Goal: Task Accomplishment & Management: Complete application form

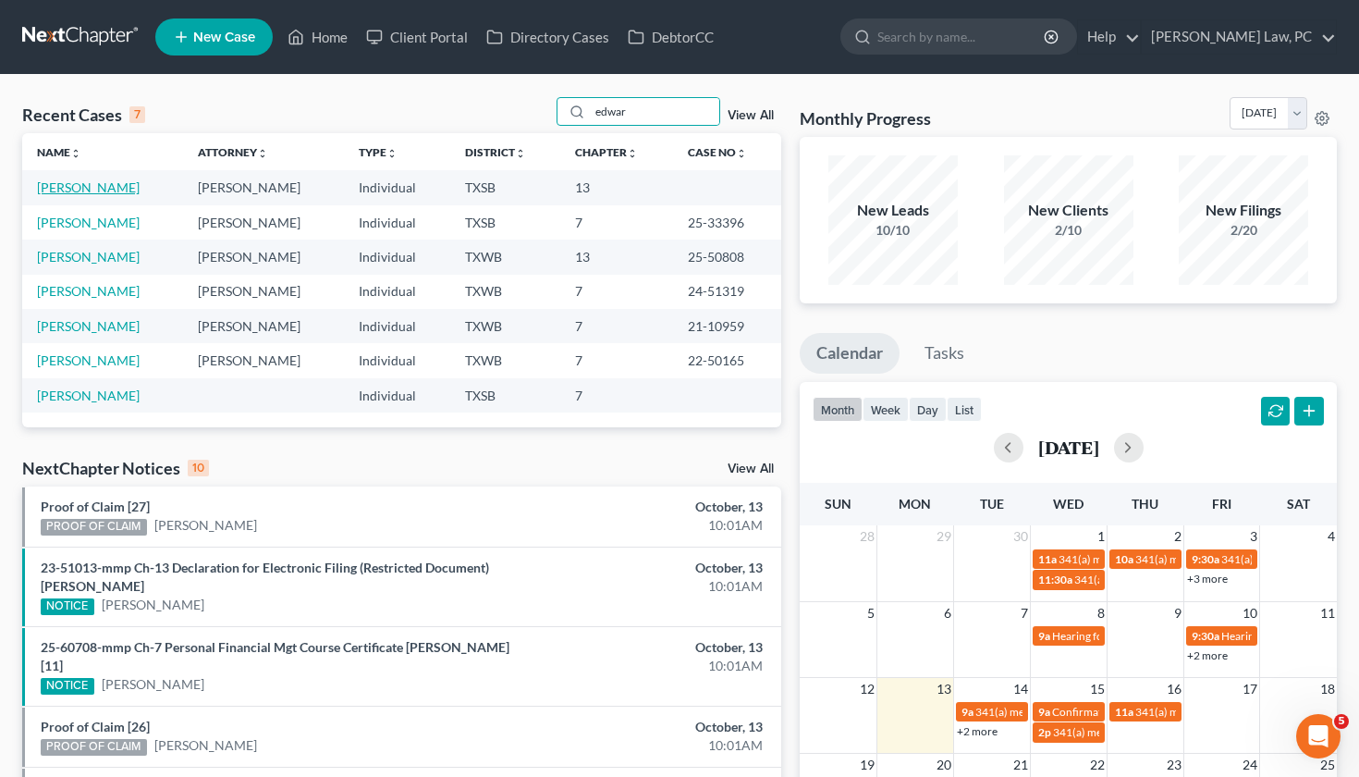
type input "edwar"
click at [102, 190] on link "[PERSON_NAME]" at bounding box center [88, 187] width 103 height 16
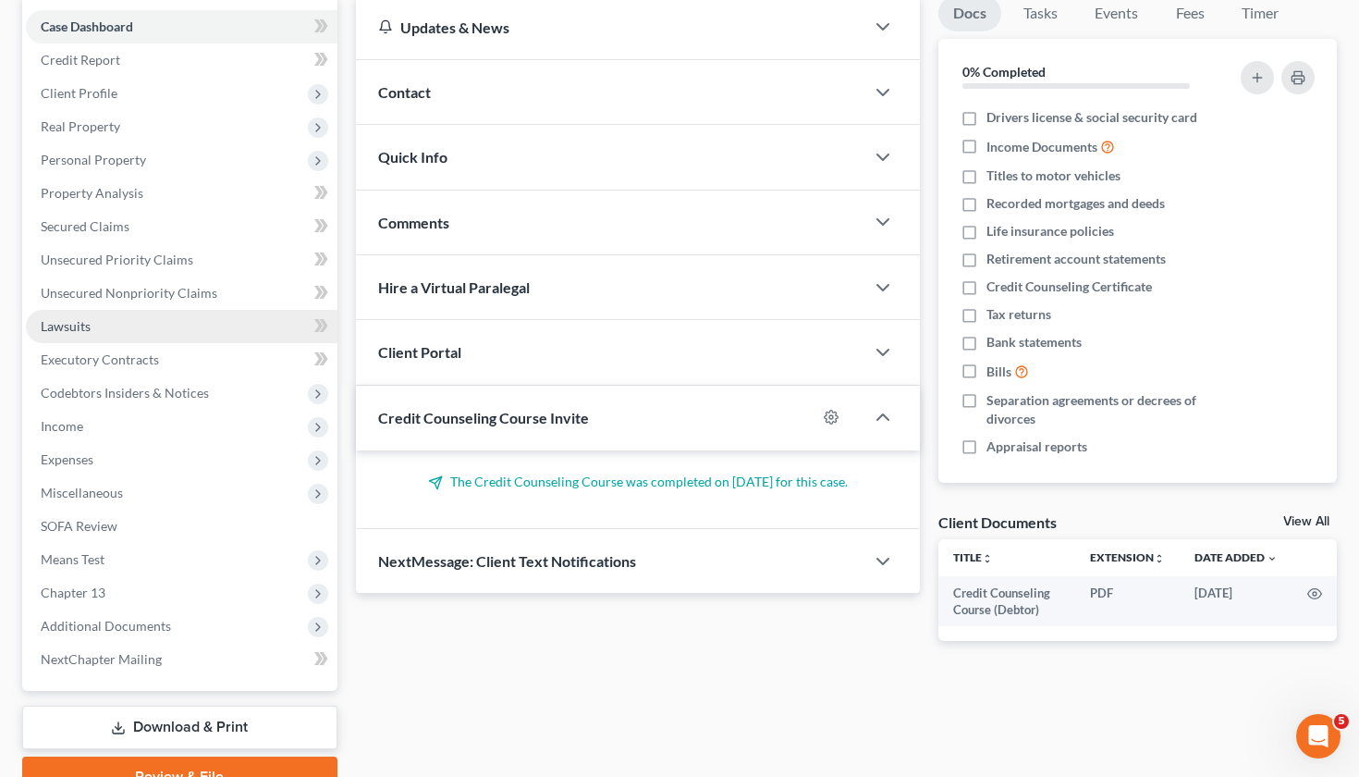
scroll to position [210, 0]
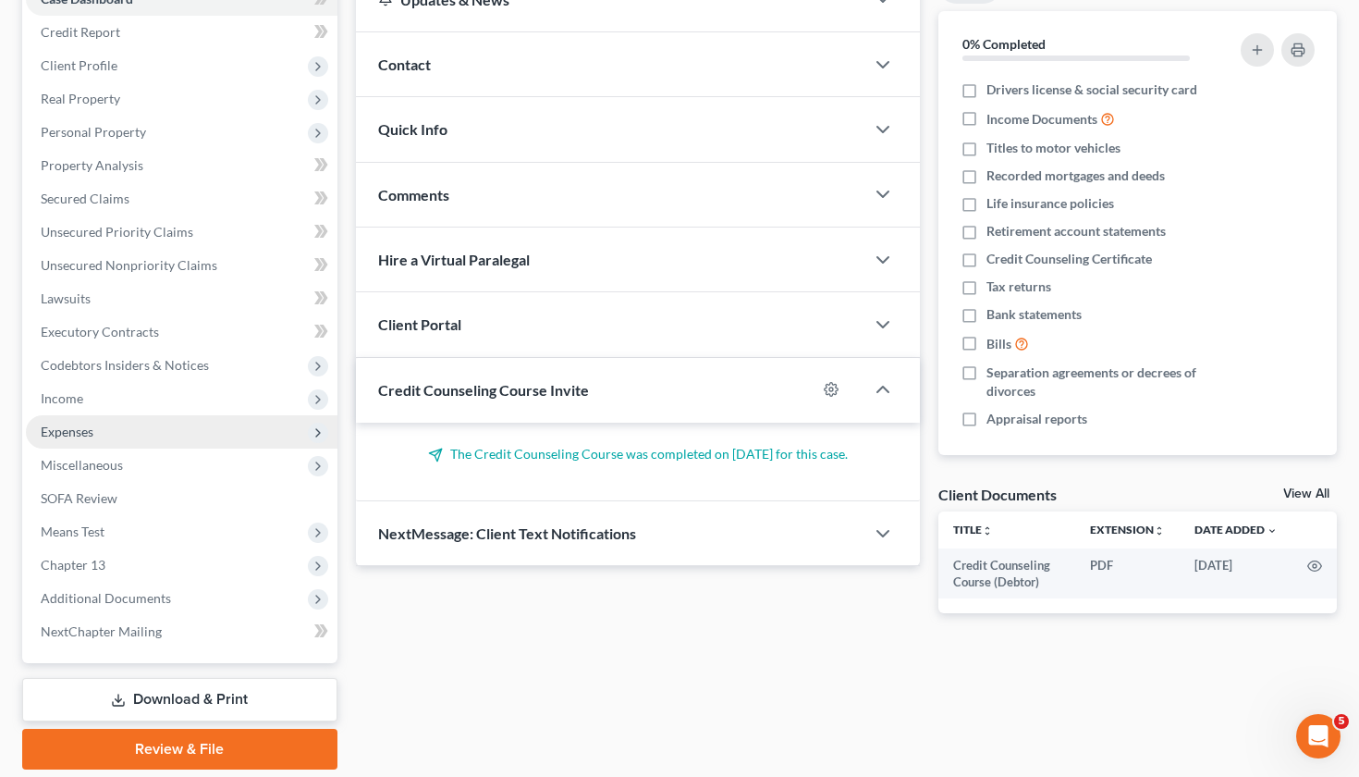
click at [64, 427] on span "Expenses" at bounding box center [67, 431] width 53 height 16
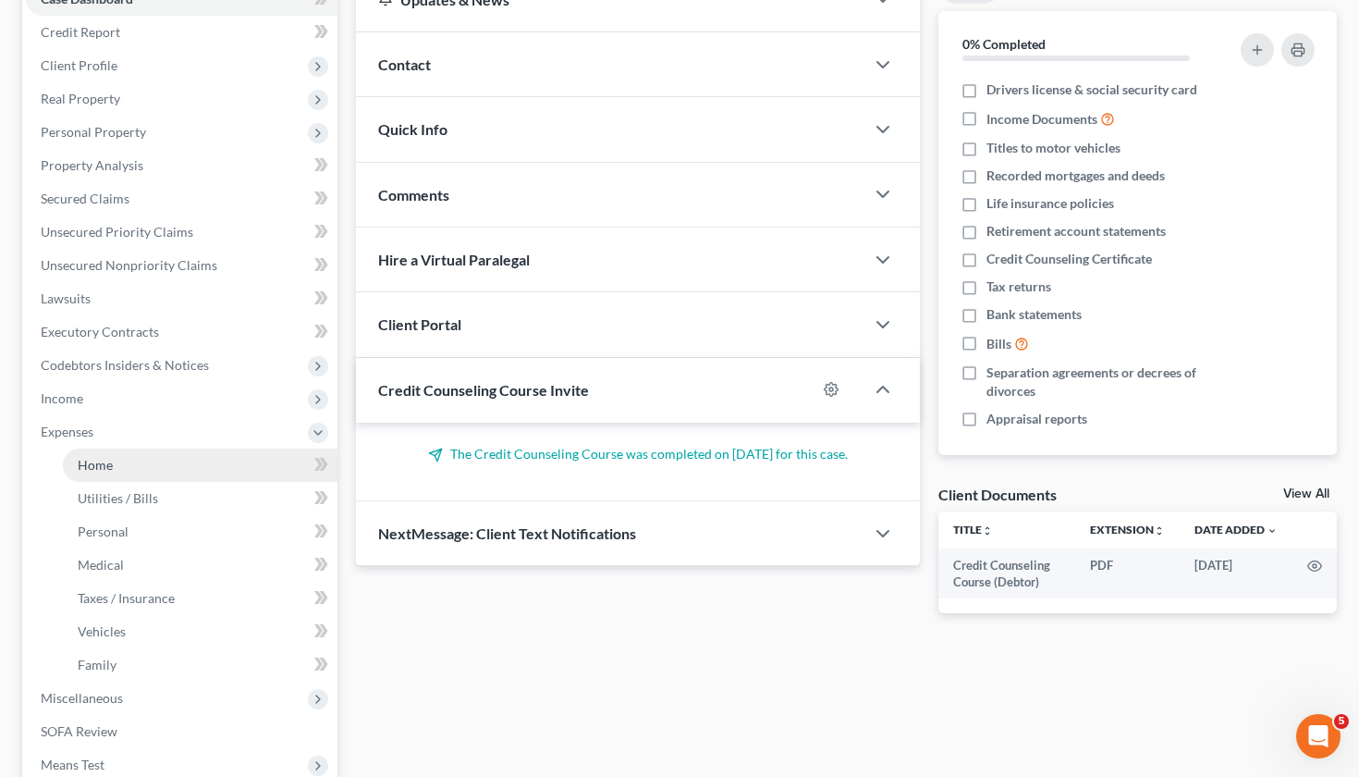
click at [101, 466] on span "Home" at bounding box center [95, 465] width 35 height 16
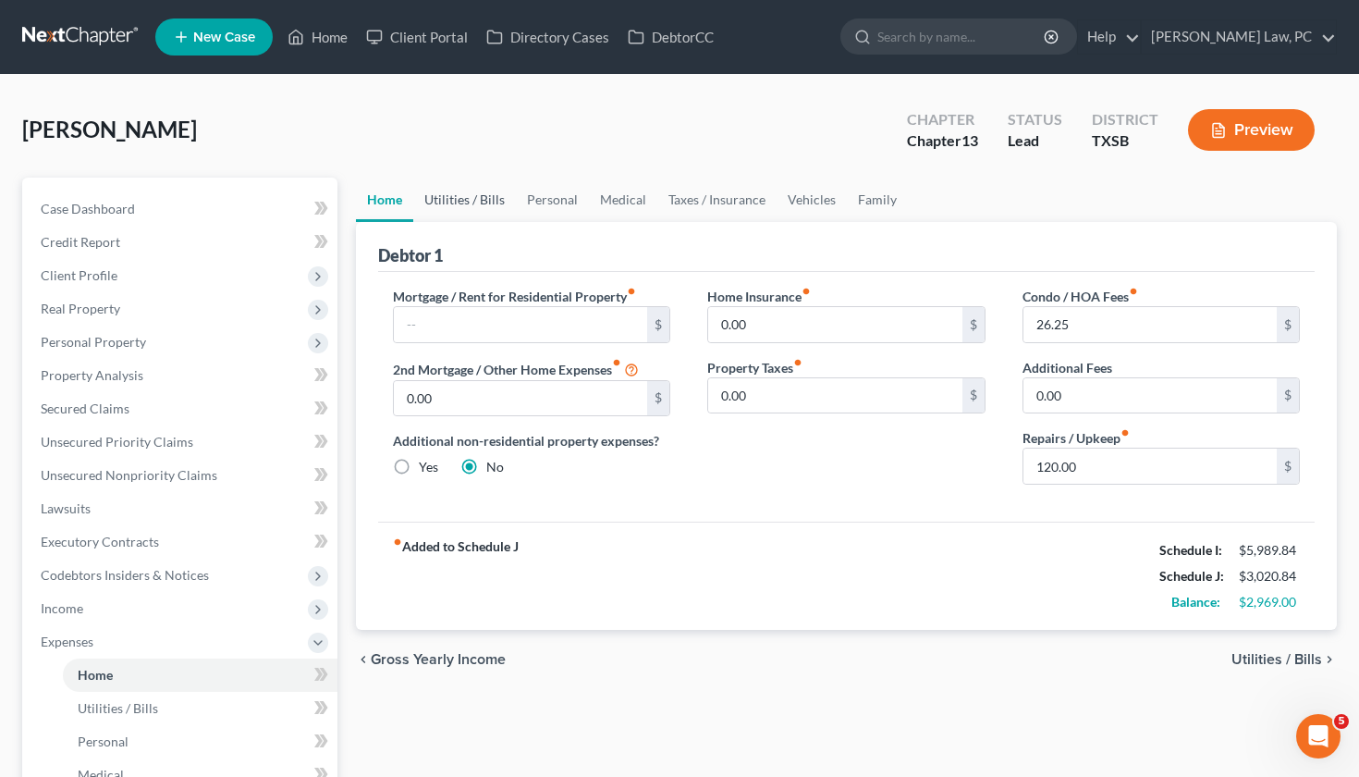
click at [472, 209] on link "Utilities / Bills" at bounding box center [464, 200] width 103 height 44
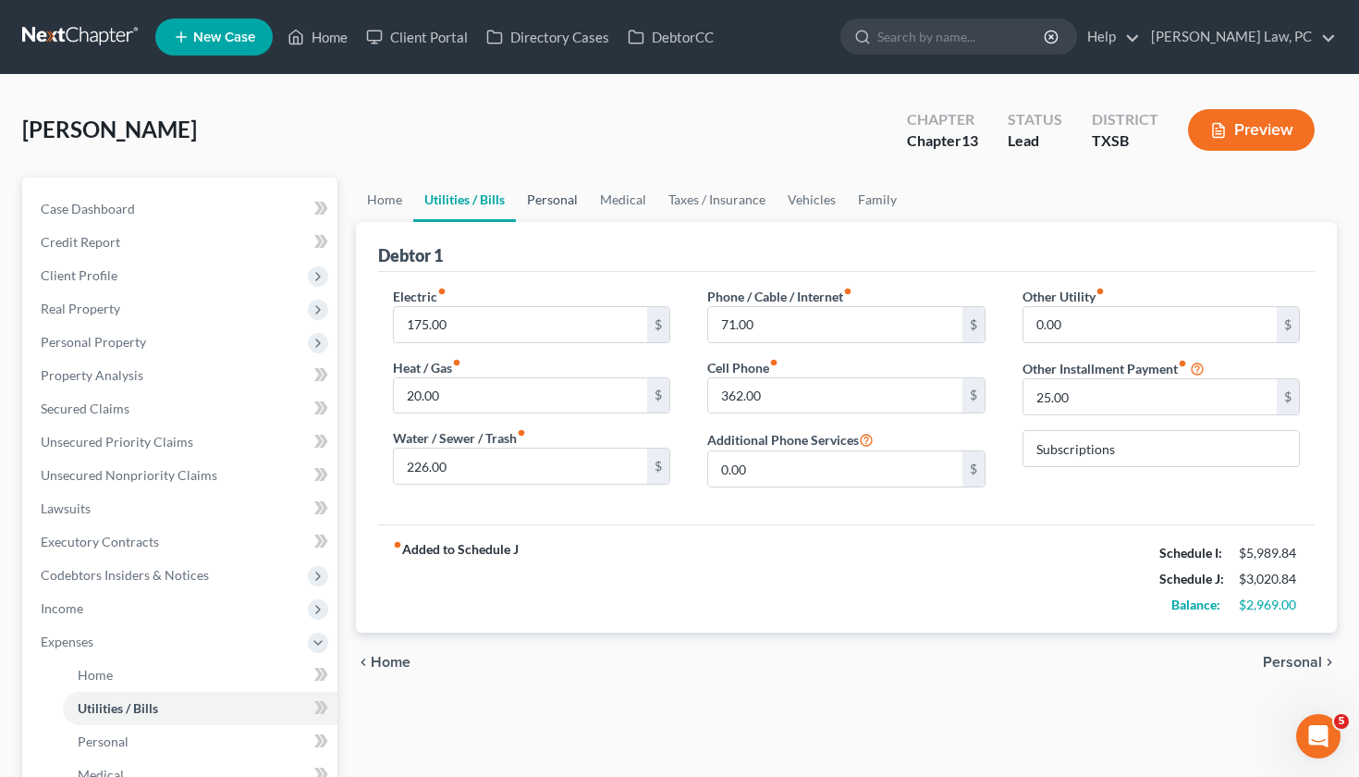
click at [545, 207] on link "Personal" at bounding box center [552, 200] width 73 height 44
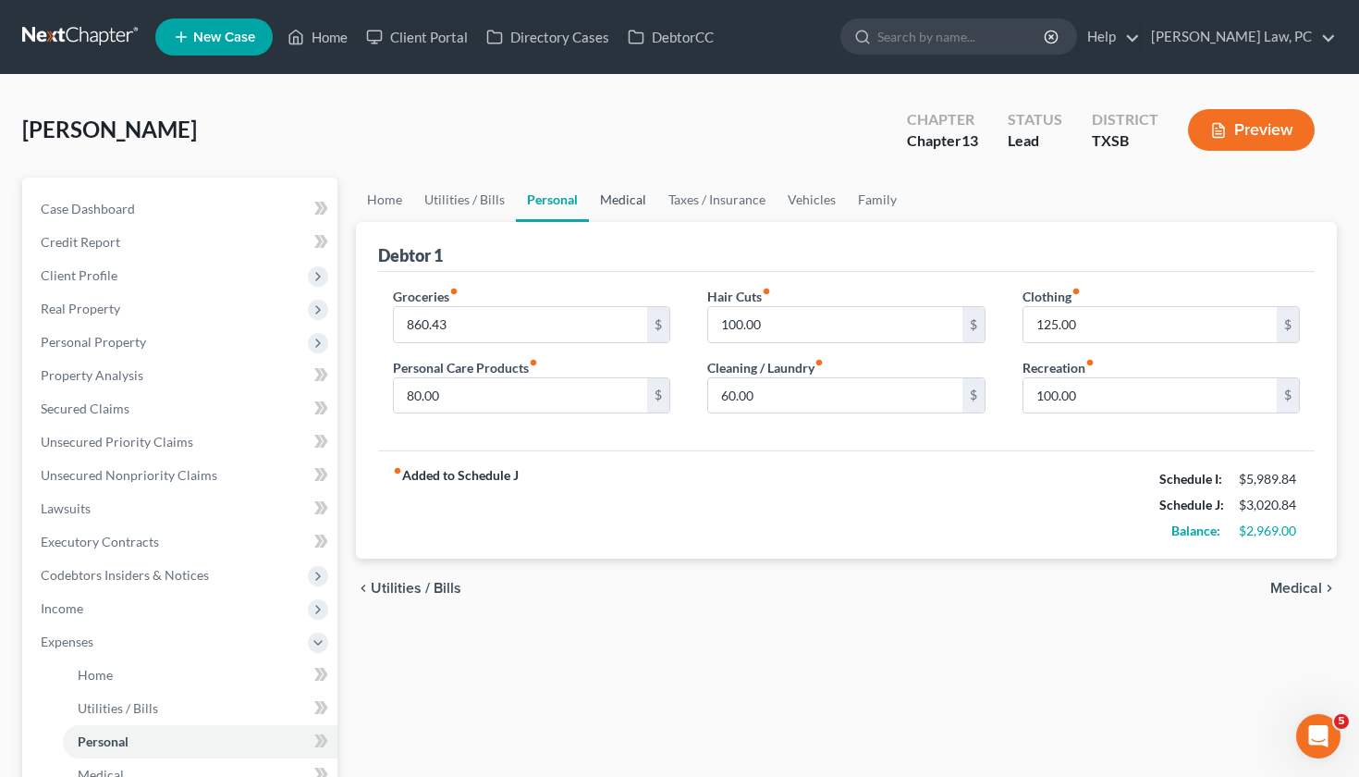
click at [608, 207] on link "Medical" at bounding box center [623, 200] width 68 height 44
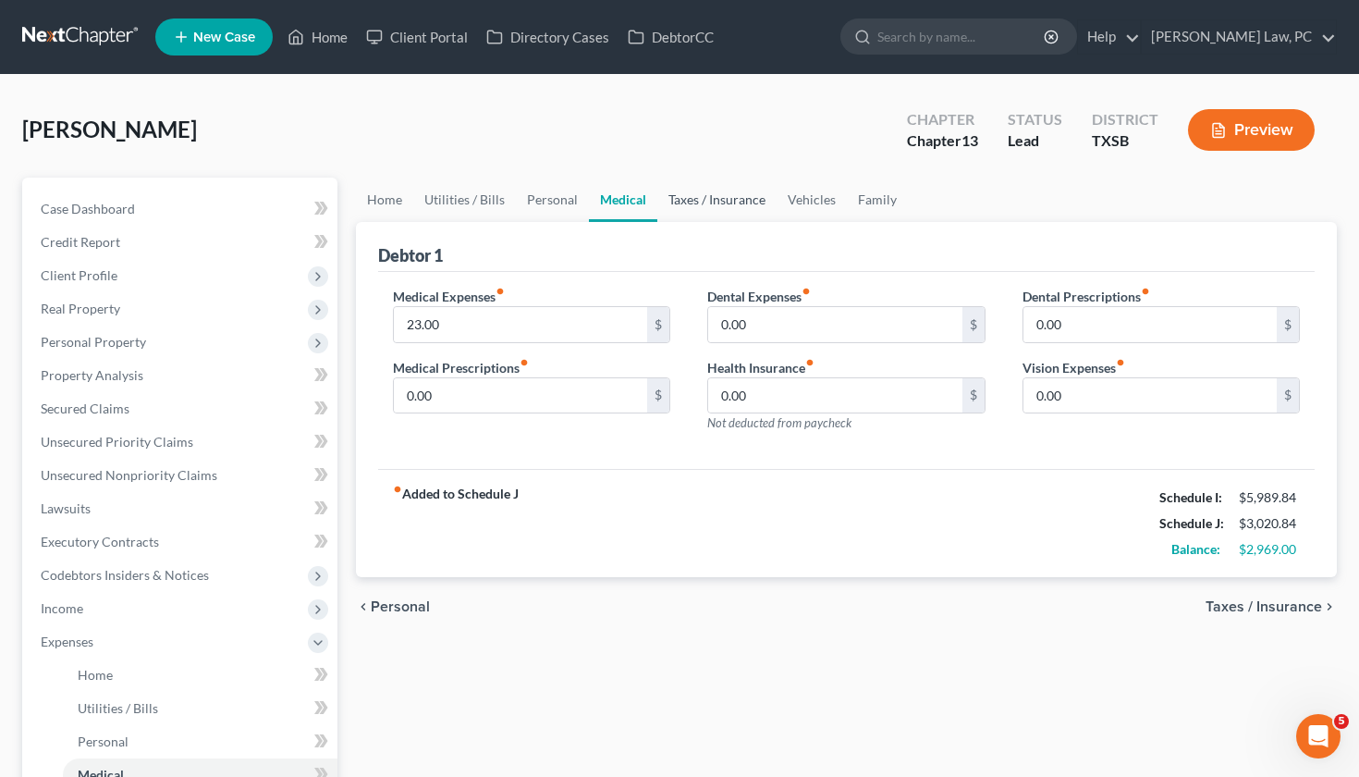
click at [702, 206] on link "Taxes / Insurance" at bounding box center [716, 200] width 119 height 44
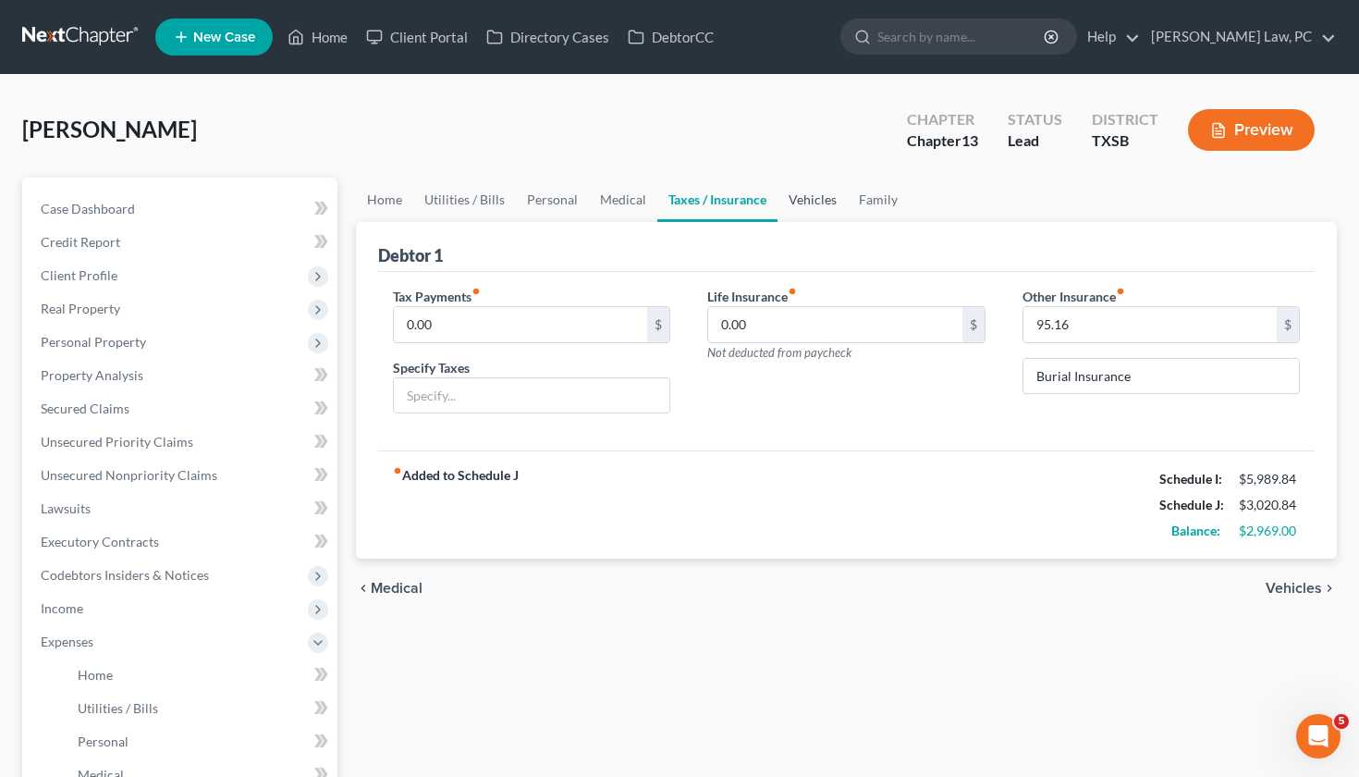
click at [818, 203] on link "Vehicles" at bounding box center [813, 200] width 70 height 44
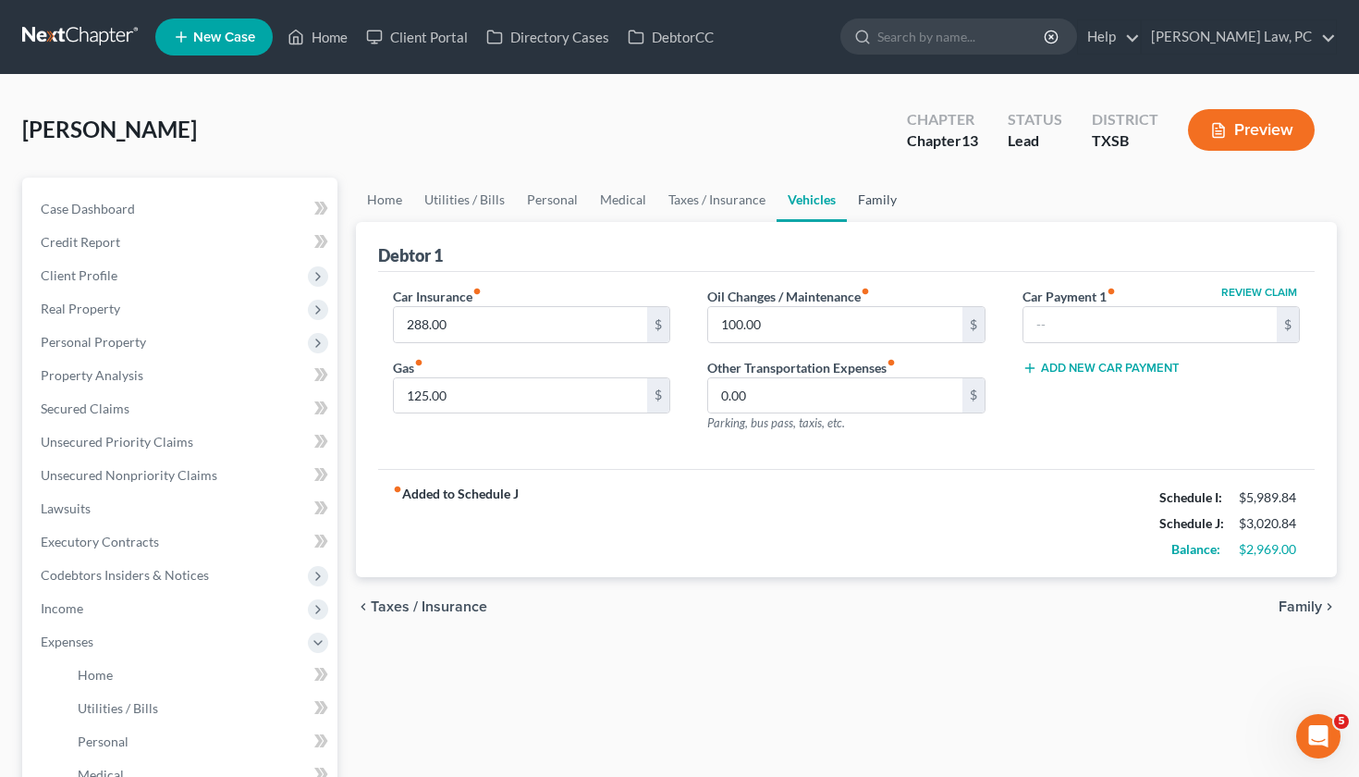
click at [877, 213] on link "Family" at bounding box center [877, 200] width 61 height 44
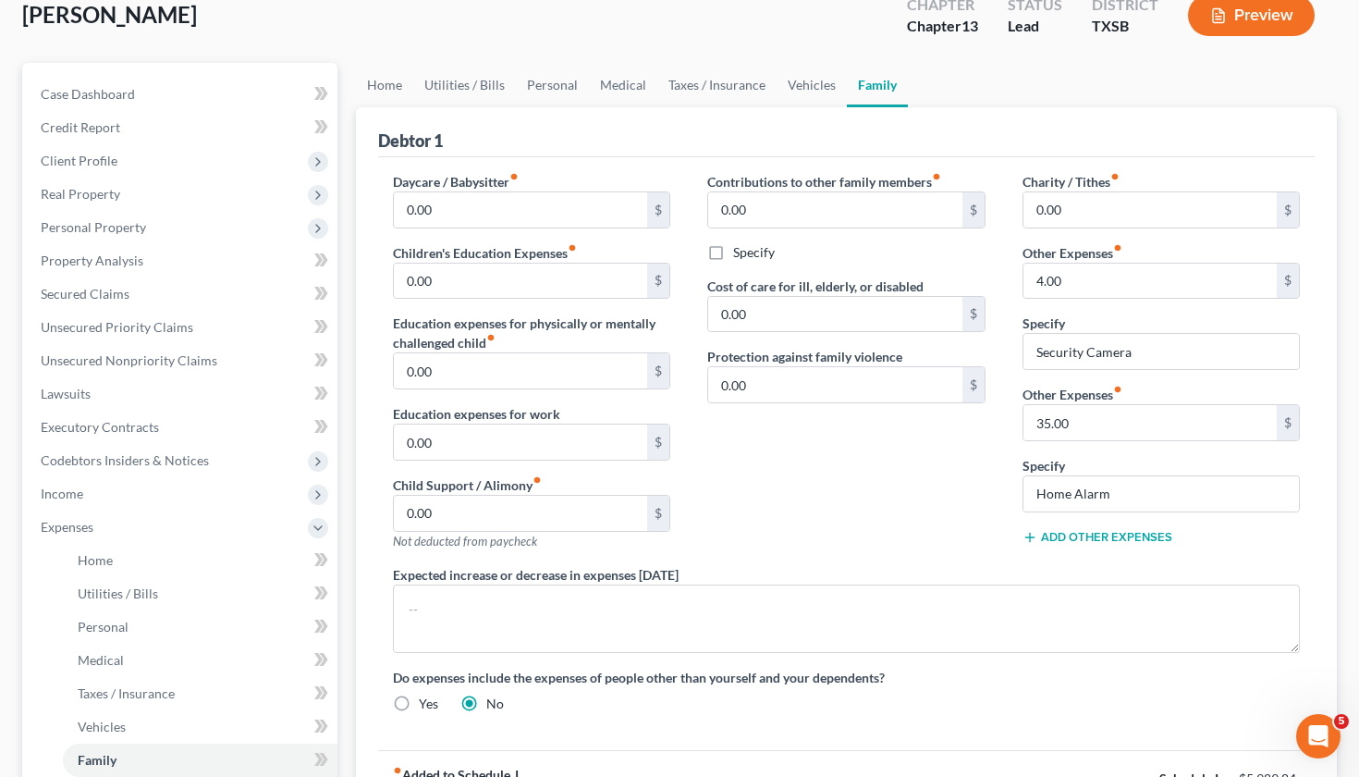
scroll to position [122, 0]
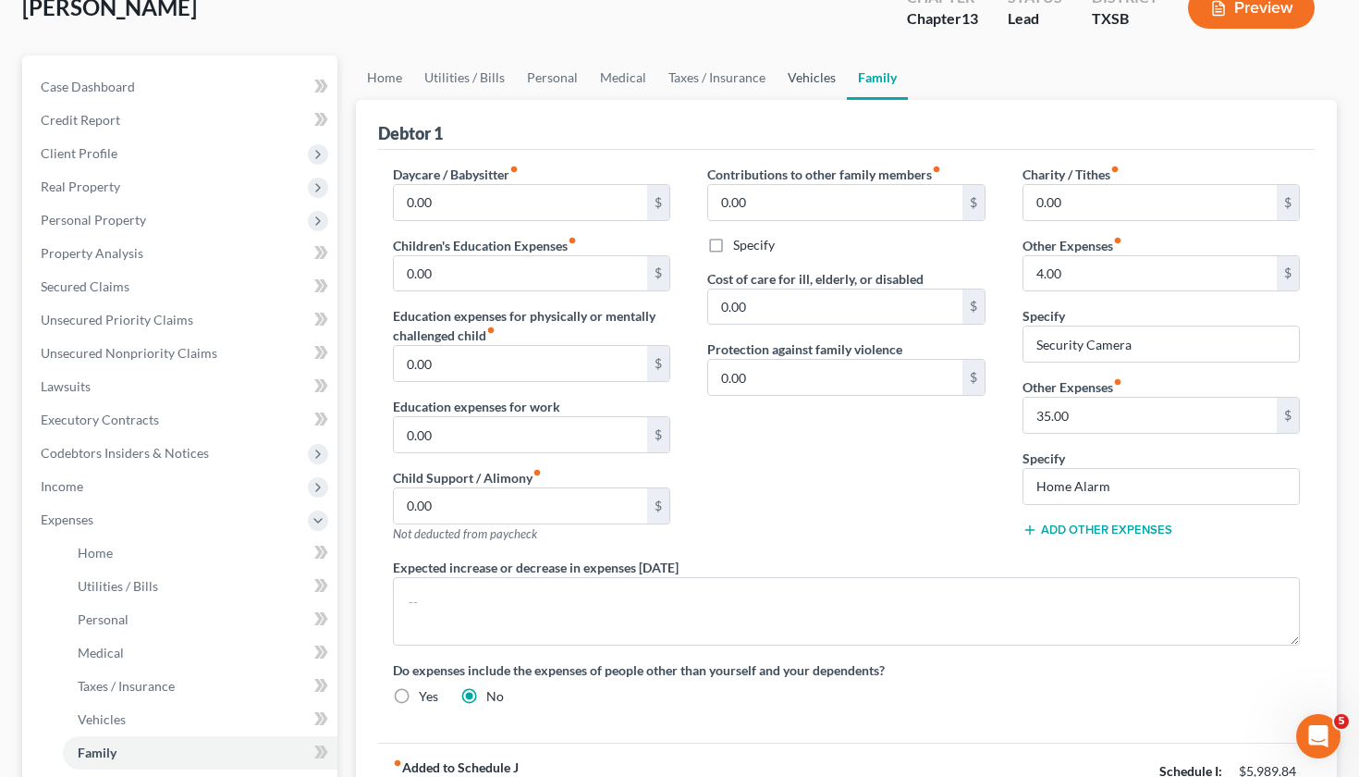
click at [805, 81] on link "Vehicles" at bounding box center [812, 77] width 70 height 44
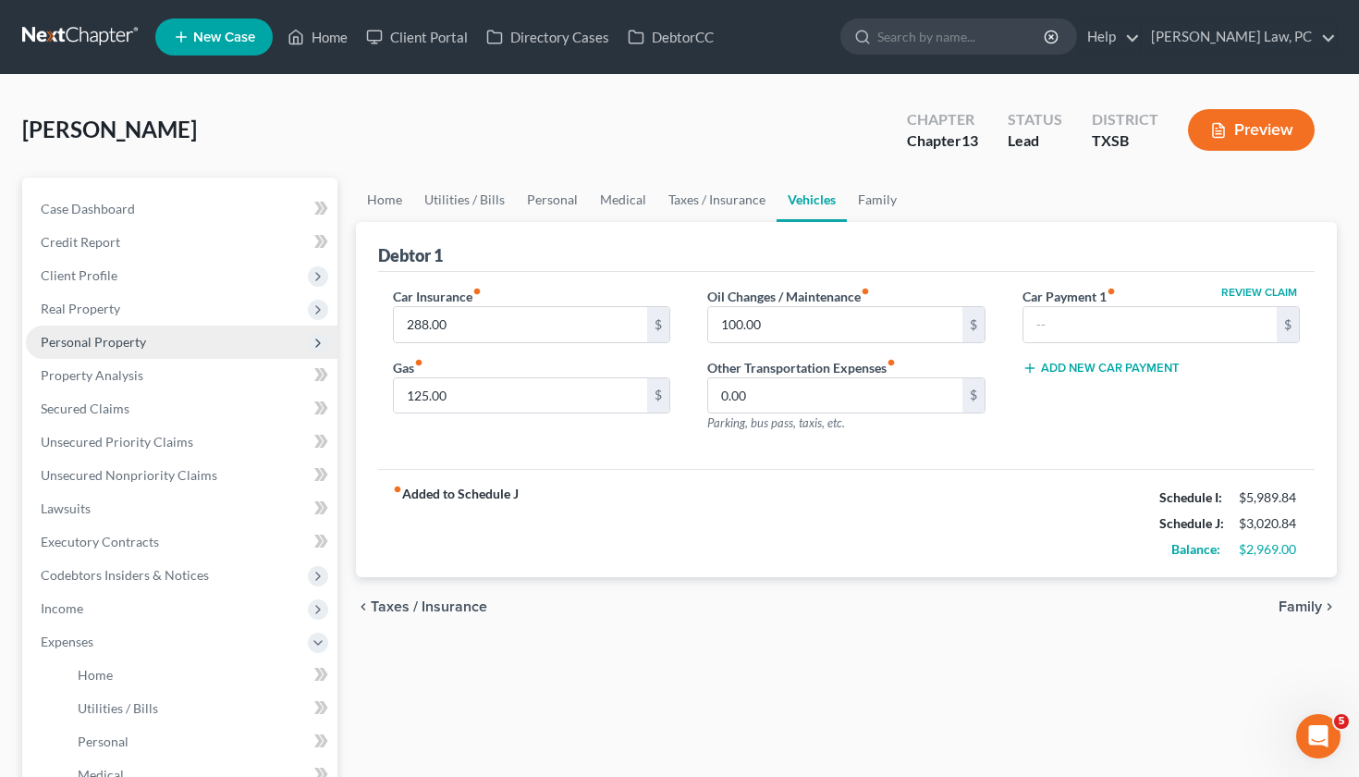
click at [105, 342] on span "Personal Property" at bounding box center [93, 342] width 105 height 16
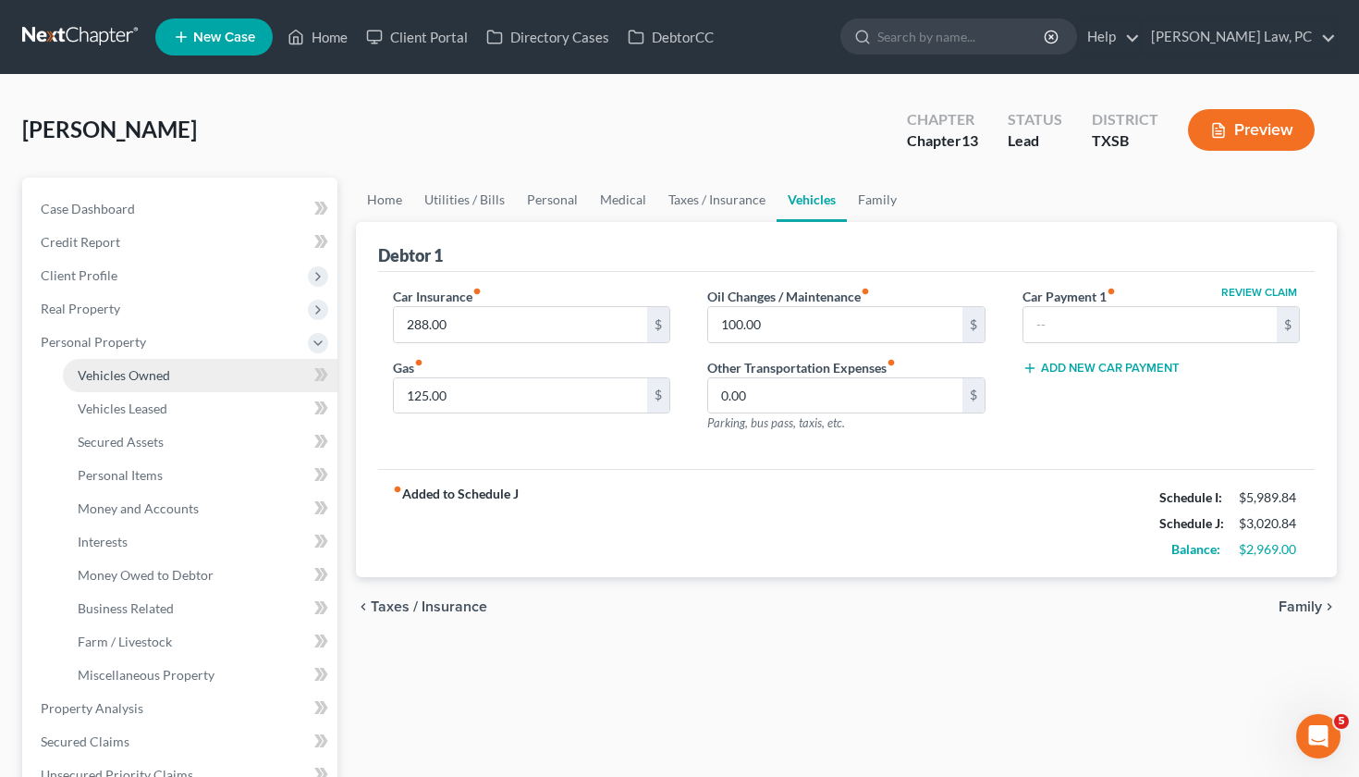
click at [147, 368] on span "Vehicles Owned" at bounding box center [124, 375] width 92 height 16
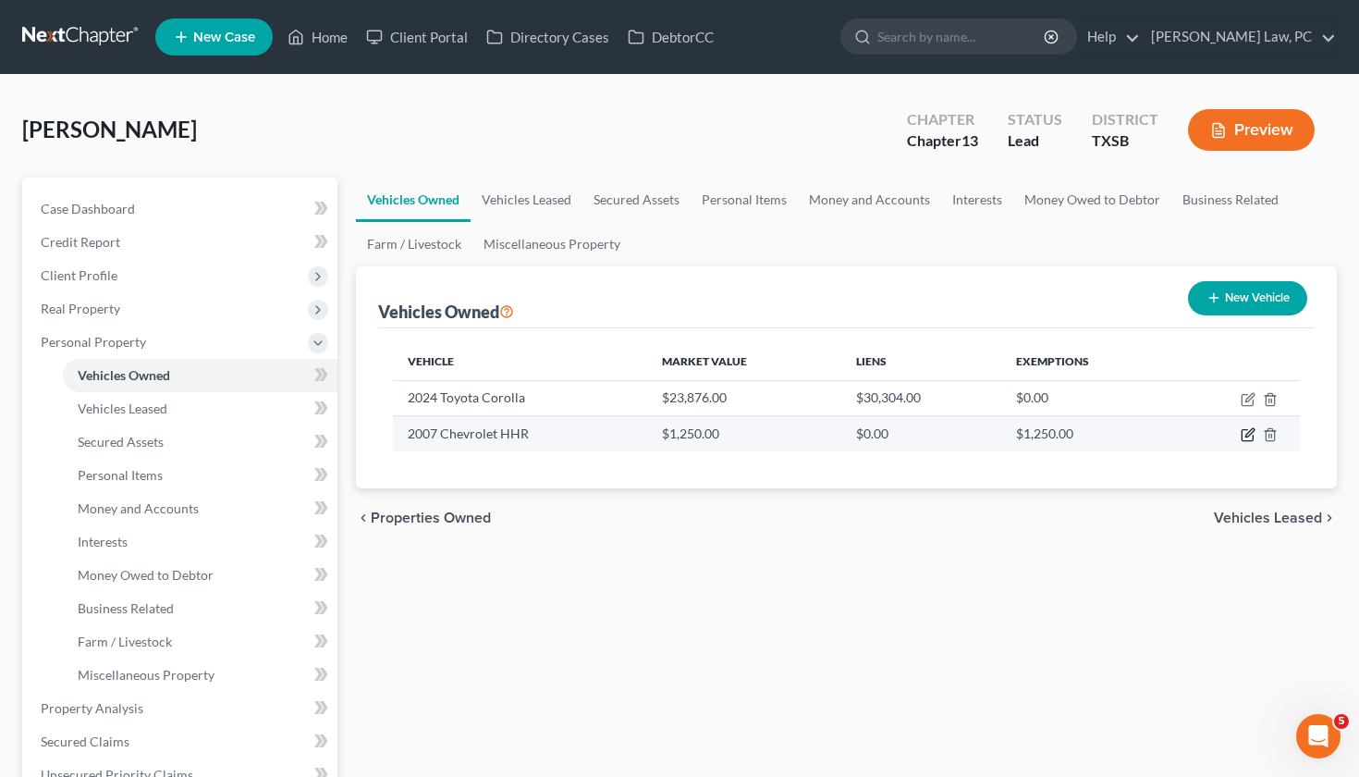
click at [1246, 437] on icon "button" at bounding box center [1249, 433] width 8 height 8
select select "0"
select select "19"
select select "4"
select select "0"
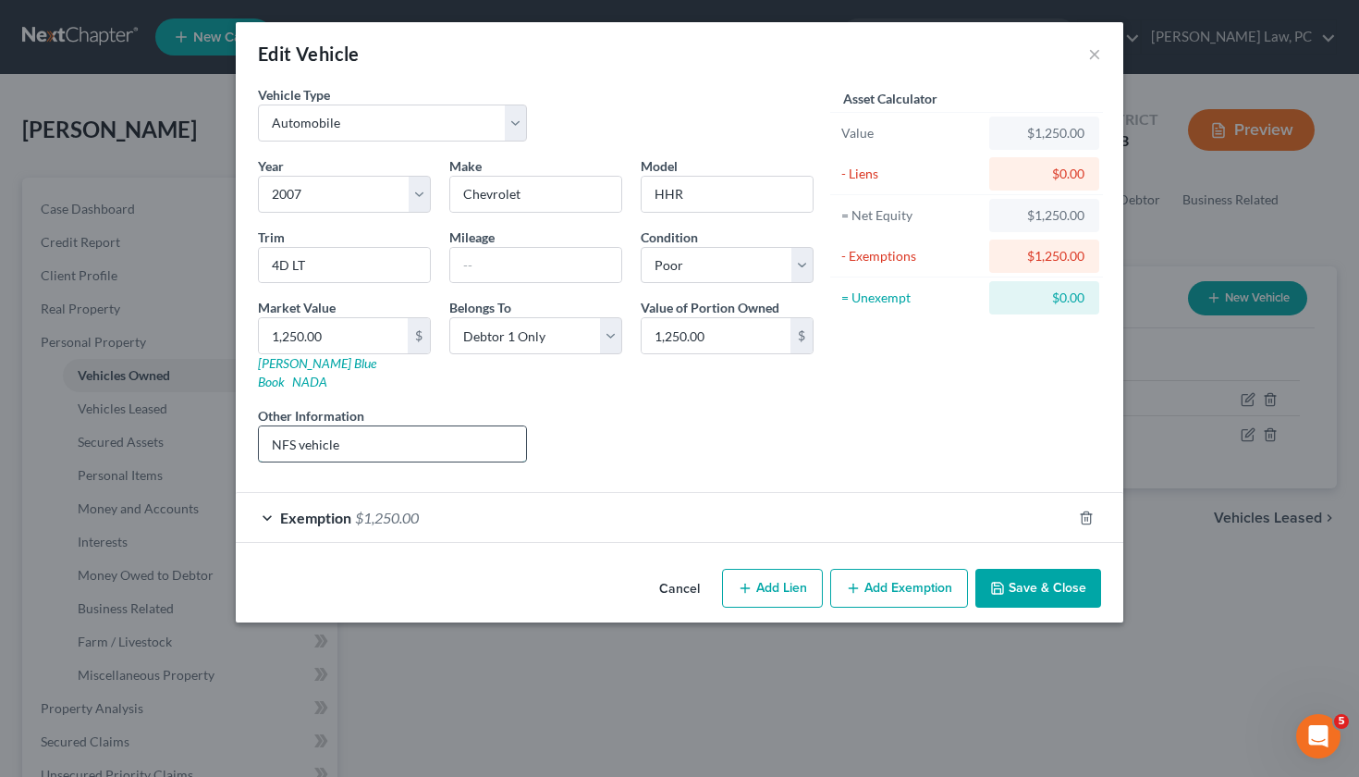
click at [364, 429] on input "NFS vehicle" at bounding box center [392, 443] width 267 height 35
type input "NFS vehicle. Its no operational"
click at [1036, 576] on button "Save & Close" at bounding box center [1038, 588] width 126 height 39
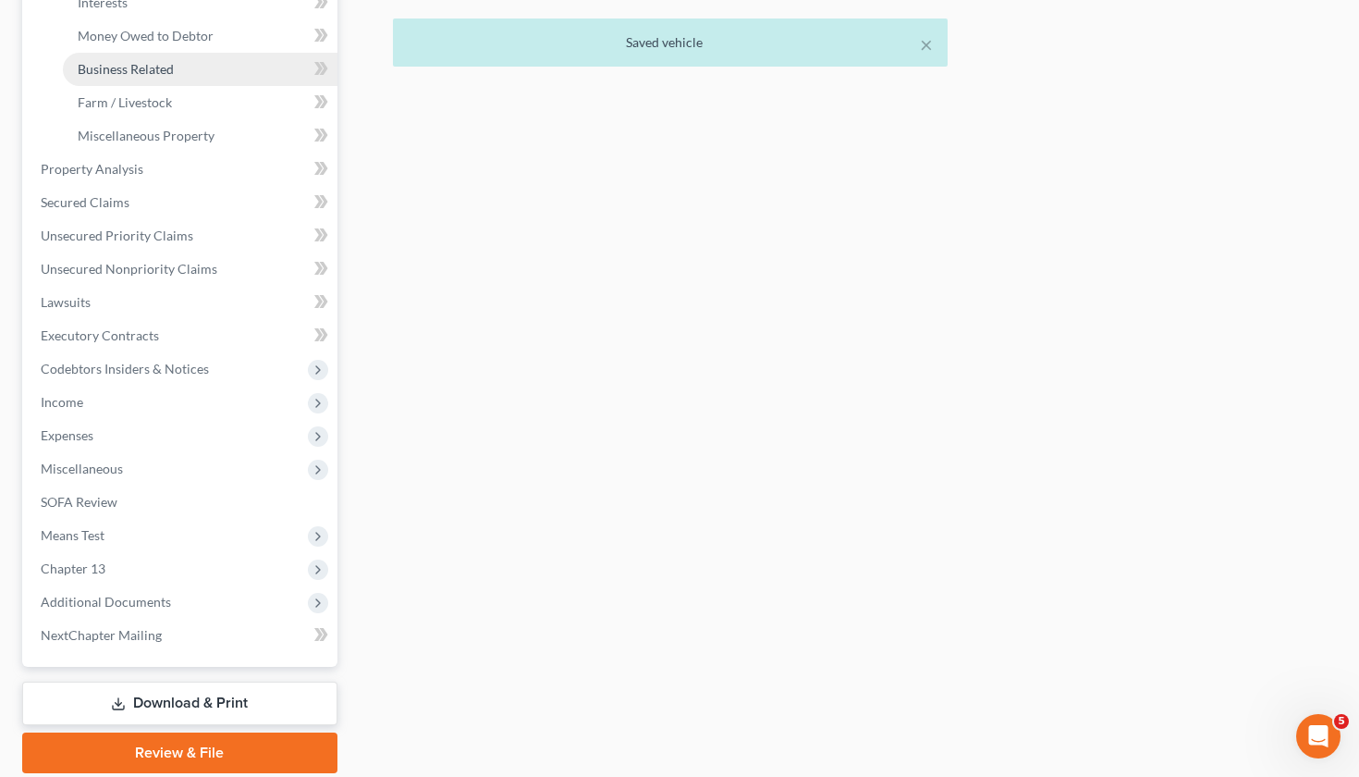
scroll to position [559, 0]
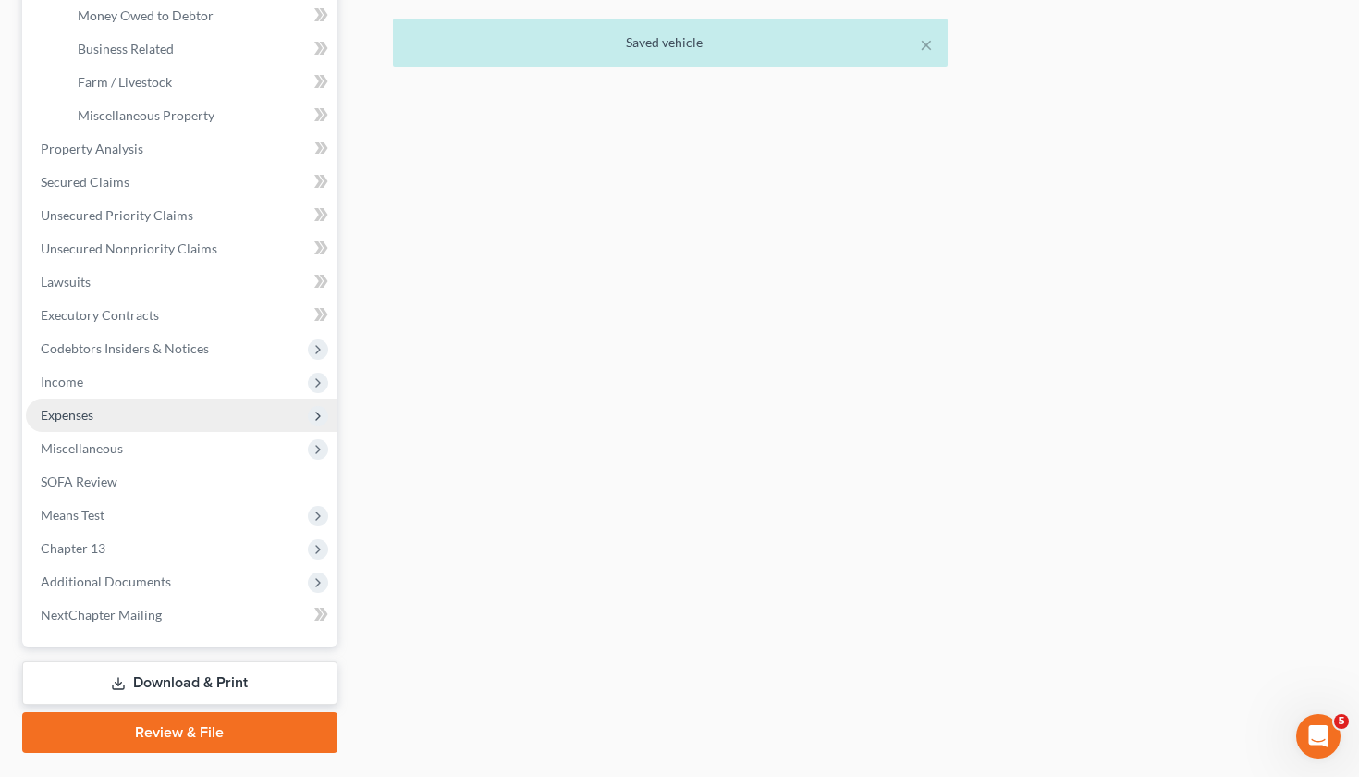
click at [73, 411] on span "Expenses" at bounding box center [67, 415] width 53 height 16
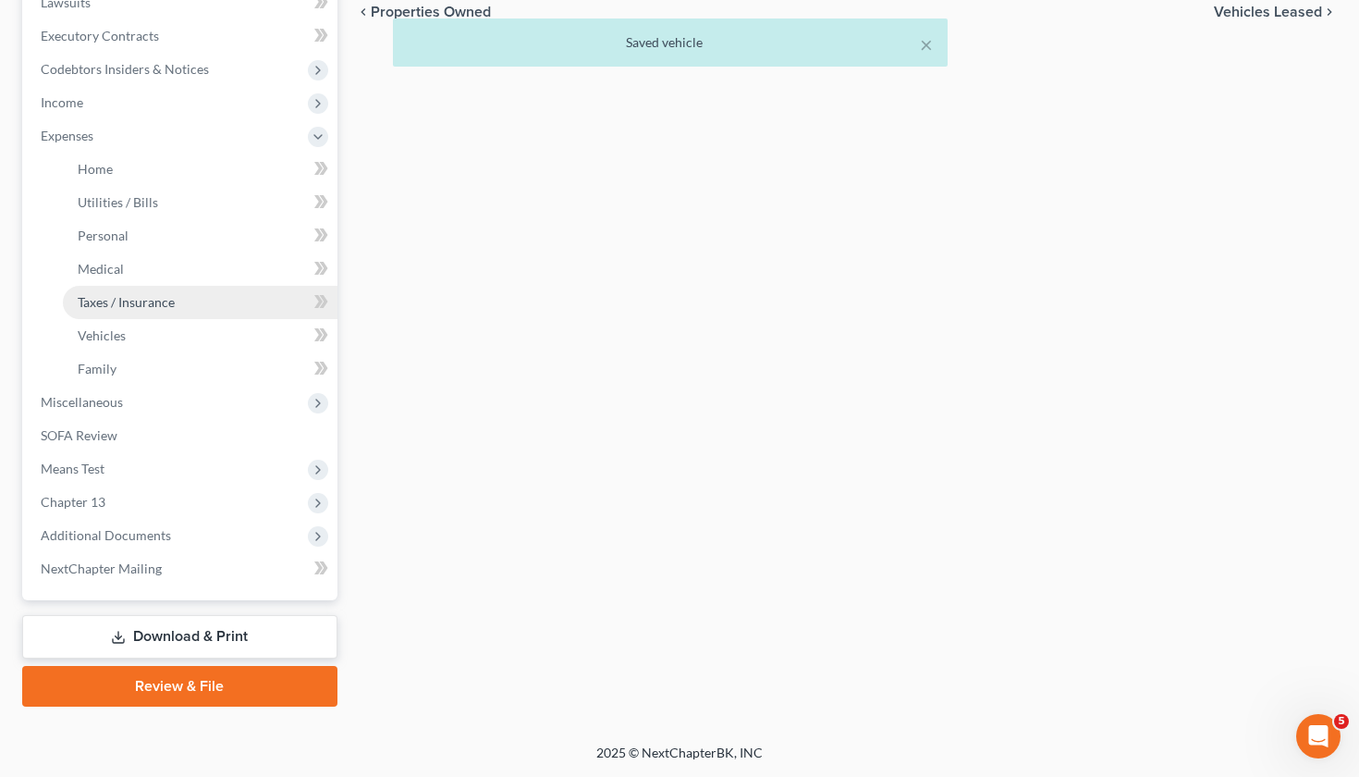
scroll to position [506, 0]
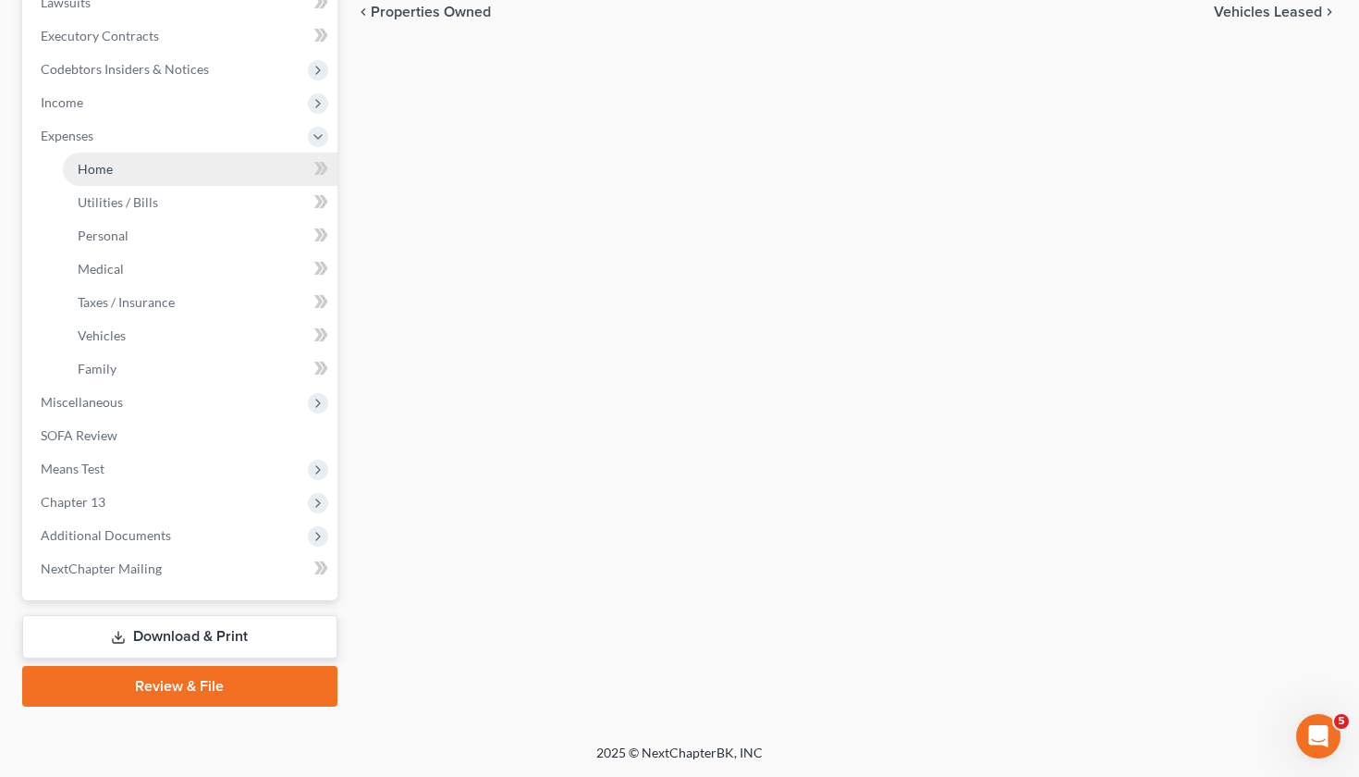
click at [116, 171] on link "Home" at bounding box center [200, 169] width 275 height 33
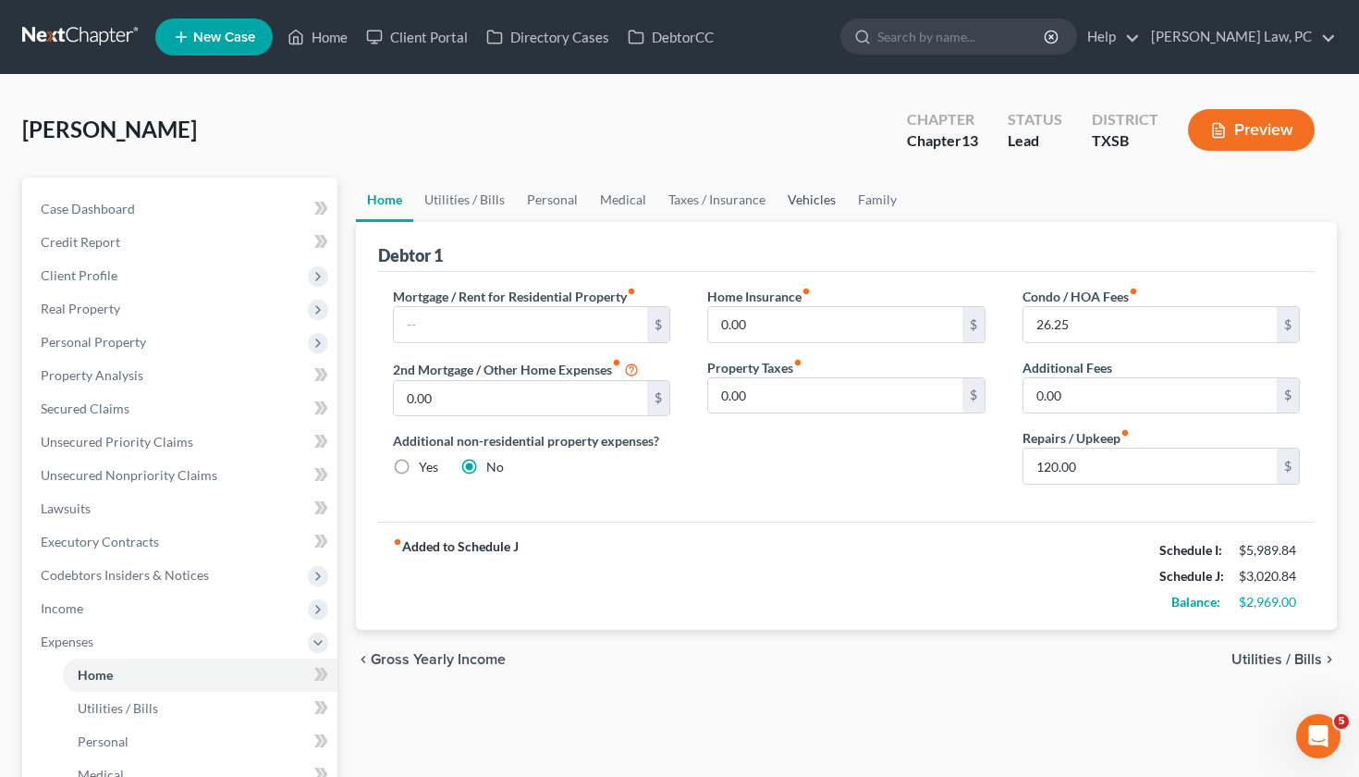
click at [812, 199] on link "Vehicles" at bounding box center [812, 200] width 70 height 44
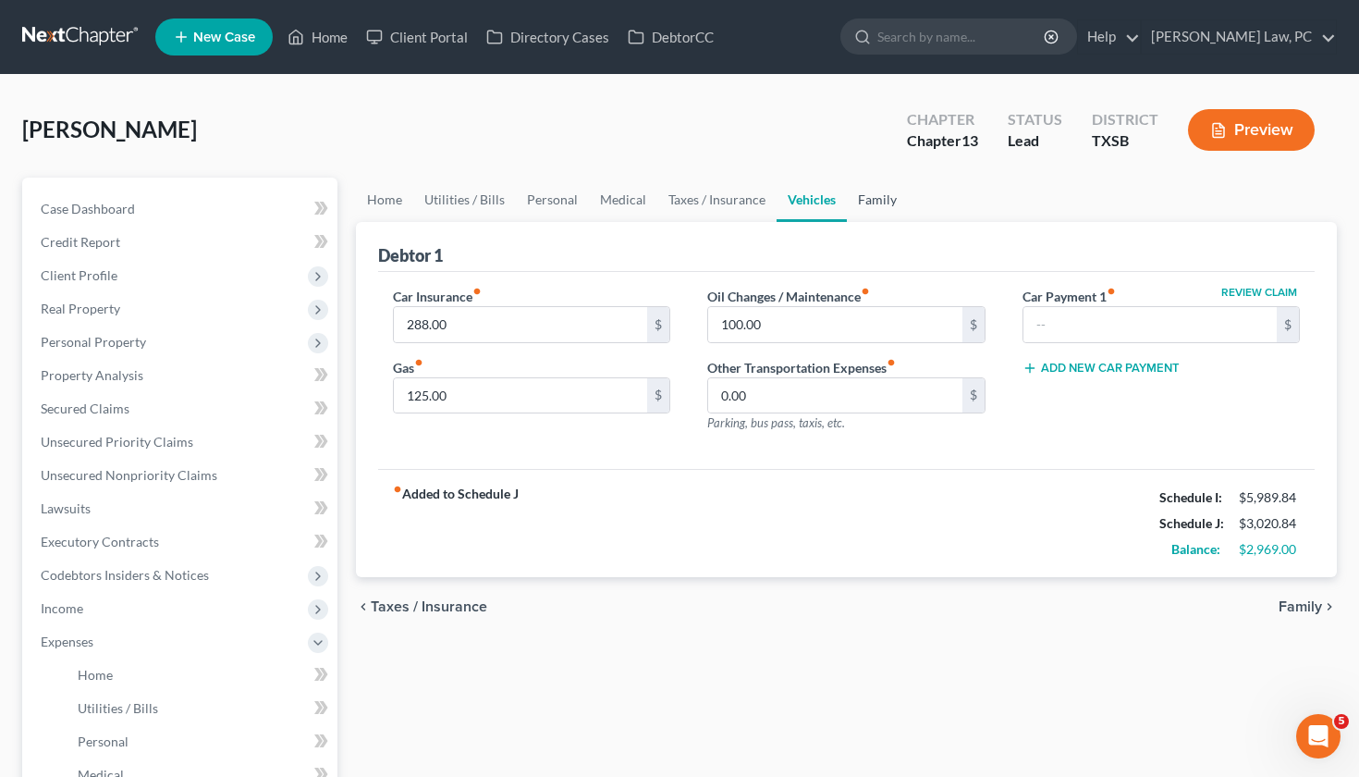
click at [886, 207] on link "Family" at bounding box center [877, 200] width 61 height 44
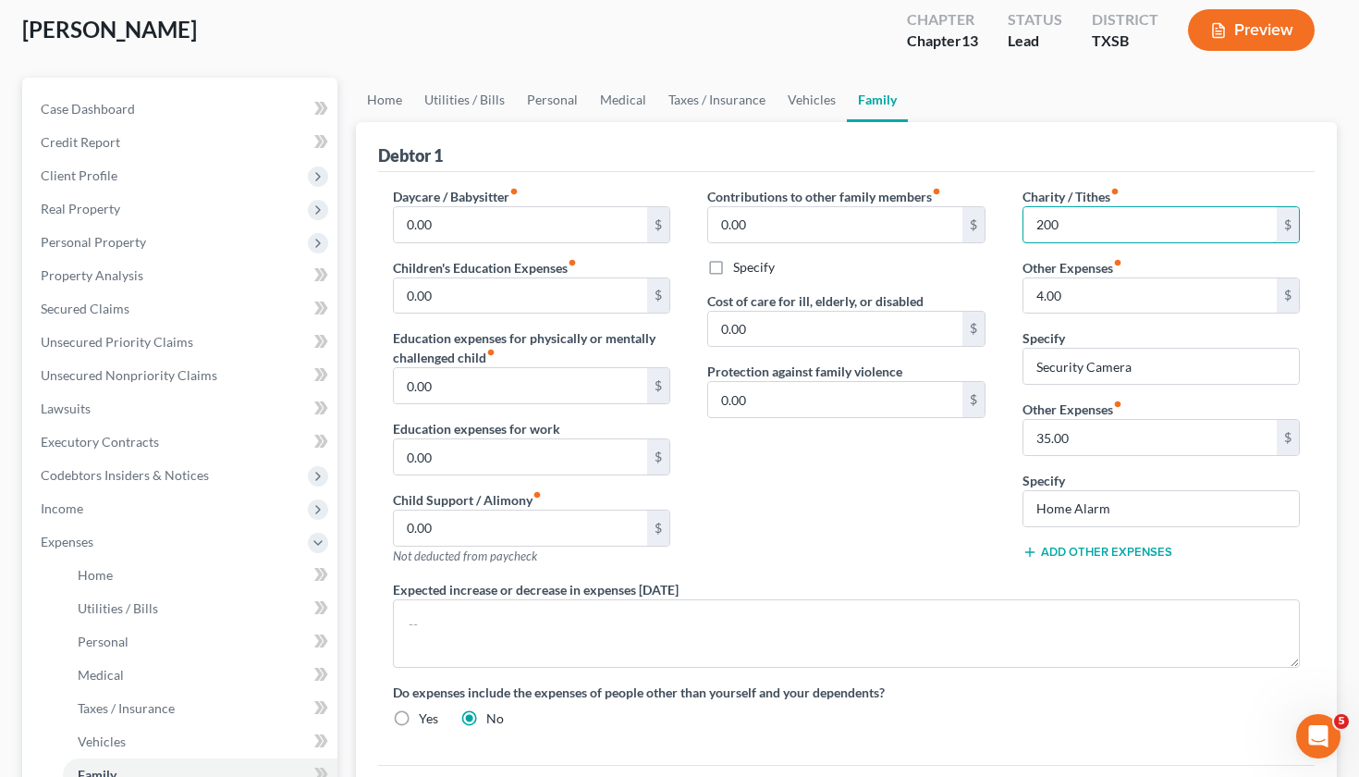
scroll to position [100, 0]
drag, startPoint x: 1073, startPoint y: 226, endPoint x: 1008, endPoint y: 227, distance: 64.7
click at [1007, 227] on div "Charity / Tithes fiber_manual_record 200 $ Other Expenses fiber_manual_record 4…" at bounding box center [1161, 383] width 315 height 393
type input "150"
click at [917, 495] on div "Contributions to other family members fiber_manual_record 0.00 $ Specify Cost o…" at bounding box center [846, 383] width 315 height 393
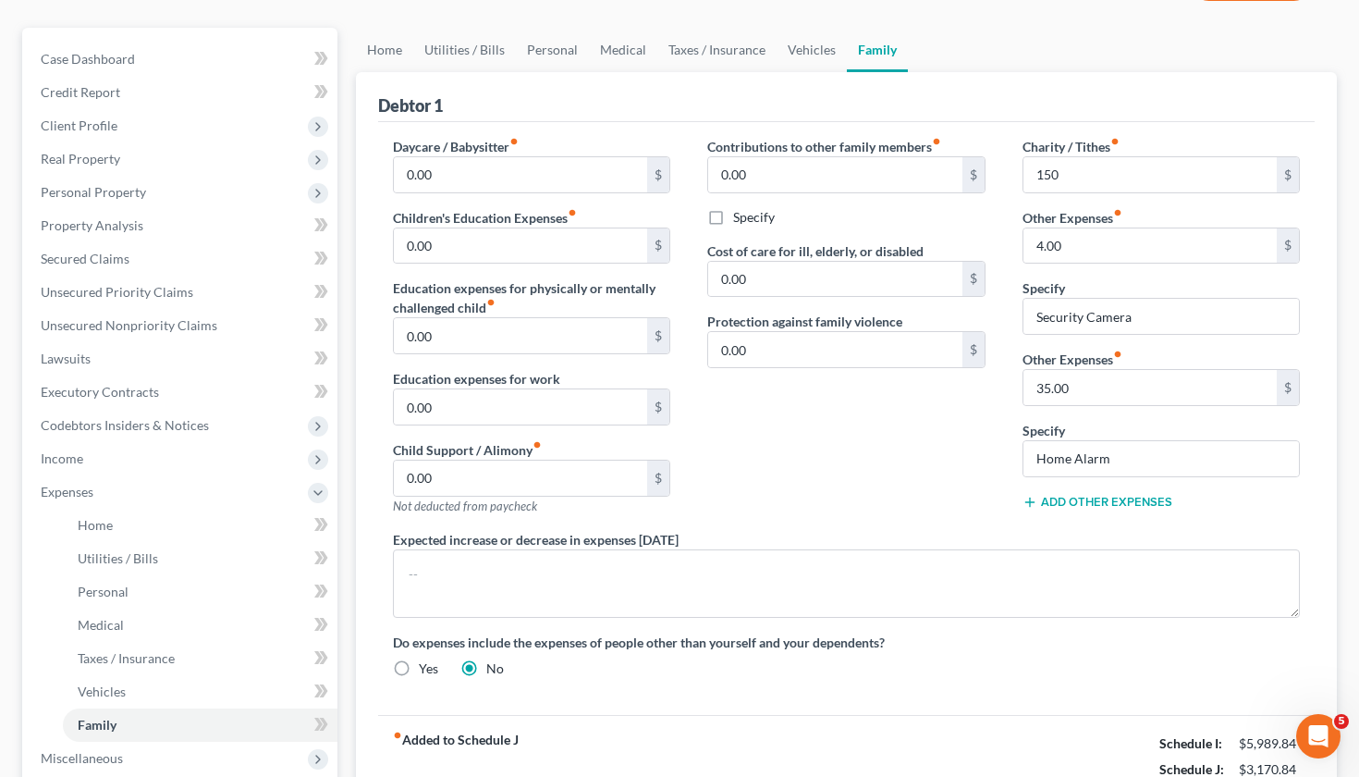
scroll to position [147, 0]
click at [803, 59] on link "Vehicles" at bounding box center [812, 53] width 70 height 44
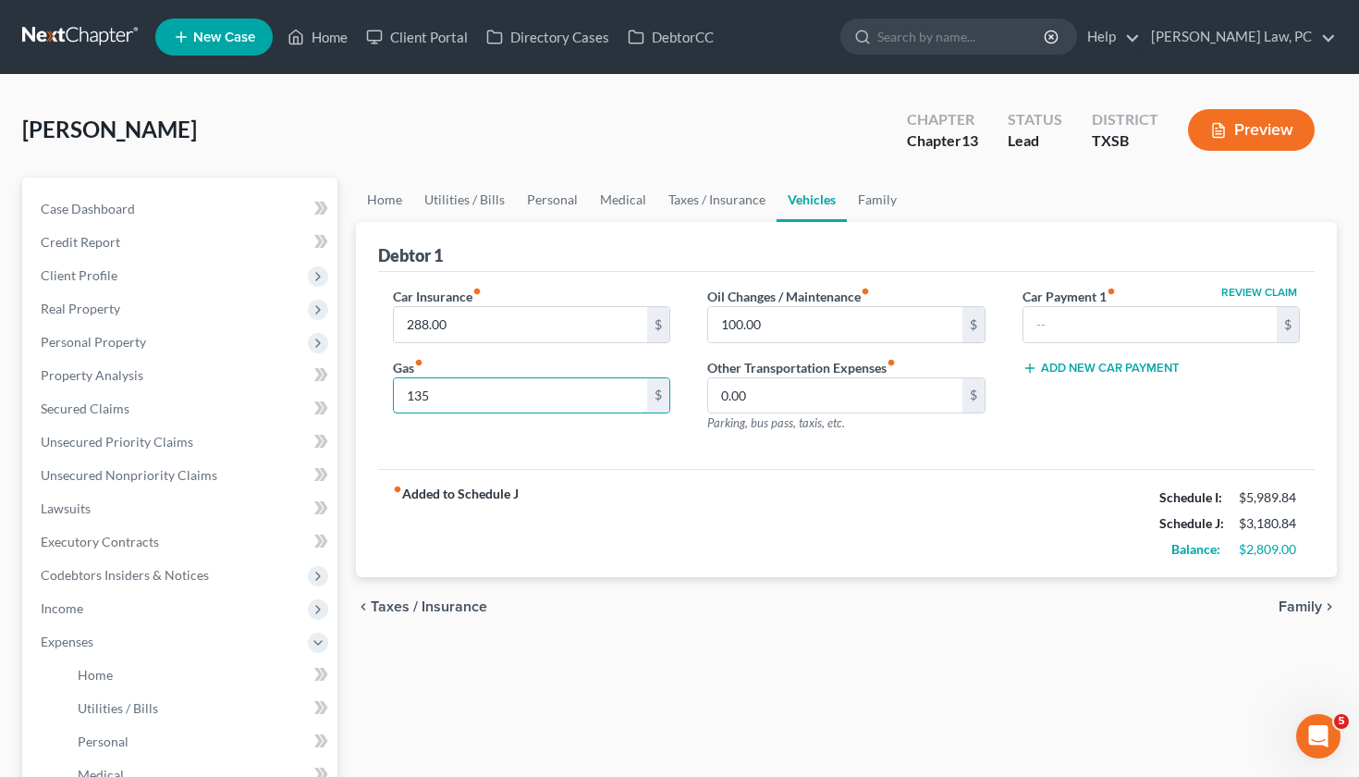
type input "135"
click at [801, 546] on div "fiber_manual_record Added to Schedule J Schedule I: $5,989.84 Schedule J: $3,18…" at bounding box center [847, 523] width 938 height 108
click at [733, 210] on link "Taxes / Insurance" at bounding box center [716, 200] width 119 height 44
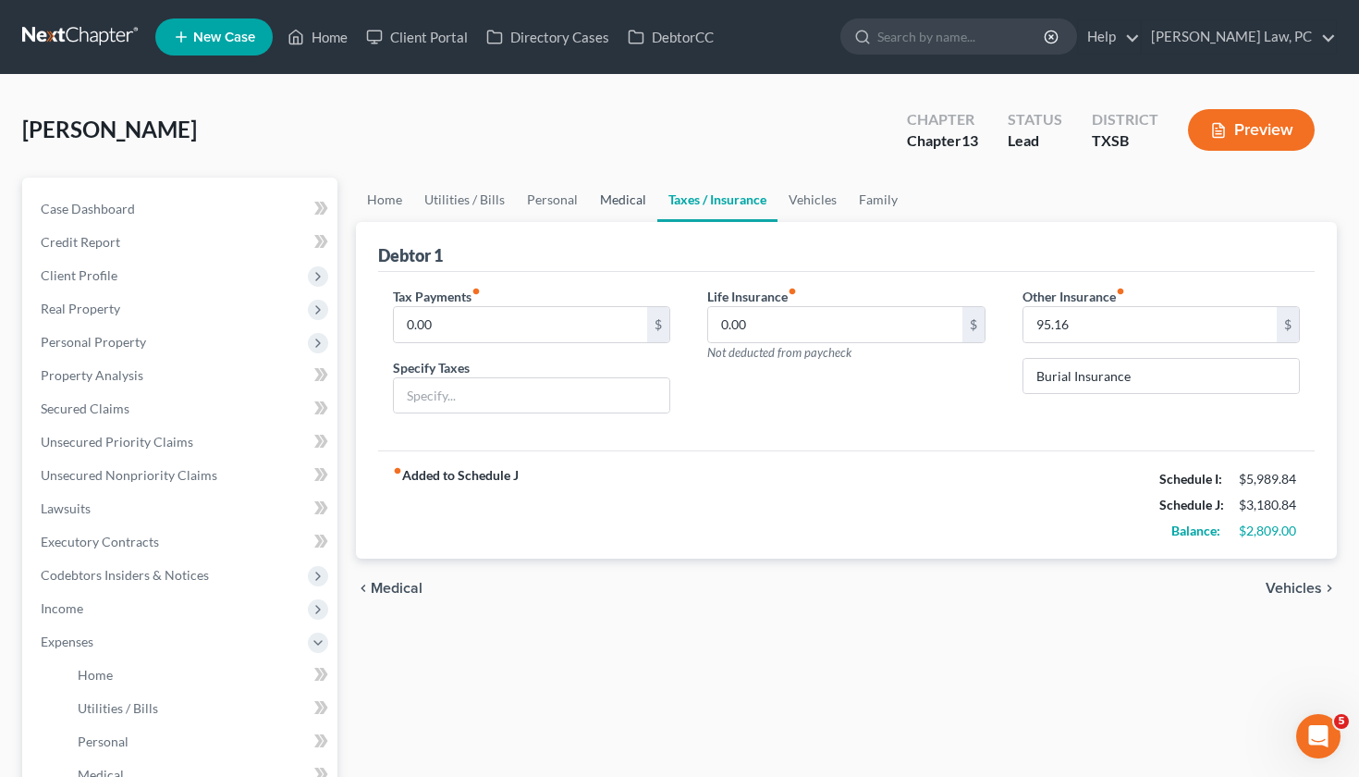
click at [627, 207] on link "Medical" at bounding box center [623, 200] width 68 height 44
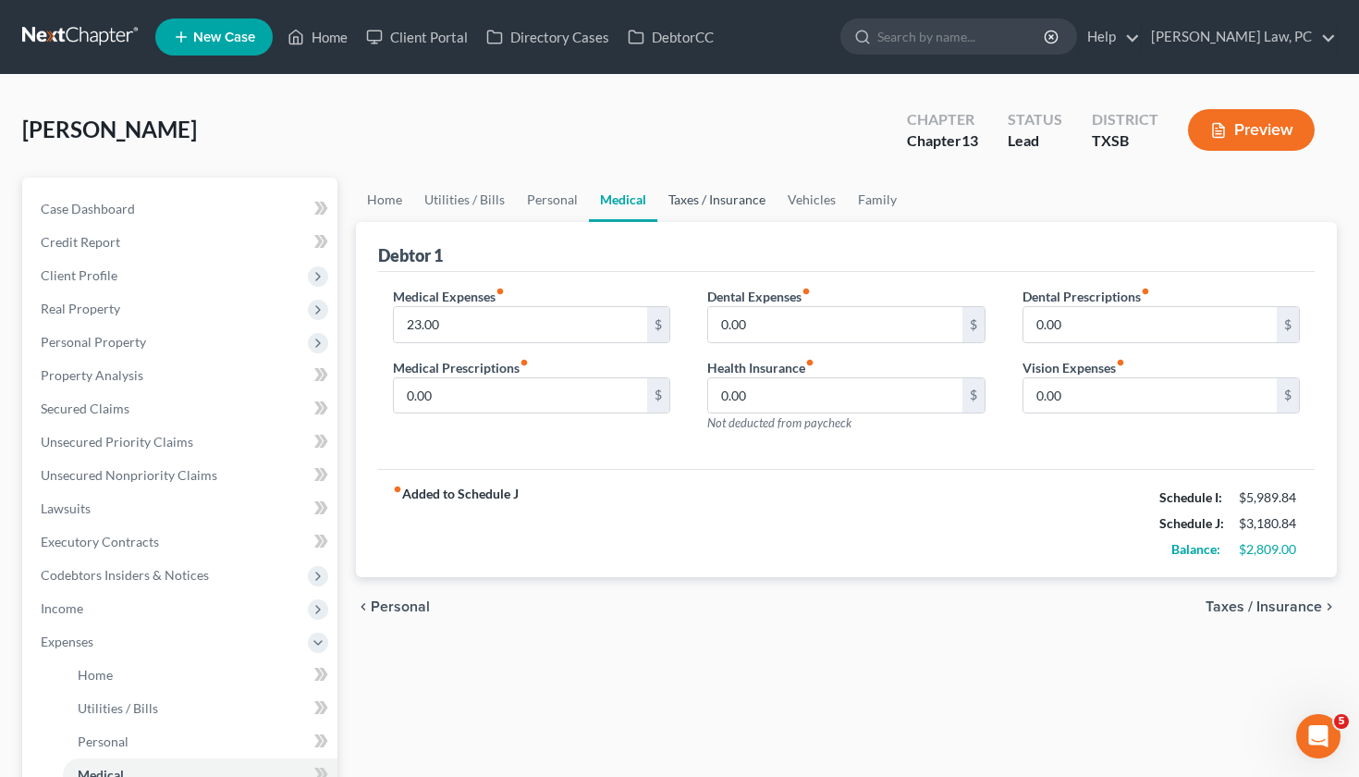
click at [730, 199] on link "Taxes / Insurance" at bounding box center [716, 200] width 119 height 44
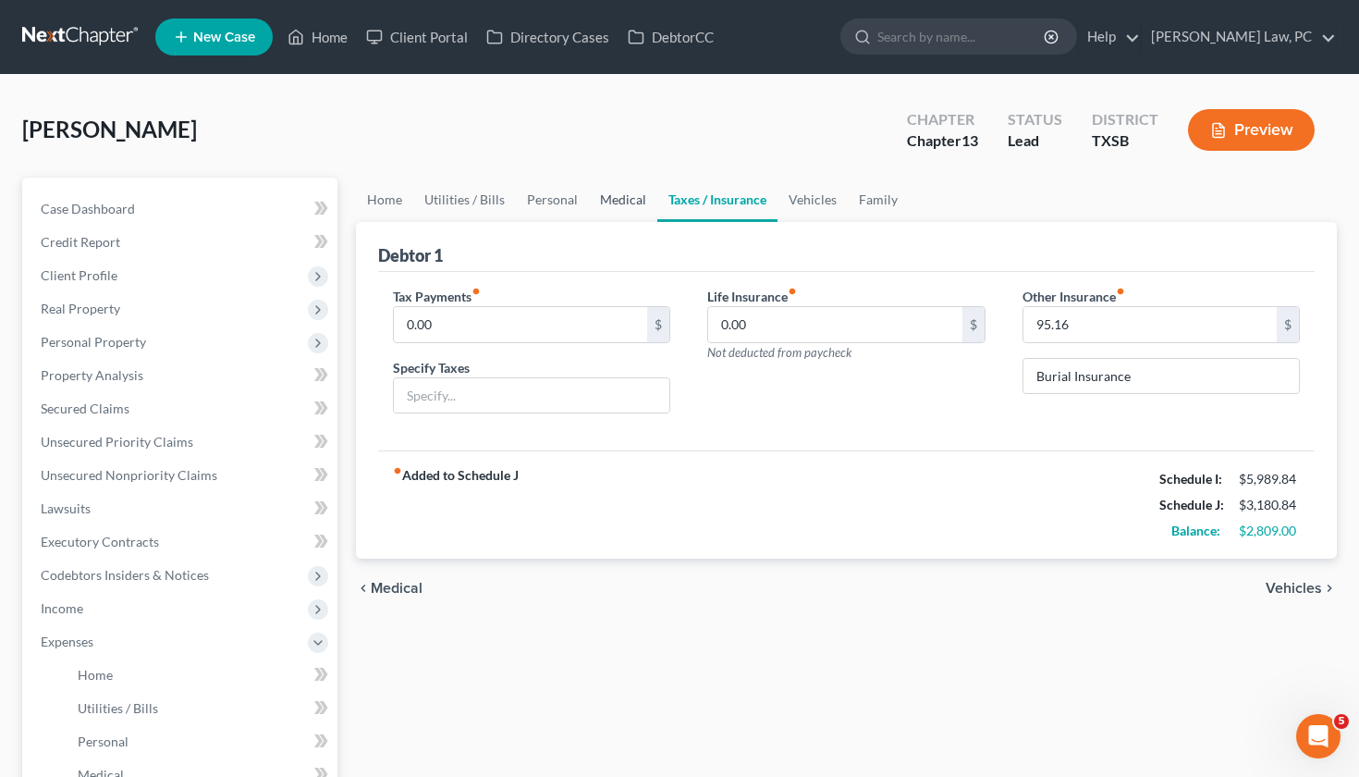
click at [631, 202] on link "Medical" at bounding box center [623, 200] width 68 height 44
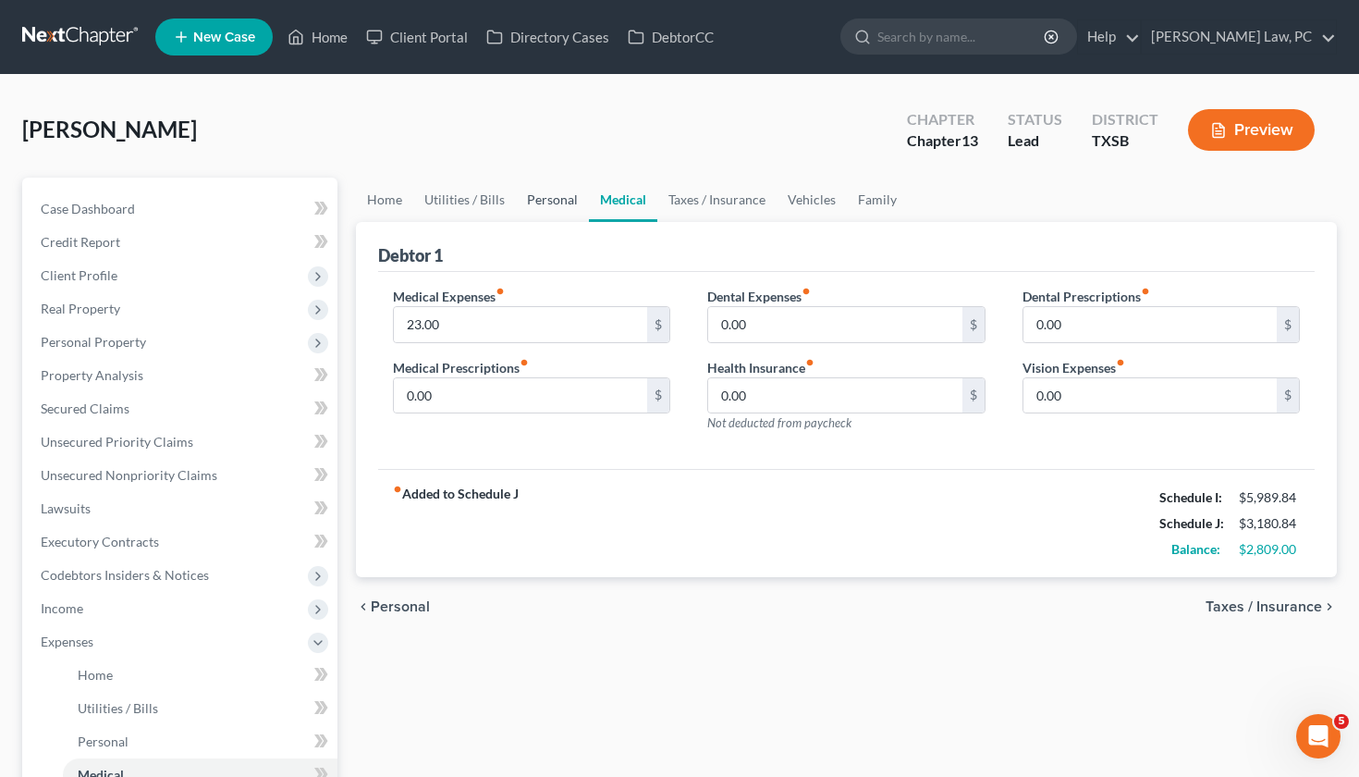
click at [540, 196] on link "Personal" at bounding box center [552, 200] width 73 height 44
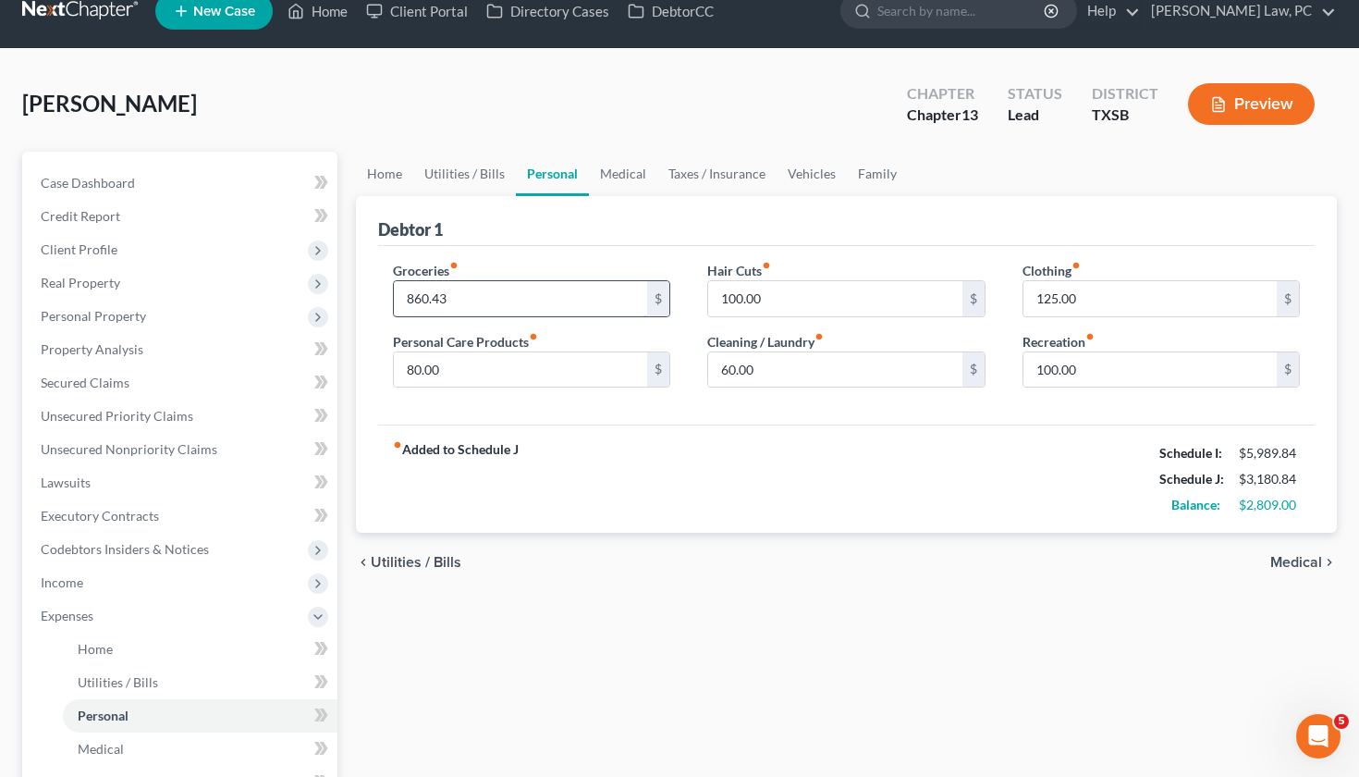
scroll to position [13, 0]
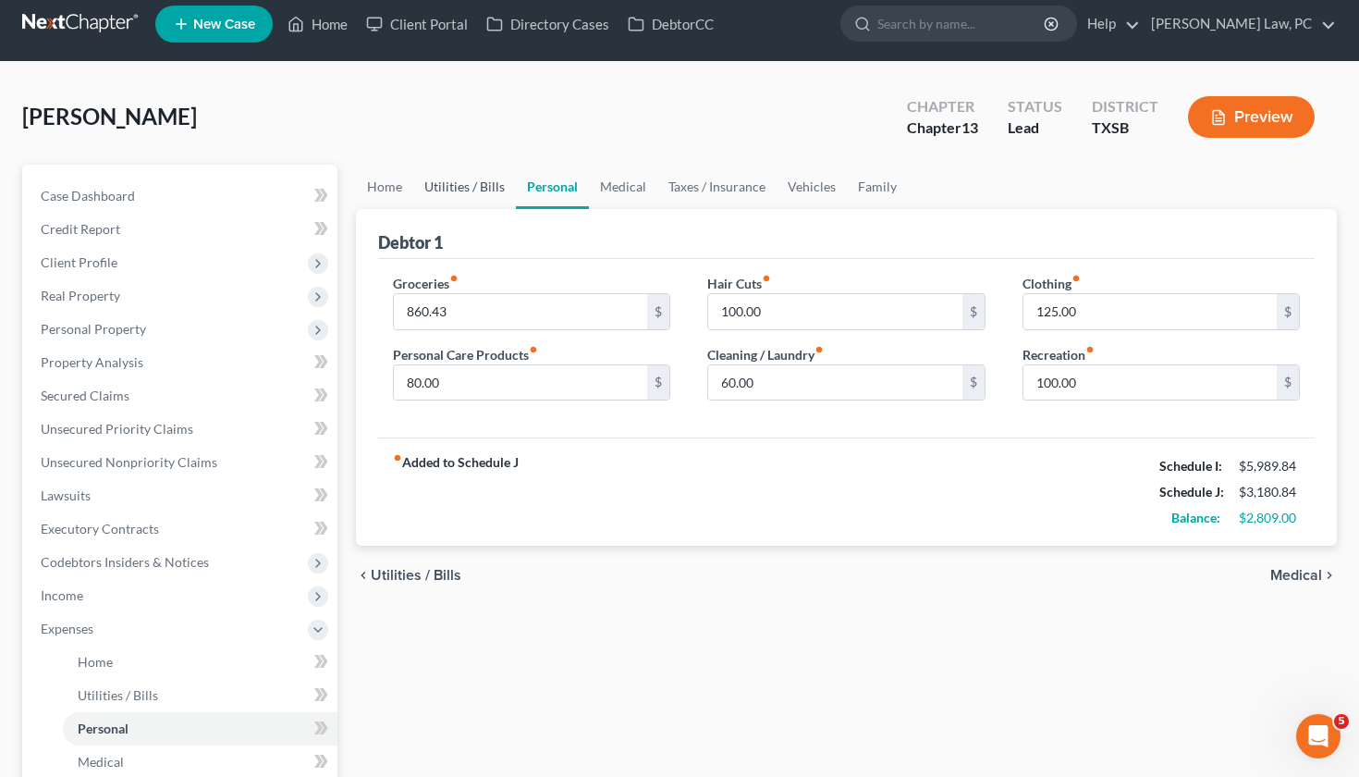
click at [479, 189] on link "Utilities / Bills" at bounding box center [464, 187] width 103 height 44
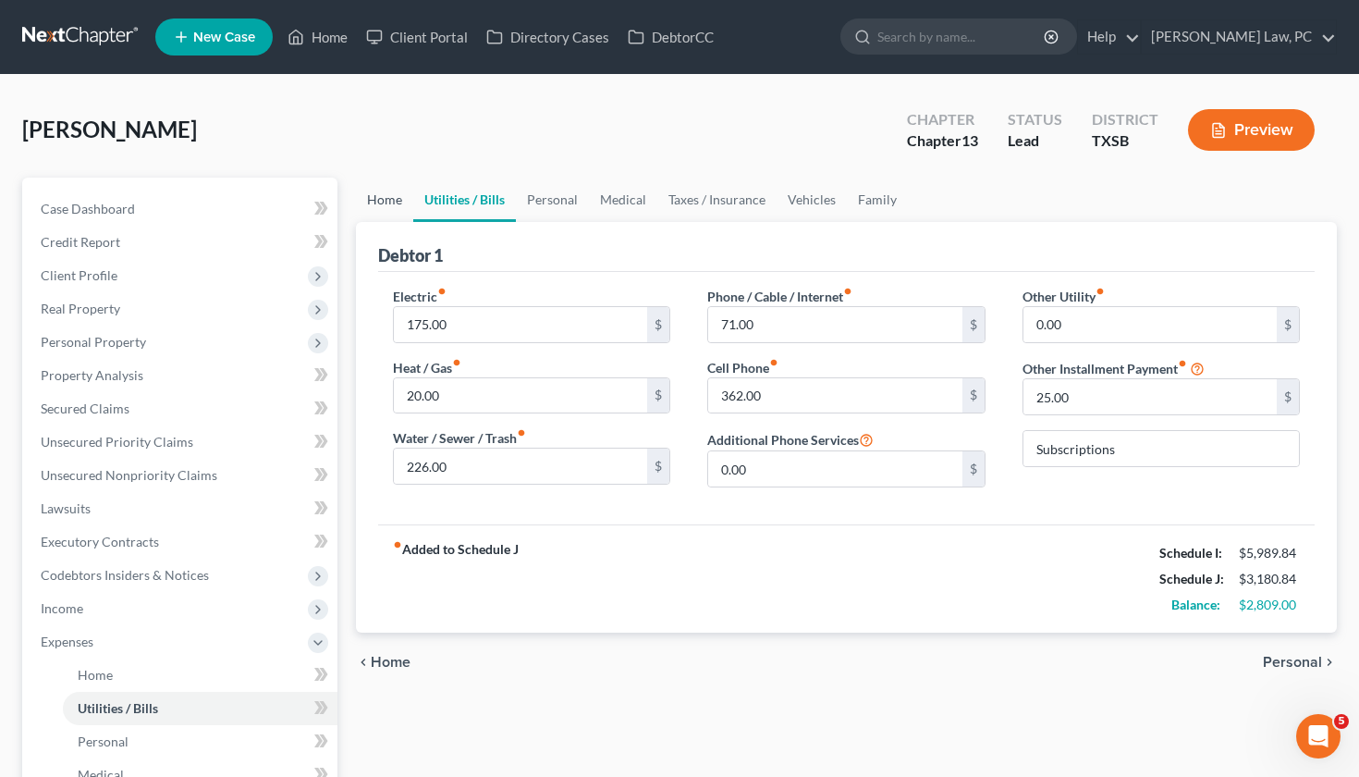
click at [400, 202] on link "Home" at bounding box center [384, 200] width 57 height 44
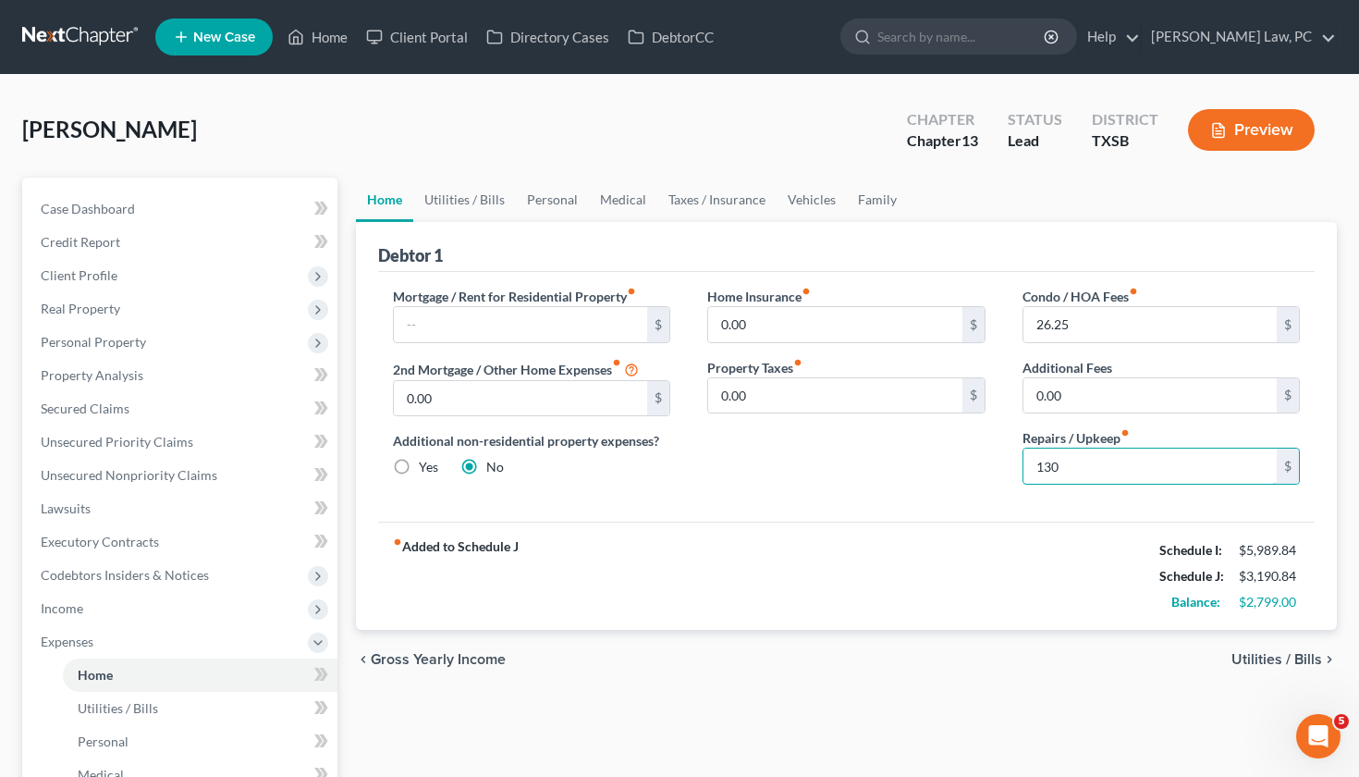
type input "130"
click at [910, 454] on div "Home Insurance fiber_manual_record 0.00 $ Property Taxes fiber_manual_record 0.…" at bounding box center [846, 393] width 315 height 213
click at [461, 196] on link "Utilities / Bills" at bounding box center [464, 200] width 103 height 44
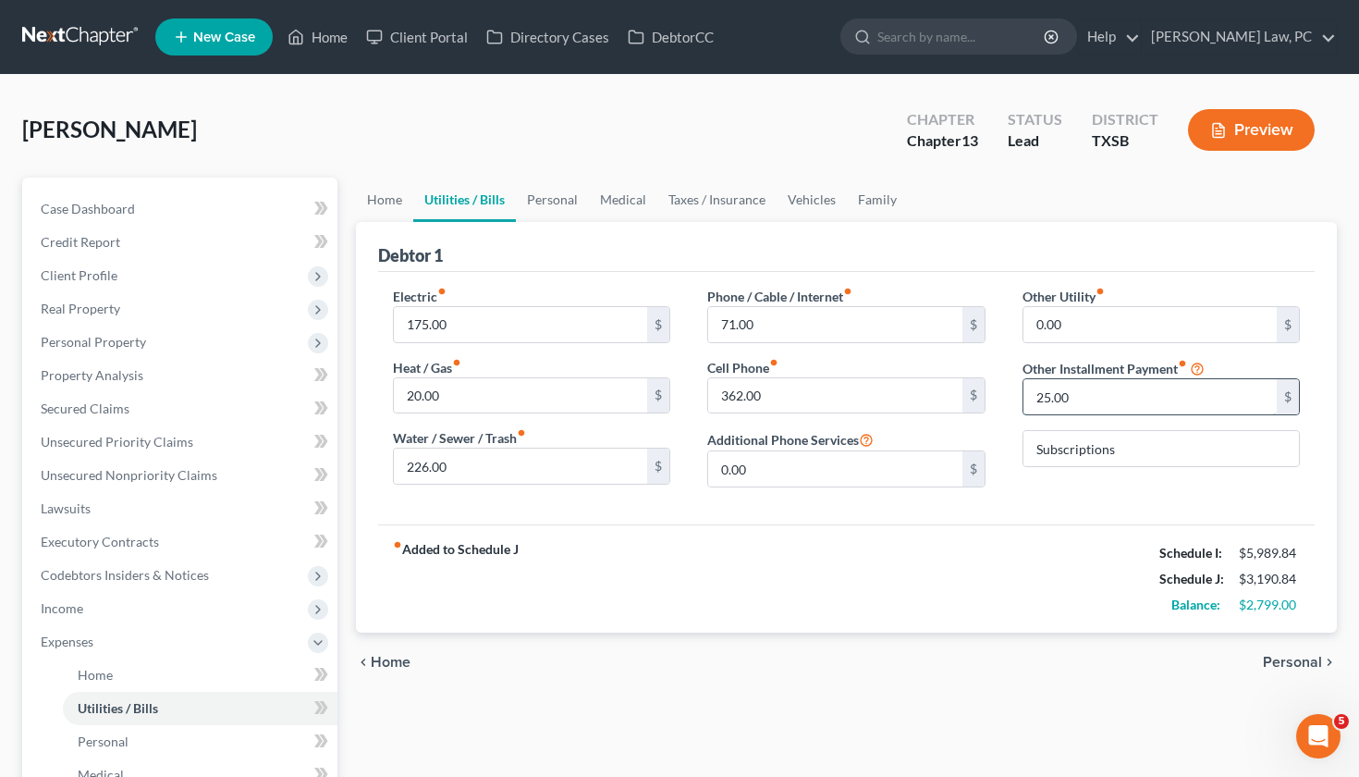
click at [1092, 405] on input "25.00" at bounding box center [1151, 396] width 254 height 35
click at [871, 200] on link "Family" at bounding box center [877, 200] width 61 height 44
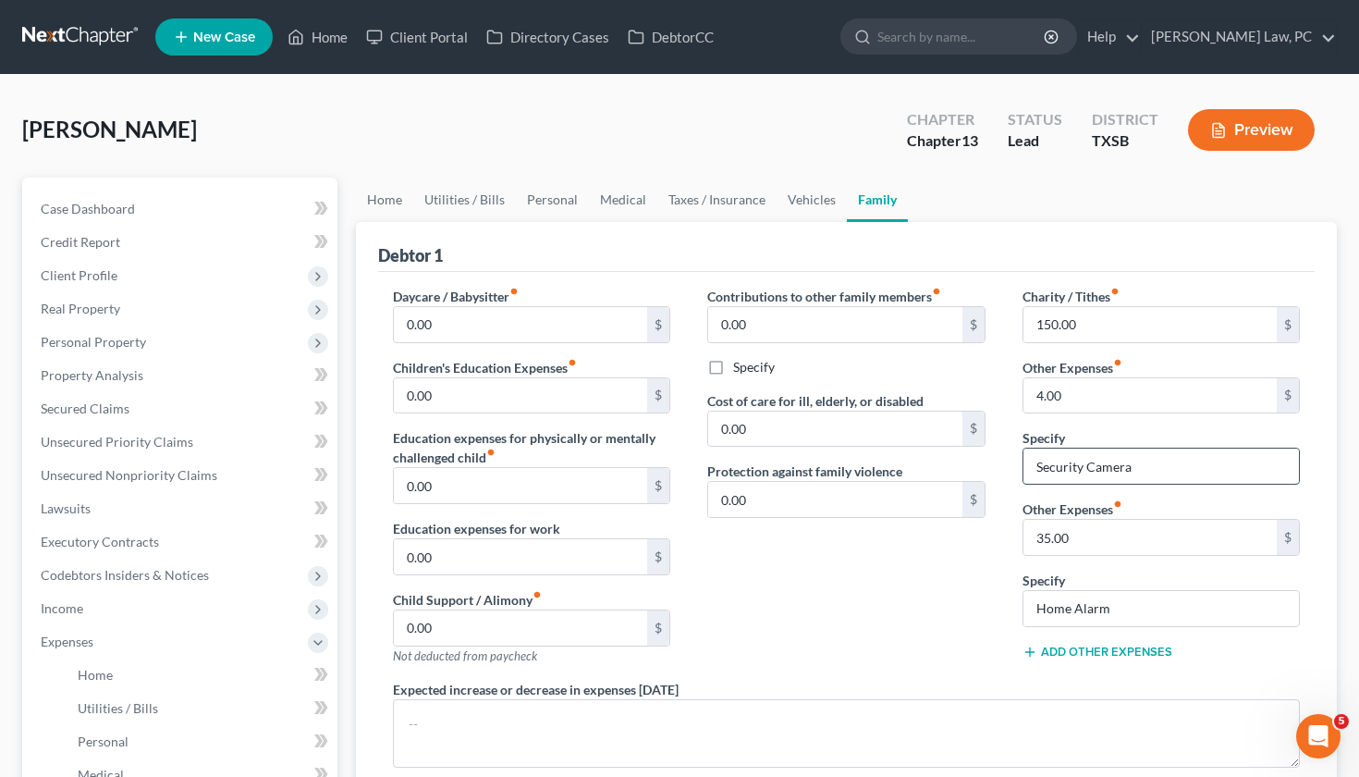
click at [1140, 472] on input "Security Camera" at bounding box center [1162, 465] width 276 height 35
type input "Security Camera/Ring Doorbell"
drag, startPoint x: 1076, startPoint y: 390, endPoint x: 1007, endPoint y: 390, distance: 69.3
click at [1007, 390] on div "Charity / Tithes fiber_manual_record 150.00 $ Other Expenses fiber_manual_recor…" at bounding box center [1161, 483] width 315 height 393
type input "5"
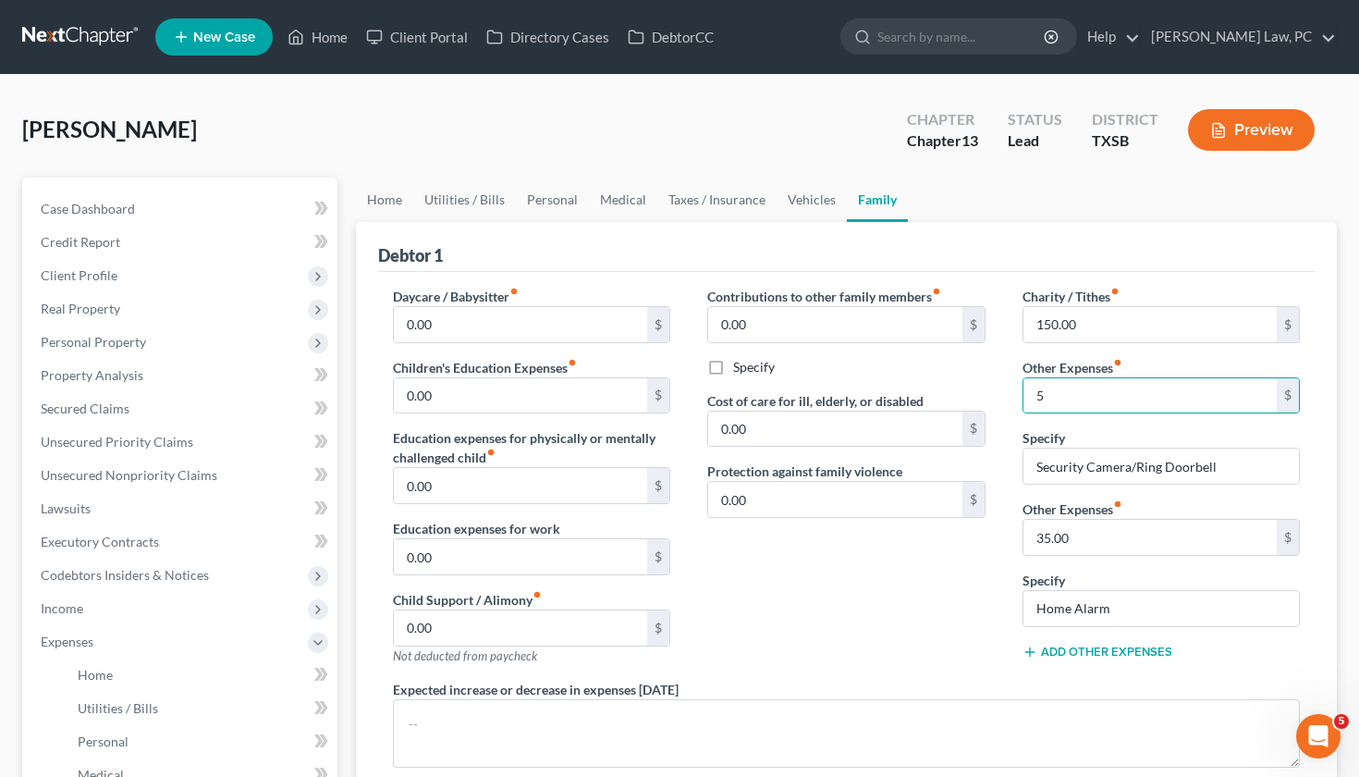
click at [859, 589] on div "Contributions to other family members fiber_manual_record 0.00 $ Specify Cost o…" at bounding box center [846, 483] width 315 height 393
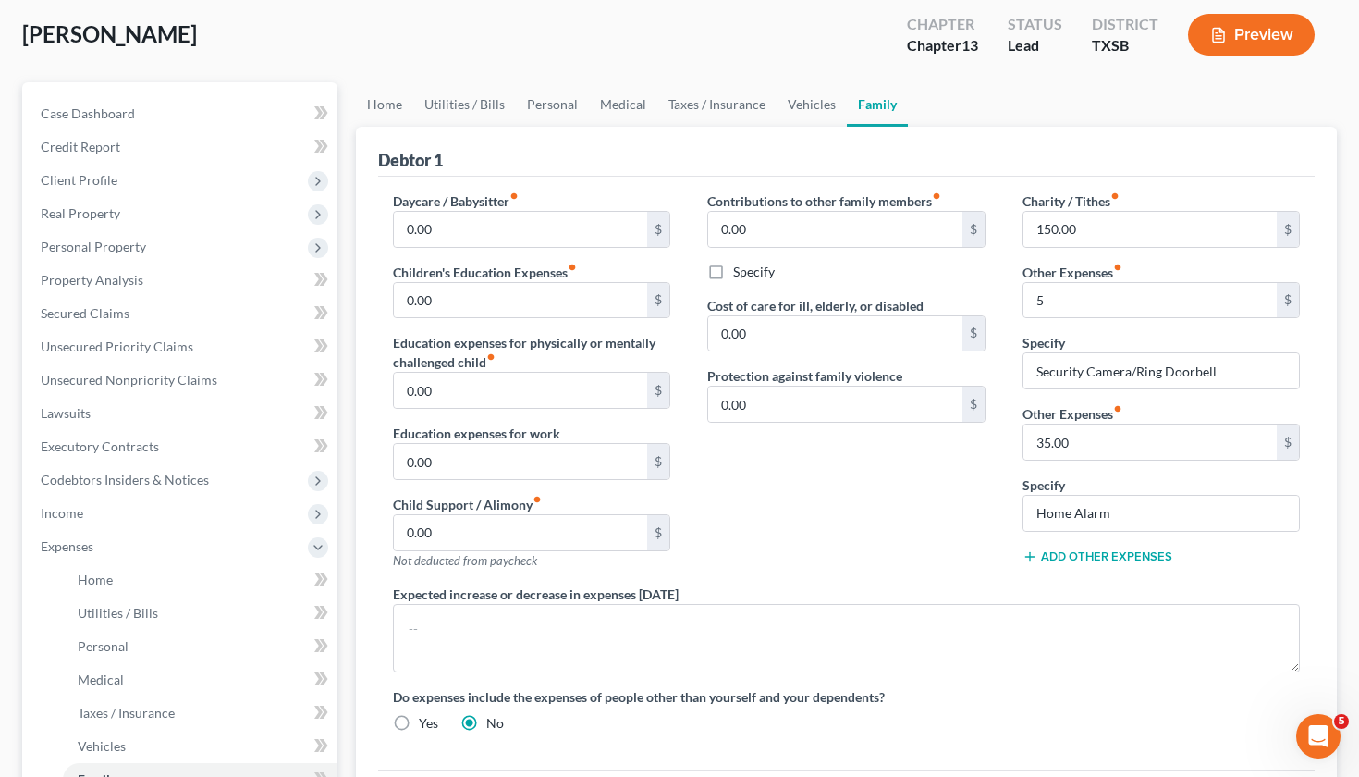
scroll to position [84, 0]
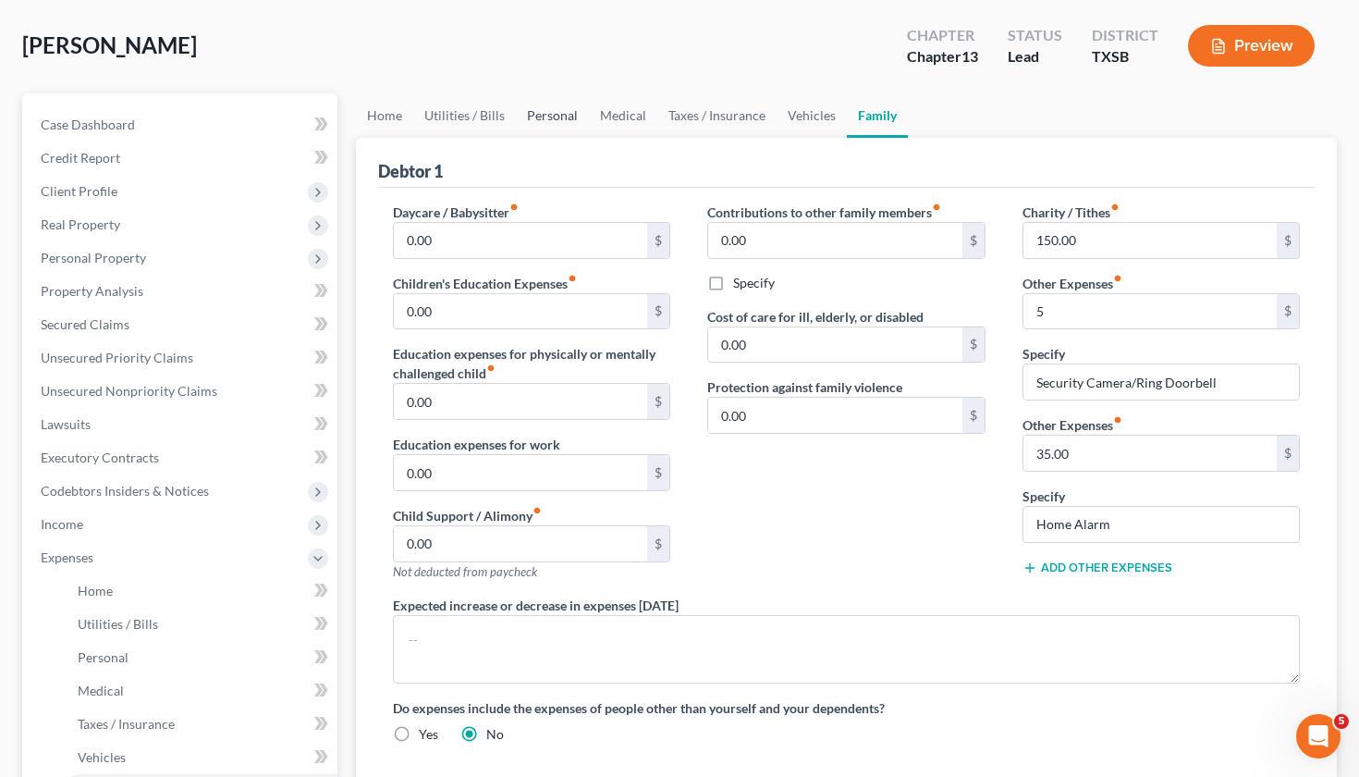
click at [549, 122] on link "Personal" at bounding box center [552, 115] width 73 height 44
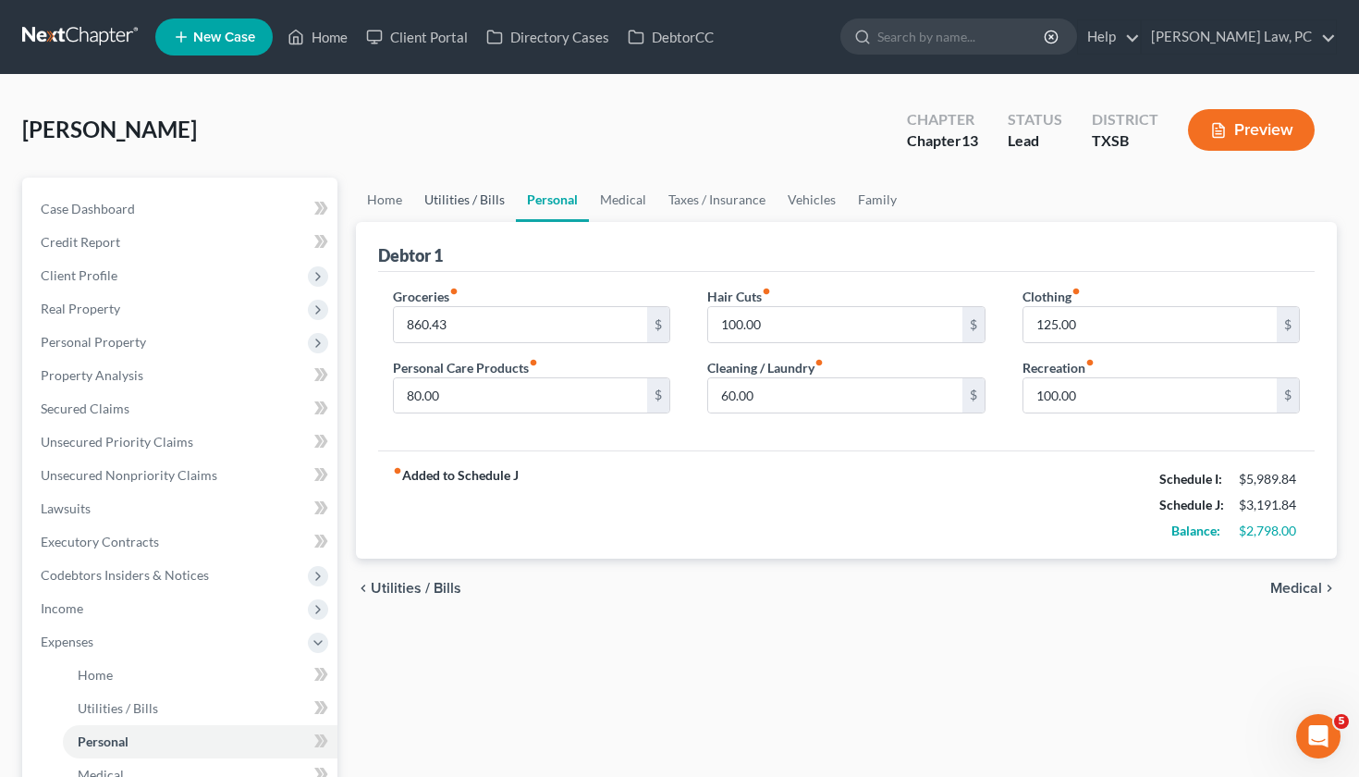
click at [460, 193] on link "Utilities / Bills" at bounding box center [464, 200] width 103 height 44
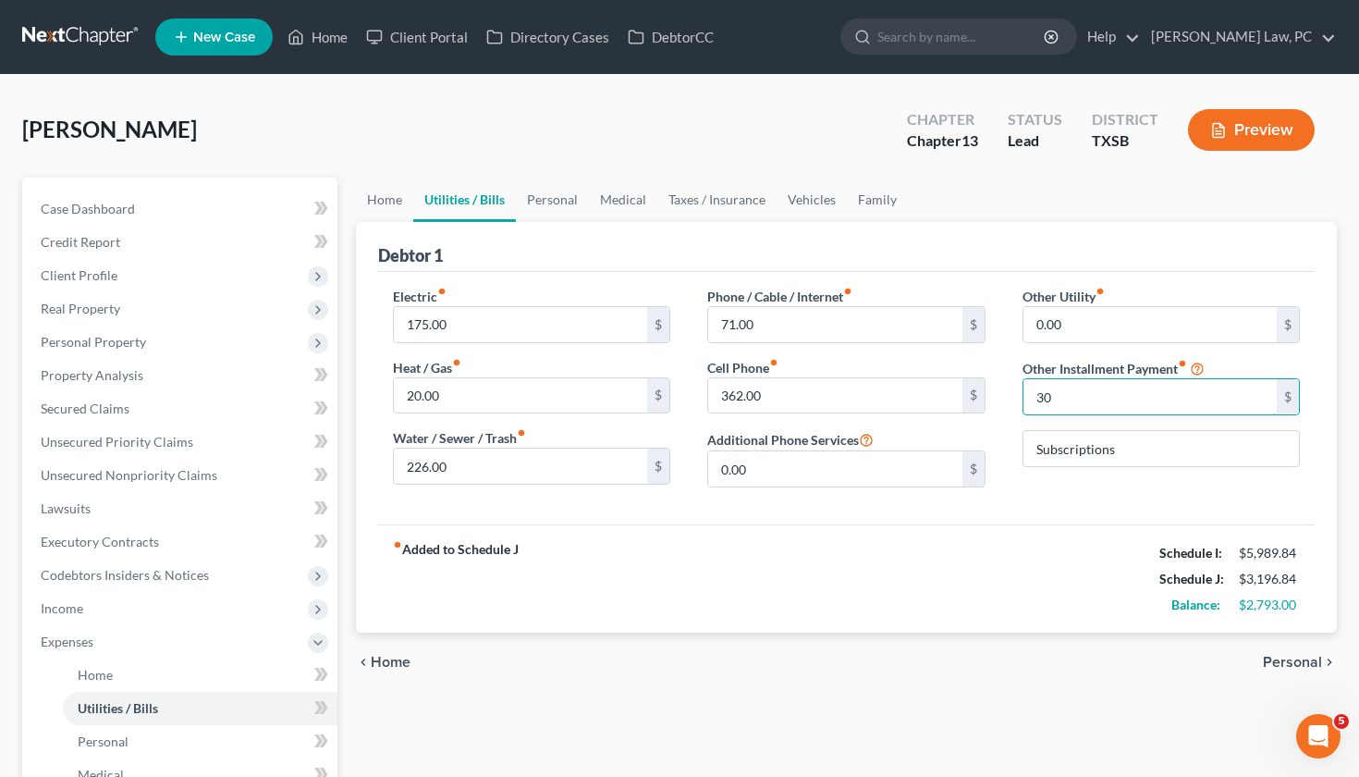
type input "30"
click at [1084, 545] on div "fiber_manual_record Added to Schedule J Schedule I: $5,989.84 Schedule J: $3,19…" at bounding box center [847, 578] width 938 height 108
click at [862, 202] on link "Family" at bounding box center [877, 200] width 61 height 44
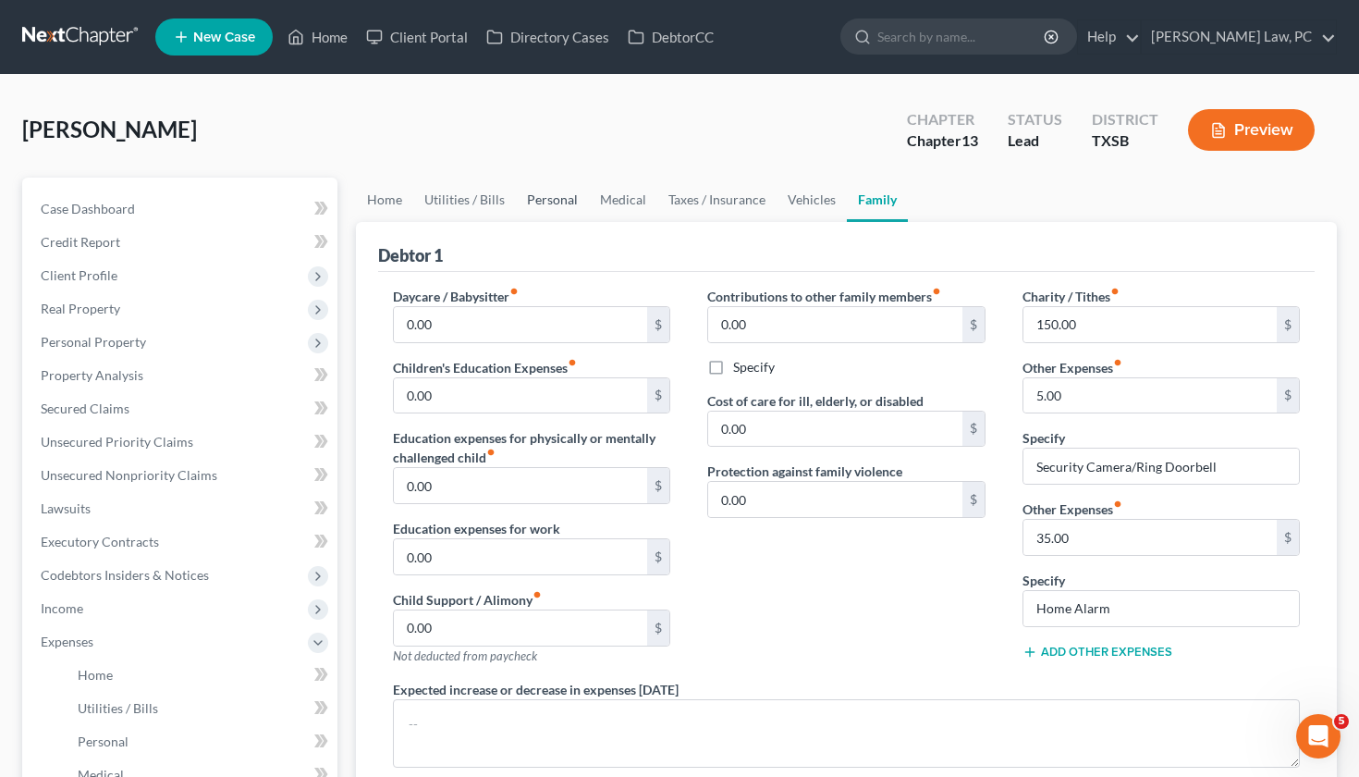
click at [546, 195] on link "Personal" at bounding box center [552, 200] width 73 height 44
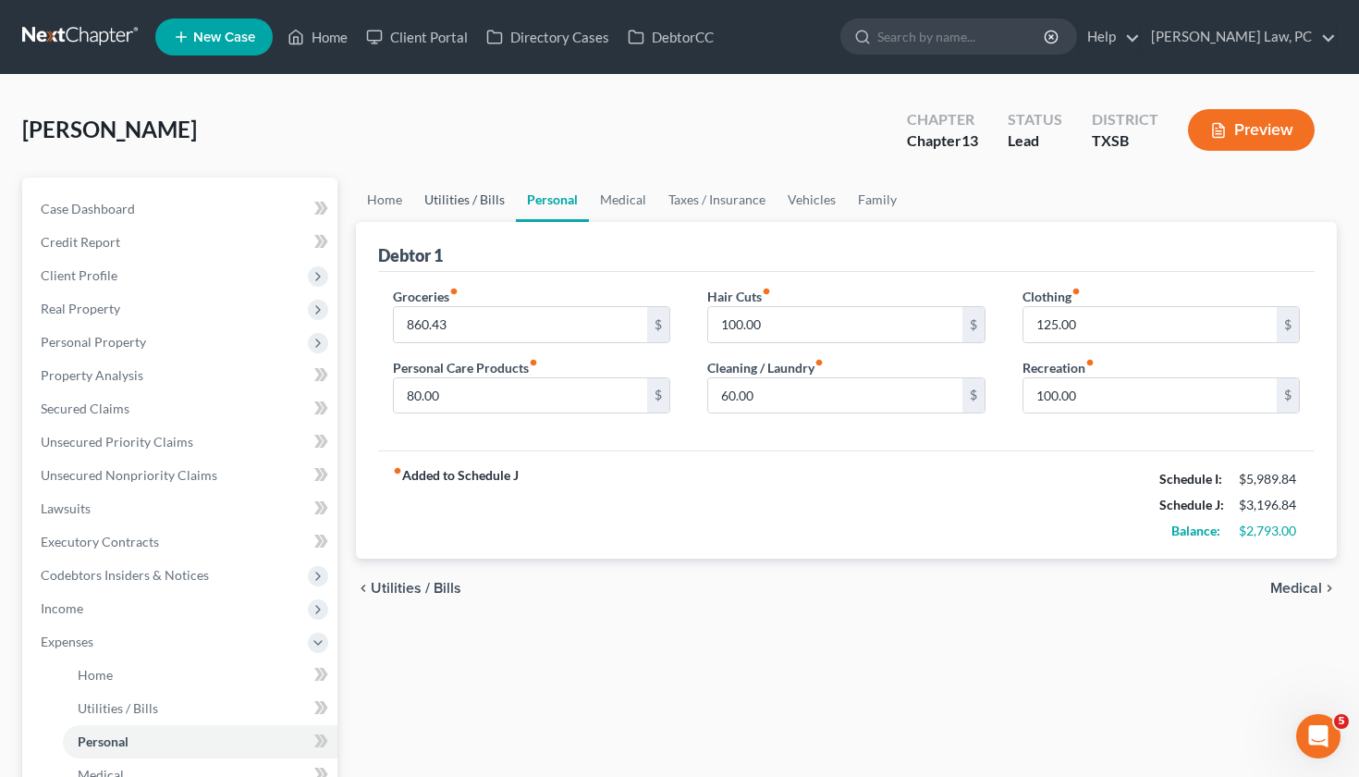
click at [471, 186] on link "Utilities / Bills" at bounding box center [464, 200] width 103 height 44
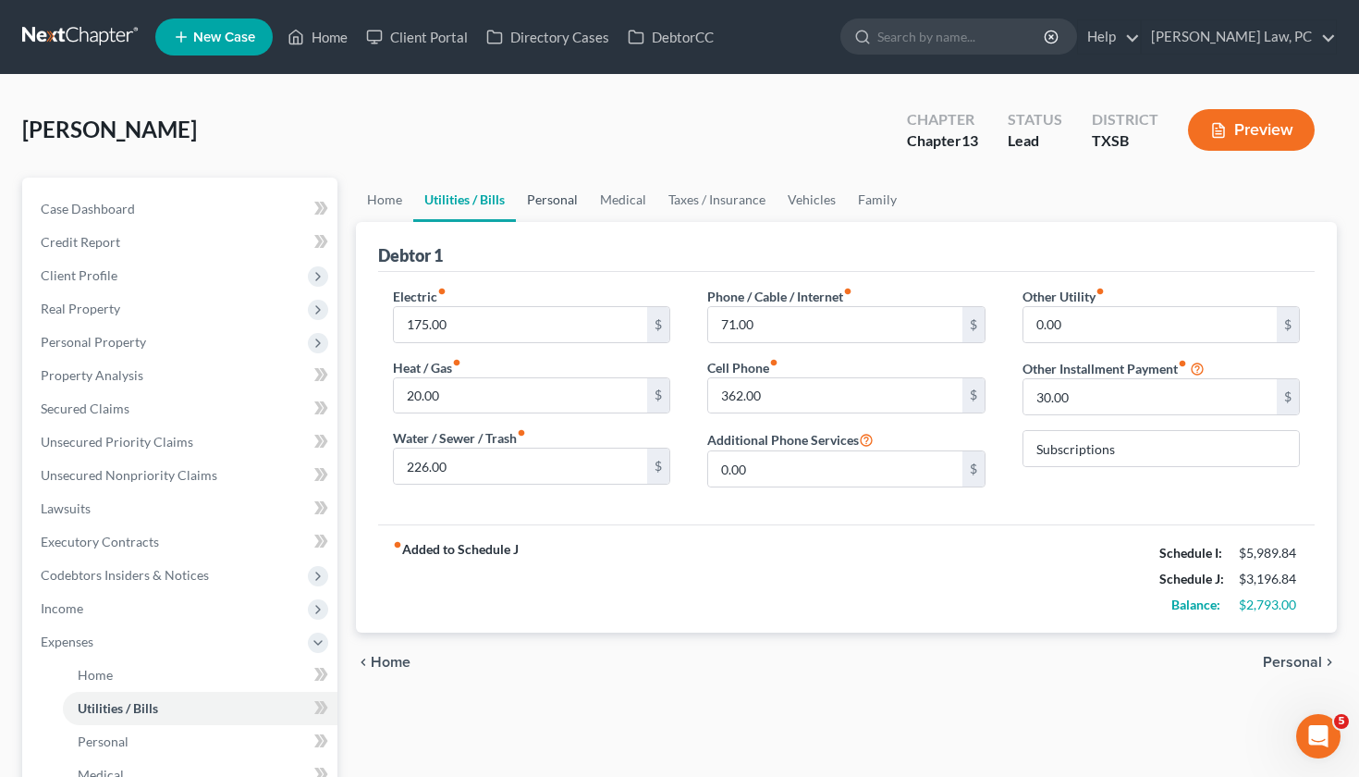
click at [559, 202] on link "Personal" at bounding box center [552, 200] width 73 height 44
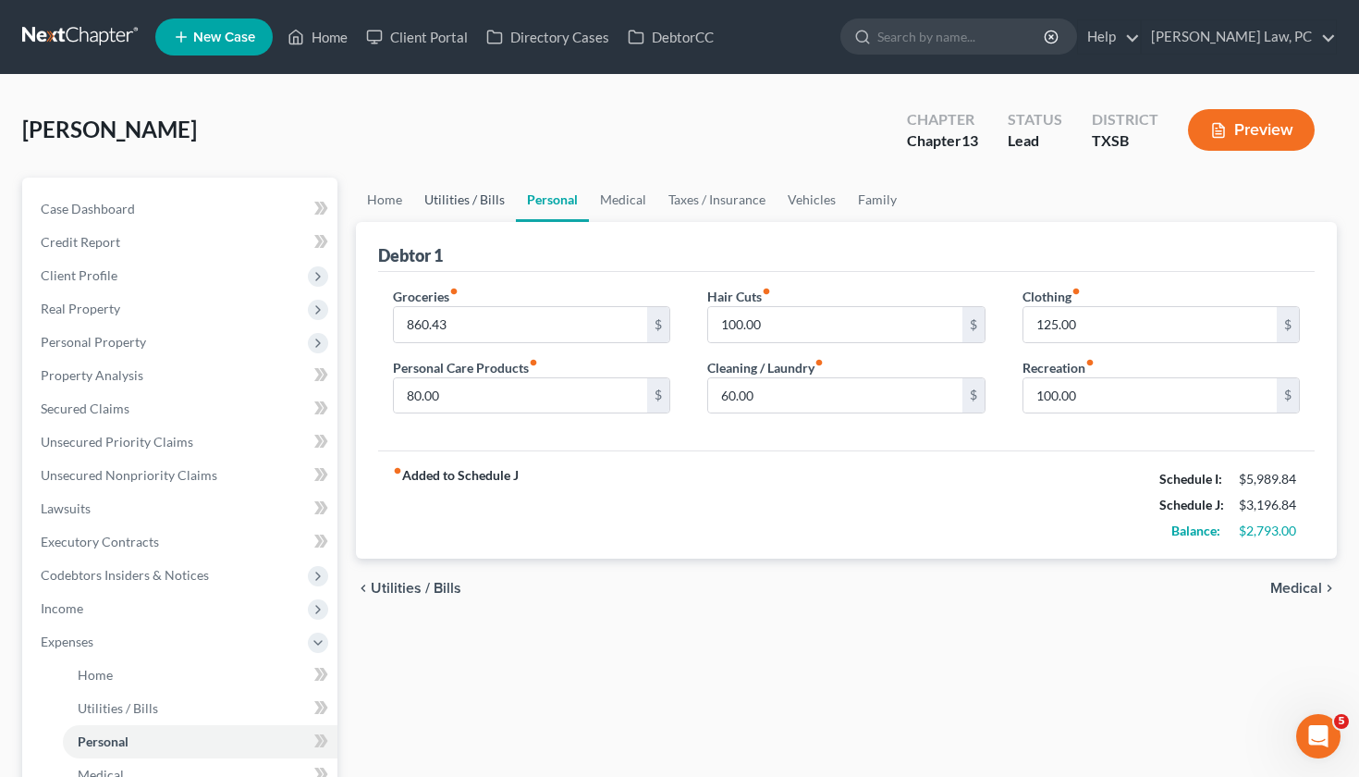
click at [461, 202] on link "Utilities / Bills" at bounding box center [464, 200] width 103 height 44
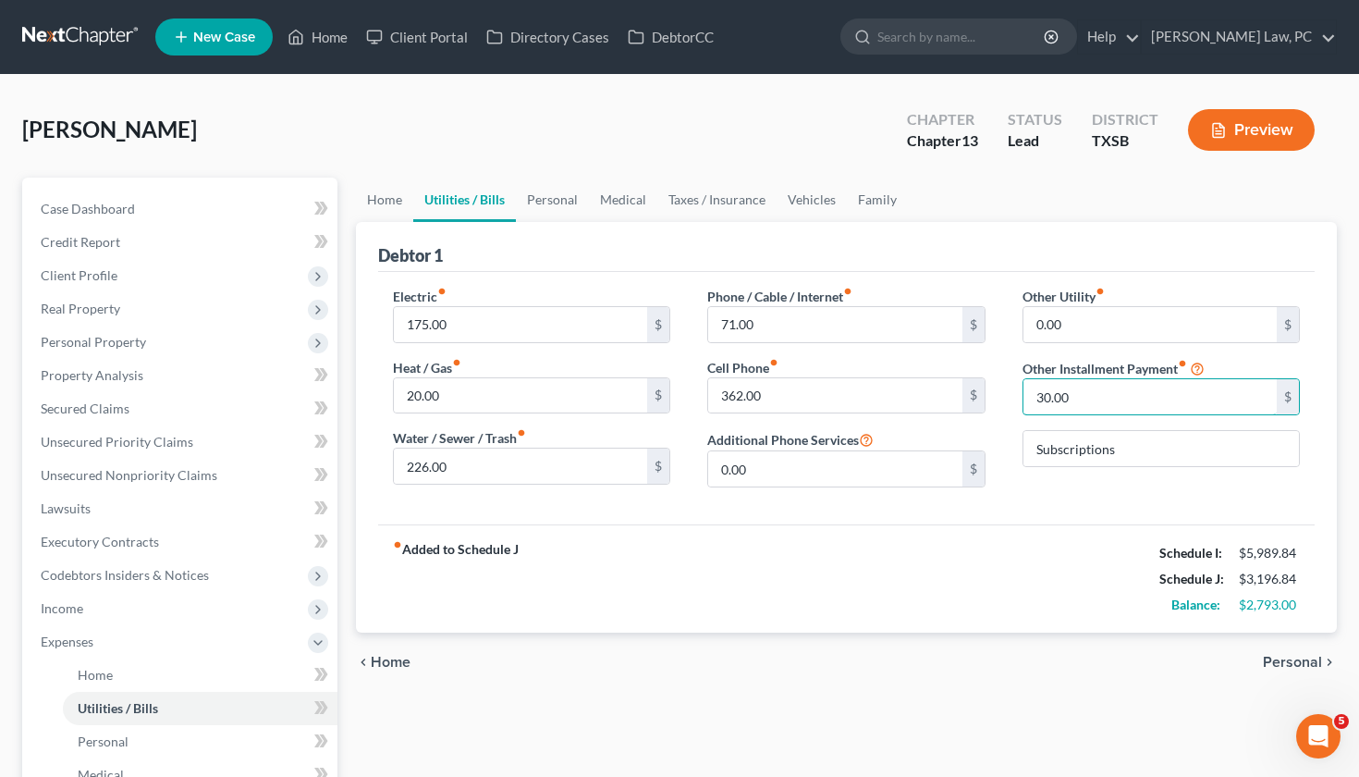
drag, startPoint x: 1089, startPoint y: 395, endPoint x: 989, endPoint y: 395, distance: 99.9
click at [988, 395] on div "Electric fiber_manual_record 175.00 $ Heat / Gas fiber_manual_record 20.00 $ Wa…" at bounding box center [846, 394] width 945 height 215
type input "35"
click at [554, 204] on link "Personal" at bounding box center [552, 200] width 73 height 44
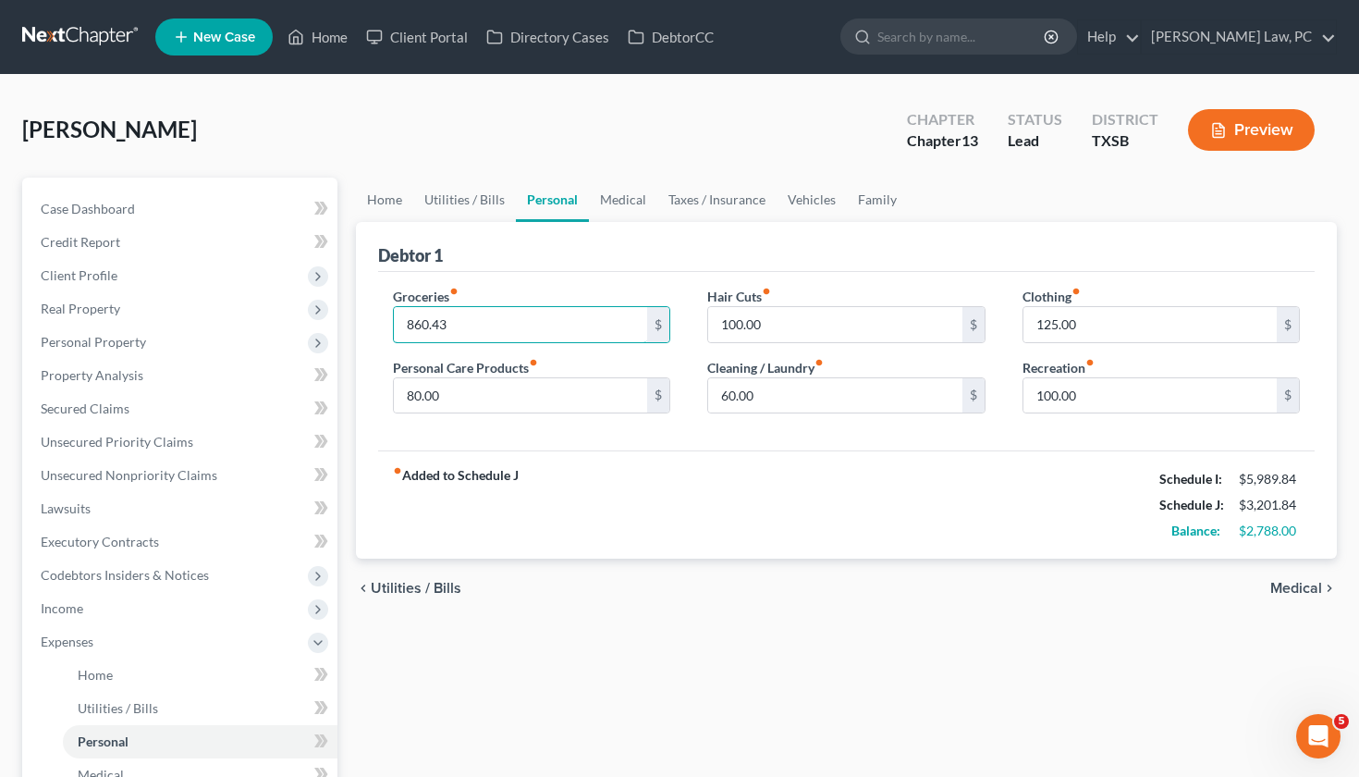
drag, startPoint x: 453, startPoint y: 327, endPoint x: 389, endPoint y: 327, distance: 63.8
click at [387, 327] on div "Groceries fiber_manual_record 860.43 $ Personal Care Products fiber_manual_reco…" at bounding box center [531, 358] width 315 height 142
type input "863"
click at [465, 201] on link "Utilities / Bills" at bounding box center [464, 200] width 103 height 44
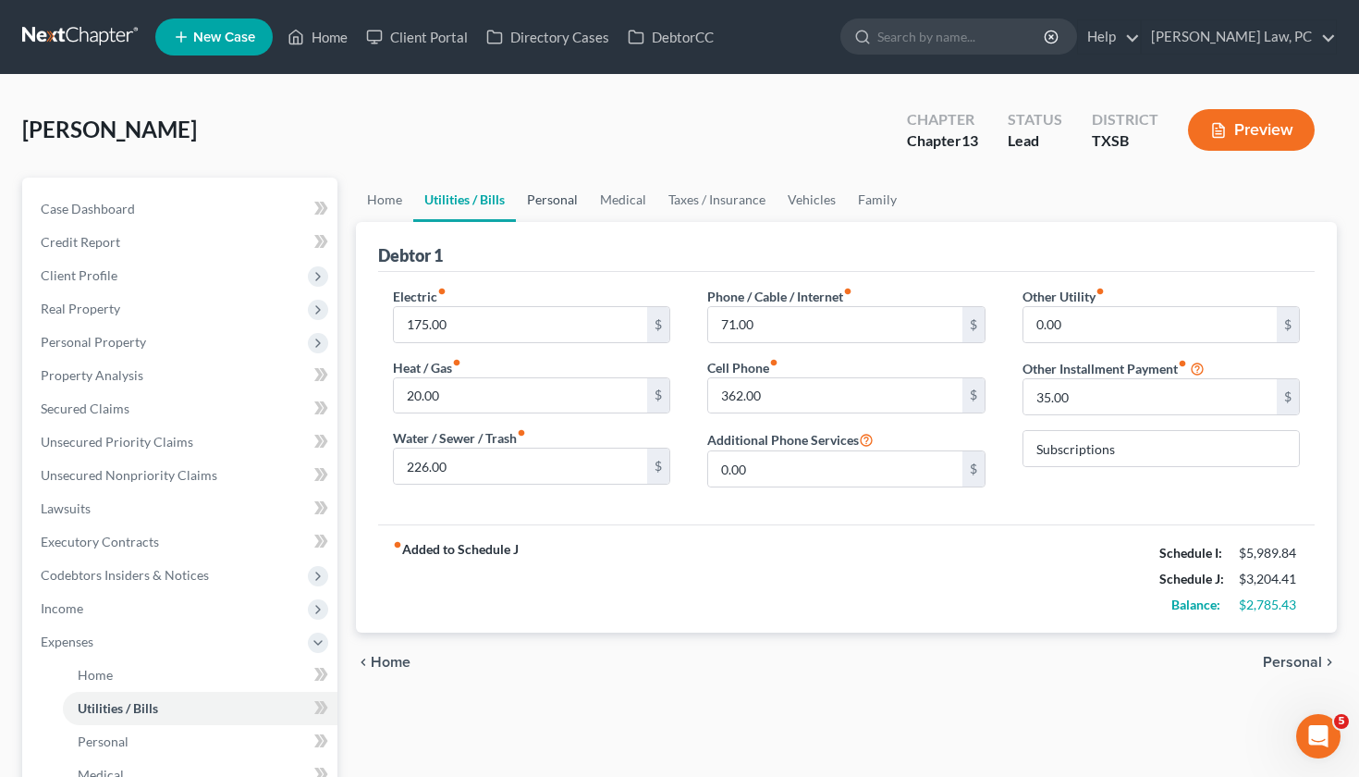
click at [537, 204] on link "Personal" at bounding box center [552, 200] width 73 height 44
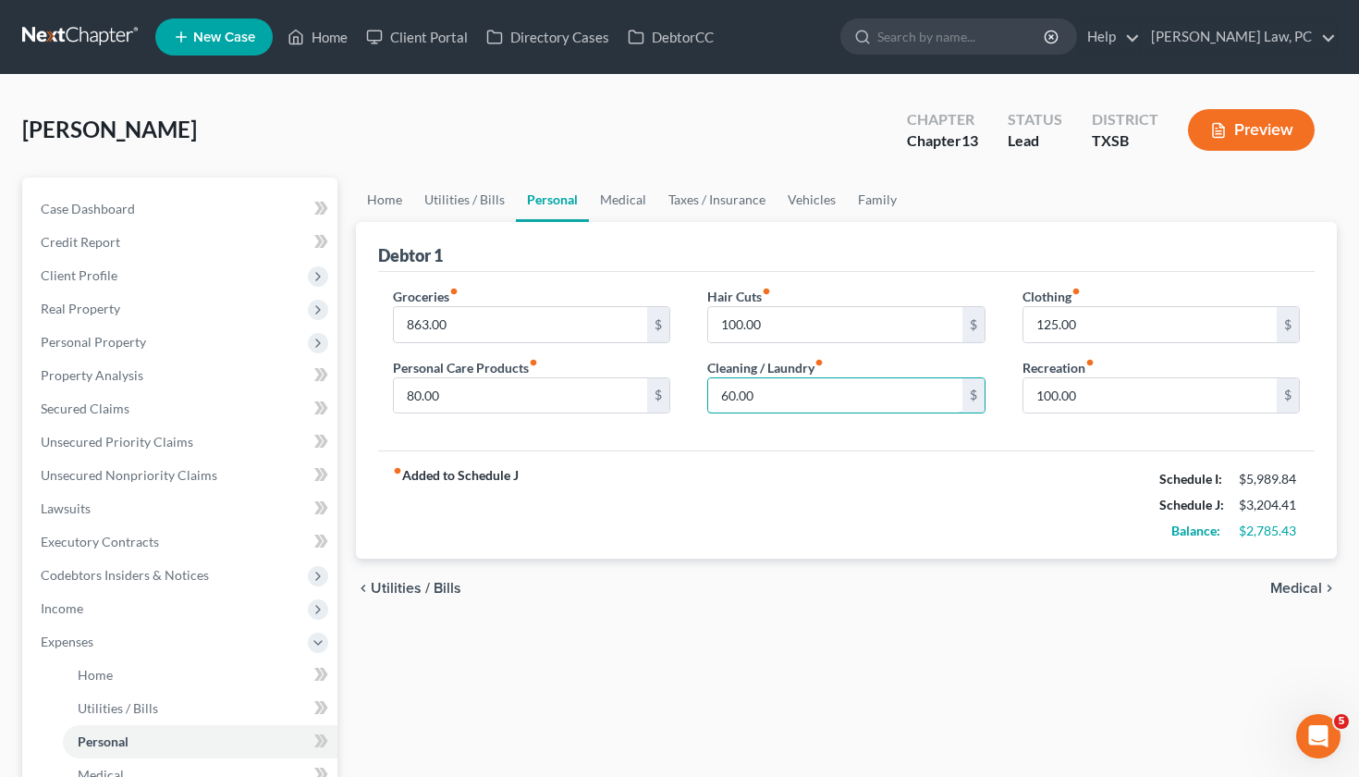
drag, startPoint x: 762, startPoint y: 399, endPoint x: 693, endPoint y: 399, distance: 68.4
click at [693, 399] on div "Hair Cuts fiber_manual_record 100.00 $ Cleaning / Laundry fiber_manual_record 6…" at bounding box center [846, 358] width 315 height 142
type input "70"
drag, startPoint x: 458, startPoint y: 325, endPoint x: 380, endPoint y: 326, distance: 77.7
click at [380, 326] on div "Groceries fiber_manual_record 863.00 $ Personal Care Products fiber_manual_reco…" at bounding box center [531, 358] width 315 height 142
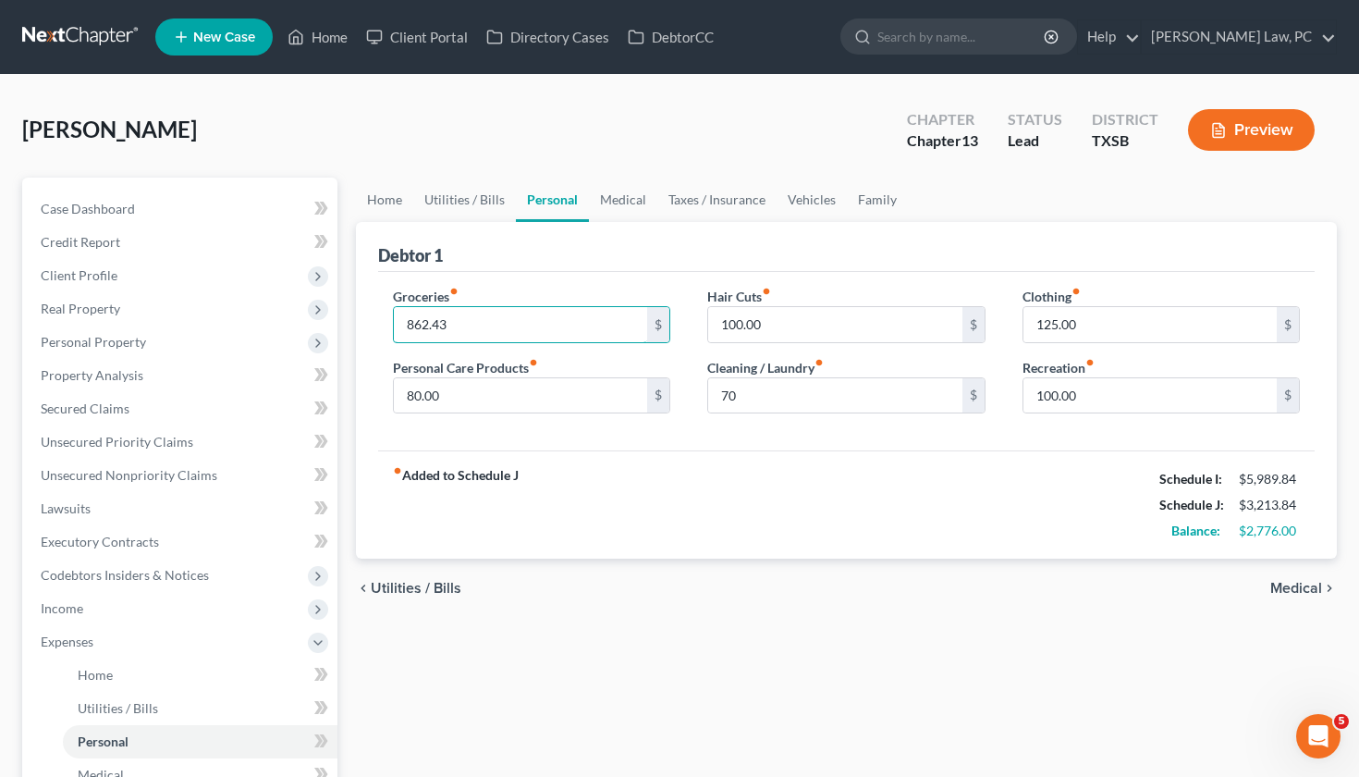
type input "862.43"
click at [821, 472] on div "fiber_manual_record Added to Schedule J Schedule I: $5,989.84 Schedule J: $3,21…" at bounding box center [847, 504] width 938 height 108
click at [616, 209] on link "Medical" at bounding box center [623, 200] width 68 height 44
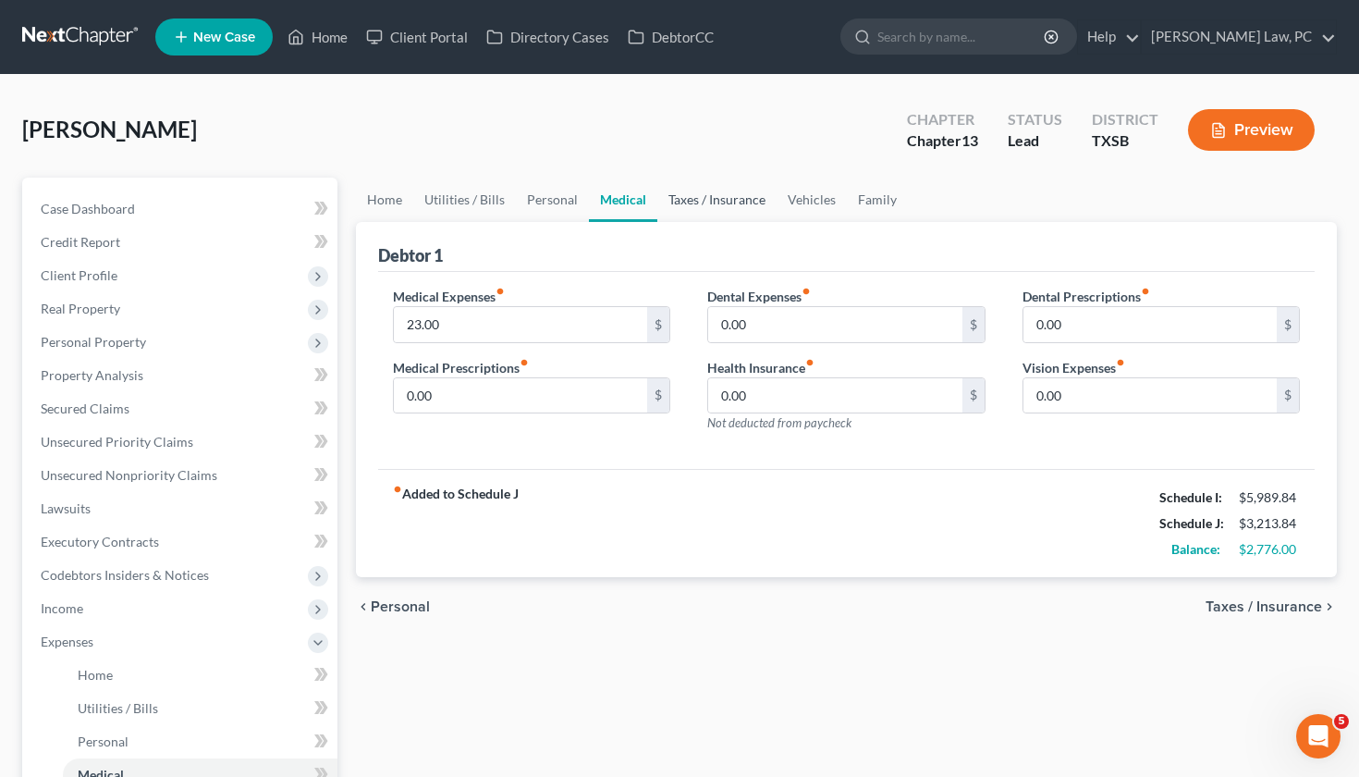
click at [737, 199] on link "Taxes / Insurance" at bounding box center [716, 200] width 119 height 44
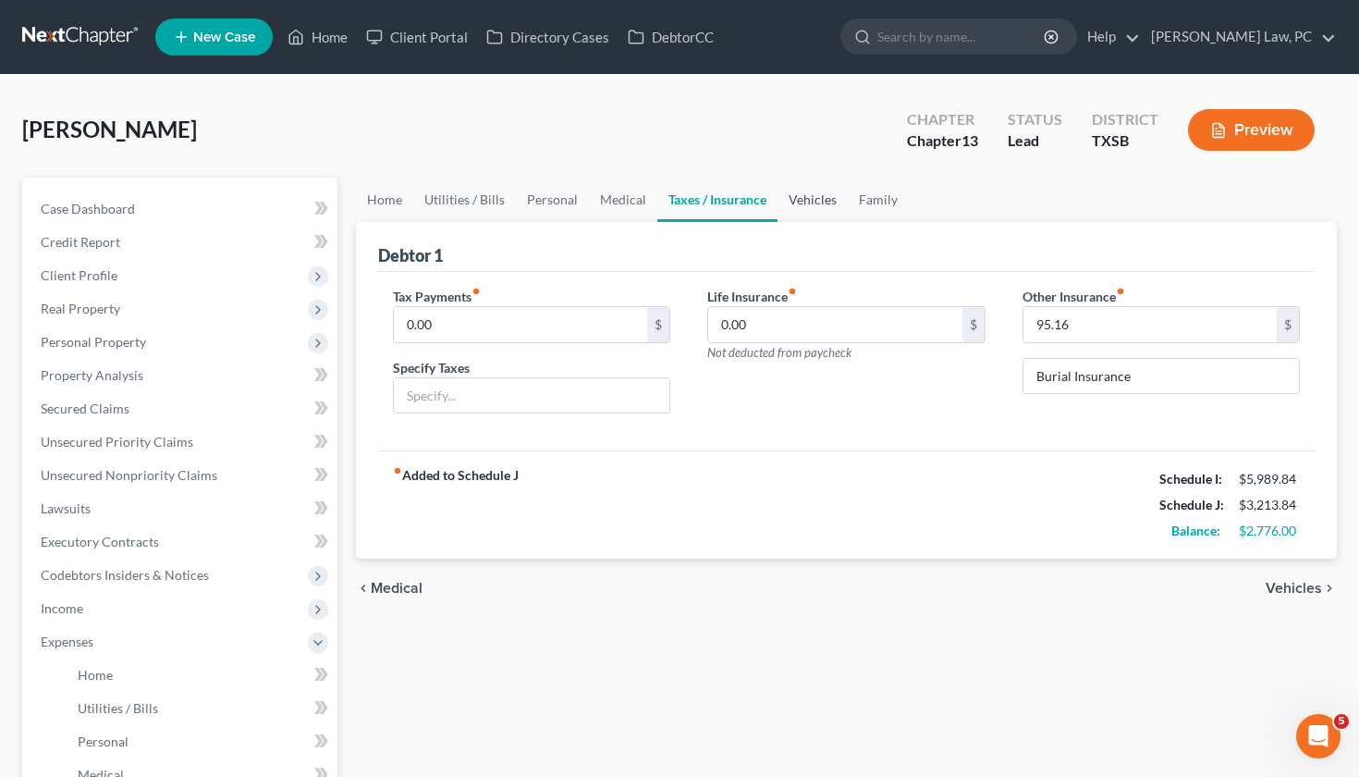
click at [809, 205] on link "Vehicles" at bounding box center [813, 200] width 70 height 44
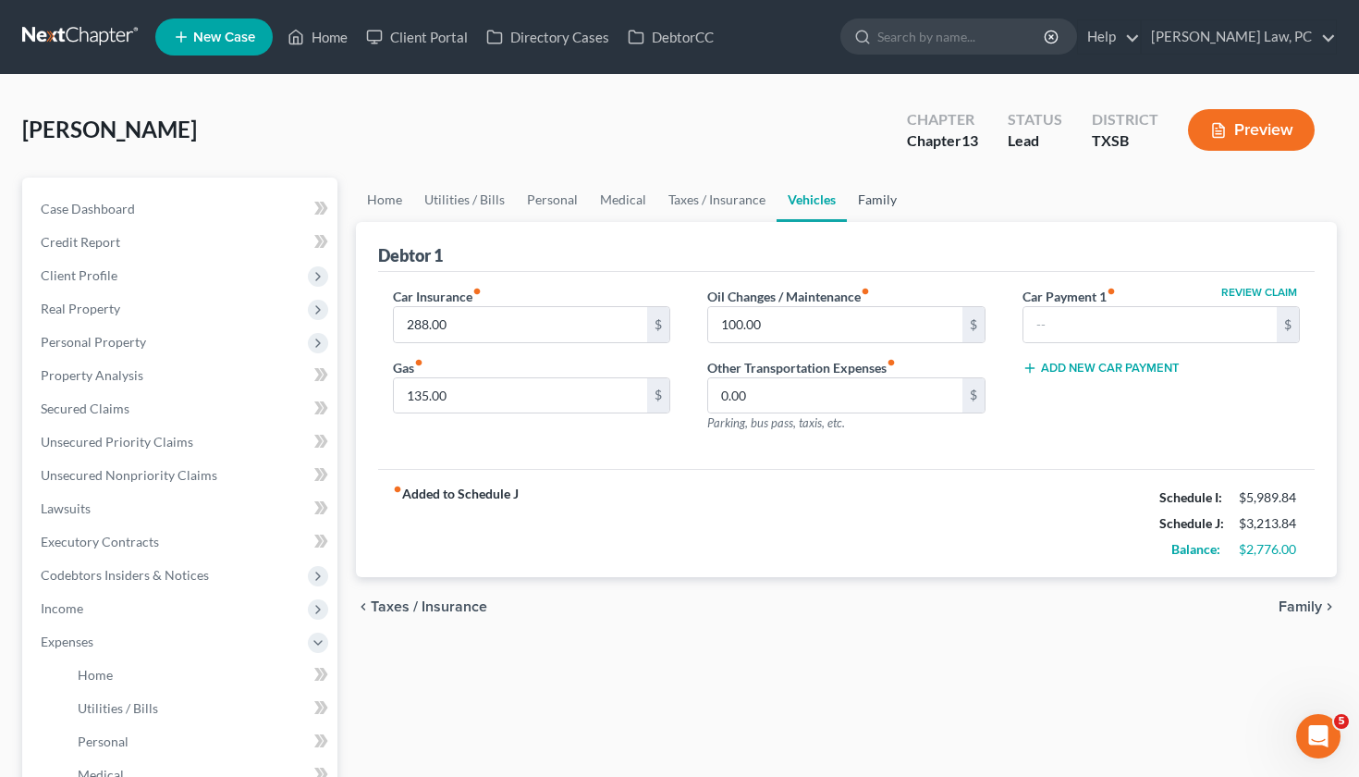
click at [888, 205] on link "Family" at bounding box center [877, 200] width 61 height 44
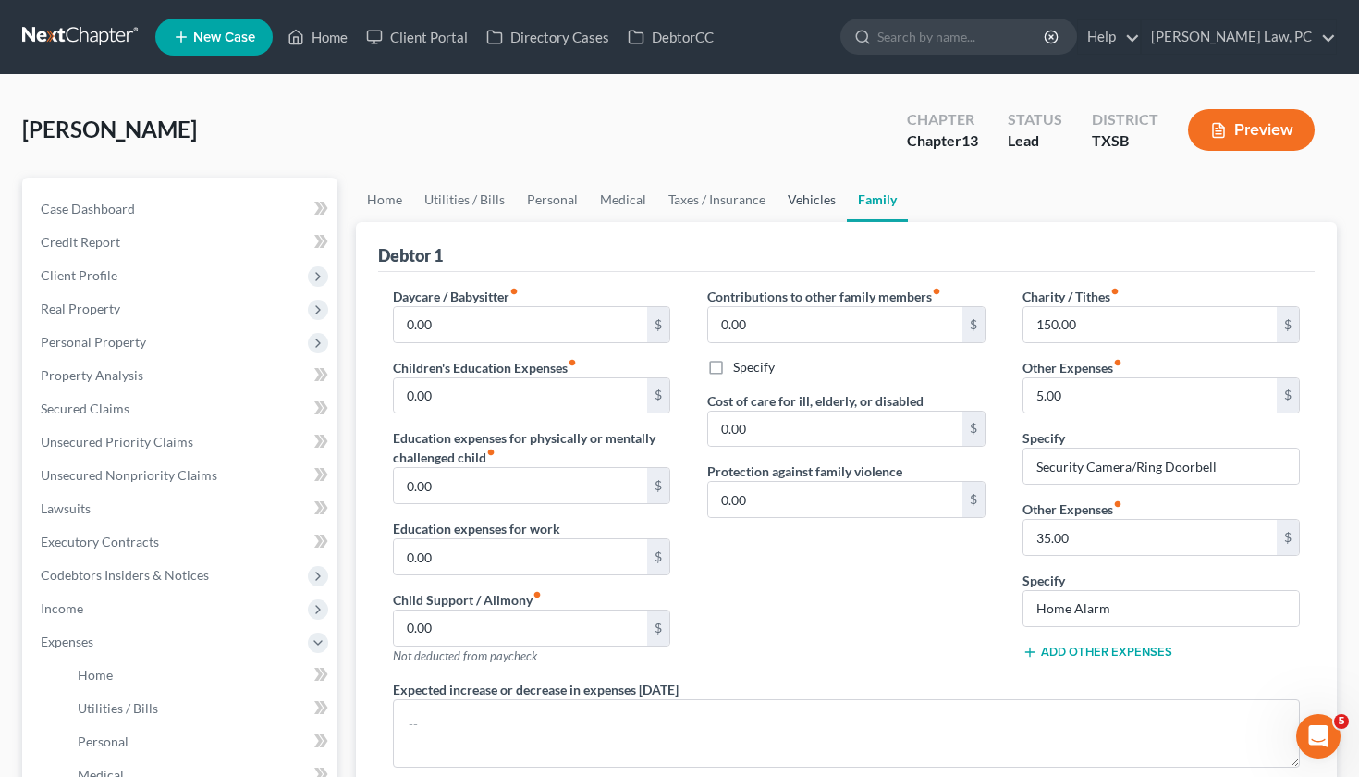
click at [816, 203] on link "Vehicles" at bounding box center [812, 200] width 70 height 44
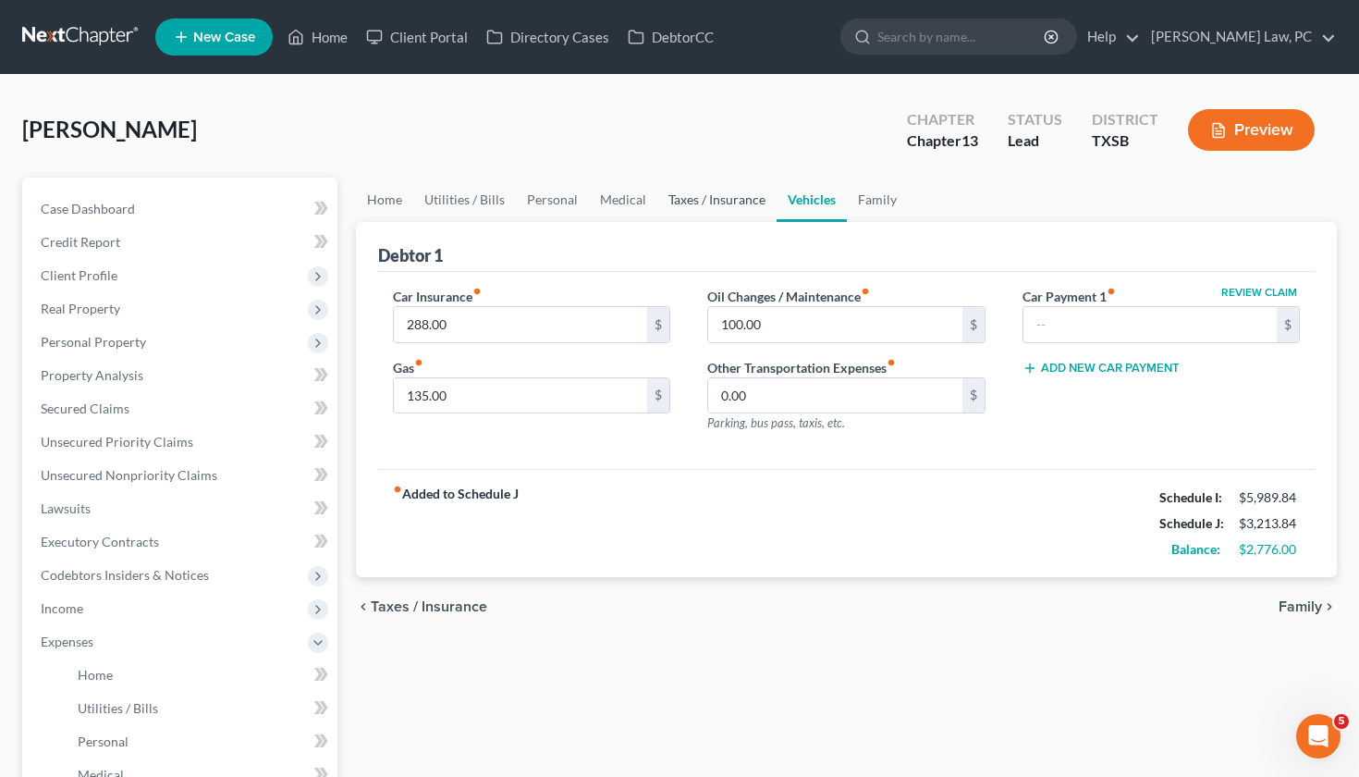
click at [695, 197] on link "Taxes / Insurance" at bounding box center [716, 200] width 119 height 44
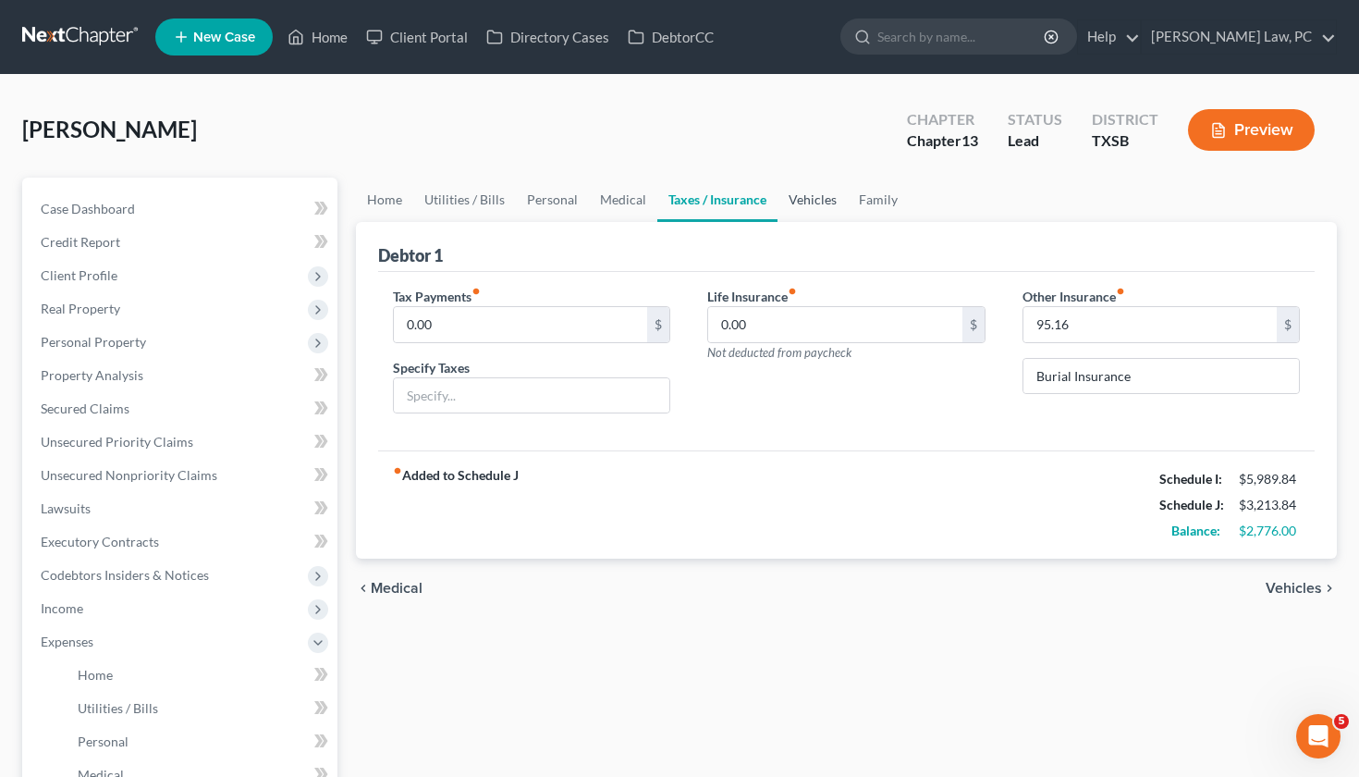
click at [794, 205] on link "Vehicles" at bounding box center [813, 200] width 70 height 44
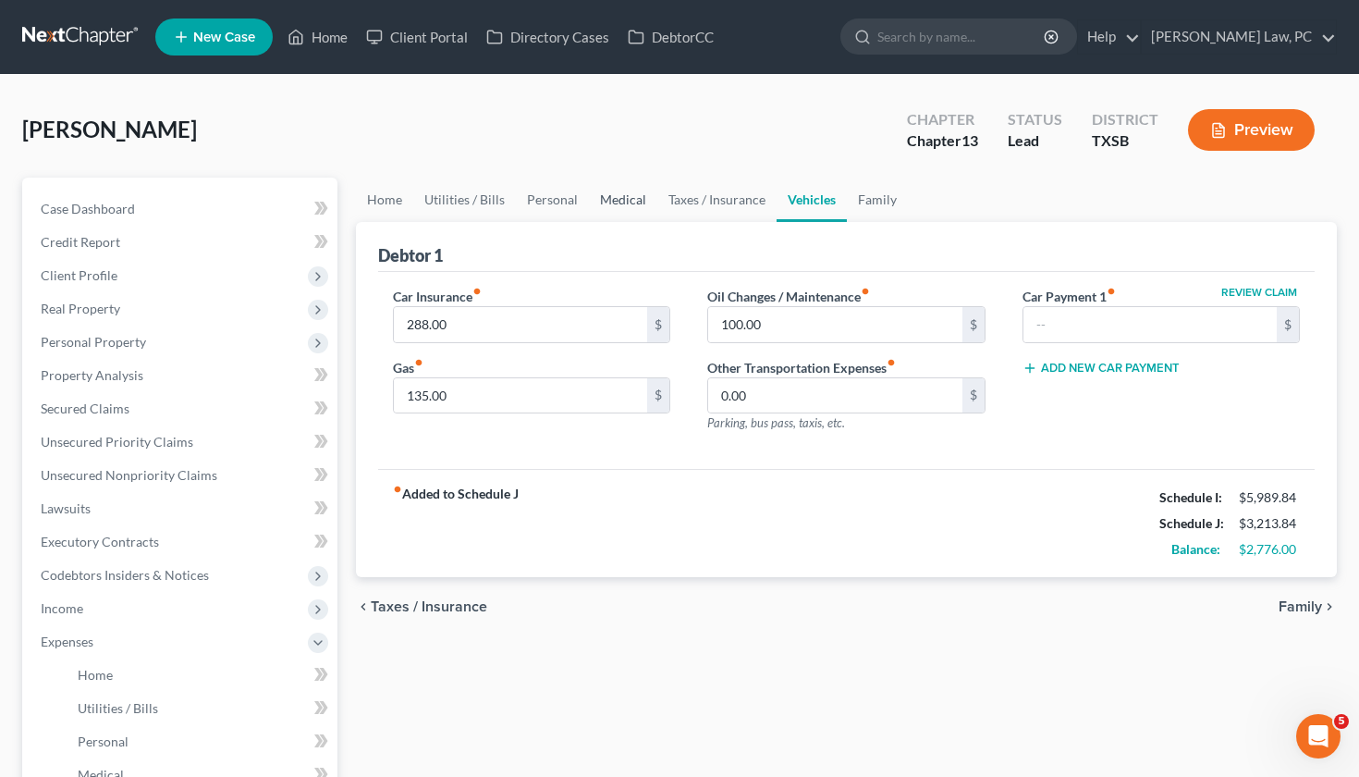
click at [619, 202] on link "Medical" at bounding box center [623, 200] width 68 height 44
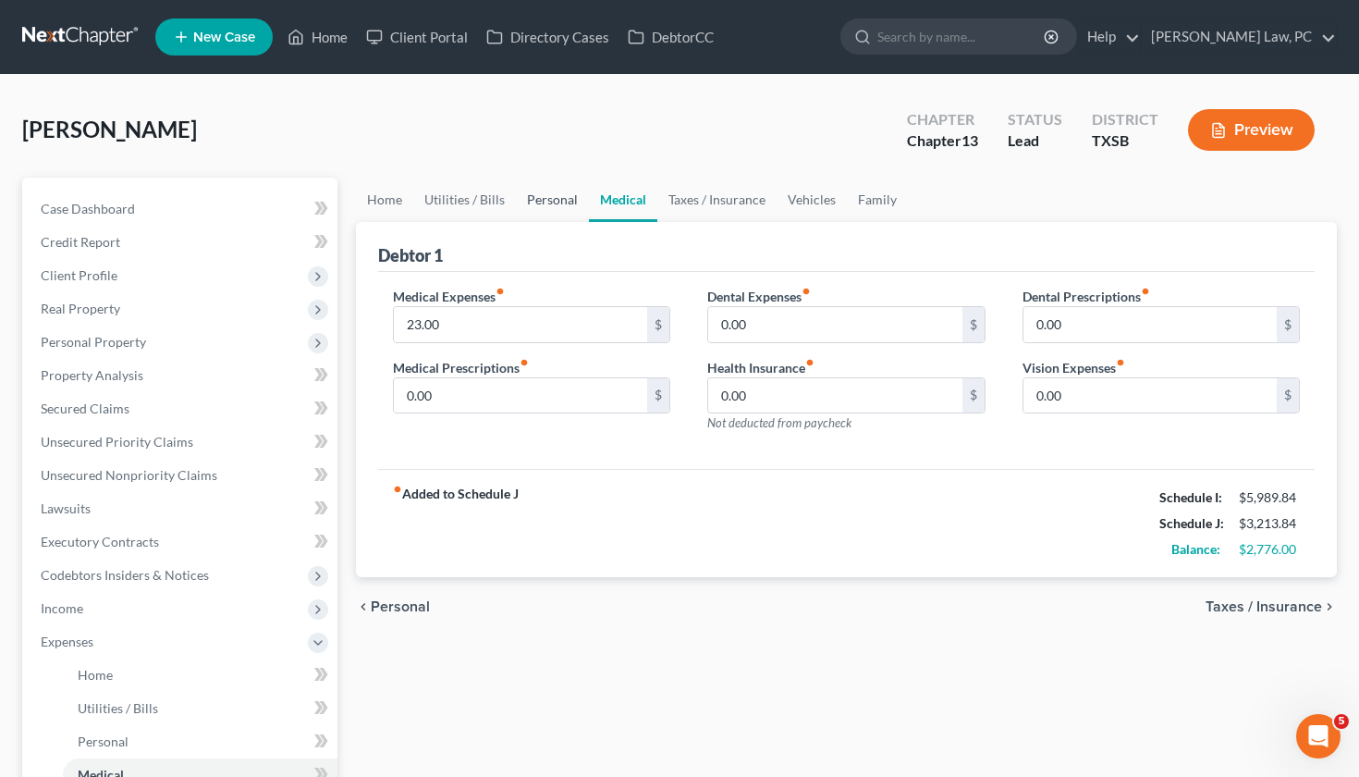
click at [558, 197] on link "Personal" at bounding box center [552, 200] width 73 height 44
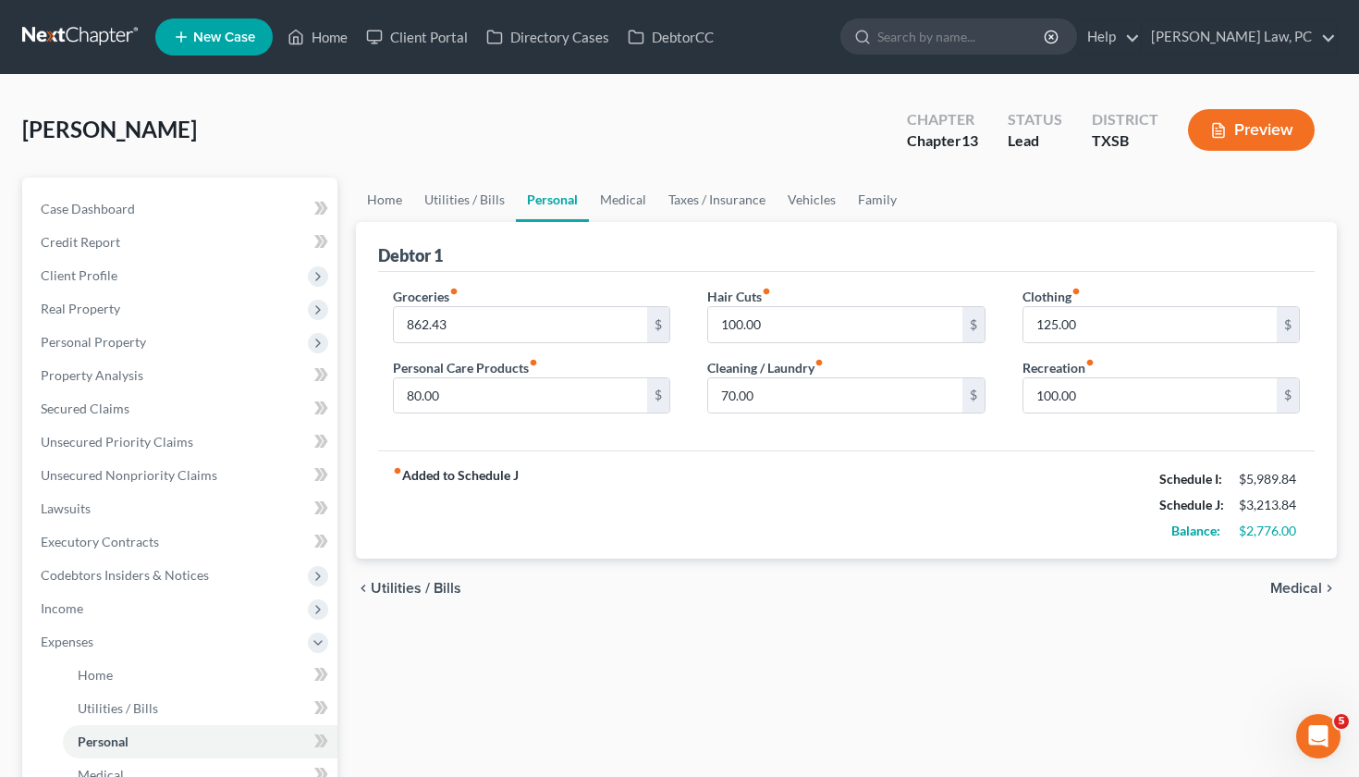
click at [1240, 128] on button "Preview" at bounding box center [1251, 130] width 127 height 42
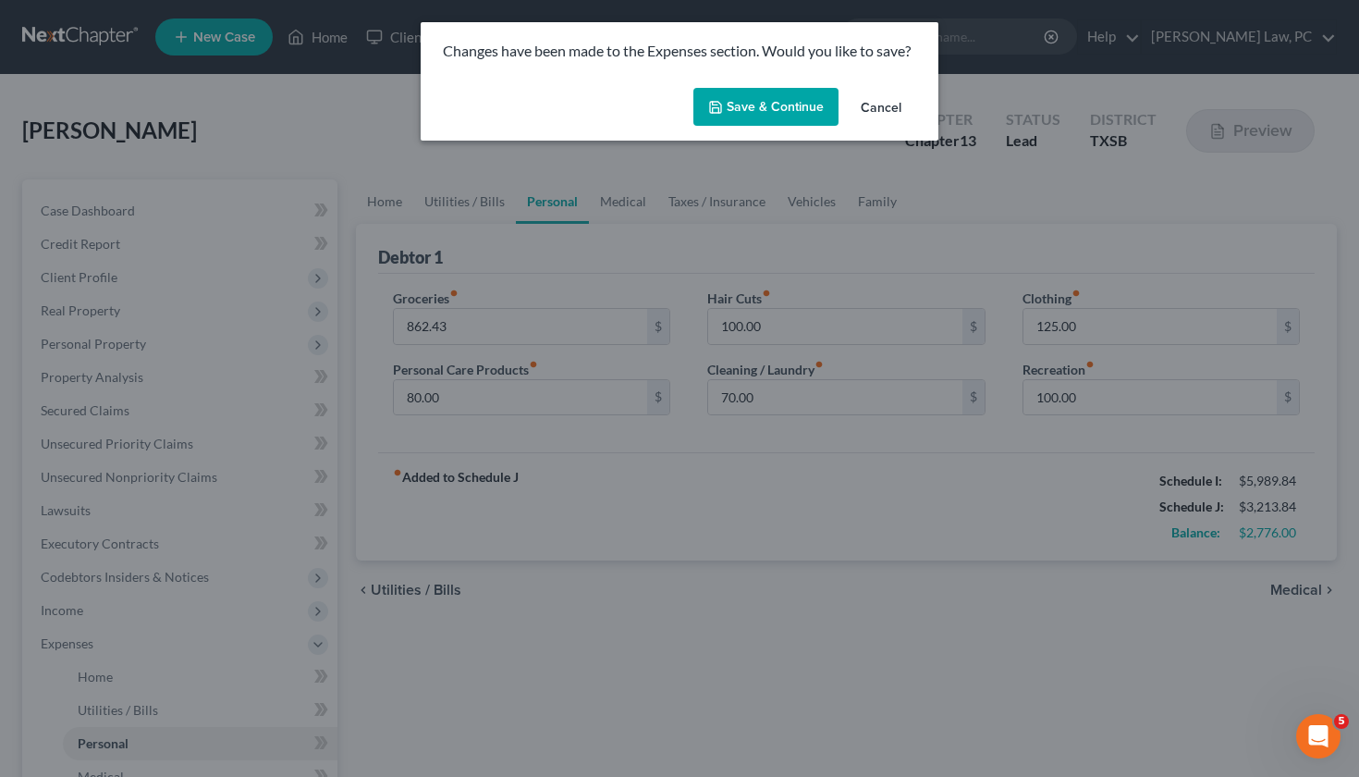
click at [742, 109] on button "Save & Continue" at bounding box center [765, 107] width 145 height 39
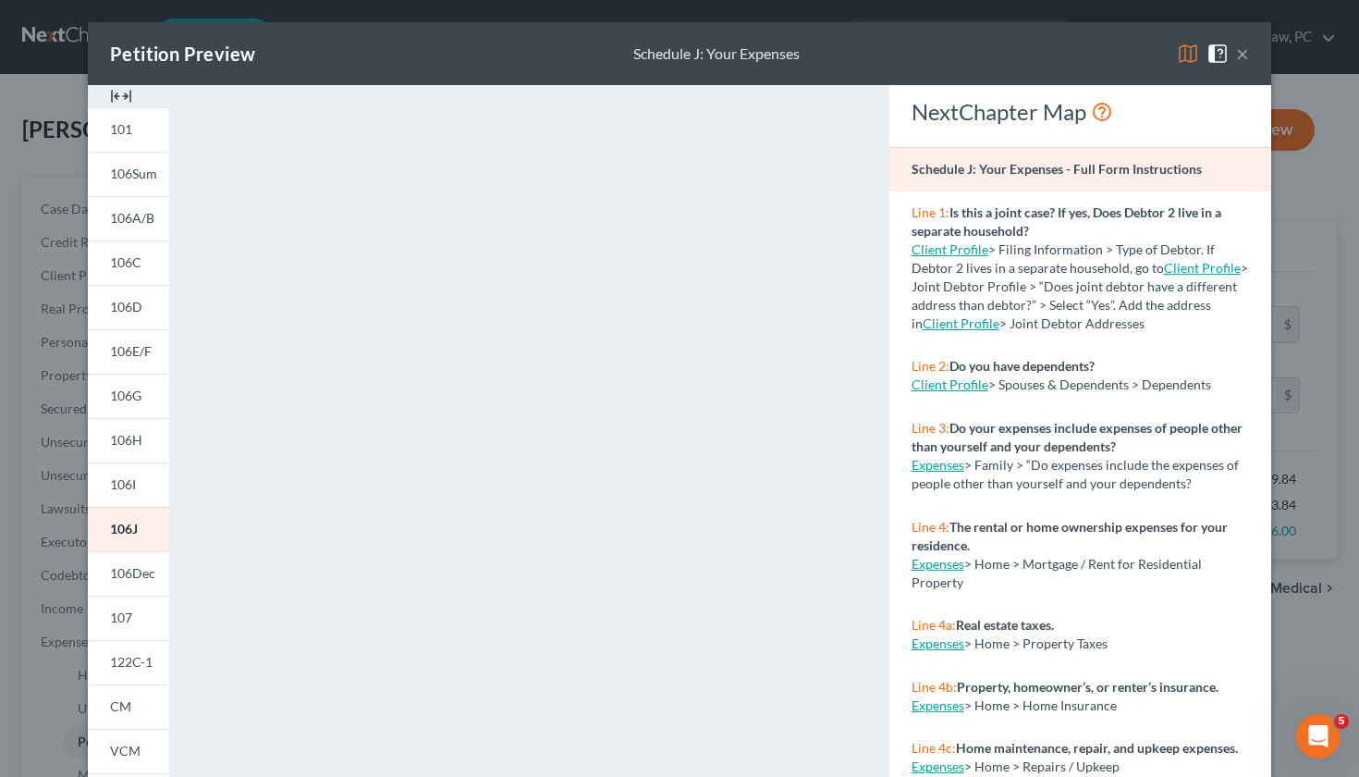
click at [1245, 57] on button "×" at bounding box center [1242, 54] width 13 height 22
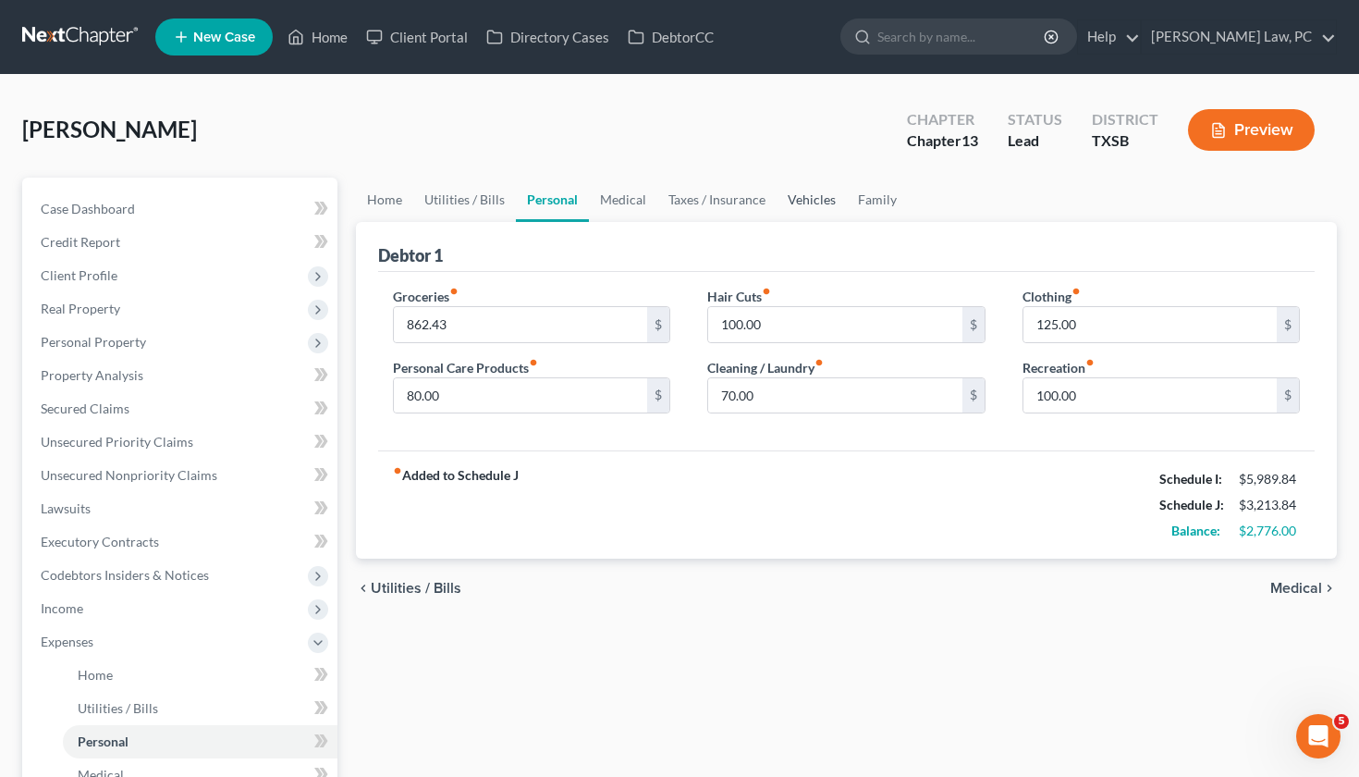
click at [811, 202] on link "Vehicles" at bounding box center [812, 200] width 70 height 44
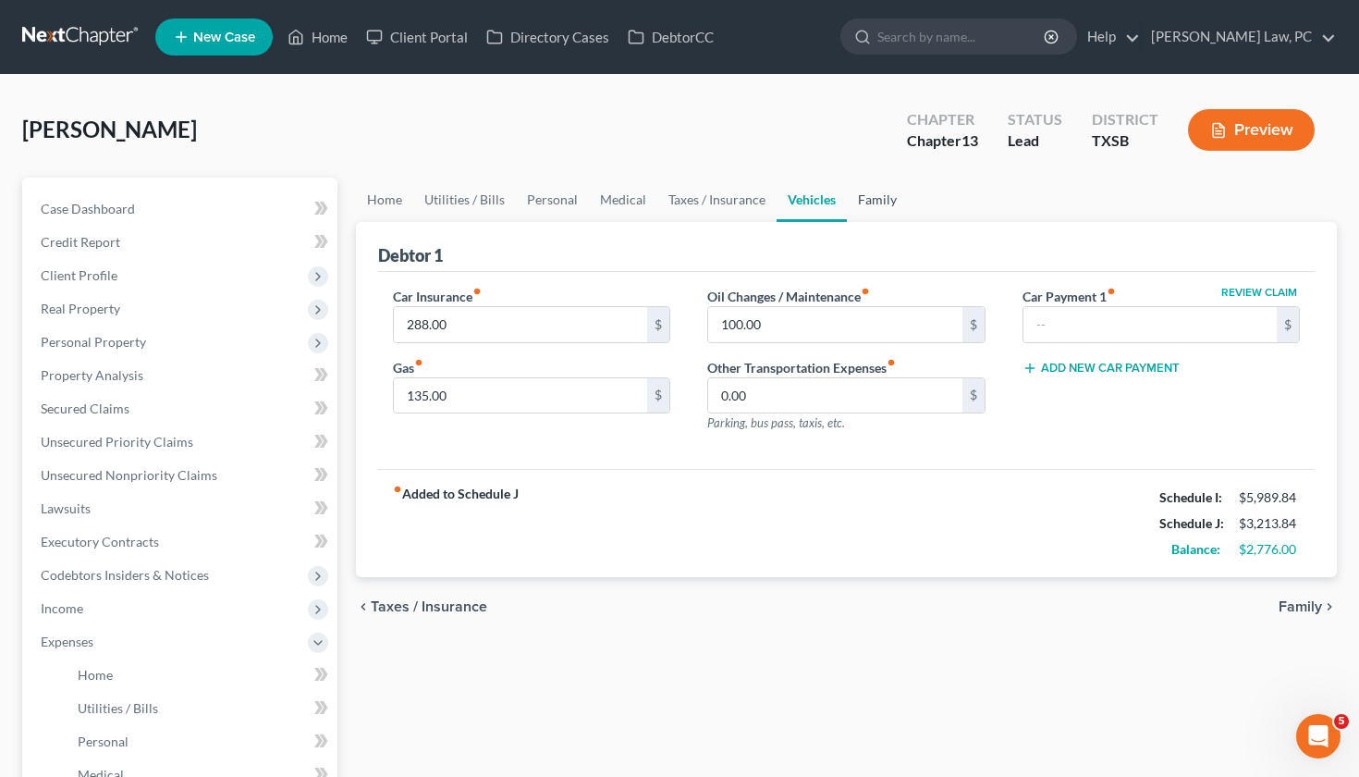
click at [881, 202] on link "Family" at bounding box center [877, 200] width 61 height 44
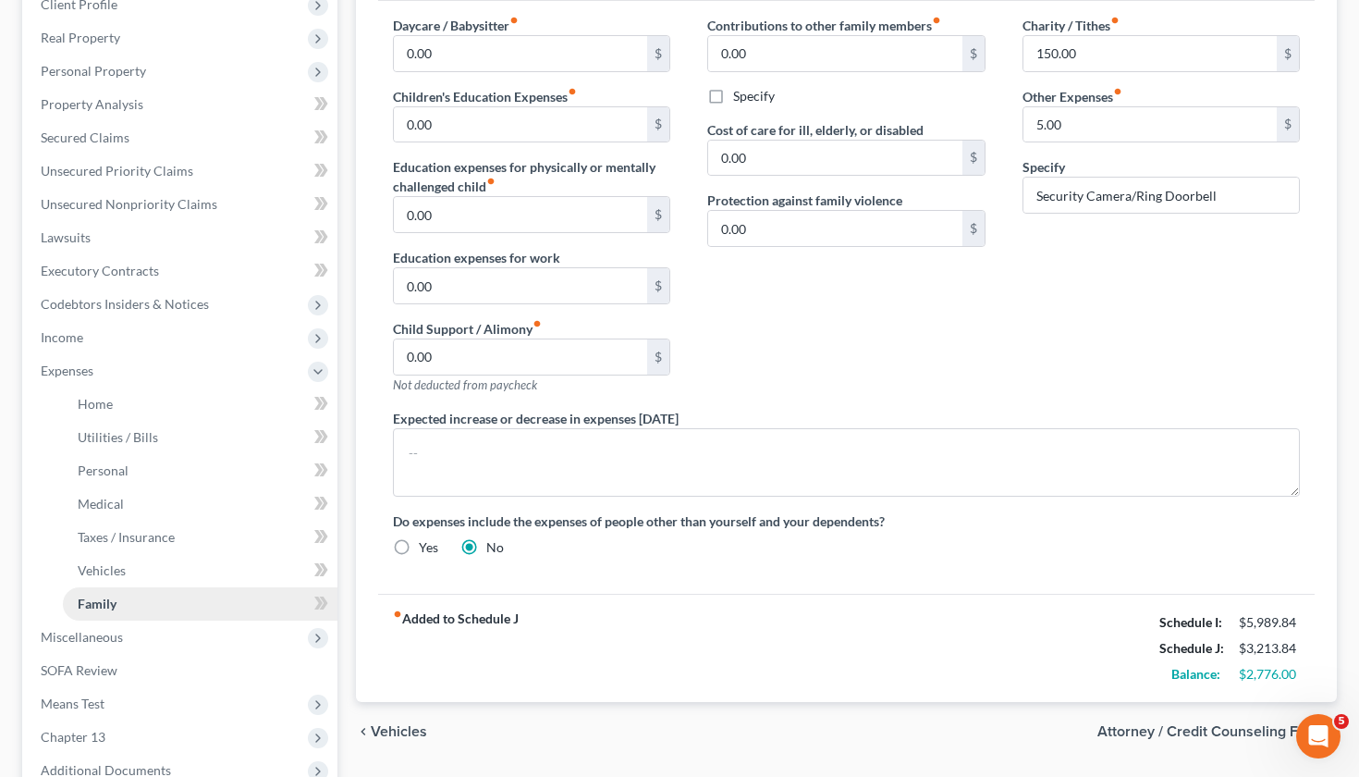
scroll to position [266, 0]
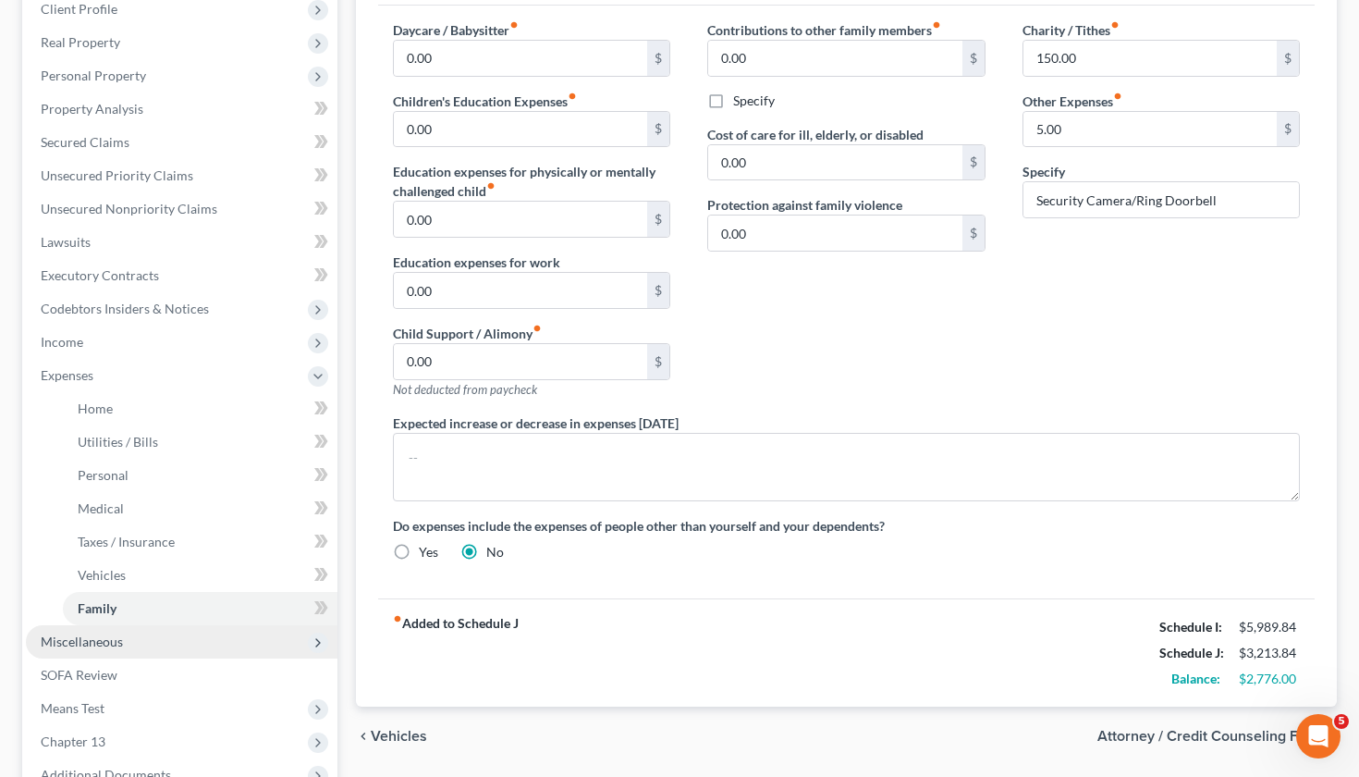
click at [100, 633] on span "Miscellaneous" at bounding box center [82, 641] width 82 height 16
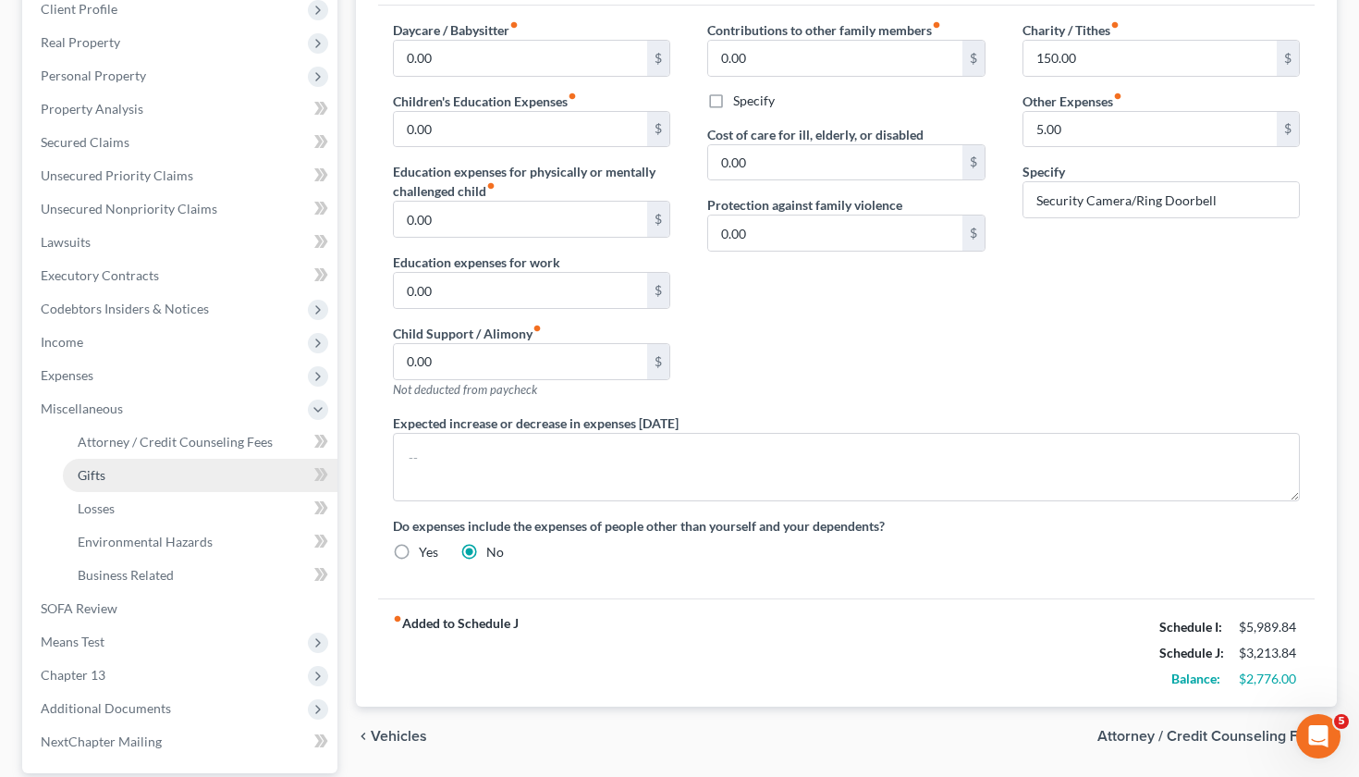
click at [104, 481] on span "Gifts" at bounding box center [92, 475] width 28 height 16
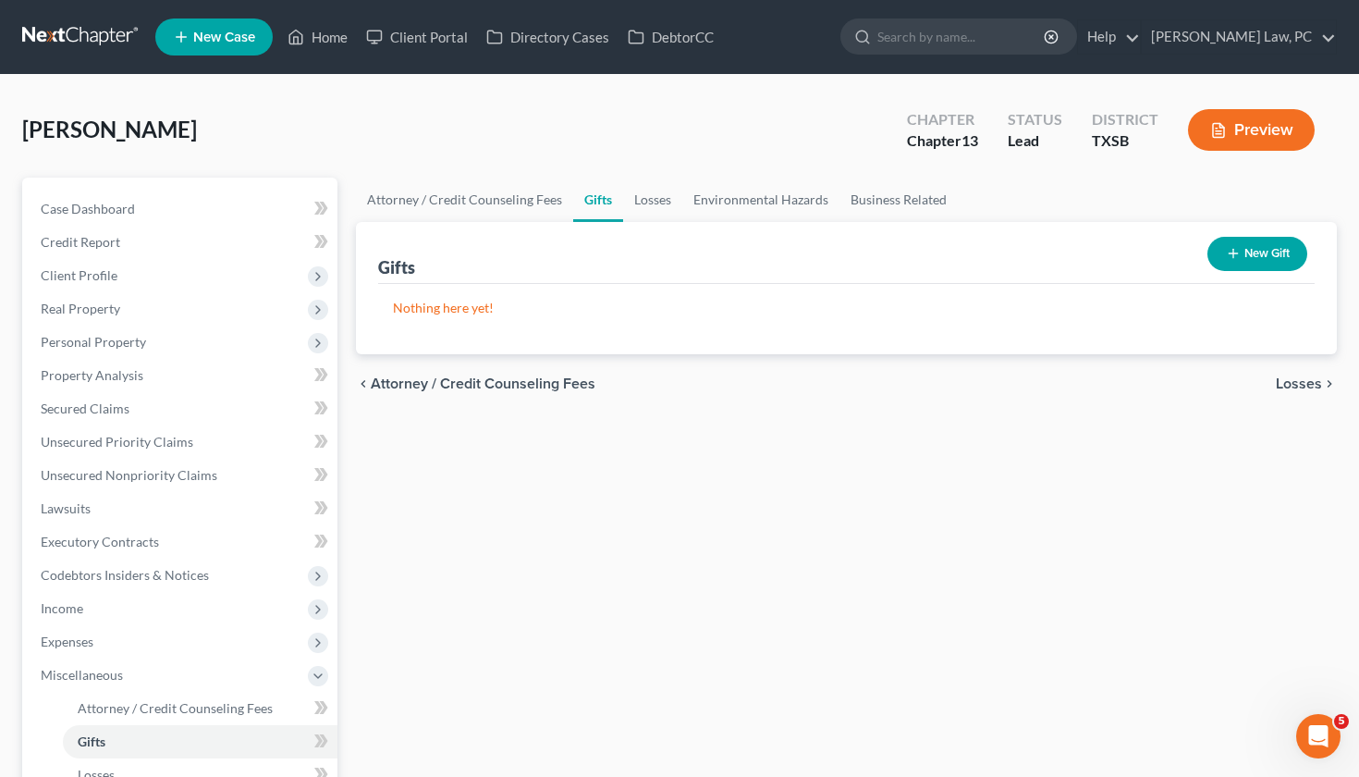
click at [1250, 251] on button "New Gift" at bounding box center [1258, 254] width 100 height 34
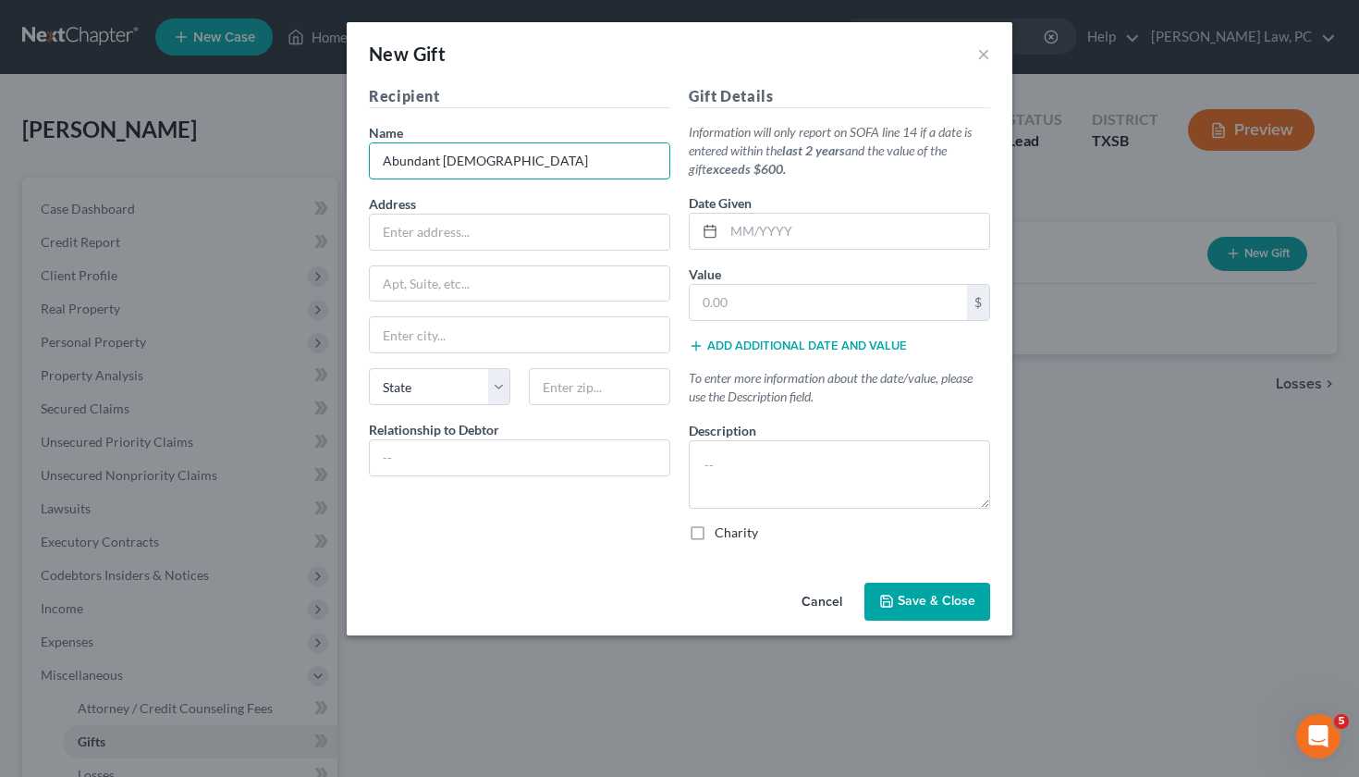
drag, startPoint x: 619, startPoint y: 162, endPoint x: 365, endPoint y: 158, distance: 254.3
click at [365, 158] on div "Recipient Name * Abundant Life Community [DEMOGRAPHIC_DATA] Address Apt, Suite,…" at bounding box center [520, 321] width 320 height 472
type input "Abundant [DEMOGRAPHIC_DATA]"
paste input "[STREET_ADDRESS][PERSON_NAME]"
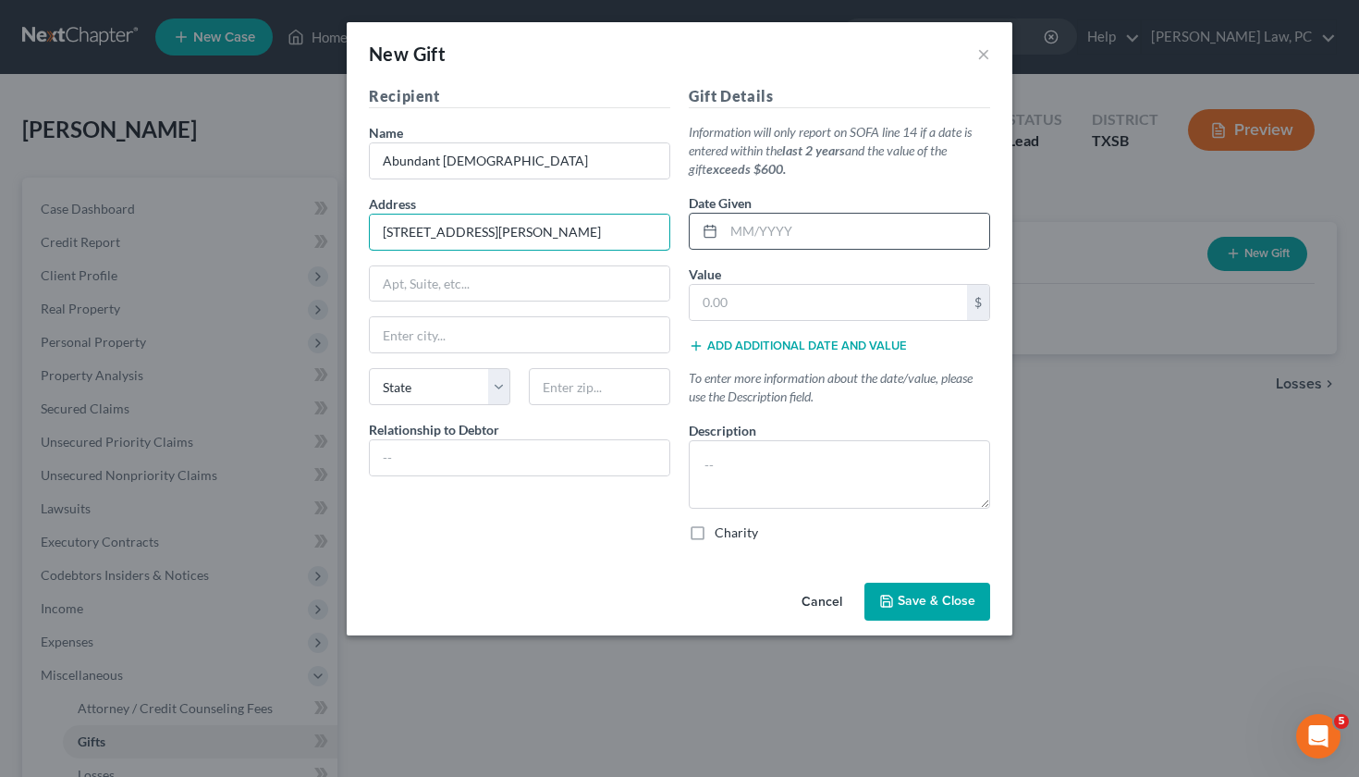
drag, startPoint x: 593, startPoint y: 233, endPoint x: 689, endPoint y: 235, distance: 96.2
click at [689, 235] on div "Recipient Name * Abundant Life Community [DEMOGRAPHIC_DATA] Address [STREET_ADD…" at bounding box center [680, 321] width 640 height 472
type input "[STREET_ADDRESS][PERSON_NAME]"
paste input "78660"
type input "78660"
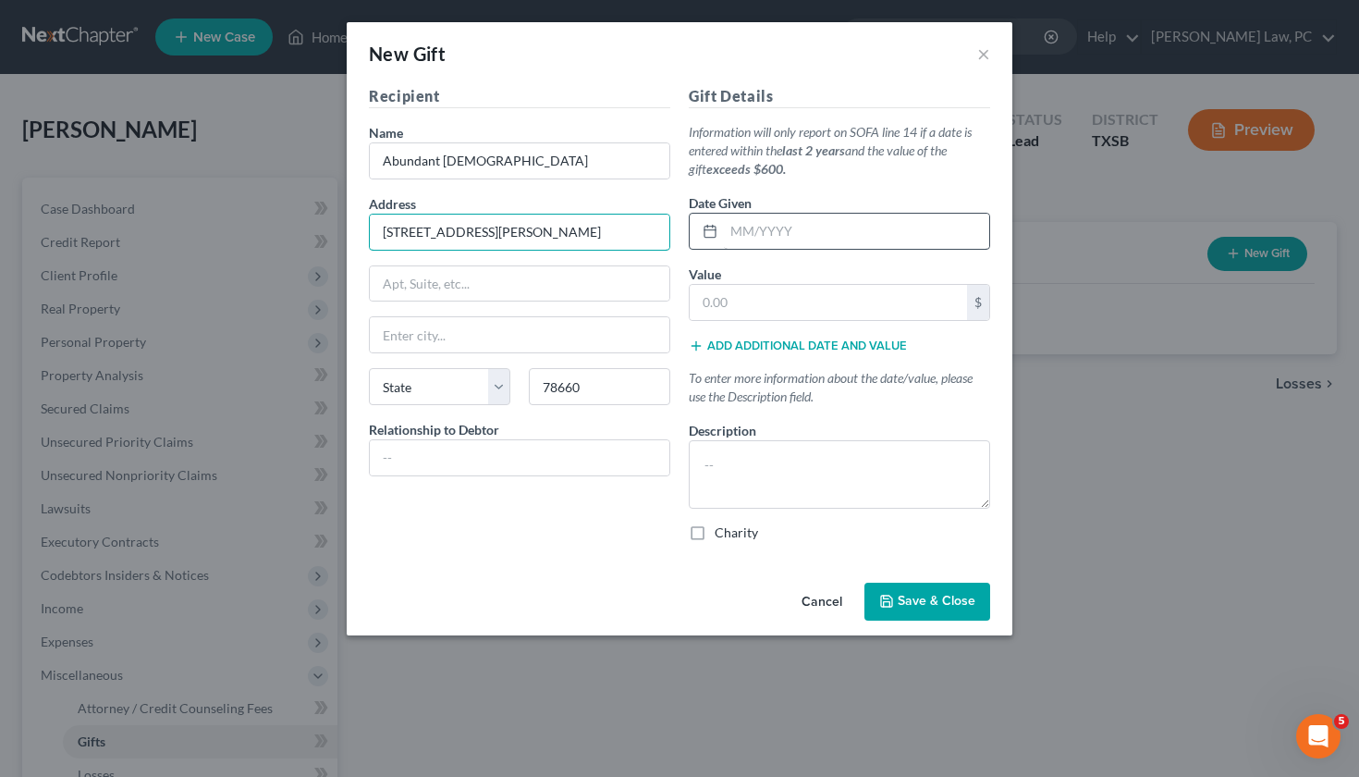
type input "Pflugerville"
select select "45"
drag, startPoint x: 591, startPoint y: 229, endPoint x: 761, endPoint y: 222, distance: 170.3
click at [761, 222] on div "Recipient Name * Abundant Life Community [DEMOGRAPHIC_DATA] Address [STREET_ADD…" at bounding box center [680, 321] width 640 height 472
type input "[GEOGRAPHIC_DATA], [GEOGRAPHIC_DATA]"
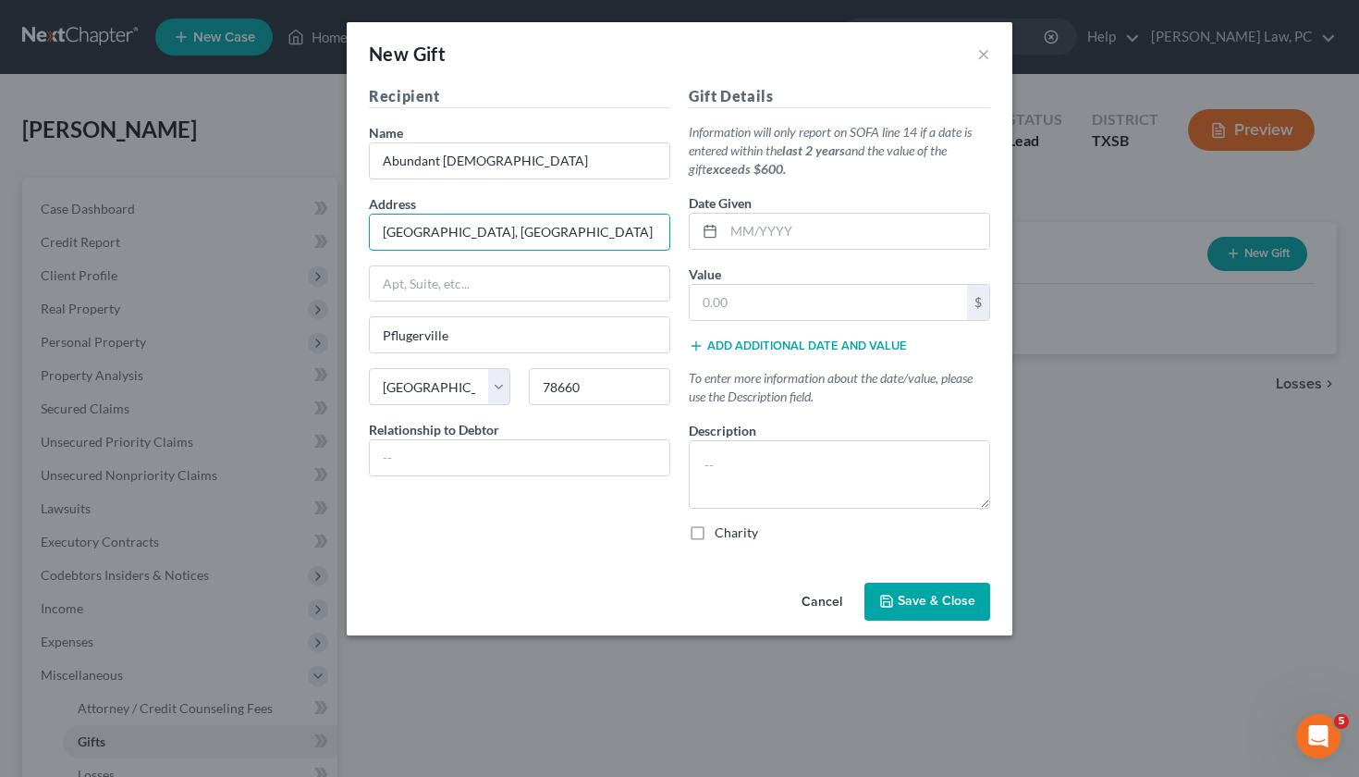
drag, startPoint x: 486, startPoint y: 229, endPoint x: 351, endPoint y: 228, distance: 135.0
click at [351, 228] on div "Recipient Name * Abundant Life Community [DEMOGRAPHIC_DATA] Address [GEOGRAPHIC…" at bounding box center [680, 330] width 666 height 490
paste input "78660"
type input "7"
click at [411, 227] on input "text" at bounding box center [520, 232] width 300 height 35
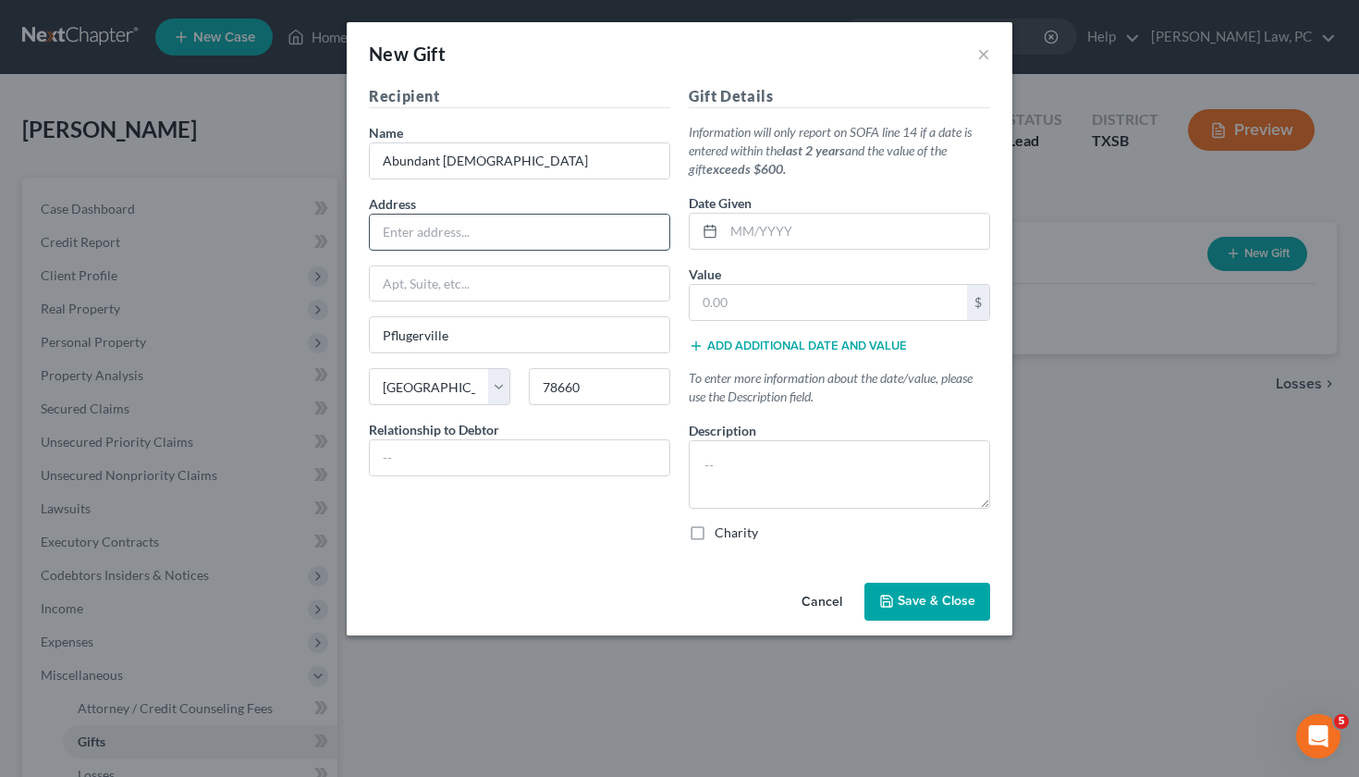
paste input "[STREET_ADDRESS][PERSON_NAME]"
type input "[STREET_ADDRESS][PERSON_NAME]"
click at [715, 536] on label "Charity" at bounding box center [736, 532] width 43 height 18
click at [722, 535] on input "Charity" at bounding box center [728, 529] width 12 height 12
checkbox input "true"
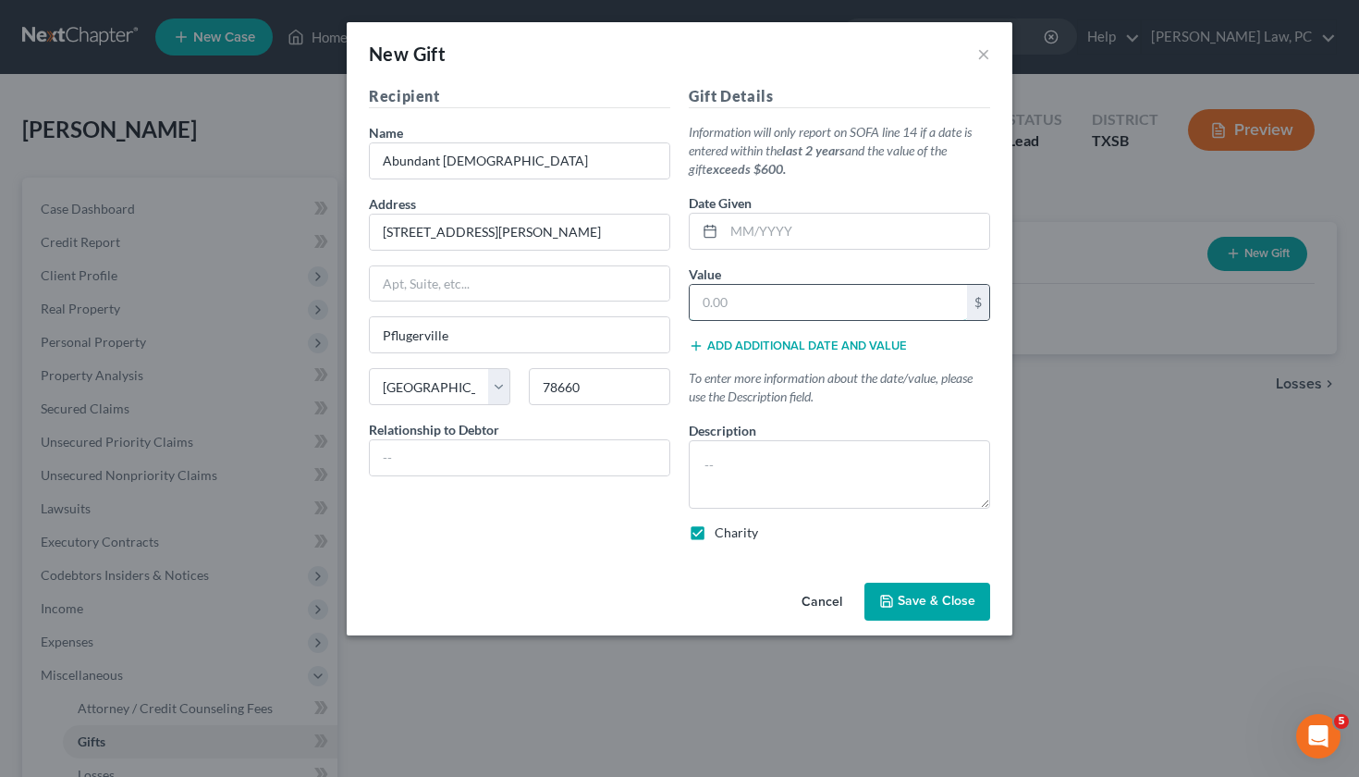
click at [734, 310] on input "text" at bounding box center [828, 302] width 277 height 35
type input "8"
click at [791, 236] on input "text" at bounding box center [856, 231] width 265 height 35
type input "[DATE]"
click at [734, 295] on input "text" at bounding box center [828, 302] width 277 height 35
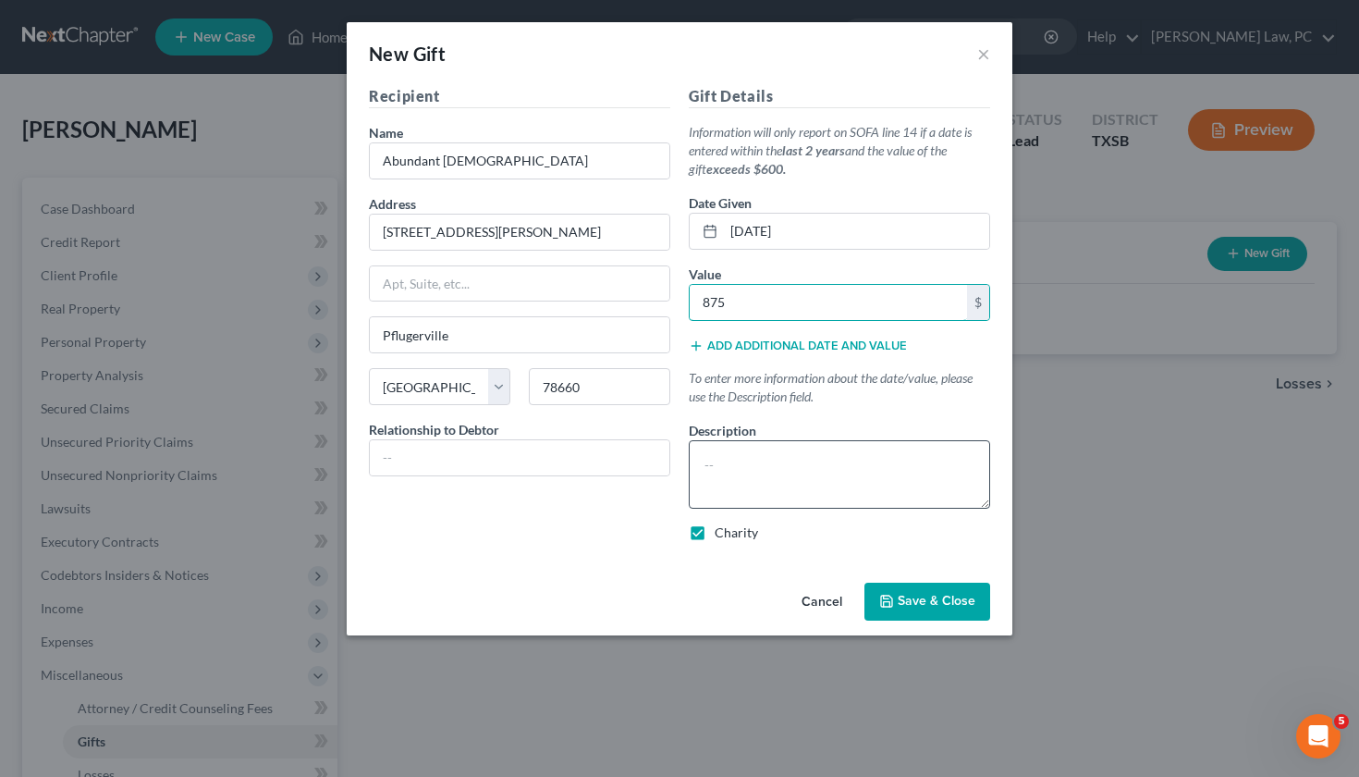
type input "875"
click at [753, 458] on textarea at bounding box center [839, 474] width 301 height 68
click at [786, 468] on textarea "Debtor makes contribution" at bounding box center [839, 474] width 301 height 68
click at [929, 467] on textarea "Debtor makes monthly contribution" at bounding box center [839, 474] width 301 height 68
type textarea "Debtor makes monthly contribution for $150"
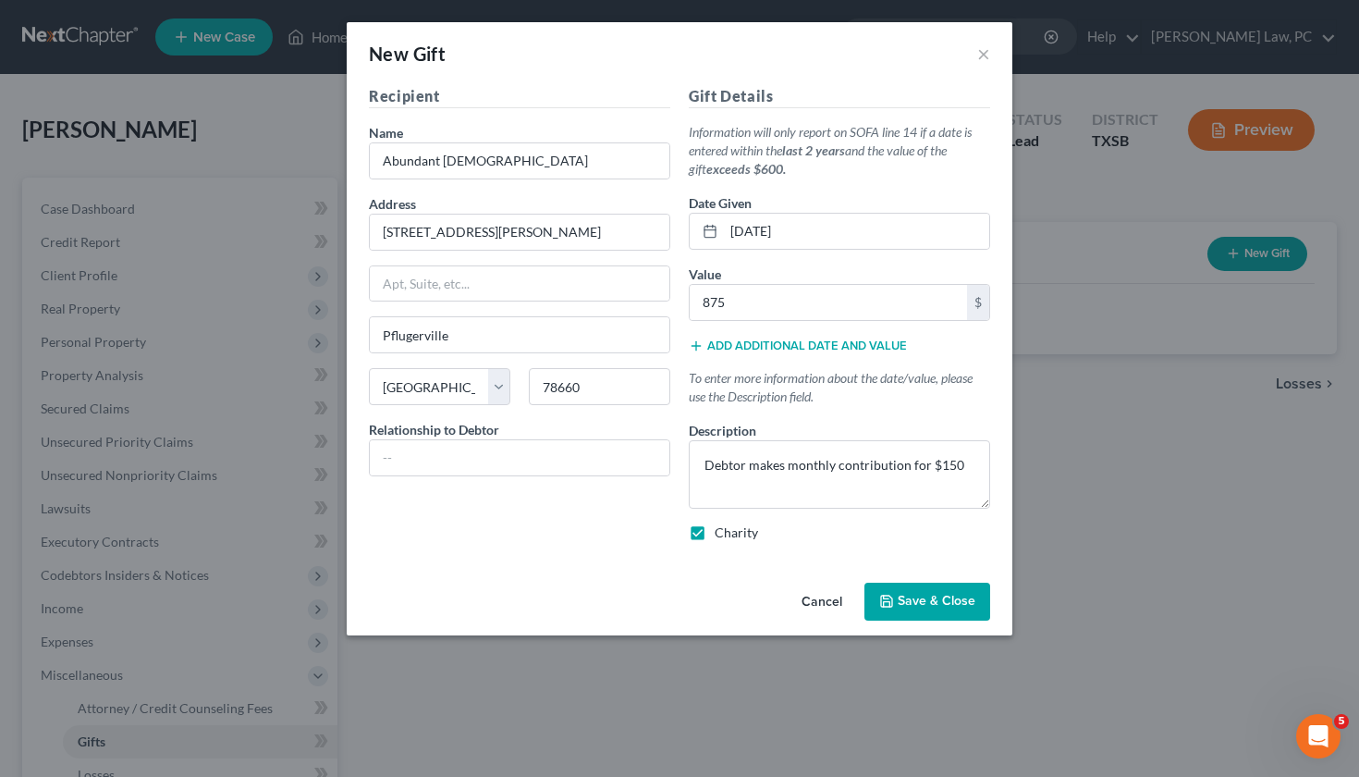
click at [936, 594] on span "Save & Close" at bounding box center [937, 602] width 78 height 16
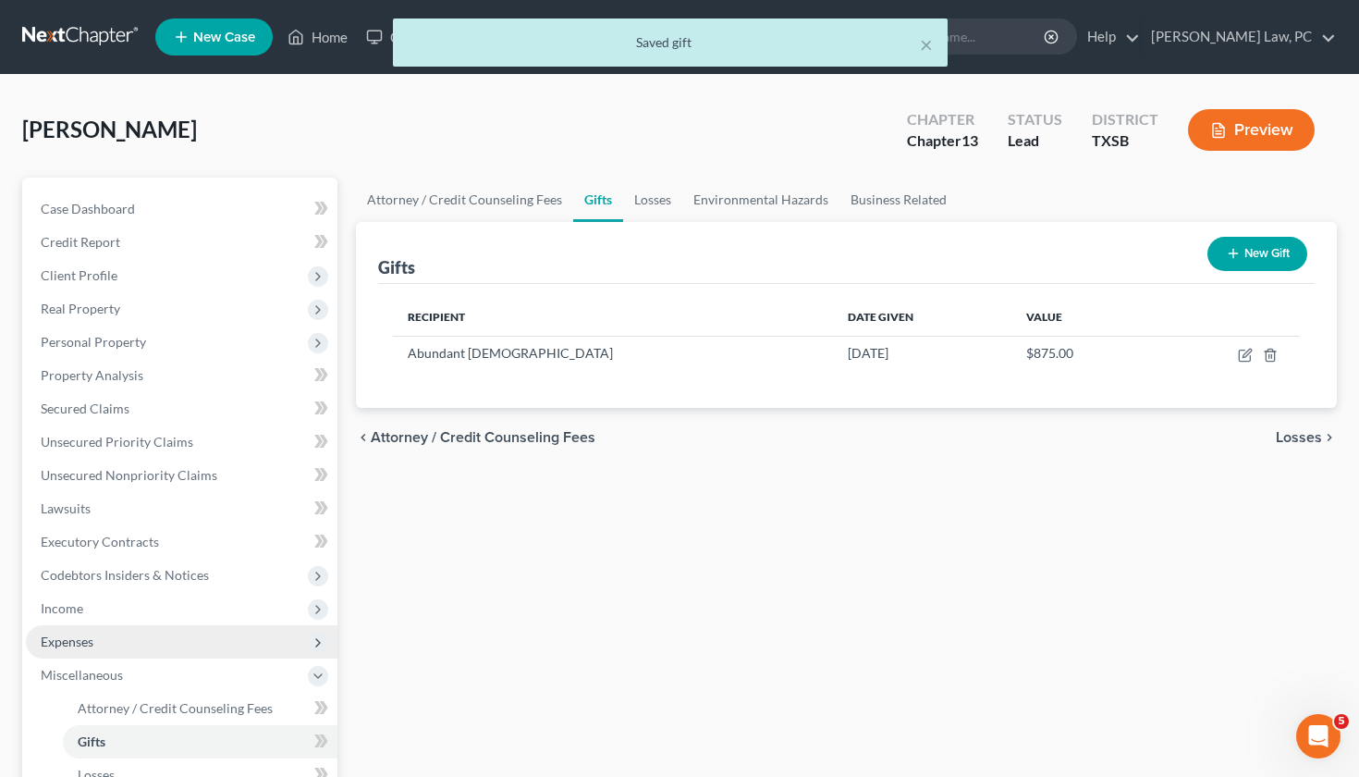
click at [91, 635] on span "Expenses" at bounding box center [67, 641] width 53 height 16
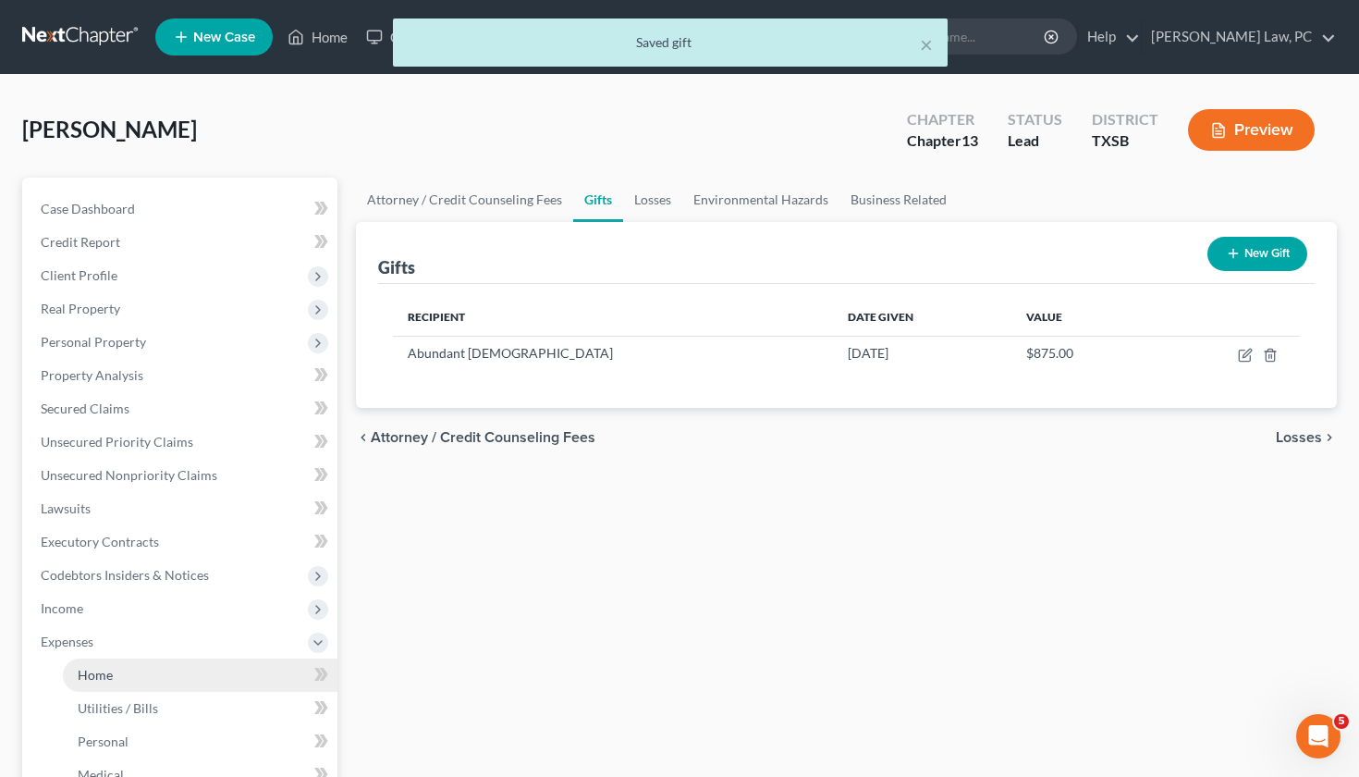
click at [116, 668] on link "Home" at bounding box center [200, 674] width 275 height 33
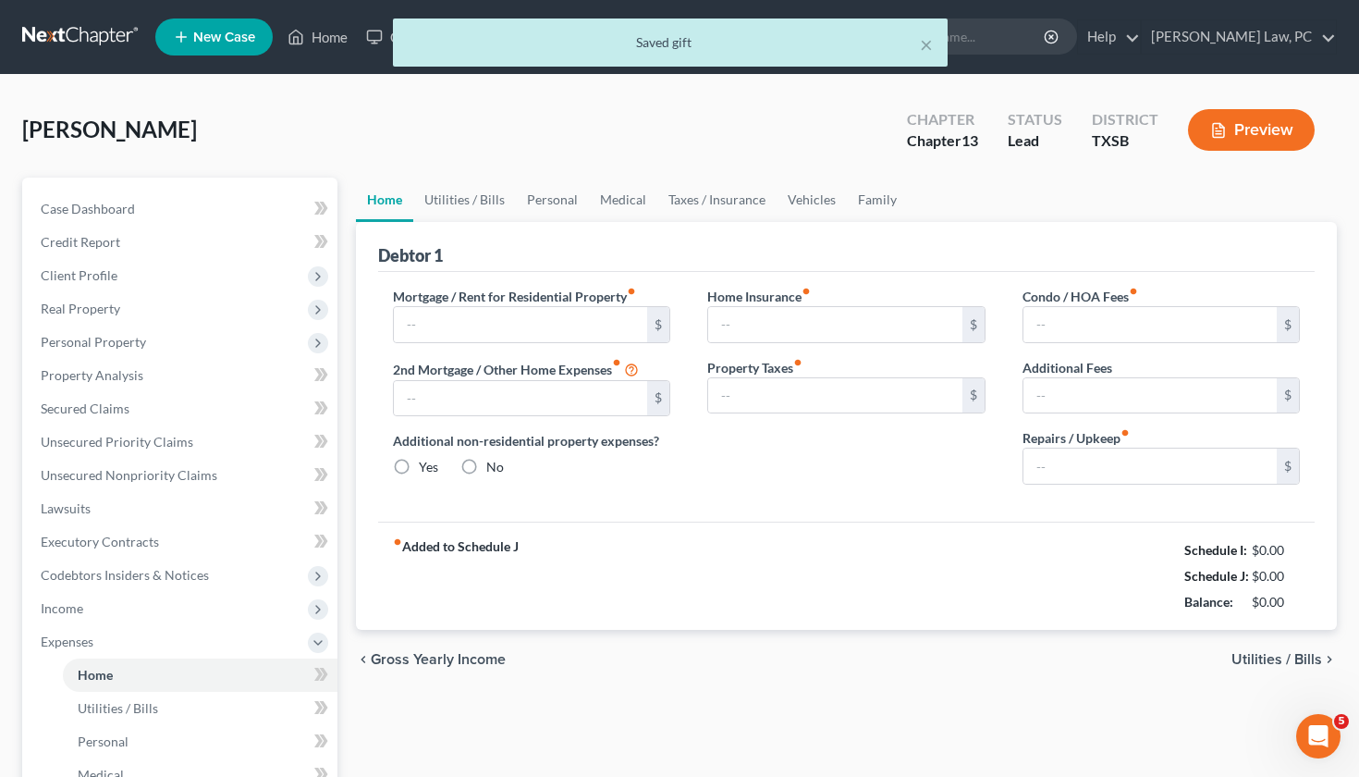
type input "0.00"
radio input "true"
type input "0.00"
type input "26.25"
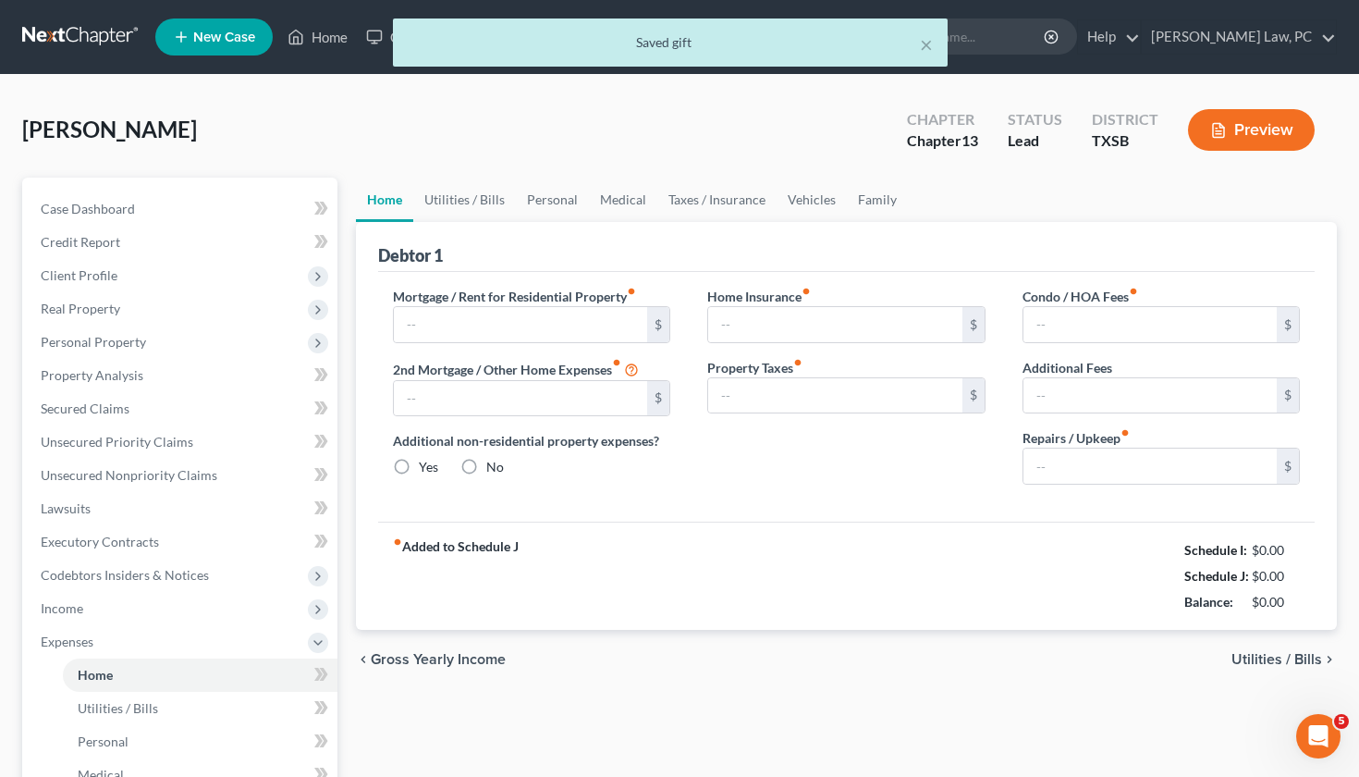
type input "0.00"
type input "130.00"
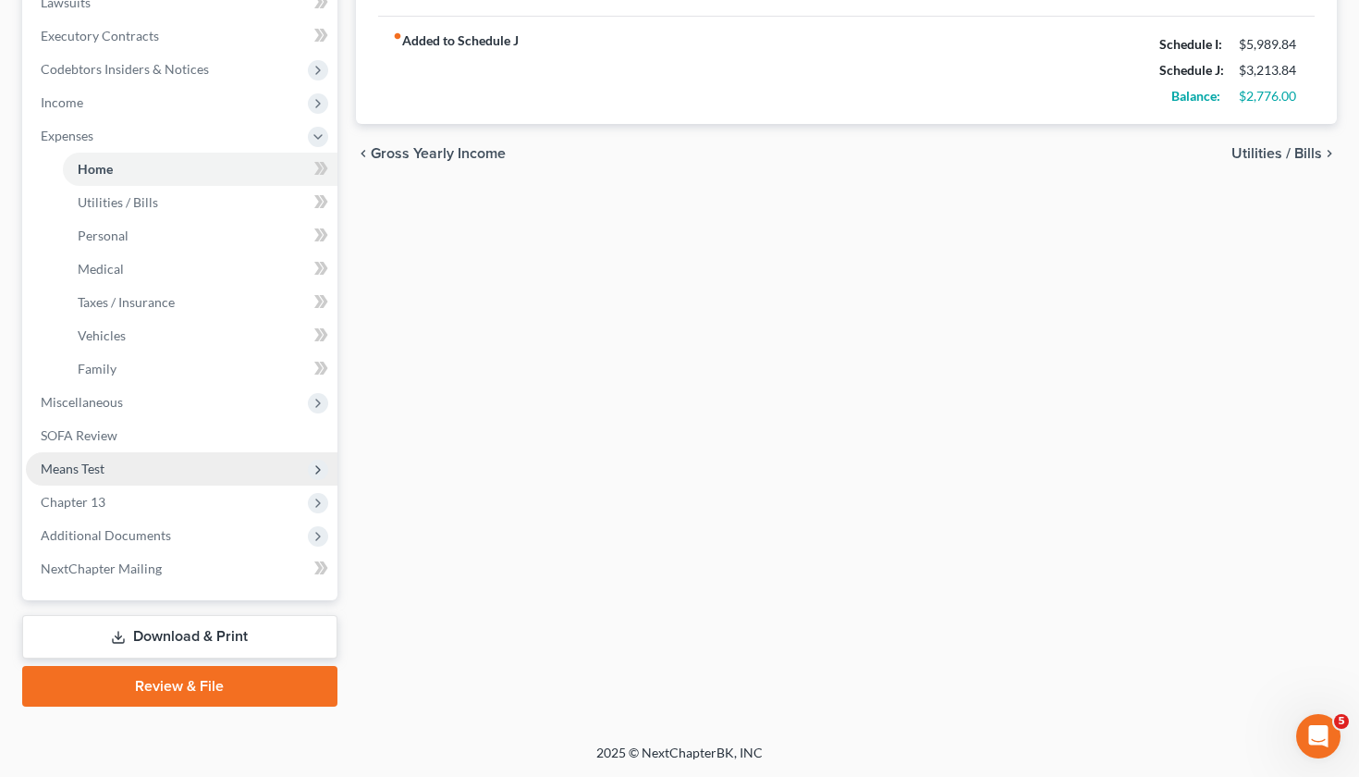
click at [82, 475] on span "Means Test" at bounding box center [73, 468] width 64 height 16
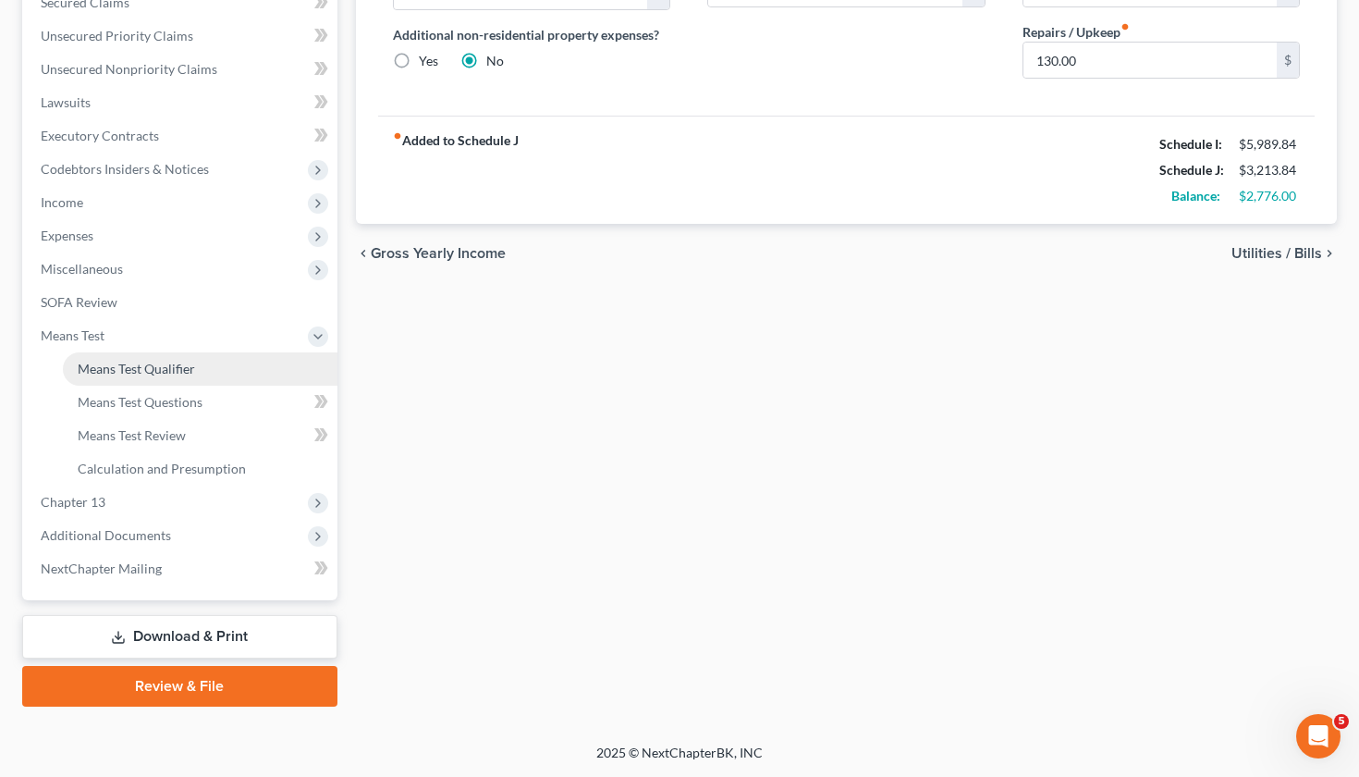
click at [184, 365] on span "Means Test Qualifier" at bounding box center [136, 369] width 117 height 16
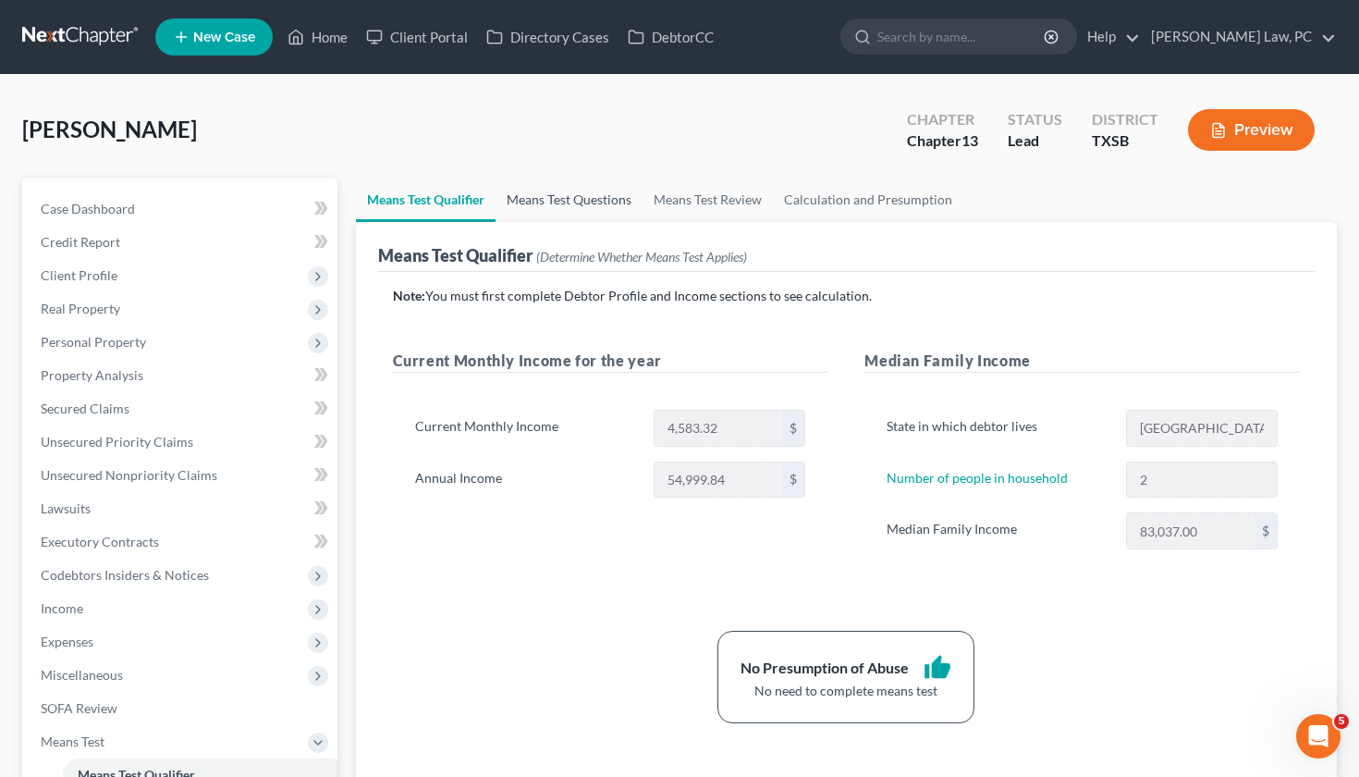
click at [599, 201] on link "Means Test Questions" at bounding box center [569, 200] width 147 height 44
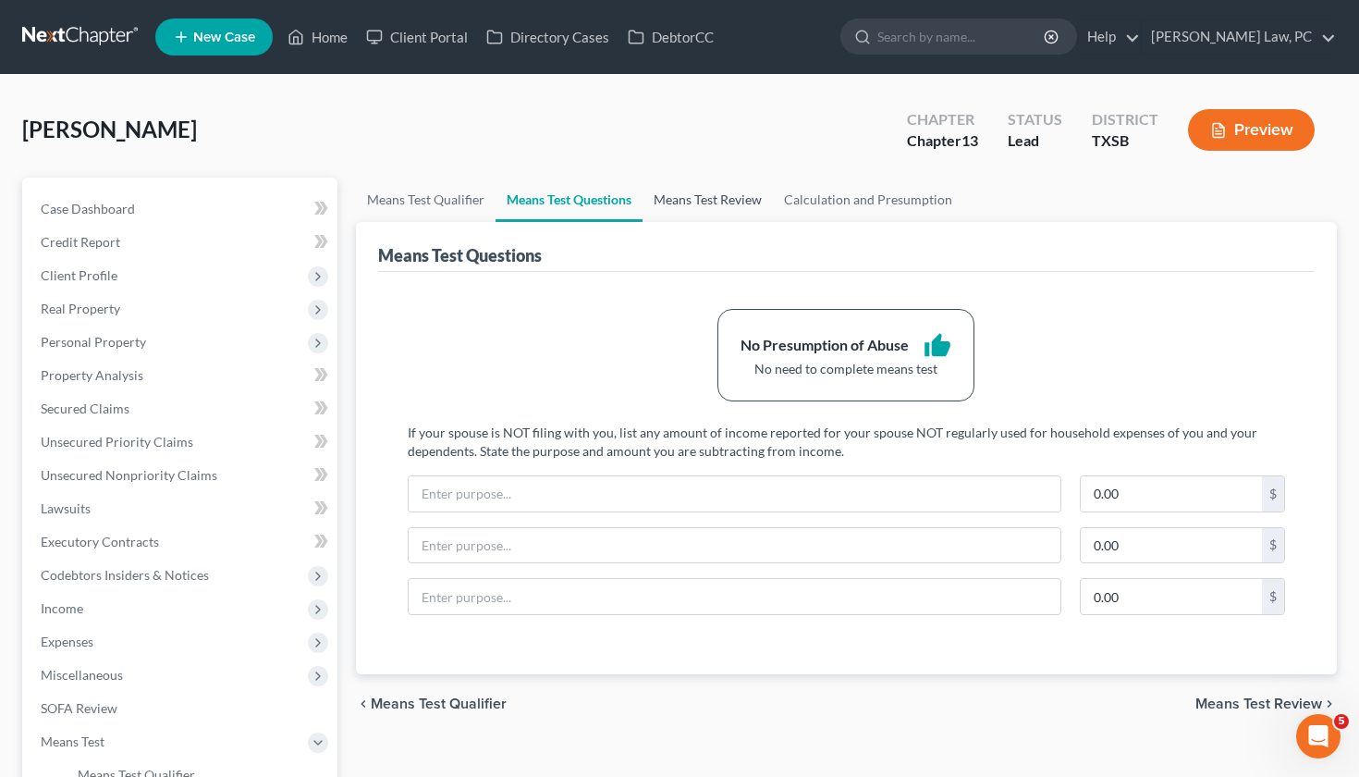
click at [717, 200] on link "Means Test Review" at bounding box center [708, 200] width 130 height 44
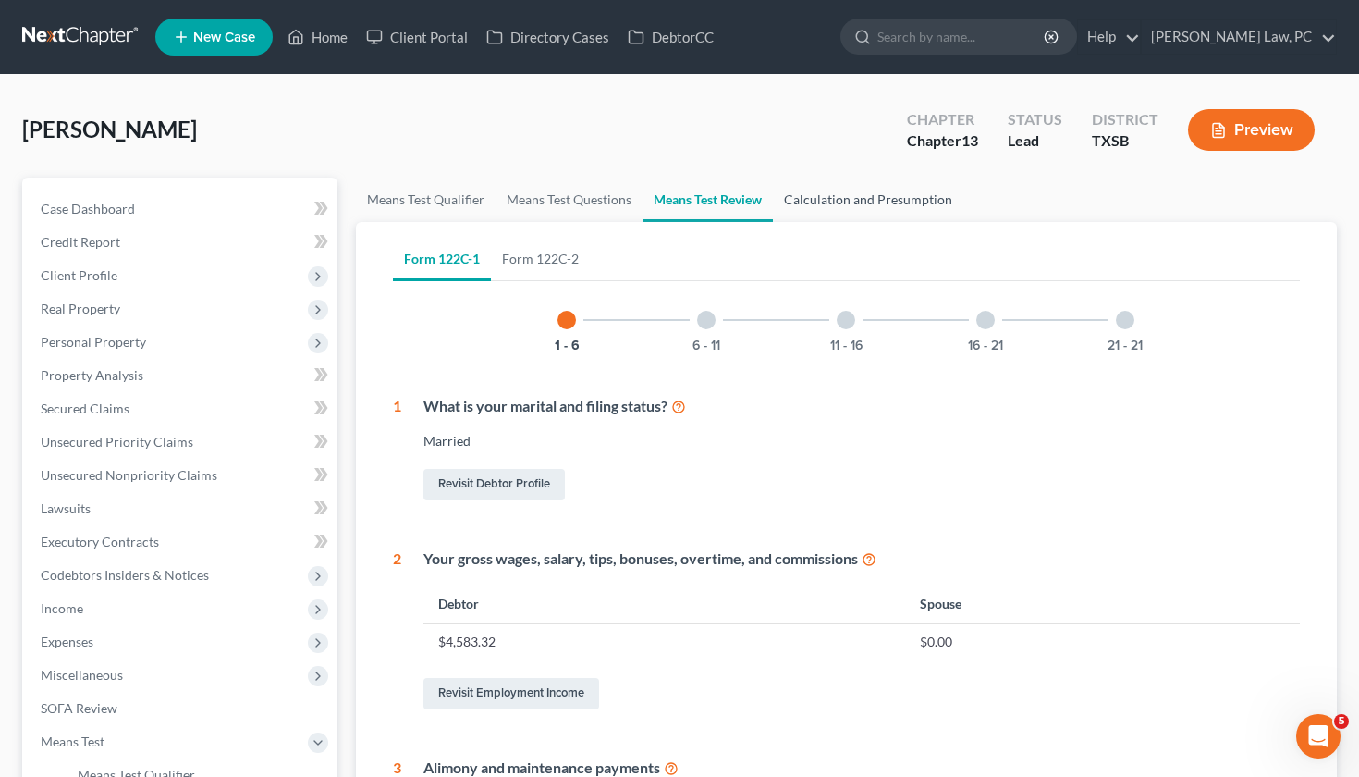
click at [851, 187] on link "Calculation and Presumption" at bounding box center [868, 200] width 190 height 44
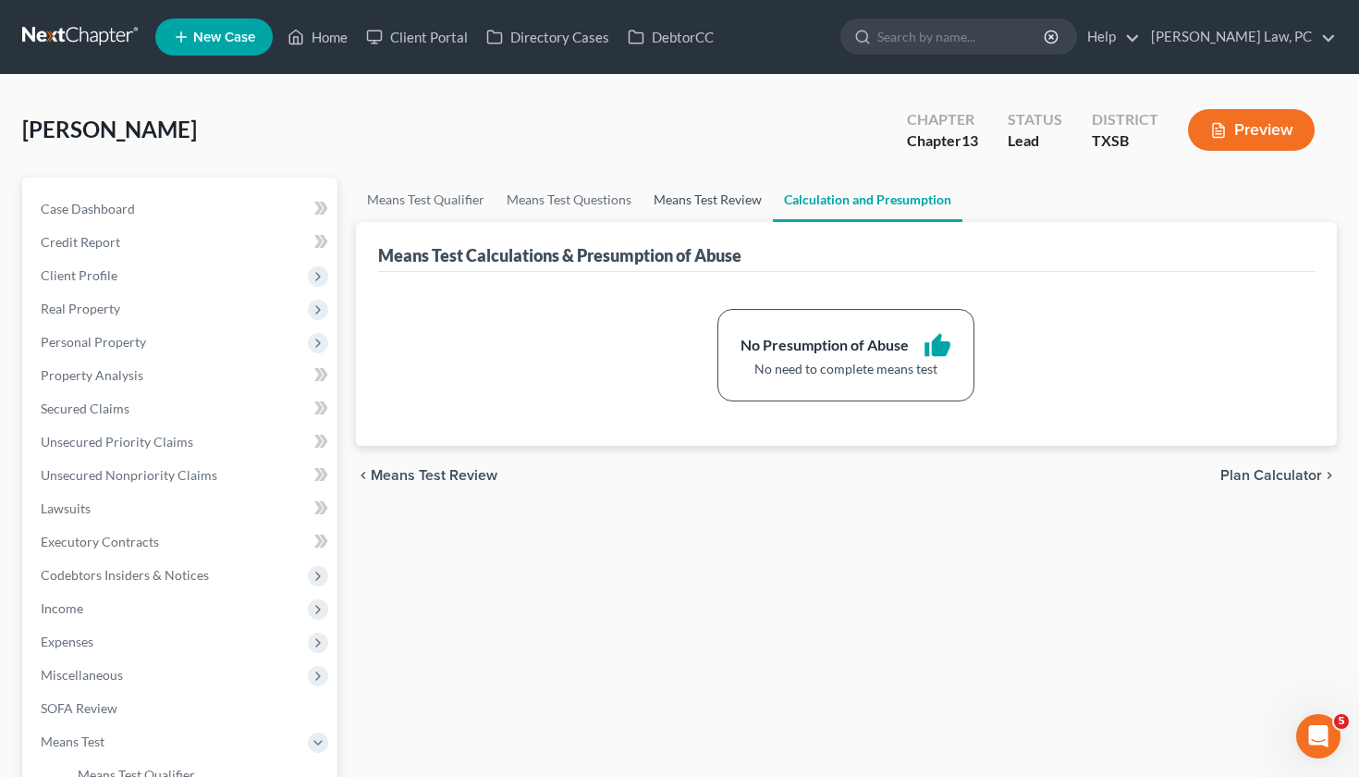
click at [705, 203] on link "Means Test Review" at bounding box center [708, 200] width 130 height 44
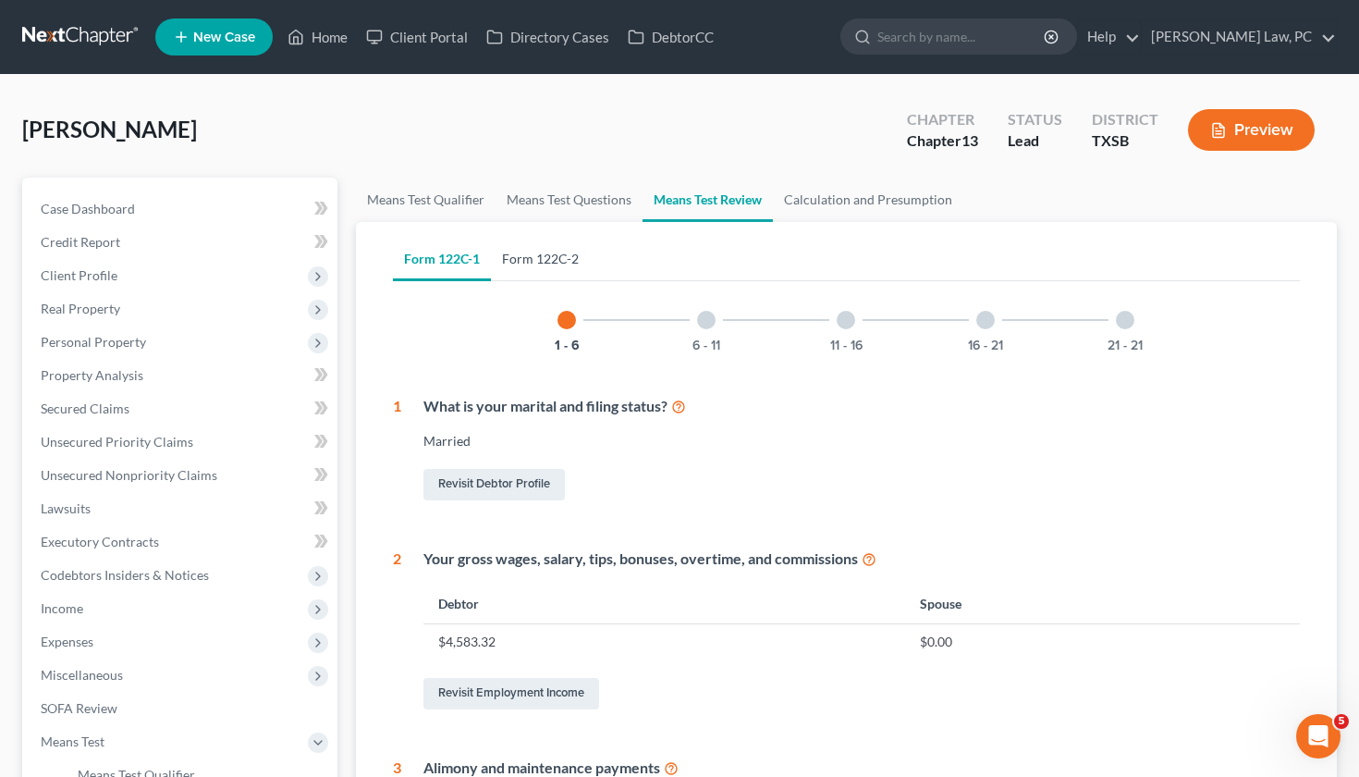
click at [492, 258] on link "Form 122C-2" at bounding box center [540, 259] width 99 height 44
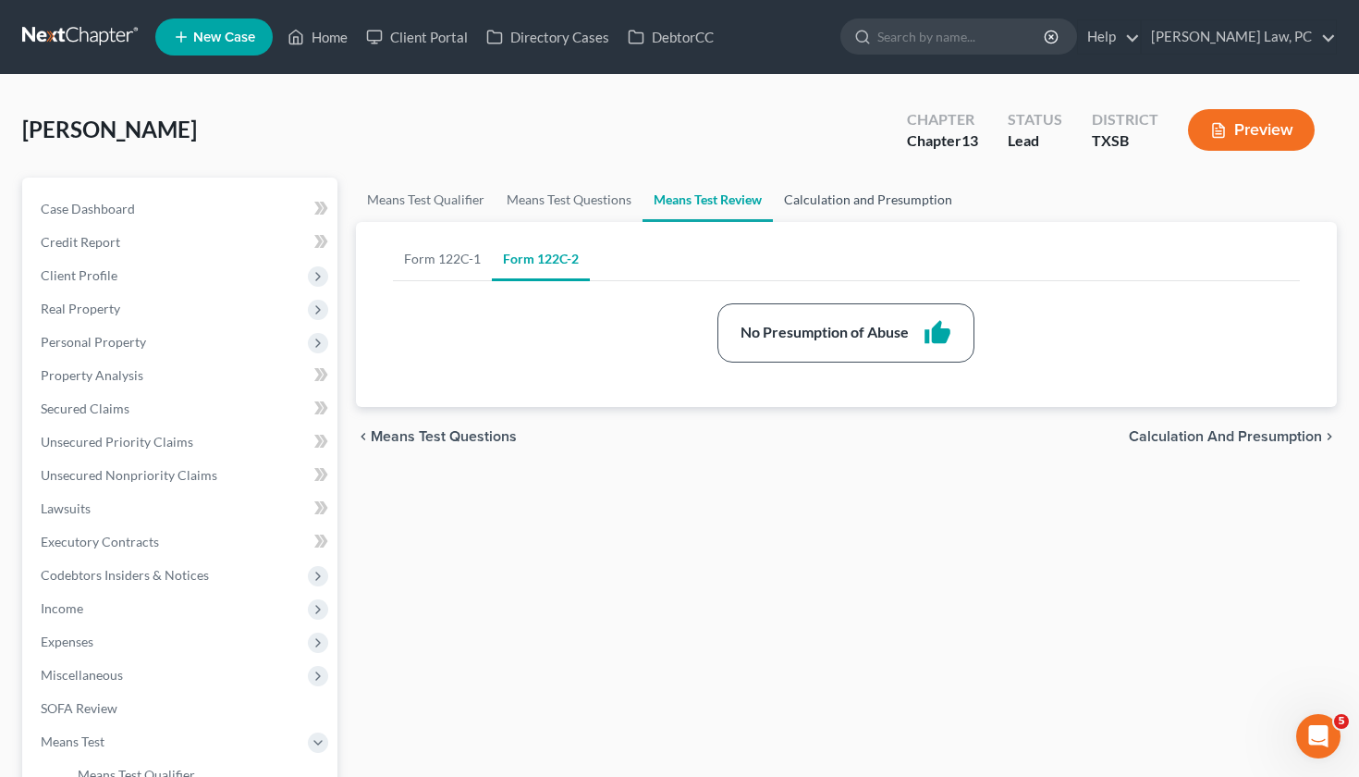
click at [855, 212] on link "Calculation and Presumption" at bounding box center [868, 200] width 190 height 44
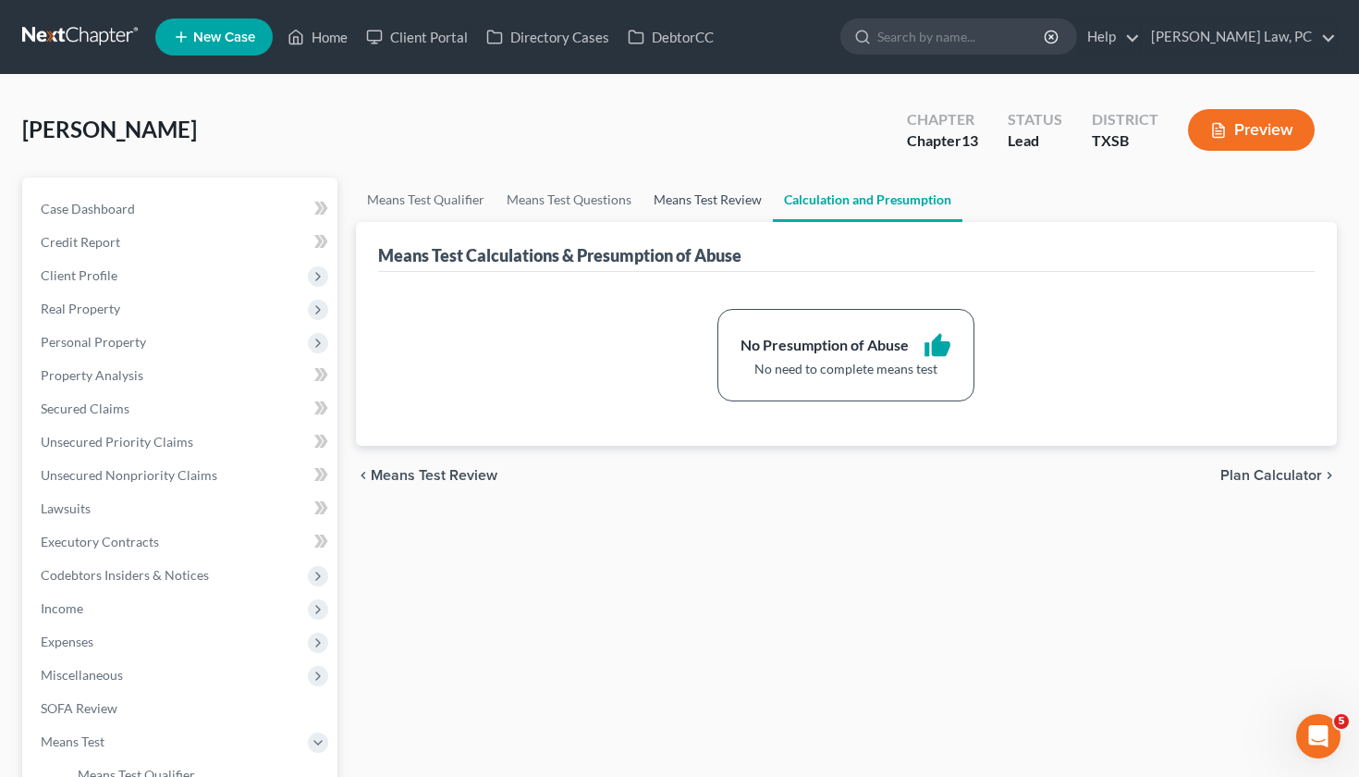
click at [735, 203] on link "Means Test Review" at bounding box center [708, 200] width 130 height 44
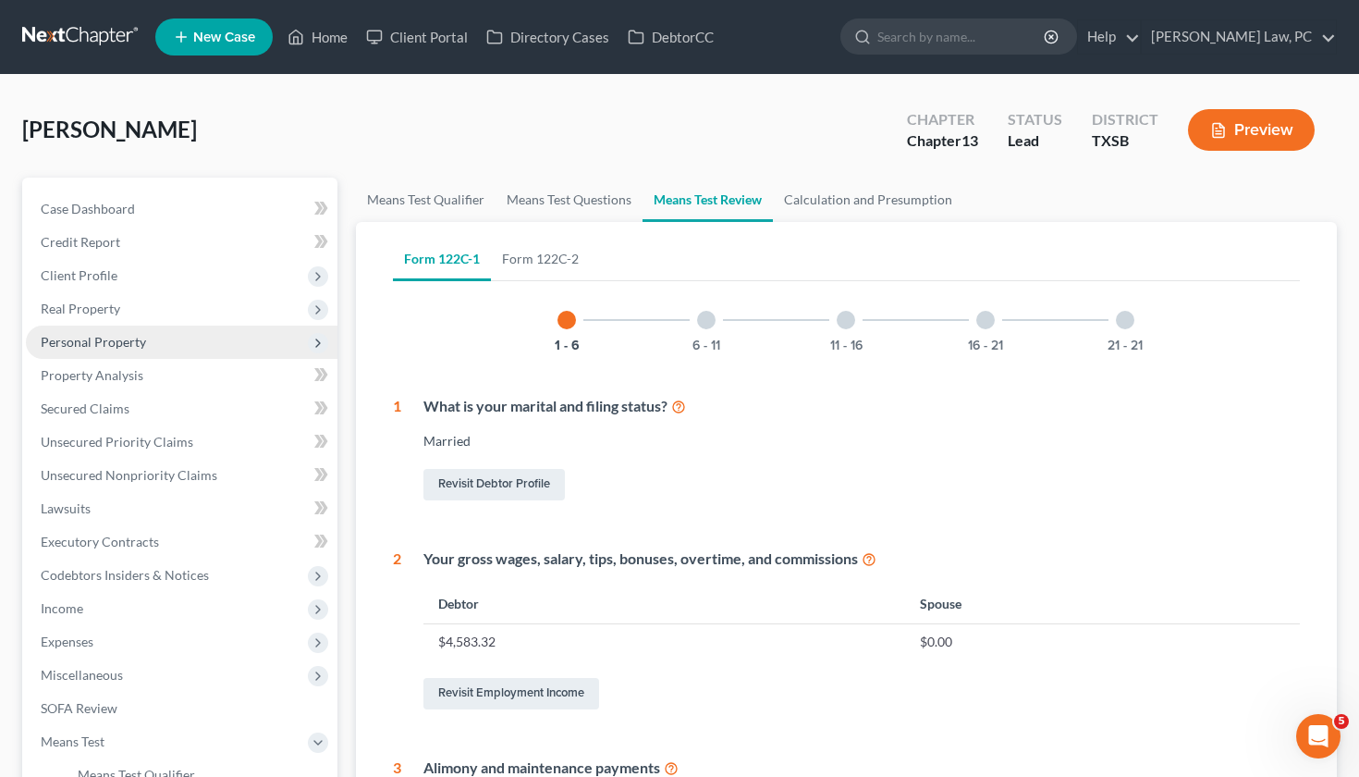
click at [110, 345] on span "Personal Property" at bounding box center [93, 342] width 105 height 16
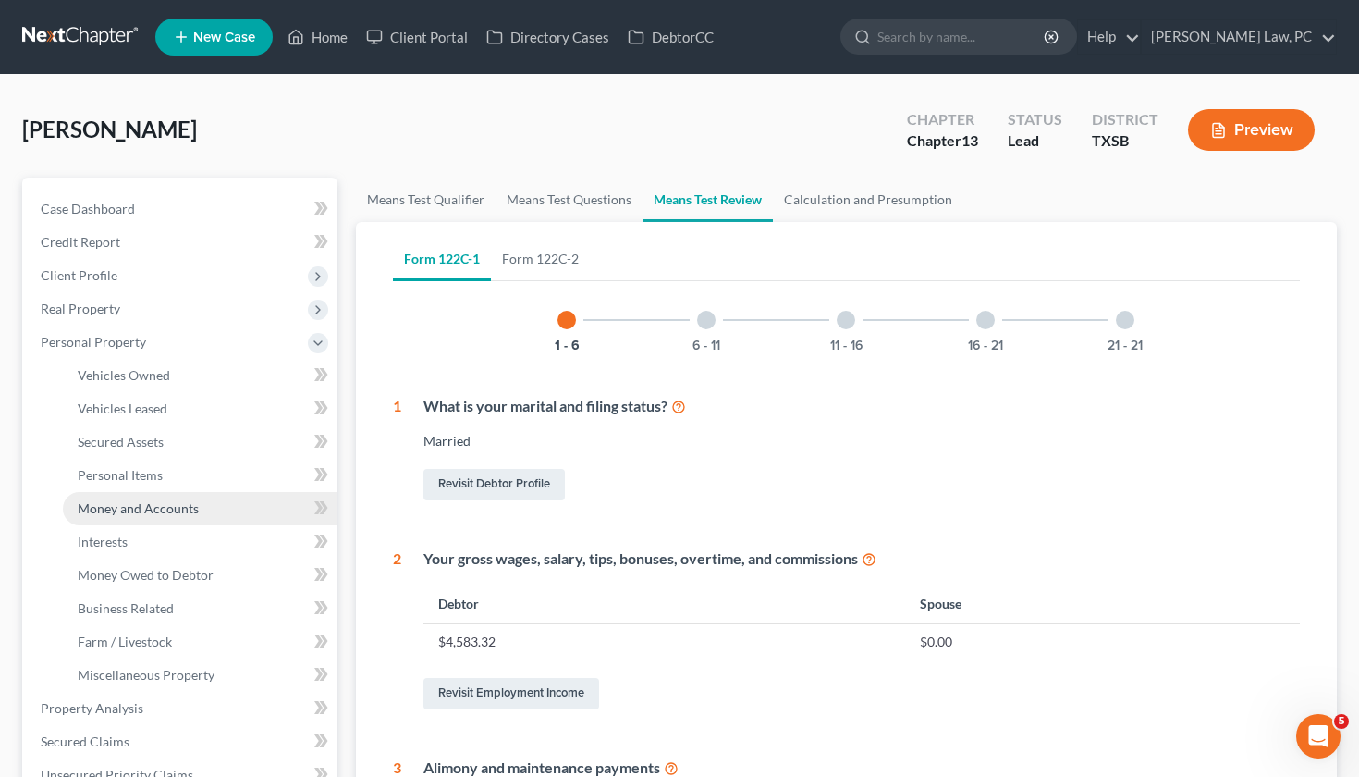
click at [154, 510] on span "Money and Accounts" at bounding box center [138, 508] width 121 height 16
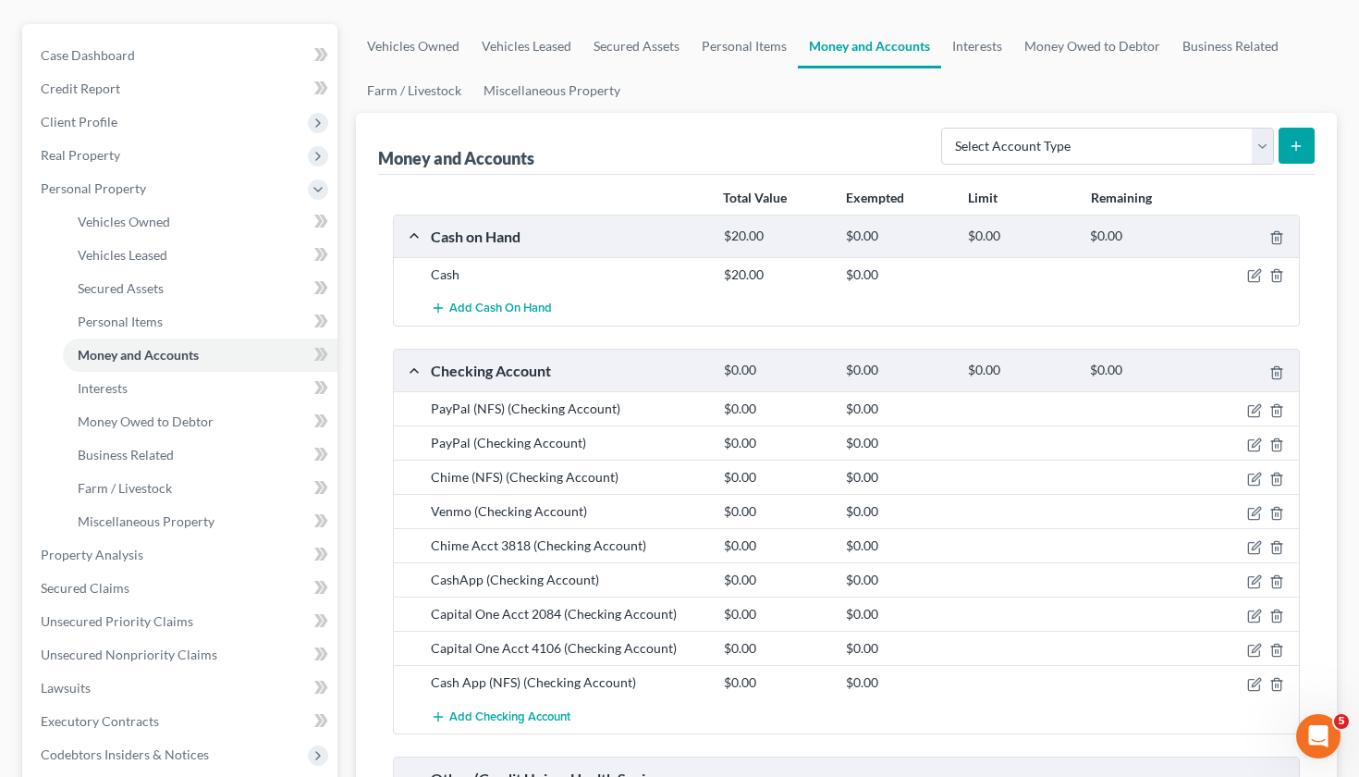
scroll to position [171, 0]
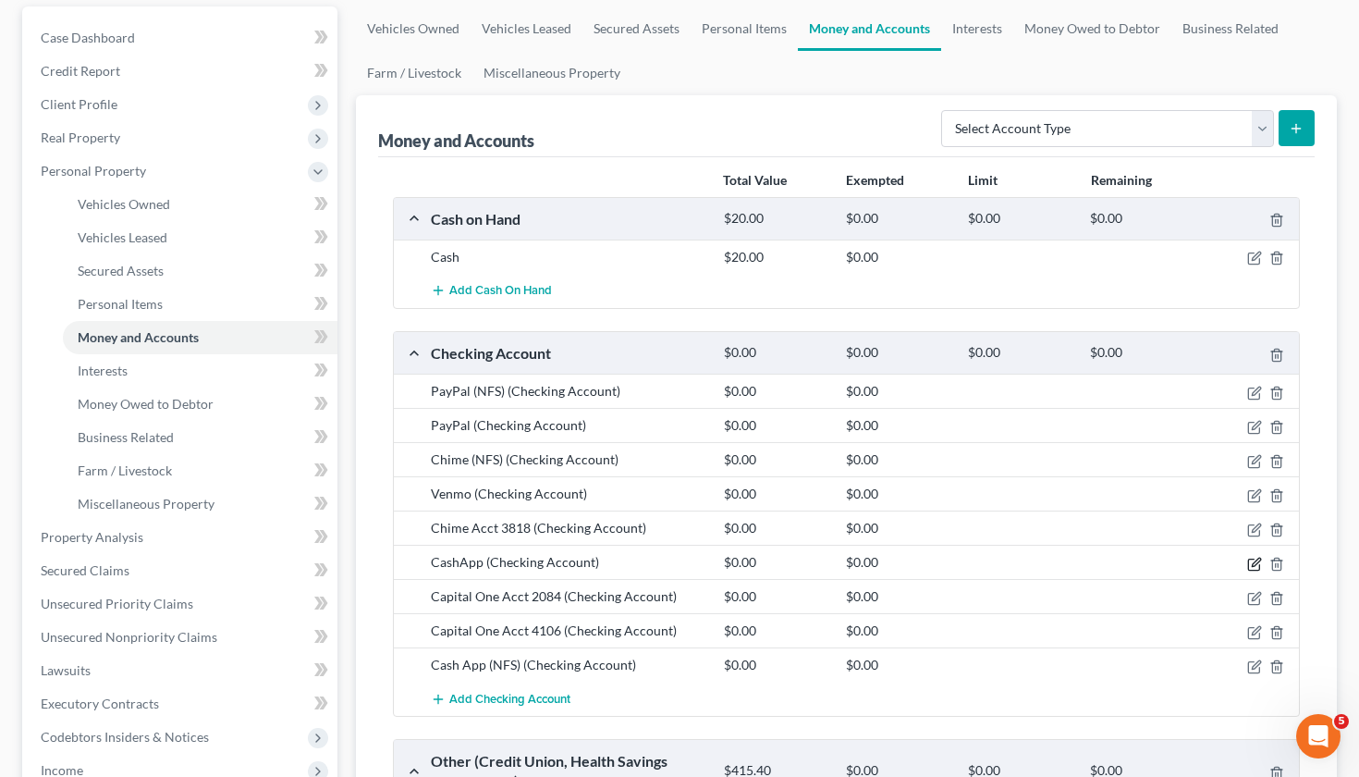
click at [1259, 559] on icon "button" at bounding box center [1256, 562] width 8 height 8
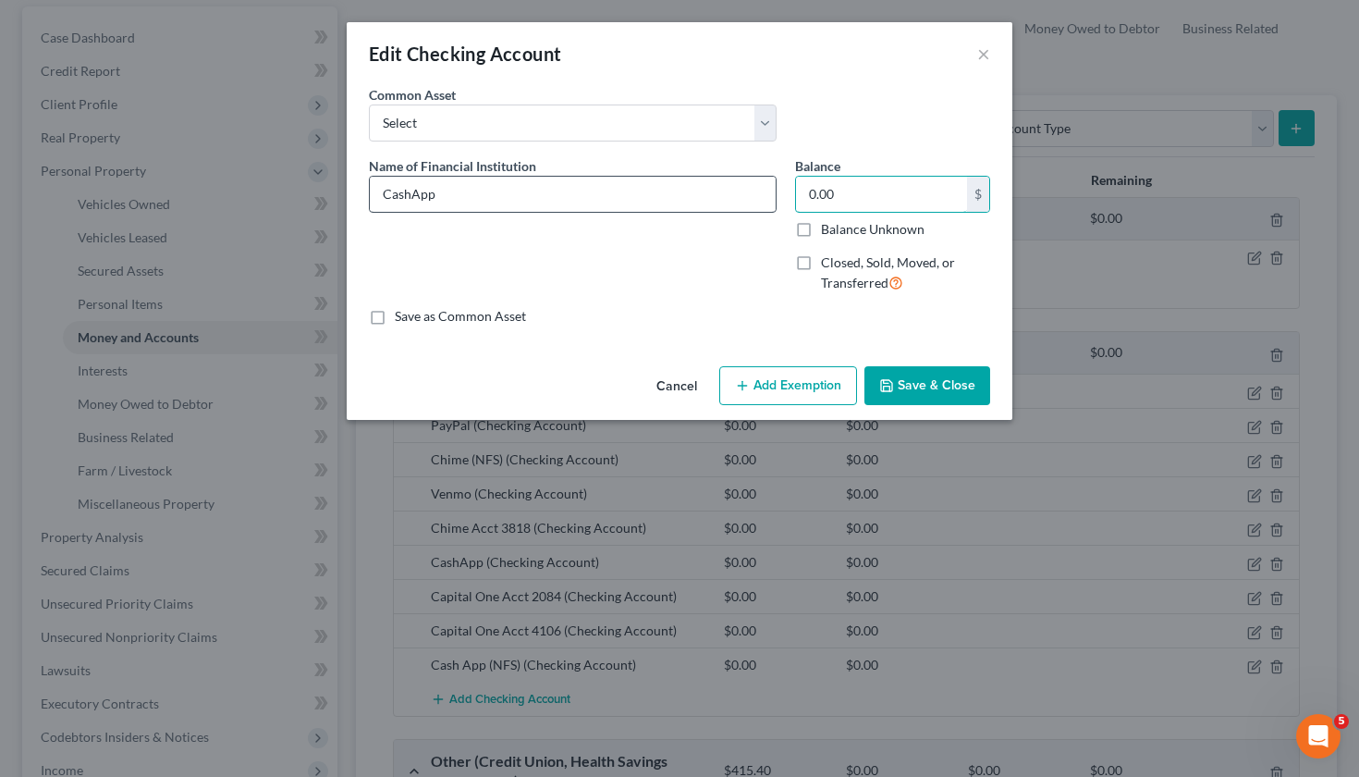
drag, startPoint x: 869, startPoint y: 203, endPoint x: 765, endPoint y: 200, distance: 104.5
click at [765, 200] on div "Name of Financial Institution * CashApp Balance 0.00 $ Balance Unknown Balance …" at bounding box center [680, 232] width 640 height 152
type input "24"
click at [924, 385] on button "Save & Close" at bounding box center [928, 385] width 126 height 39
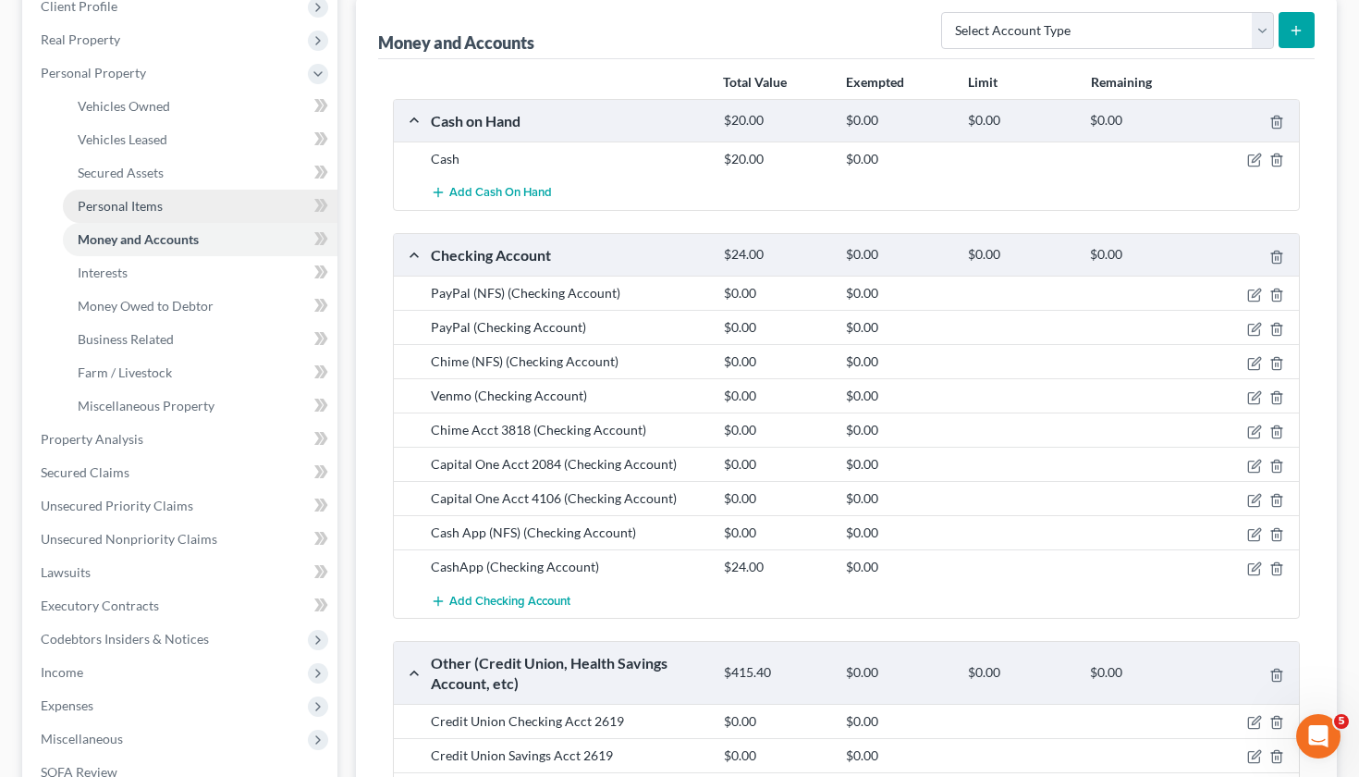
scroll to position [262, 0]
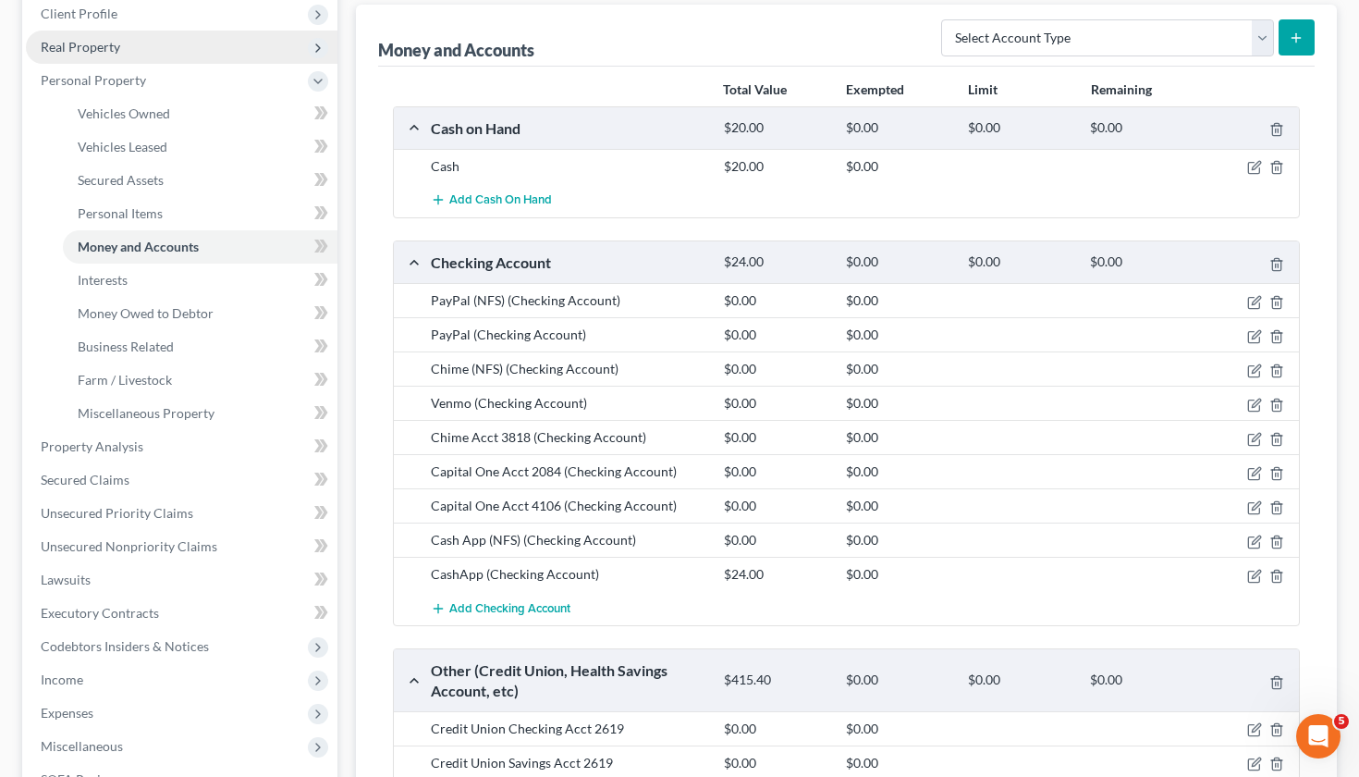
click at [103, 47] on span "Real Property" at bounding box center [81, 47] width 80 height 16
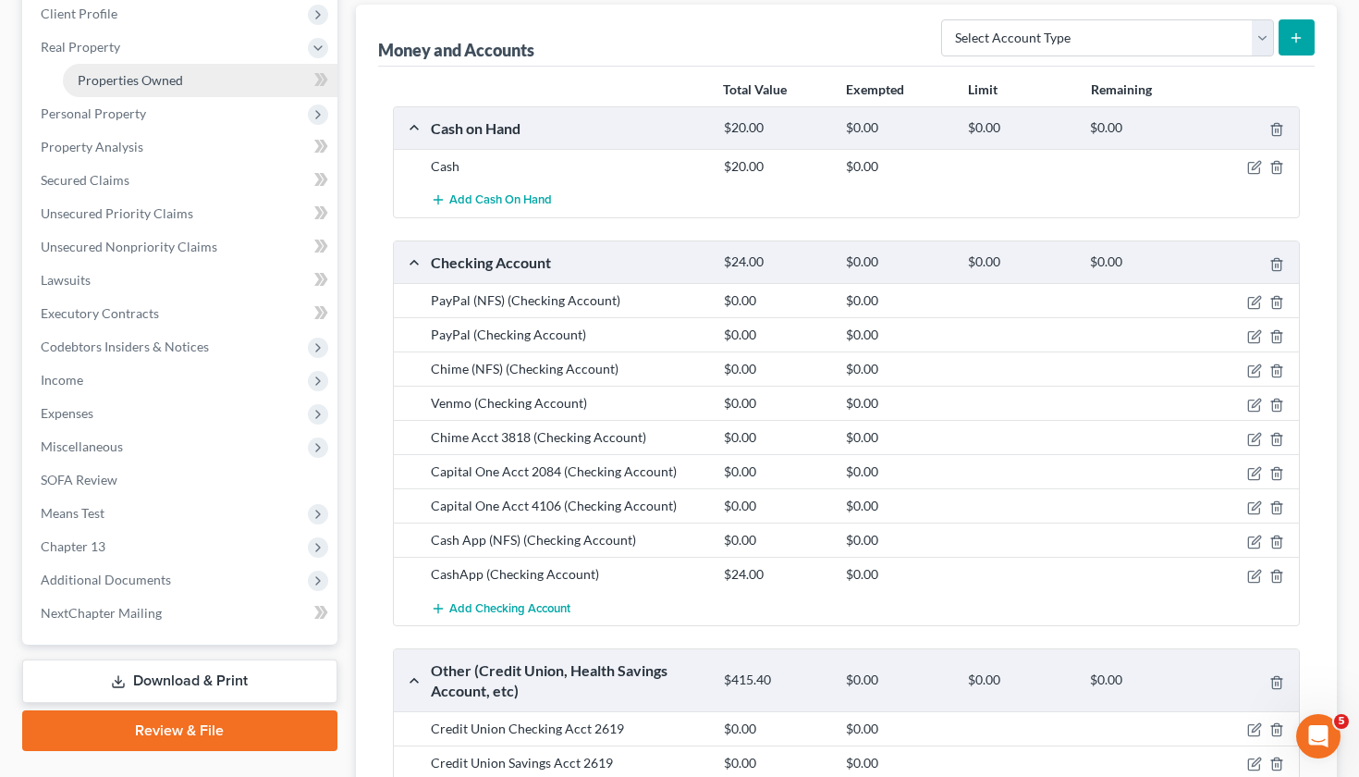
click at [156, 82] on span "Properties Owned" at bounding box center [130, 80] width 105 height 16
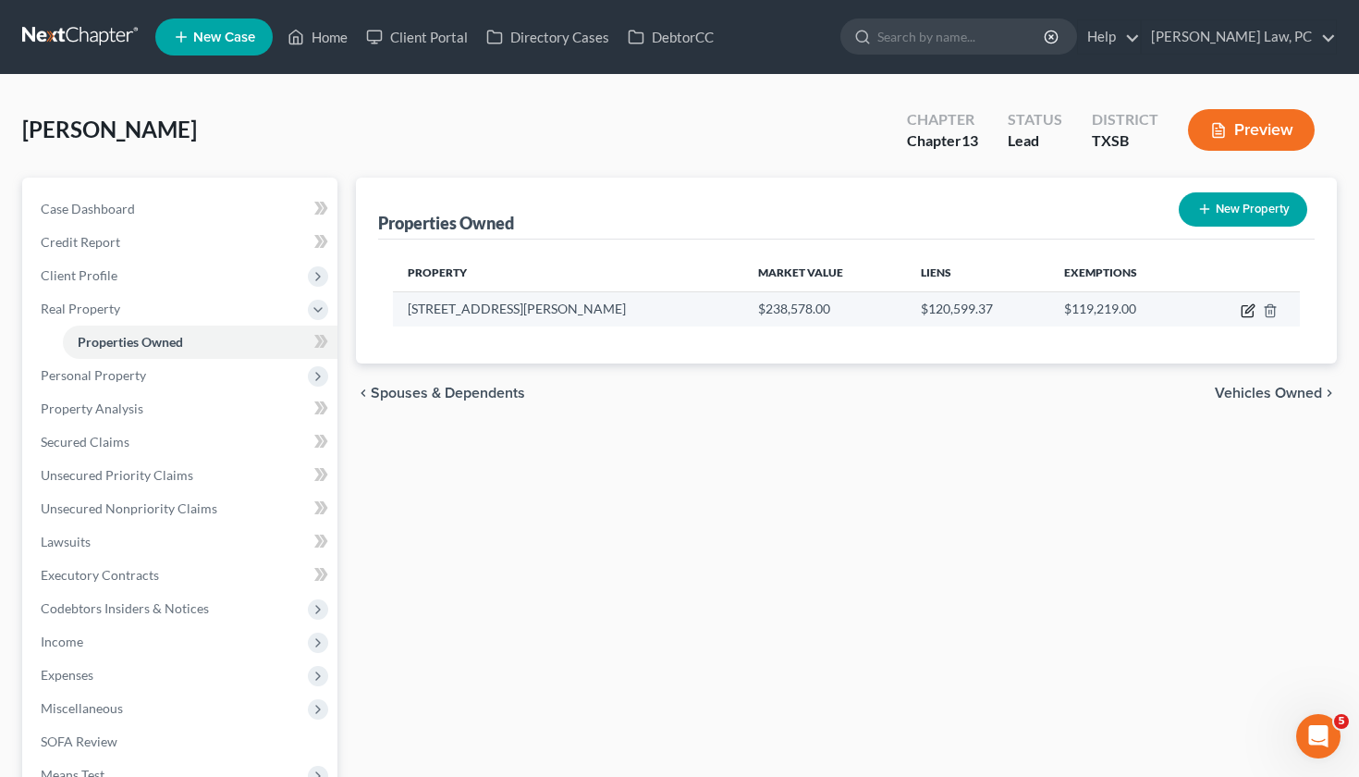
click at [1246, 312] on icon "button" at bounding box center [1249, 308] width 8 height 8
select select "45"
select select "0"
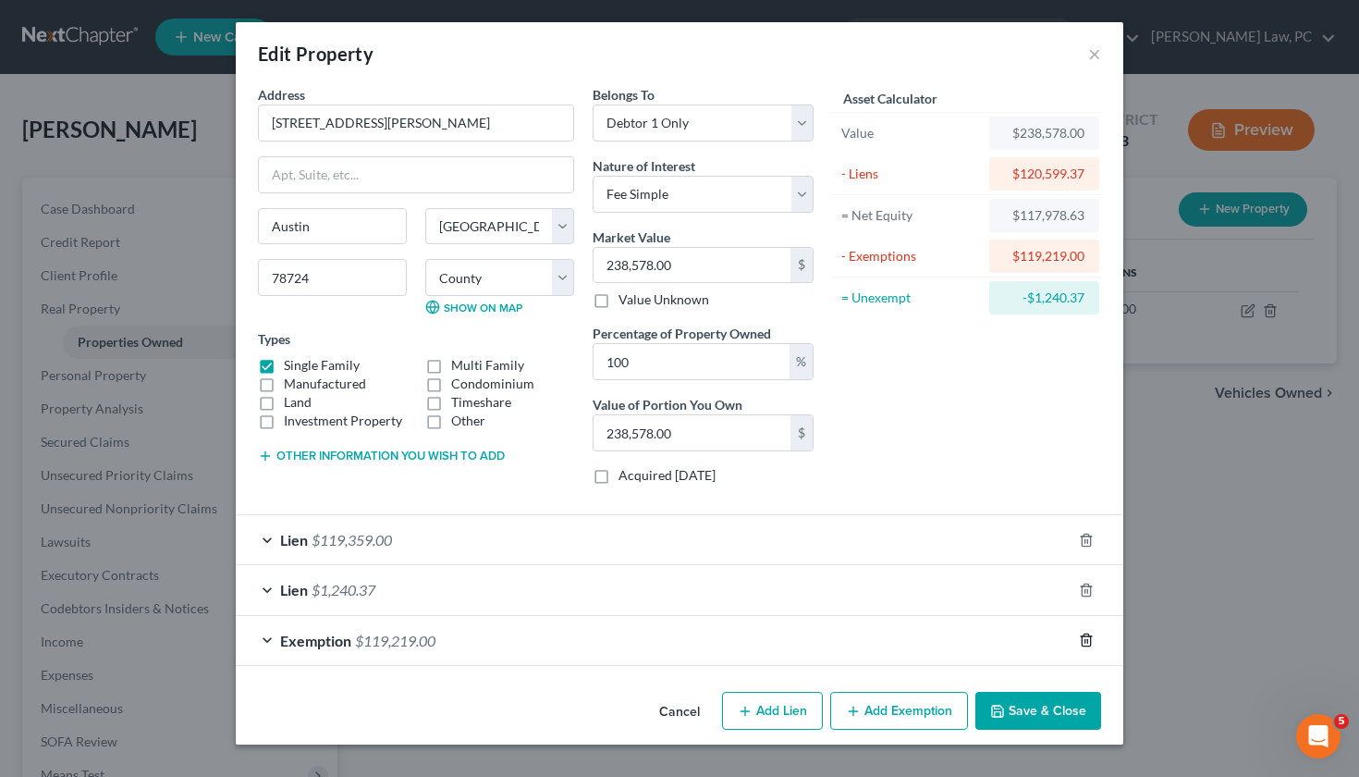
click at [1087, 640] on line "button" at bounding box center [1087, 642] width 0 height 4
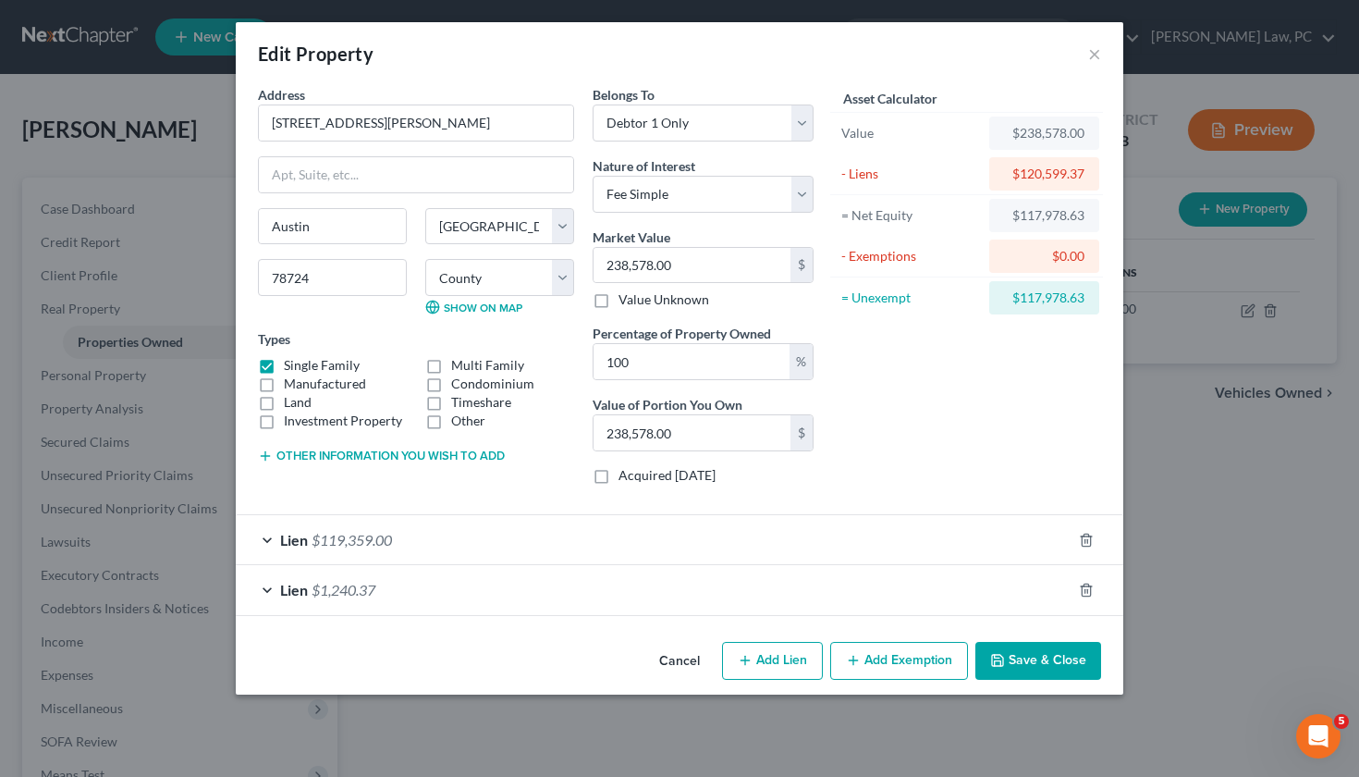
click at [902, 646] on button "Add Exemption" at bounding box center [899, 661] width 138 height 39
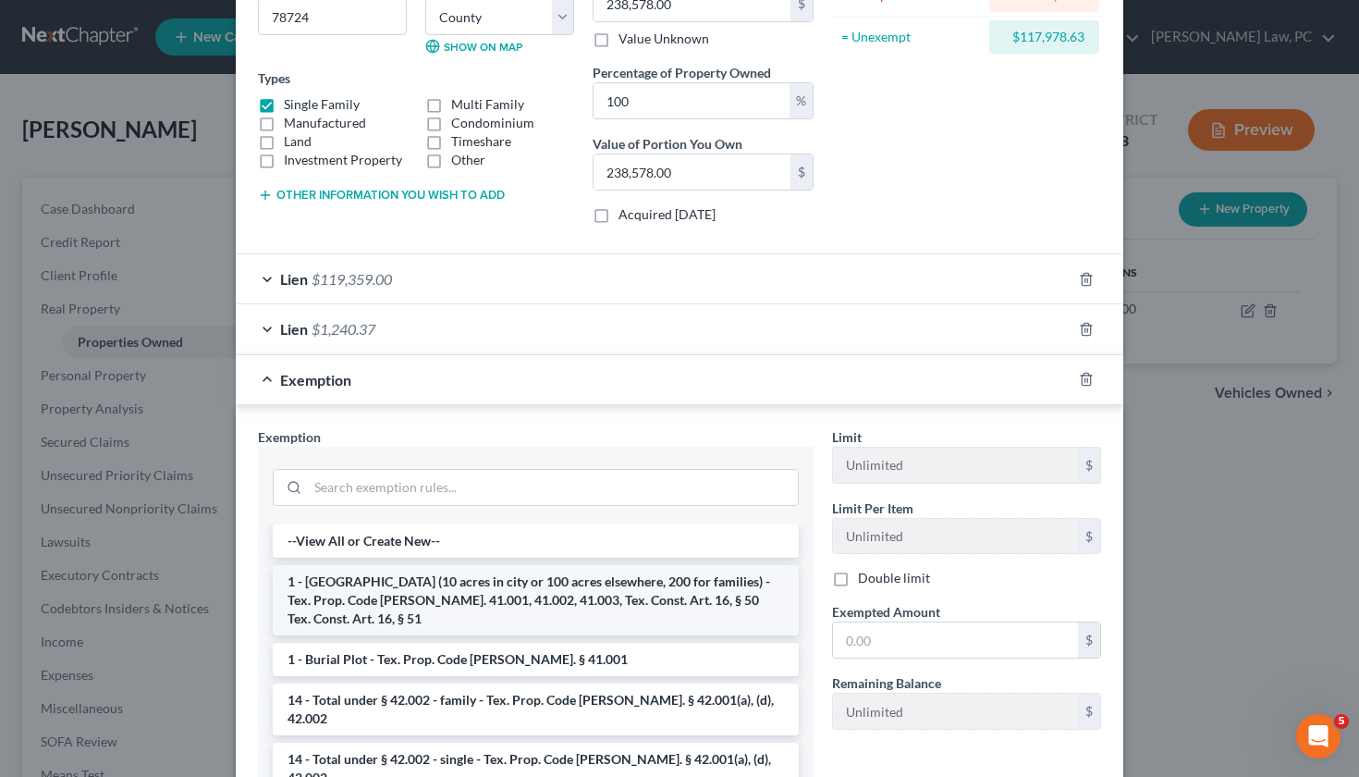
scroll to position [285, 0]
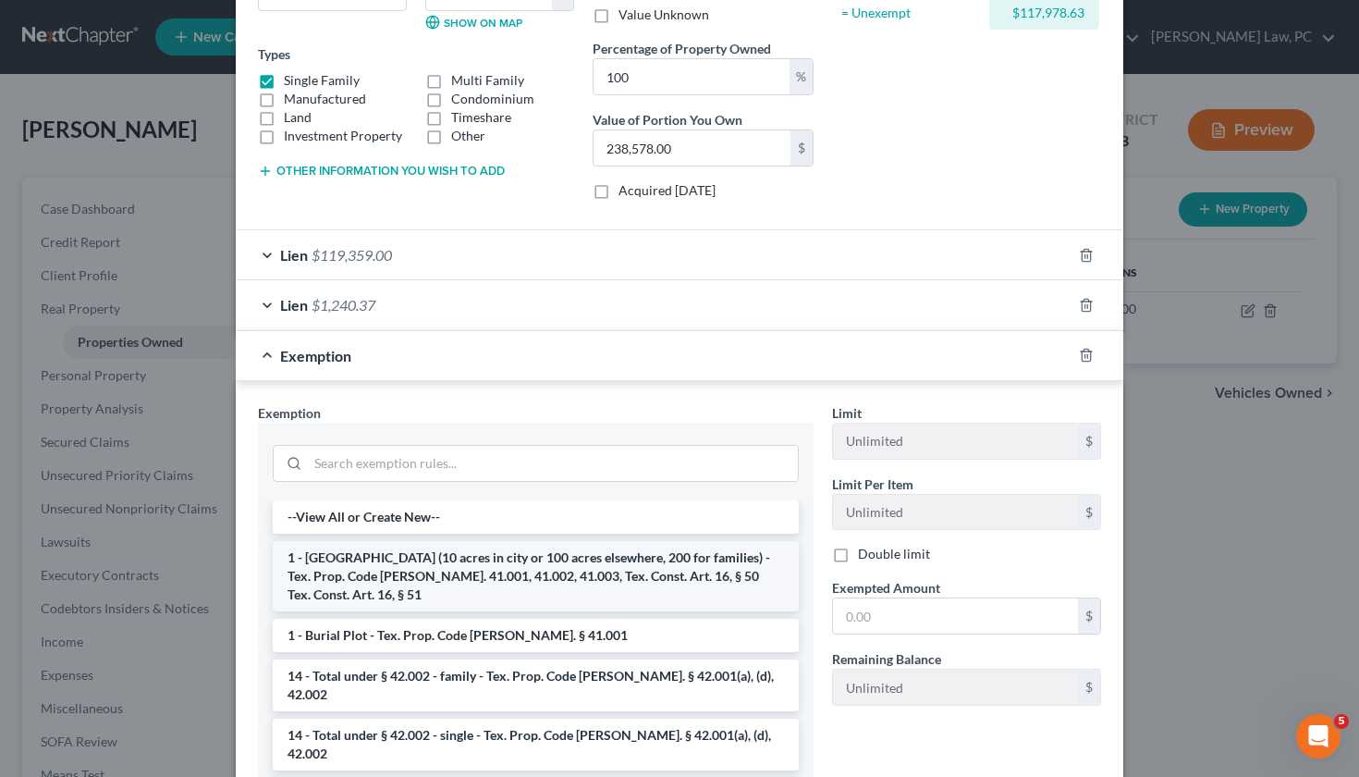
click at [537, 567] on li "1 - [GEOGRAPHIC_DATA] (10 acres in city or 100 acres elsewhere, 200 for familie…" at bounding box center [536, 576] width 526 height 70
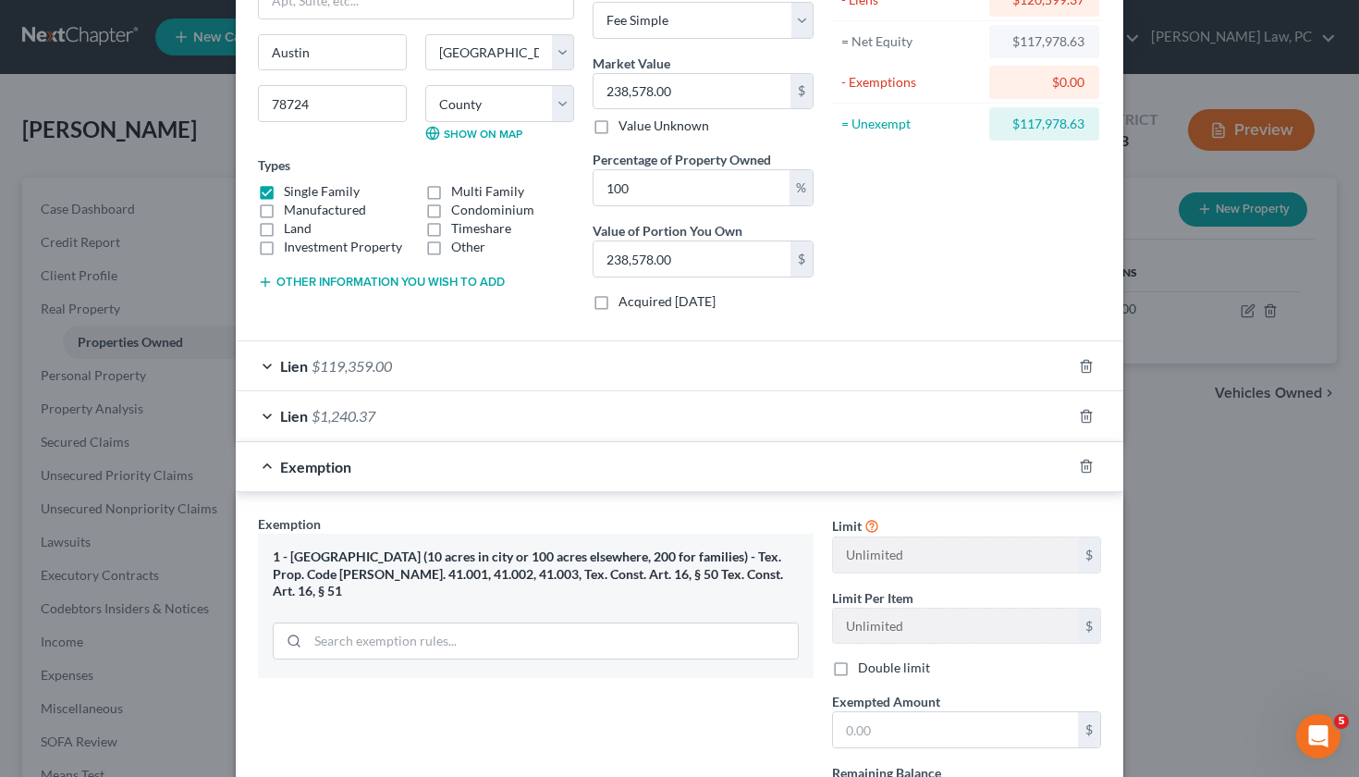
scroll to position [111, 0]
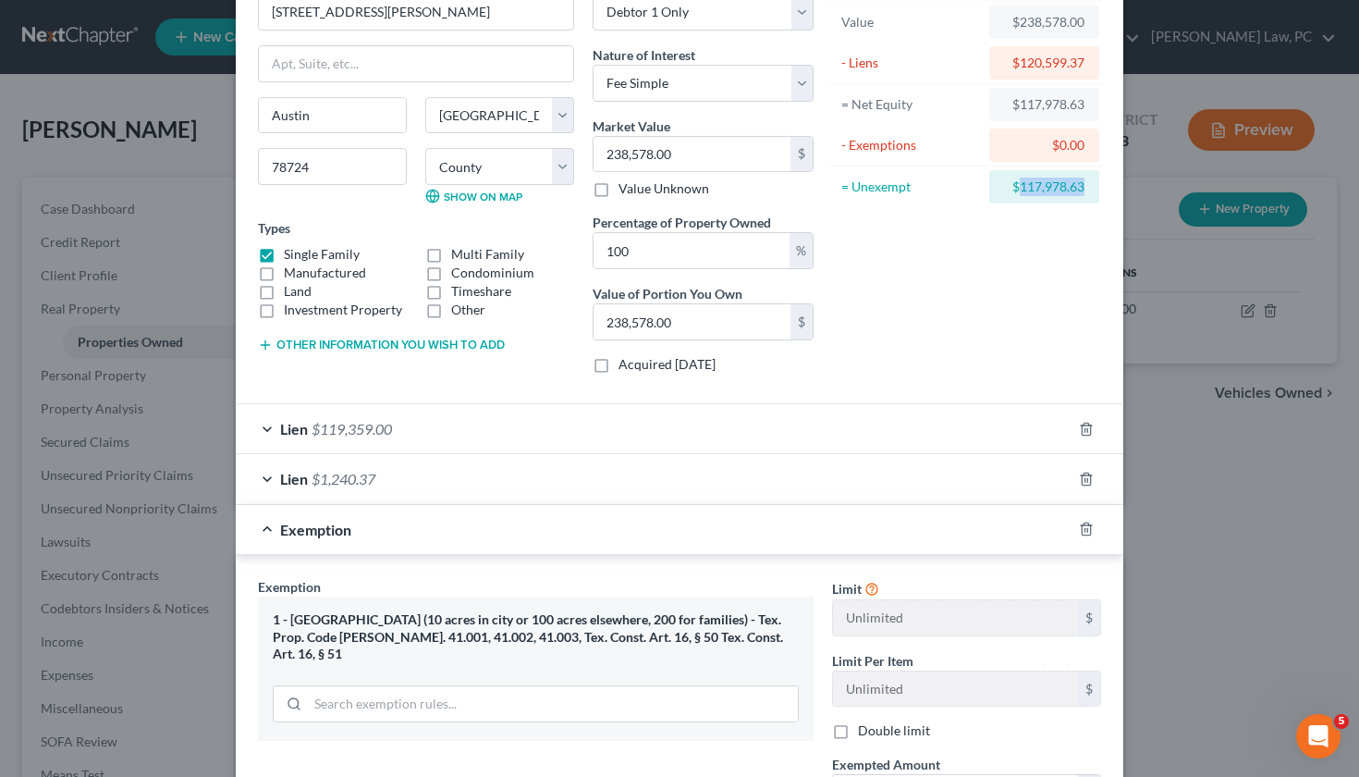
drag, startPoint x: 1085, startPoint y: 188, endPoint x: 1021, endPoint y: 188, distance: 64.7
click at [1021, 188] on div "$117,978.63" at bounding box center [1044, 186] width 110 height 33
copy div "117,978.63"
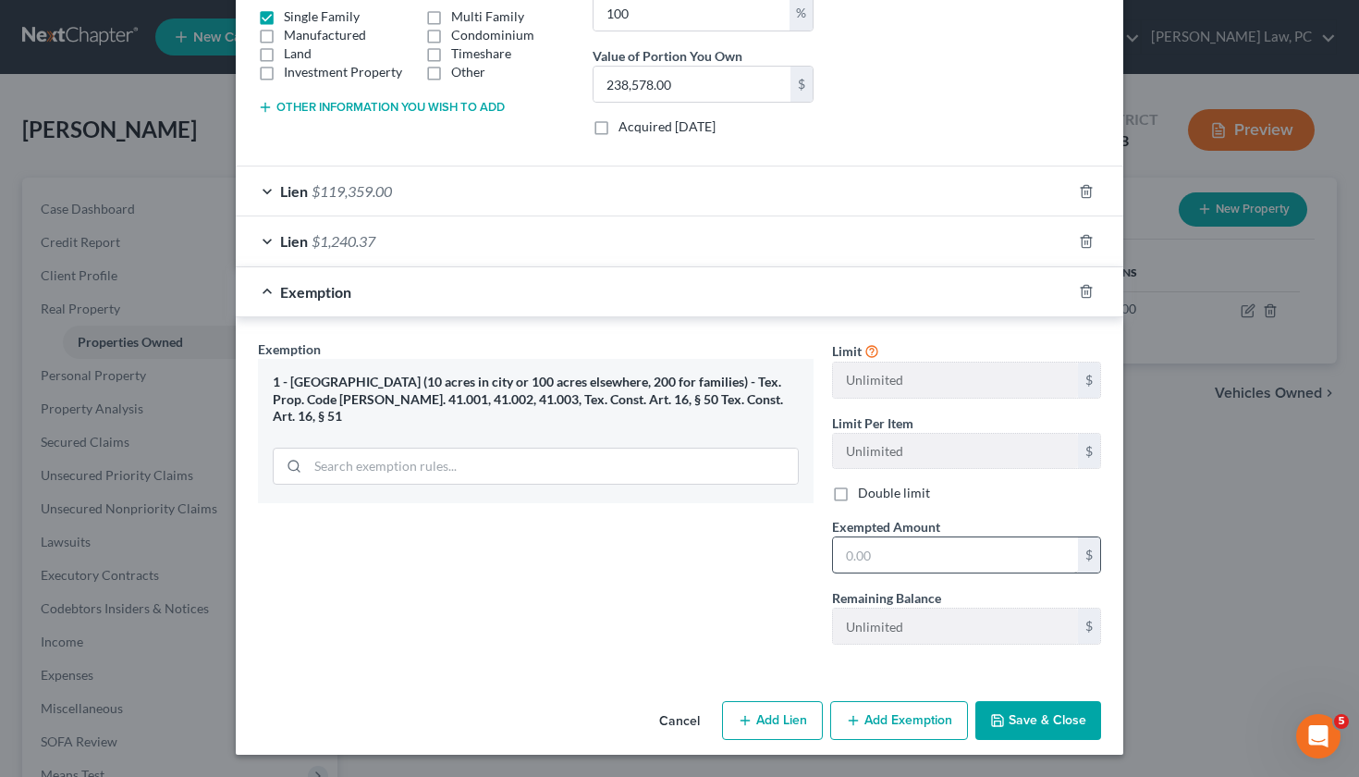
scroll to position [348, 0]
click at [897, 548] on input "text" at bounding box center [955, 555] width 245 height 35
paste input "117,978.63"
type input "117,978.63"
click at [1014, 728] on button "Save & Close" at bounding box center [1038, 721] width 126 height 39
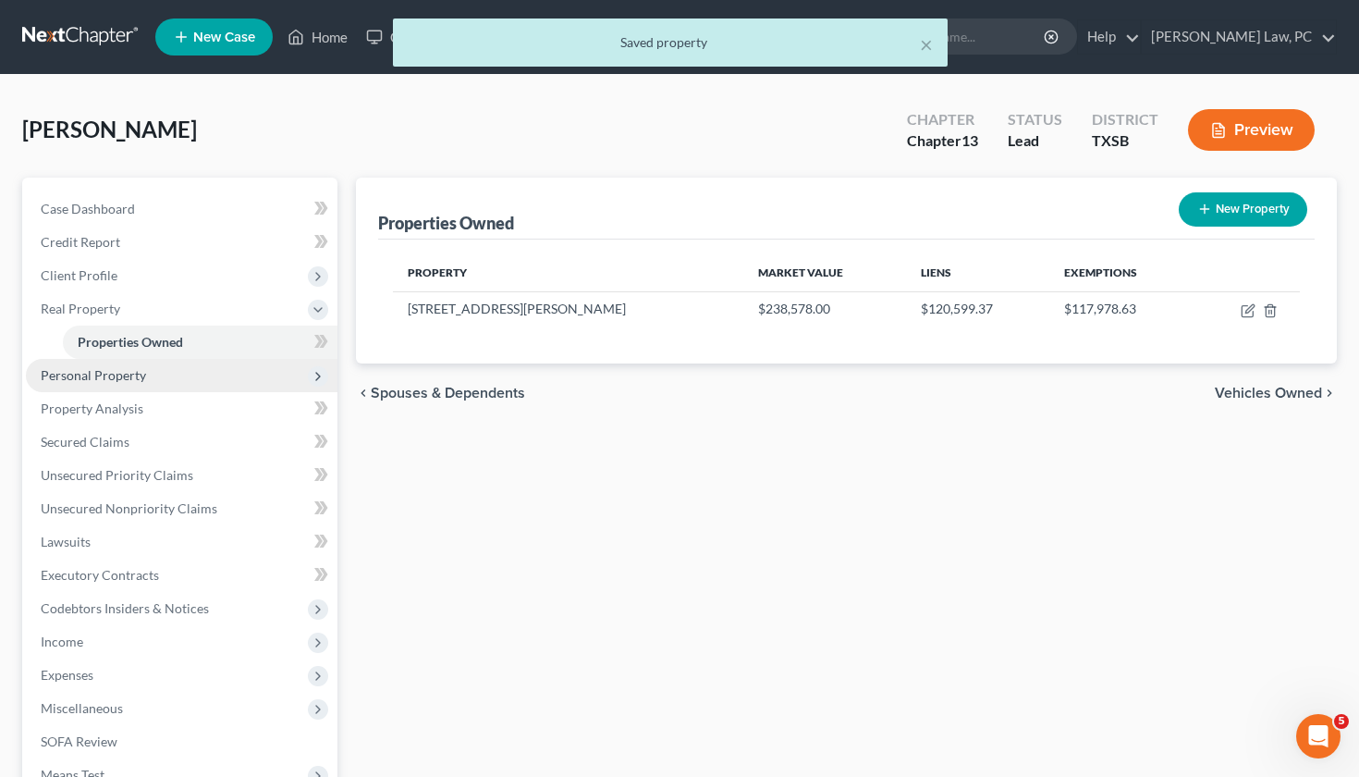
click at [109, 386] on span "Personal Property" at bounding box center [182, 375] width 312 height 33
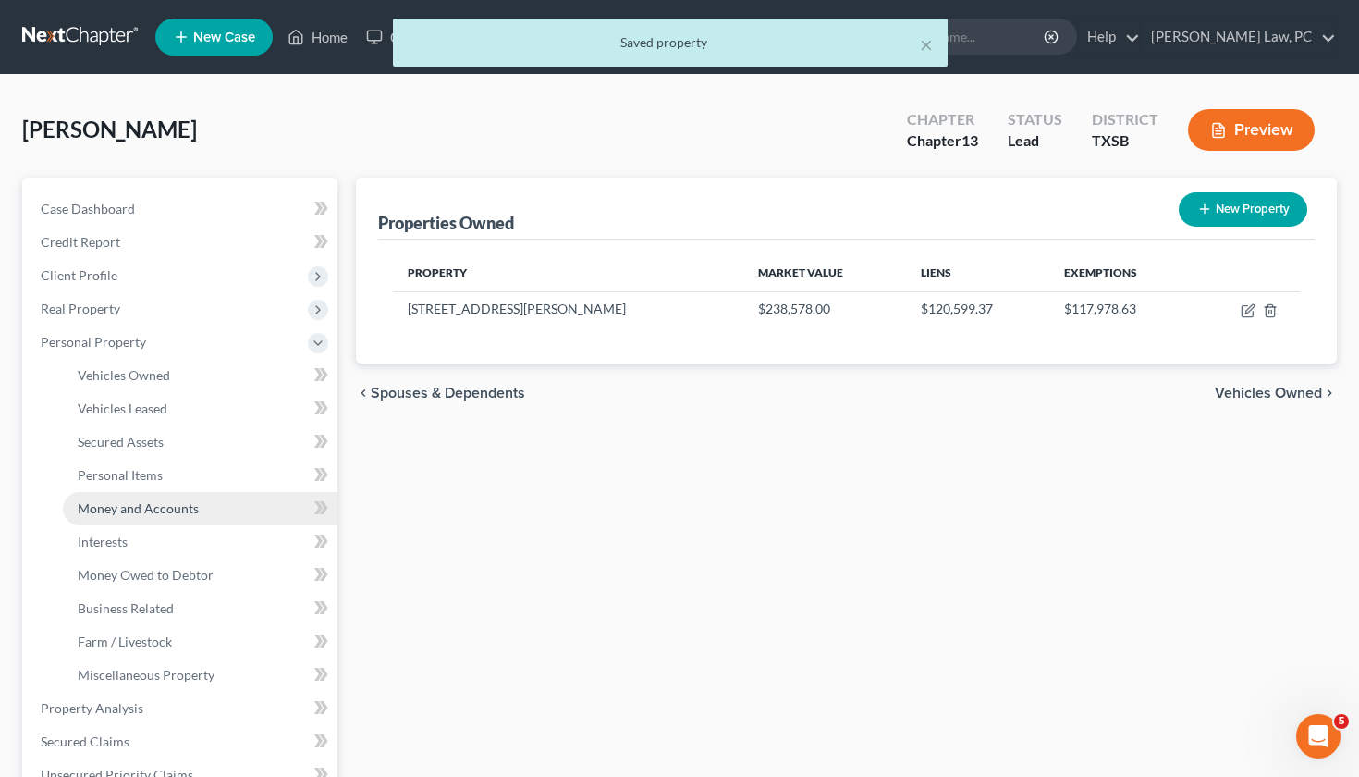
click at [157, 516] on link "Money and Accounts" at bounding box center [200, 508] width 275 height 33
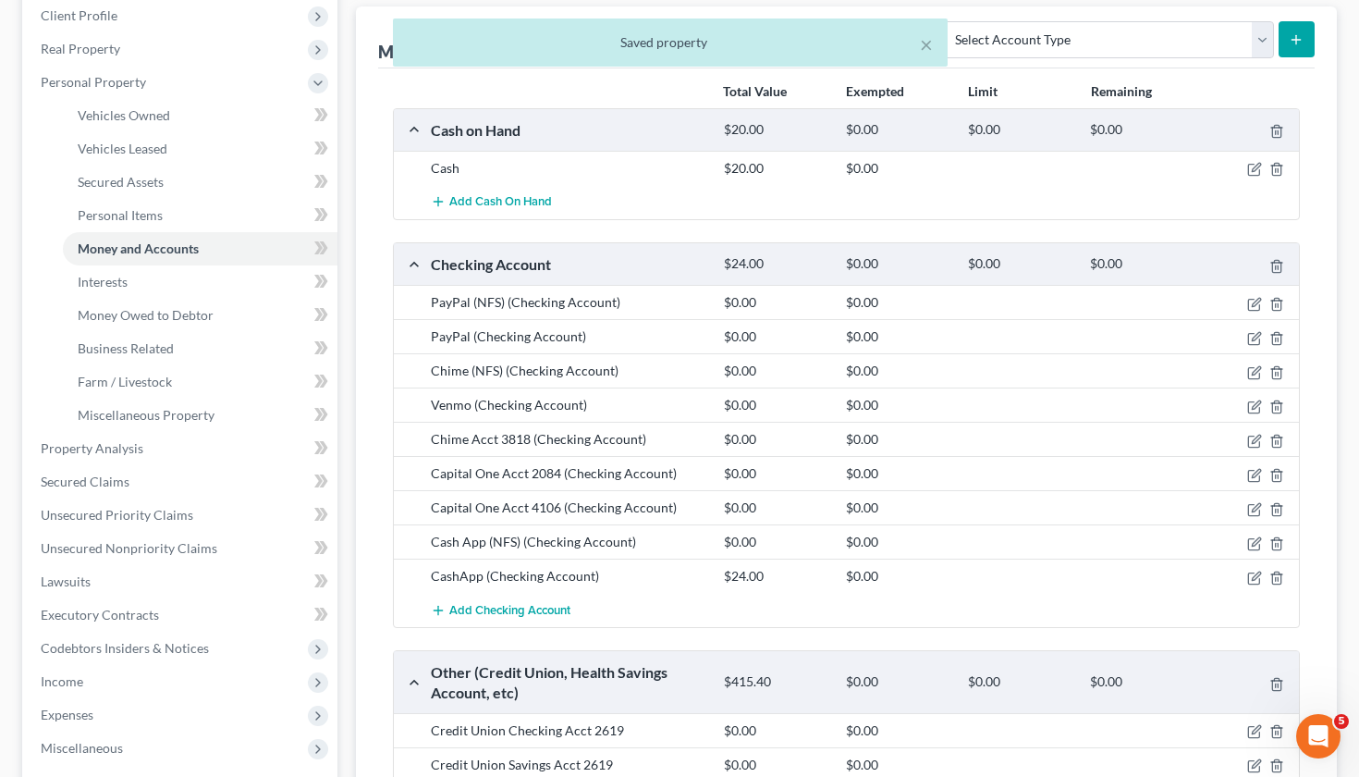
scroll to position [278, 0]
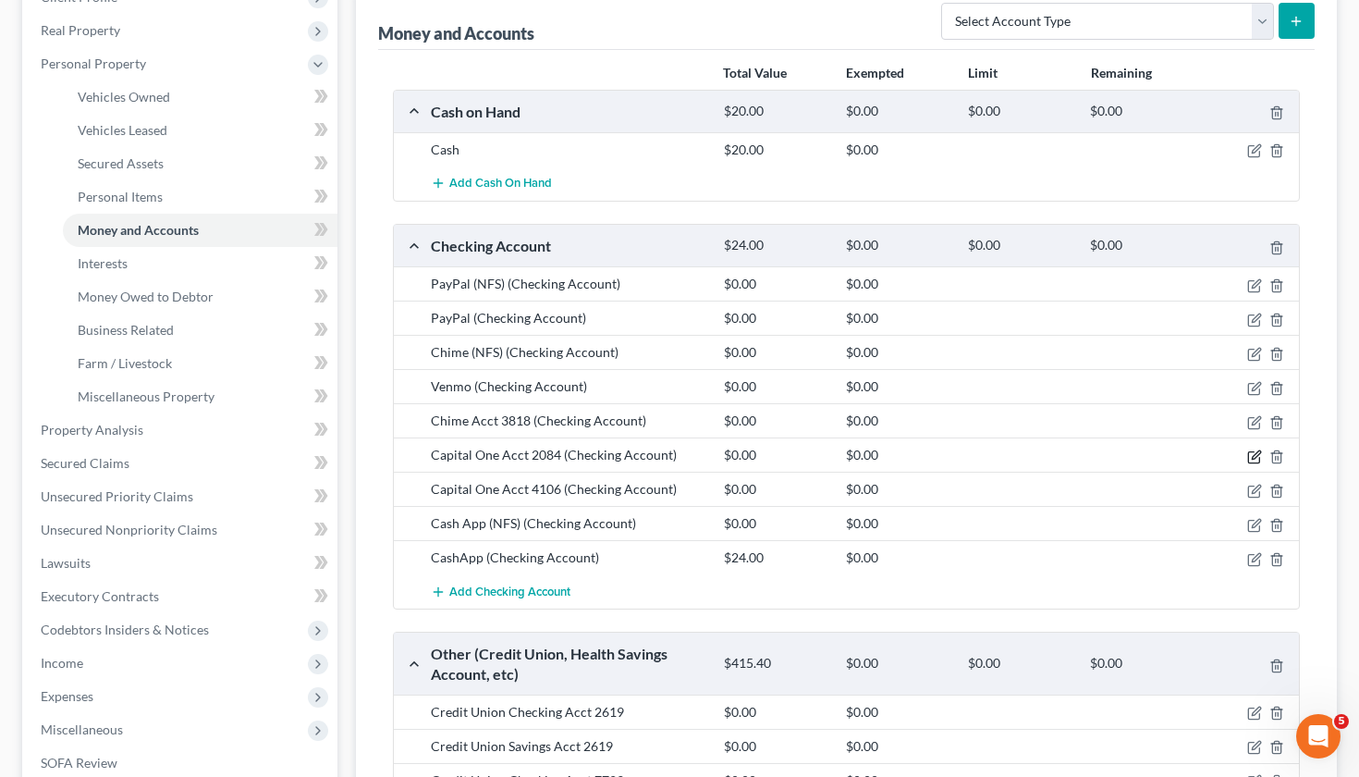
click at [1251, 459] on icon "button" at bounding box center [1254, 456] width 15 height 15
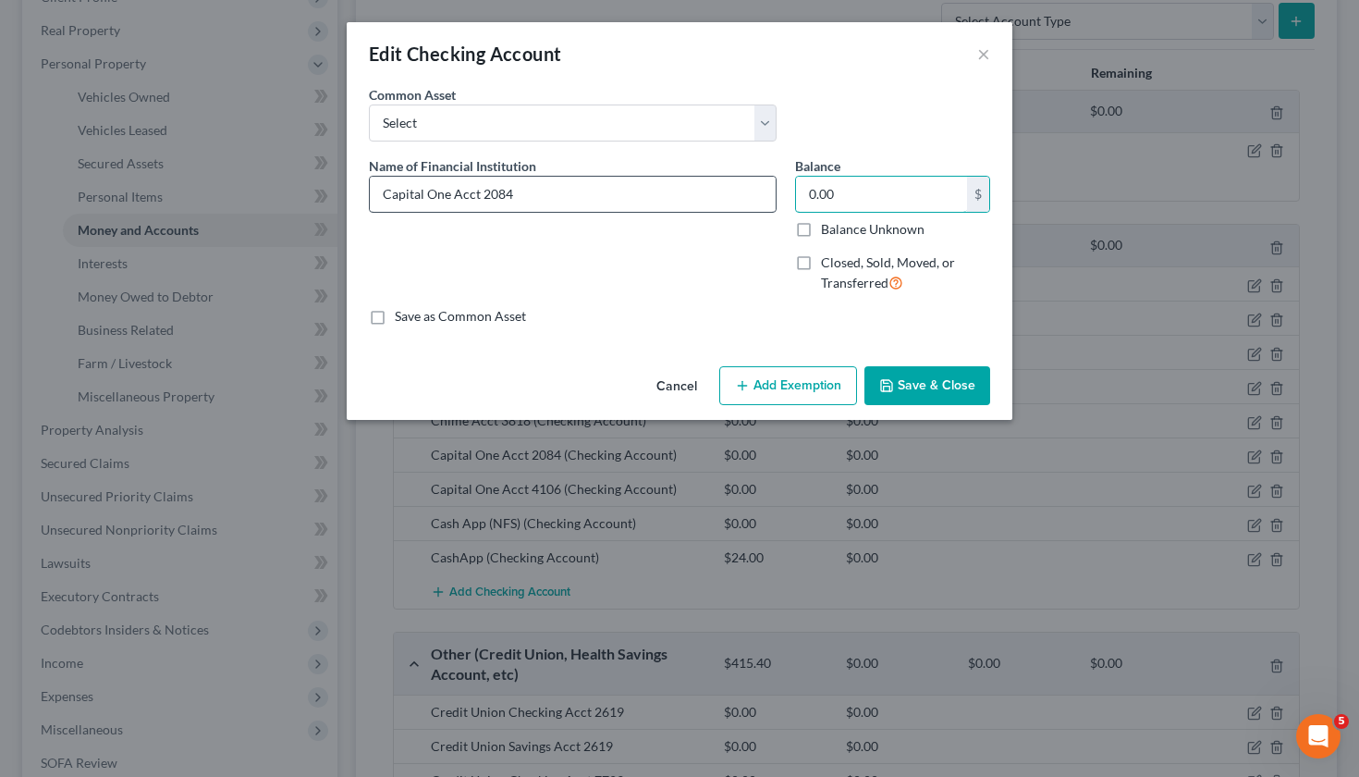
drag, startPoint x: 840, startPoint y: 192, endPoint x: 753, endPoint y: 192, distance: 87.8
click at [753, 192] on div "Name of Financial Institution * Capital One Acct 2084 Balance 0.00 $ Balance Un…" at bounding box center [680, 232] width 640 height 152
type input "2"
click at [944, 386] on button "Save & Close" at bounding box center [928, 385] width 126 height 39
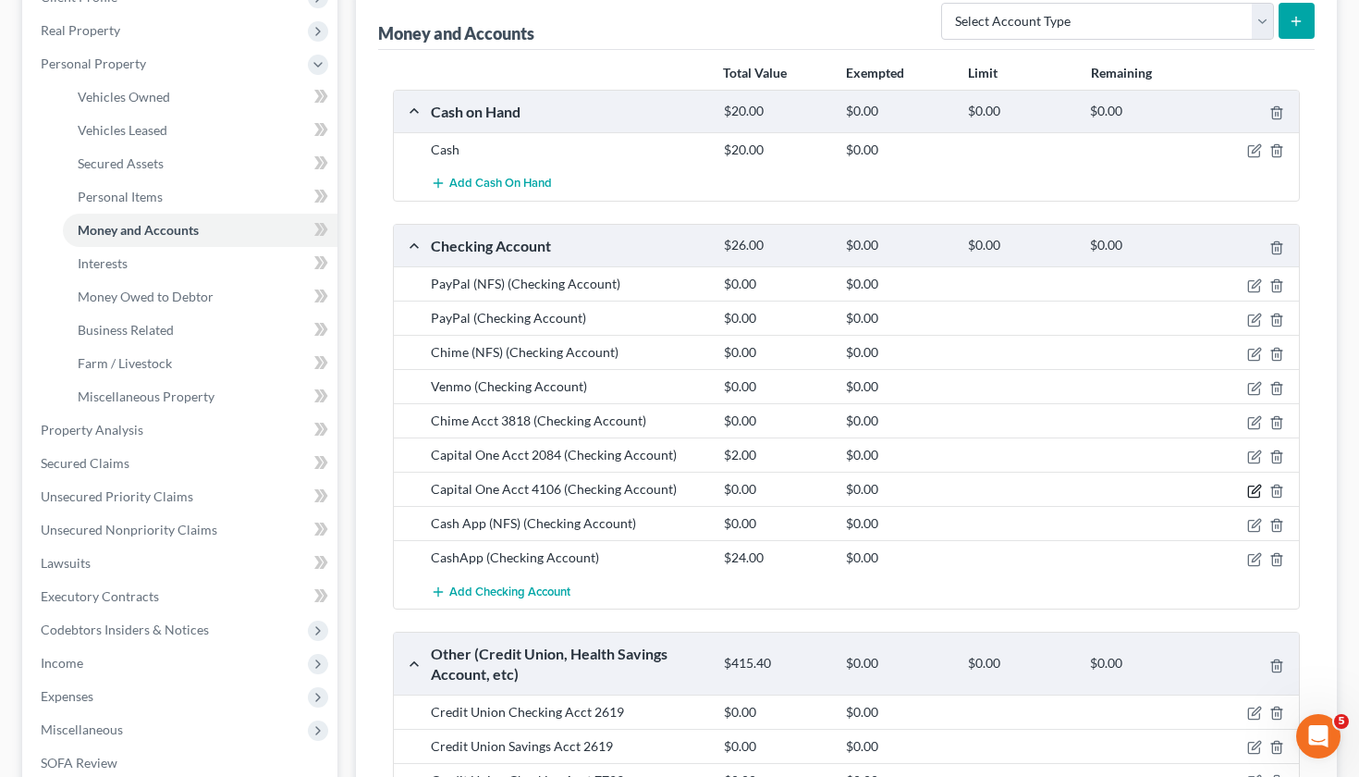
click at [1252, 493] on icon "button" at bounding box center [1254, 491] width 15 height 15
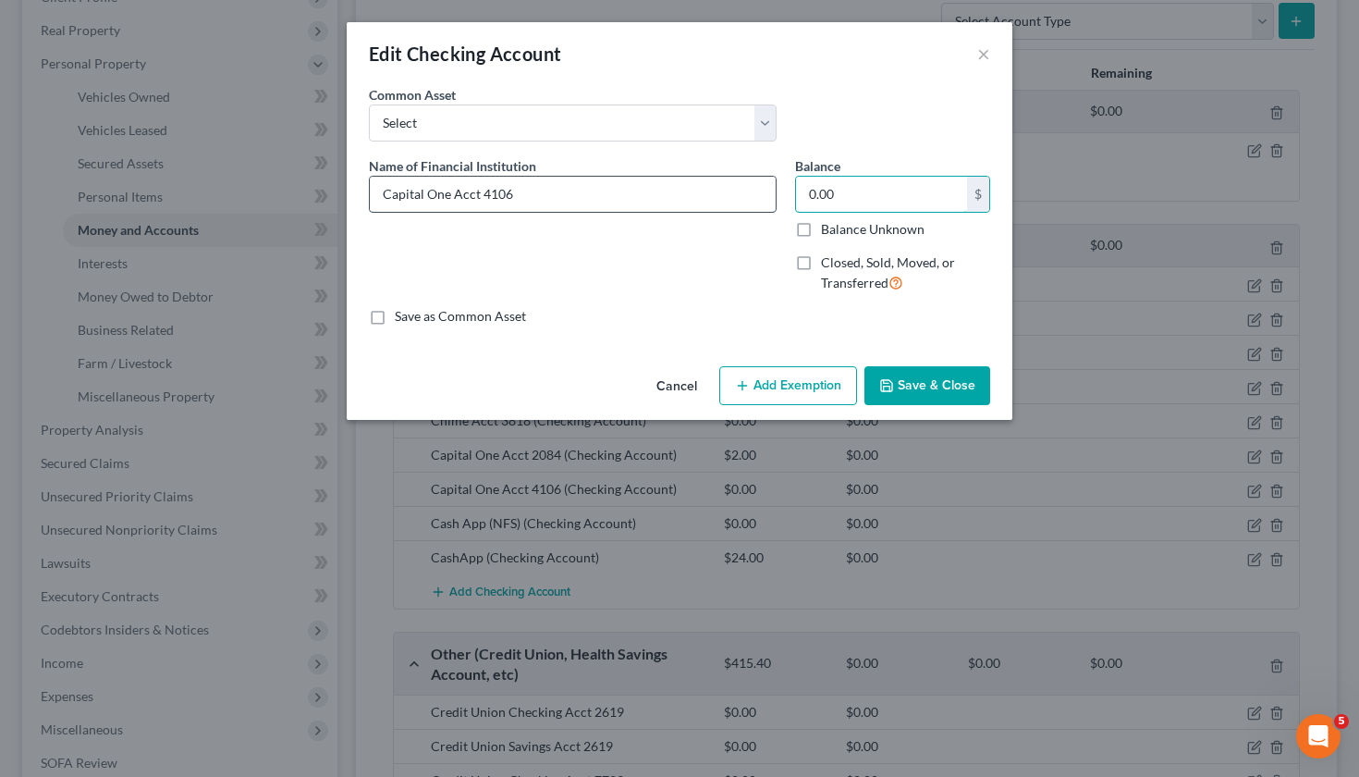
drag, startPoint x: 850, startPoint y: 191, endPoint x: 730, endPoint y: 191, distance: 119.3
click at [730, 191] on div "Name of Financial Institution * Capital One Acct 4106 Balance 0.00 $ Balance Un…" at bounding box center [680, 232] width 640 height 152
type input "0.36"
click at [949, 382] on button "Save & Close" at bounding box center [928, 385] width 126 height 39
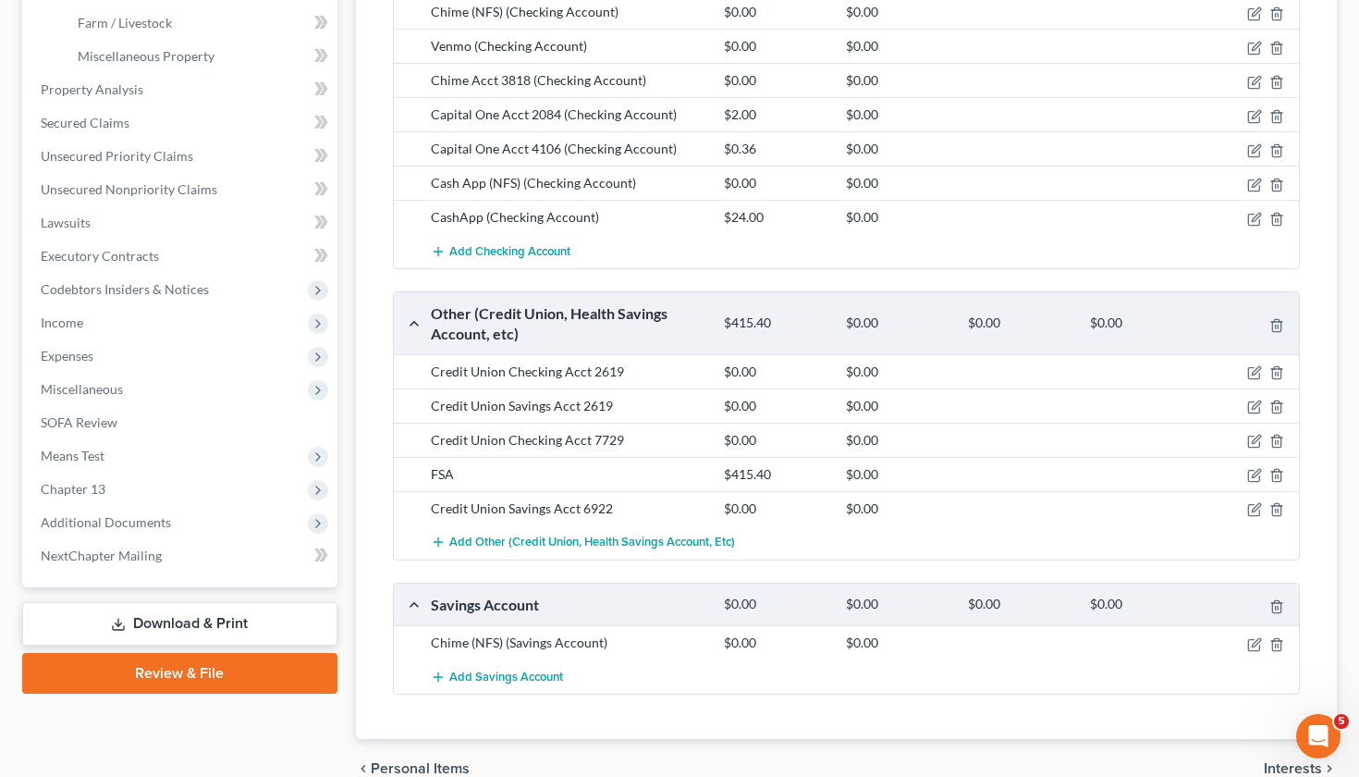
scroll to position [621, 0]
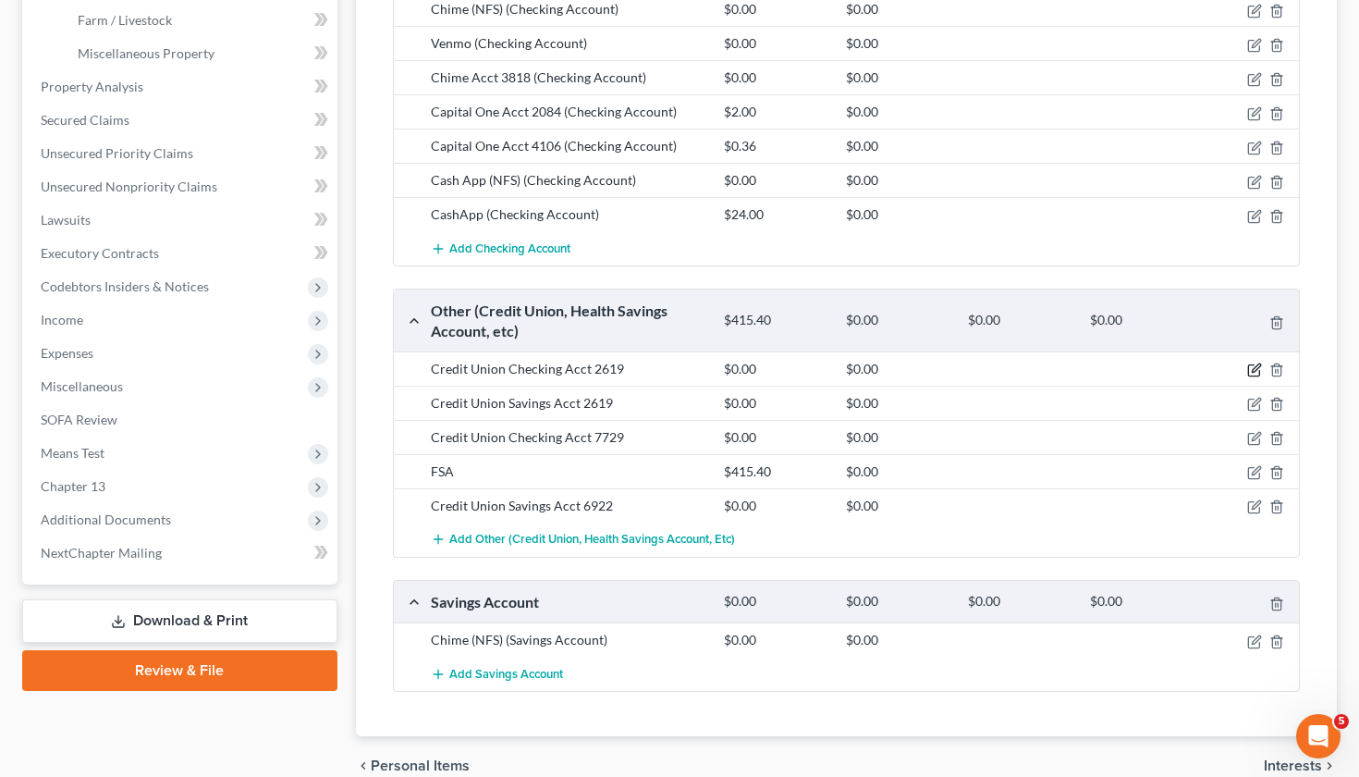
click at [1254, 369] on icon "button" at bounding box center [1254, 369] width 15 height 15
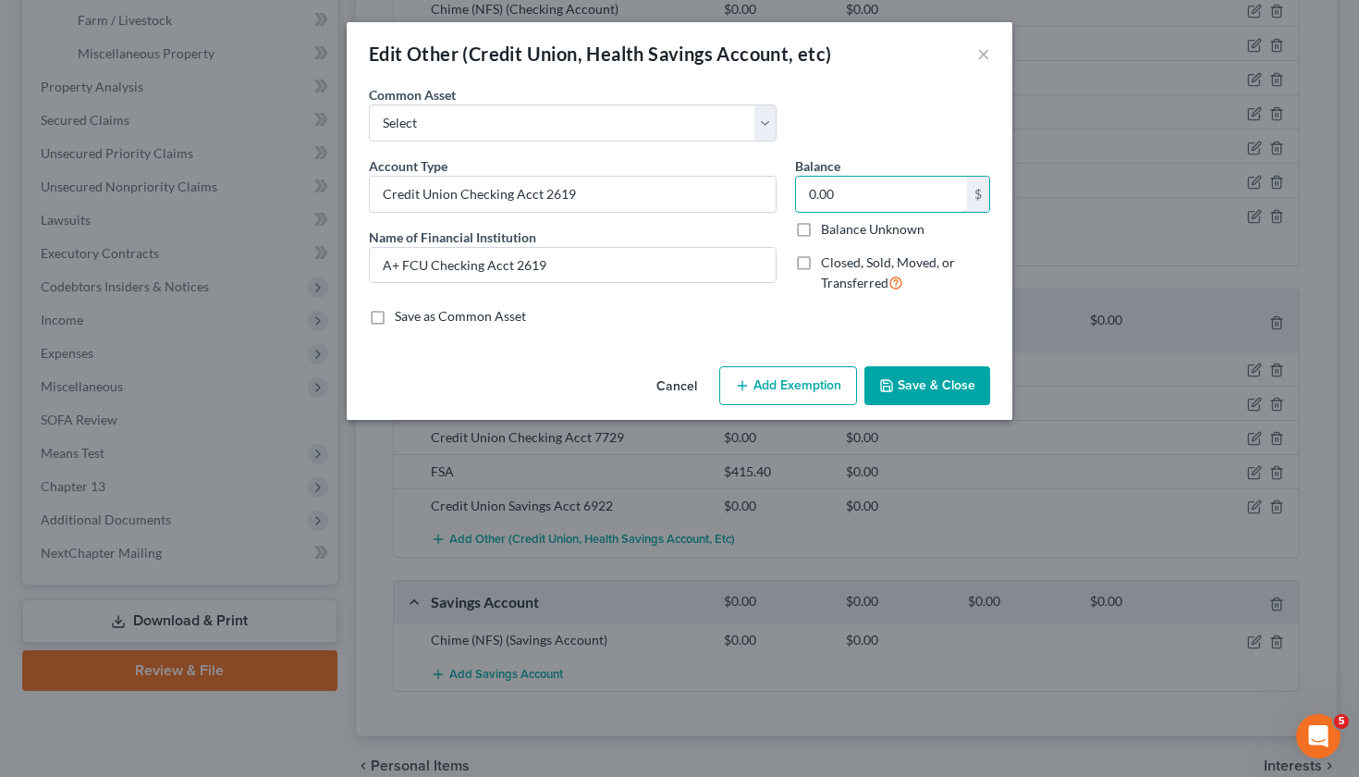
drag, startPoint x: 851, startPoint y: 200, endPoint x: 779, endPoint y: 200, distance: 72.1
click at [779, 200] on div "Account Type Credit Union Checking Acct 2619 Name of Financial Institution * A+…" at bounding box center [680, 232] width 640 height 152
type input "2.34"
click at [927, 396] on button "Save & Close" at bounding box center [928, 385] width 126 height 39
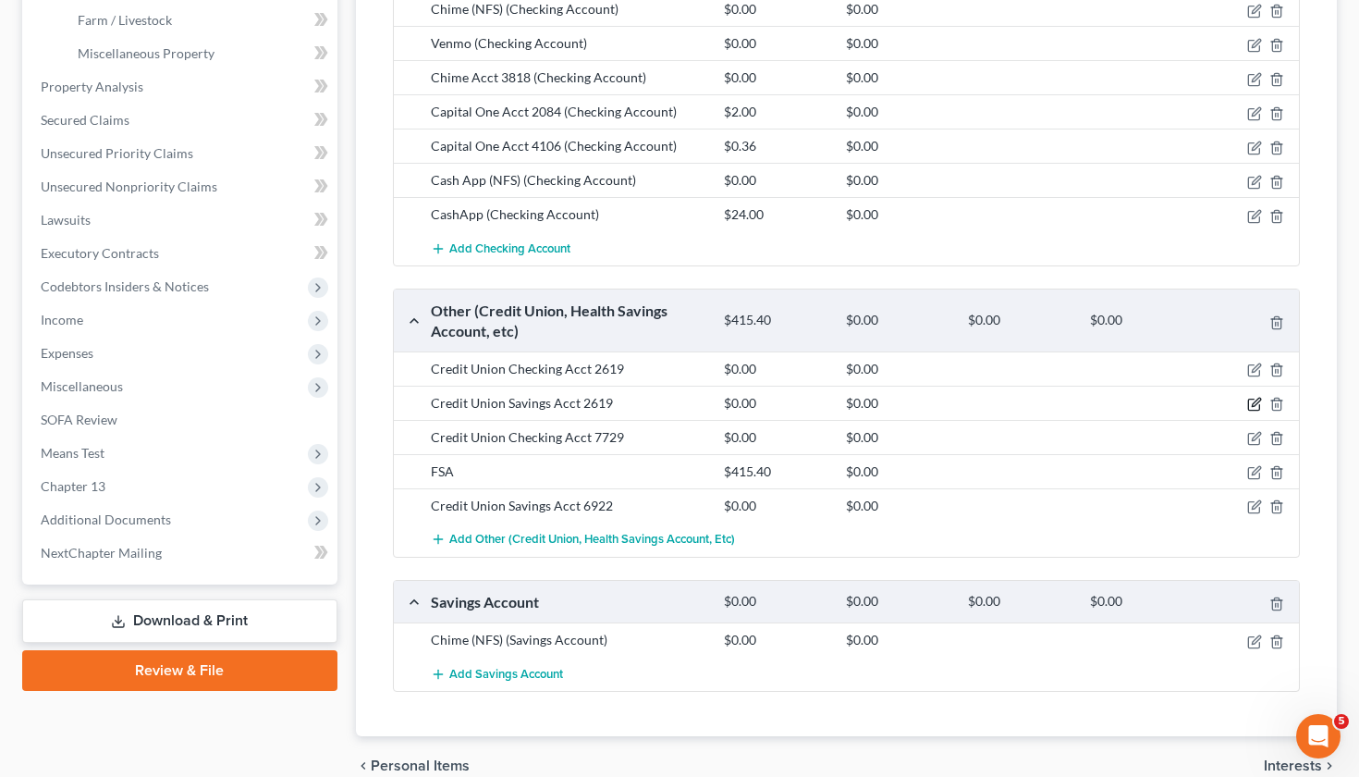
click at [1261, 404] on icon "button" at bounding box center [1254, 404] width 15 height 15
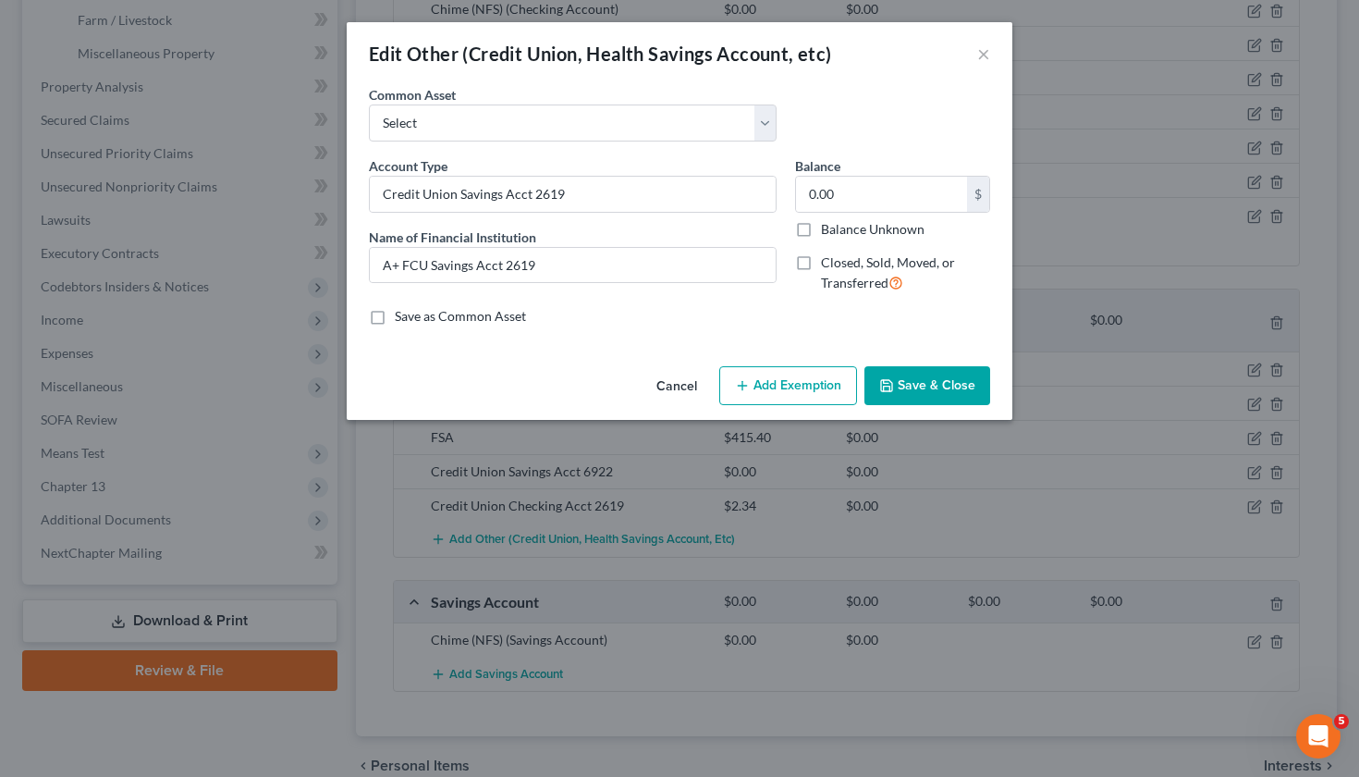
click at [909, 400] on button "Save & Close" at bounding box center [928, 385] width 126 height 39
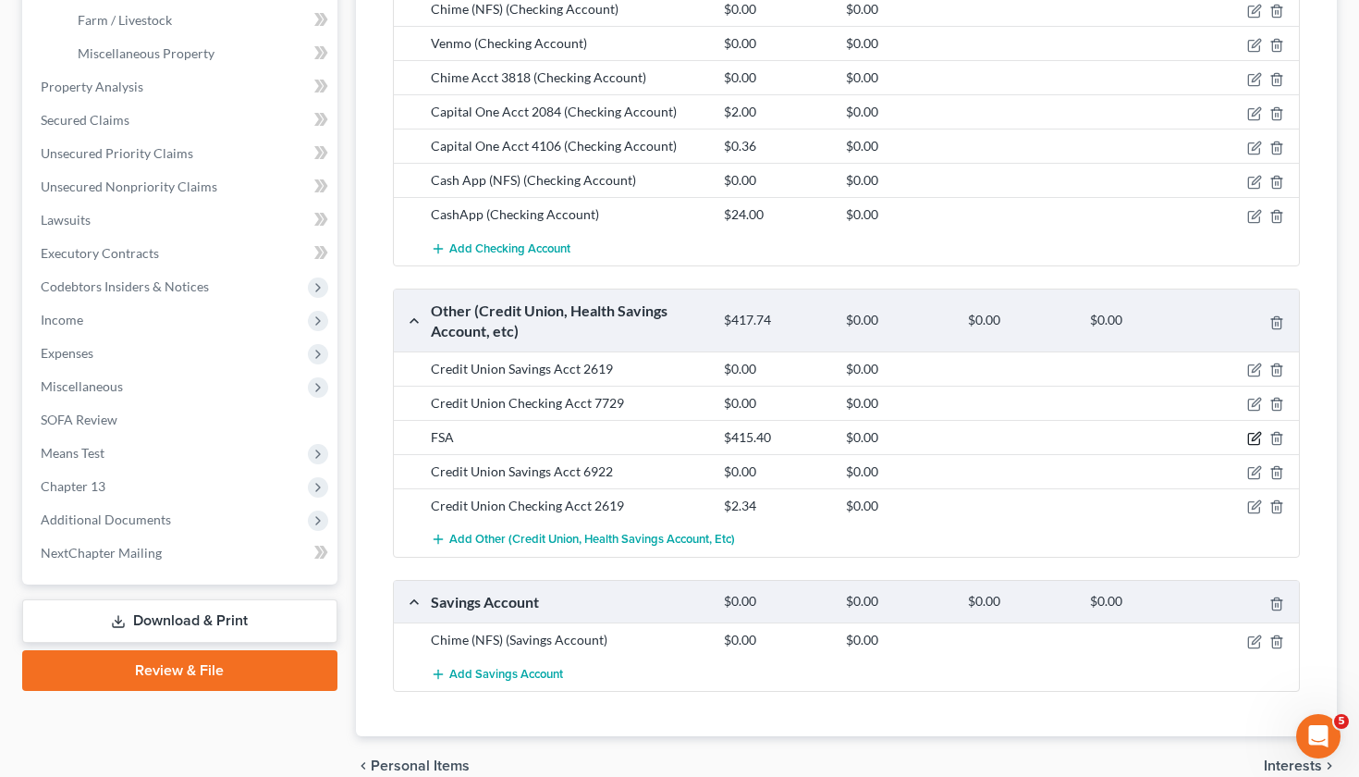
click at [1255, 439] on icon "button" at bounding box center [1256, 437] width 8 height 8
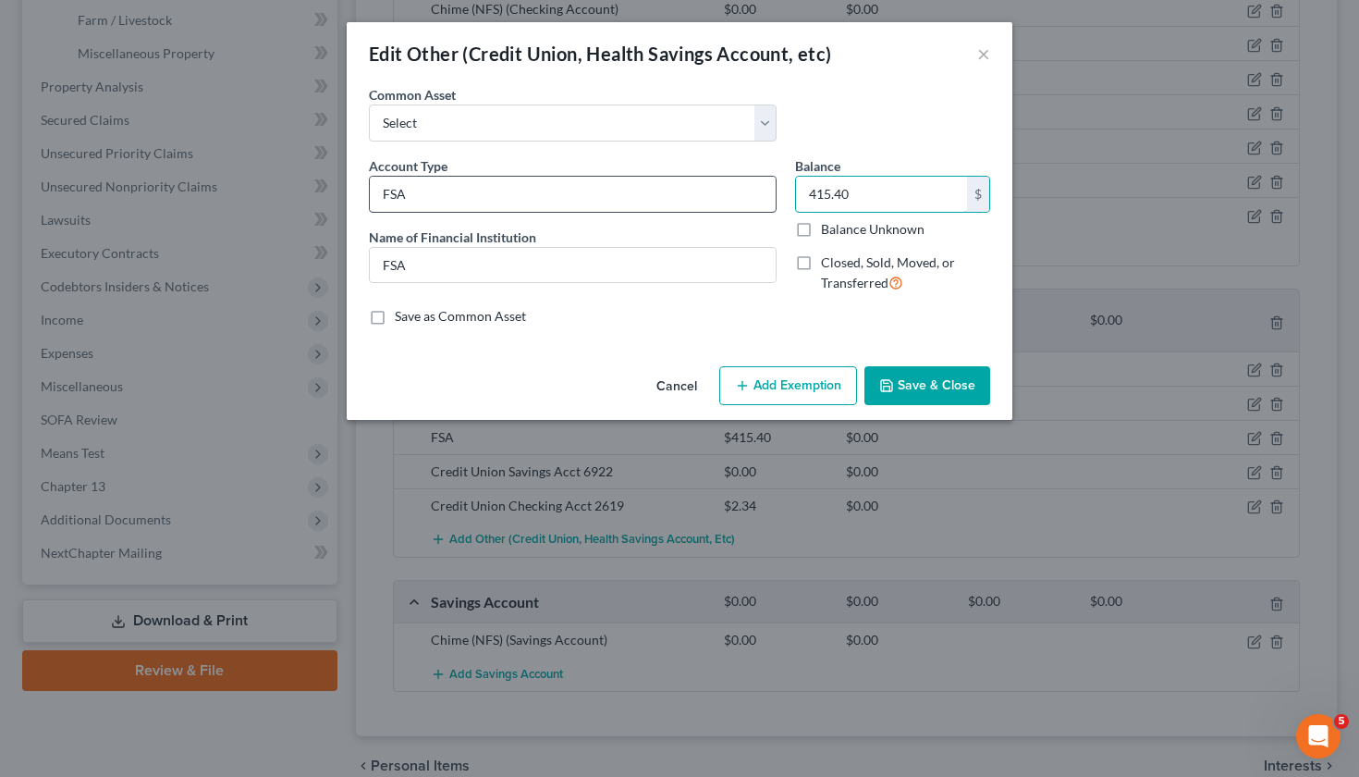
drag, startPoint x: 866, startPoint y: 202, endPoint x: 753, endPoint y: 195, distance: 113.9
click at [753, 195] on div "Account Type FSA Name of Financial Institution * FSA Balance 415.40 $ Balance U…" at bounding box center [680, 232] width 640 height 152
type input "280.47"
click at [911, 380] on button "Save & Close" at bounding box center [928, 385] width 126 height 39
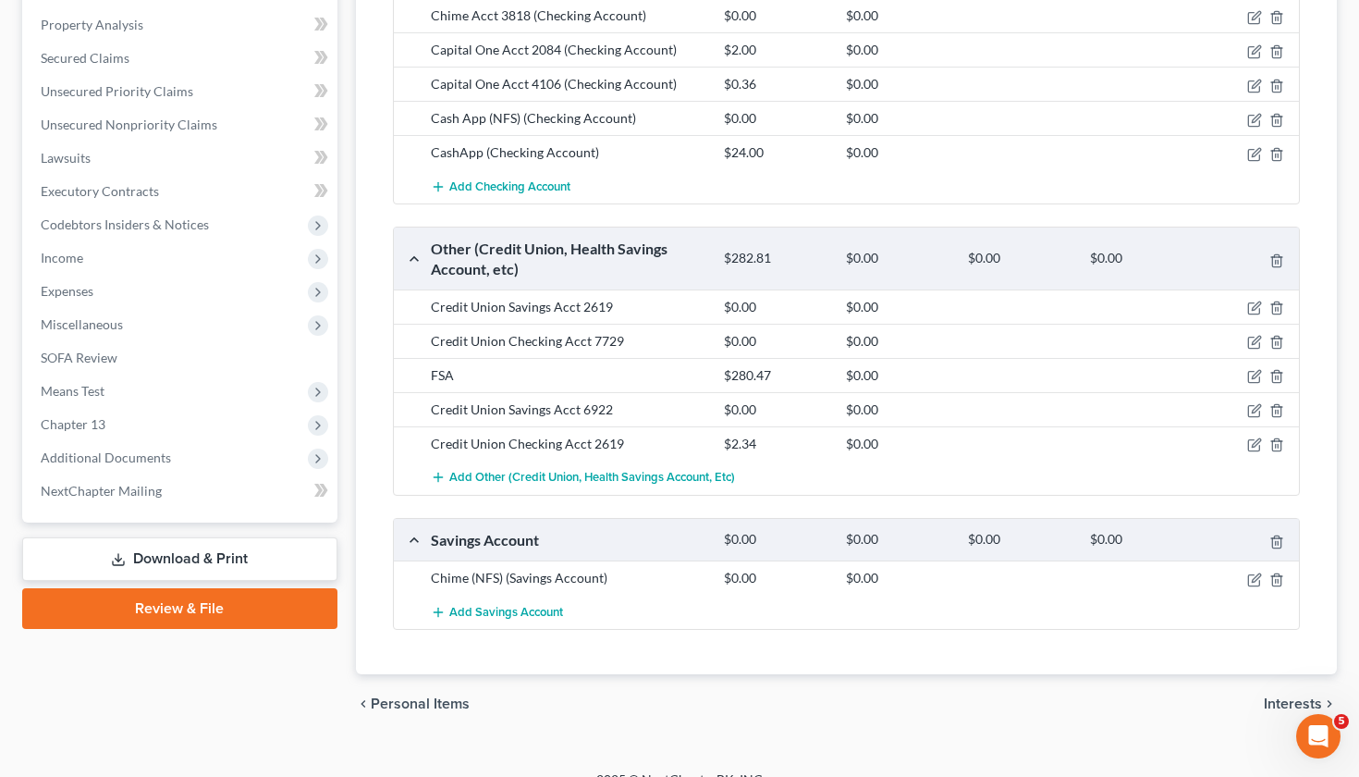
scroll to position [684, 0]
click at [1257, 406] on icon "button" at bounding box center [1254, 409] width 15 height 15
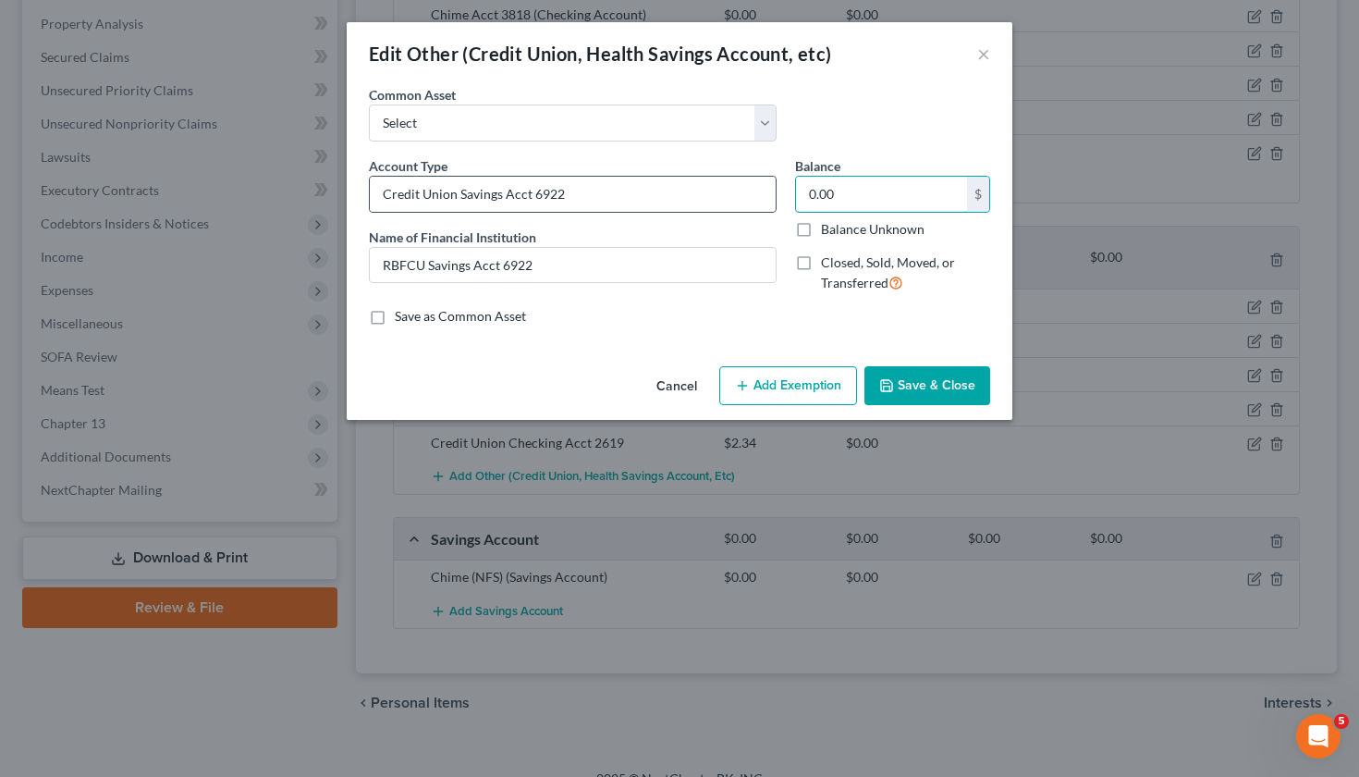
drag, startPoint x: 862, startPoint y: 194, endPoint x: 777, endPoint y: 194, distance: 85.1
click at [777, 194] on div "Account Type Credit Union Savings Acct 6922 Name of Financial Institution * RBF…" at bounding box center [680, 232] width 640 height 152
type input "0.23"
click at [923, 406] on div "Cancel Add Exemption Save & Close" at bounding box center [680, 389] width 666 height 61
click at [903, 372] on button "Save & Close" at bounding box center [928, 385] width 126 height 39
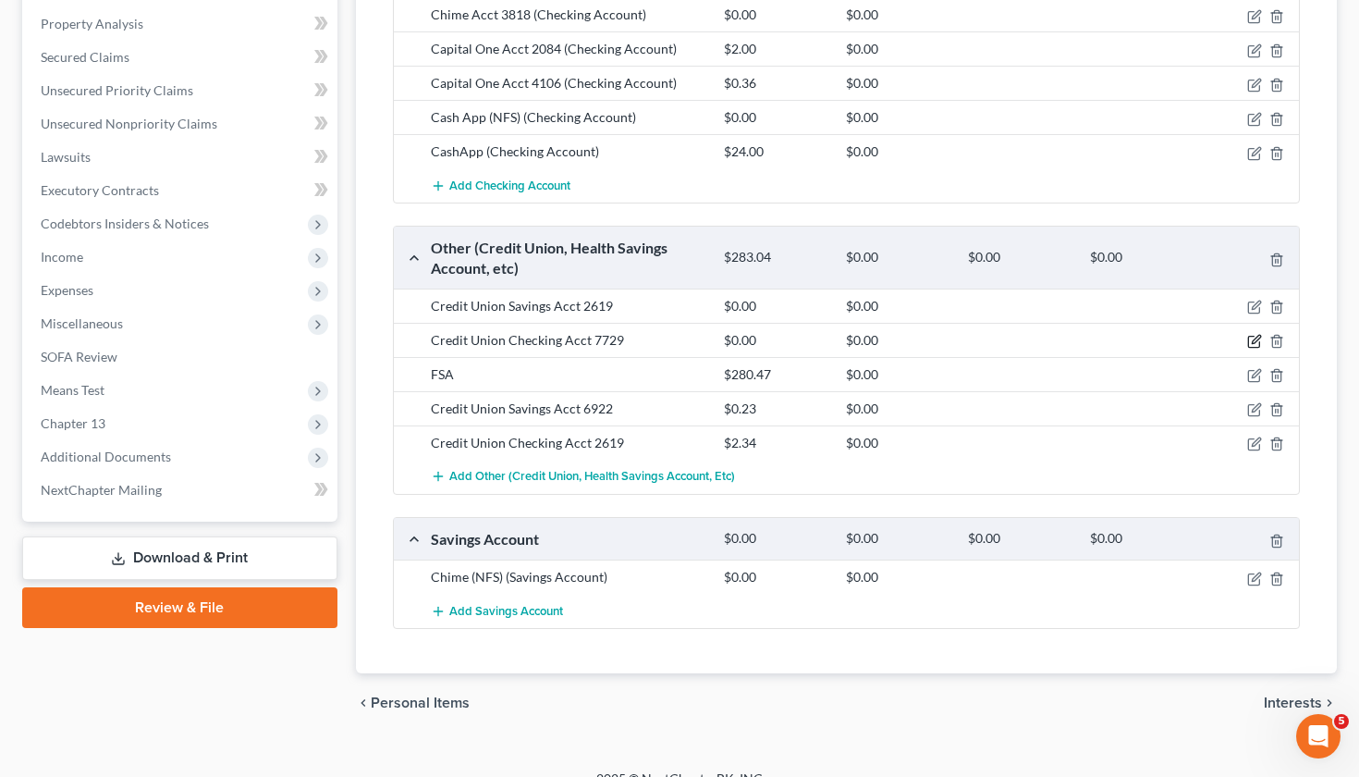
click at [1257, 342] on icon "button" at bounding box center [1254, 341] width 15 height 15
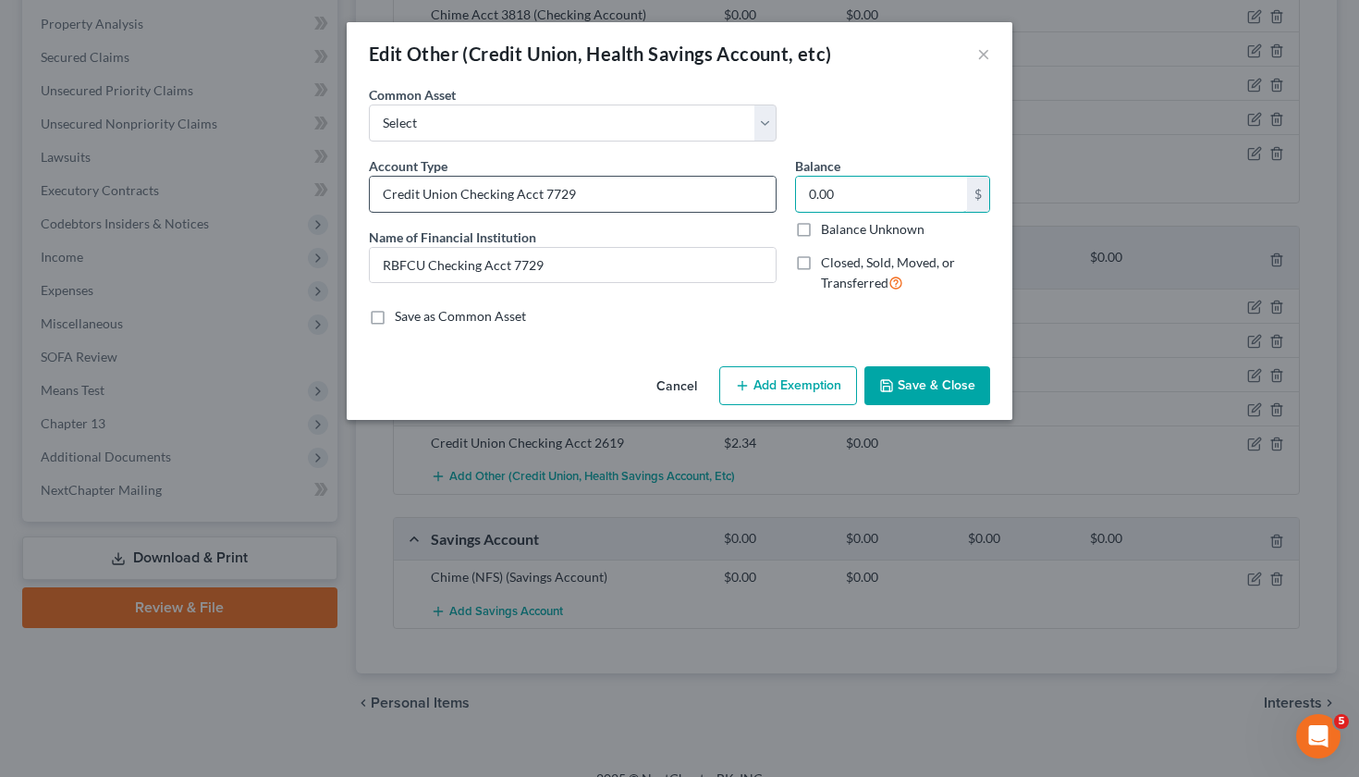
drag, startPoint x: 872, startPoint y: 193, endPoint x: 772, endPoint y: 193, distance: 99.9
click at [772, 193] on div "Account Type Credit Union Checking Acct 7729 Name of Financial Institution * RB…" at bounding box center [680, 232] width 640 height 152
type input "5.37"
click at [919, 385] on button "Save & Close" at bounding box center [928, 385] width 126 height 39
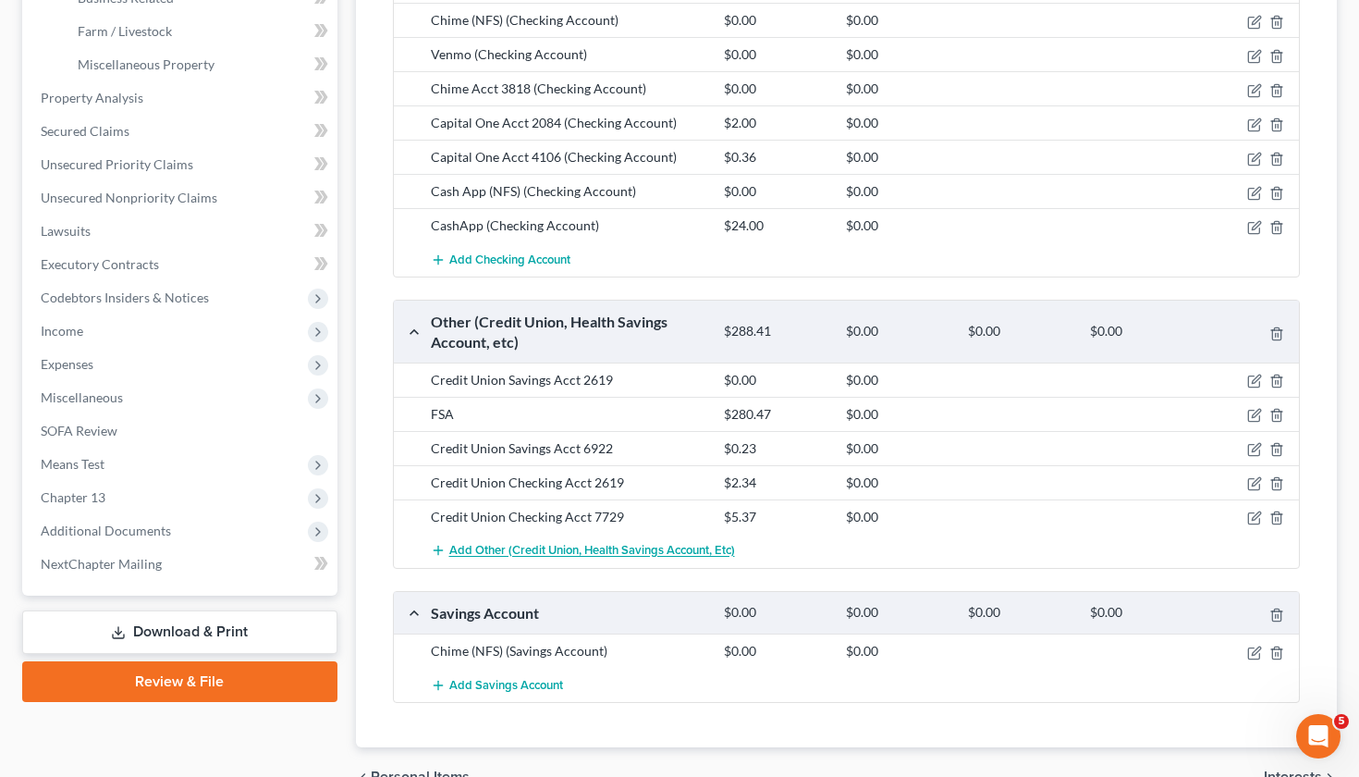
scroll to position [614, 0]
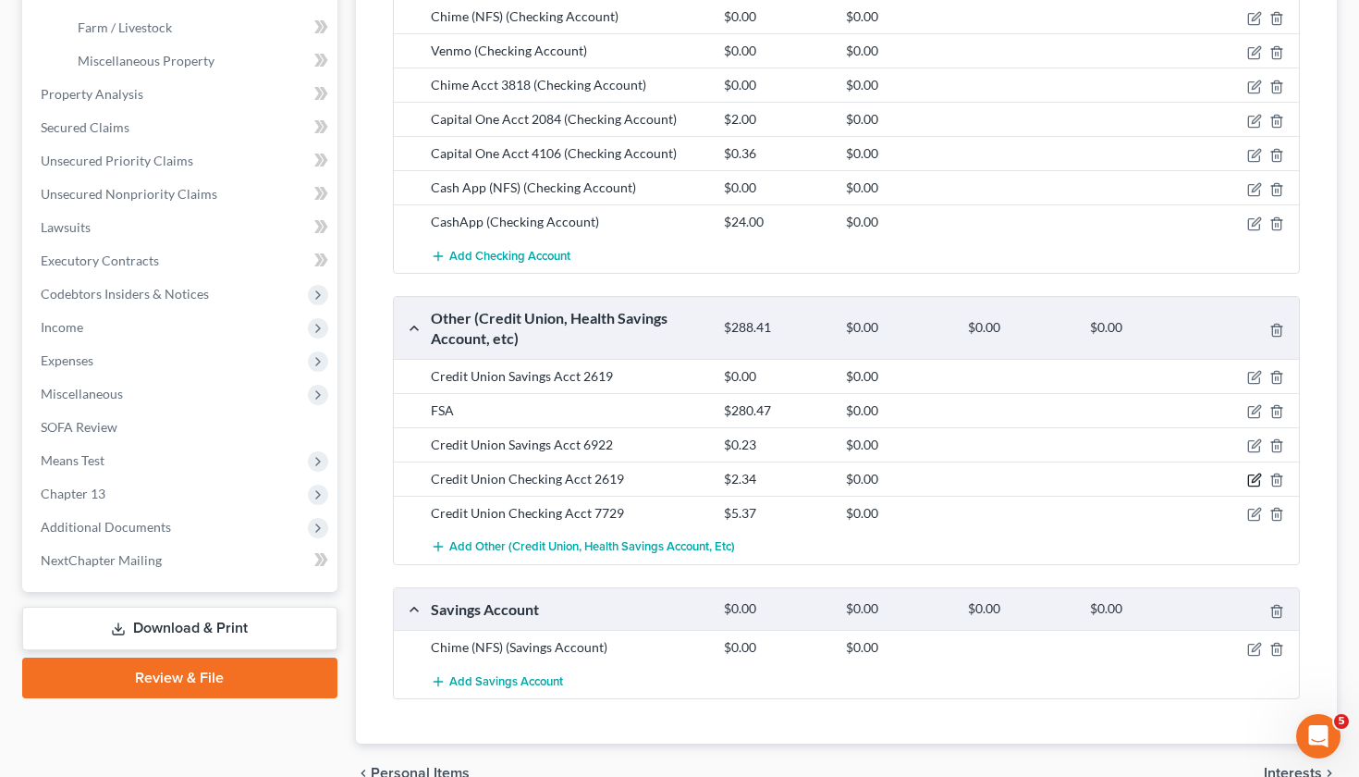
click at [1254, 475] on icon "button" at bounding box center [1254, 479] width 15 height 15
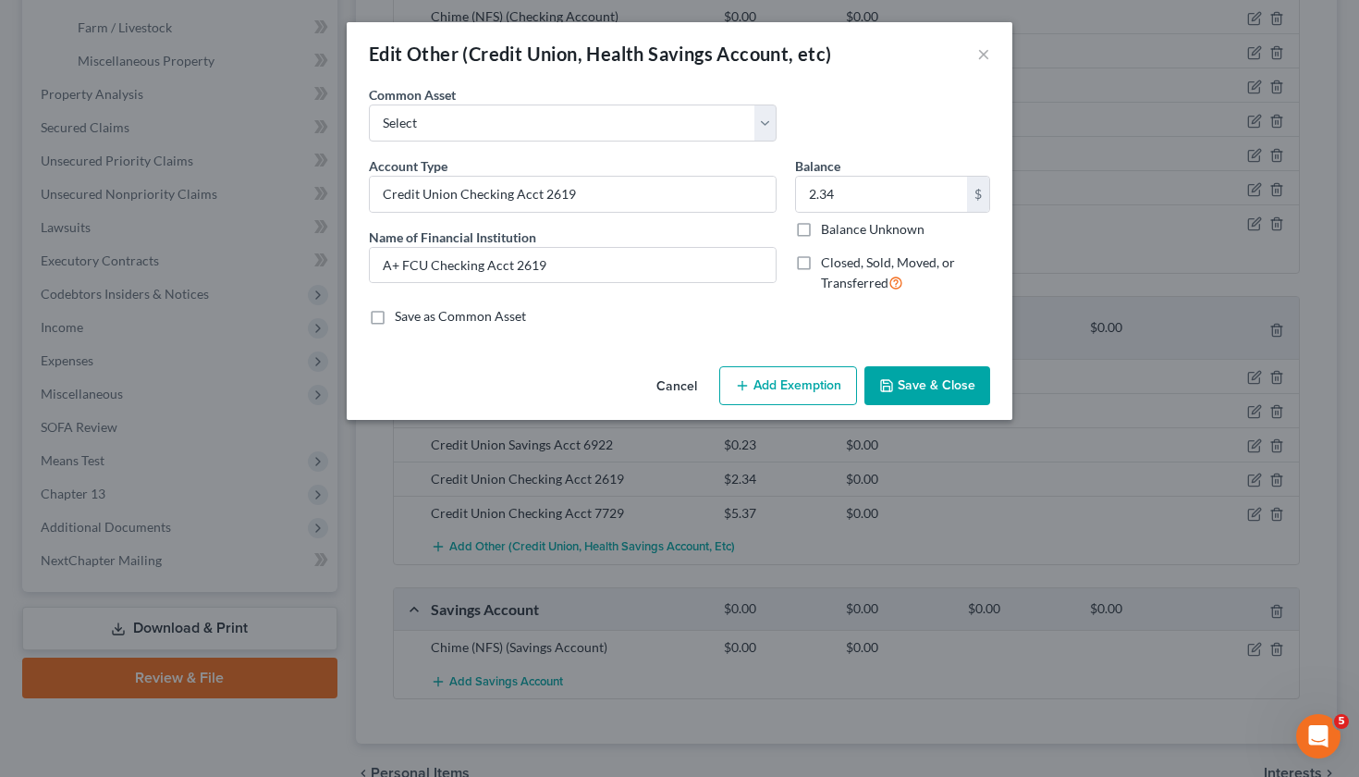
click at [934, 385] on button "Save & Close" at bounding box center [928, 385] width 126 height 39
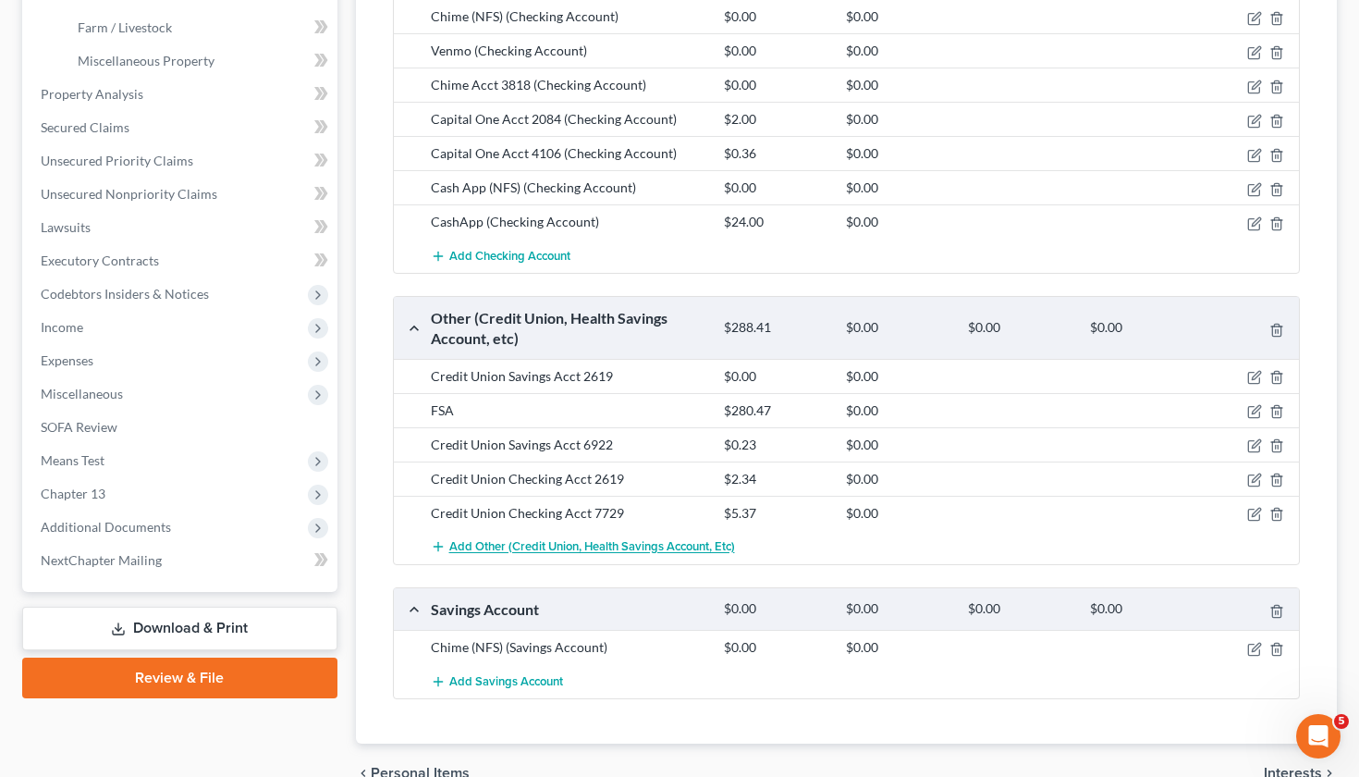
click at [498, 546] on span "Add Other (Credit Union, Health Savings Account, etc)" at bounding box center [592, 547] width 286 height 15
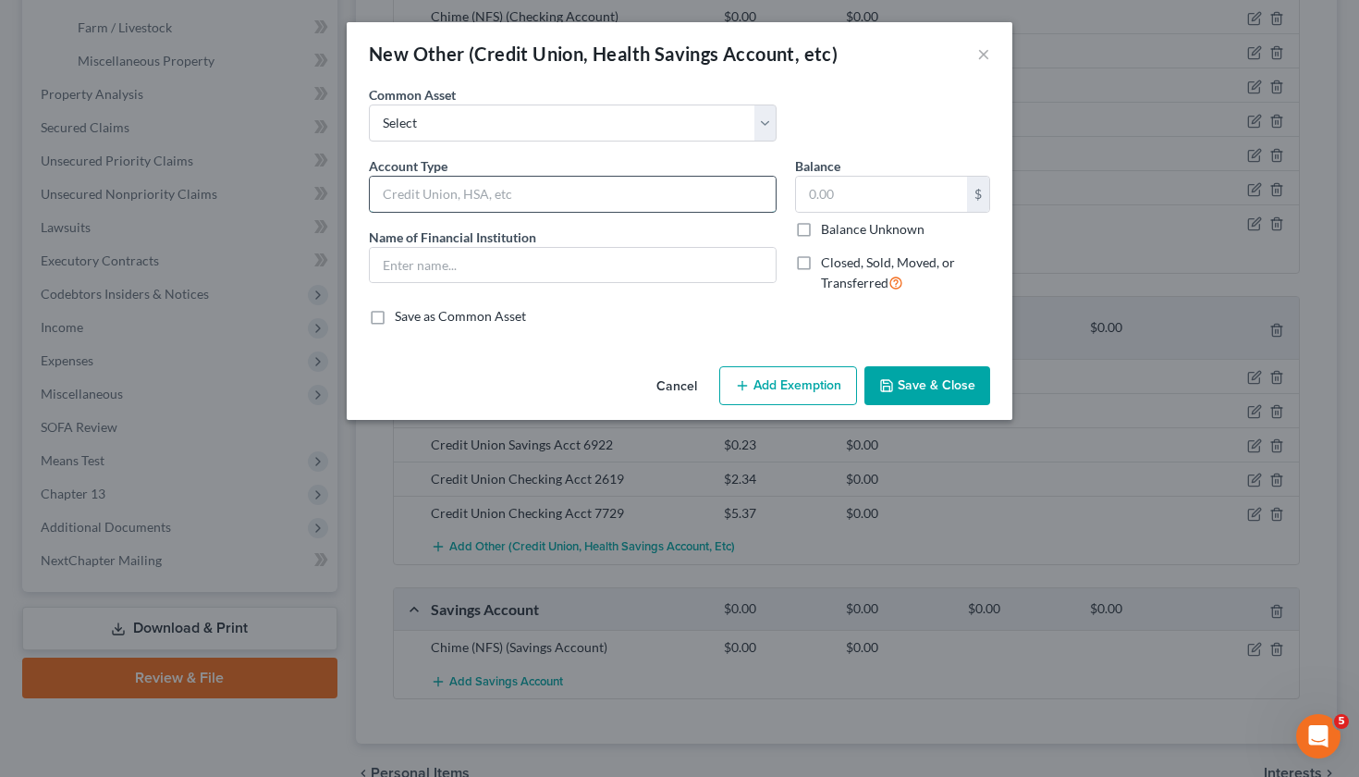
click at [486, 206] on input "text" at bounding box center [573, 194] width 406 height 35
type input "Credit Unio Checking"
click at [518, 263] on input "text" at bounding box center [573, 265] width 406 height 35
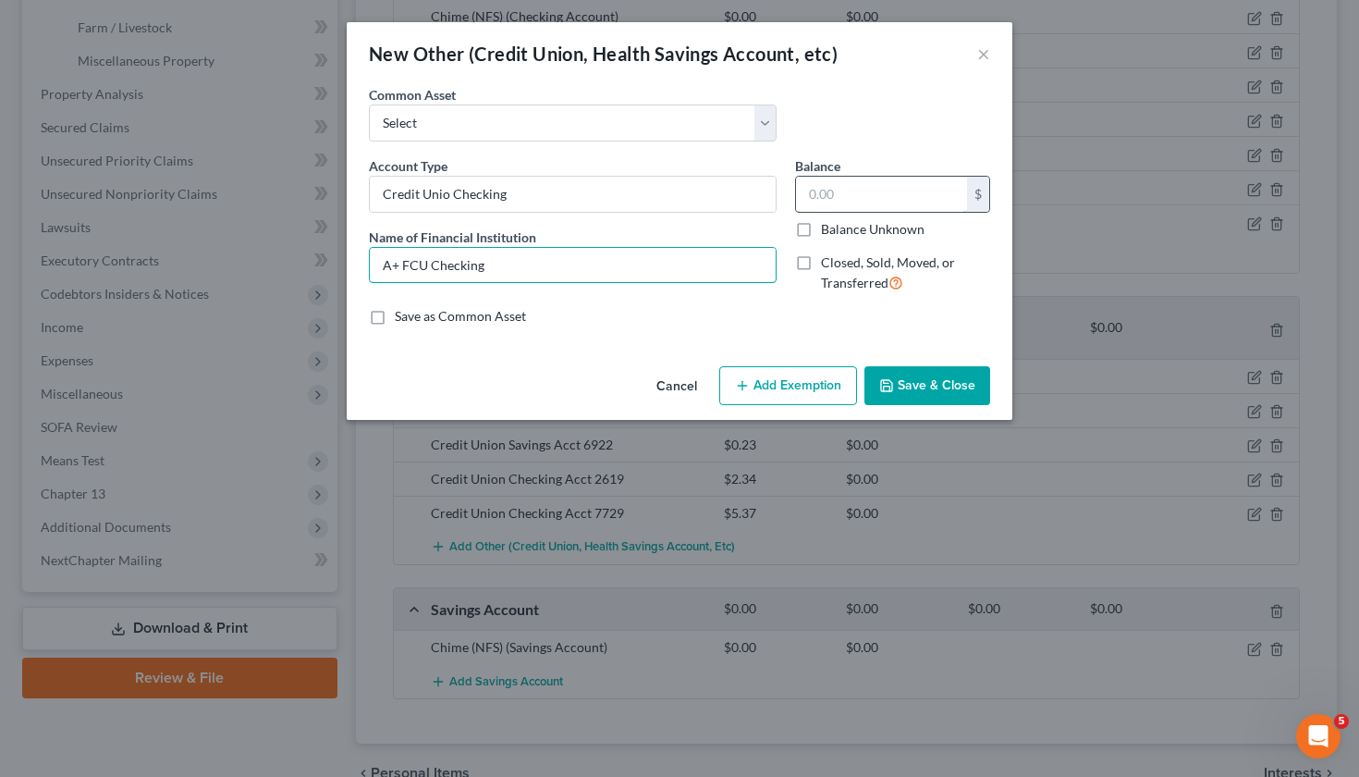
type input "A+ FCU Checking"
click at [841, 199] on input "text" at bounding box center [881, 194] width 171 height 35
type input "369.59"
click at [939, 380] on button "Save & Close" at bounding box center [928, 385] width 126 height 39
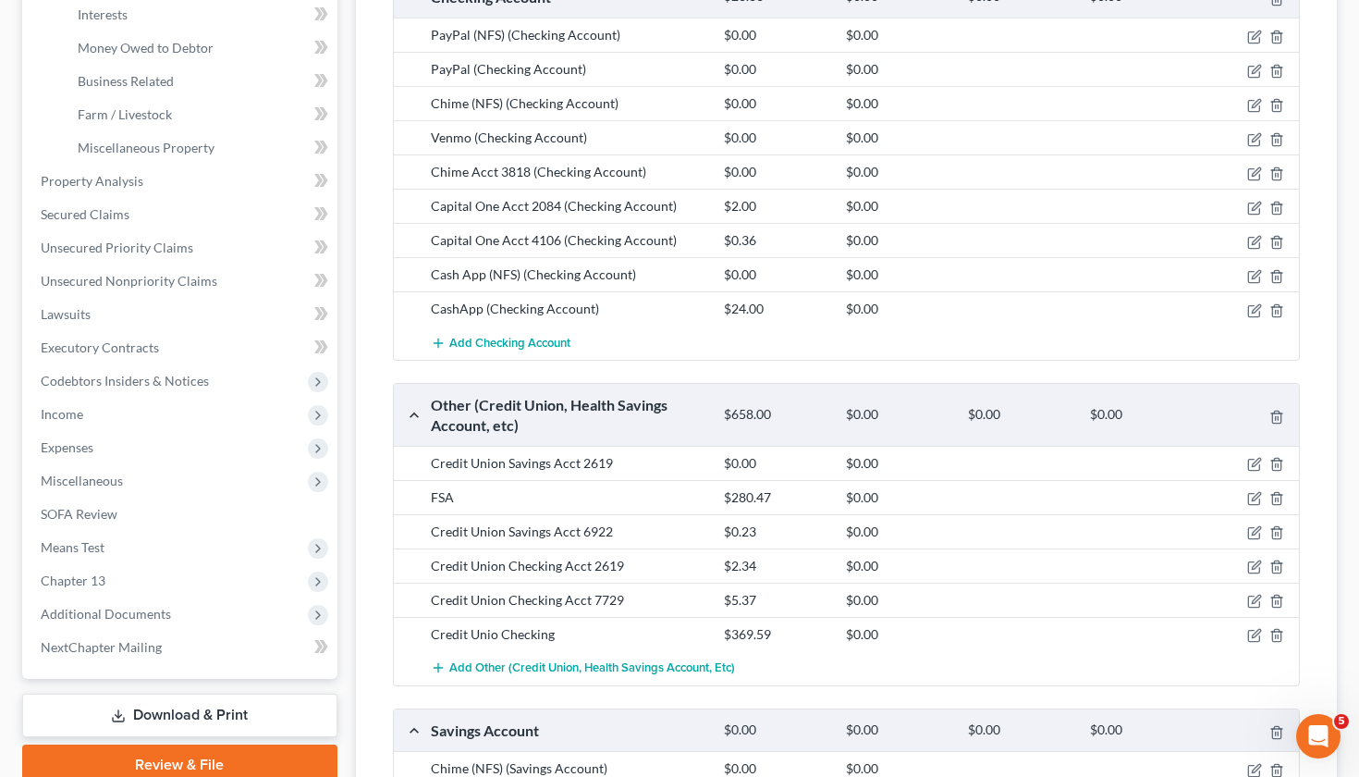
scroll to position [526, 0]
click at [78, 183] on span "Property Analysis" at bounding box center [92, 182] width 103 height 16
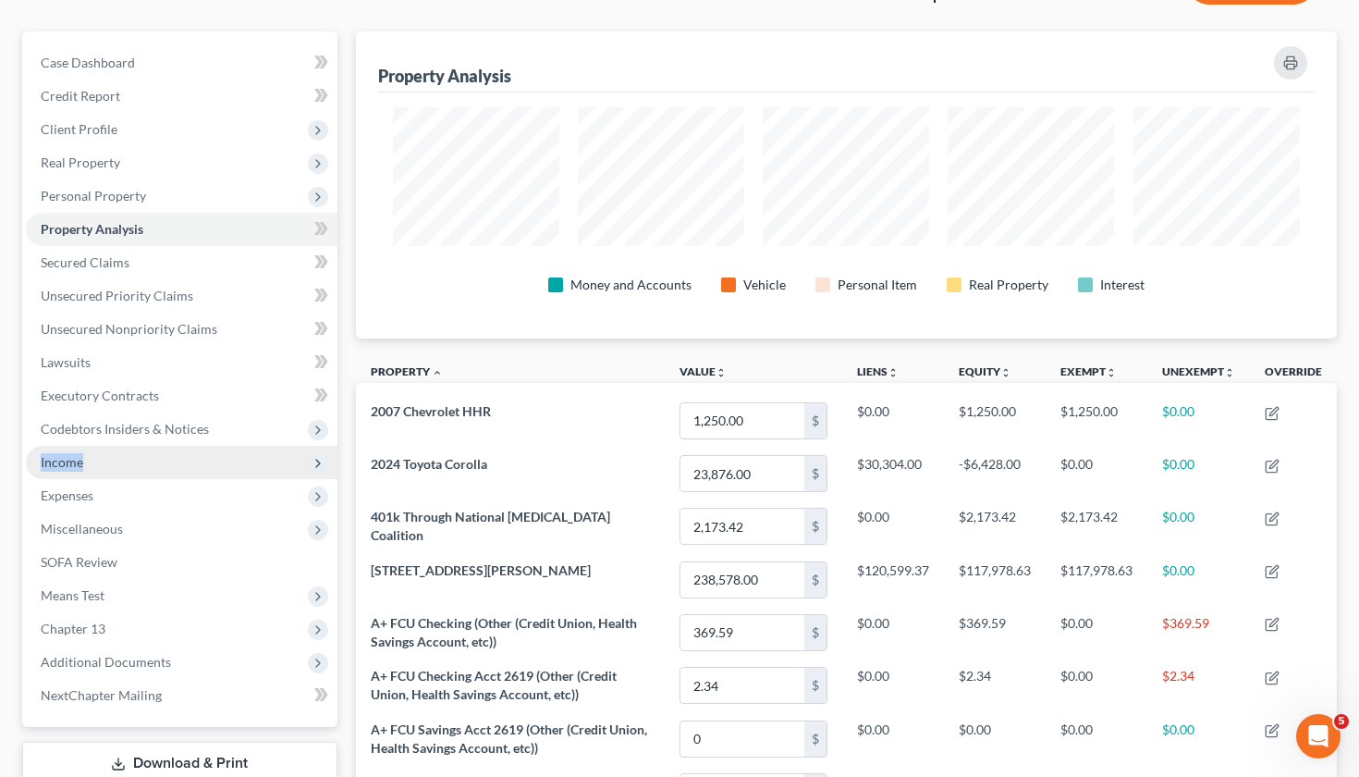
click at [80, 453] on span "Income" at bounding box center [182, 462] width 312 height 33
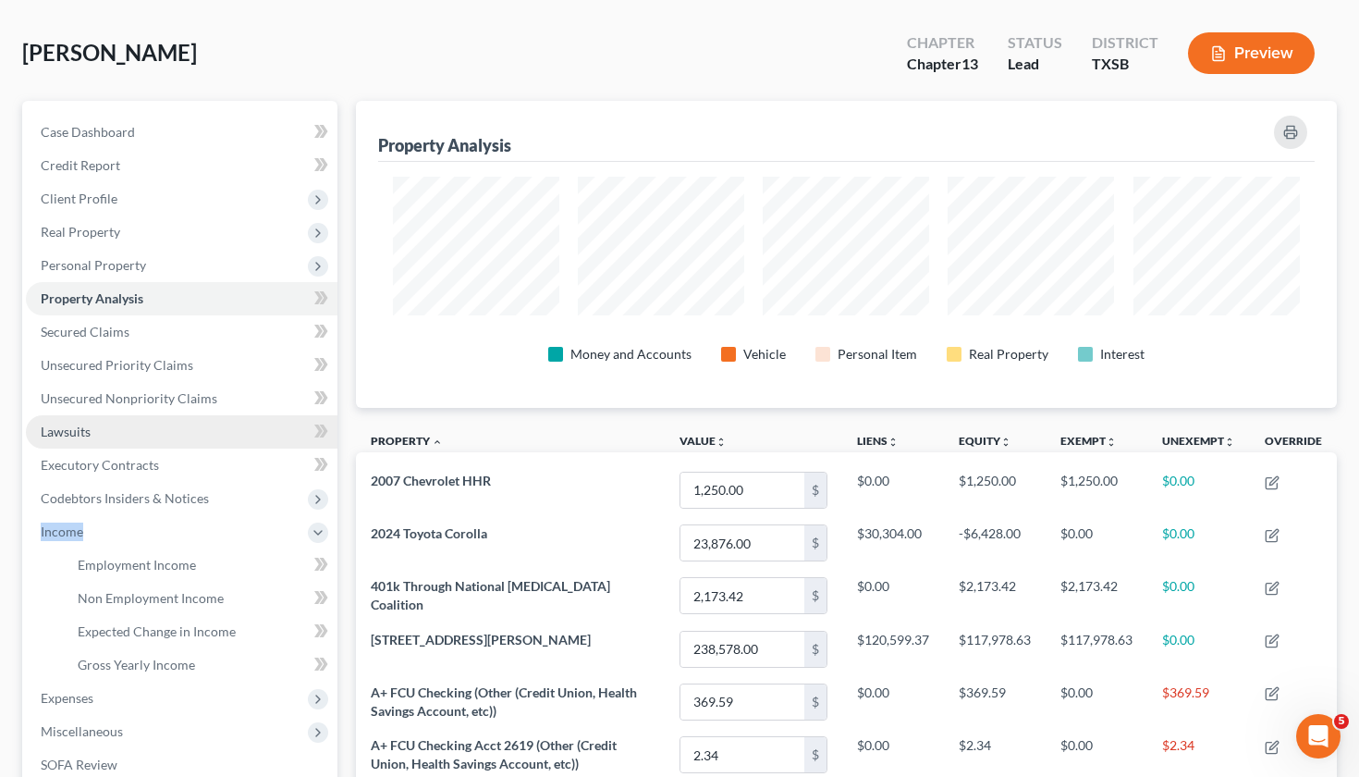
scroll to position [66, 0]
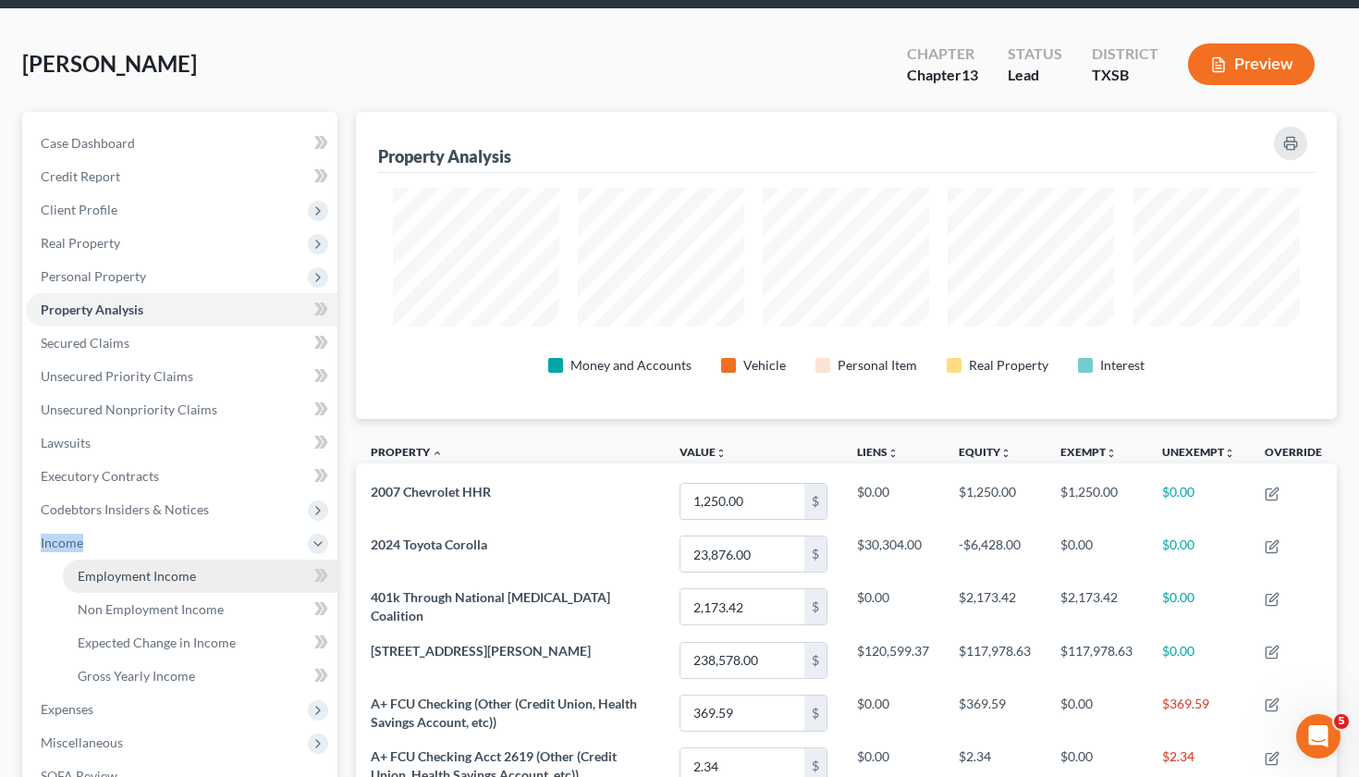
click at [170, 582] on span "Employment Income" at bounding box center [137, 576] width 118 height 16
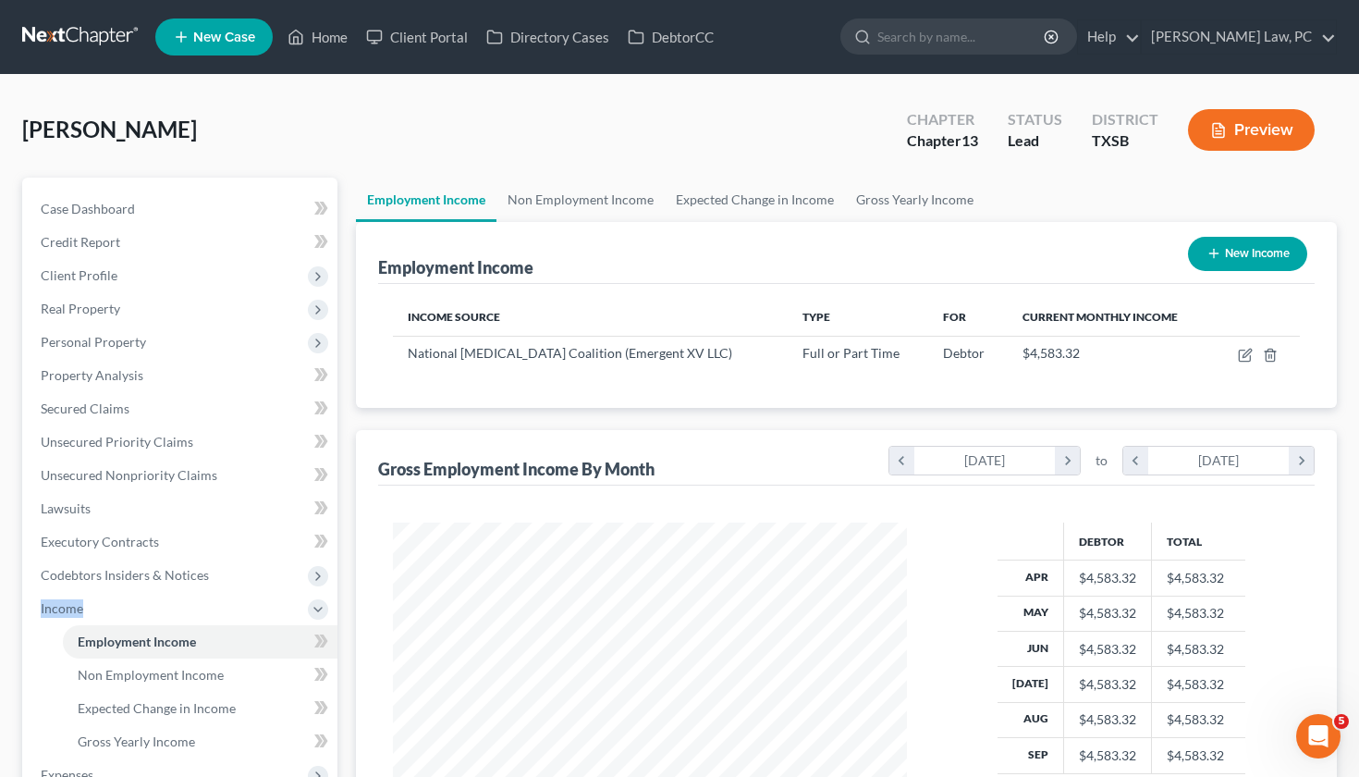
scroll to position [331, 551]
click at [553, 208] on link "Non Employment Income" at bounding box center [581, 200] width 168 height 44
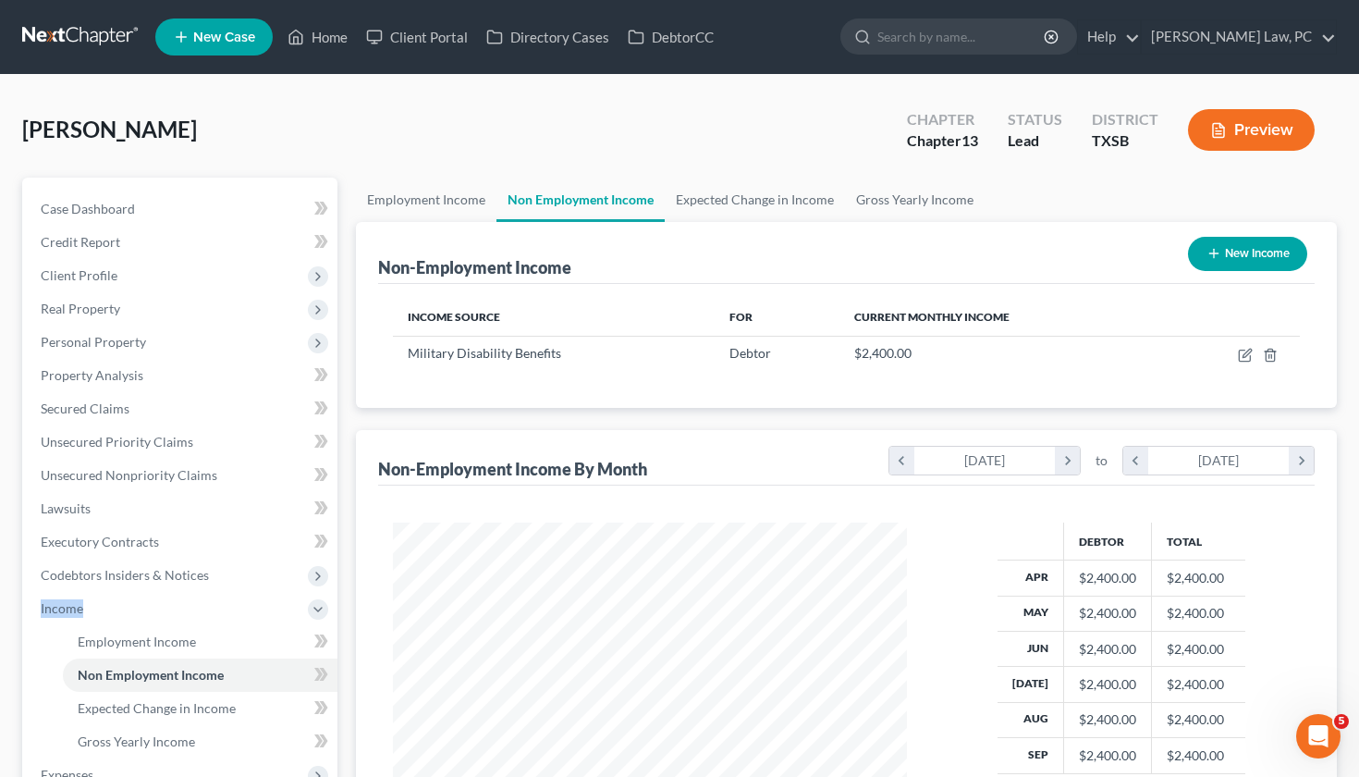
scroll to position [331, 551]
click at [443, 197] on link "Employment Income" at bounding box center [426, 200] width 141 height 44
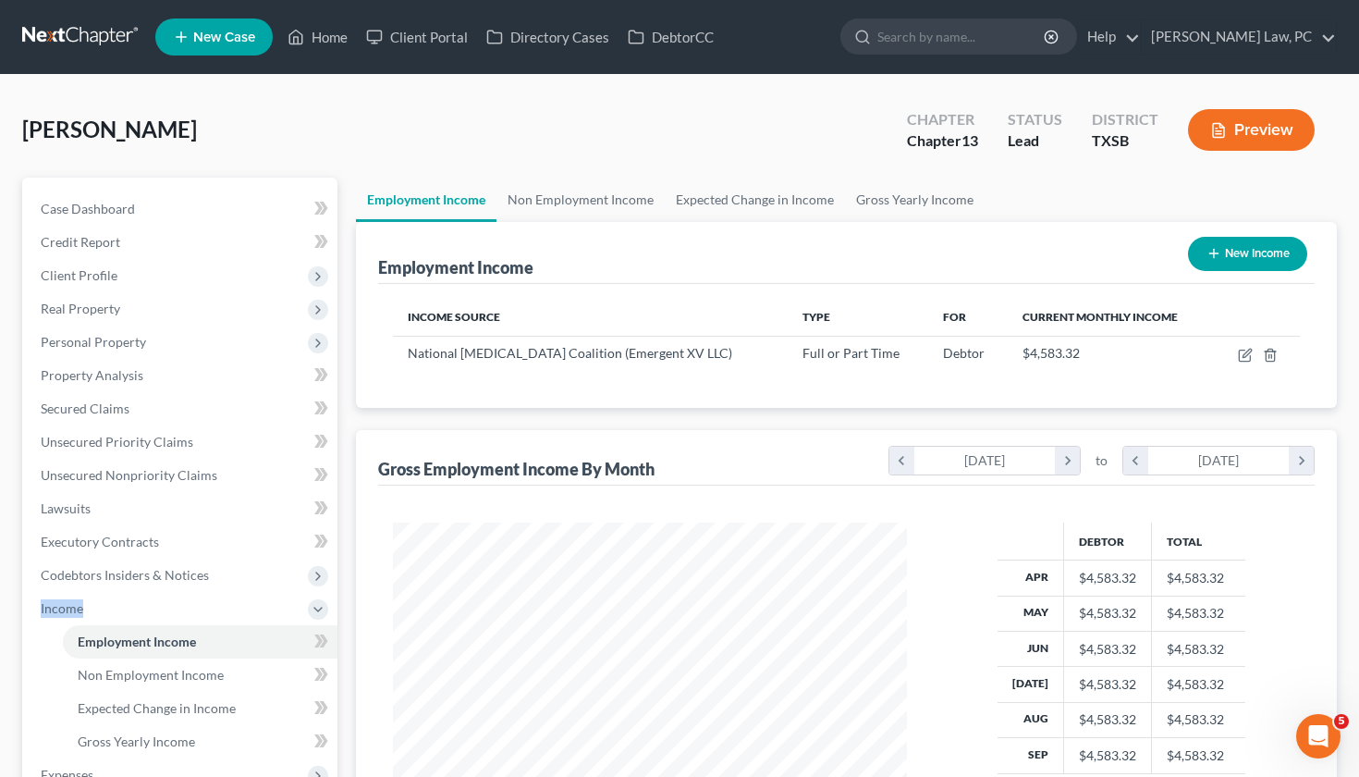
scroll to position [331, 551]
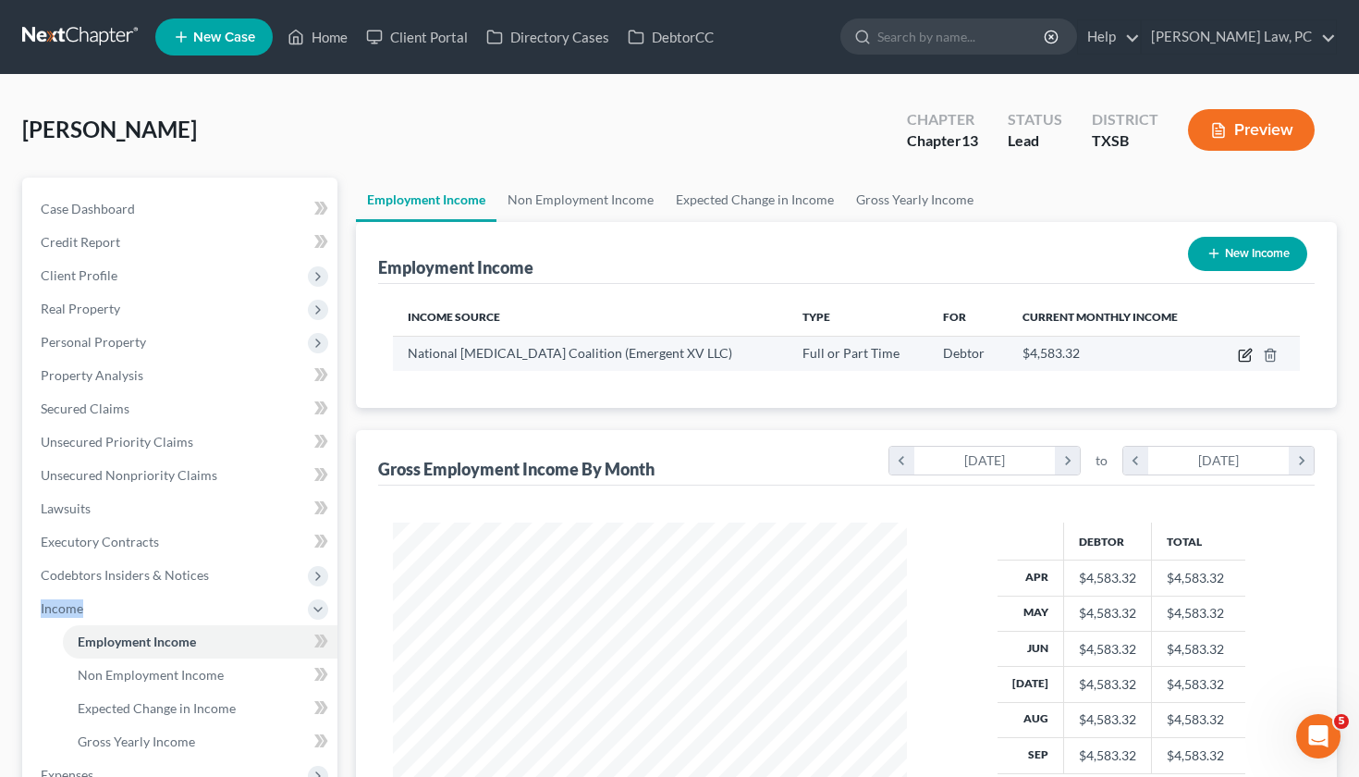
click at [1247, 350] on icon "button" at bounding box center [1245, 355] width 15 height 15
select select "0"
select select "45"
select select "2"
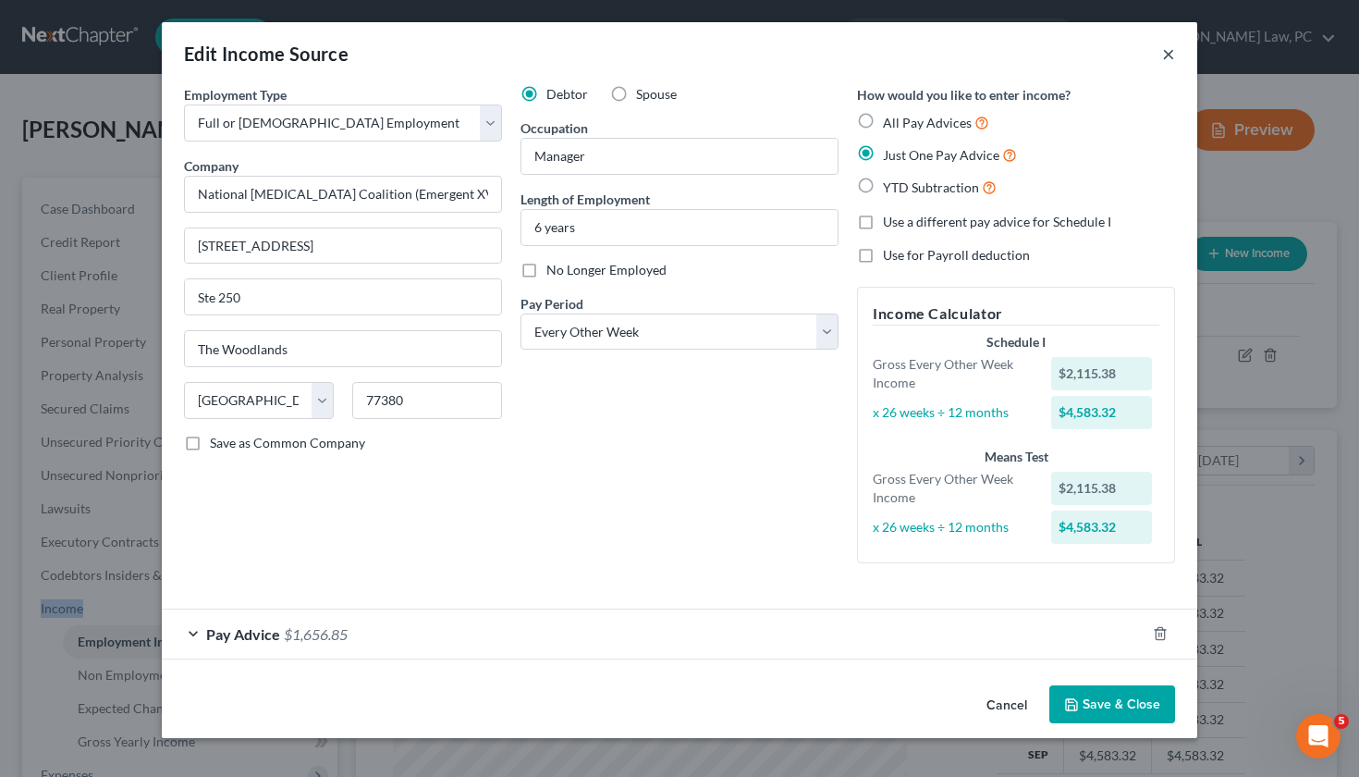
click at [1171, 55] on button "×" at bounding box center [1168, 54] width 13 height 22
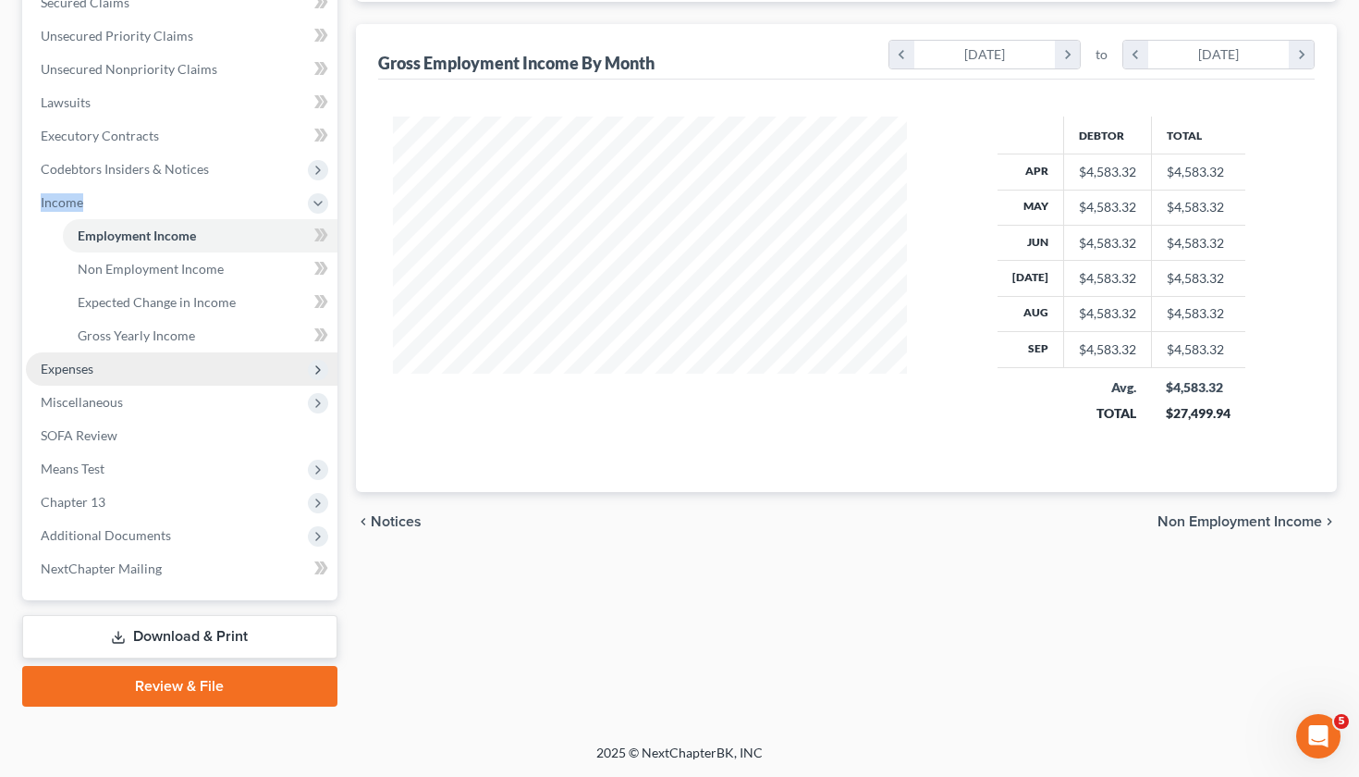
scroll to position [406, 0]
click at [88, 369] on span "Expenses" at bounding box center [67, 369] width 53 height 16
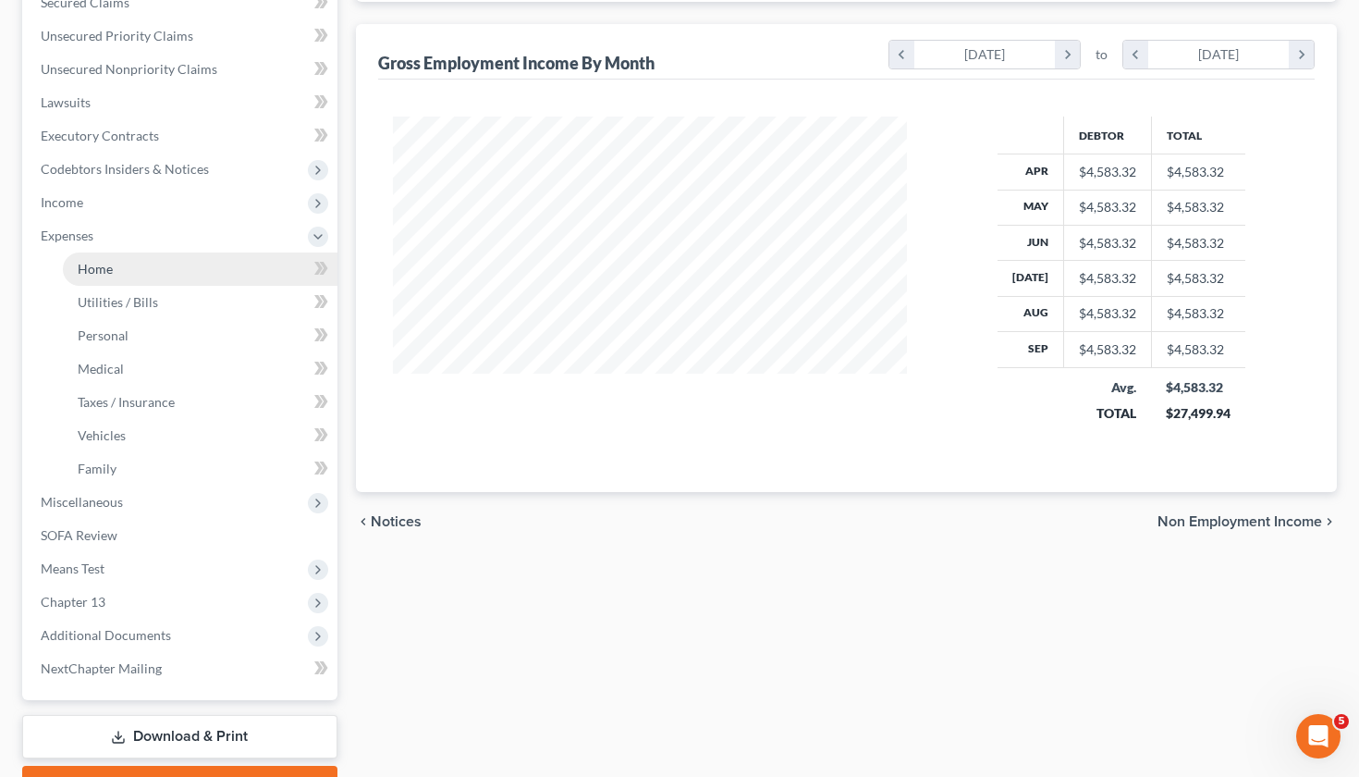
click at [131, 276] on link "Home" at bounding box center [200, 268] width 275 height 33
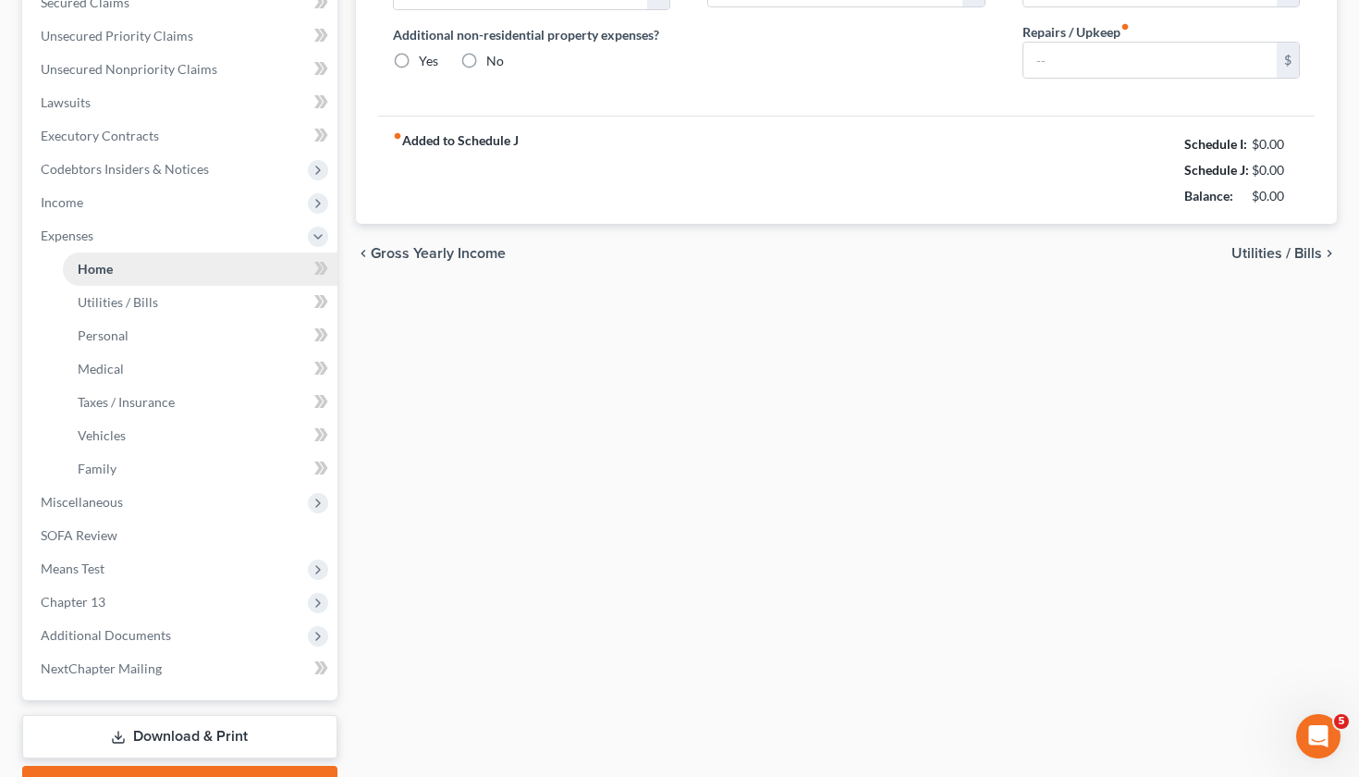
type input "0.00"
radio input "true"
type input "0.00"
type input "26.25"
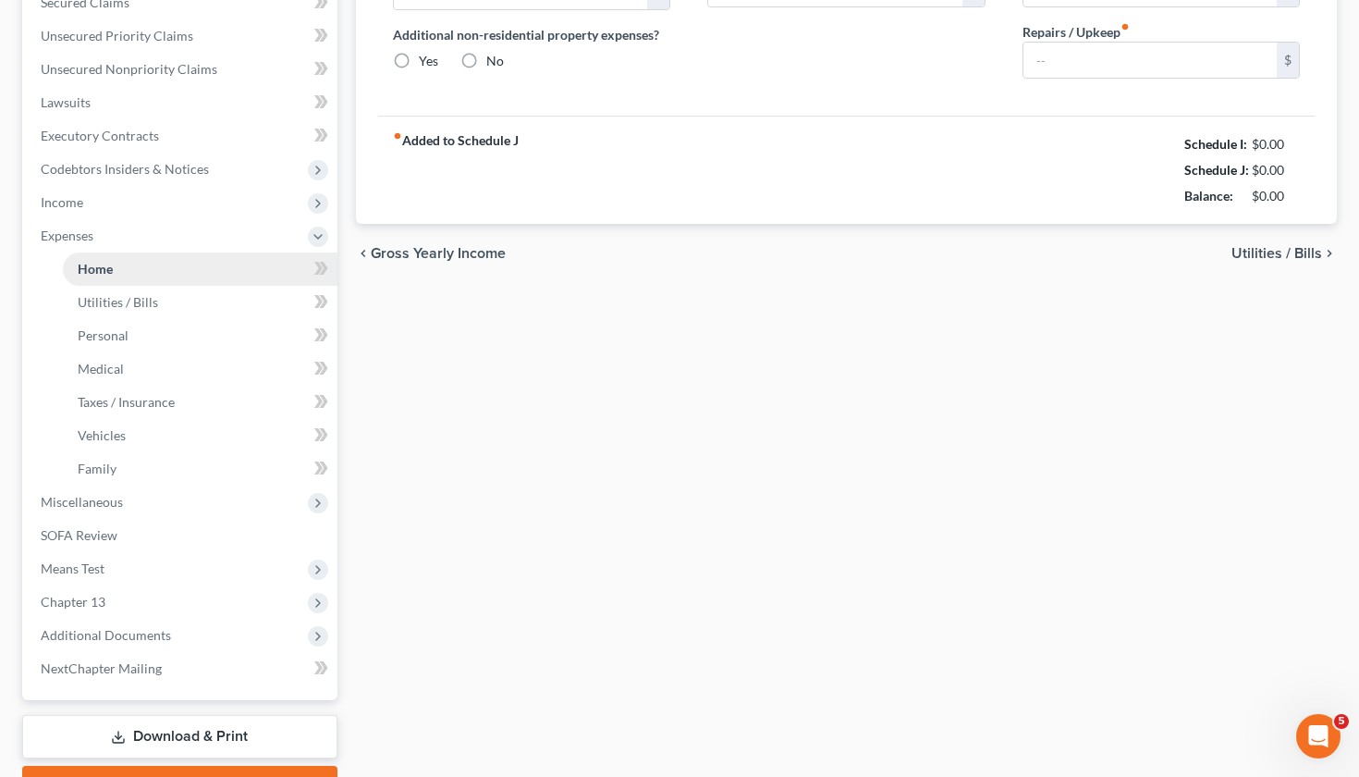
type input "0.00"
type input "130.00"
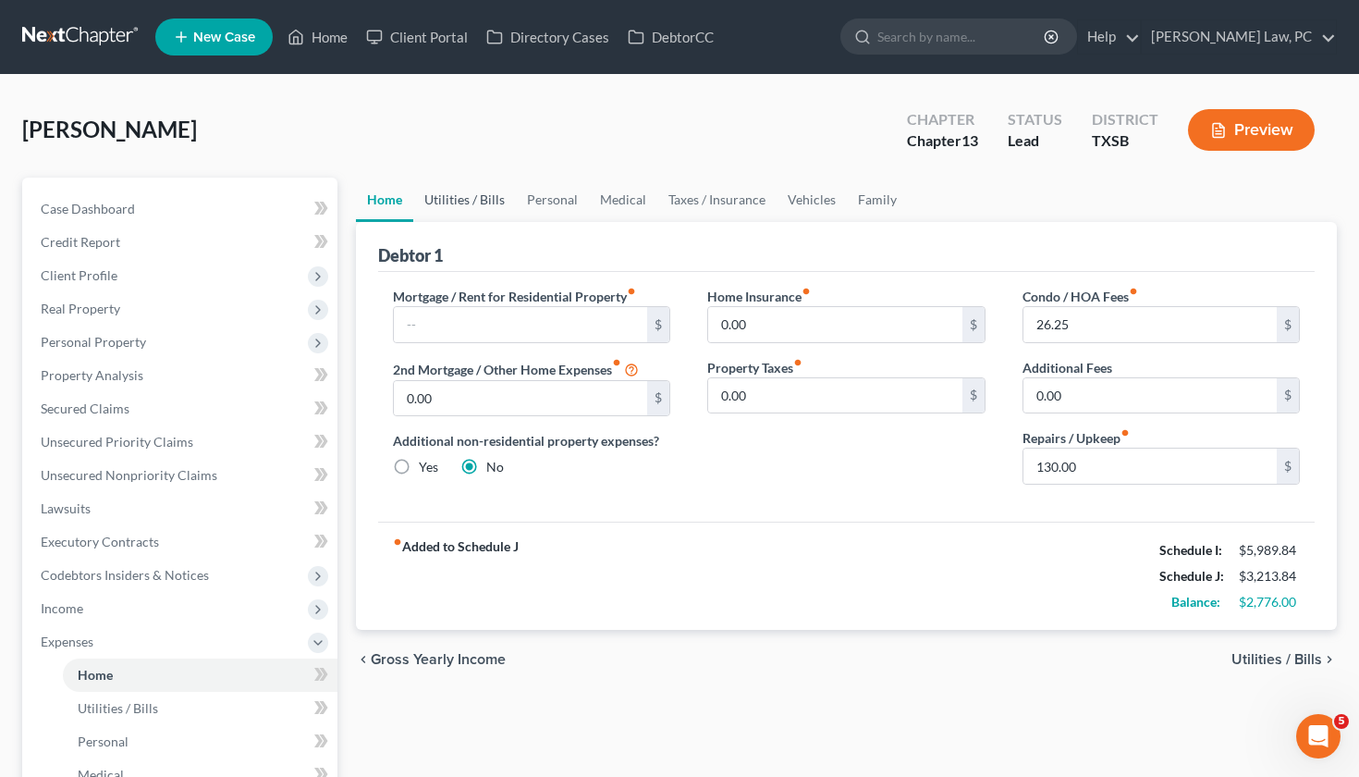
click at [472, 207] on link "Utilities / Bills" at bounding box center [464, 200] width 103 height 44
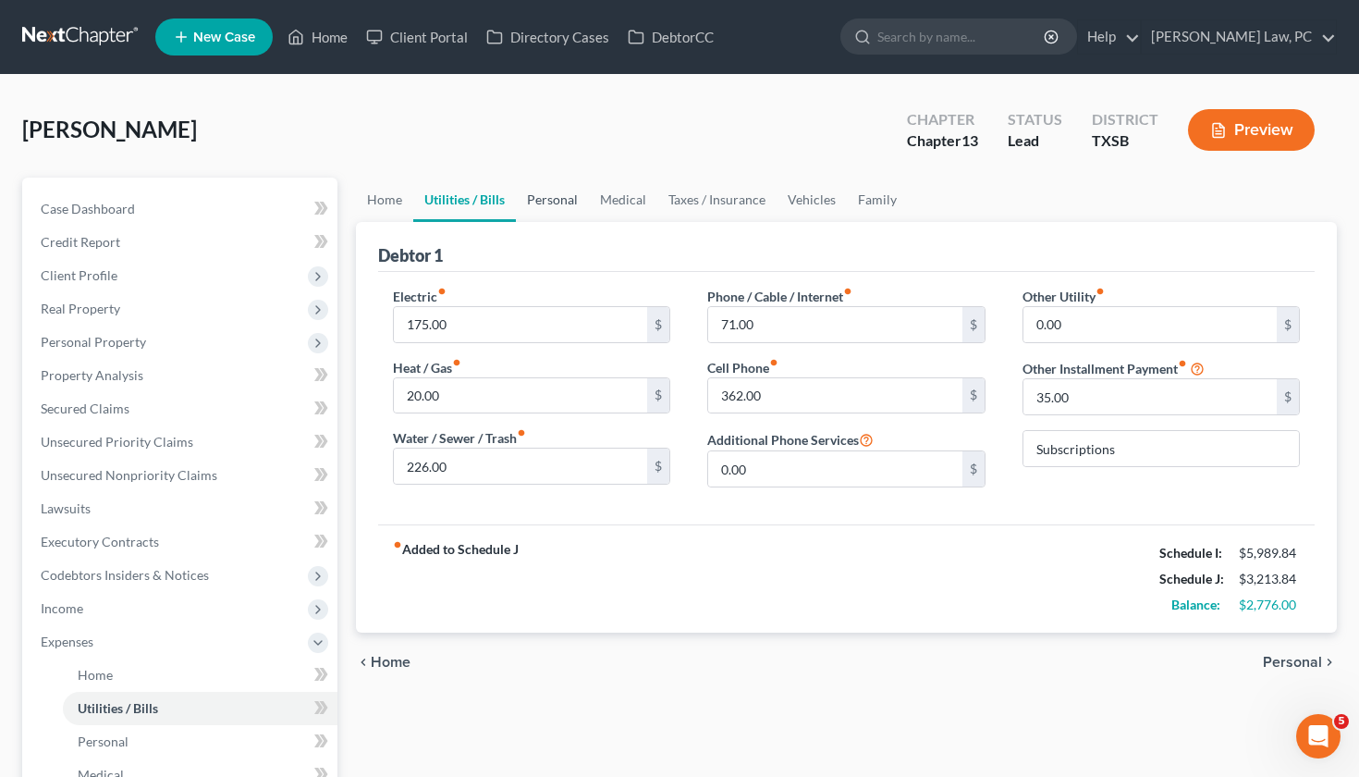
click at [536, 201] on link "Personal" at bounding box center [552, 200] width 73 height 44
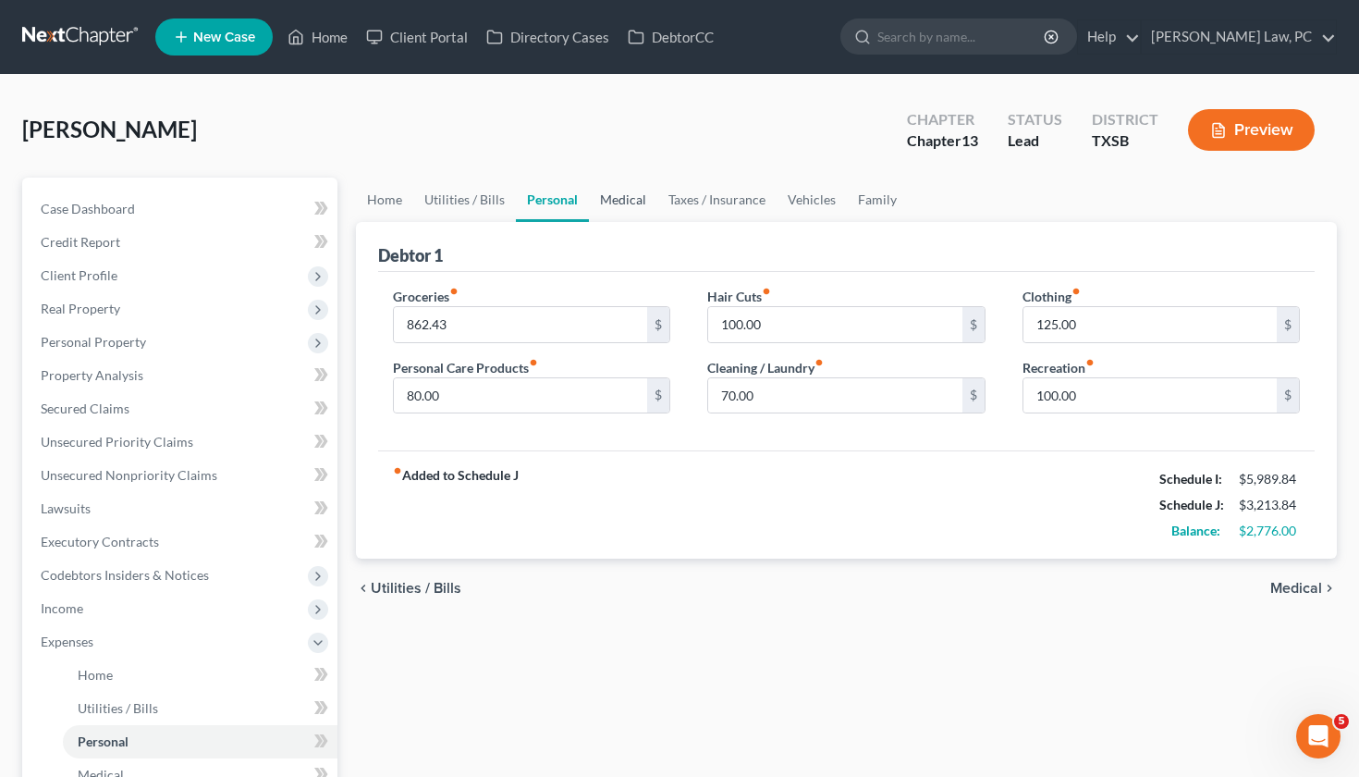
click at [629, 203] on link "Medical" at bounding box center [623, 200] width 68 height 44
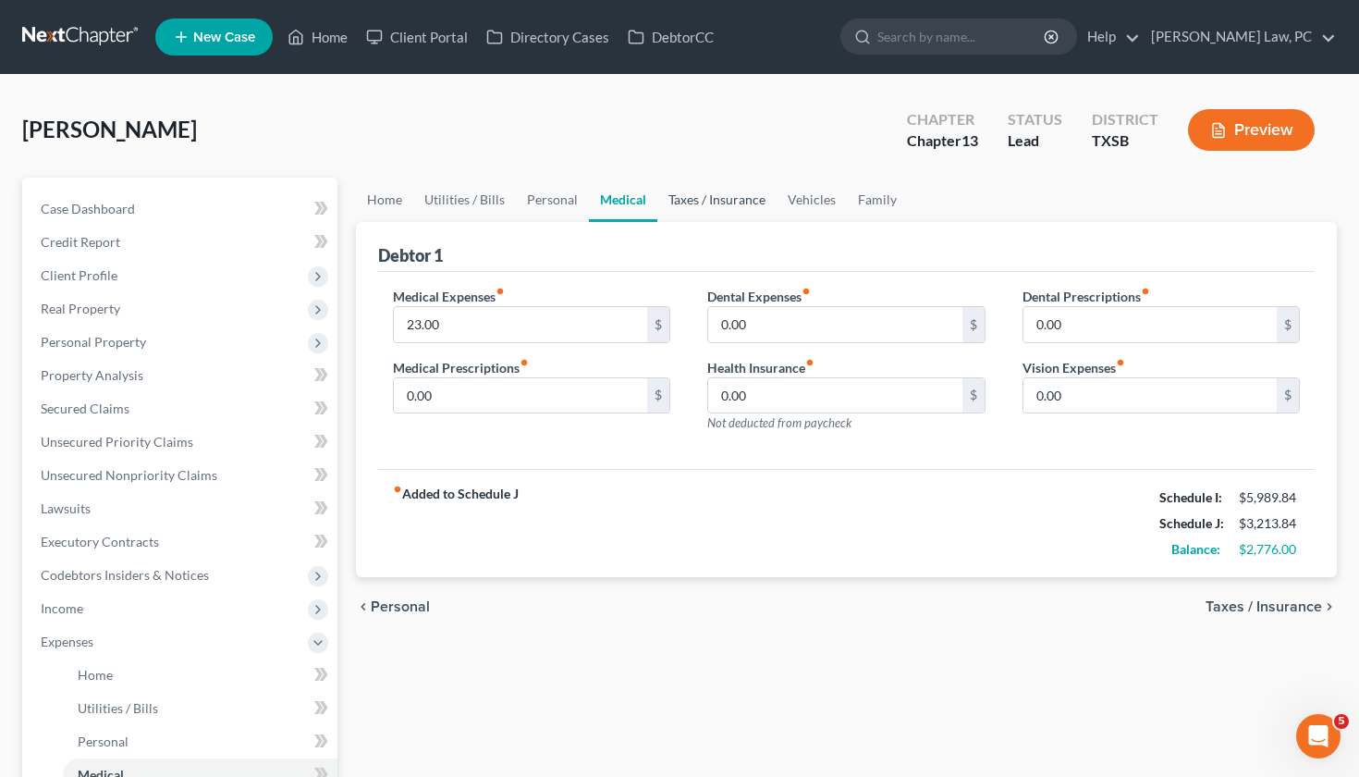
click at [690, 206] on link "Taxes / Insurance" at bounding box center [716, 200] width 119 height 44
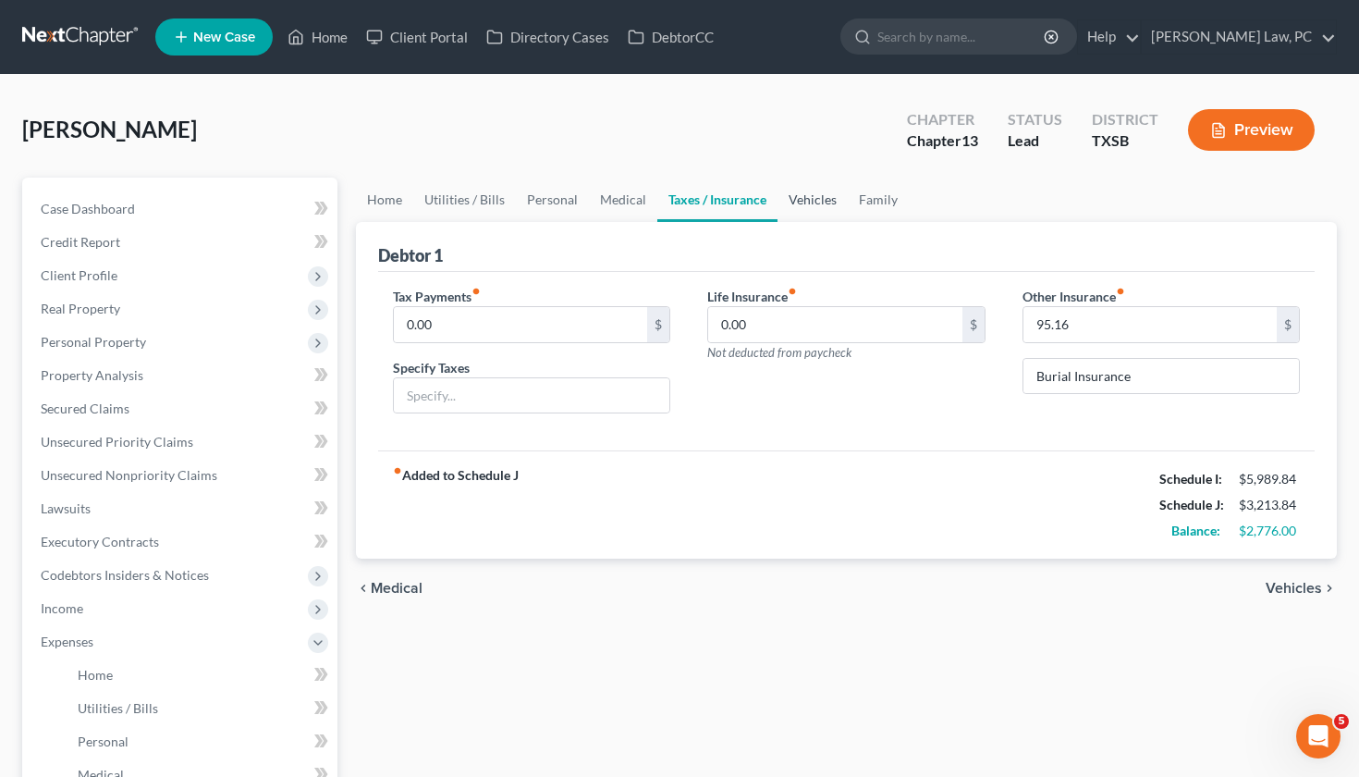
click at [817, 199] on link "Vehicles" at bounding box center [813, 200] width 70 height 44
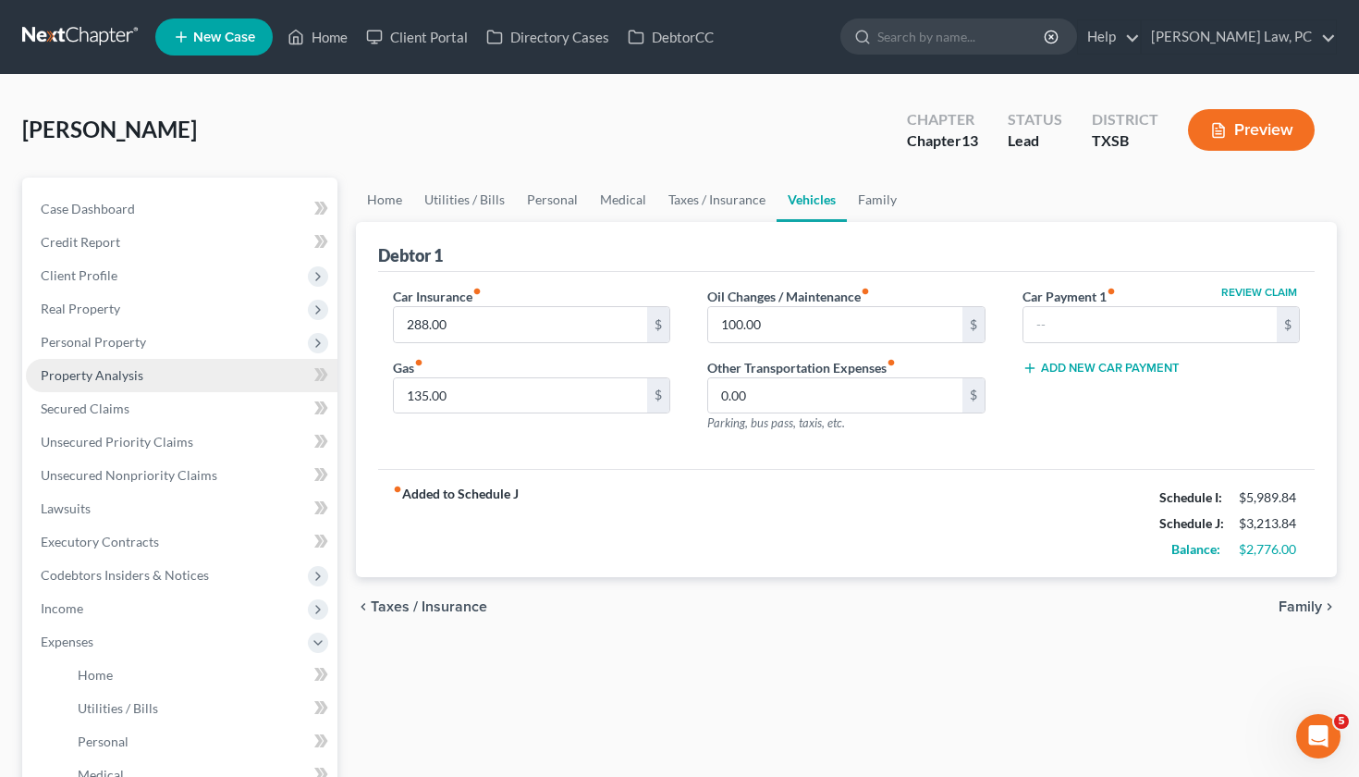
click at [78, 386] on link "Property Analysis" at bounding box center [182, 375] width 312 height 33
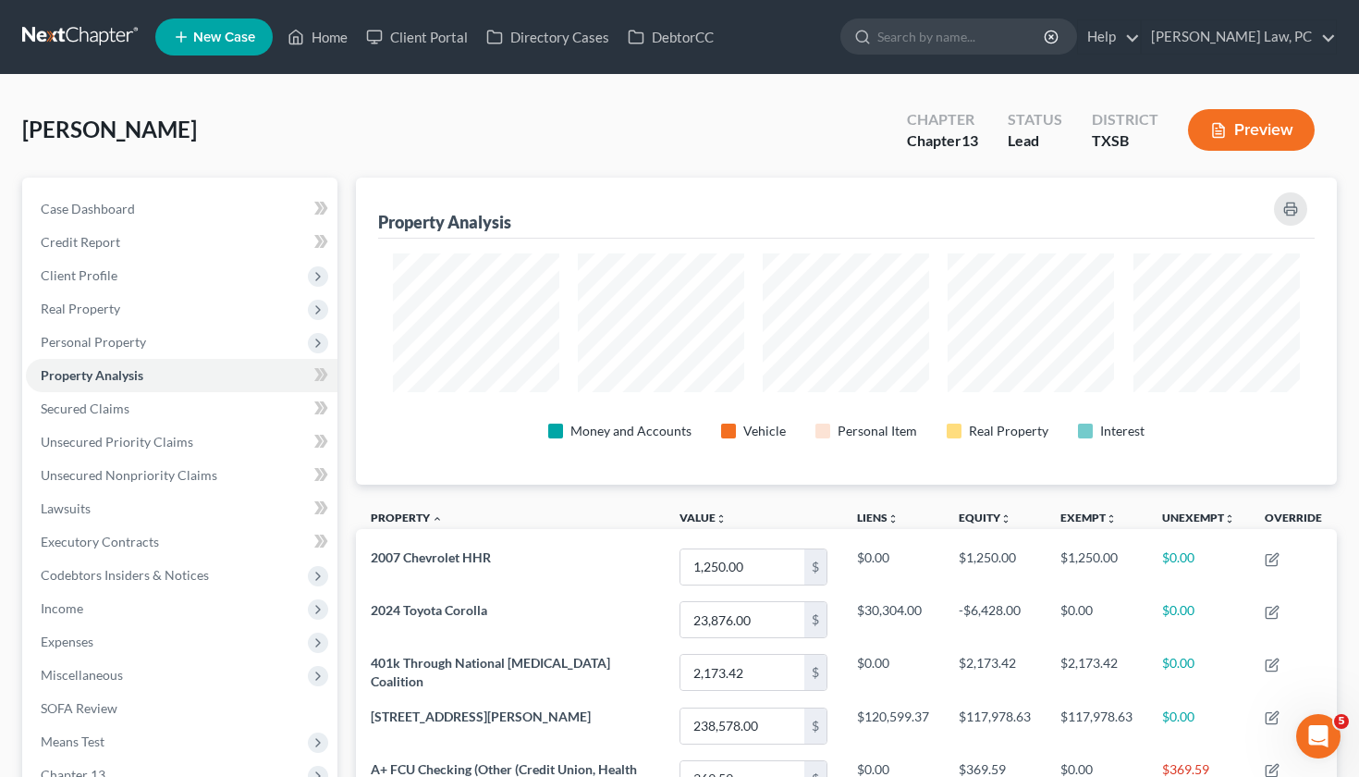
scroll to position [307, 981]
click at [83, 632] on span "Expenses" at bounding box center [182, 641] width 312 height 33
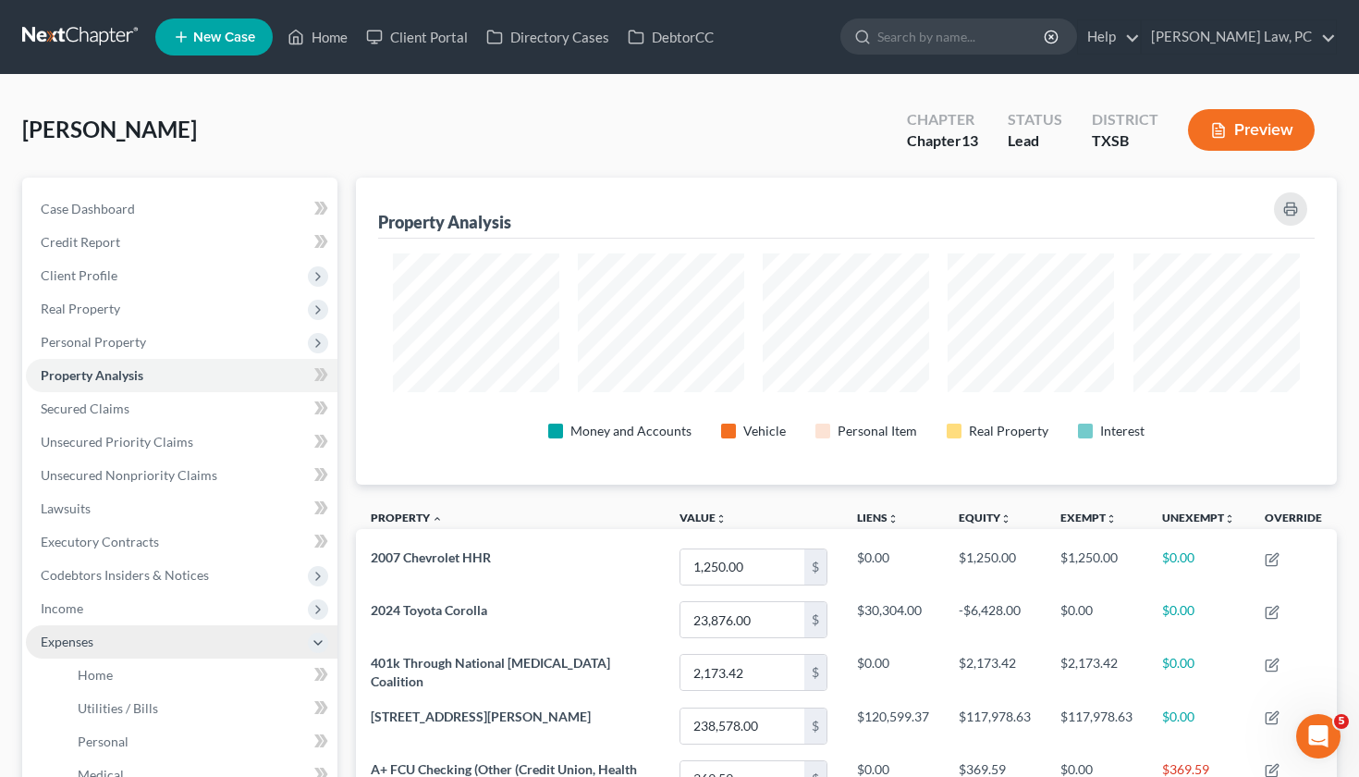
click at [133, 655] on span "Expenses" at bounding box center [182, 641] width 312 height 33
click at [84, 637] on span "Expenses" at bounding box center [67, 641] width 53 height 16
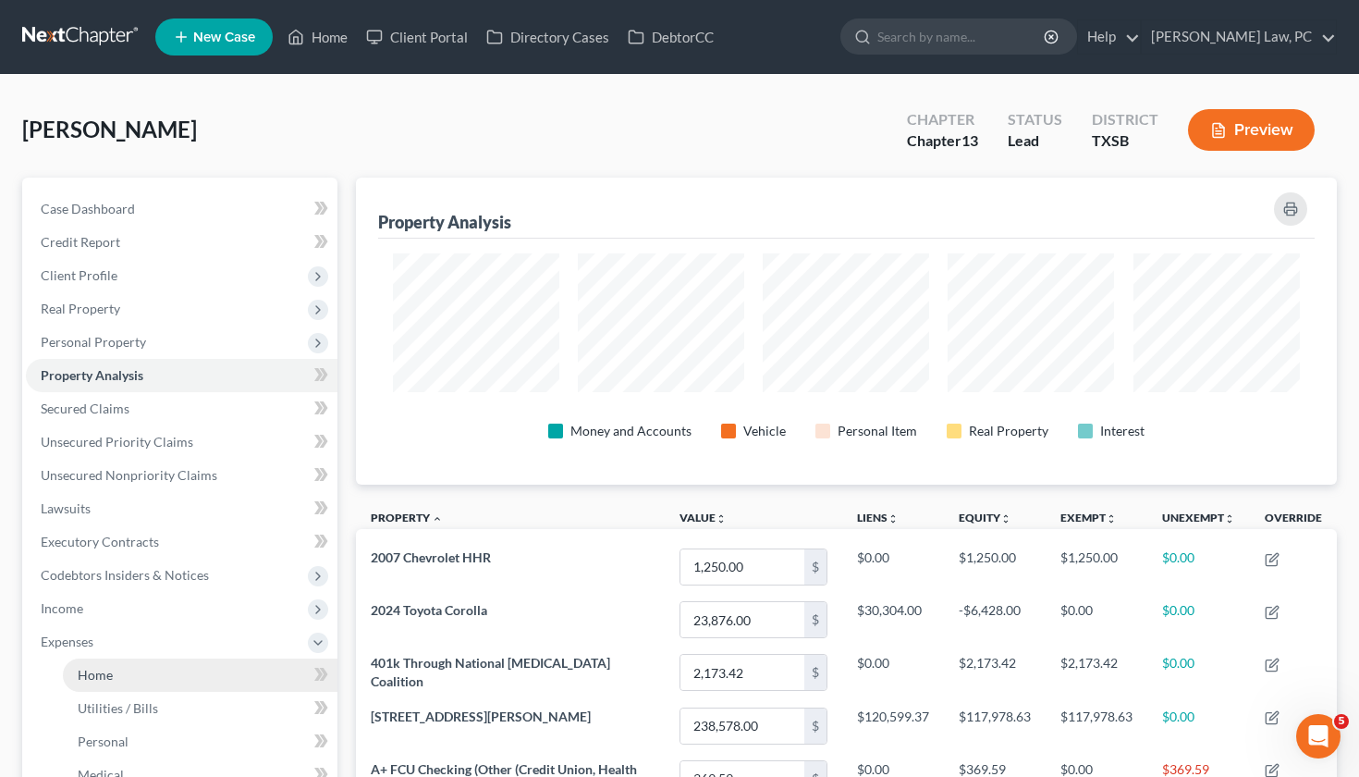
click at [109, 667] on link "Home" at bounding box center [200, 674] width 275 height 33
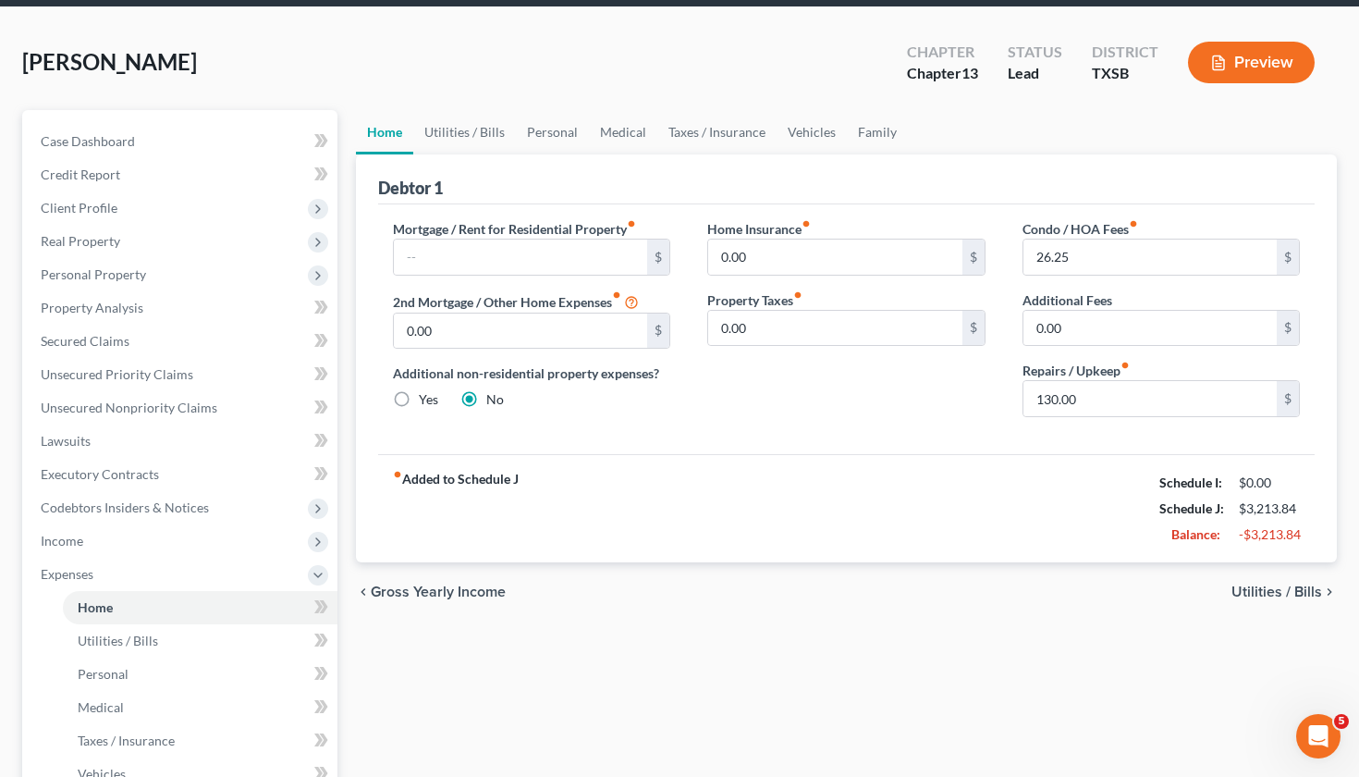
scroll to position [78, 0]
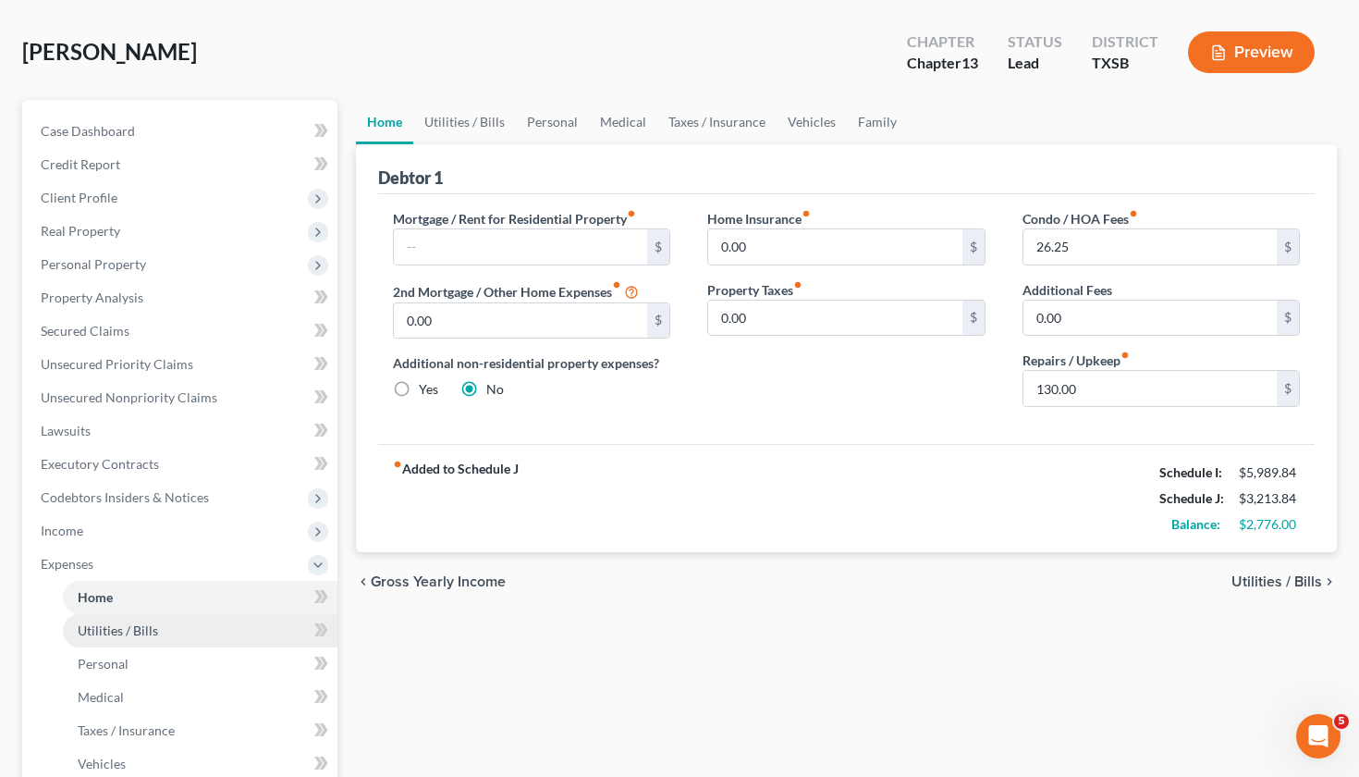
click at [134, 633] on span "Utilities / Bills" at bounding box center [118, 630] width 80 height 16
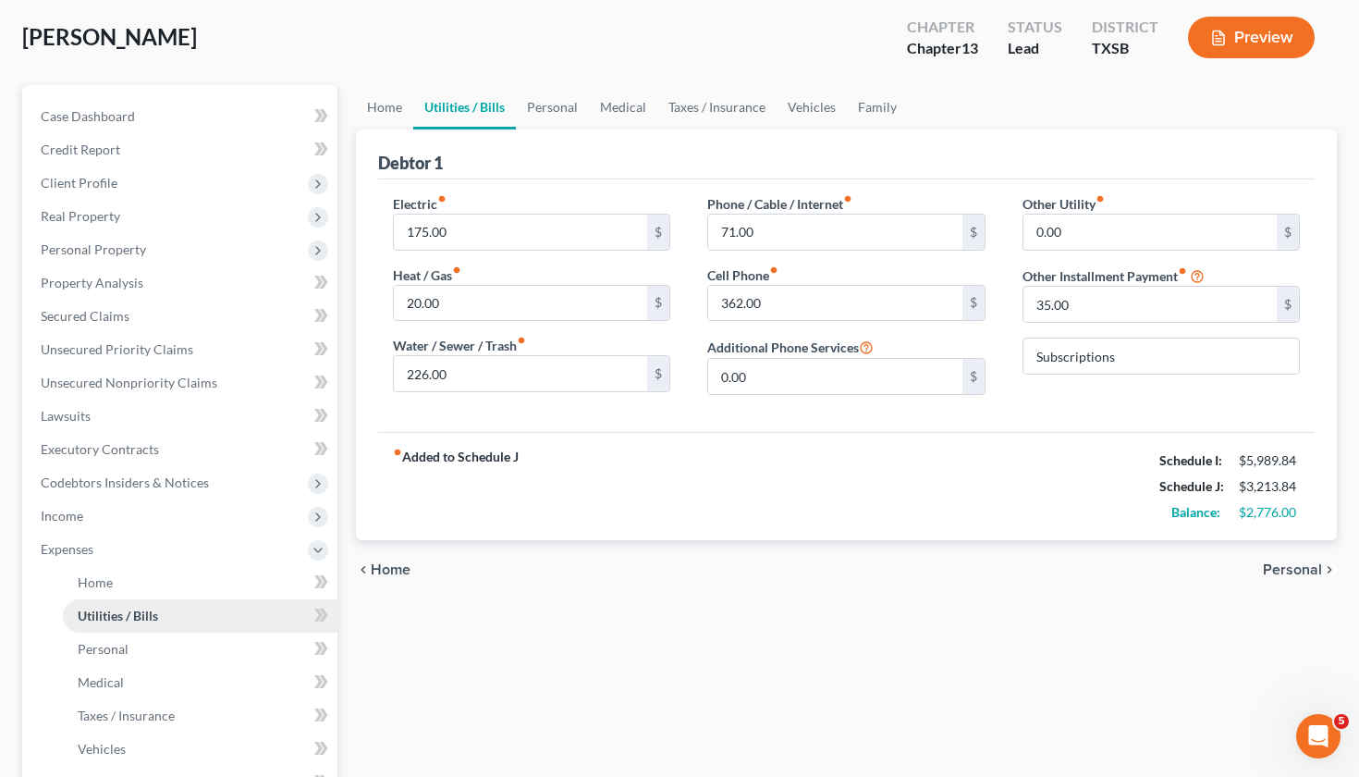
scroll to position [120, 0]
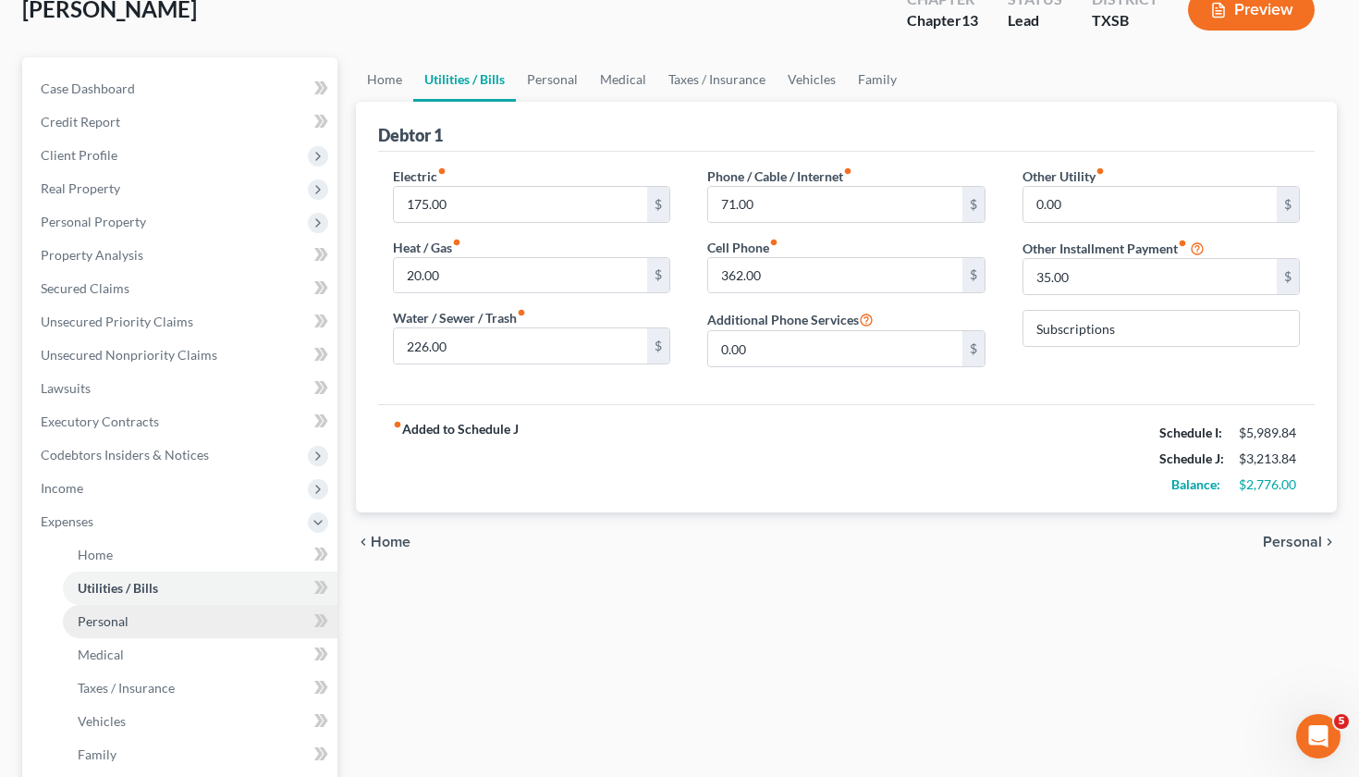
click at [103, 617] on span "Personal" at bounding box center [103, 621] width 51 height 16
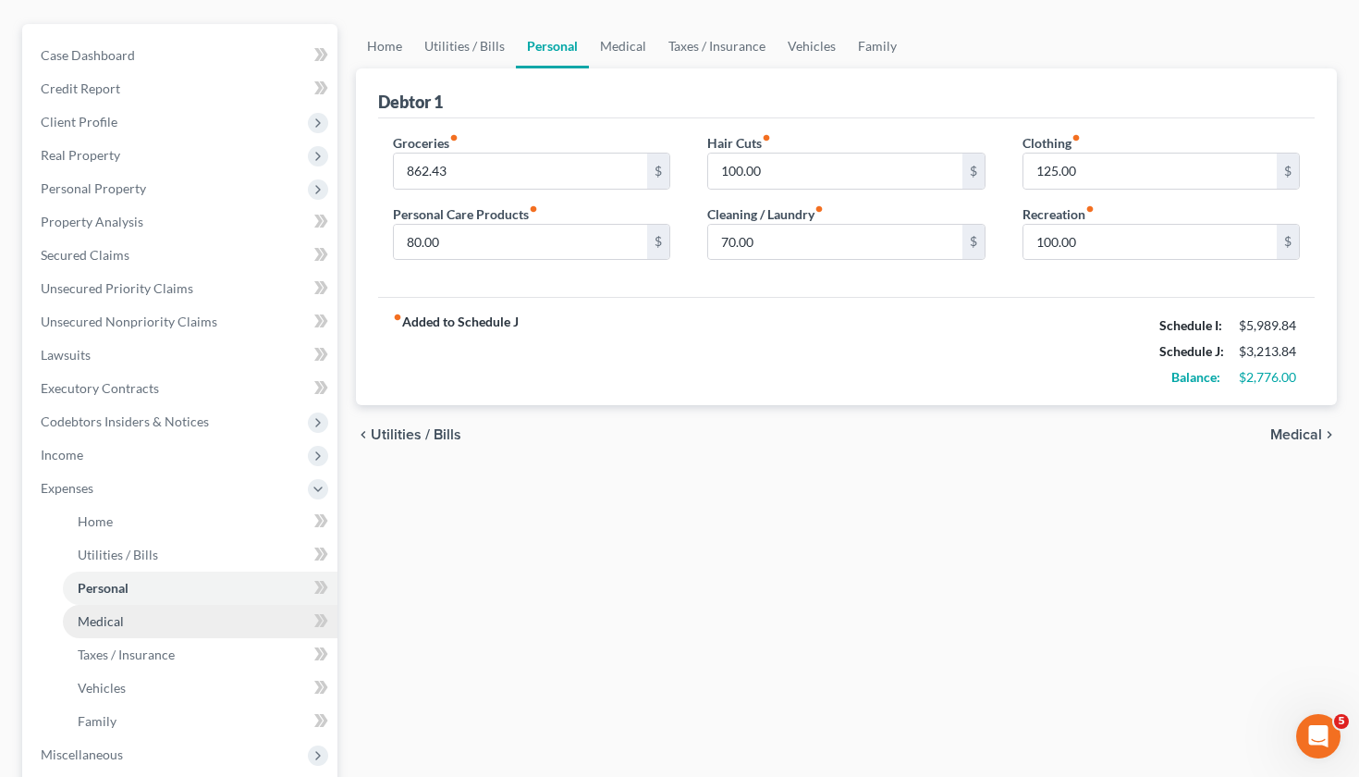
click at [108, 622] on span "Medical" at bounding box center [101, 621] width 46 height 16
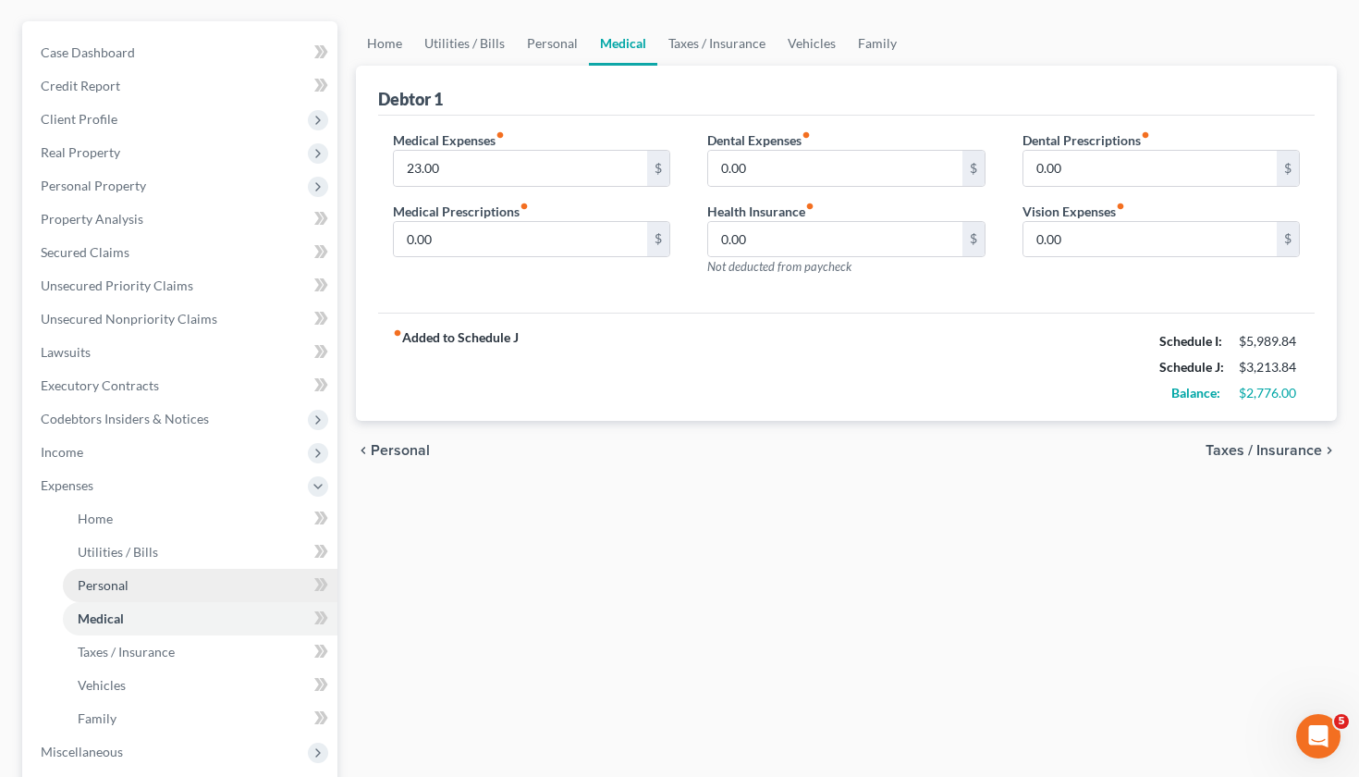
scroll to position [178, 0]
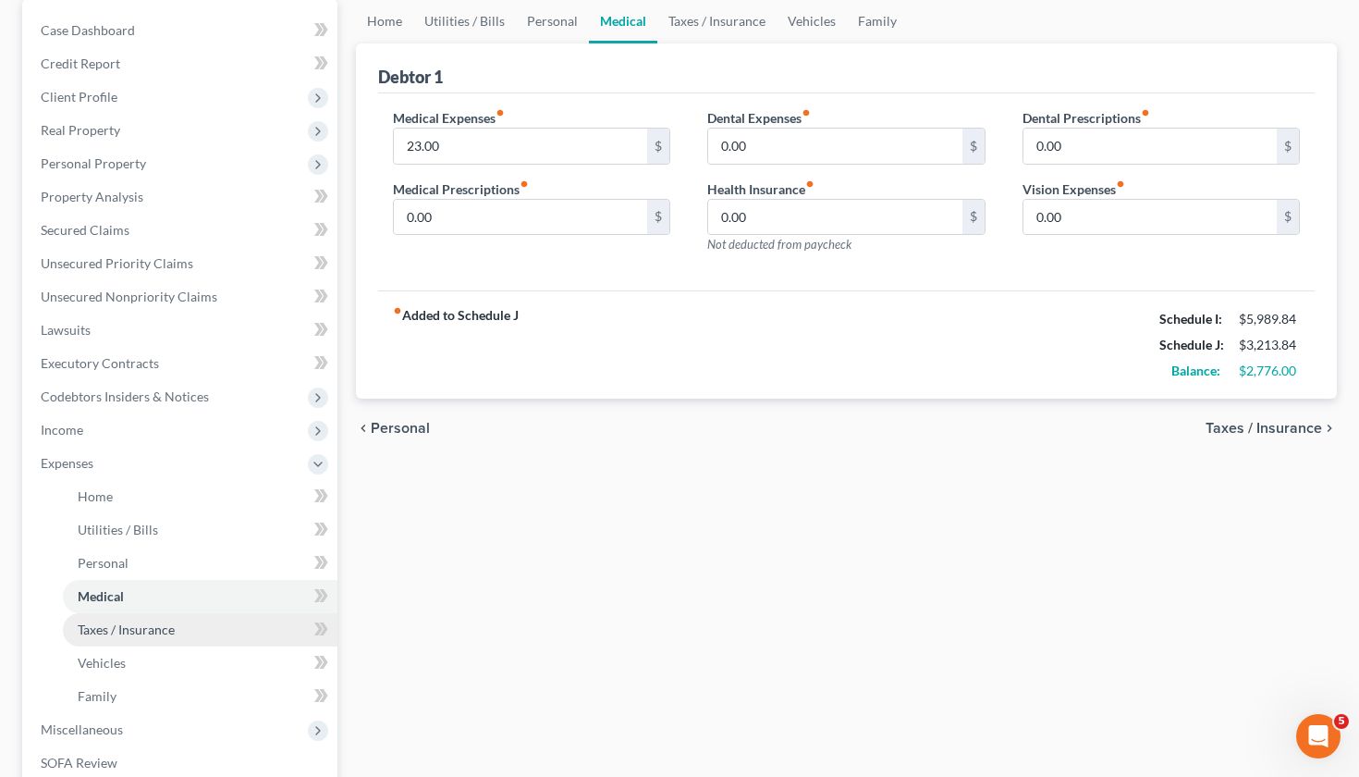
click at [108, 633] on span "Taxes / Insurance" at bounding box center [126, 629] width 97 height 16
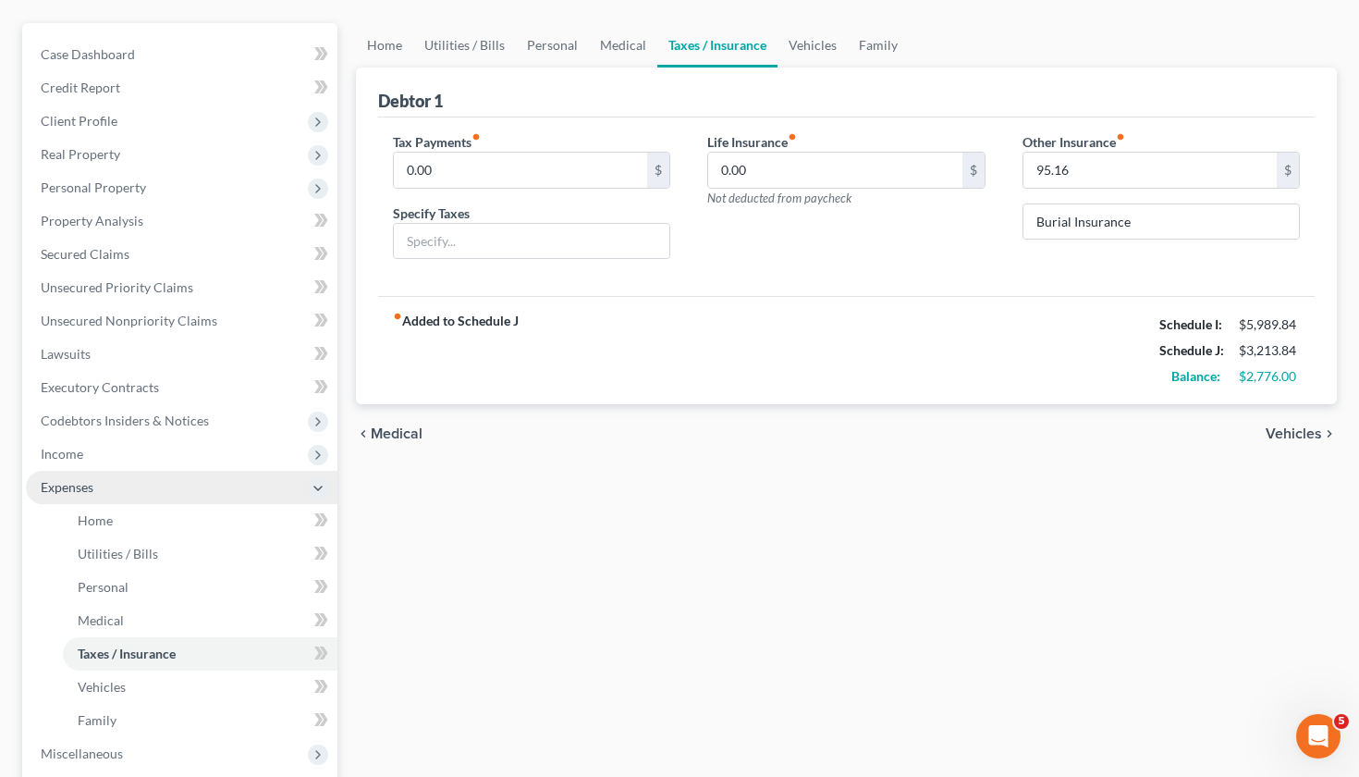
scroll to position [104, 0]
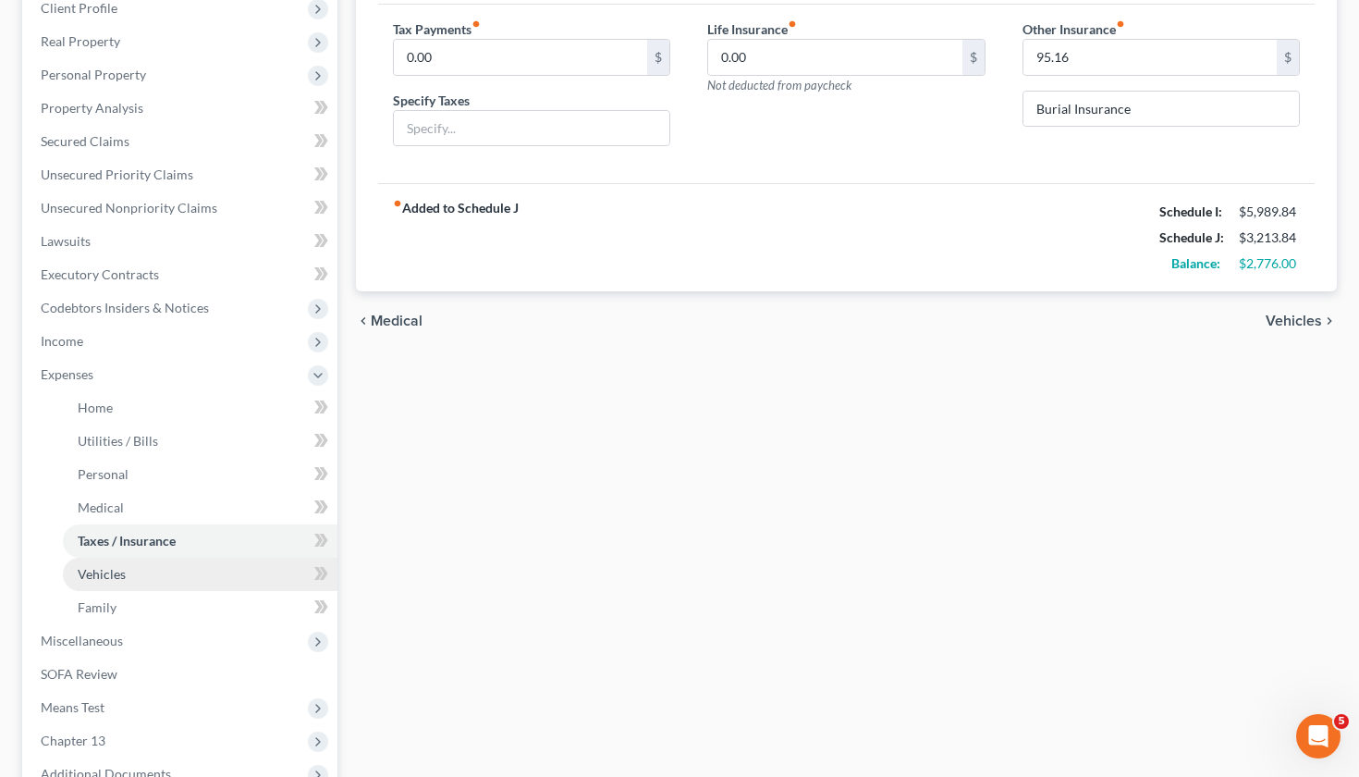
click at [119, 564] on link "Vehicles" at bounding box center [200, 574] width 275 height 33
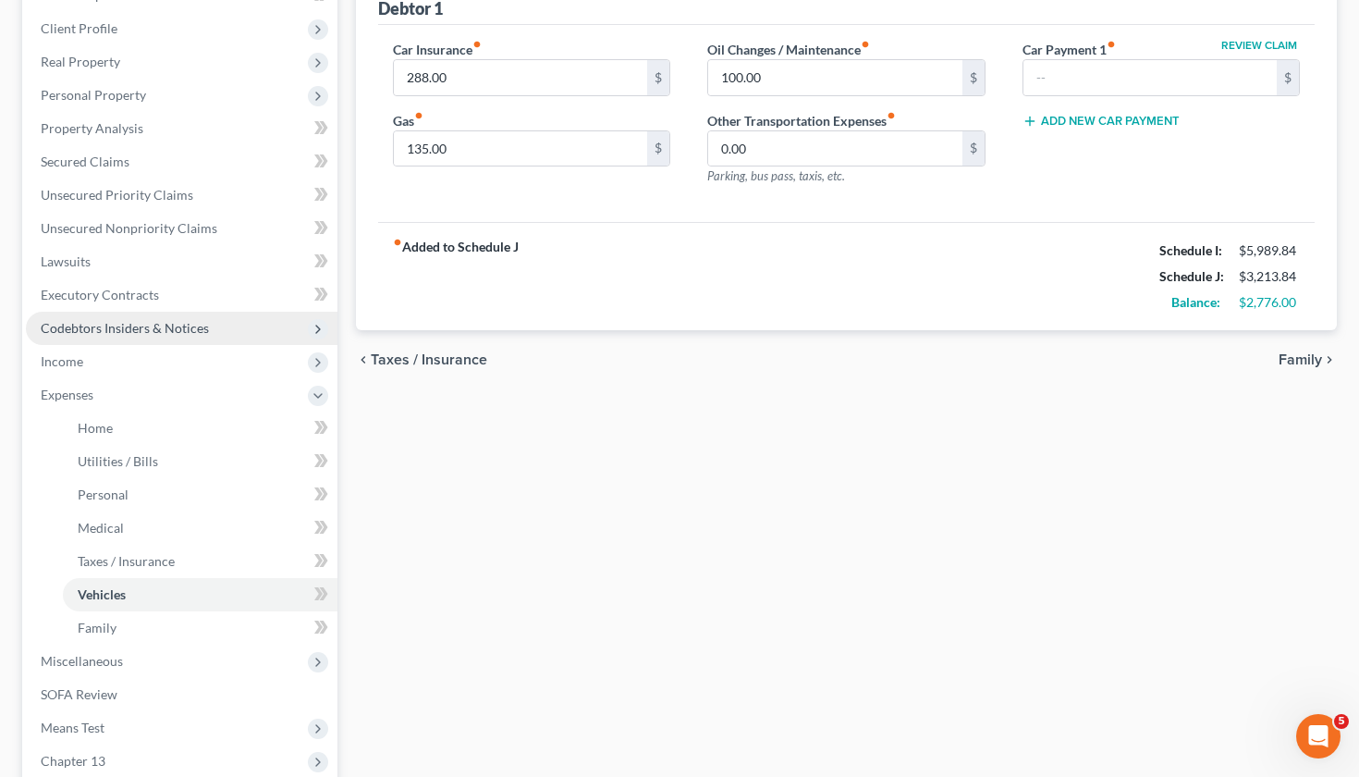
scroll to position [286, 0]
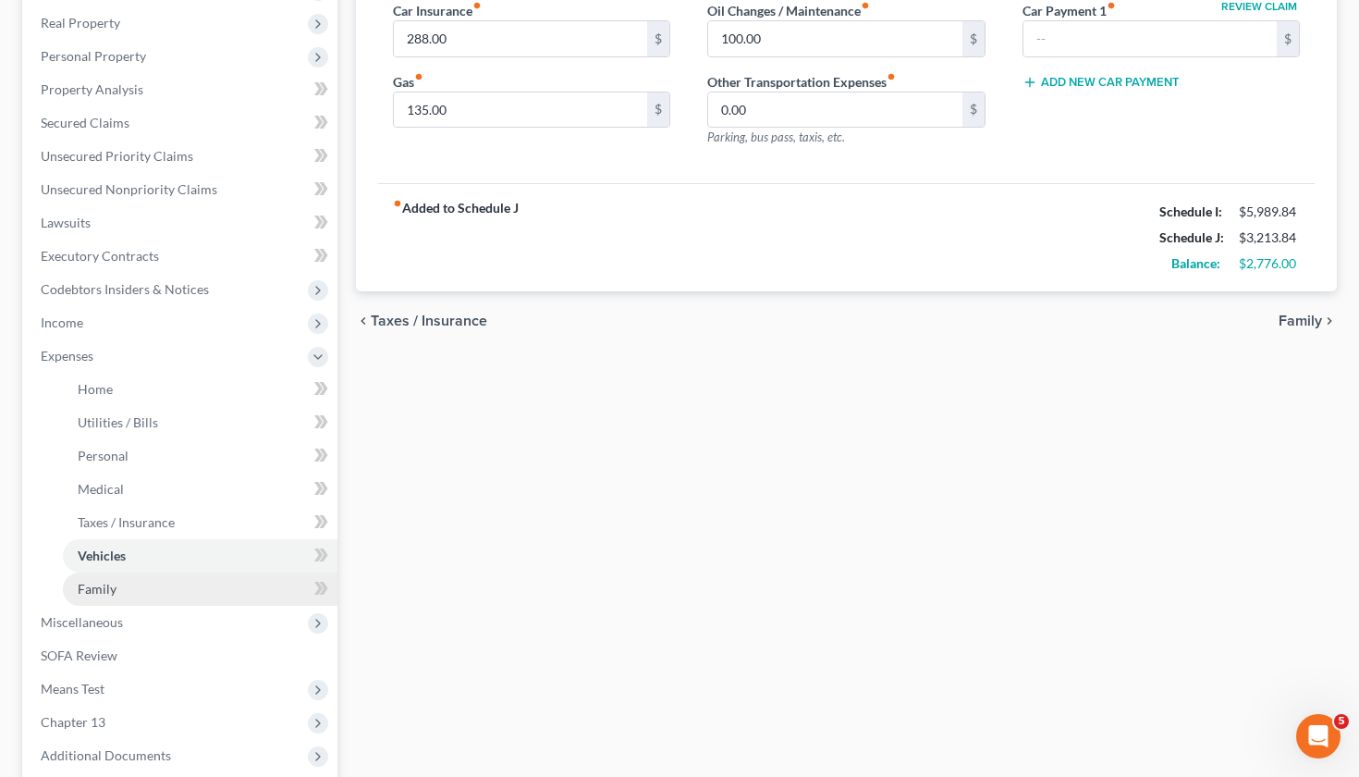
click at [110, 592] on span "Family" at bounding box center [97, 589] width 39 height 16
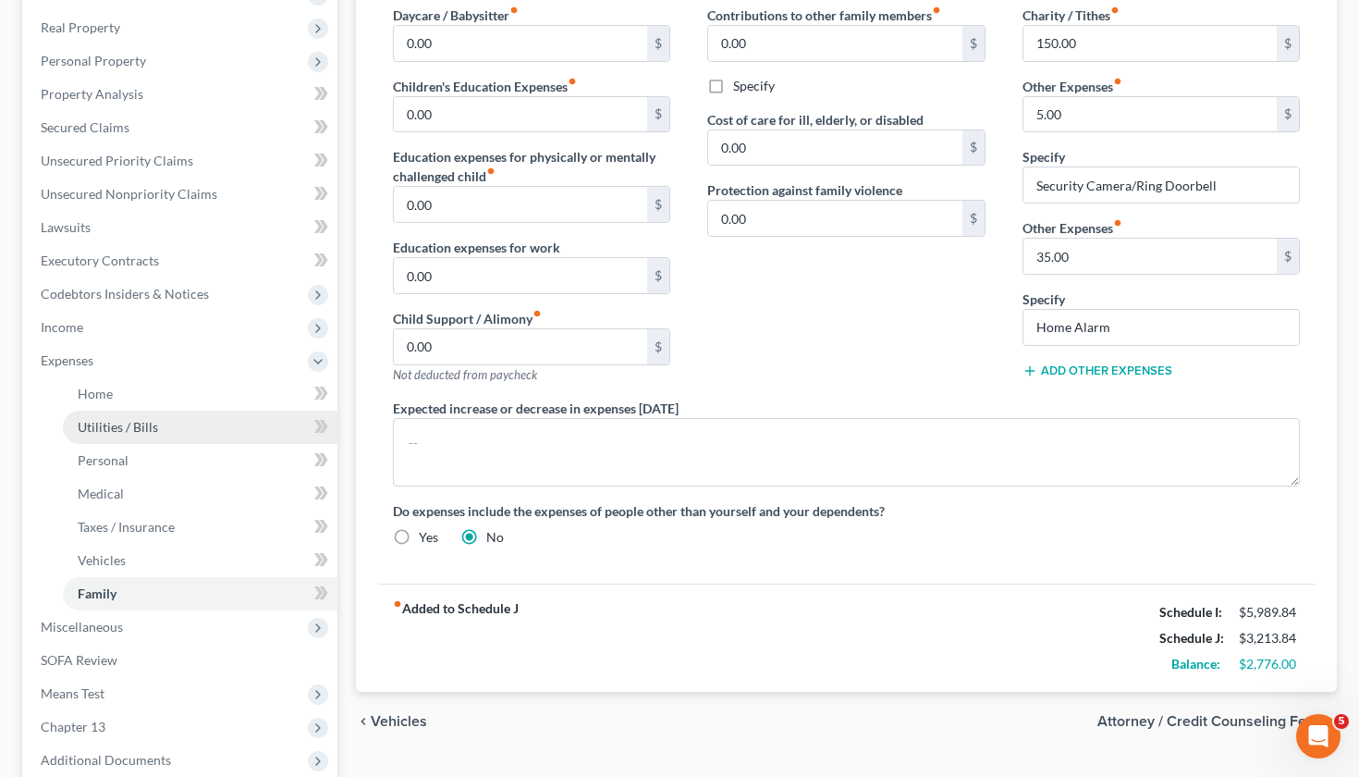
scroll to position [284, 0]
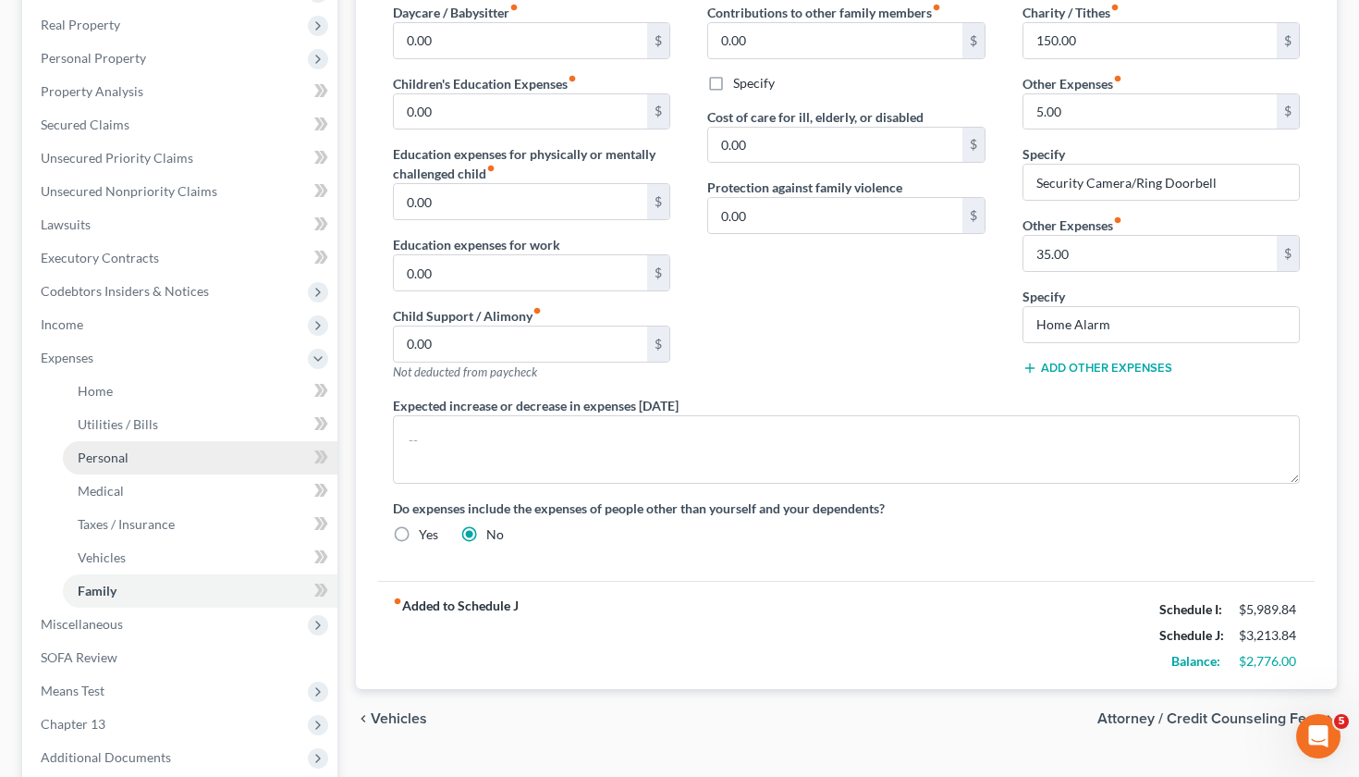
click at [121, 453] on span "Personal" at bounding box center [103, 457] width 51 height 16
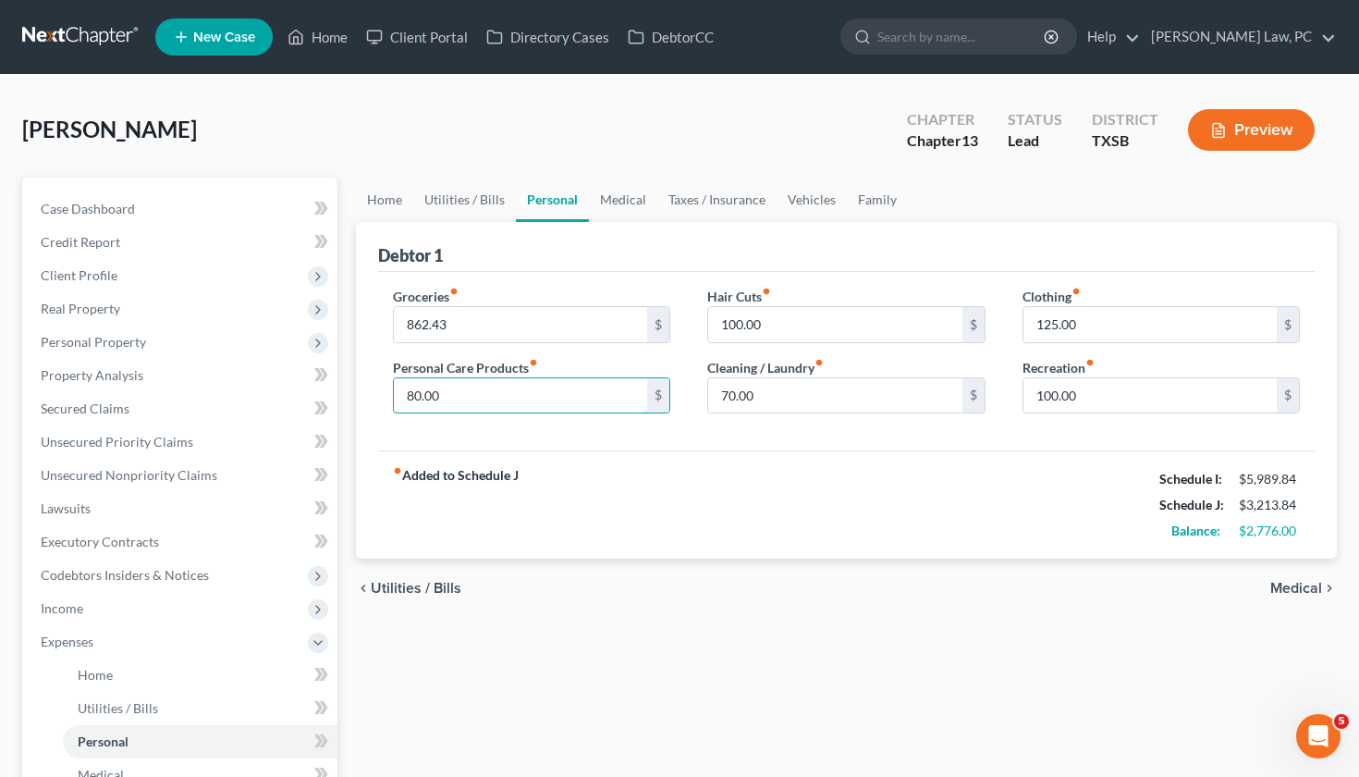
drag, startPoint x: 467, startPoint y: 401, endPoint x: 359, endPoint y: 396, distance: 108.3
click at [359, 396] on div "Debtor 1 Groceries fiber_manual_record 862.43 $ Personal Care Products fiber_ma…" at bounding box center [847, 390] width 982 height 337
type input "40"
click at [641, 485] on div "fiber_manual_record Added to Schedule J Schedule I: $5,989.84 Schedule J: $3,17…" at bounding box center [847, 504] width 938 height 108
drag, startPoint x: 1091, startPoint y: 397, endPoint x: 992, endPoint y: 397, distance: 98.9
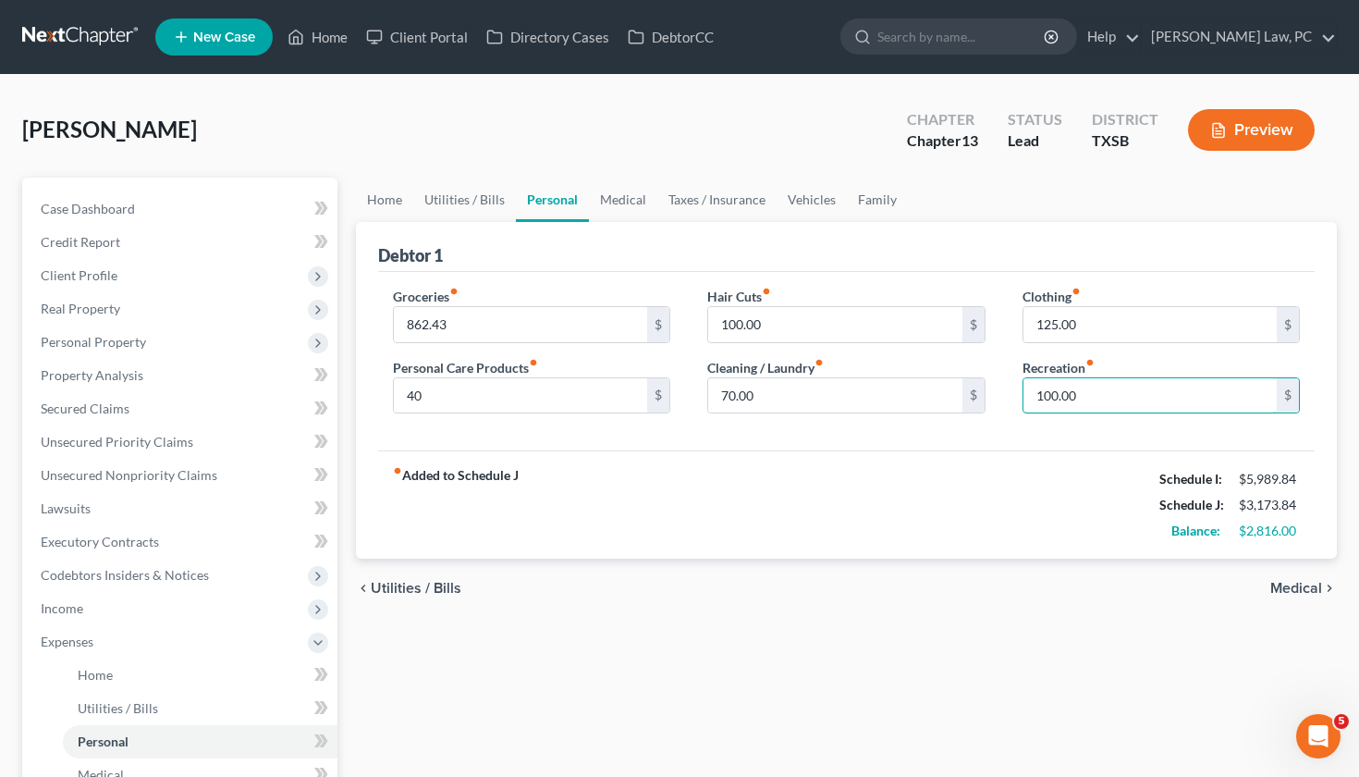
click at [992, 397] on div "Groceries fiber_manual_record 862.43 $ Personal Care Products fiber_manual_reco…" at bounding box center [846, 358] width 945 height 142
type input "125"
click at [102, 671] on span "Home" at bounding box center [95, 675] width 35 height 16
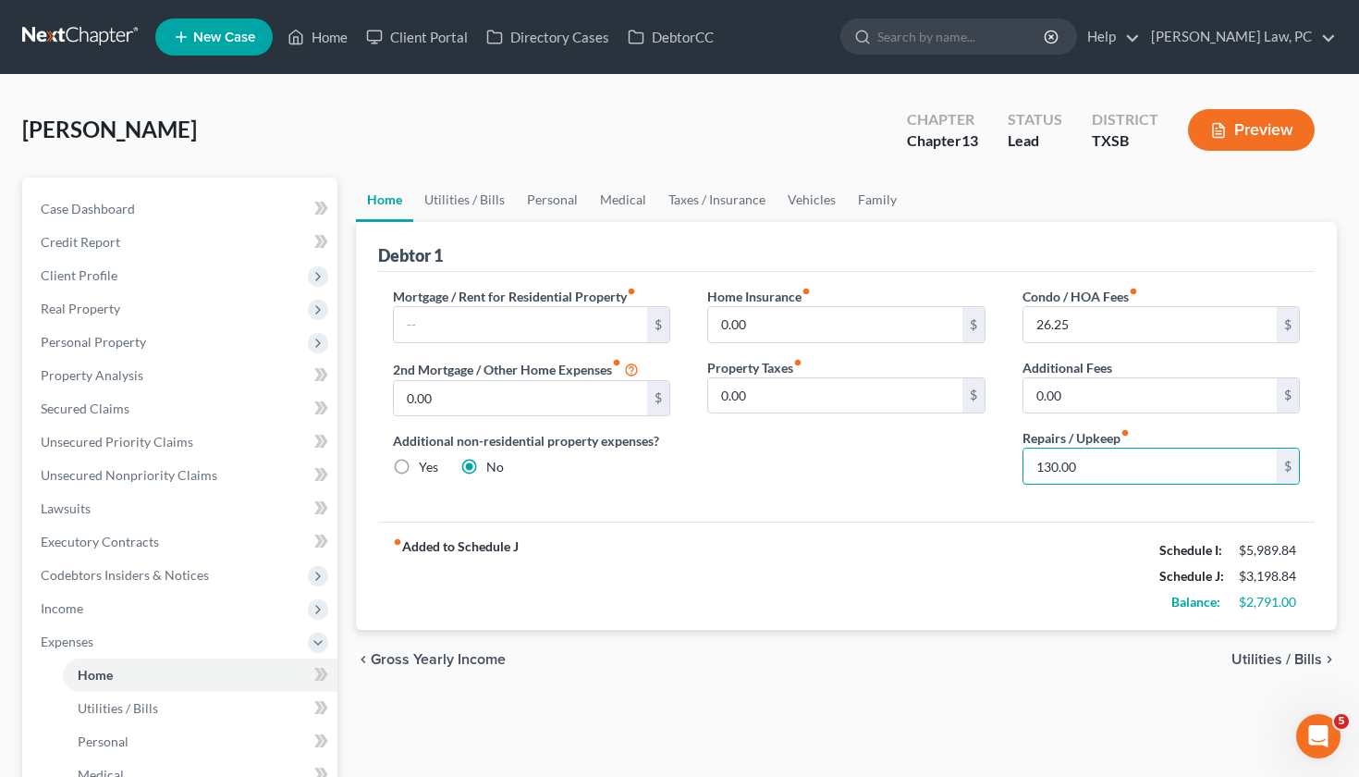
drag, startPoint x: 1084, startPoint y: 471, endPoint x: 948, endPoint y: 471, distance: 135.9
click at [948, 471] on div "Mortgage / Rent for Residential Property fiber_manual_record $ 2nd Mortgage / O…" at bounding box center [846, 393] width 945 height 213
type input "150"
click at [928, 546] on div "fiber_manual_record Added to Schedule J Schedule I: $5,989.84 Schedule J: $3,21…" at bounding box center [847, 575] width 938 height 108
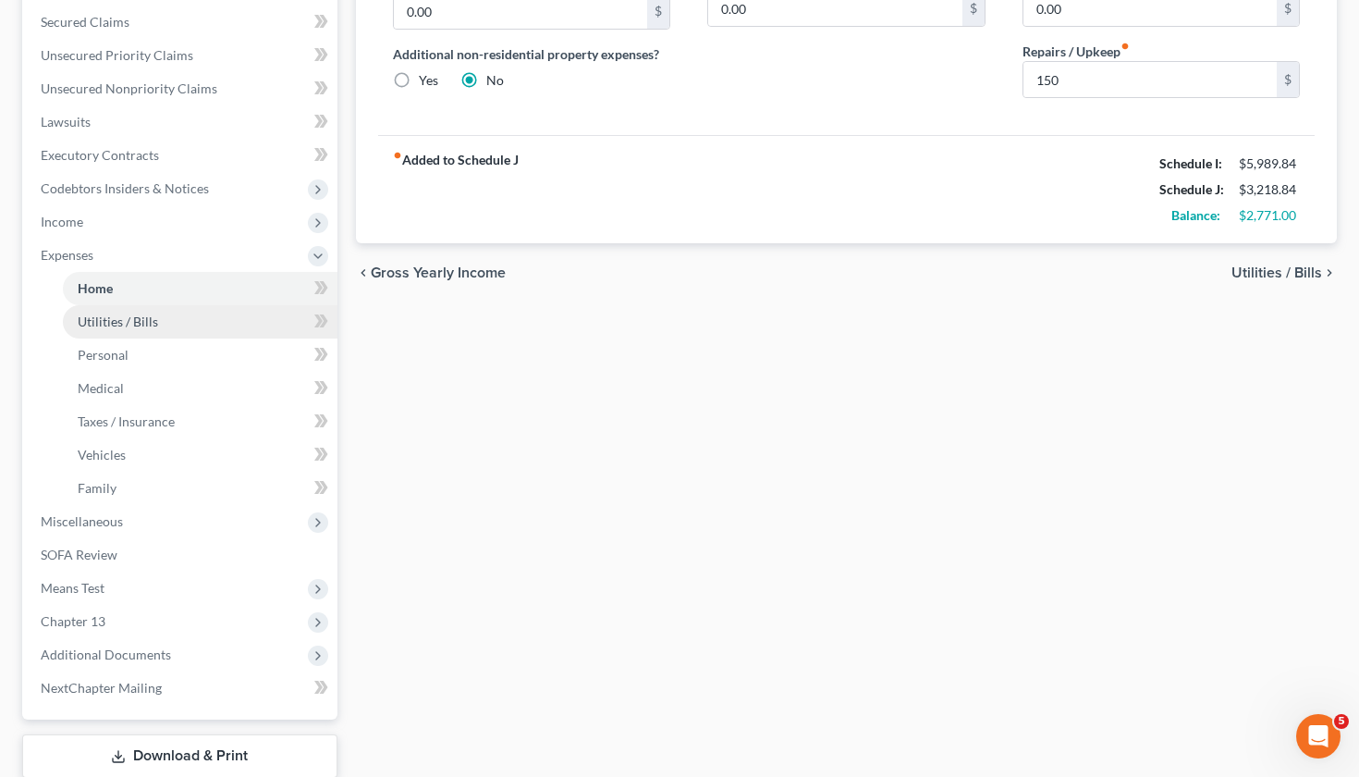
click at [144, 323] on span "Utilities / Bills" at bounding box center [118, 321] width 80 height 16
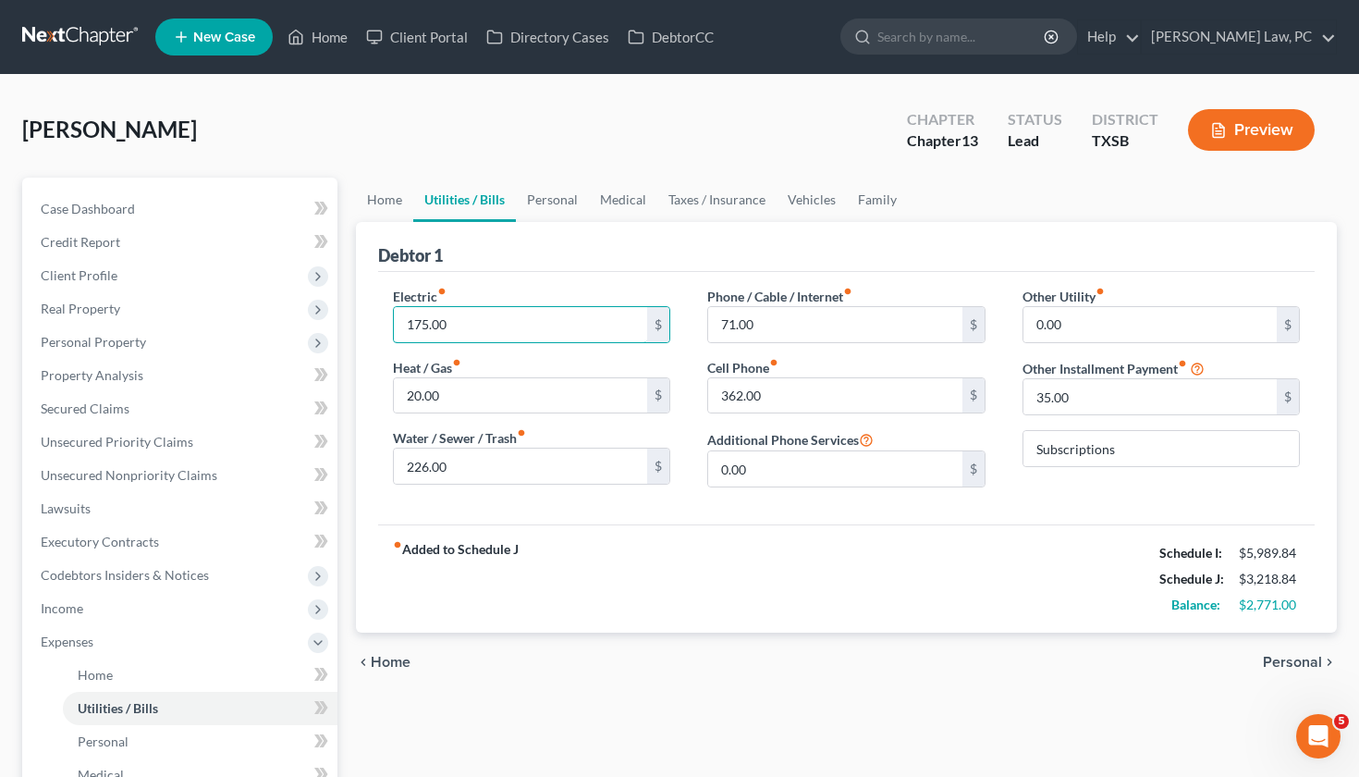
drag, startPoint x: 461, startPoint y: 336, endPoint x: 376, endPoint y: 330, distance: 85.2
click at [376, 330] on div "Electric fiber_manual_record 175.00 $ Heat / Gas fiber_manual_record 20.00 $ Wa…" at bounding box center [531, 394] width 315 height 215
type input "180"
click at [652, 548] on div "fiber_manual_record Added to Schedule J Schedule I: $5,989.84 Schedule J: $3,22…" at bounding box center [847, 578] width 938 height 108
click at [566, 187] on link "Personal" at bounding box center [552, 200] width 73 height 44
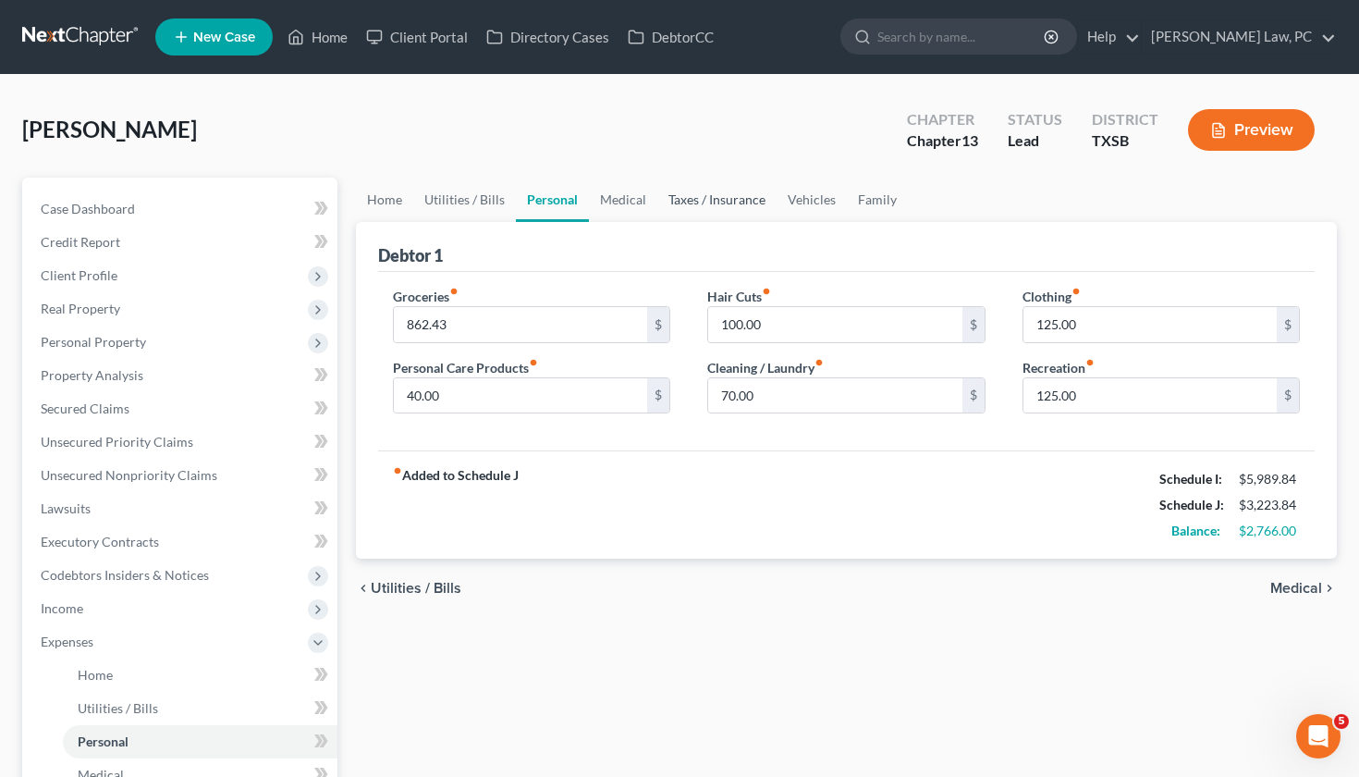
click at [744, 188] on link "Taxes / Insurance" at bounding box center [716, 200] width 119 height 44
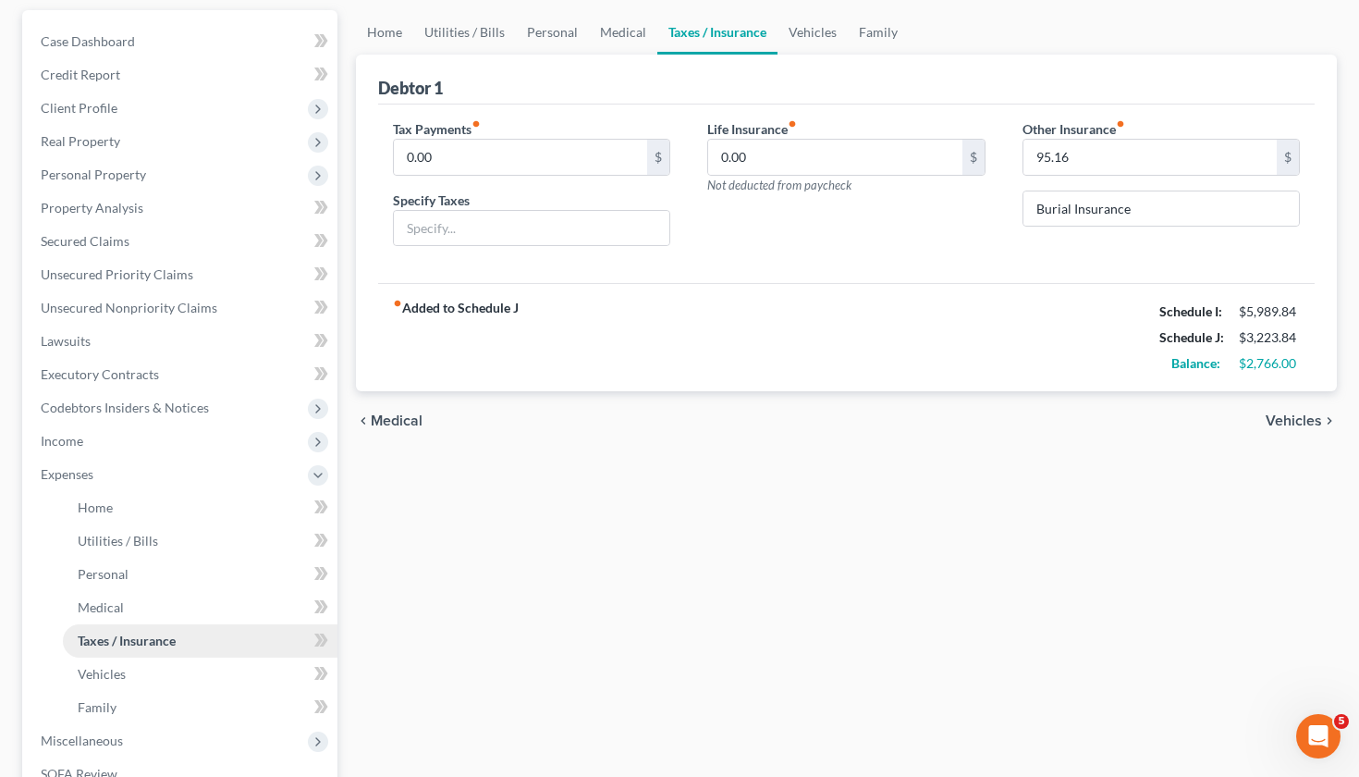
scroll to position [174, 0]
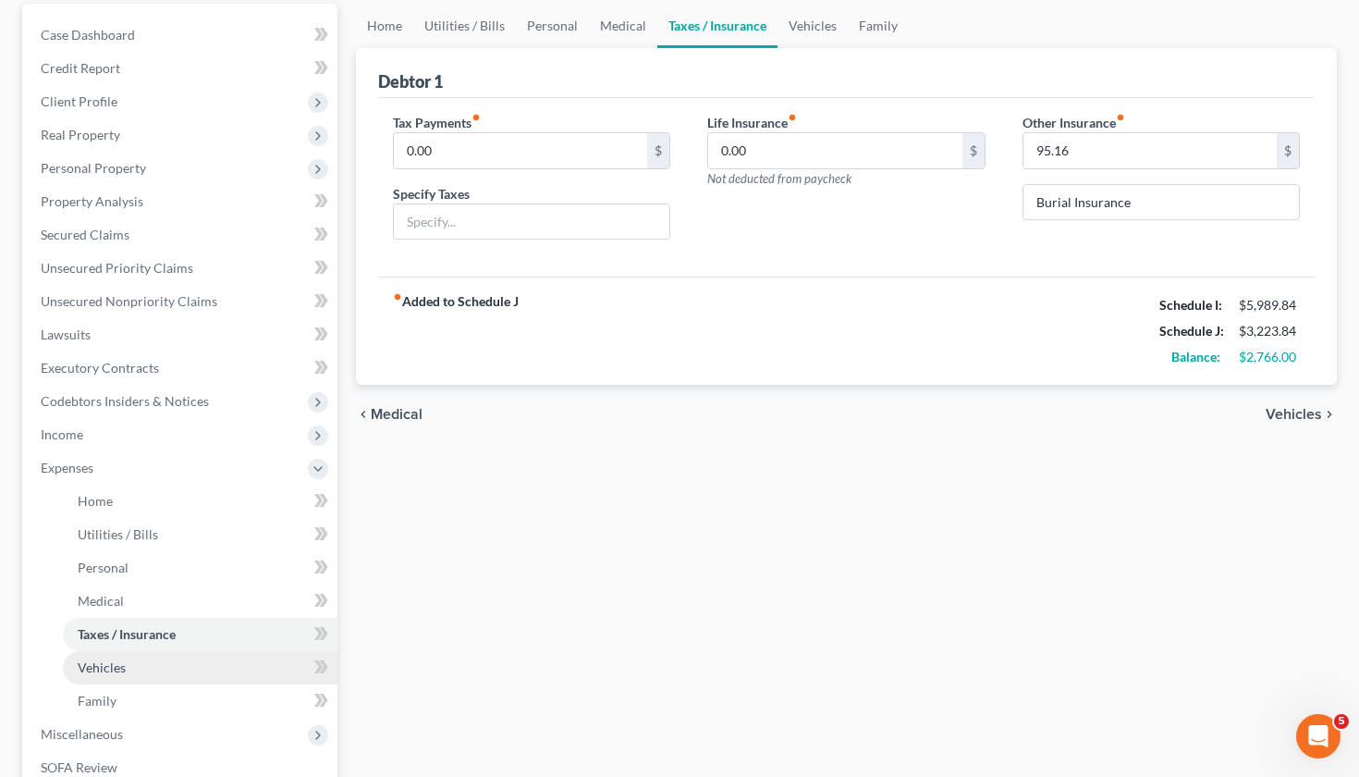
click at [115, 667] on span "Vehicles" at bounding box center [102, 667] width 48 height 16
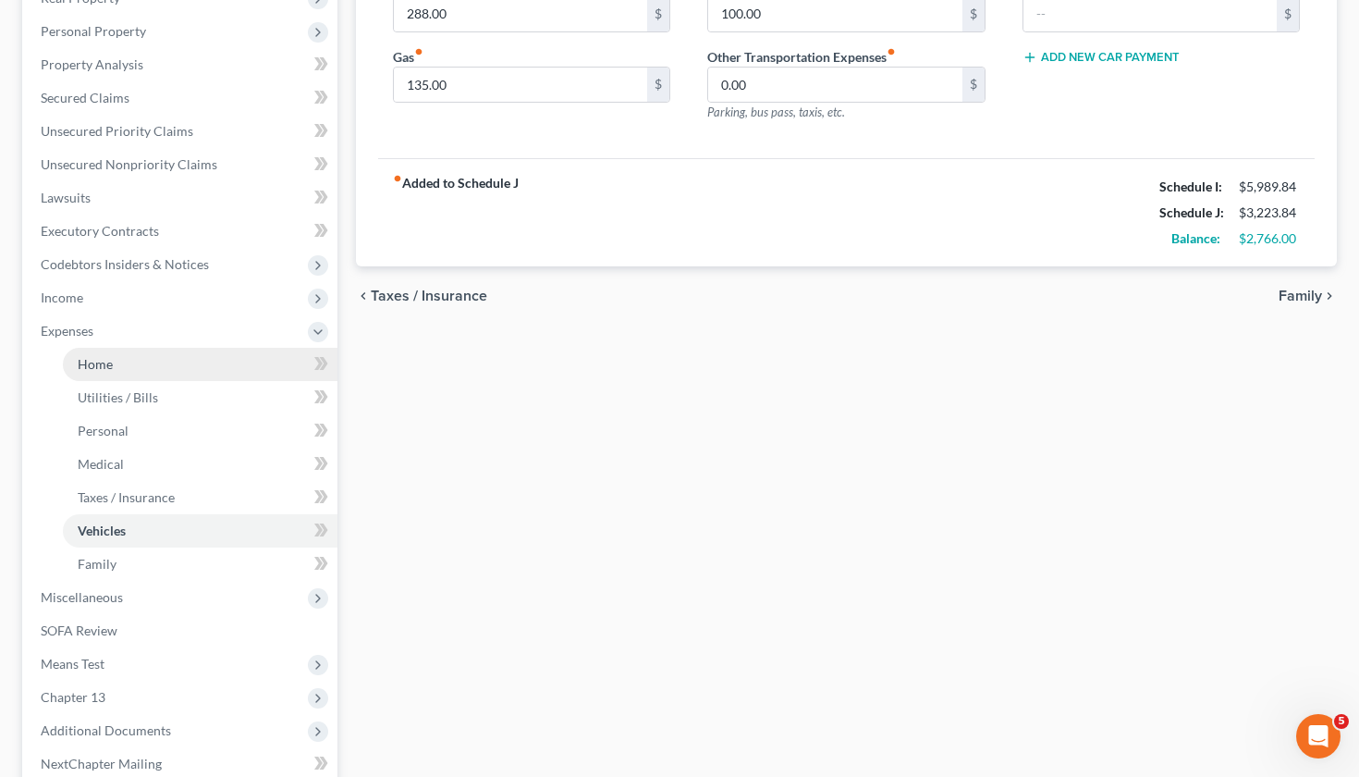
scroll to position [325, 0]
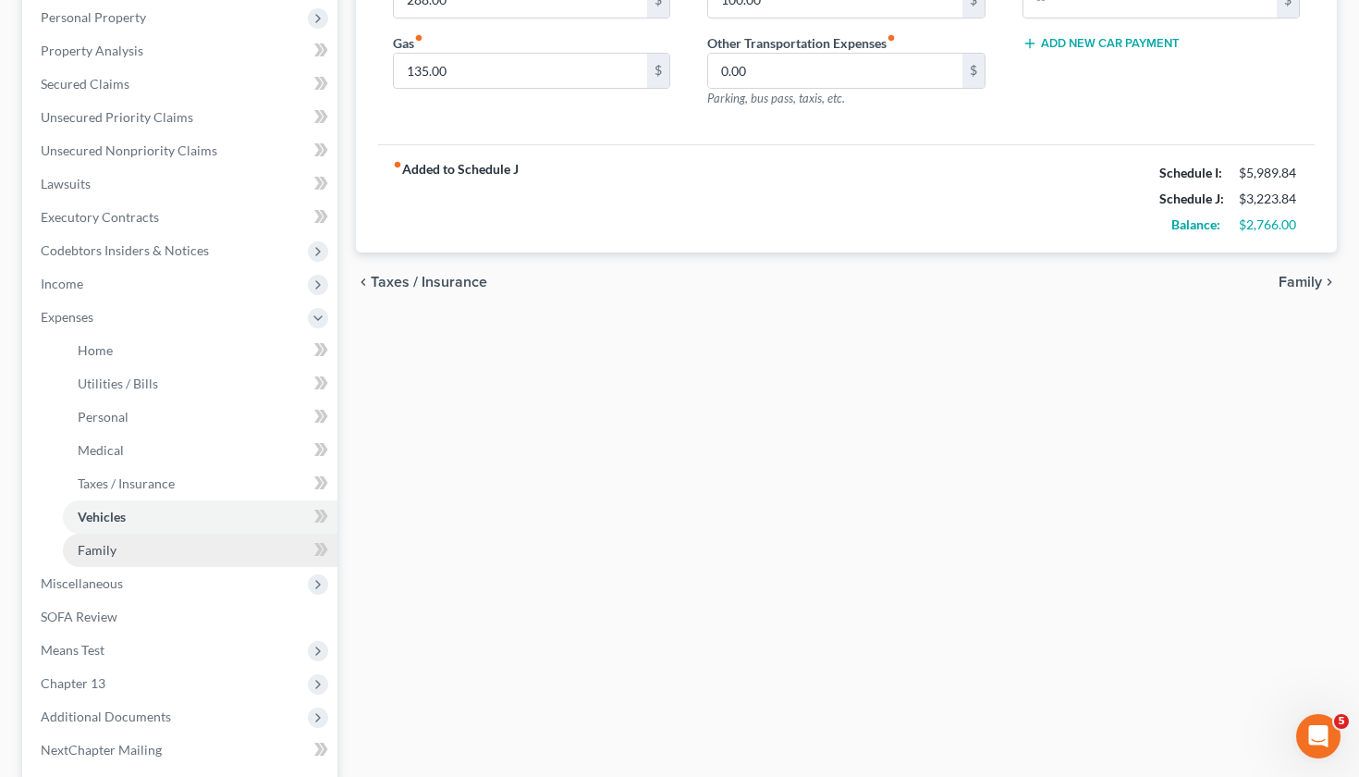
click at [123, 545] on link "Family" at bounding box center [200, 549] width 275 height 33
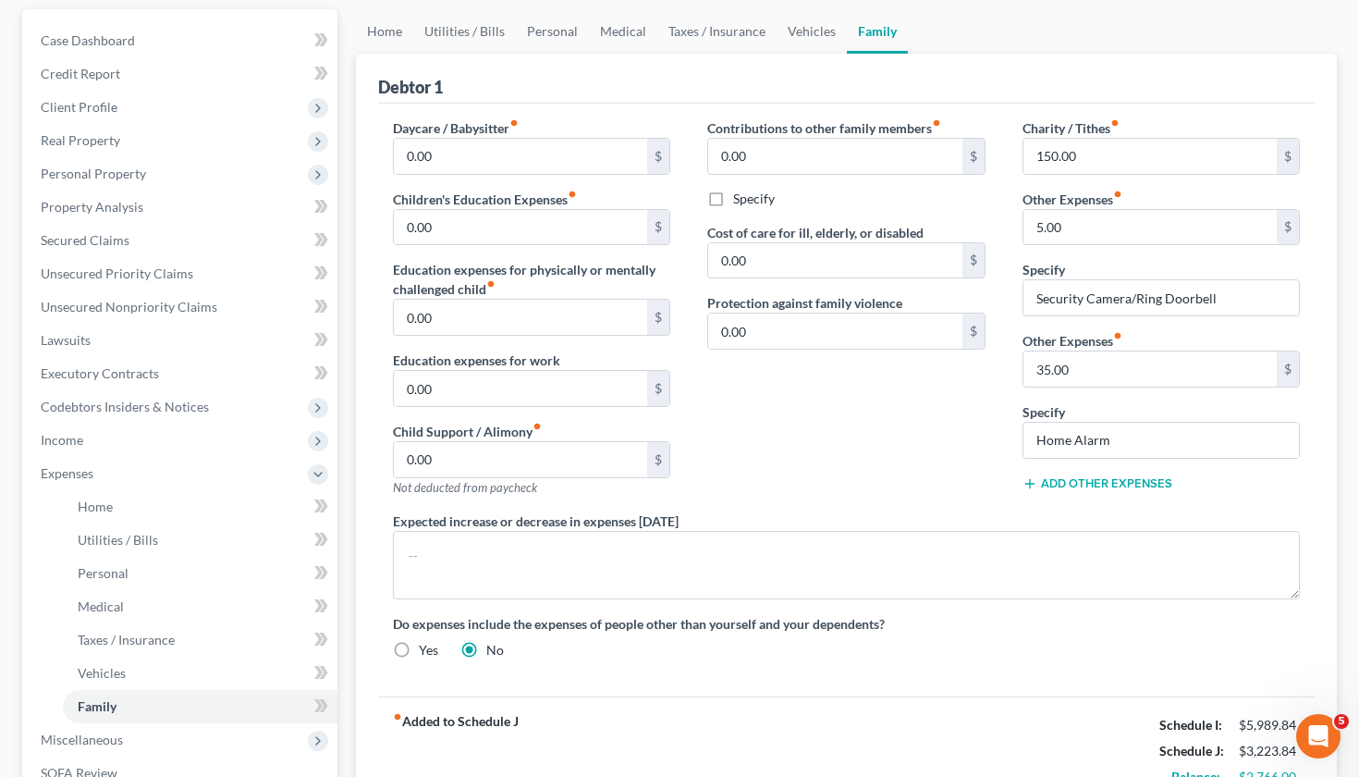
scroll to position [371, 0]
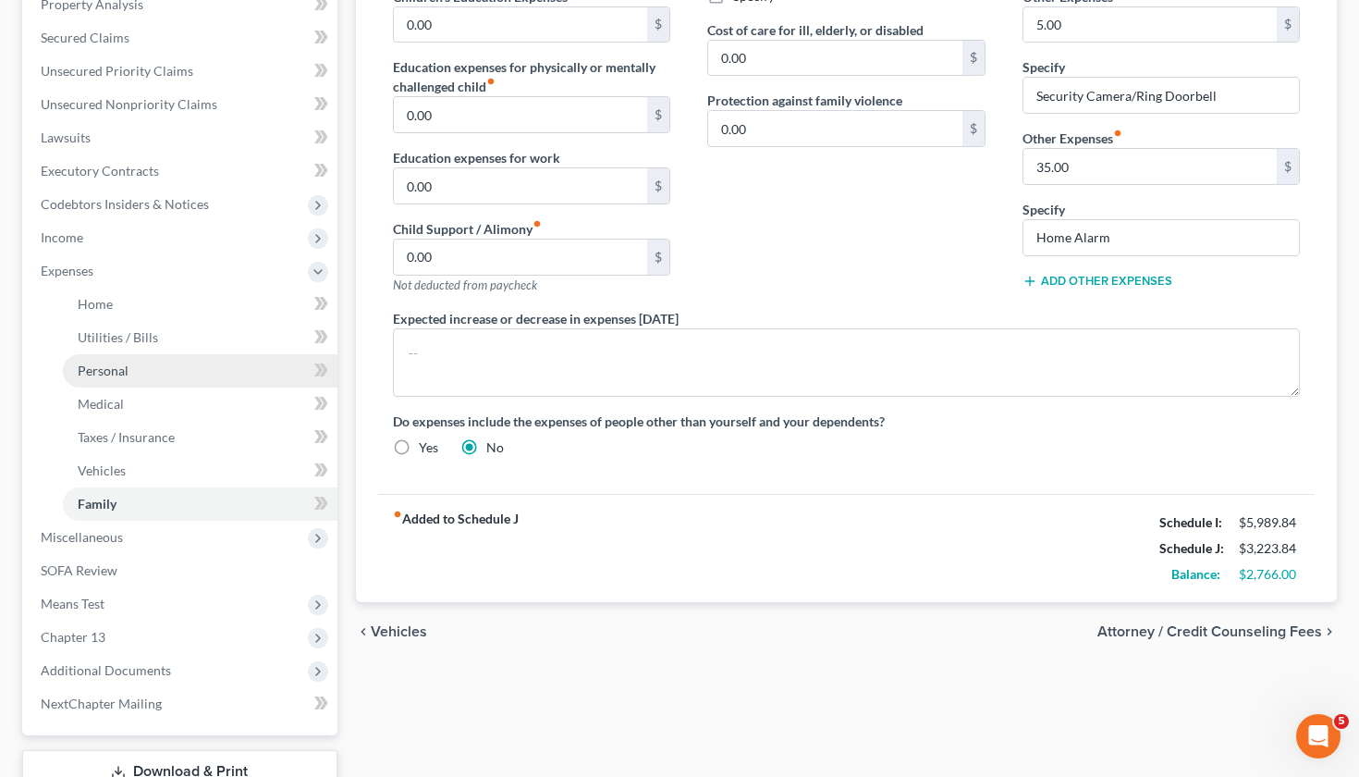
click at [105, 373] on span "Personal" at bounding box center [103, 370] width 51 height 16
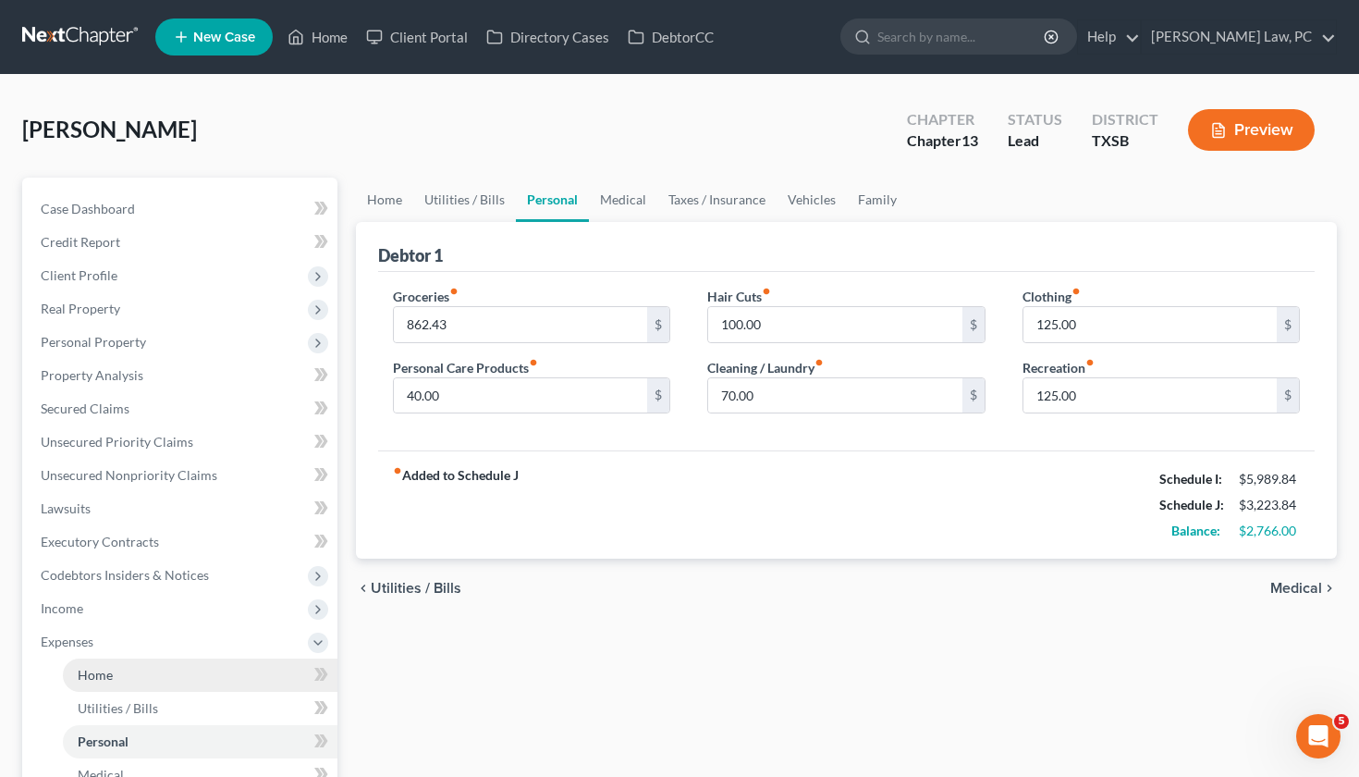
click at [94, 679] on span "Home" at bounding box center [95, 675] width 35 height 16
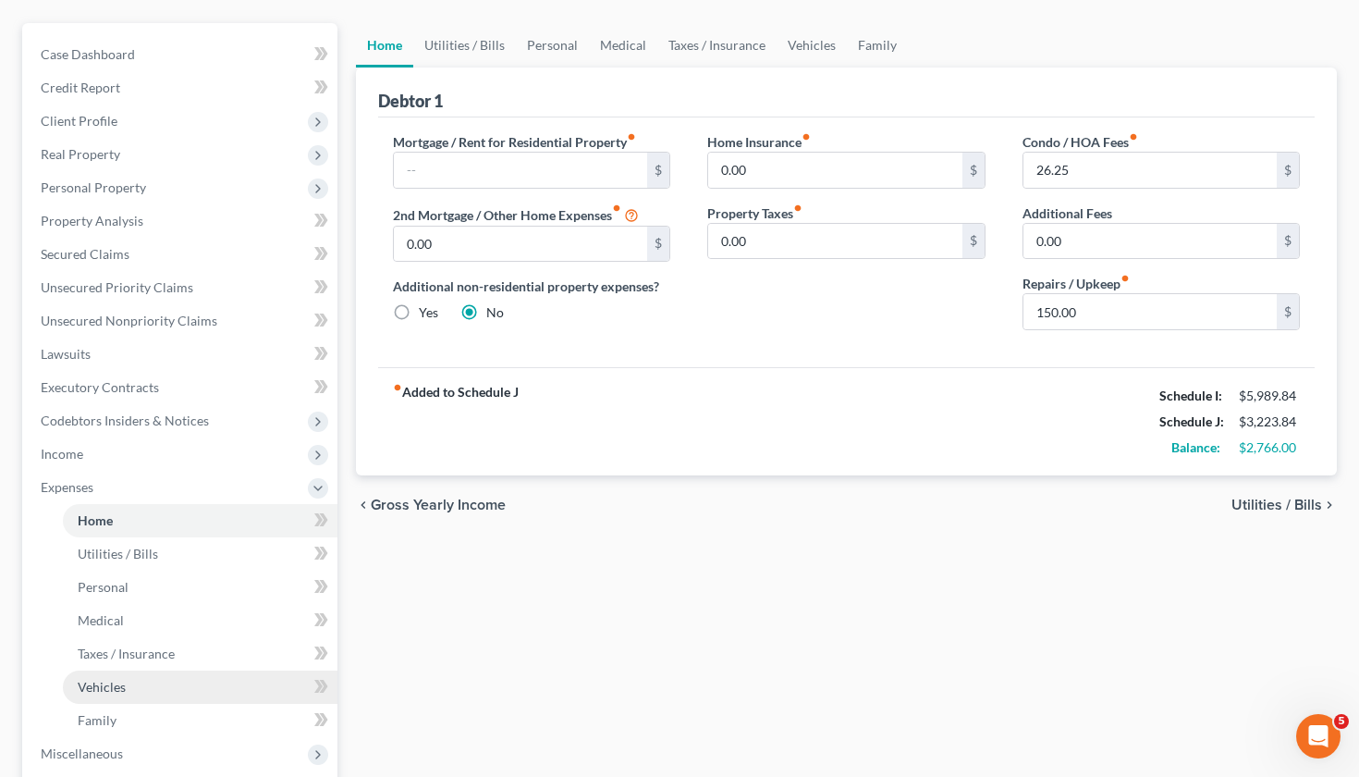
scroll to position [164, 0]
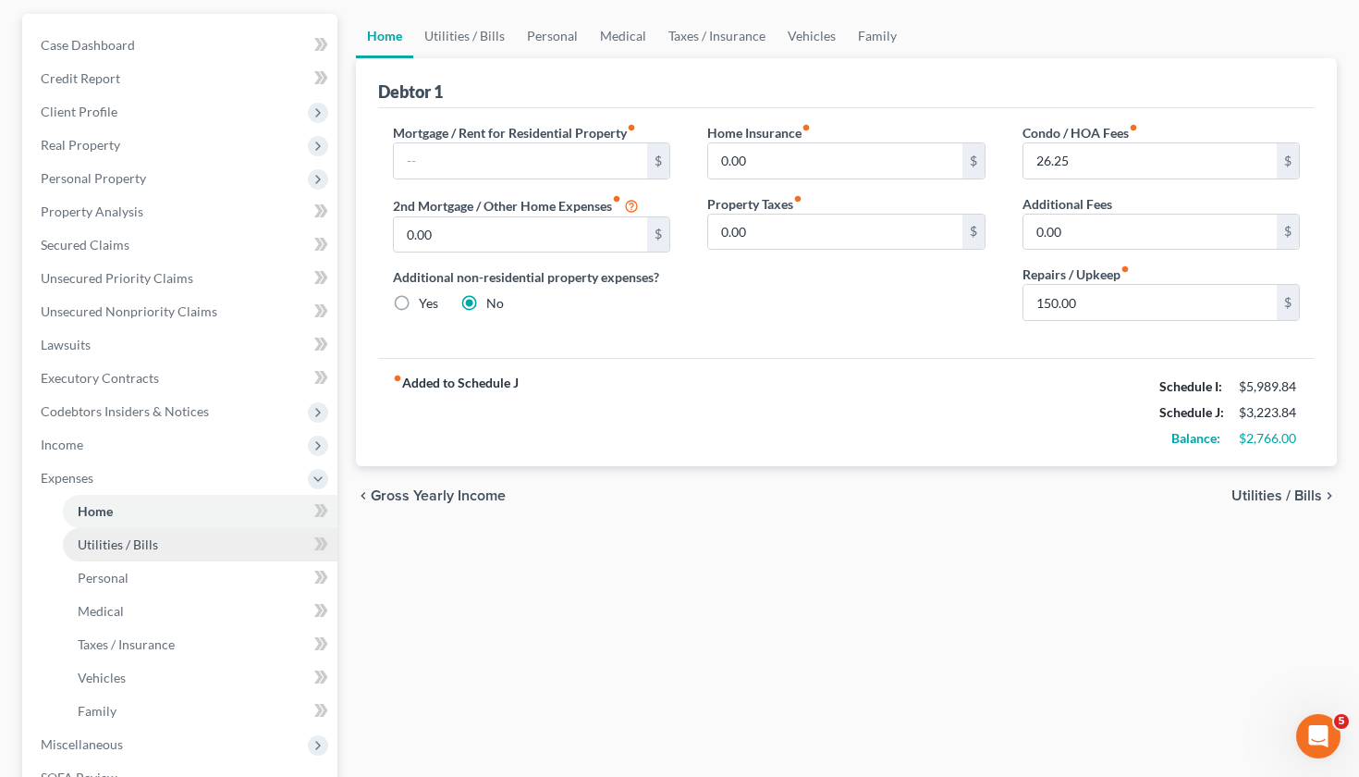
click at [126, 543] on span "Utilities / Bills" at bounding box center [118, 544] width 80 height 16
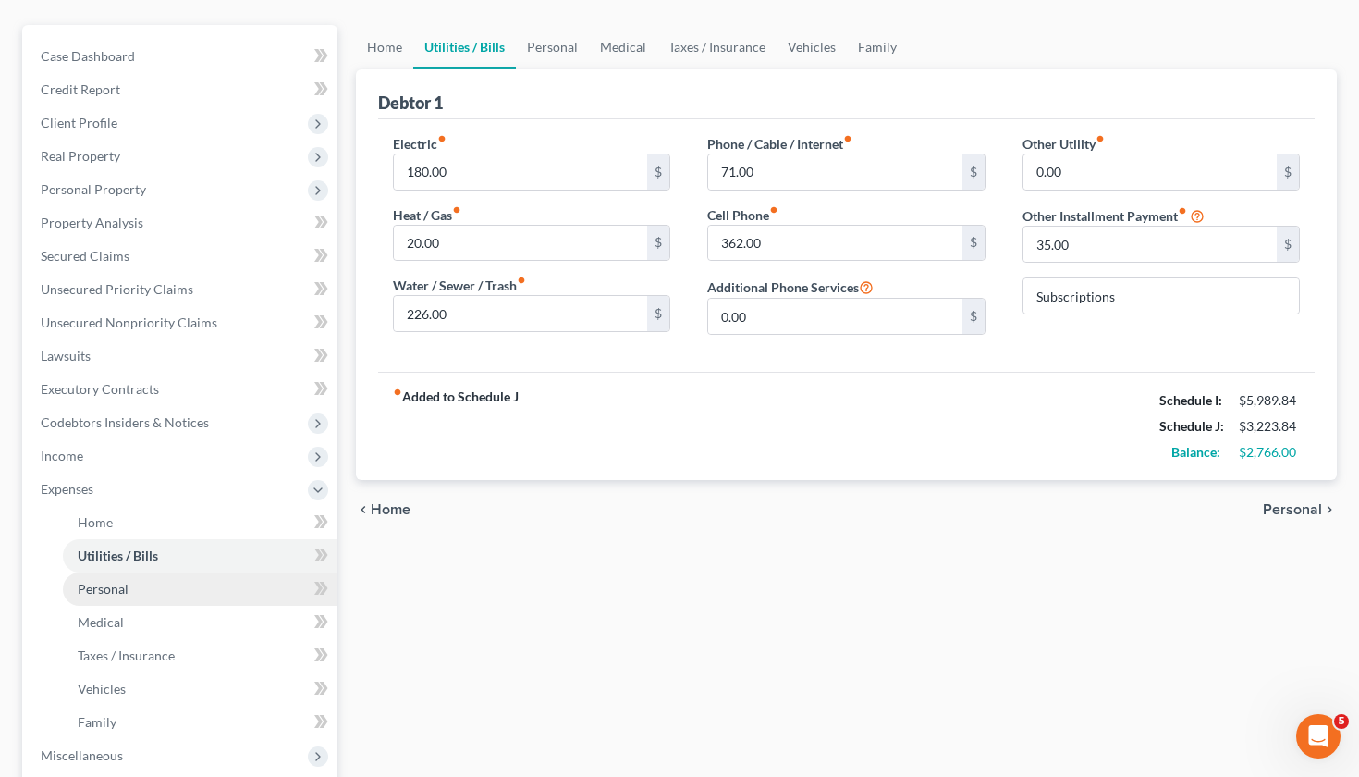
click at [102, 583] on span "Personal" at bounding box center [103, 589] width 51 height 16
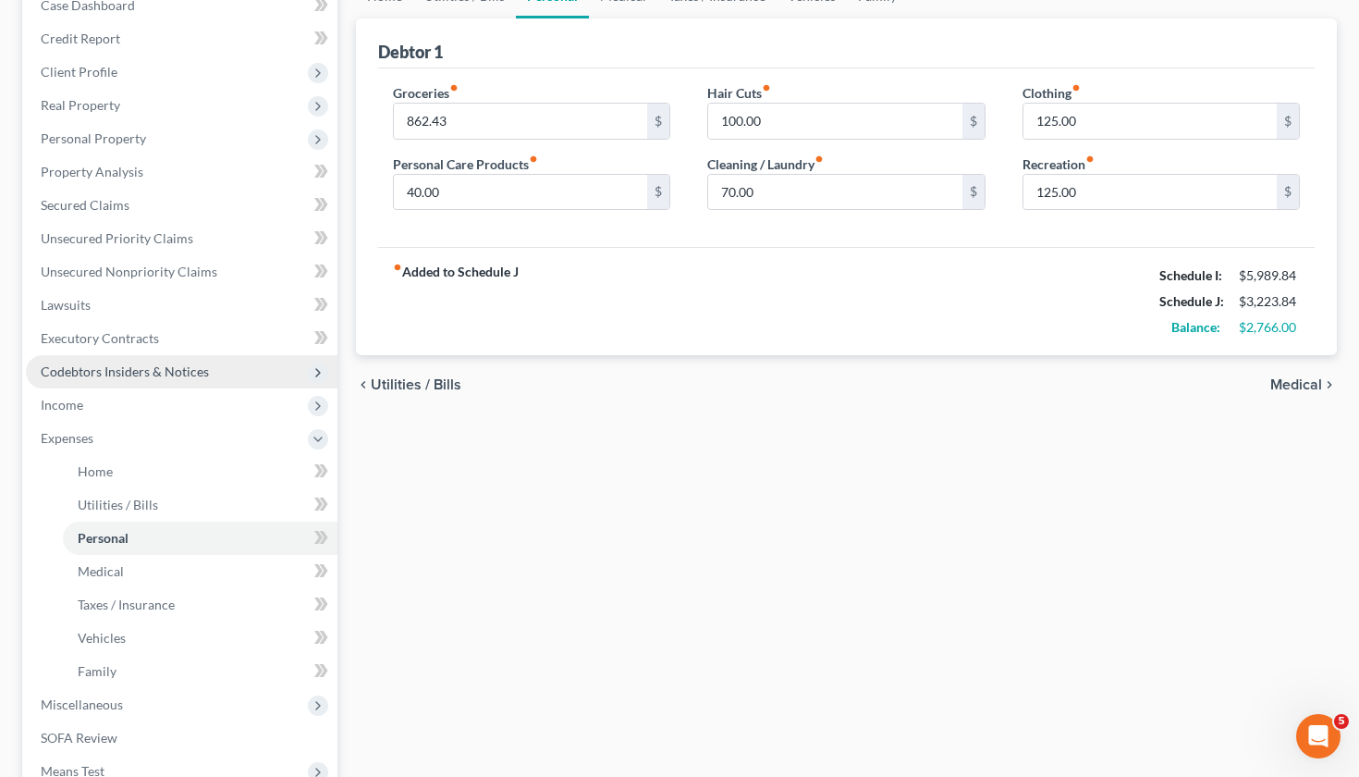
scroll to position [310, 0]
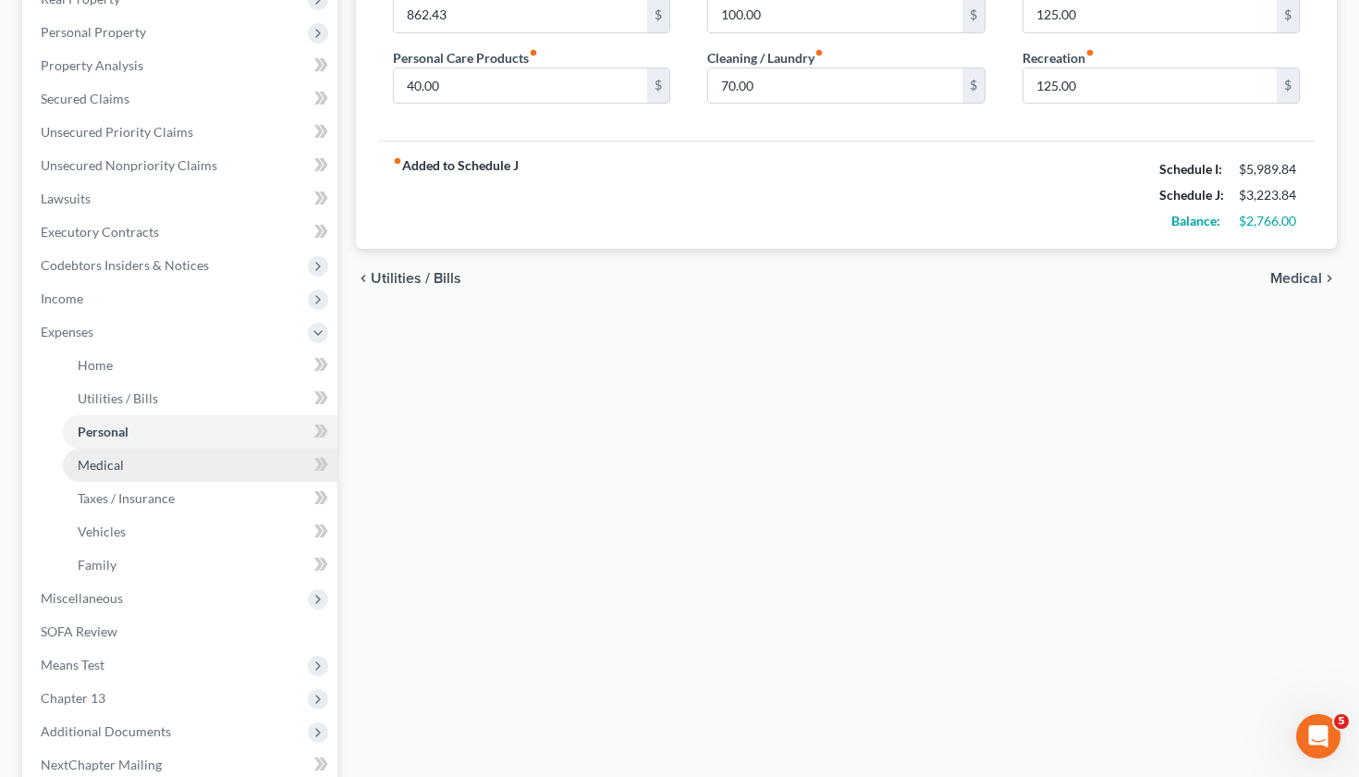
click at [117, 461] on span "Medical" at bounding box center [101, 465] width 46 height 16
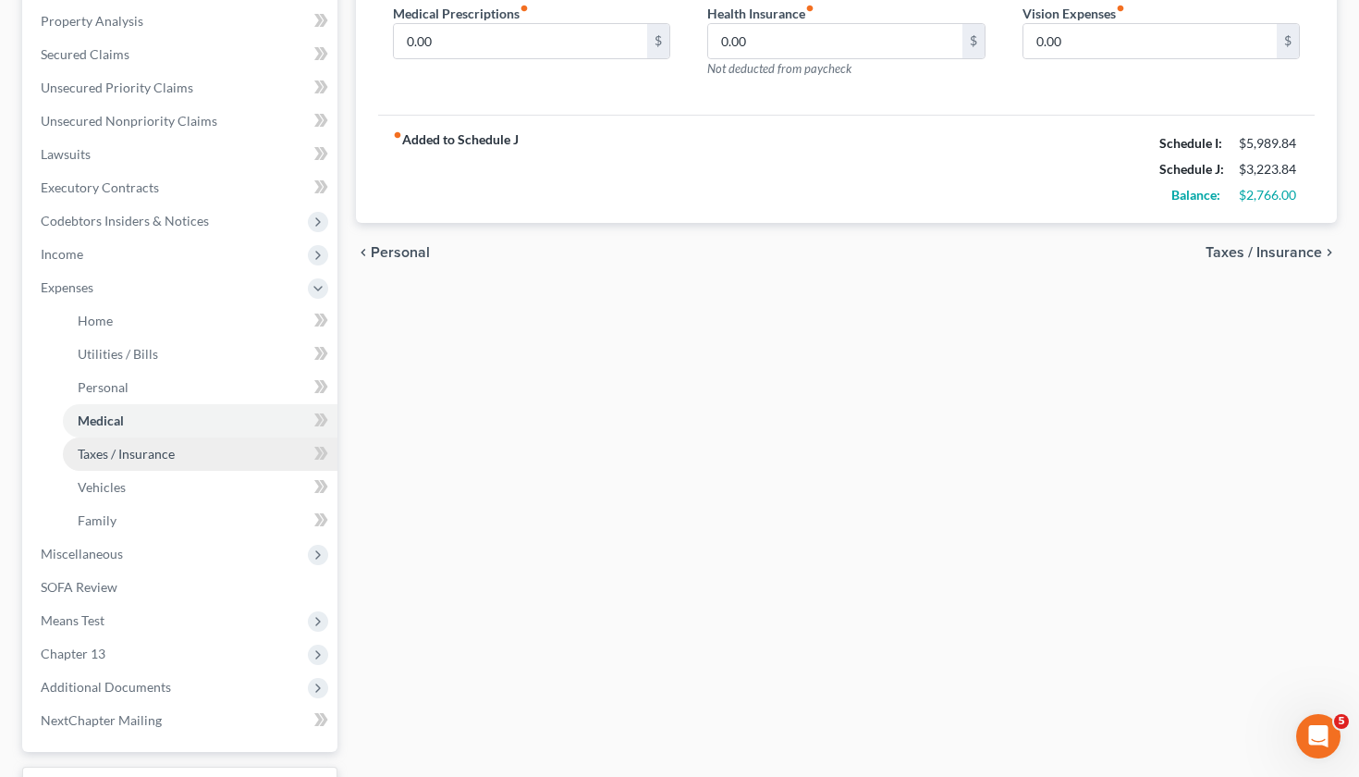
click at [103, 457] on span "Taxes / Insurance" at bounding box center [126, 454] width 97 height 16
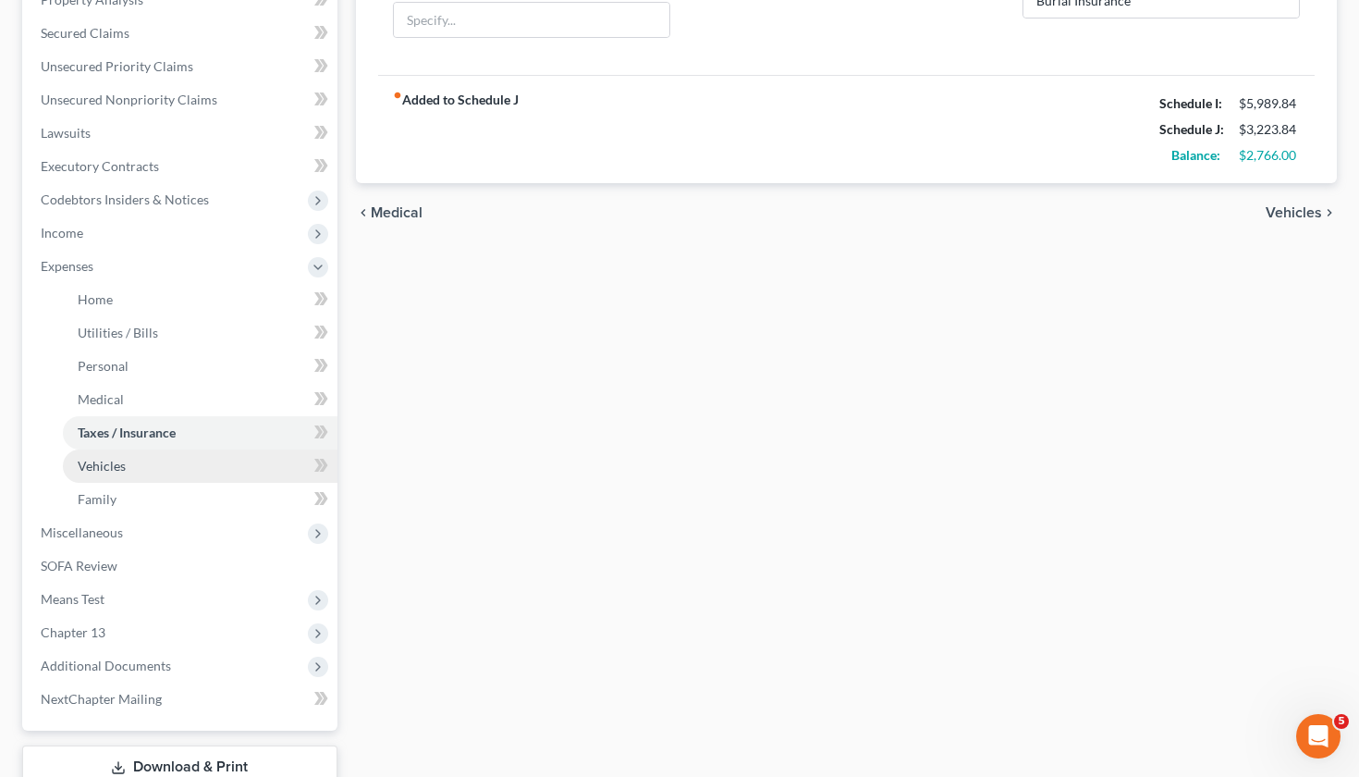
click at [103, 461] on span "Vehicles" at bounding box center [102, 466] width 48 height 16
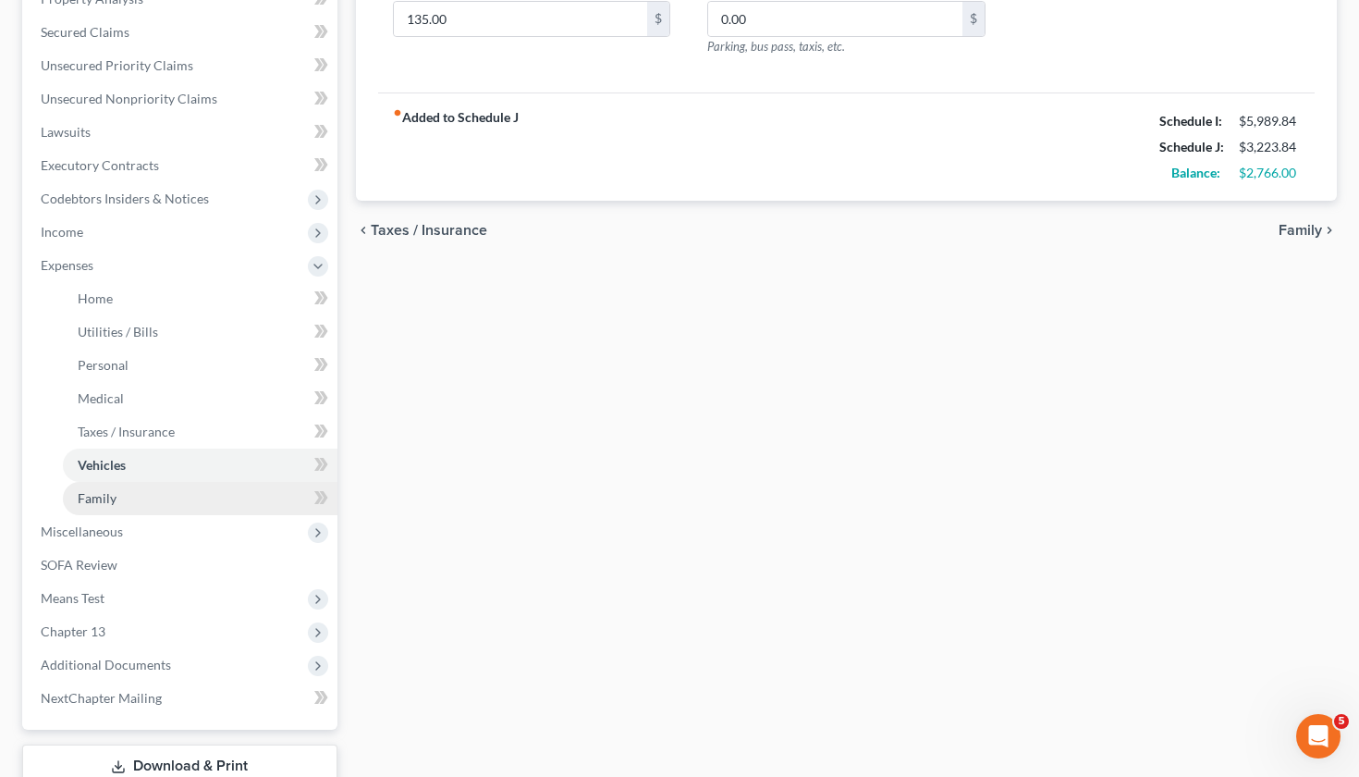
click at [108, 505] on span "Family" at bounding box center [97, 498] width 39 height 16
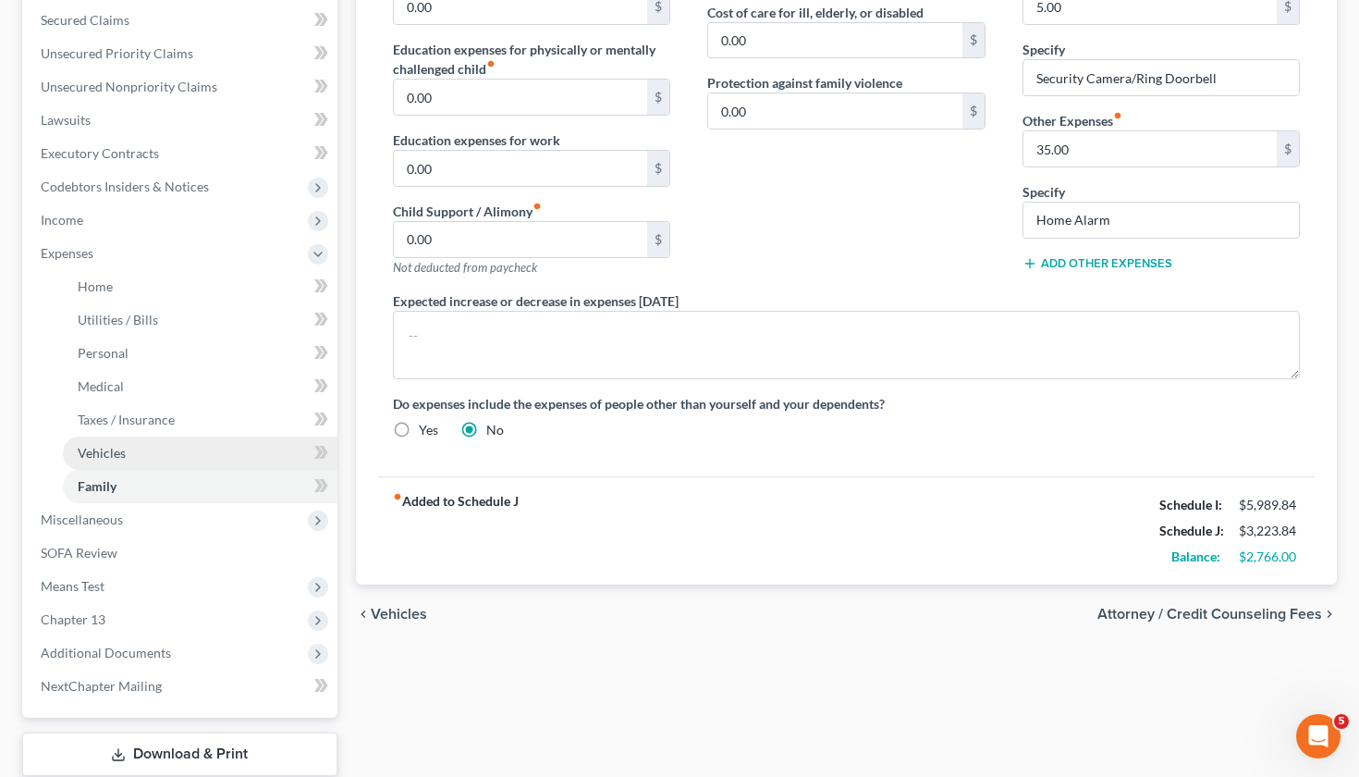
click at [114, 454] on span "Vehicles" at bounding box center [102, 453] width 48 height 16
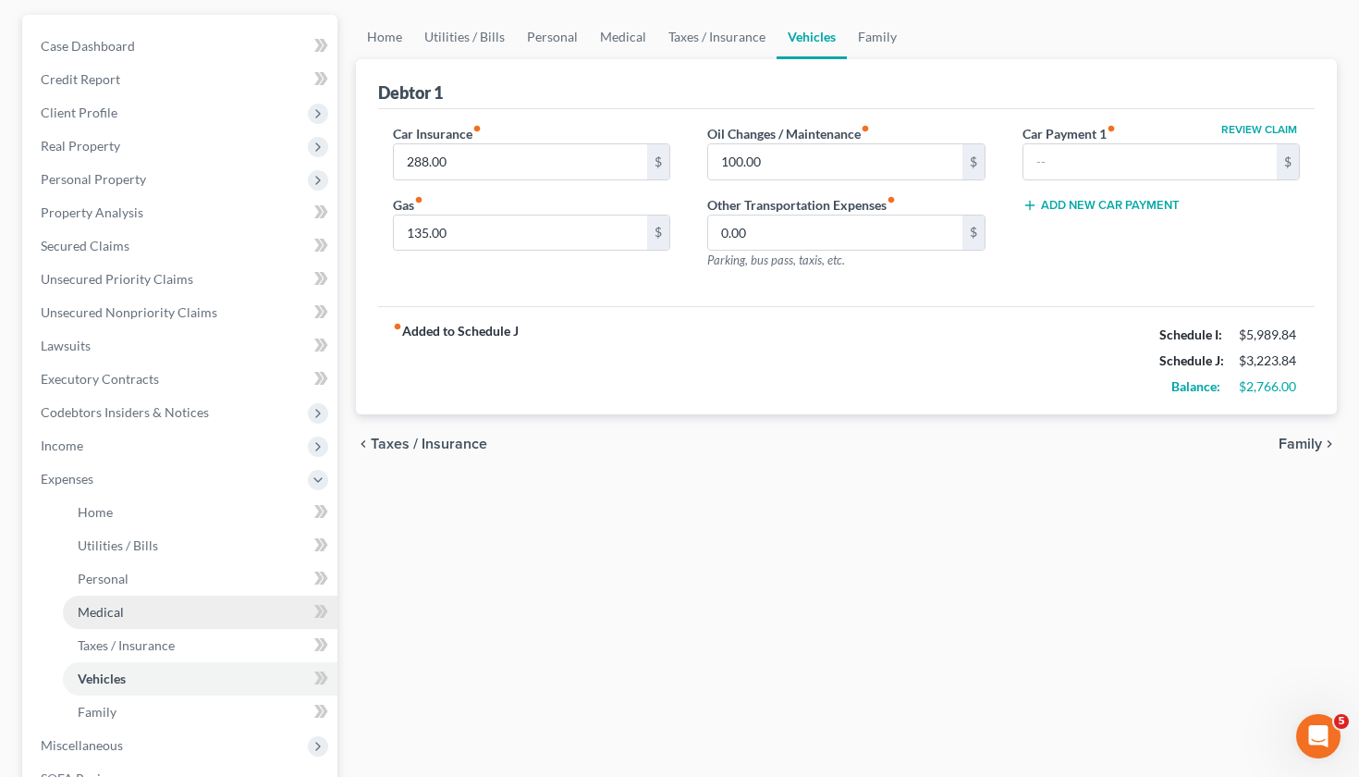
scroll to position [167, 0]
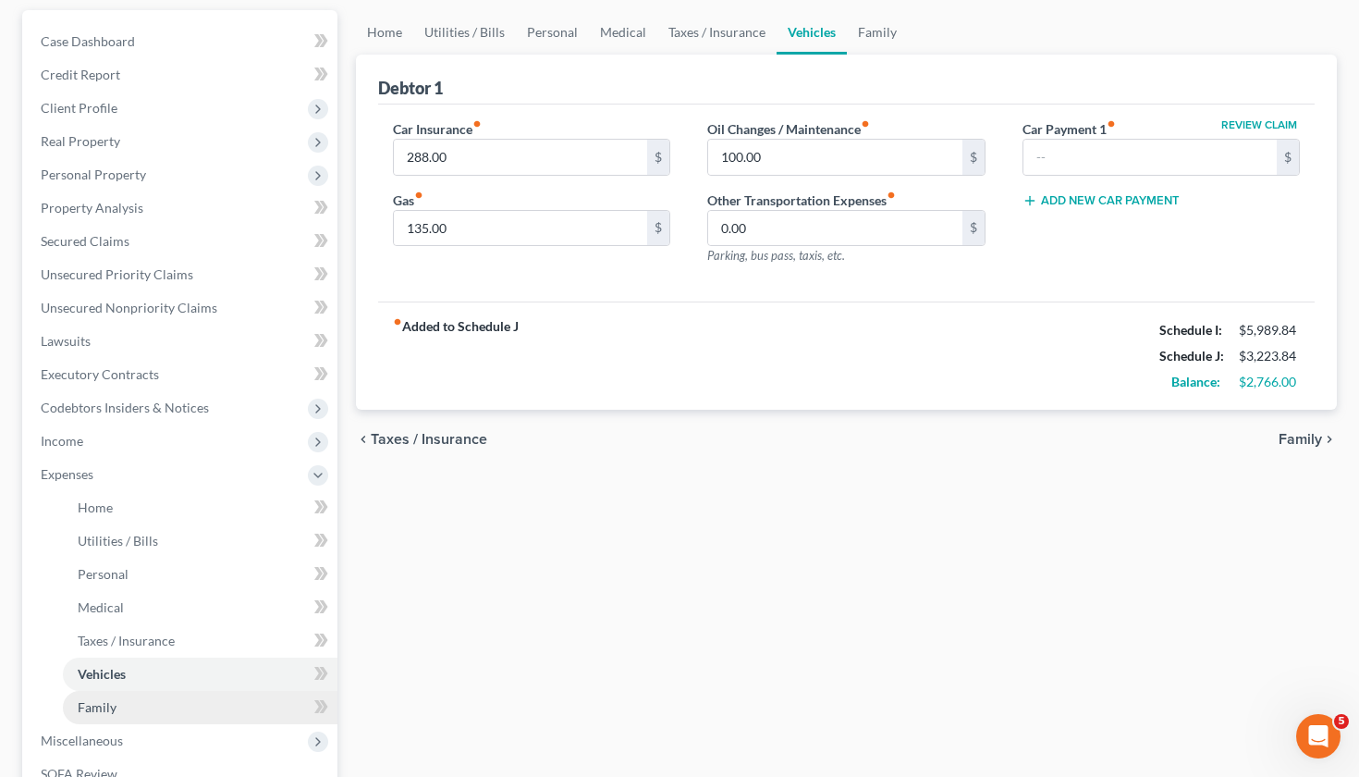
click at [89, 707] on span "Family" at bounding box center [97, 707] width 39 height 16
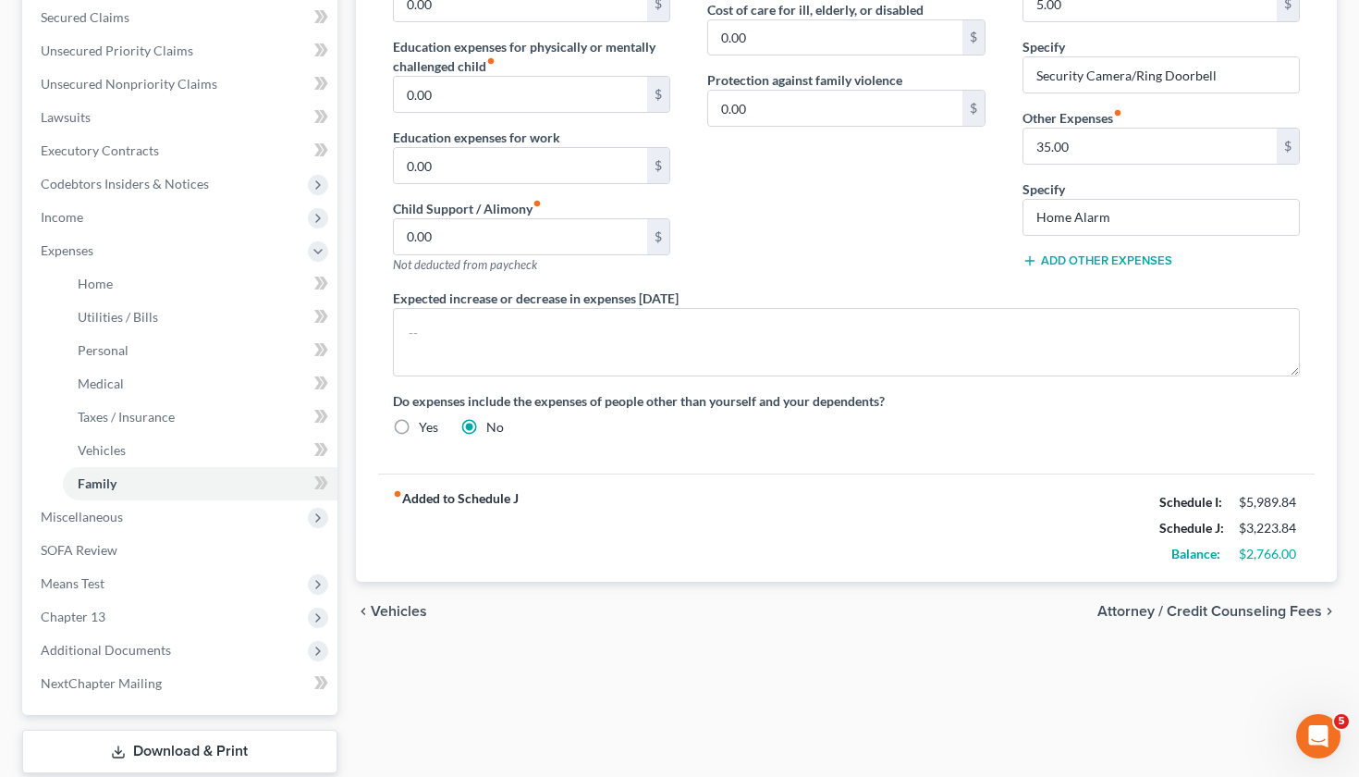
scroll to position [394, 0]
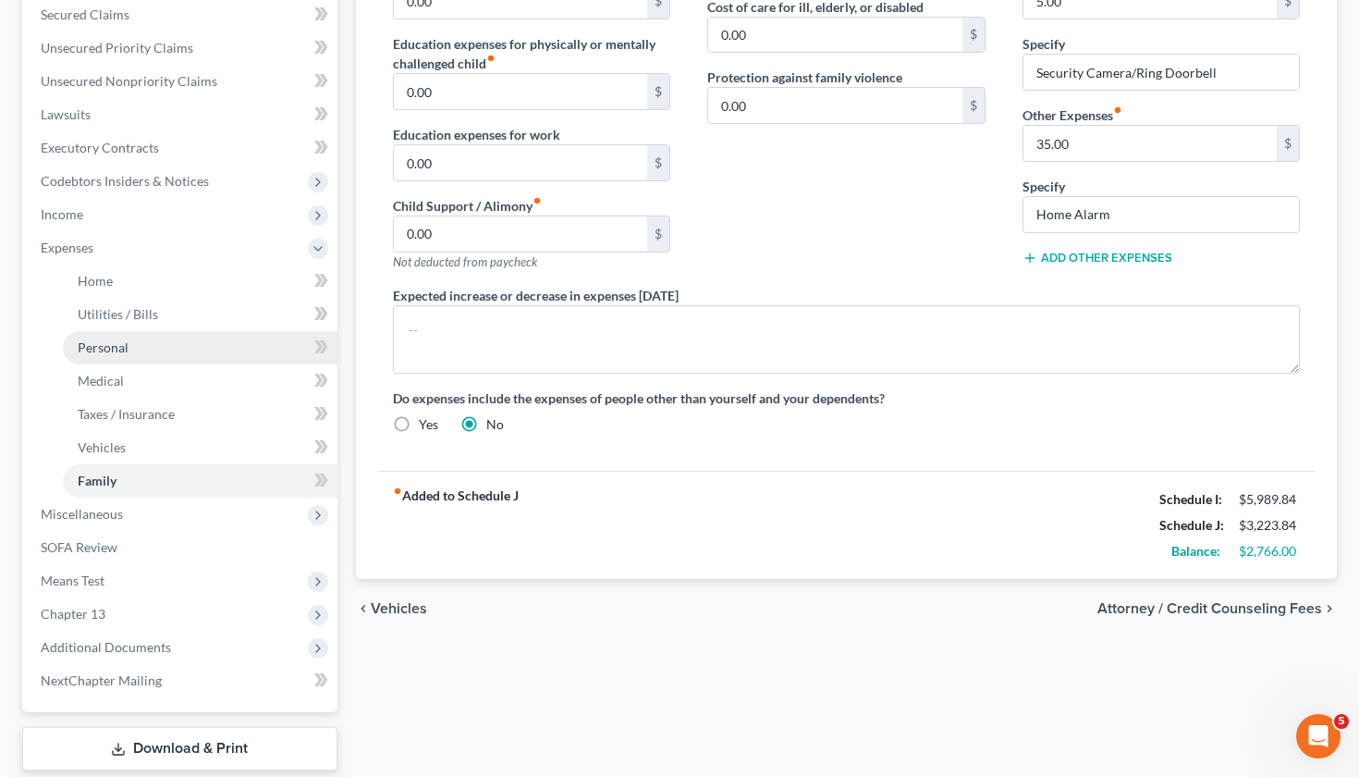
click at [119, 343] on span "Personal" at bounding box center [103, 347] width 51 height 16
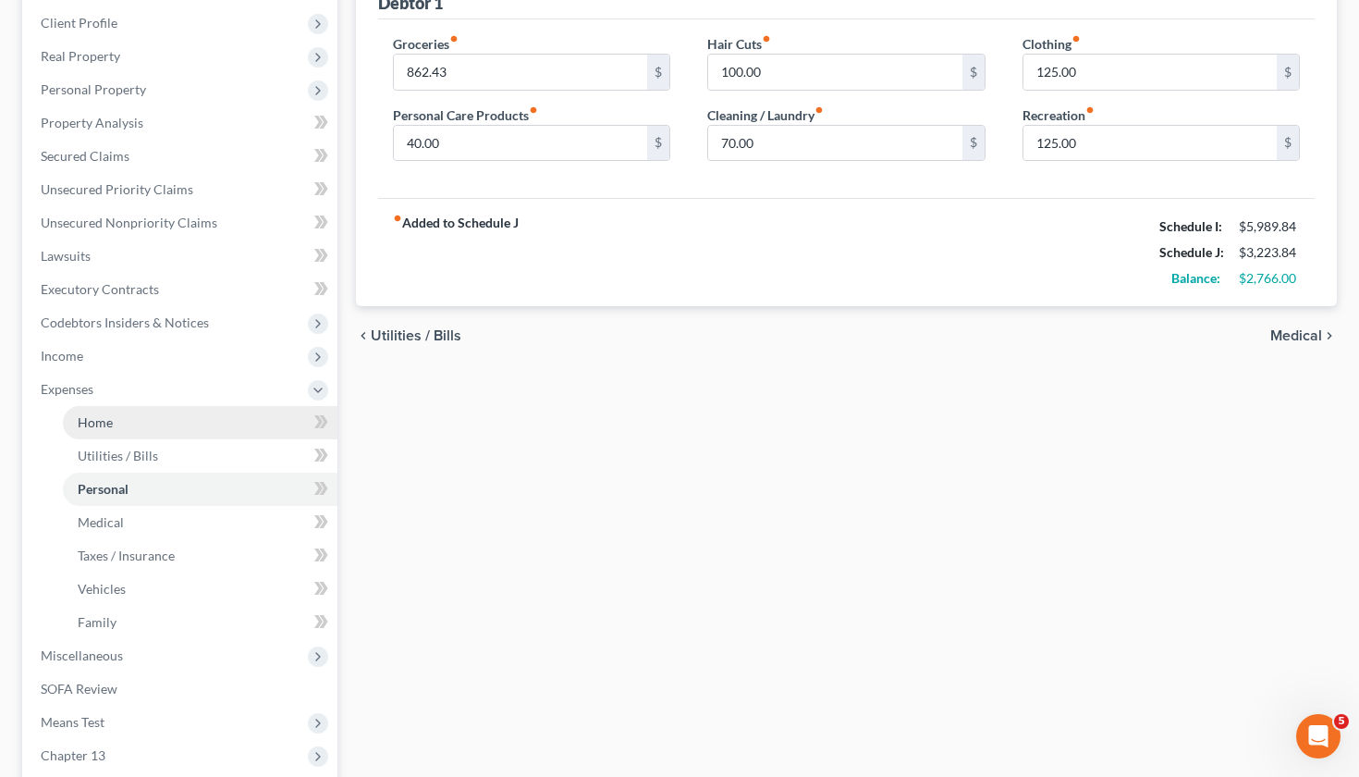
click at [105, 421] on span "Home" at bounding box center [95, 422] width 35 height 16
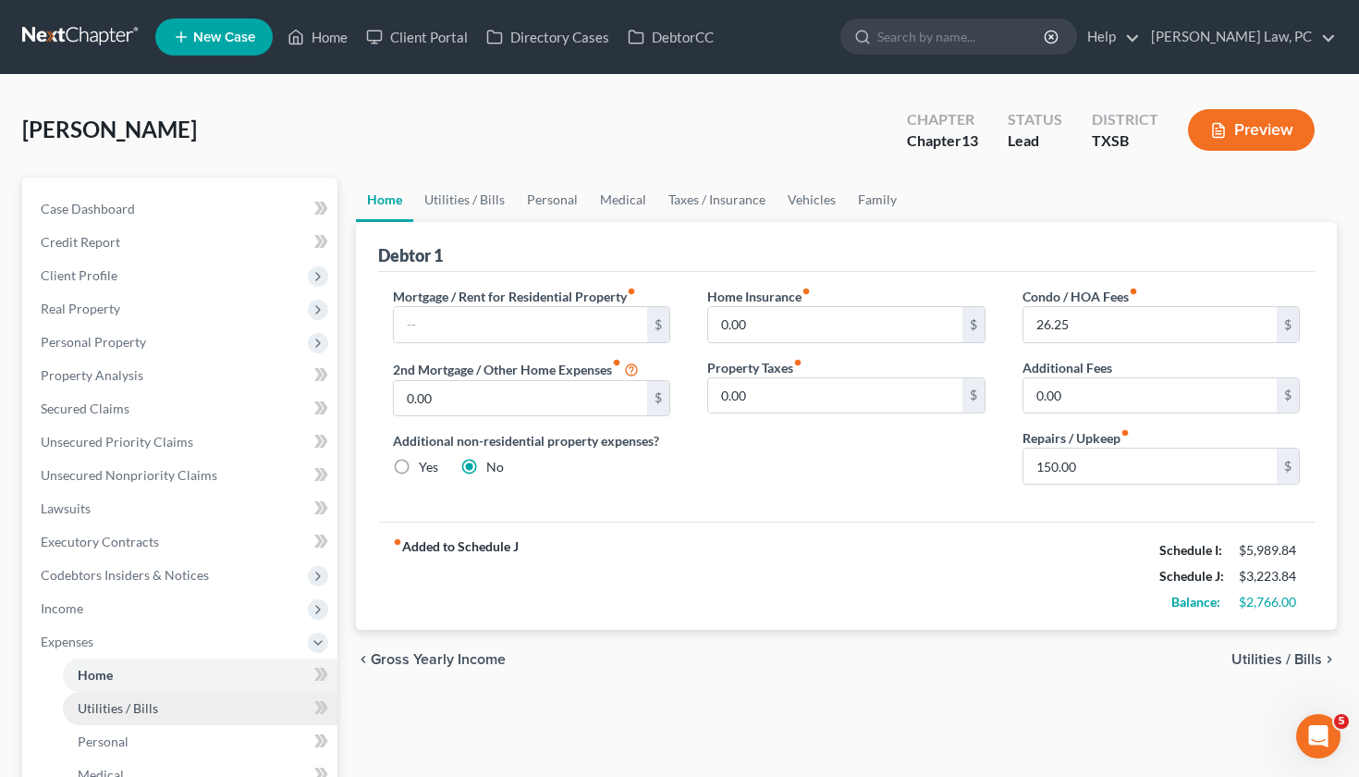
click at [93, 706] on span "Utilities / Bills" at bounding box center [118, 708] width 80 height 16
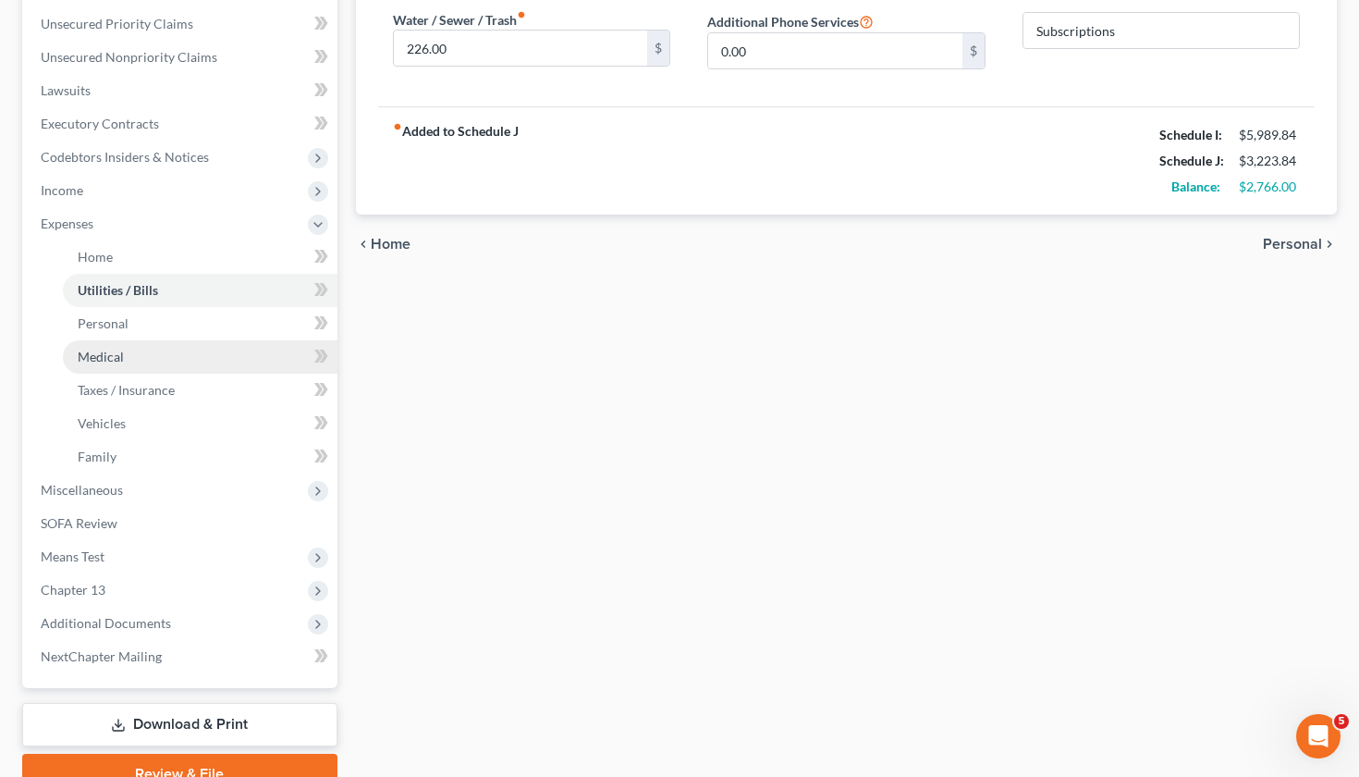
scroll to position [420, 0]
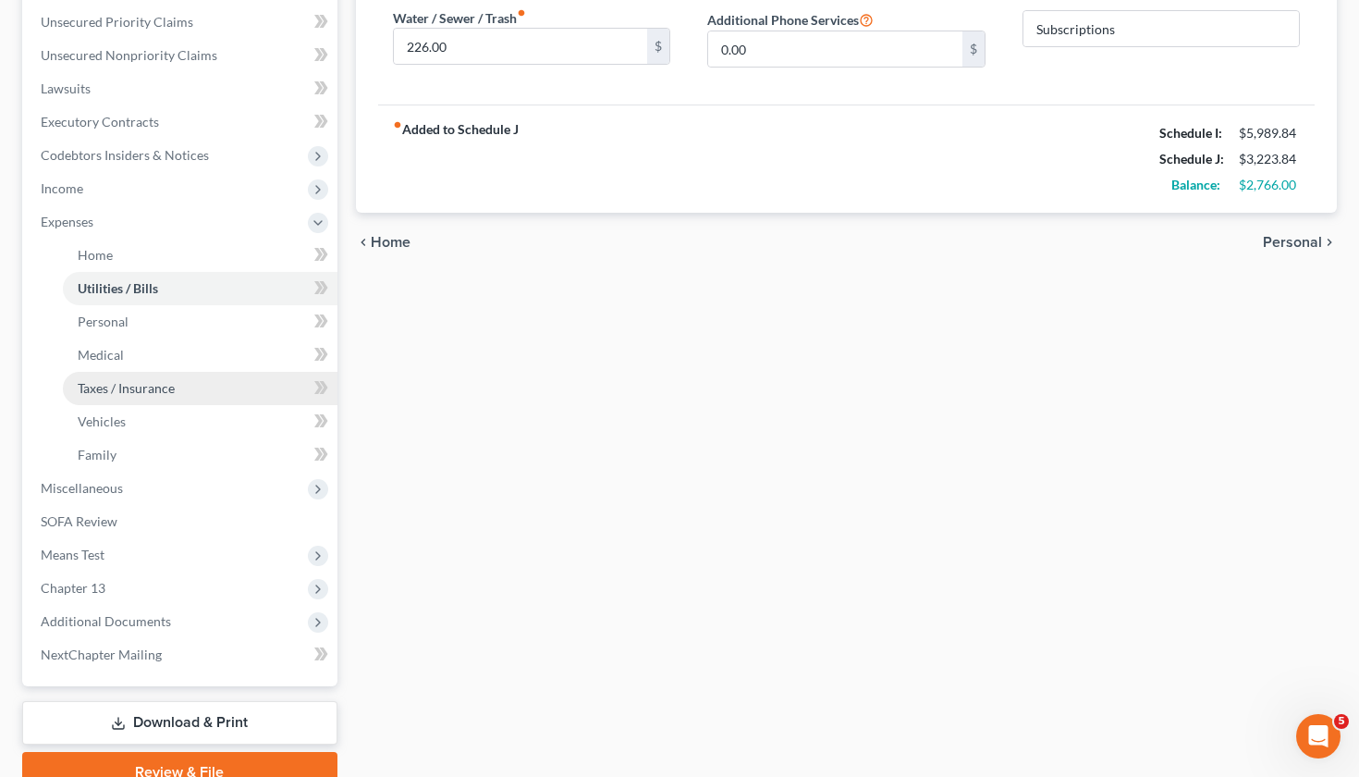
click at [114, 383] on span "Taxes / Insurance" at bounding box center [126, 388] width 97 height 16
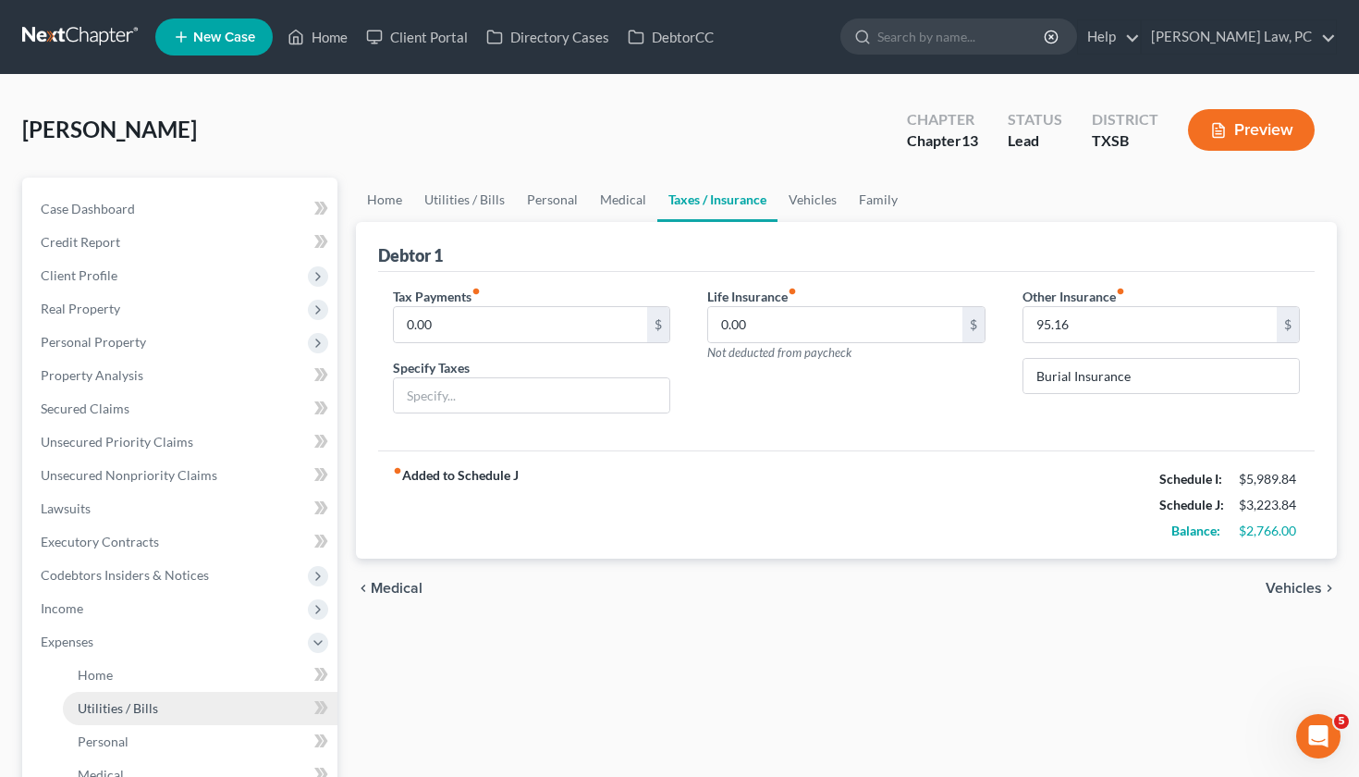
click at [89, 704] on span "Utilities / Bills" at bounding box center [118, 708] width 80 height 16
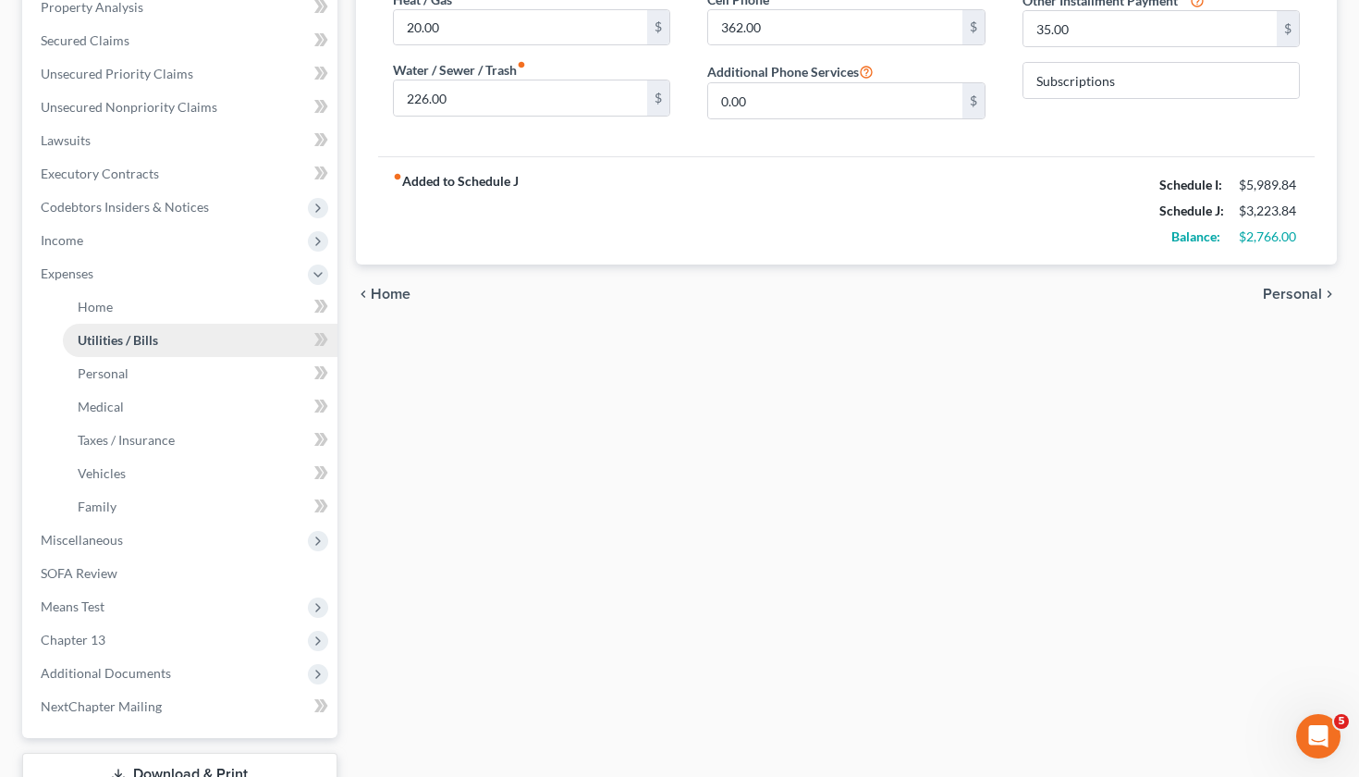
scroll to position [377, 0]
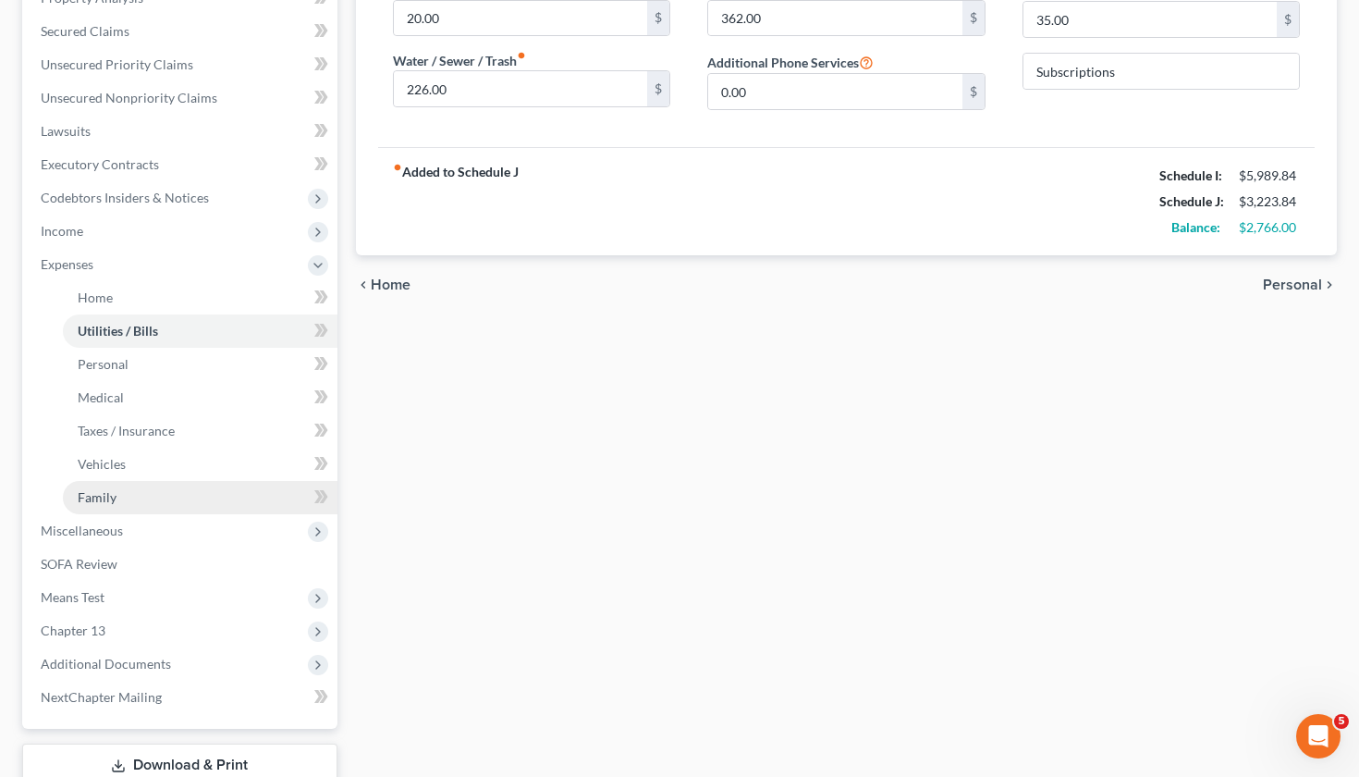
click at [109, 499] on span "Family" at bounding box center [97, 497] width 39 height 16
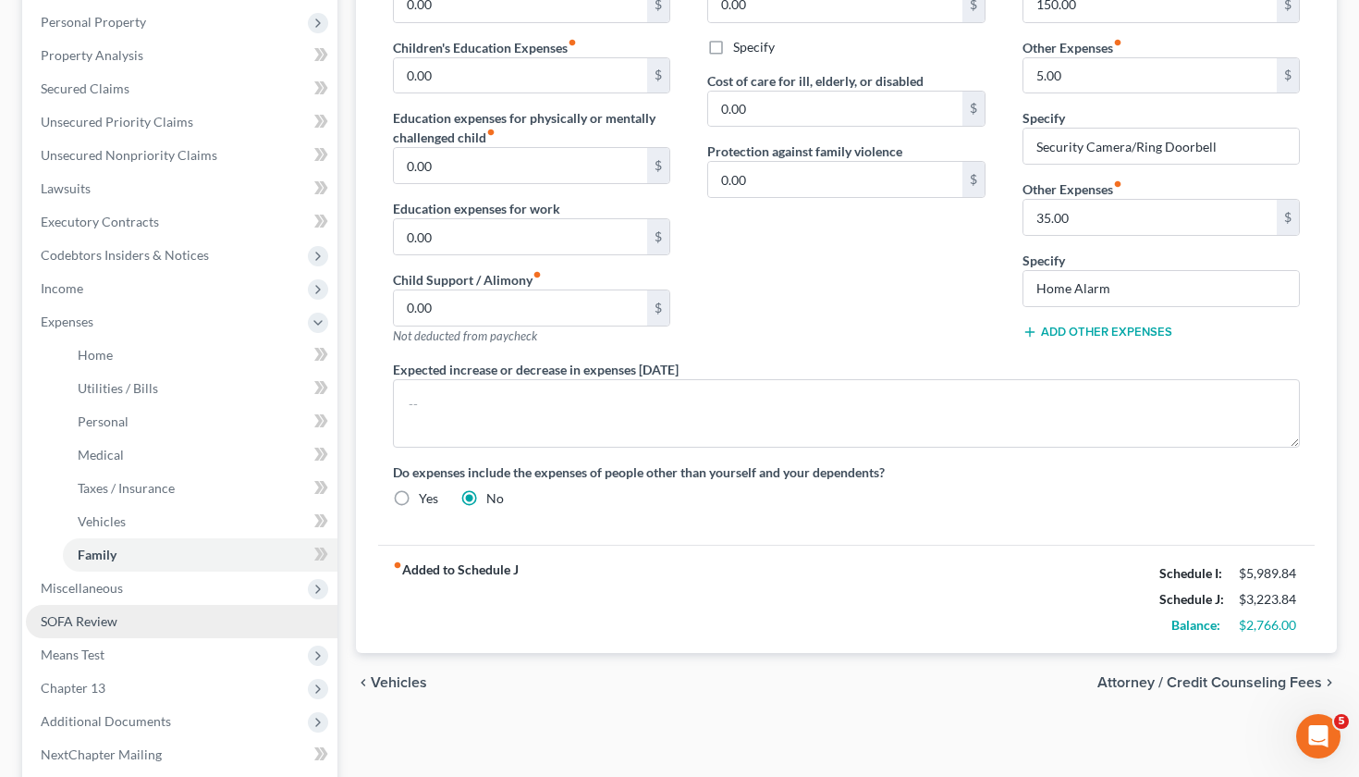
scroll to position [337, 0]
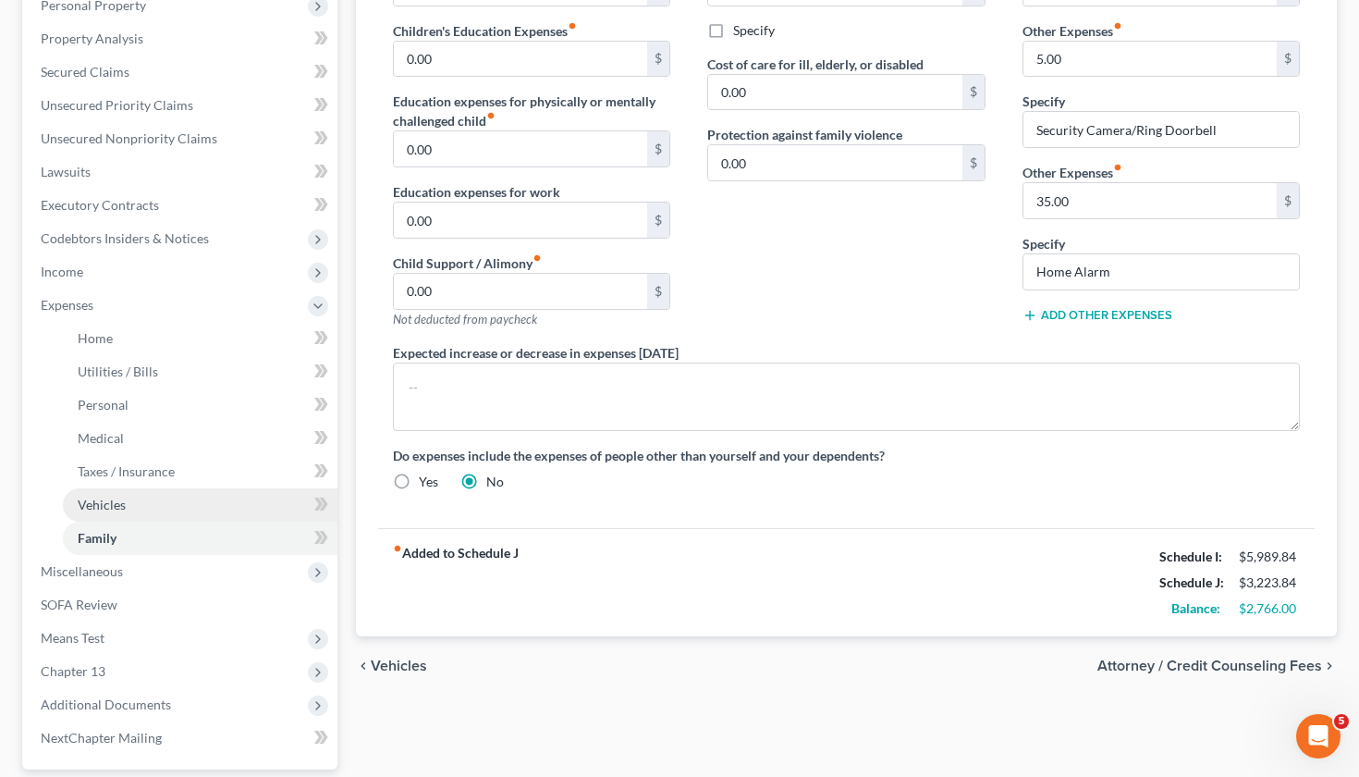
click at [108, 497] on link "Vehicles" at bounding box center [200, 504] width 275 height 33
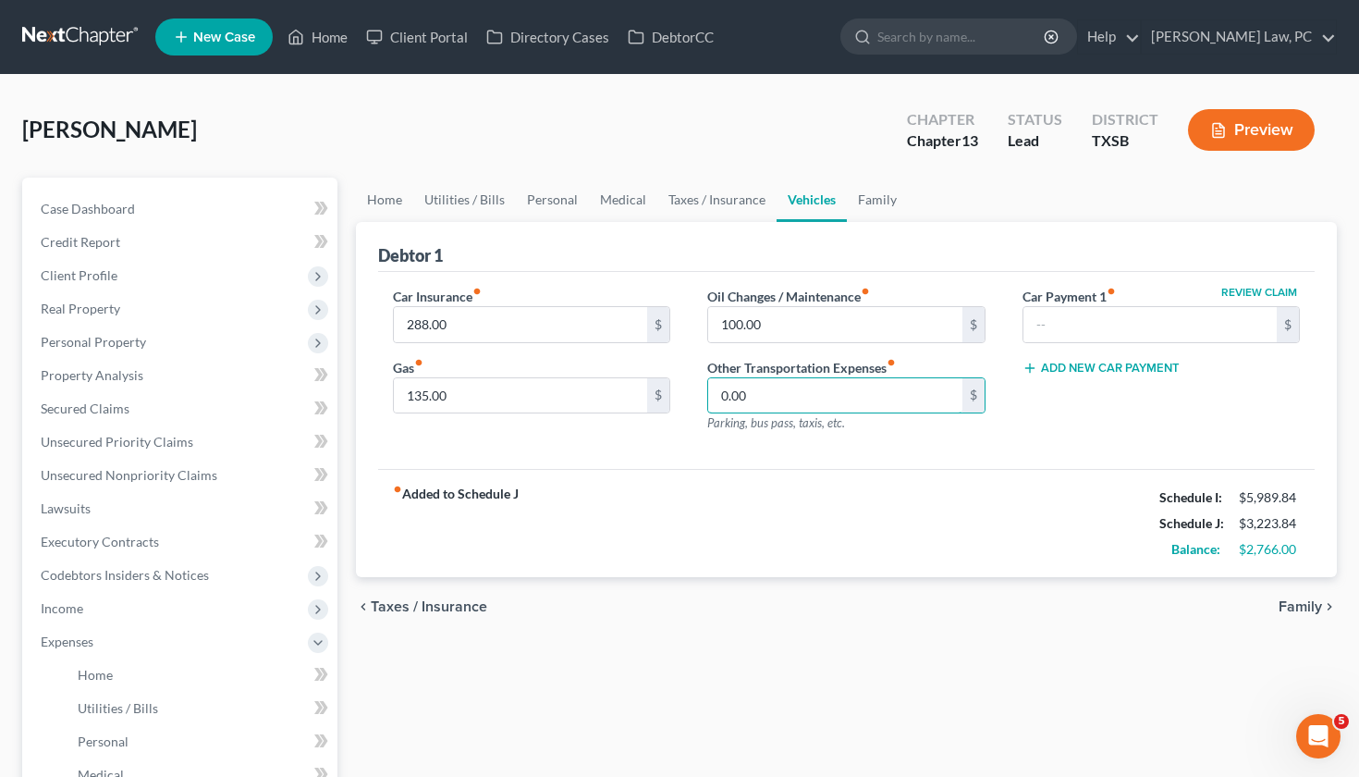
drag, startPoint x: 769, startPoint y: 399, endPoint x: 705, endPoint y: 398, distance: 64.7
click at [705, 398] on div "Oil Changes / Maintenance fiber_manual_record 100.00 $ Other Transportation Exp…" at bounding box center [846, 367] width 315 height 161
type input "1"
type input "100"
click at [939, 457] on div "Car Insurance fiber_manual_record 288.00 $ Gas fiber_manual_record 135.00 $ Oil…" at bounding box center [847, 371] width 938 height 198
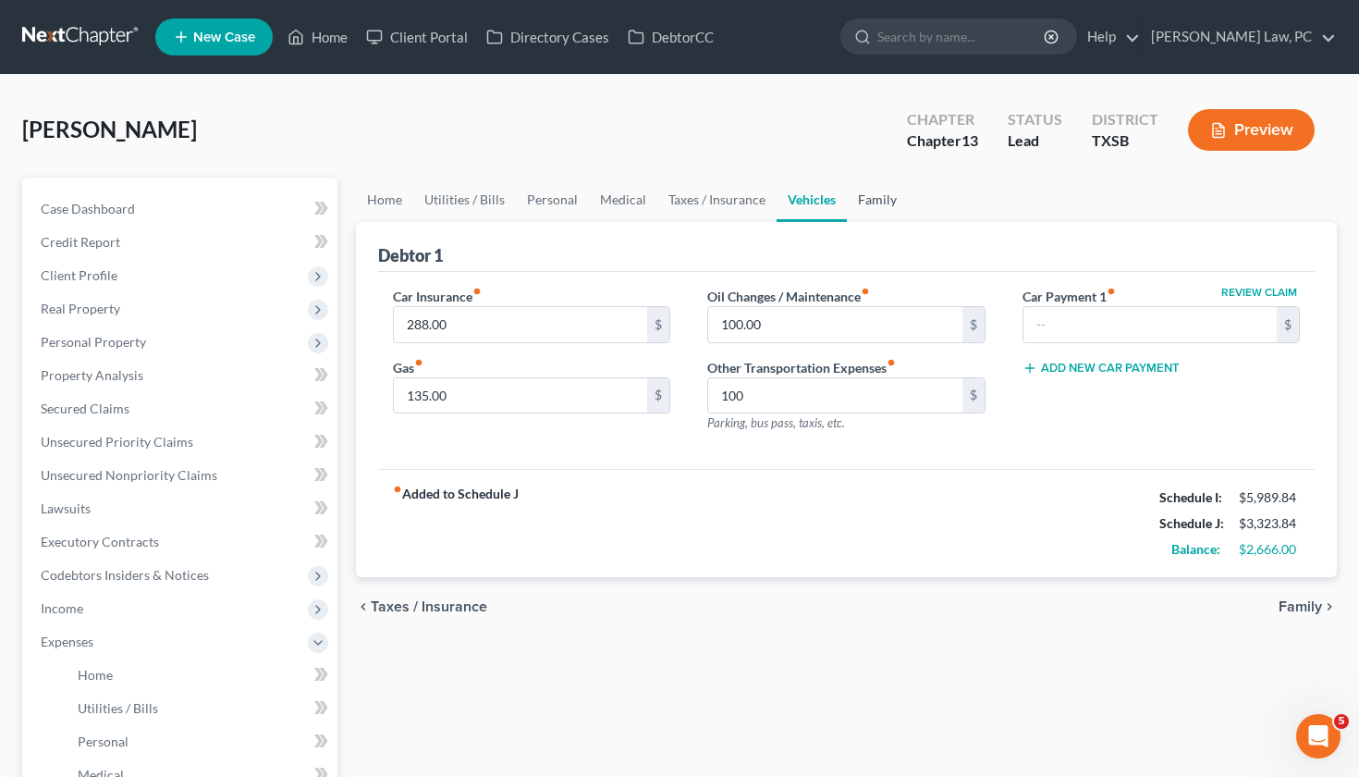
click at [865, 203] on link "Family" at bounding box center [877, 200] width 61 height 44
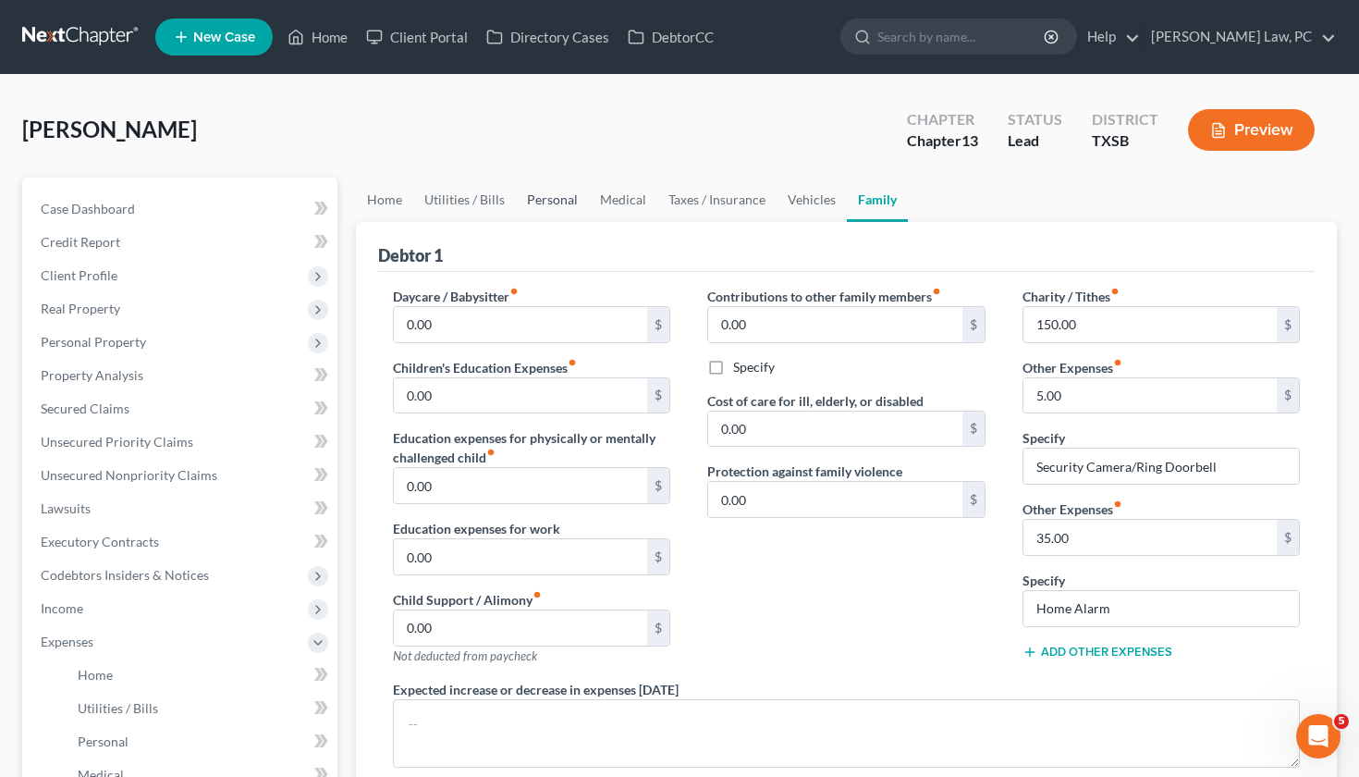
click at [535, 204] on link "Personal" at bounding box center [552, 200] width 73 height 44
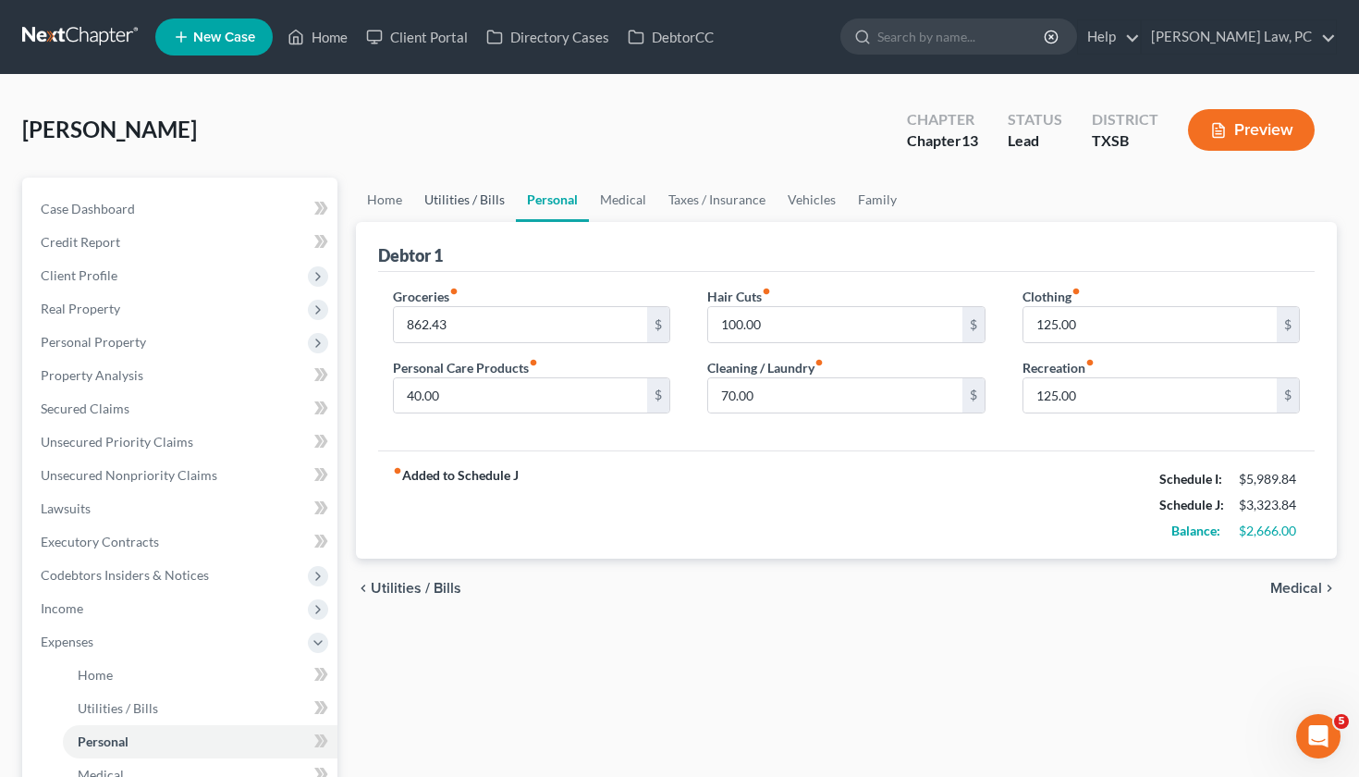
click at [457, 203] on link "Utilities / Bills" at bounding box center [464, 200] width 103 height 44
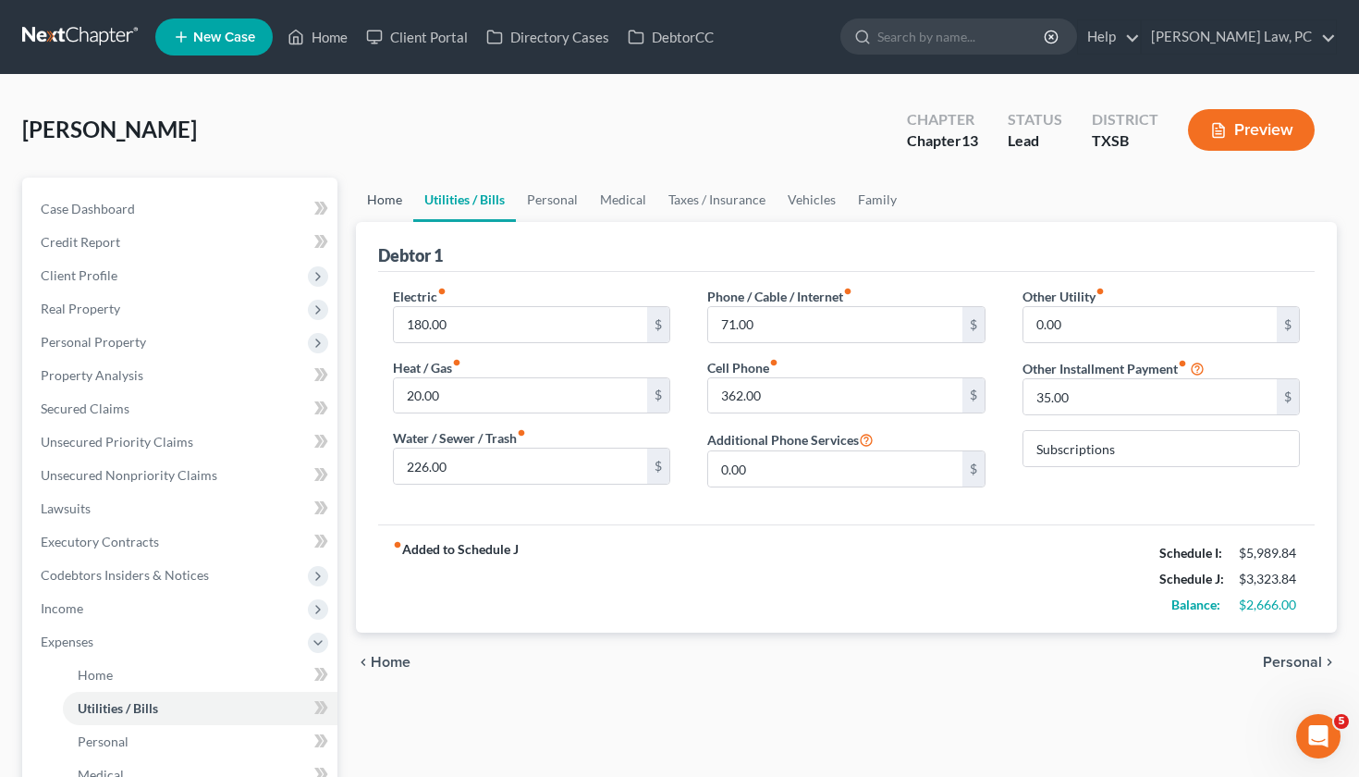
click at [399, 202] on link "Home" at bounding box center [384, 200] width 57 height 44
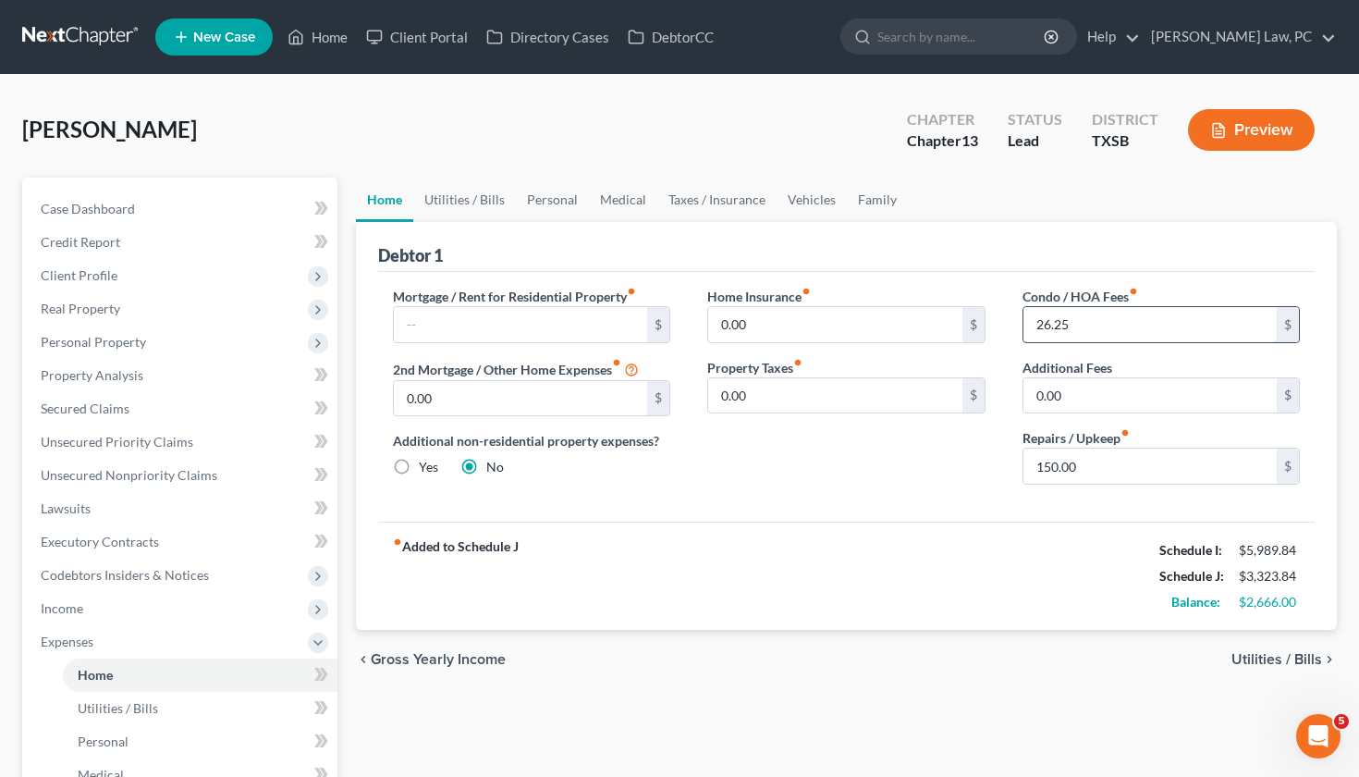
drag, startPoint x: 1074, startPoint y: 322, endPoint x: 1026, endPoint y: 320, distance: 48.1
click at [1026, 321] on input "26.25" at bounding box center [1151, 324] width 254 height 35
type input "2"
type input "26.25"
click at [440, 203] on link "Utilities / Bills" at bounding box center [464, 200] width 103 height 44
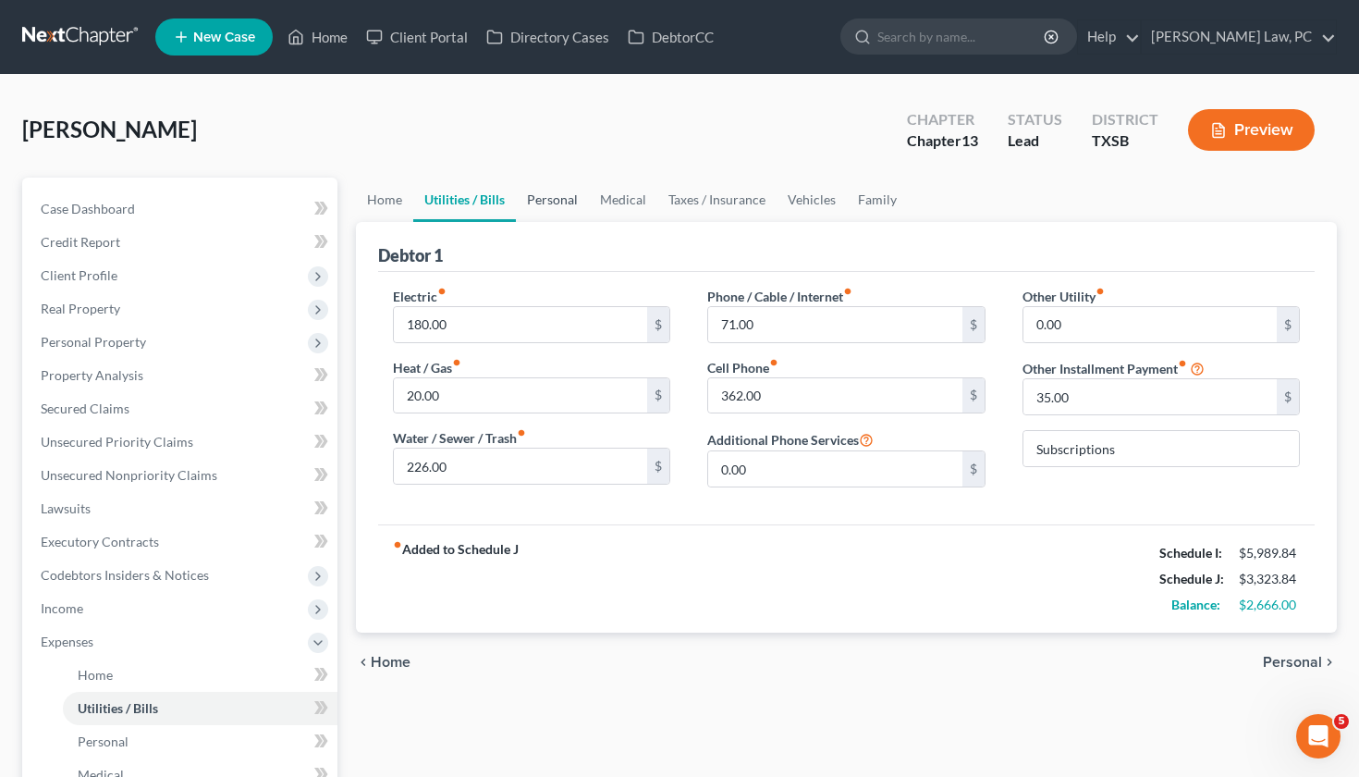
click at [546, 195] on link "Personal" at bounding box center [552, 200] width 73 height 44
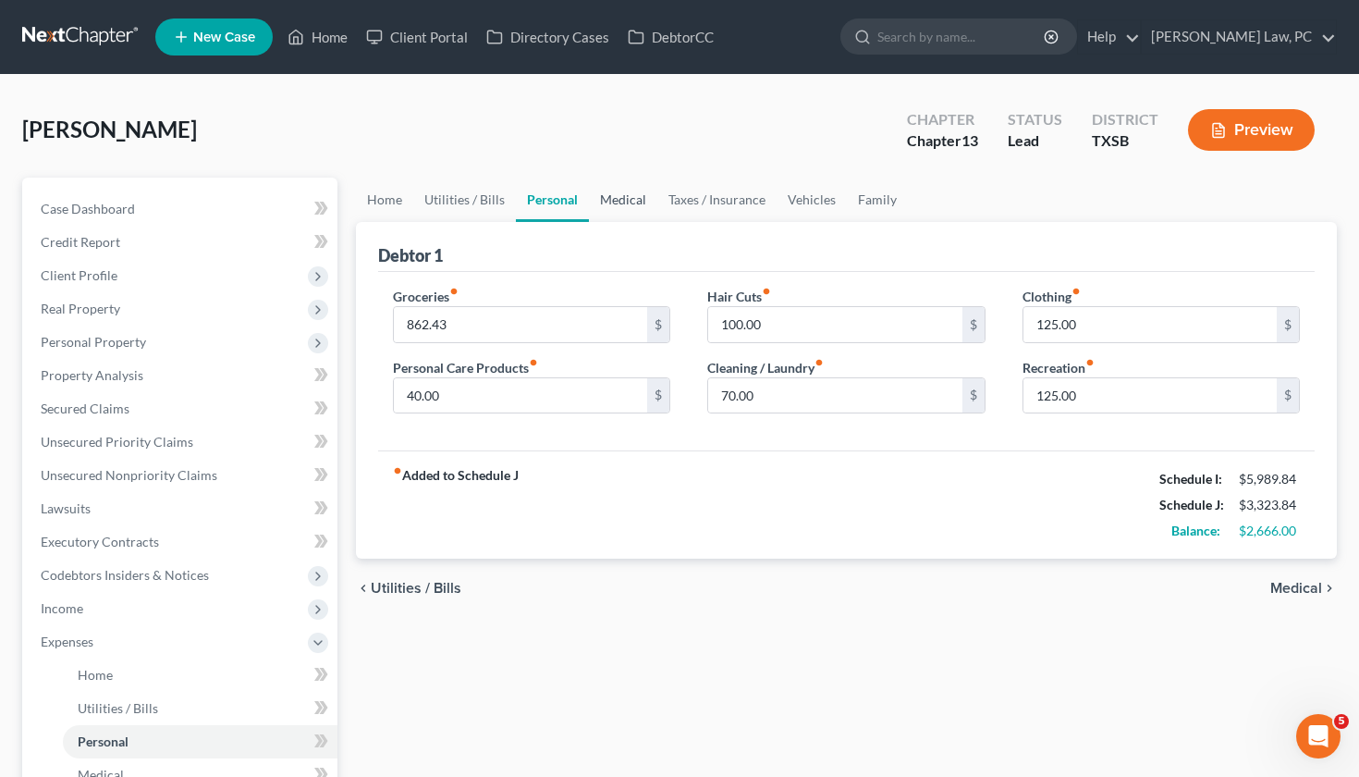
click at [632, 196] on link "Medical" at bounding box center [623, 200] width 68 height 44
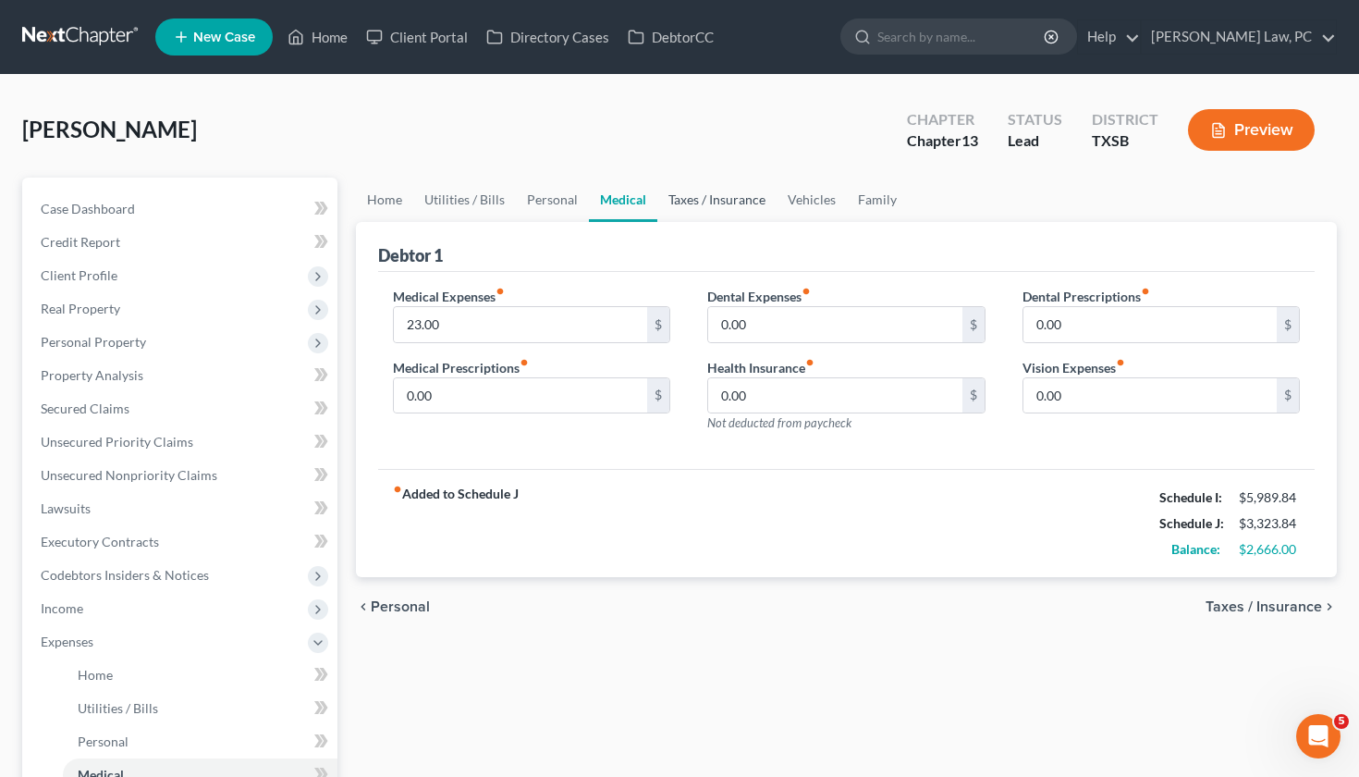
click at [722, 201] on link "Taxes / Insurance" at bounding box center [716, 200] width 119 height 44
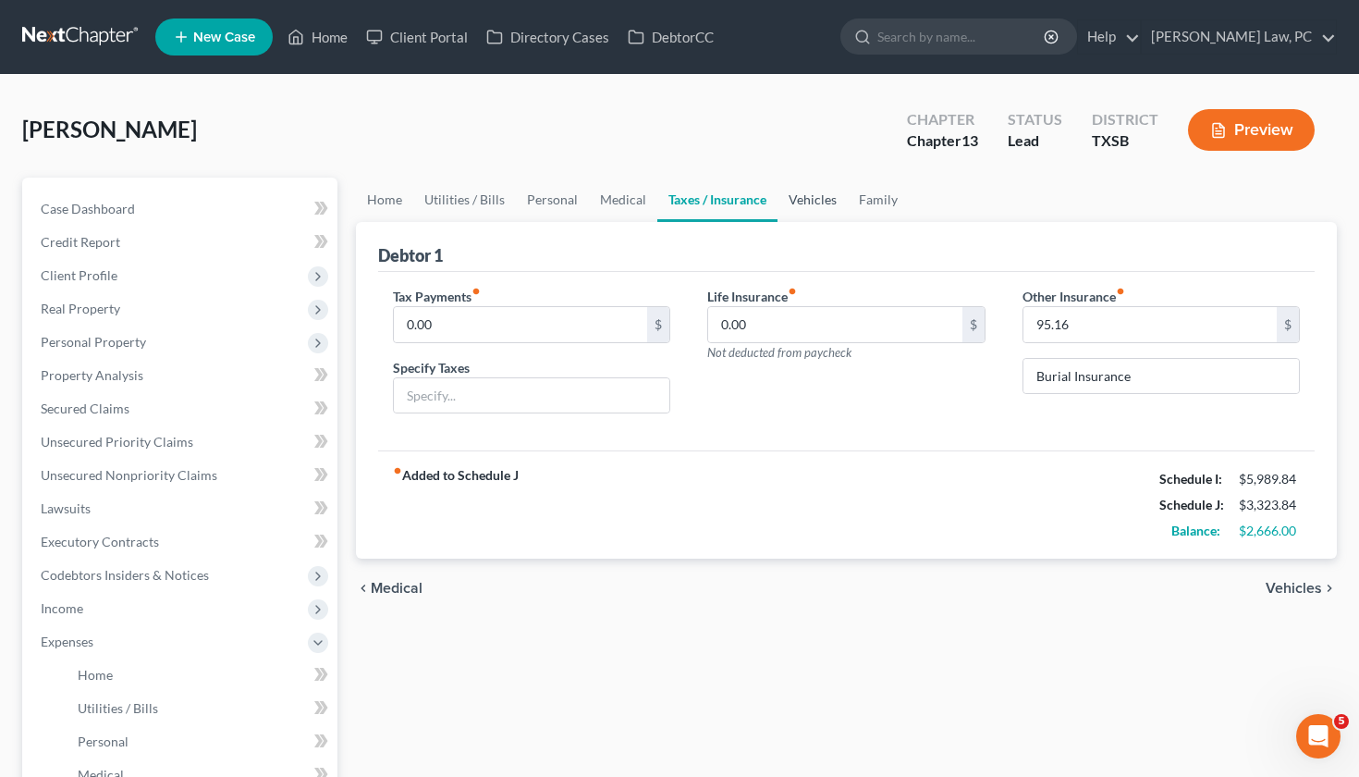
click at [805, 206] on link "Vehicles" at bounding box center [813, 200] width 70 height 44
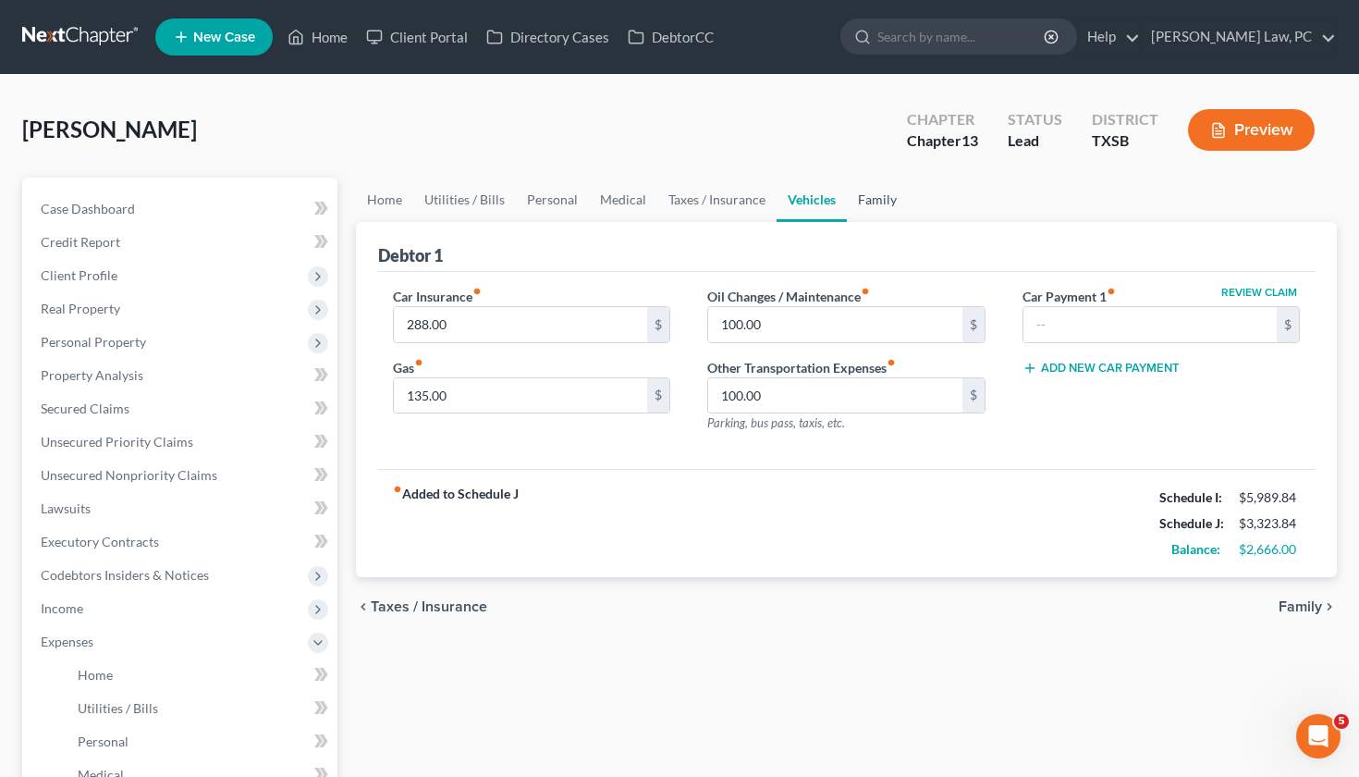
click at [854, 204] on link "Family" at bounding box center [877, 200] width 61 height 44
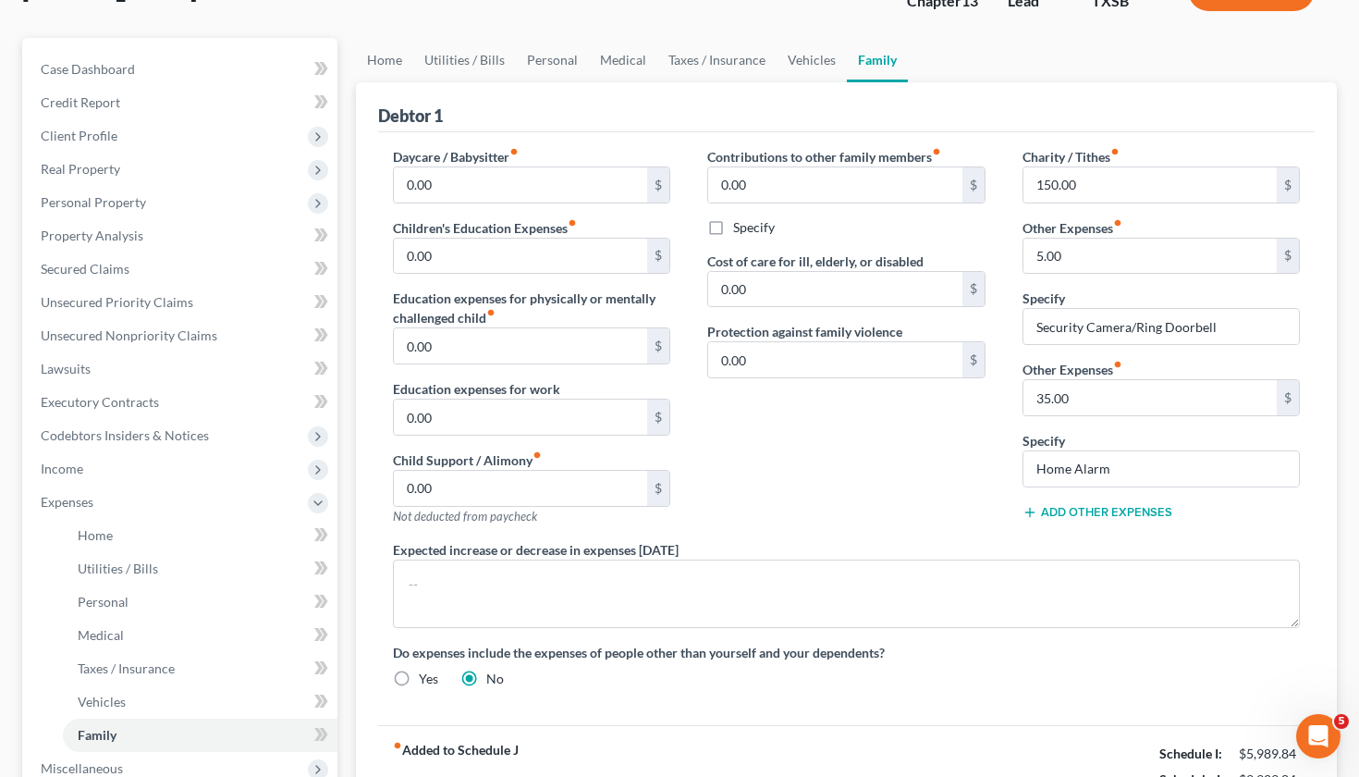
scroll to position [133, 0]
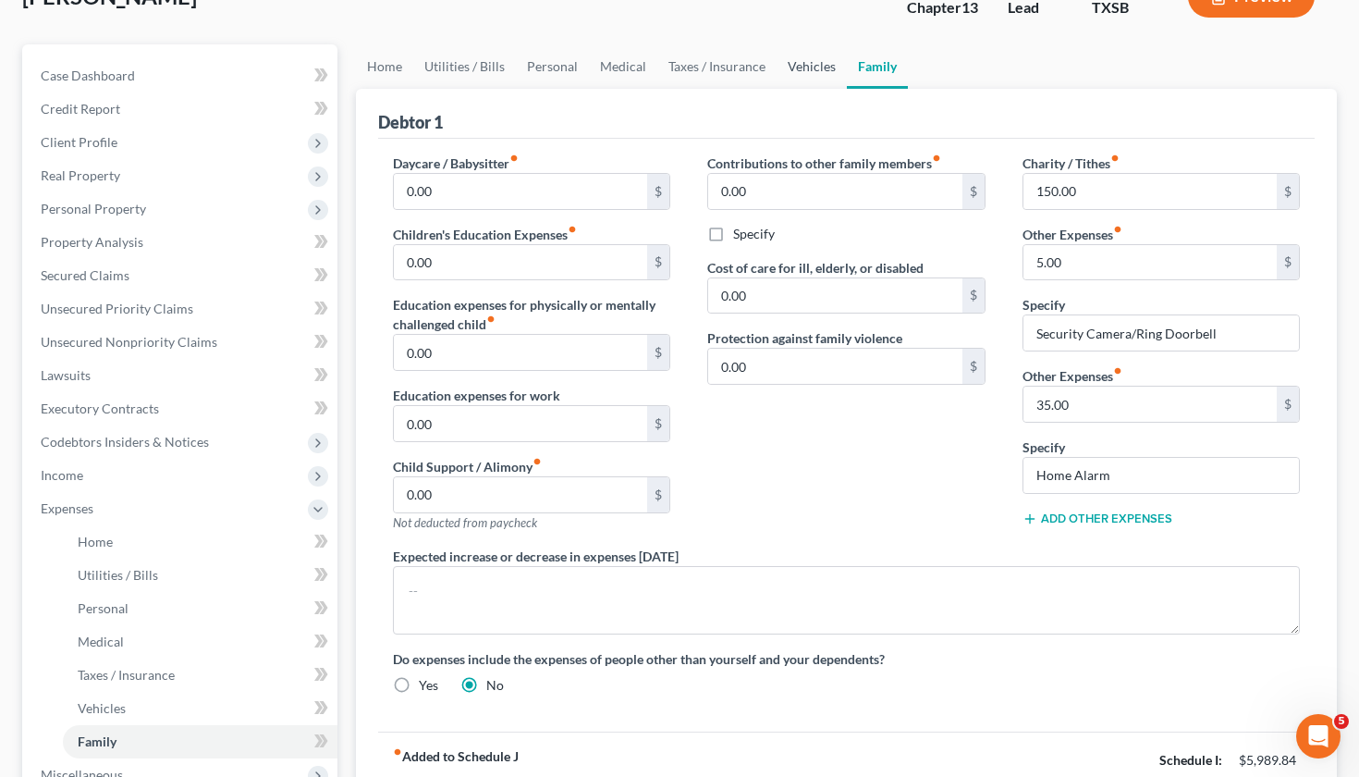
click at [806, 68] on link "Vehicles" at bounding box center [812, 66] width 70 height 44
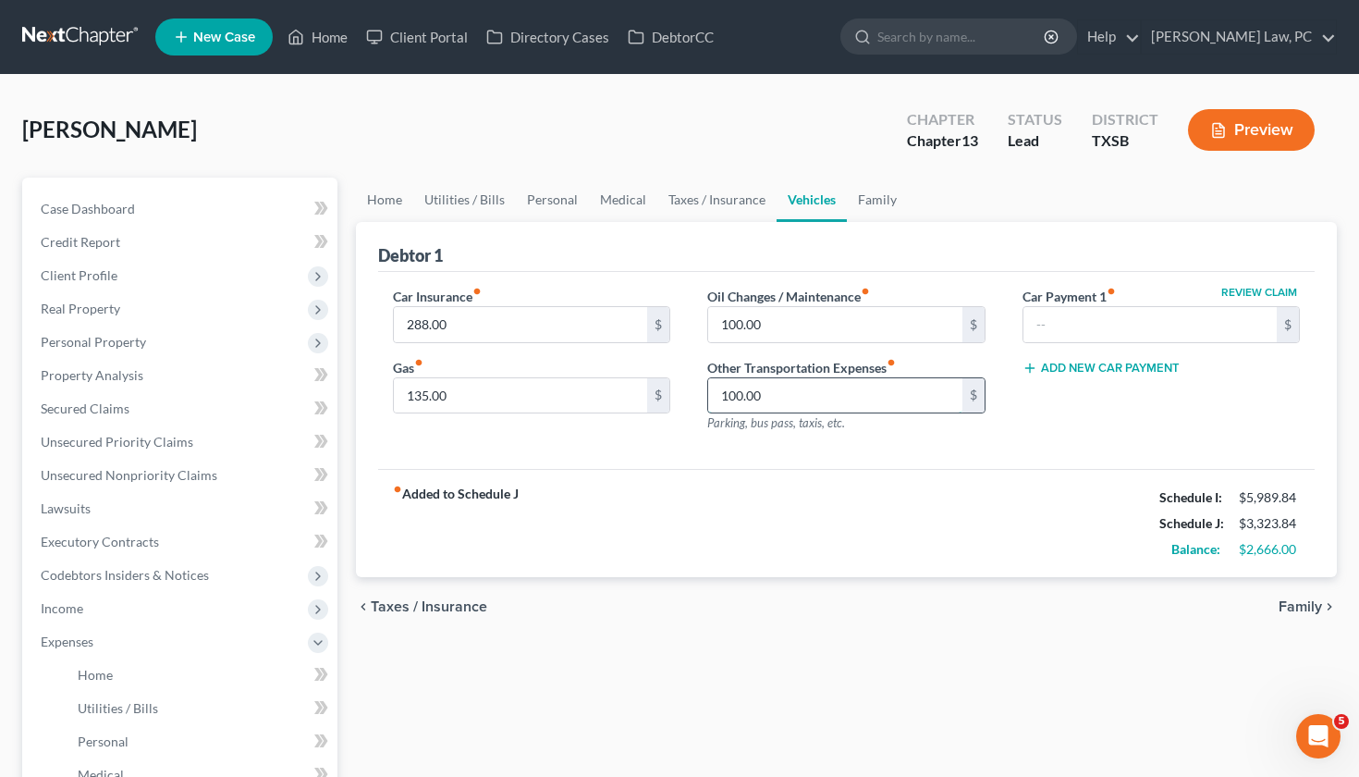
click at [774, 399] on input "100.00" at bounding box center [835, 395] width 254 height 35
drag, startPoint x: 772, startPoint y: 395, endPoint x: 675, endPoint y: 395, distance: 97.1
click at [675, 395] on div "Car Insurance fiber_manual_record 288.00 $ Gas fiber_manual_record 135.00 $ Oil…" at bounding box center [846, 367] width 945 height 161
type input "50"
click at [904, 448] on div "Car Insurance fiber_manual_record 288.00 $ Gas fiber_manual_record 135.00 $ Oil…" at bounding box center [847, 371] width 938 height 198
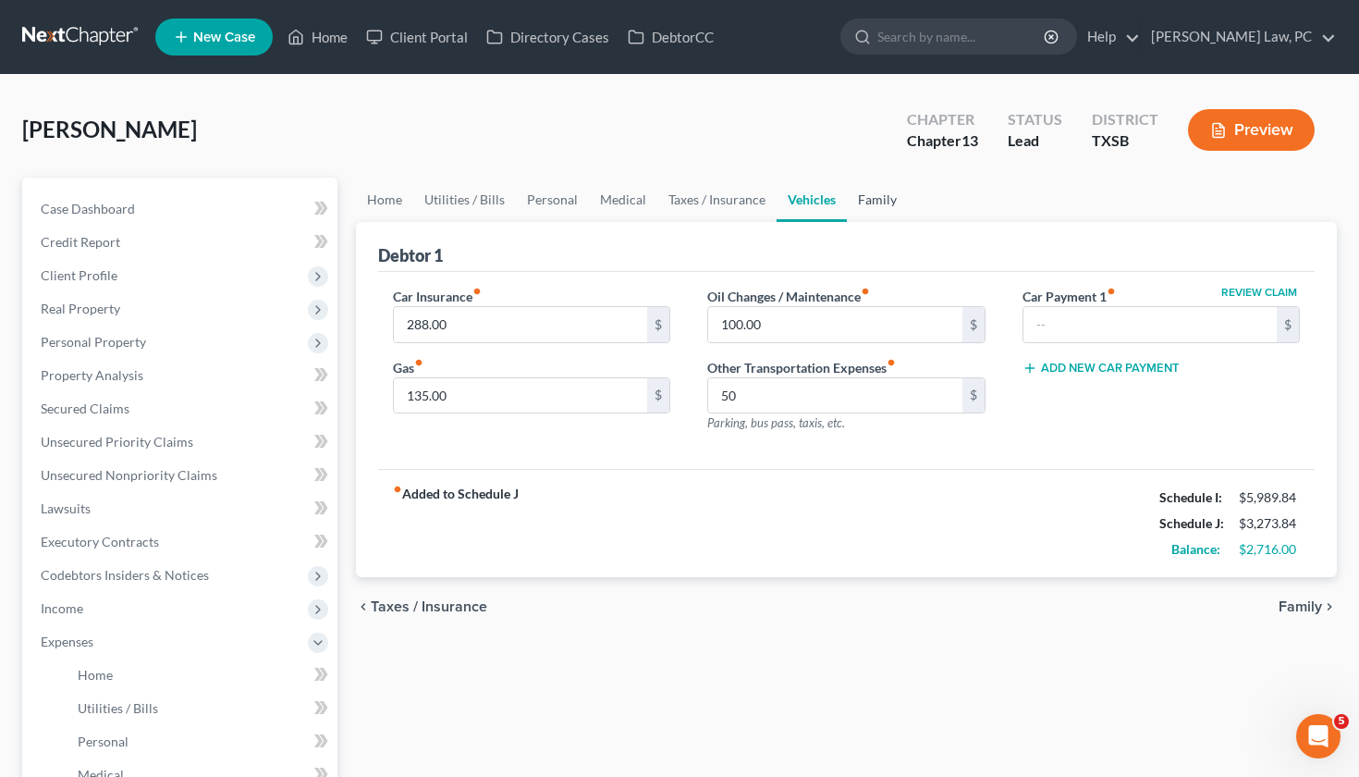
click at [879, 209] on link "Family" at bounding box center [877, 200] width 61 height 44
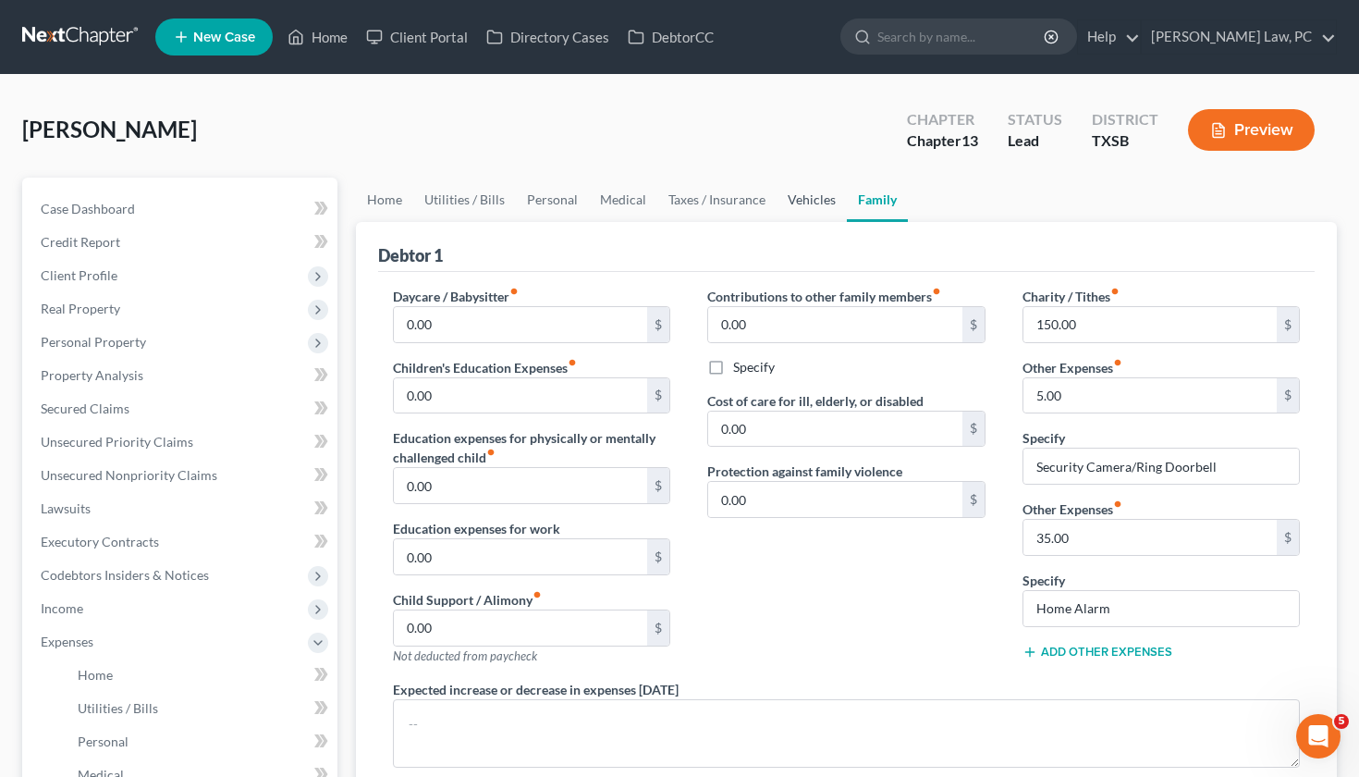
click at [804, 201] on link "Vehicles" at bounding box center [812, 200] width 70 height 44
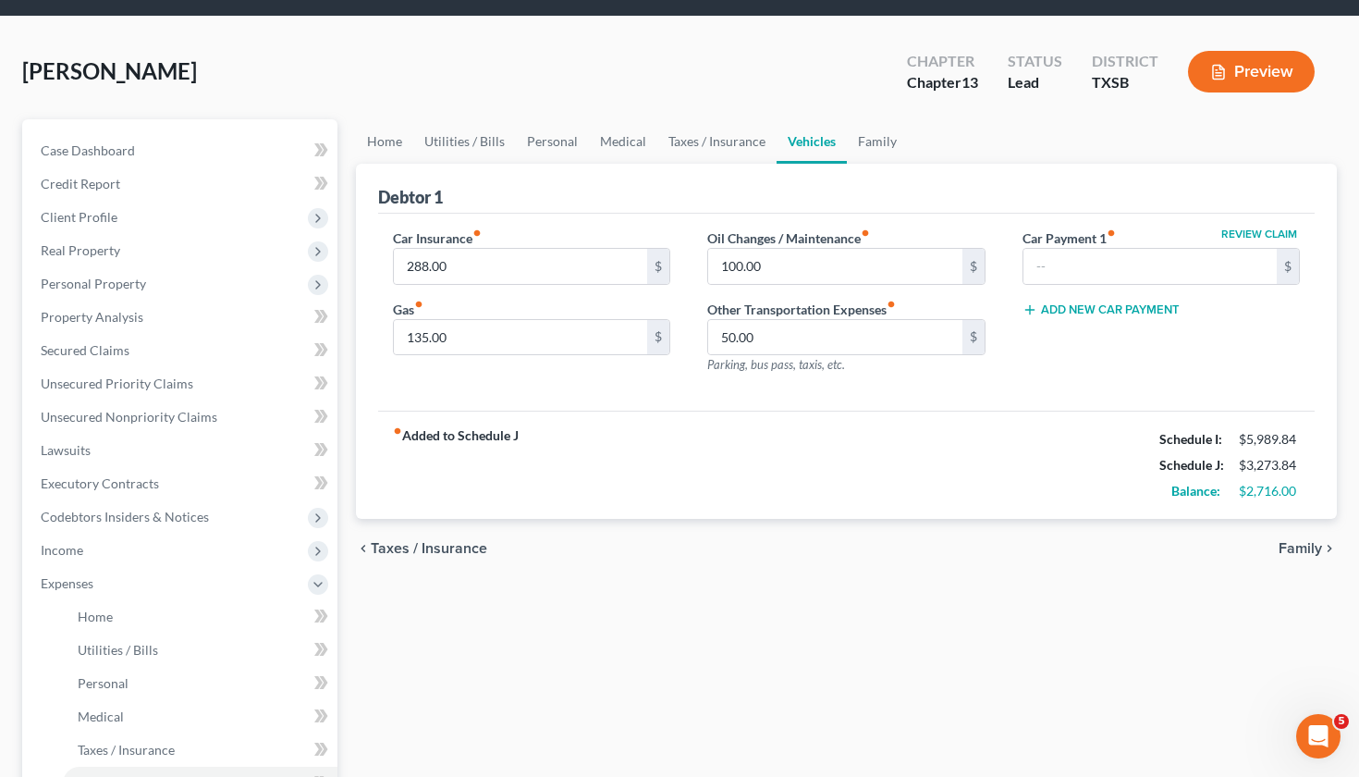
scroll to position [60, 0]
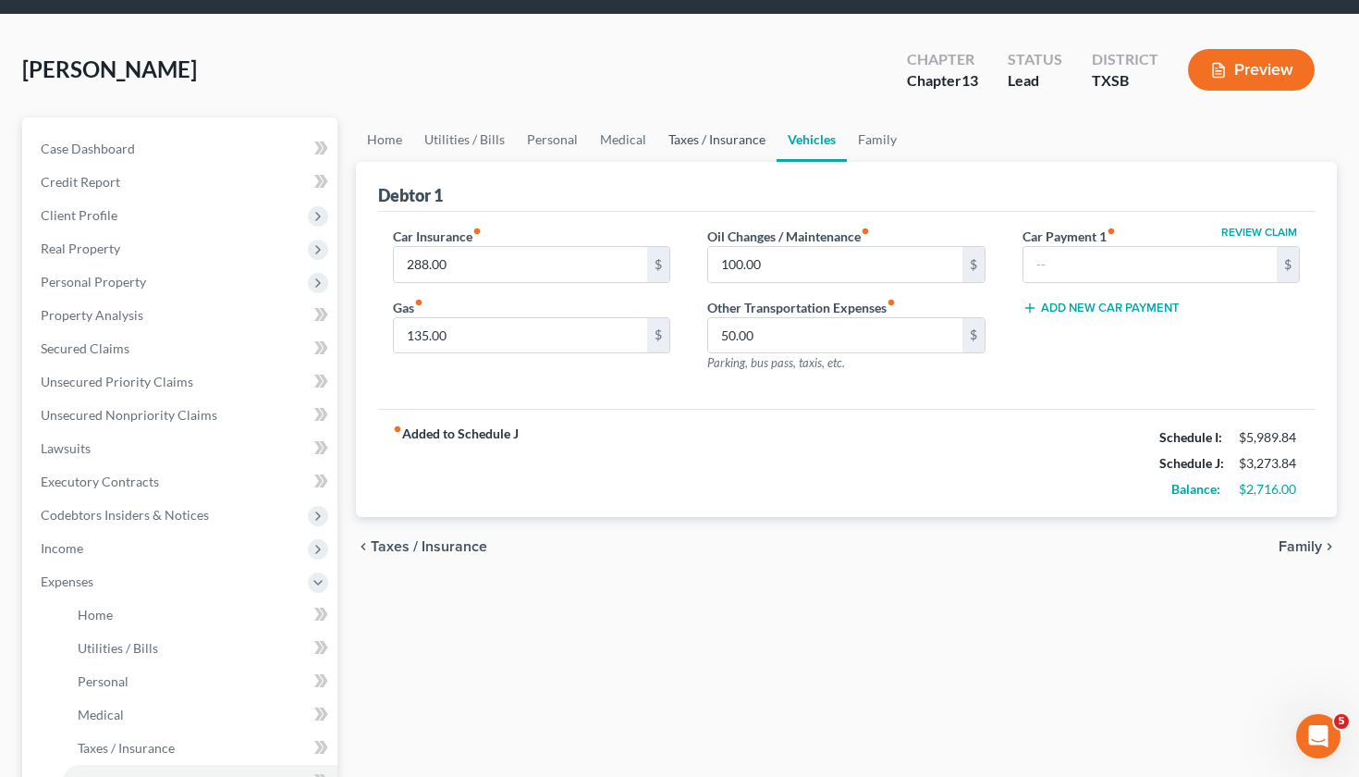
click at [689, 146] on link "Taxes / Insurance" at bounding box center [716, 139] width 119 height 44
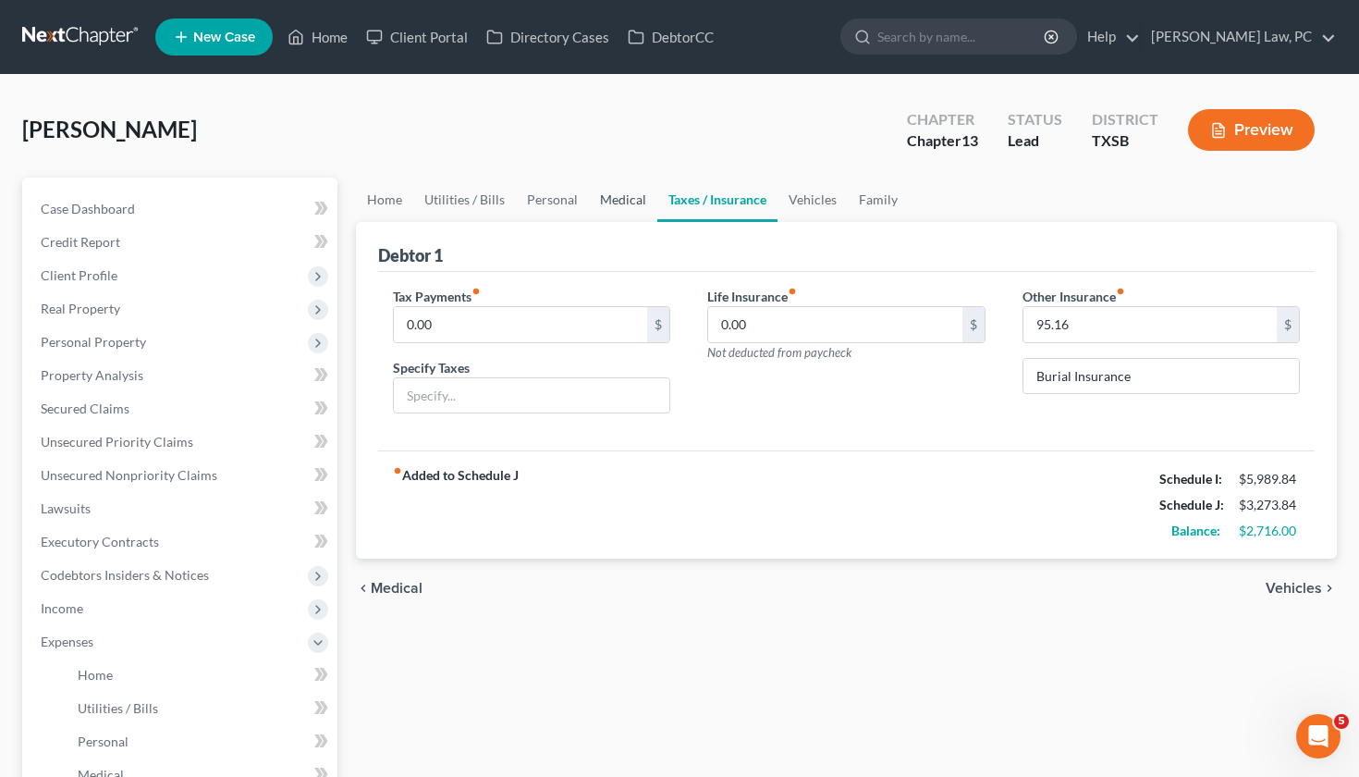
click at [616, 206] on link "Medical" at bounding box center [623, 200] width 68 height 44
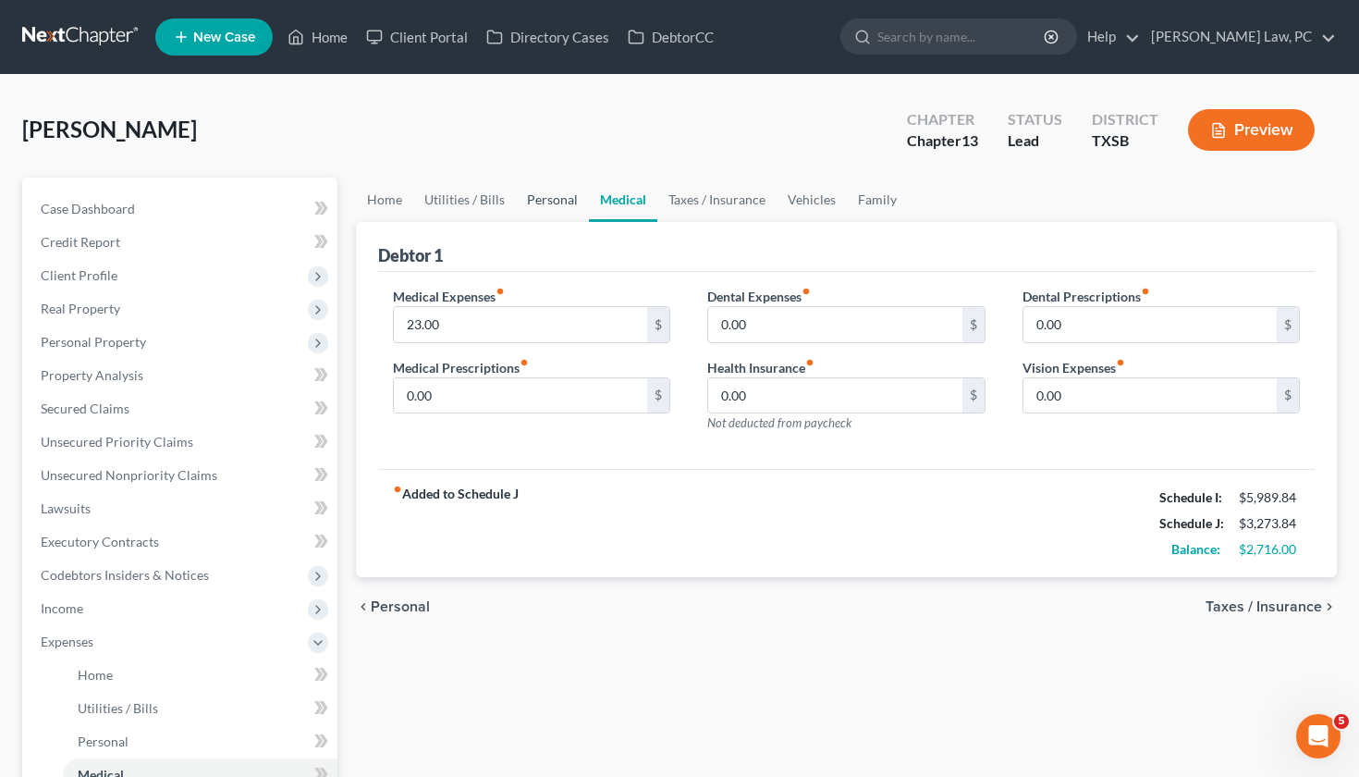
click at [554, 201] on link "Personal" at bounding box center [552, 200] width 73 height 44
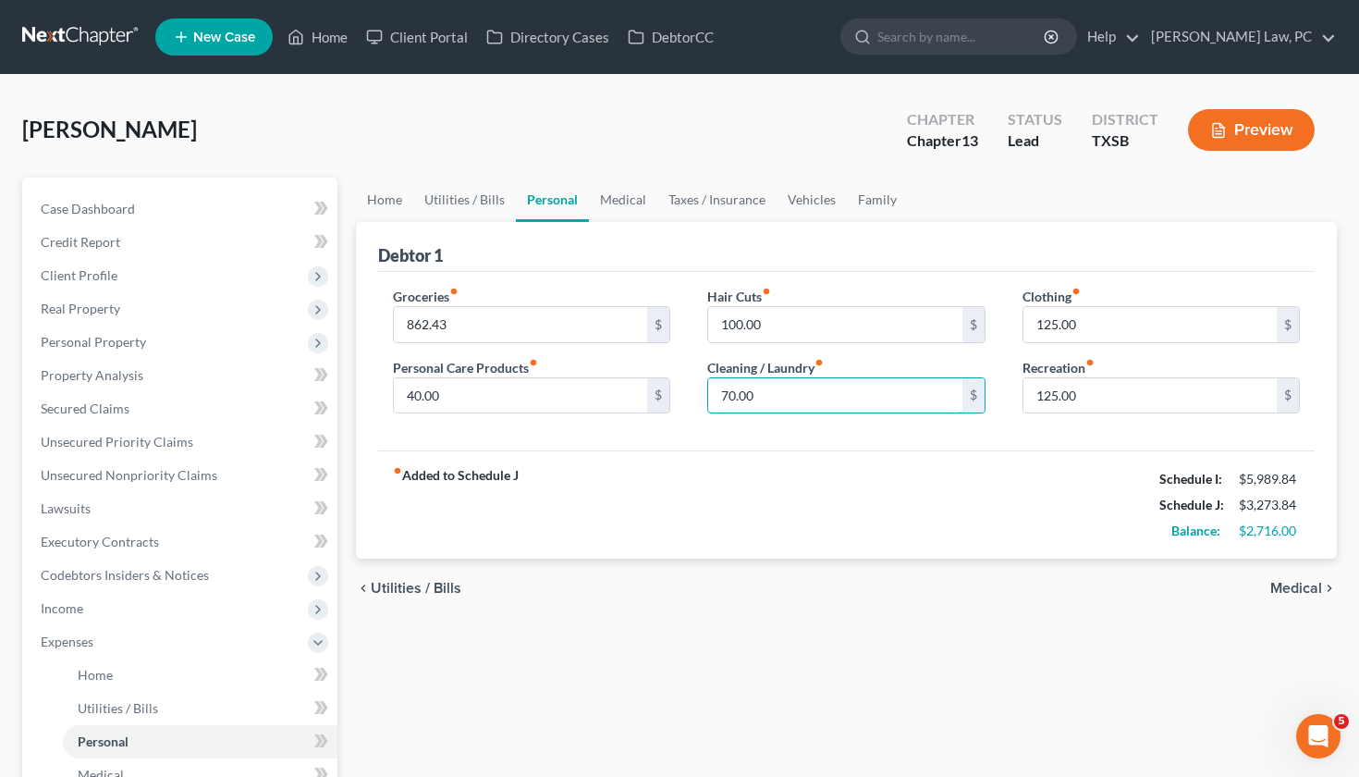
drag, startPoint x: 767, startPoint y: 394, endPoint x: 703, endPoint y: 394, distance: 64.7
click at [703, 394] on div "Hair Cuts fiber_manual_record 100.00 $ Cleaning / Laundry fiber_manual_record 7…" at bounding box center [846, 358] width 315 height 142
type input "72"
click at [842, 549] on div "fiber_manual_record Added to Schedule J Schedule I: $5,989.84 Schedule J: $3,27…" at bounding box center [847, 504] width 938 height 108
click at [620, 202] on link "Medical" at bounding box center [623, 200] width 68 height 44
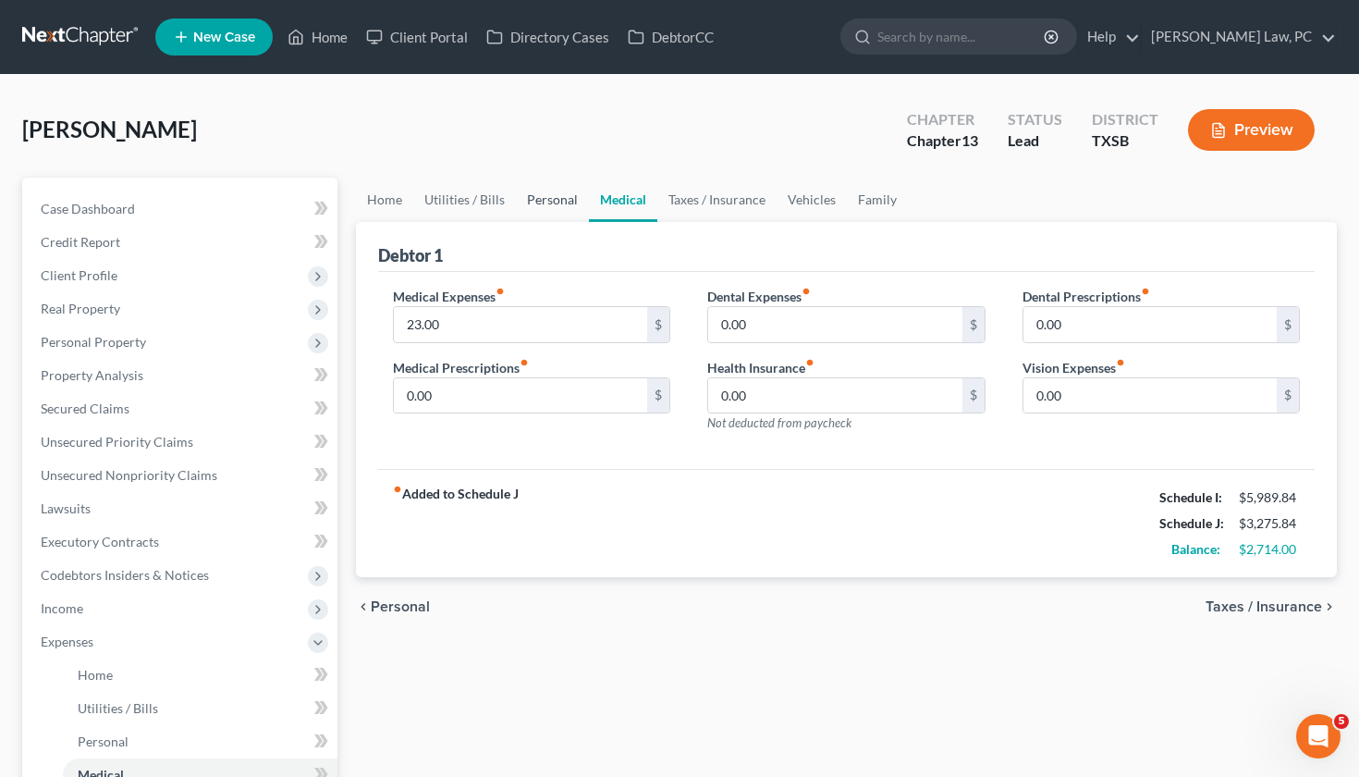
click at [528, 202] on link "Personal" at bounding box center [552, 200] width 73 height 44
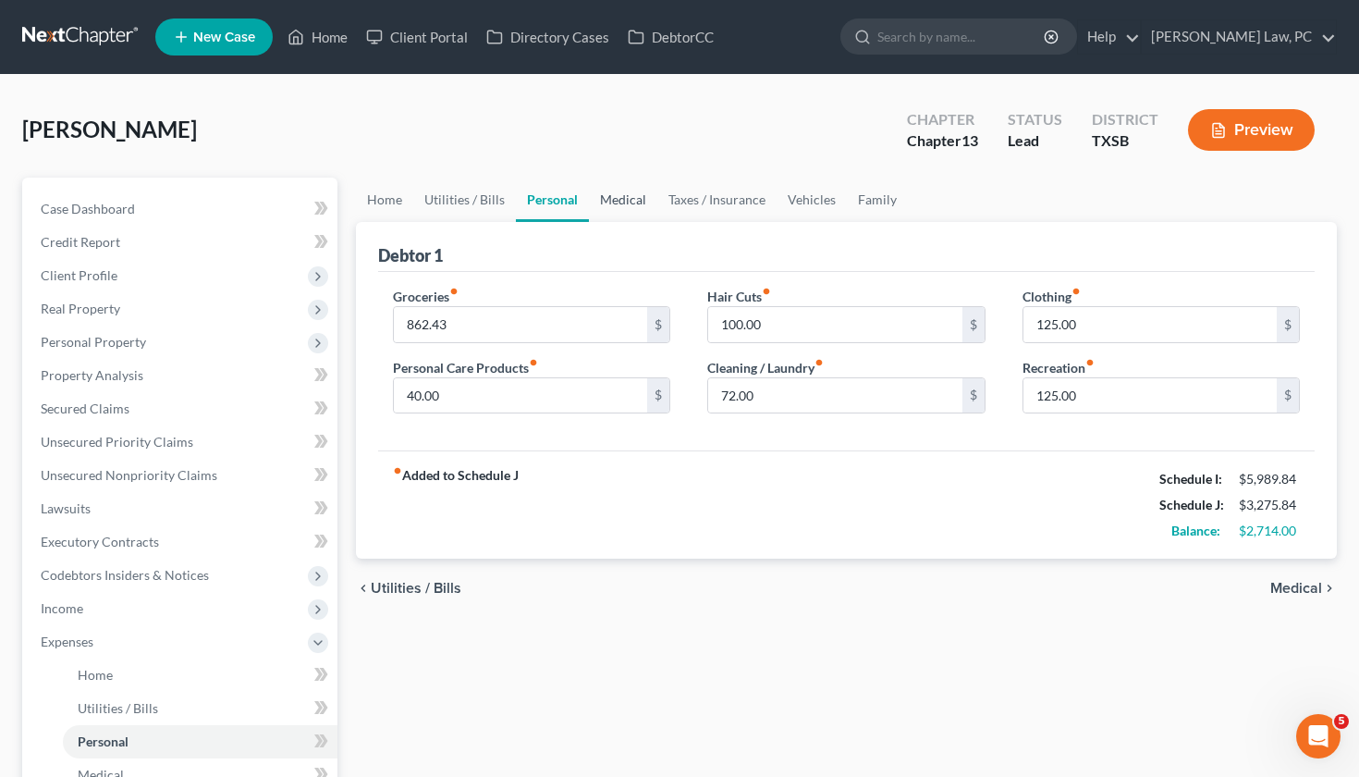
click at [638, 202] on link "Medical" at bounding box center [623, 200] width 68 height 44
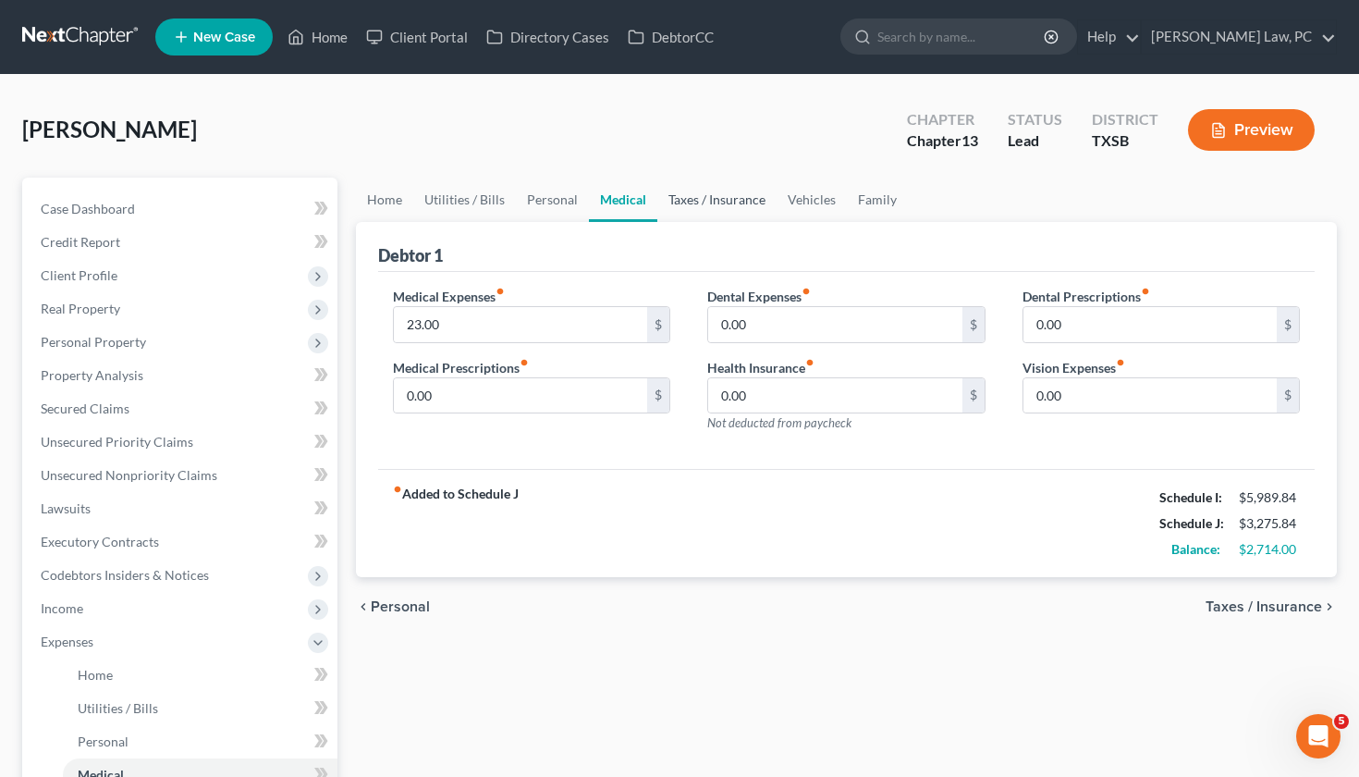
click at [753, 196] on link "Taxes / Insurance" at bounding box center [716, 200] width 119 height 44
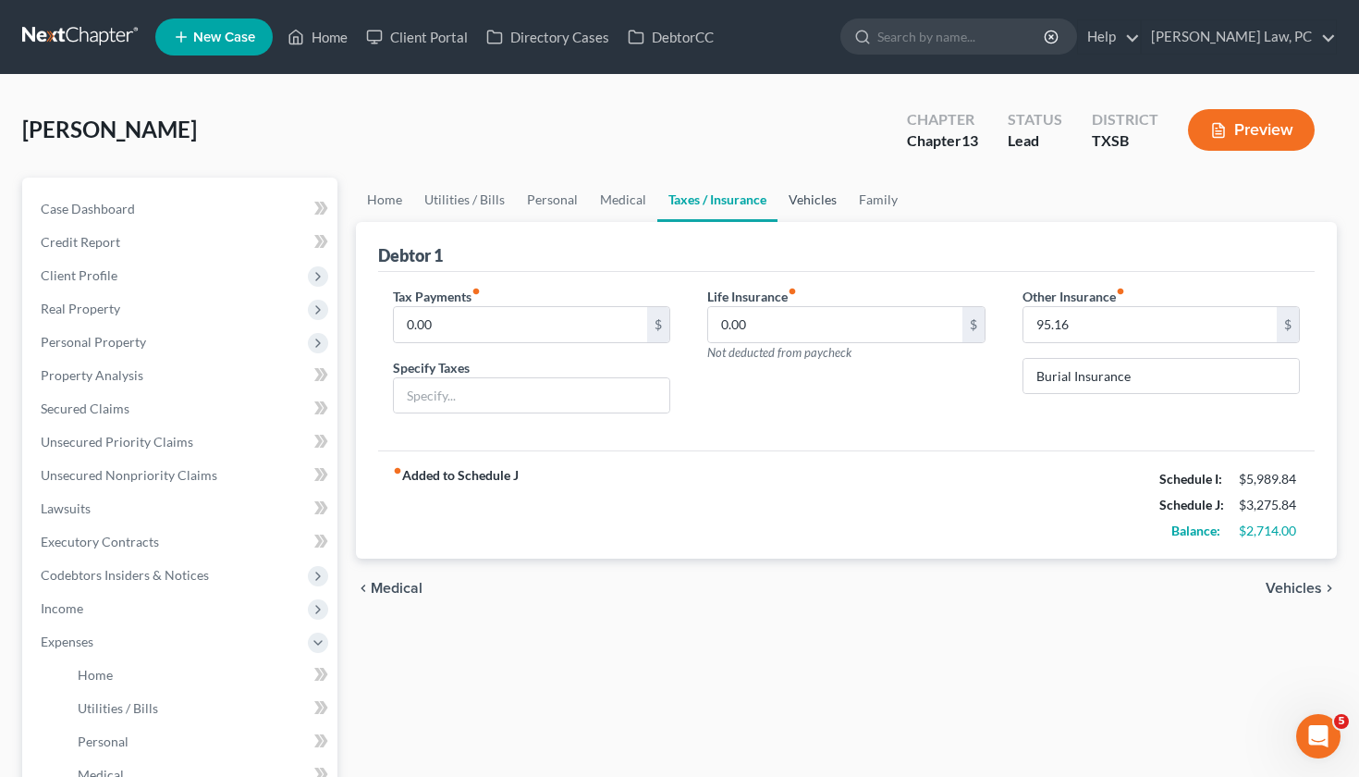
click at [816, 194] on link "Vehicles" at bounding box center [813, 200] width 70 height 44
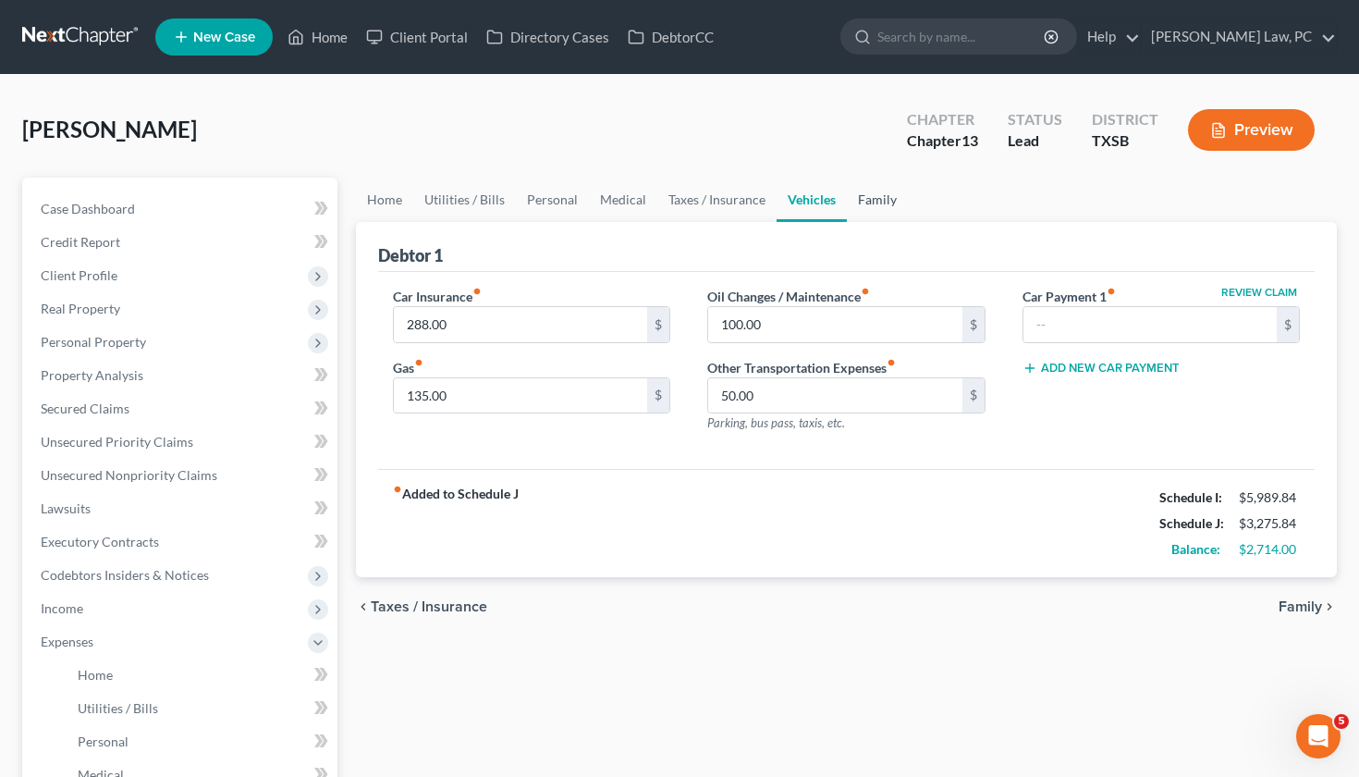
click at [873, 202] on link "Family" at bounding box center [877, 200] width 61 height 44
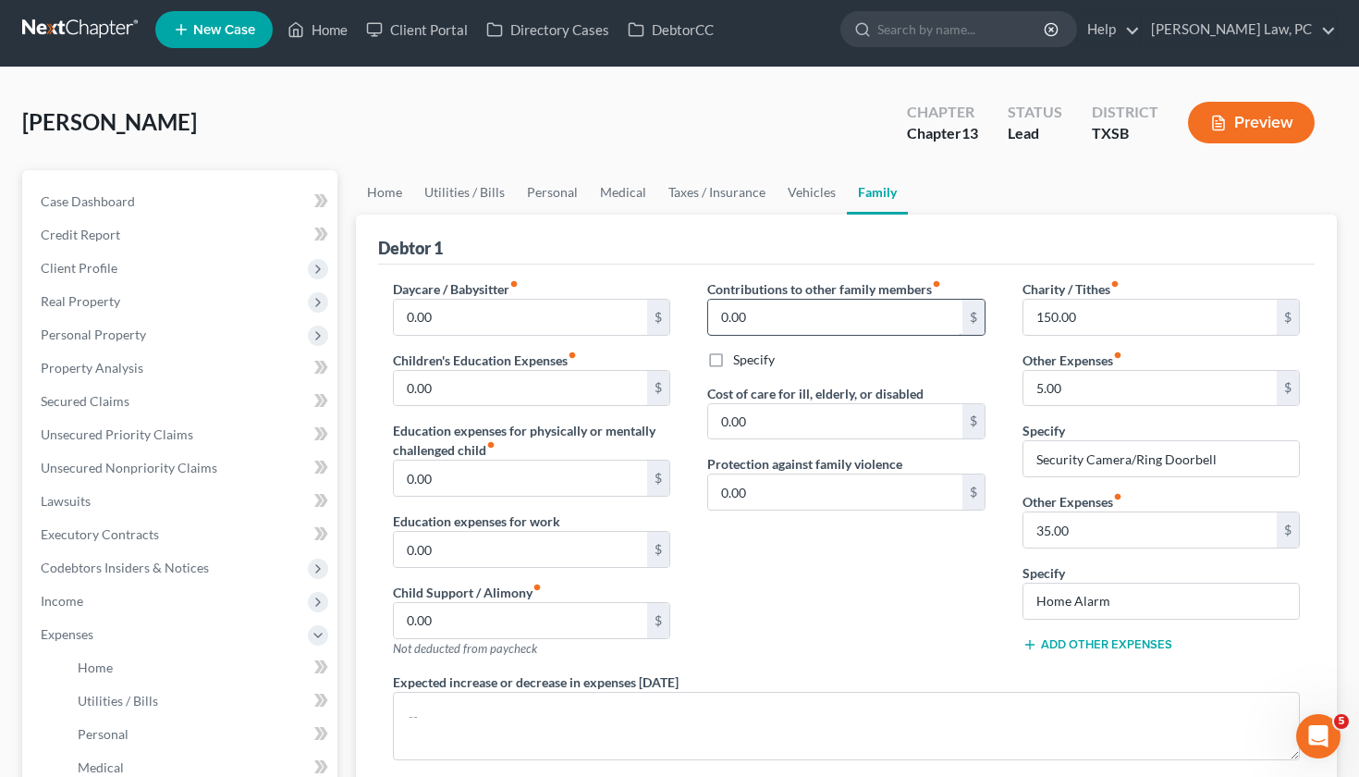
scroll to position [6, 0]
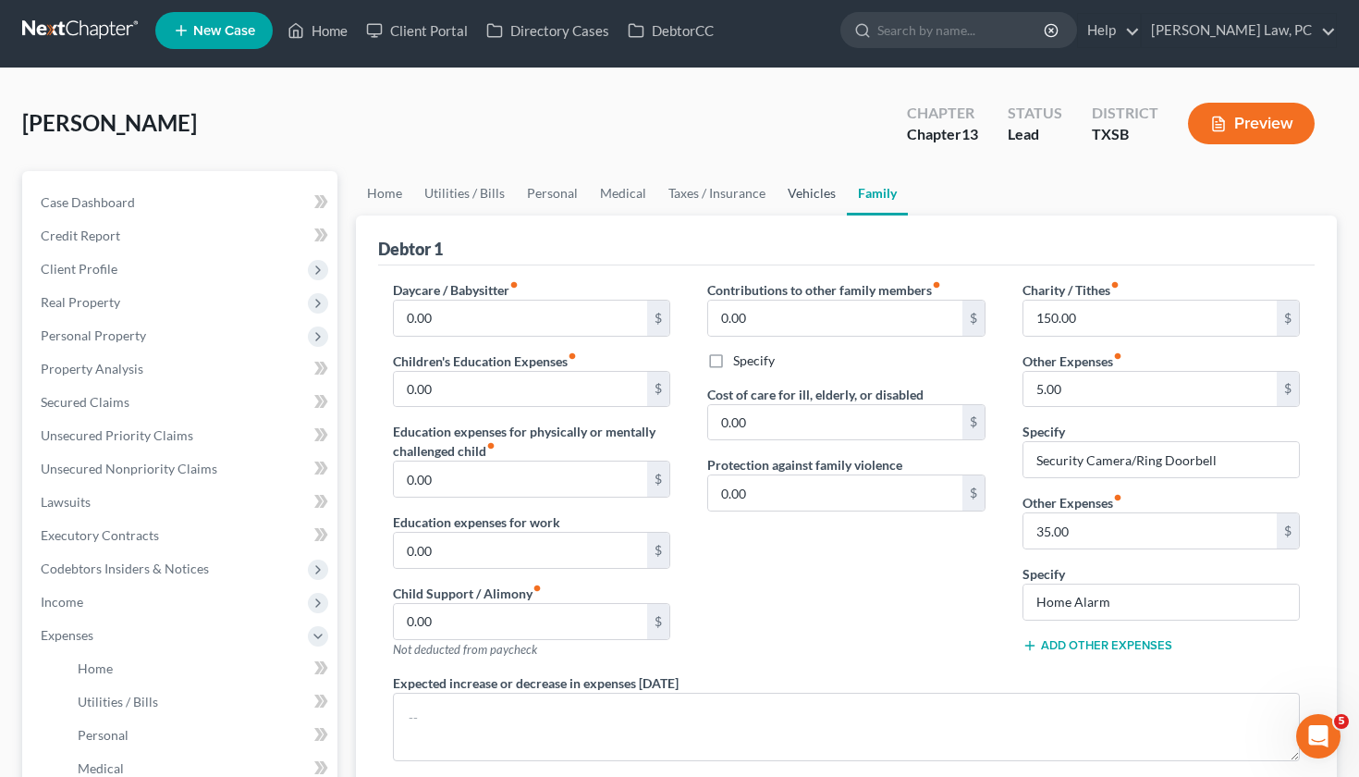
click at [808, 197] on link "Vehicles" at bounding box center [812, 193] width 70 height 44
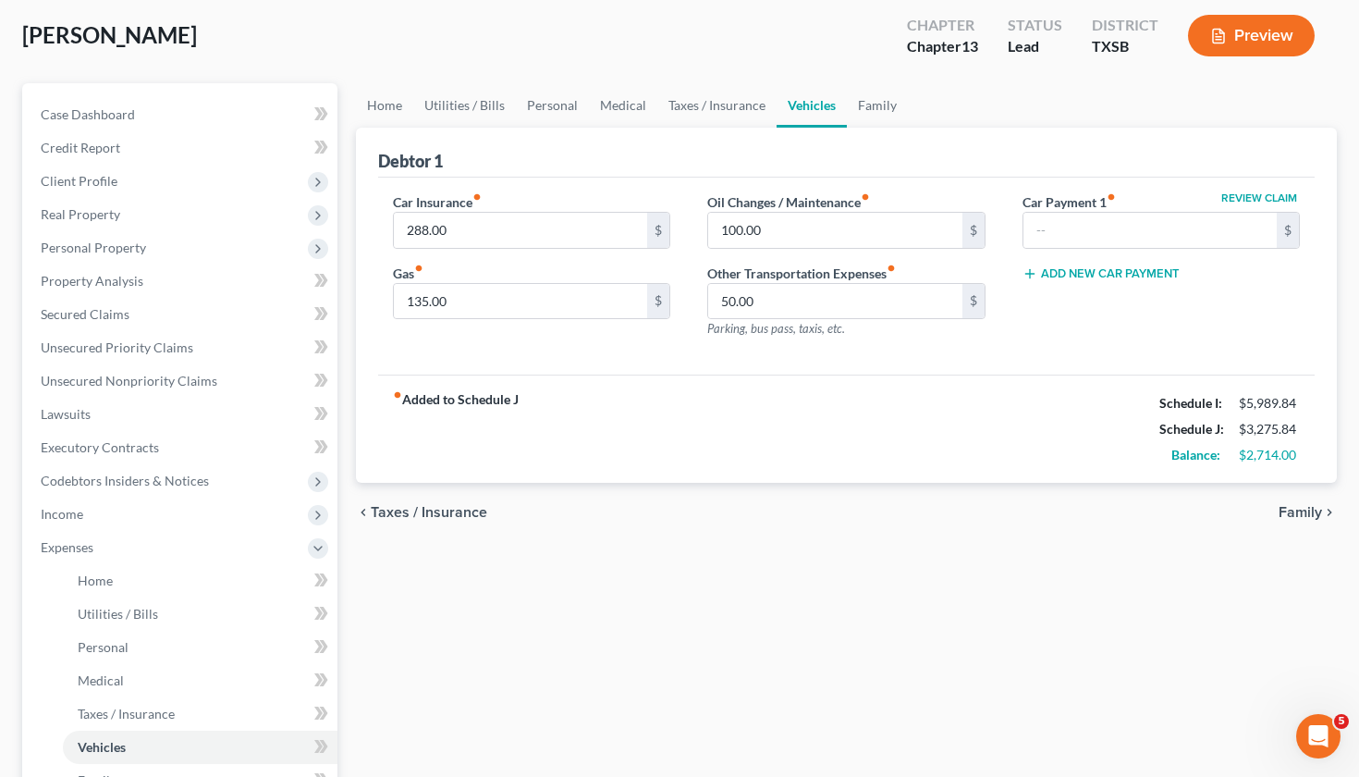
scroll to position [114, 0]
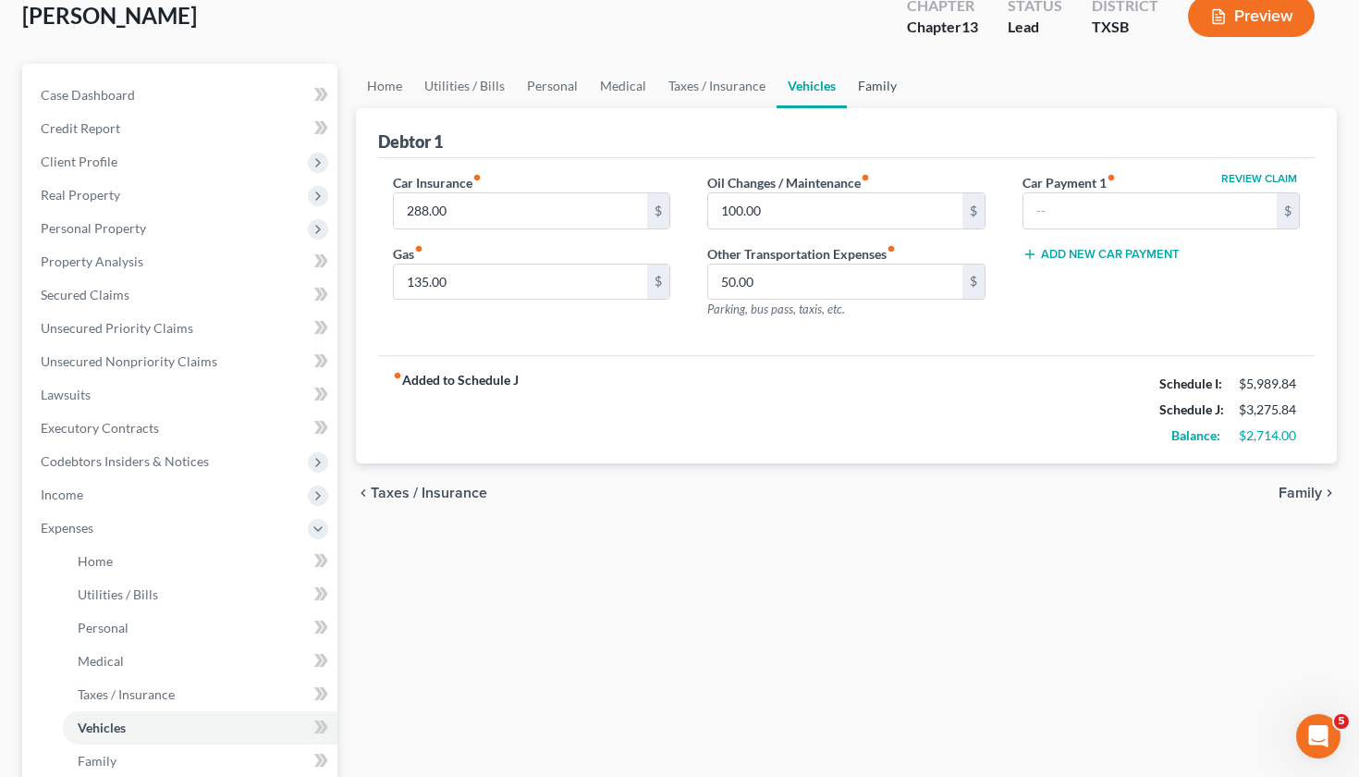
click at [861, 88] on link "Family" at bounding box center [877, 86] width 61 height 44
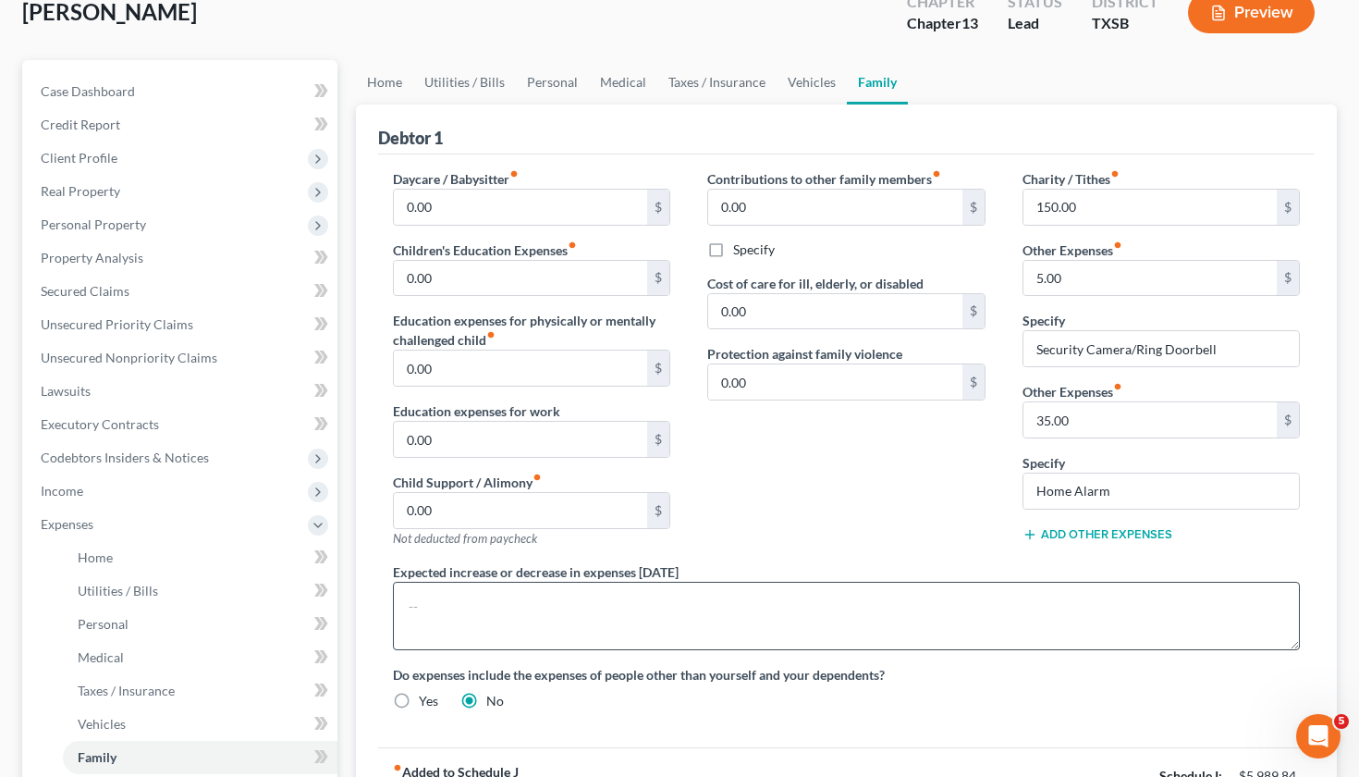
scroll to position [77, 0]
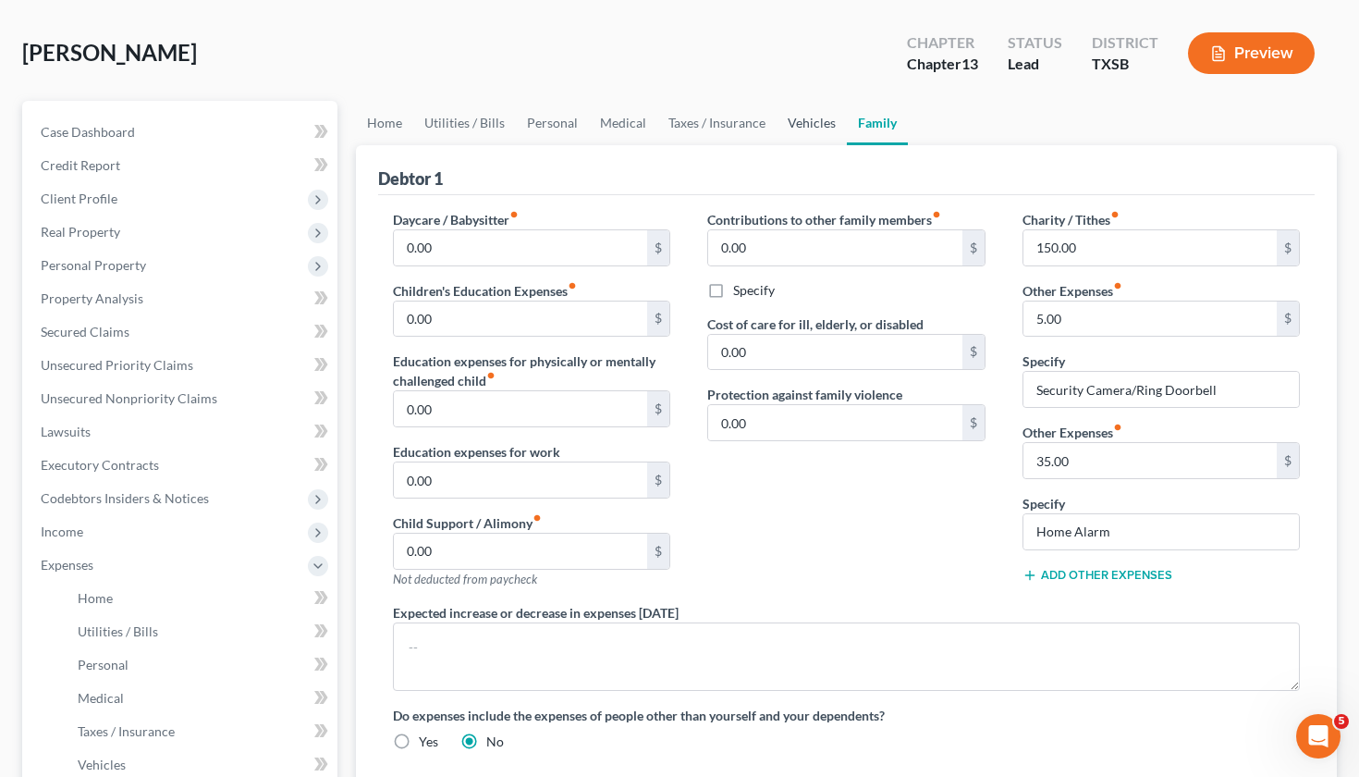
click at [790, 122] on link "Vehicles" at bounding box center [812, 123] width 70 height 44
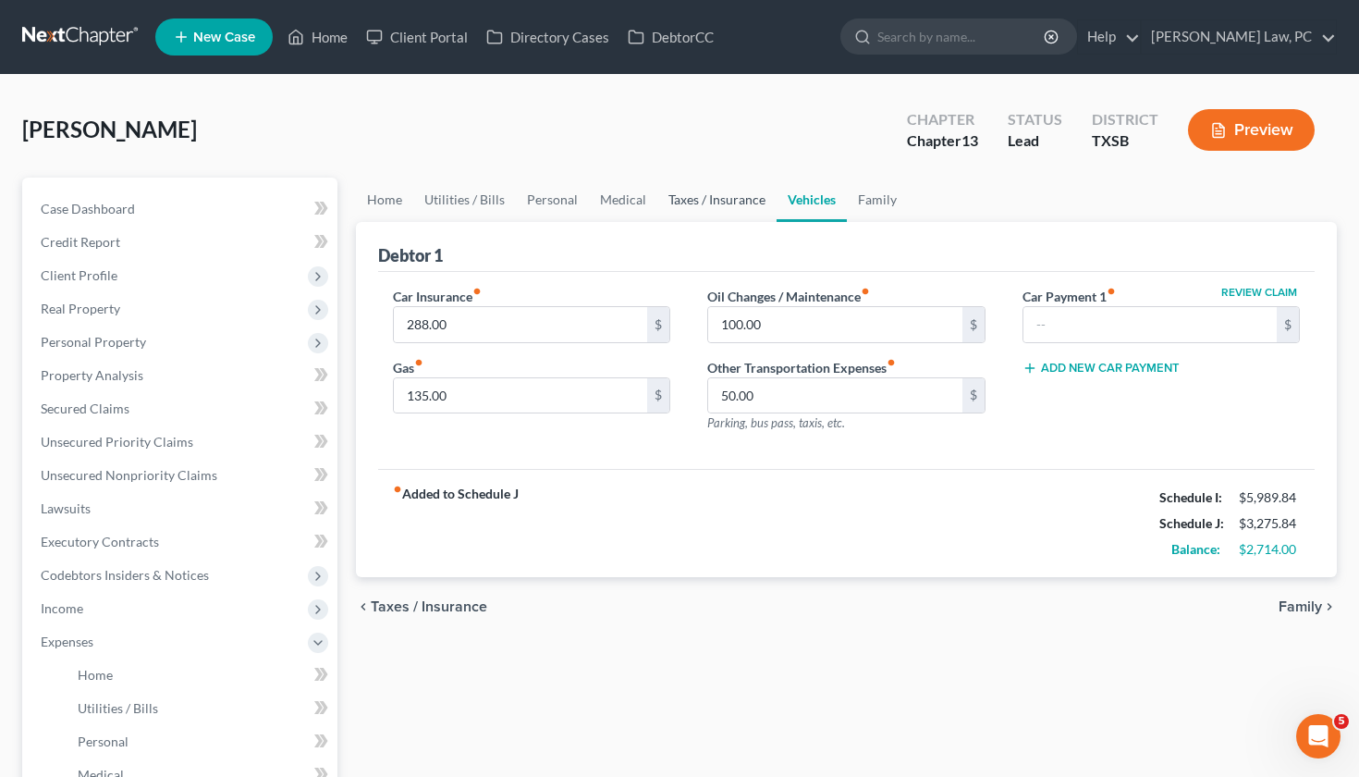
click at [707, 217] on link "Taxes / Insurance" at bounding box center [716, 200] width 119 height 44
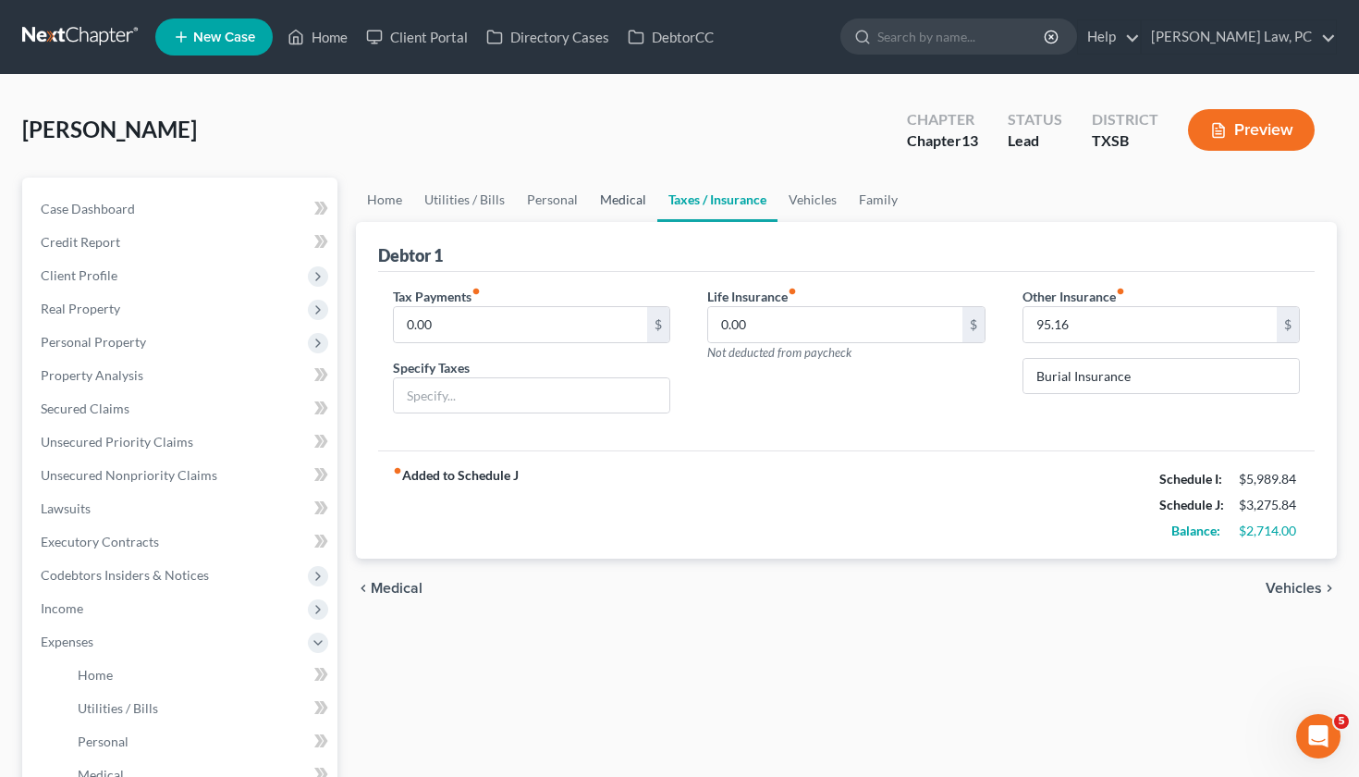
click at [619, 207] on link "Medical" at bounding box center [623, 200] width 68 height 44
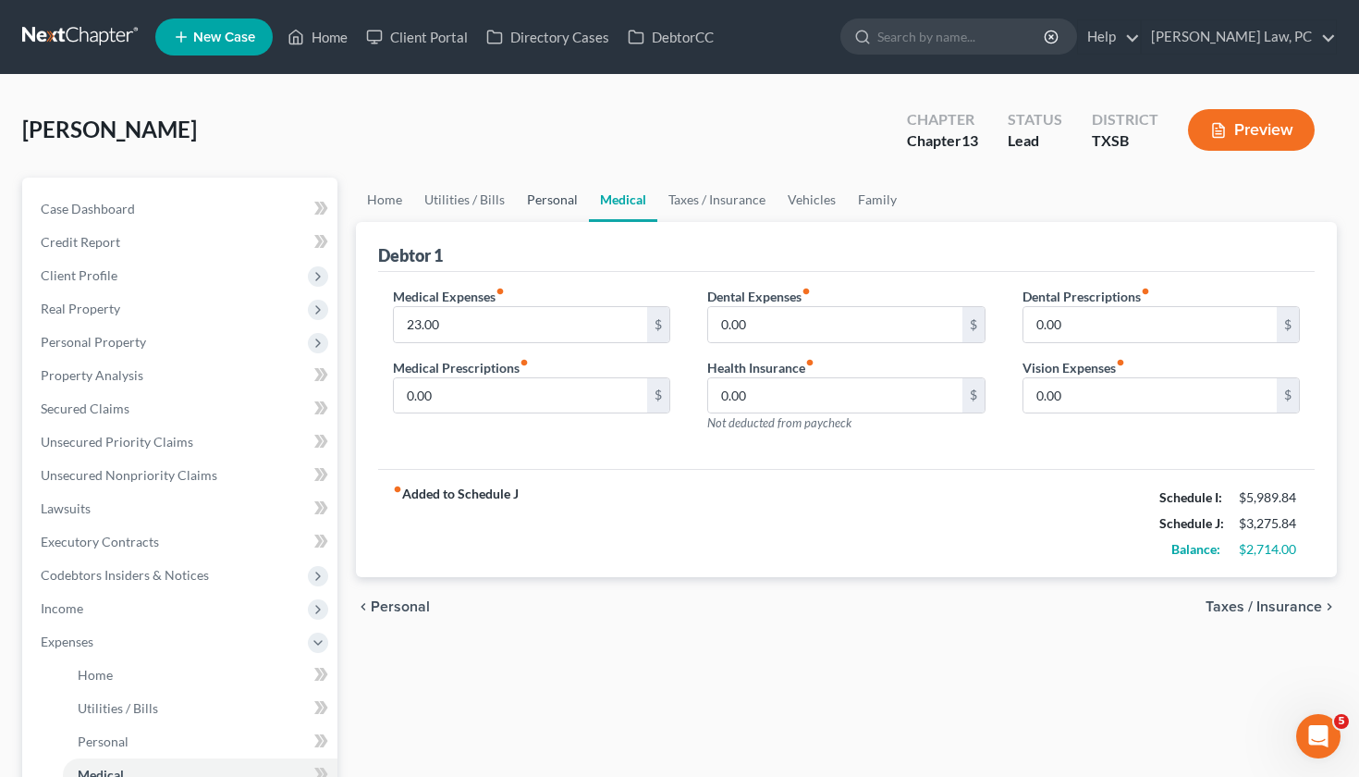
click at [557, 198] on link "Personal" at bounding box center [552, 200] width 73 height 44
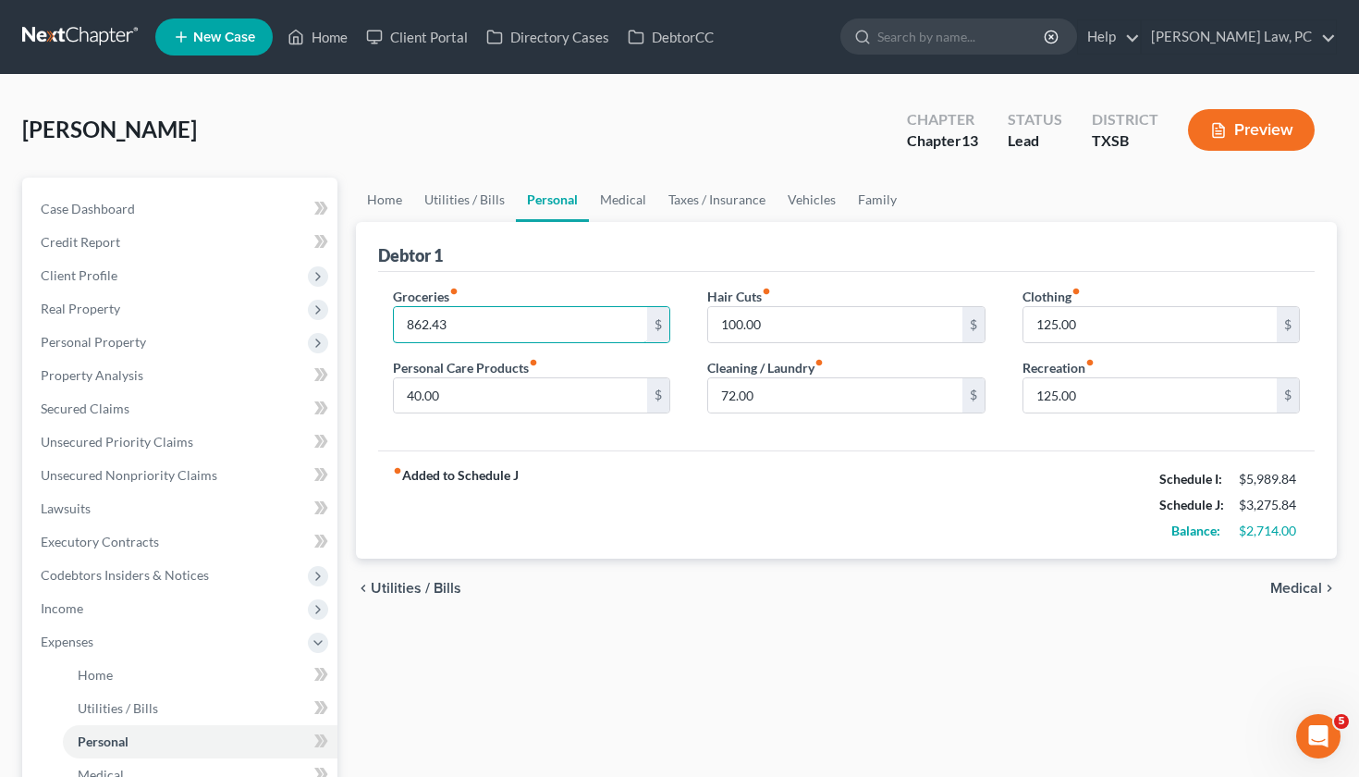
drag, startPoint x: 473, startPoint y: 325, endPoint x: 380, endPoint y: 324, distance: 93.4
click at [380, 324] on div "Groceries fiber_manual_record 862.43 $ Personal Care Products fiber_manual_reco…" at bounding box center [531, 358] width 315 height 142
drag, startPoint x: 431, startPoint y: 325, endPoint x: 363, endPoint y: 325, distance: 67.5
click at [363, 325] on div "Debtor 1 Groceries fiber_manual_record 863 $ Personal Care Products fiber_manua…" at bounding box center [847, 390] width 982 height 337
type input "862.43"
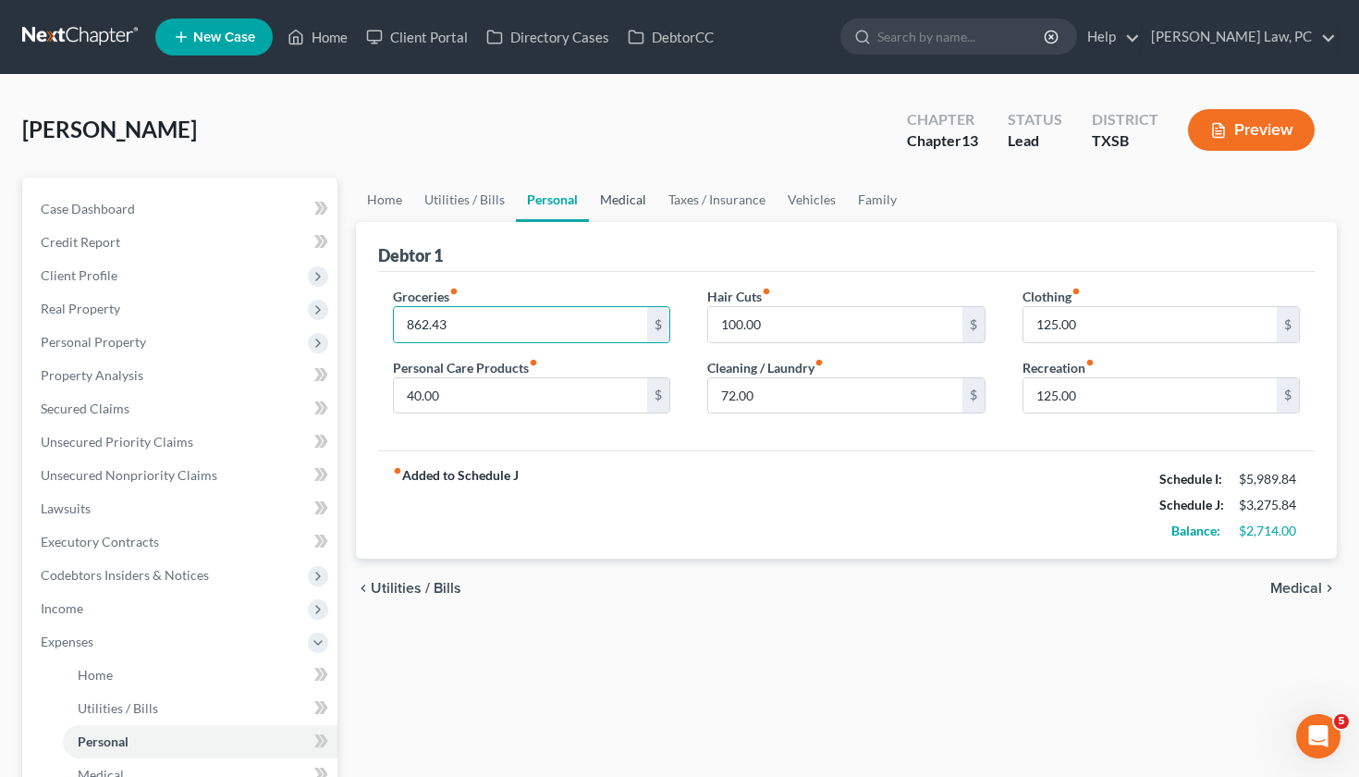
click at [622, 197] on link "Medical" at bounding box center [623, 200] width 68 height 44
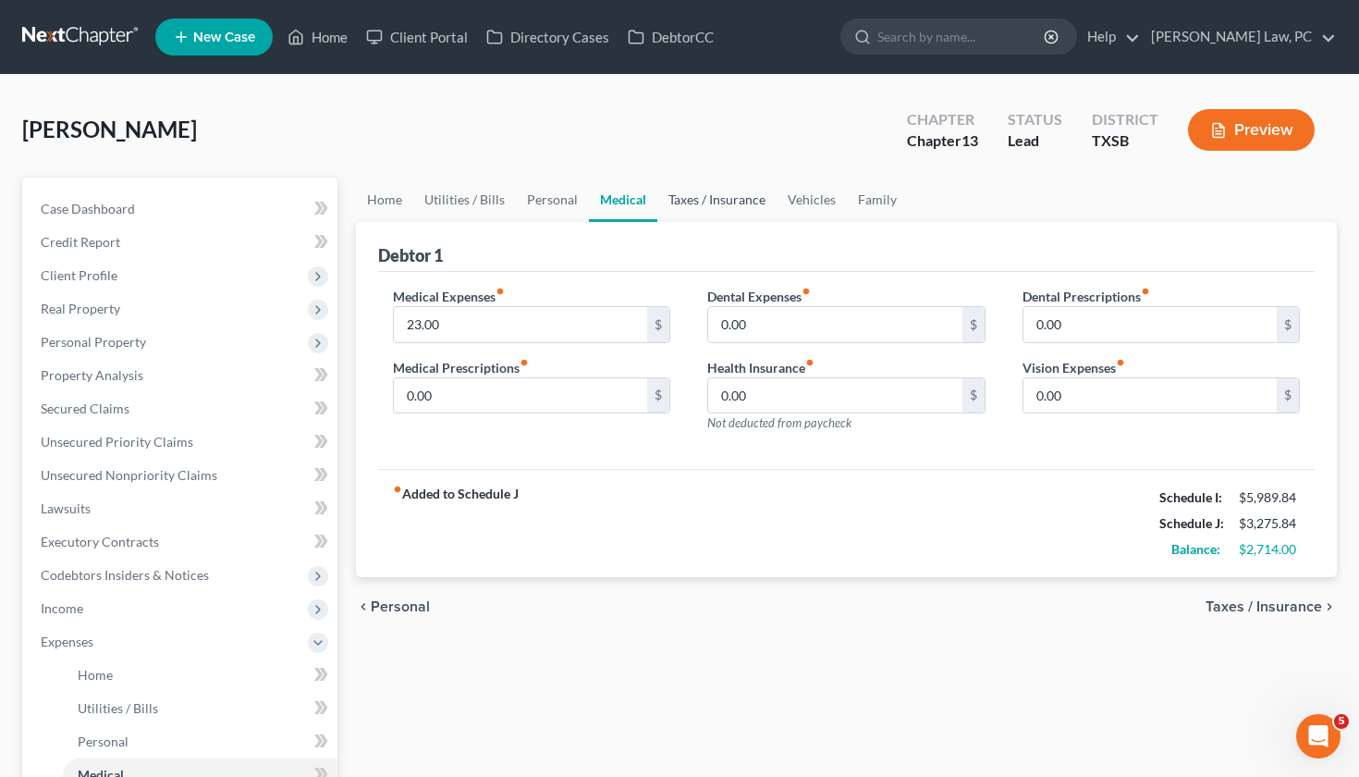
click at [702, 199] on link "Taxes / Insurance" at bounding box center [716, 200] width 119 height 44
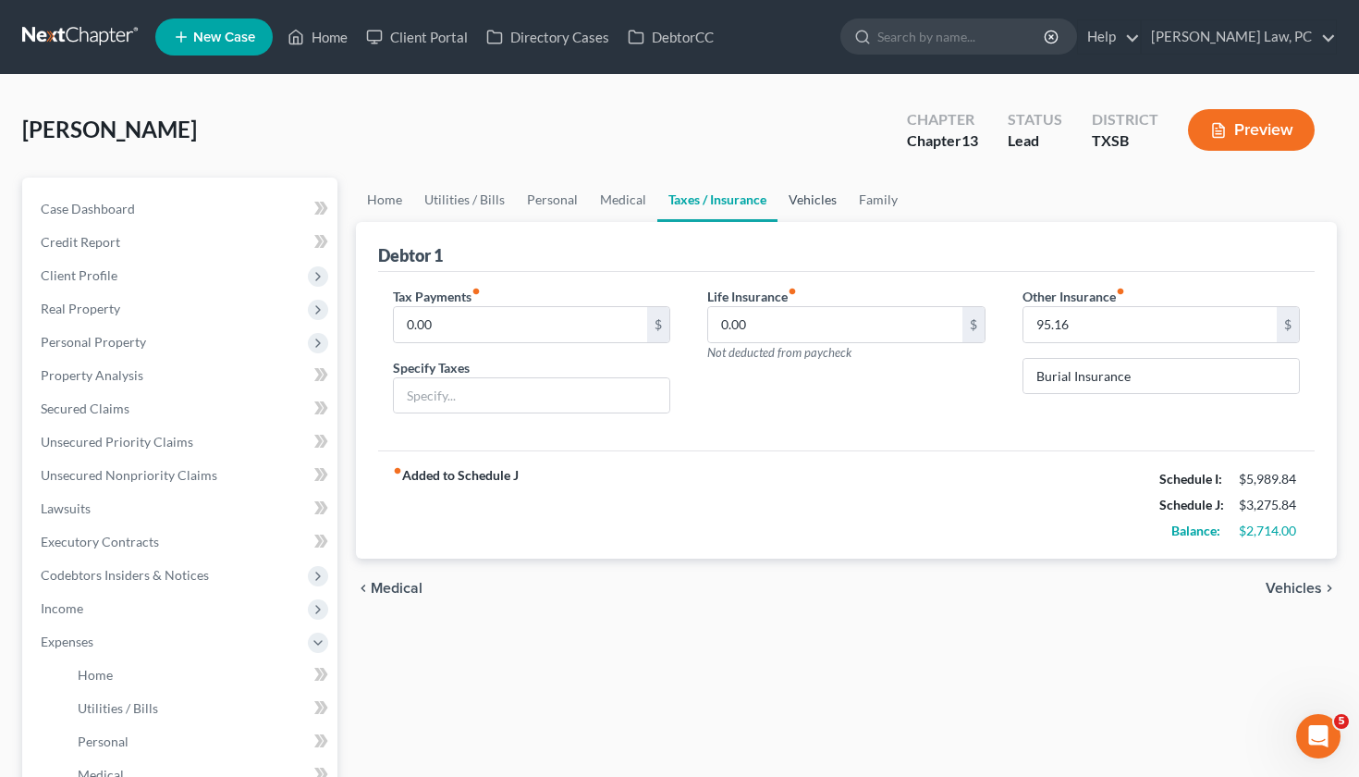
click at [795, 202] on link "Vehicles" at bounding box center [813, 200] width 70 height 44
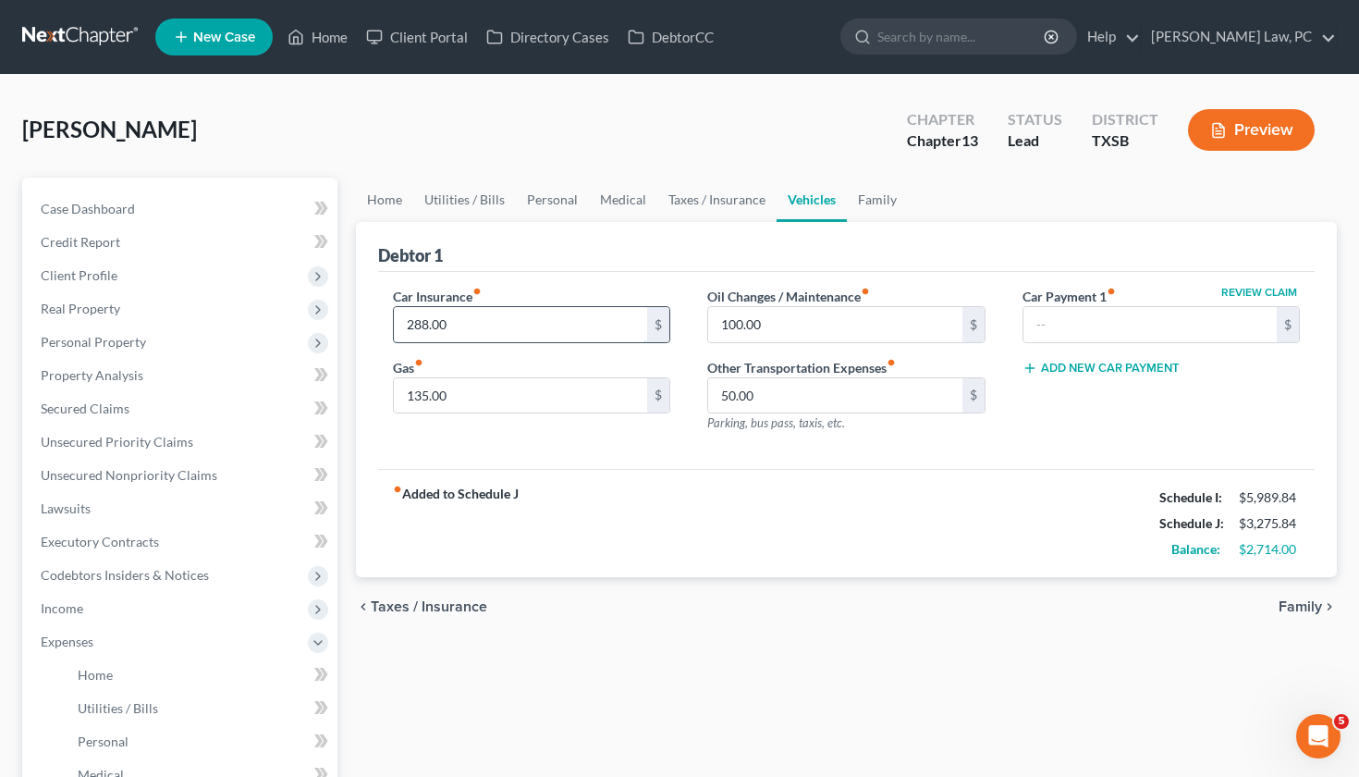
click at [463, 326] on input "288.00" at bounding box center [521, 324] width 254 height 35
drag, startPoint x: 463, startPoint y: 326, endPoint x: 396, endPoint y: 324, distance: 67.6
click at [396, 324] on input "288.00" at bounding box center [521, 324] width 254 height 35
type input "289"
click at [681, 469] on div "fiber_manual_record Added to Schedule J Schedule I: $5,989.84 Schedule J: $3,27…" at bounding box center [847, 523] width 938 height 108
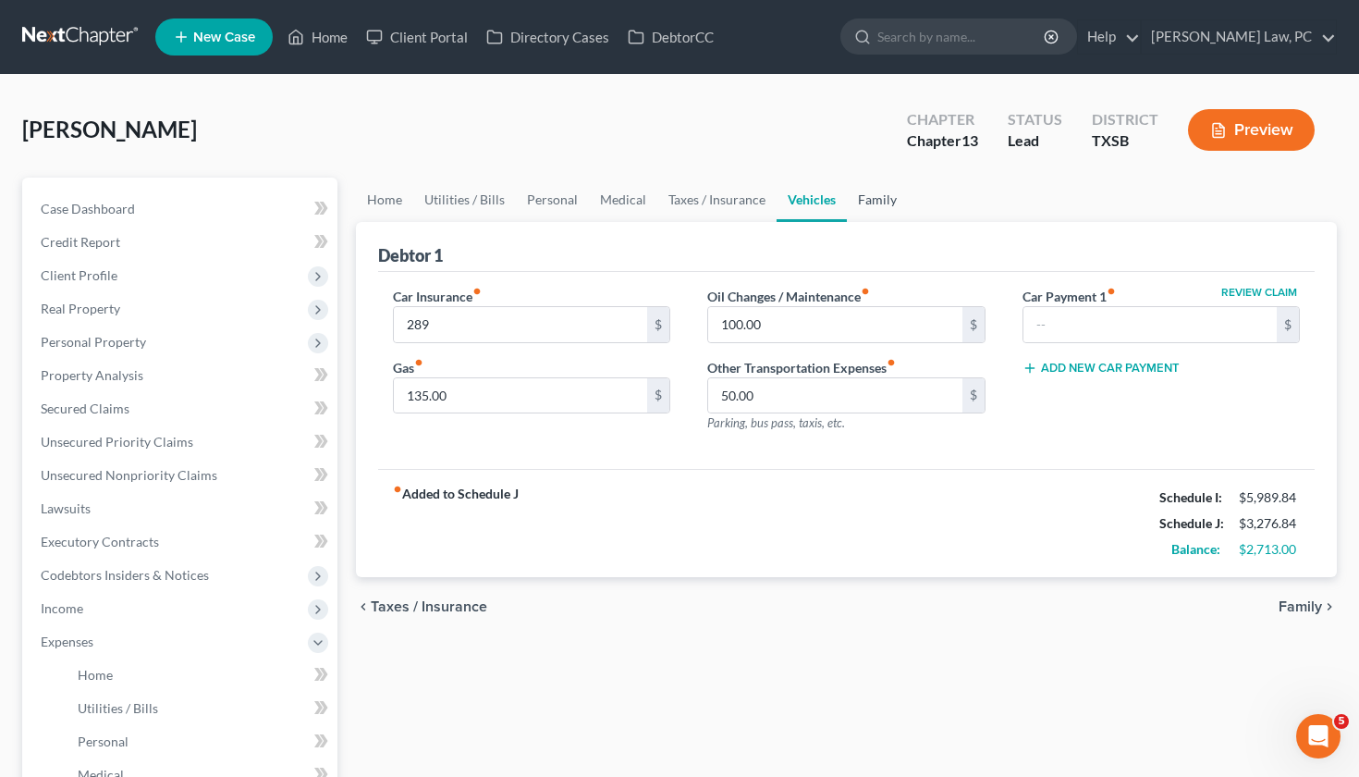
click at [874, 200] on link "Family" at bounding box center [877, 200] width 61 height 44
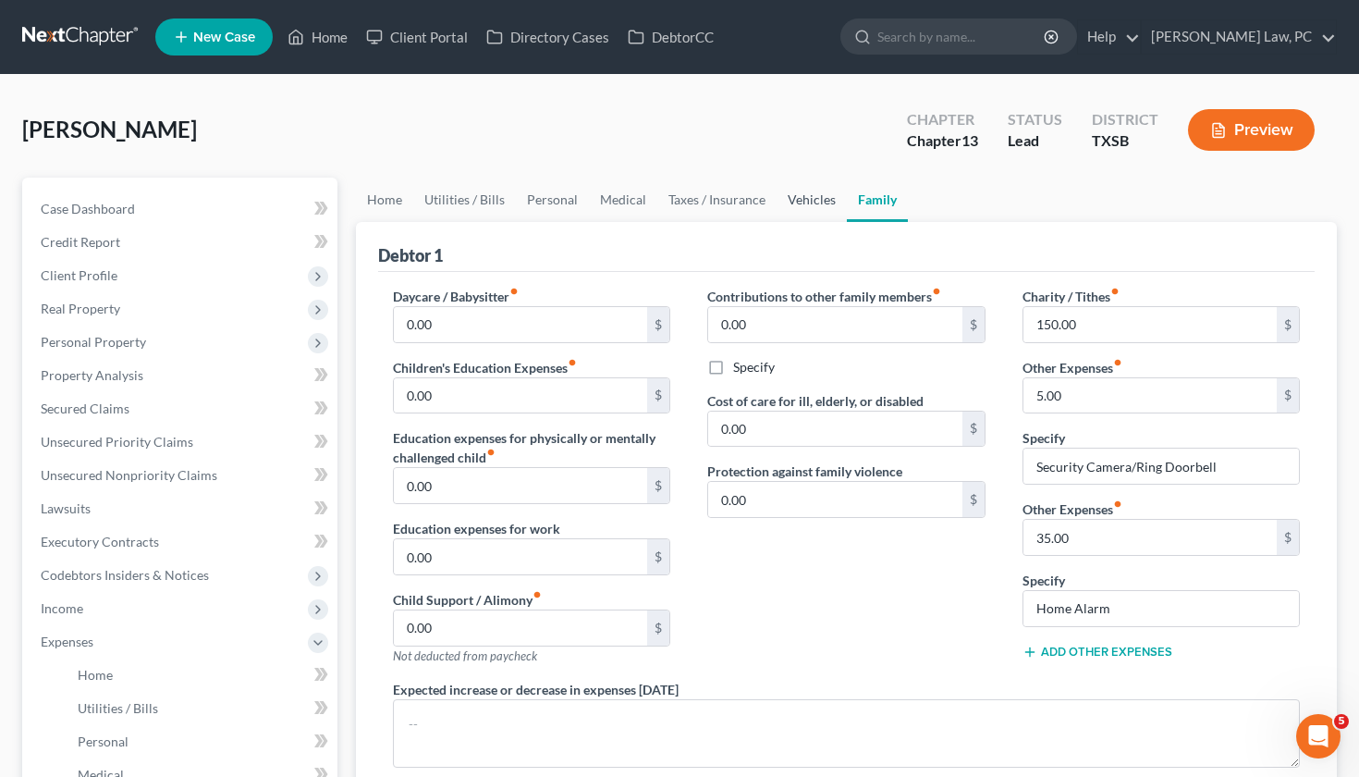
click at [804, 199] on link "Vehicles" at bounding box center [812, 200] width 70 height 44
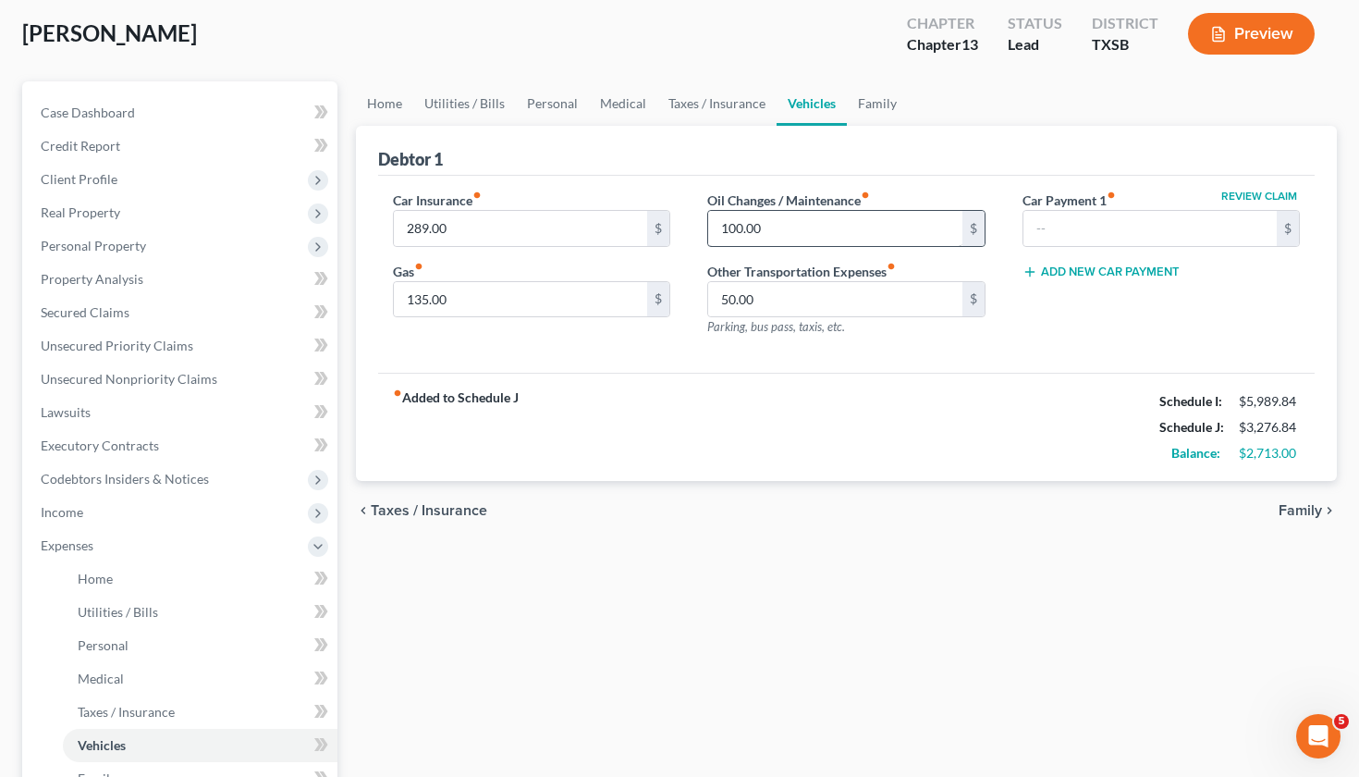
scroll to position [104, 0]
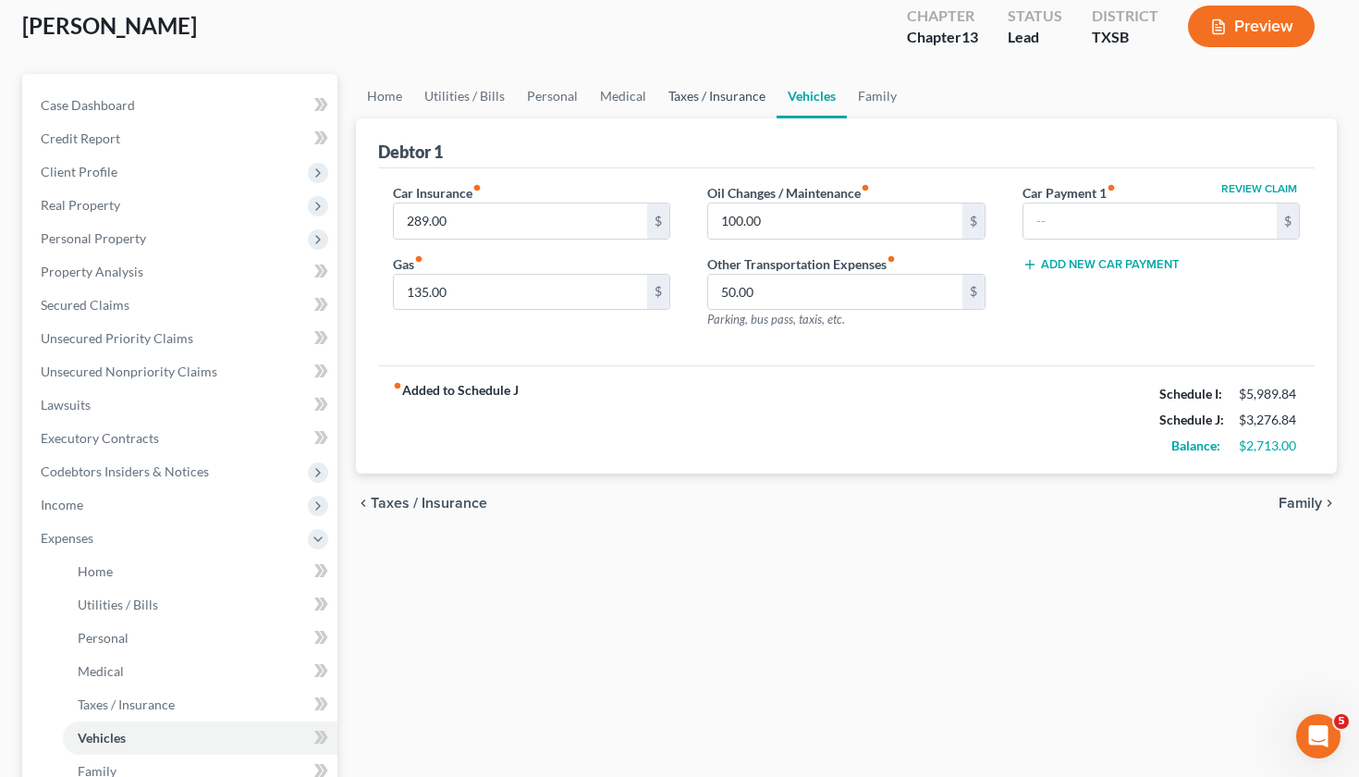
click at [717, 98] on link "Taxes / Insurance" at bounding box center [716, 96] width 119 height 44
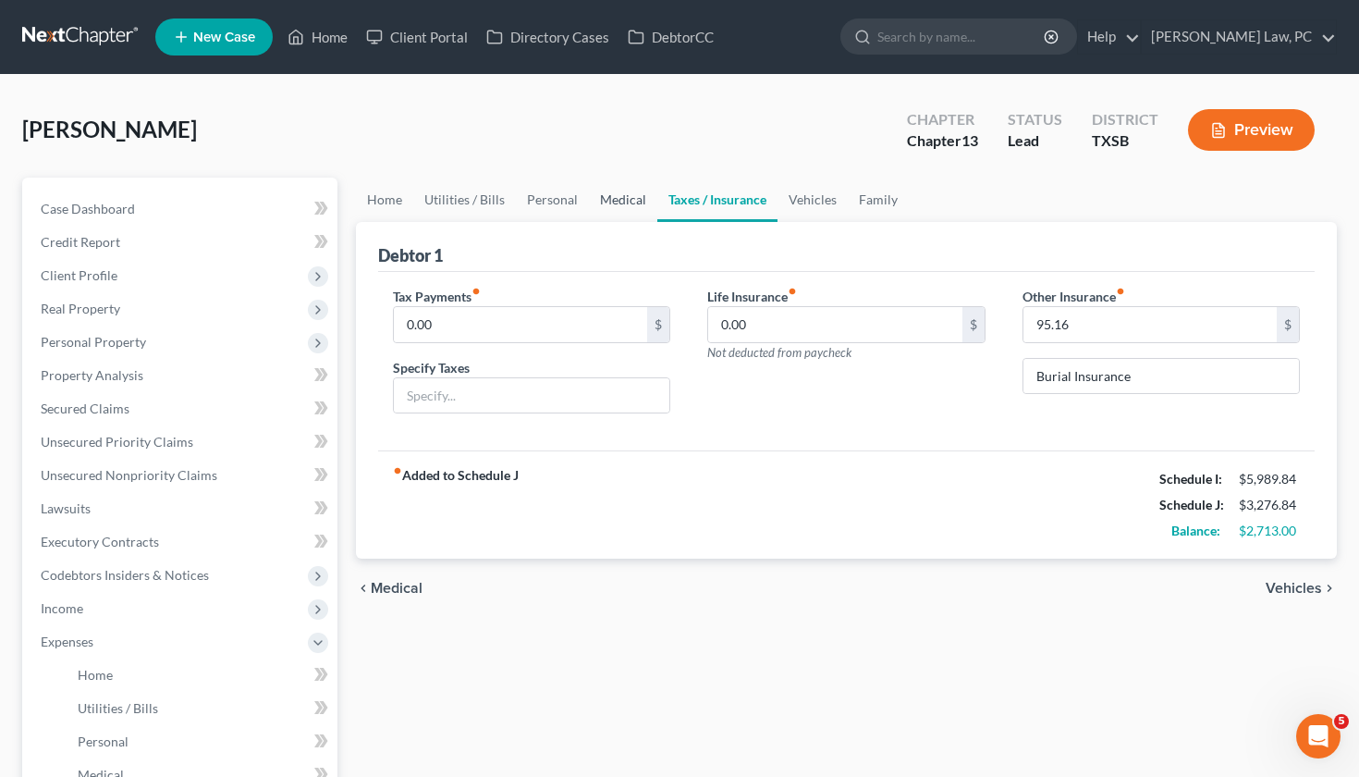
click at [615, 204] on link "Medical" at bounding box center [623, 200] width 68 height 44
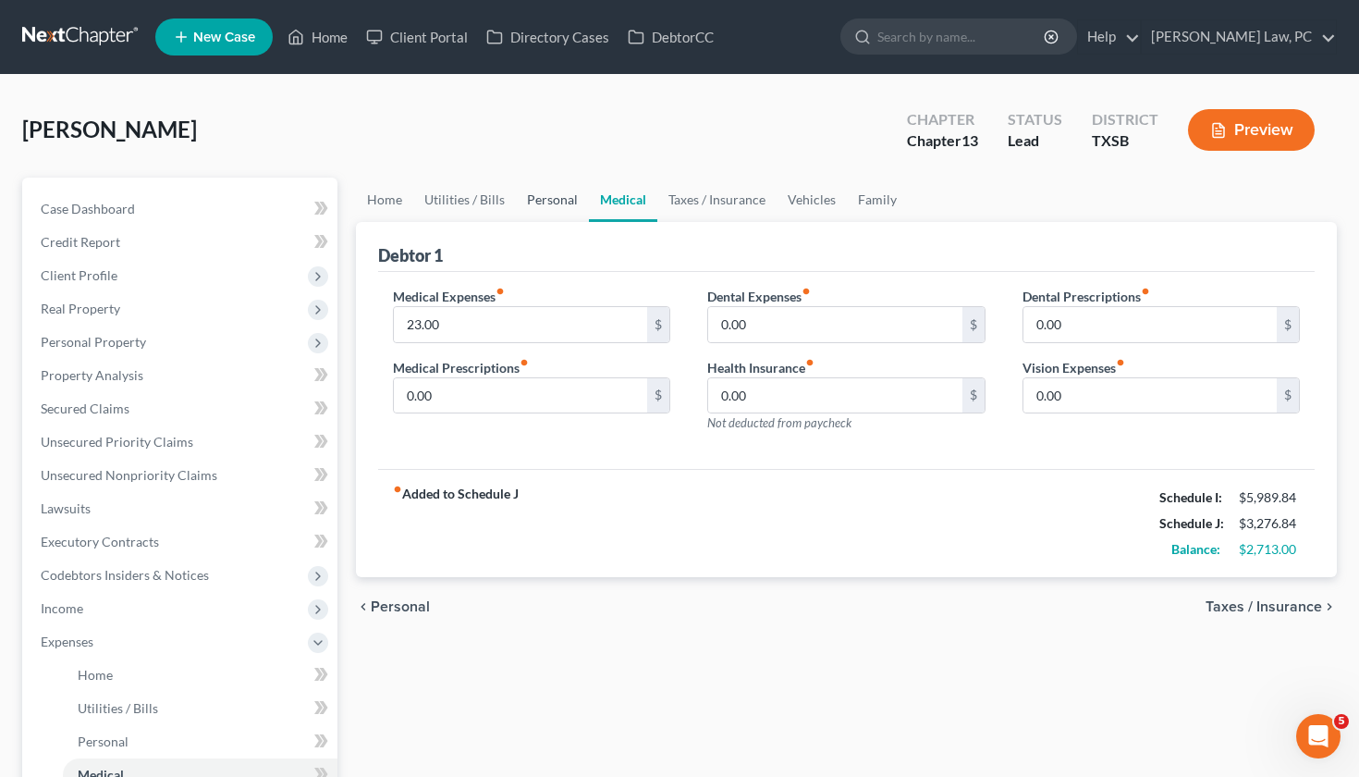
click at [552, 204] on link "Personal" at bounding box center [552, 200] width 73 height 44
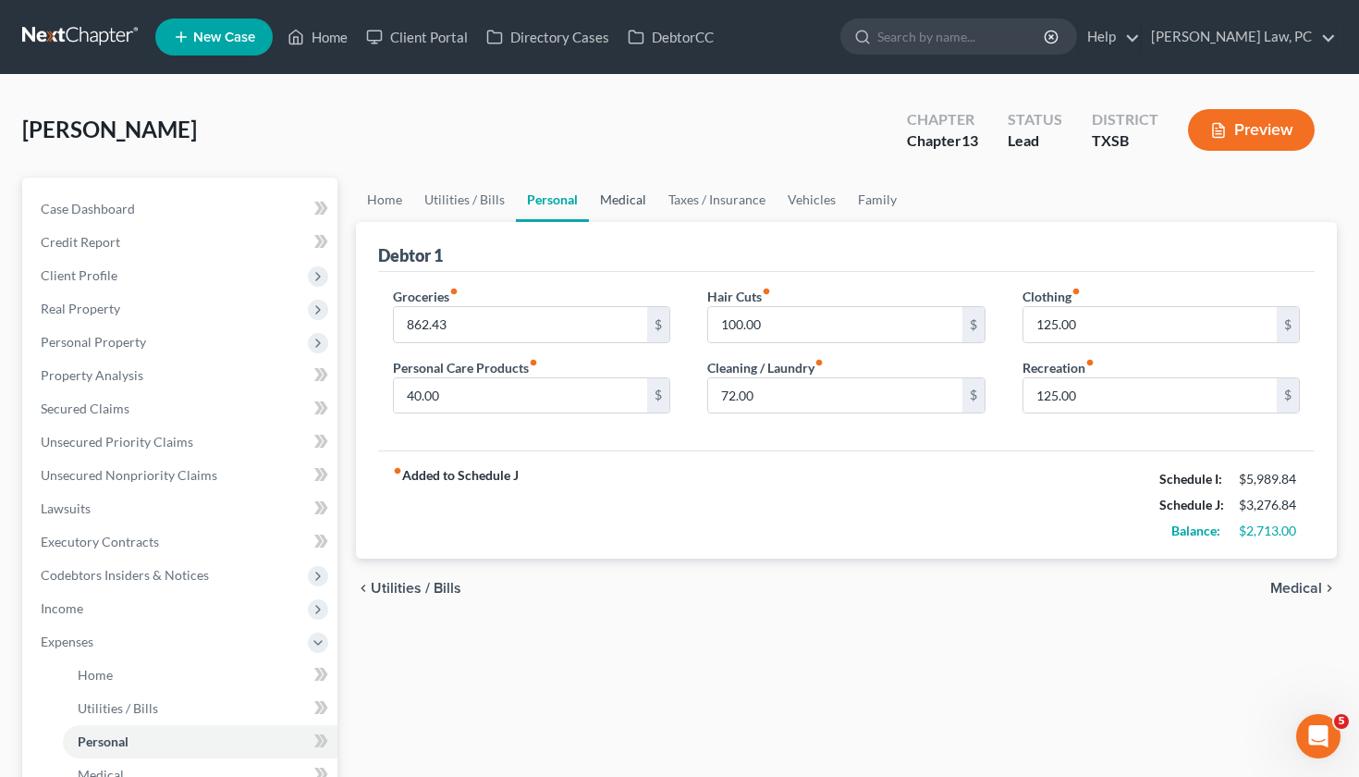
click at [606, 201] on link "Medical" at bounding box center [623, 200] width 68 height 44
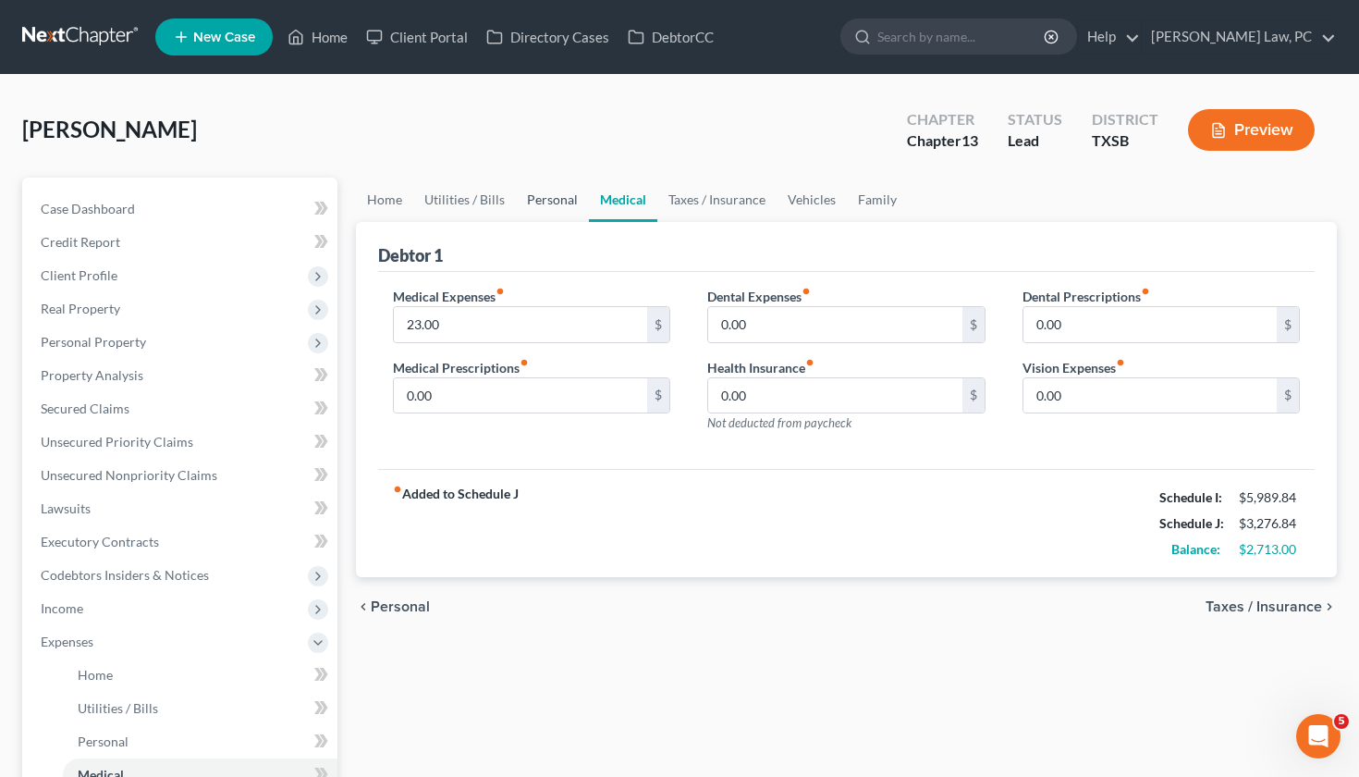
click at [558, 199] on link "Personal" at bounding box center [552, 200] width 73 height 44
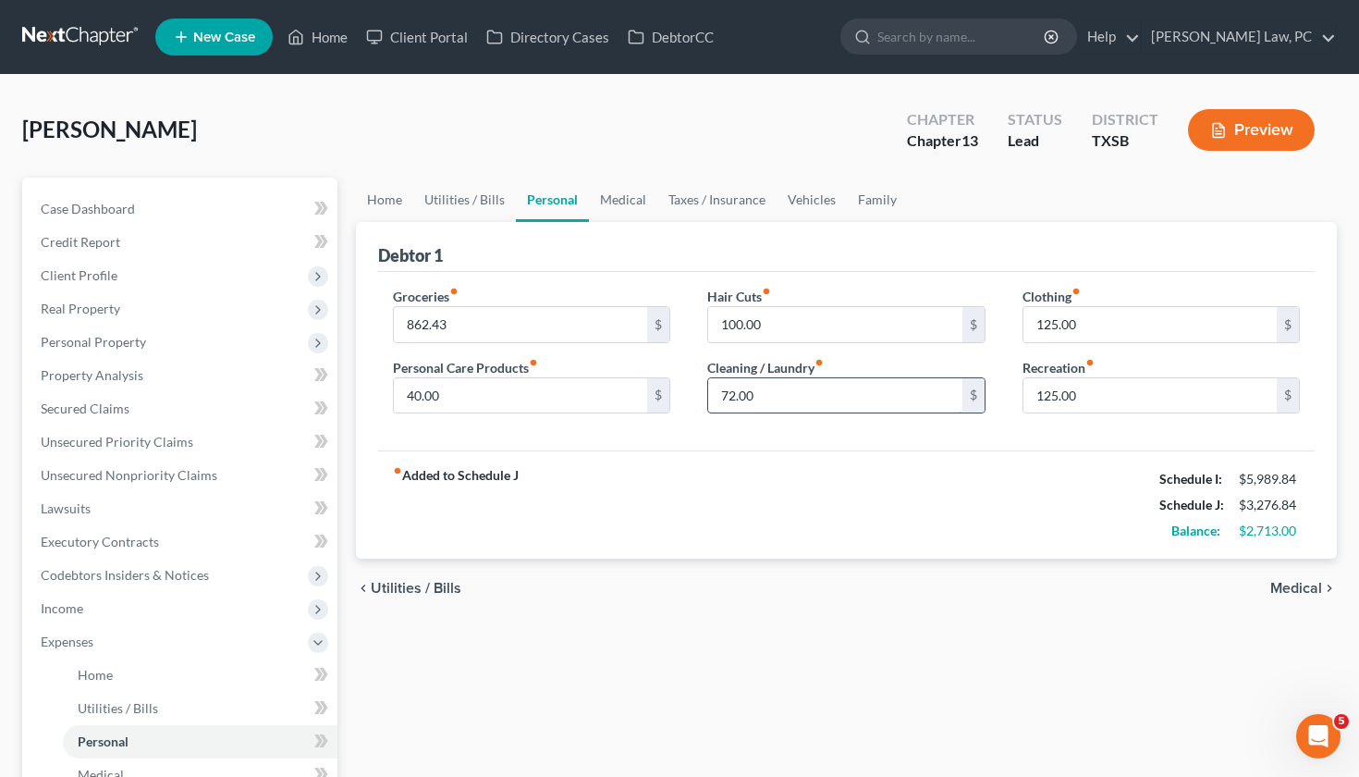
drag, startPoint x: 759, startPoint y: 396, endPoint x: 714, endPoint y: 395, distance: 45.3
click at [714, 395] on input "72.00" at bounding box center [835, 395] width 254 height 35
click at [873, 497] on div "fiber_manual_record Added to Schedule J Schedule I: $5,989.84 Schedule J: $3,27…" at bounding box center [847, 504] width 938 height 108
click at [1222, 135] on icon "button" at bounding box center [1218, 130] width 17 height 17
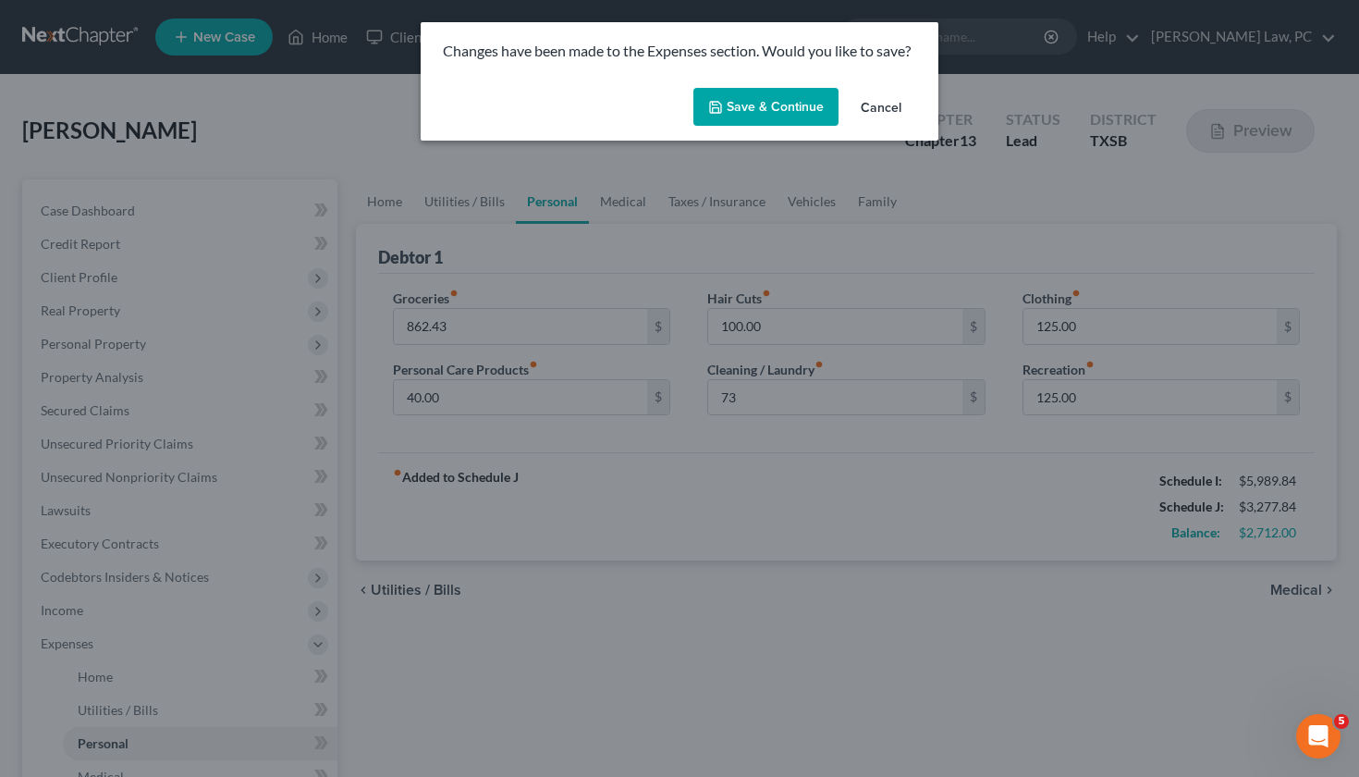
click at [770, 94] on button "Save & Continue" at bounding box center [765, 107] width 145 height 39
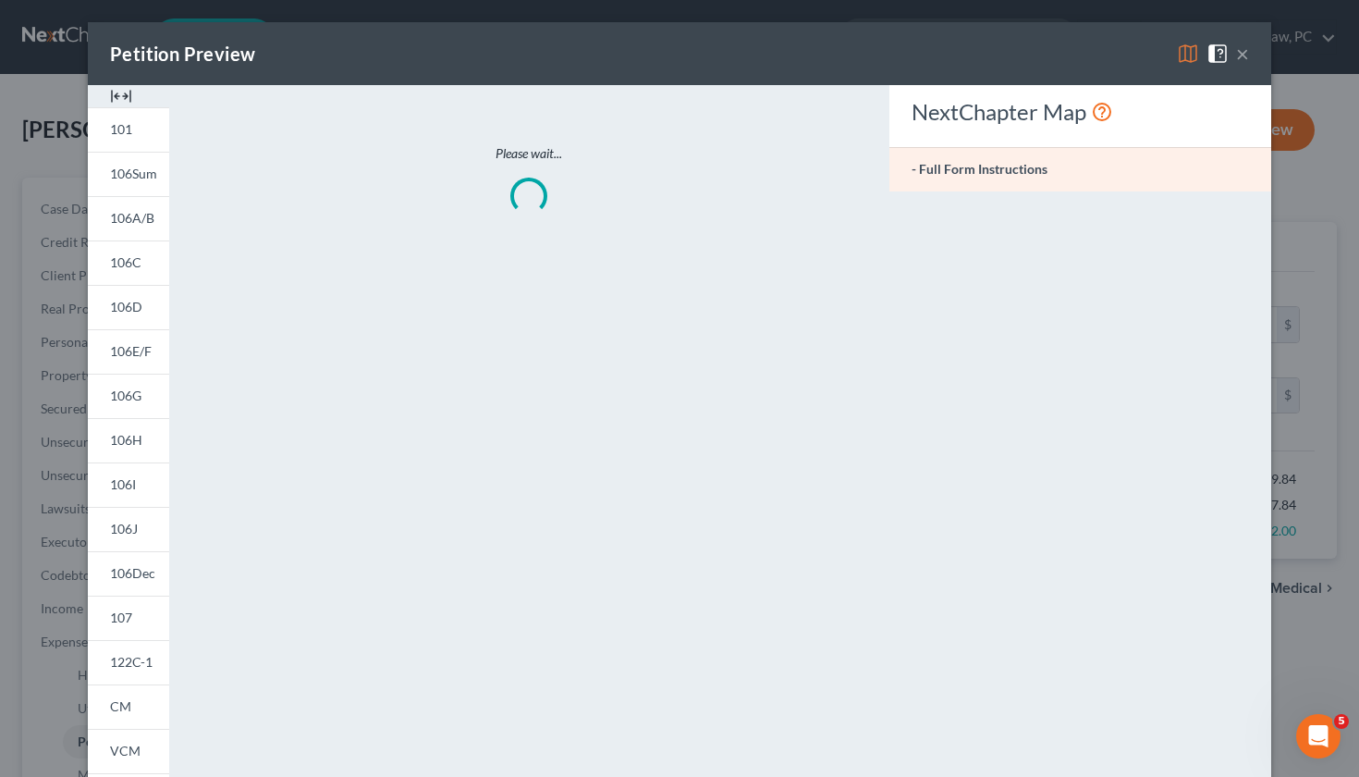
type input "73.00"
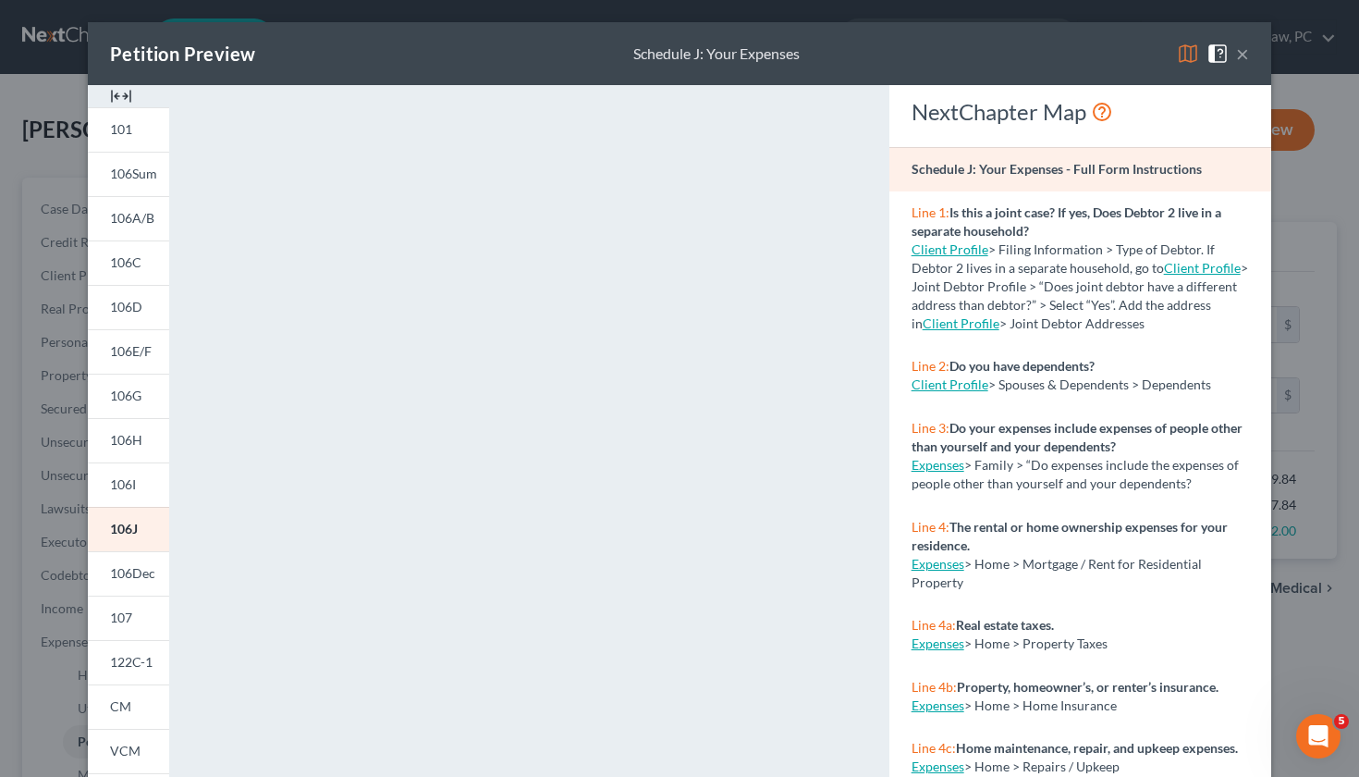
click at [1245, 55] on button "×" at bounding box center [1242, 54] width 13 height 22
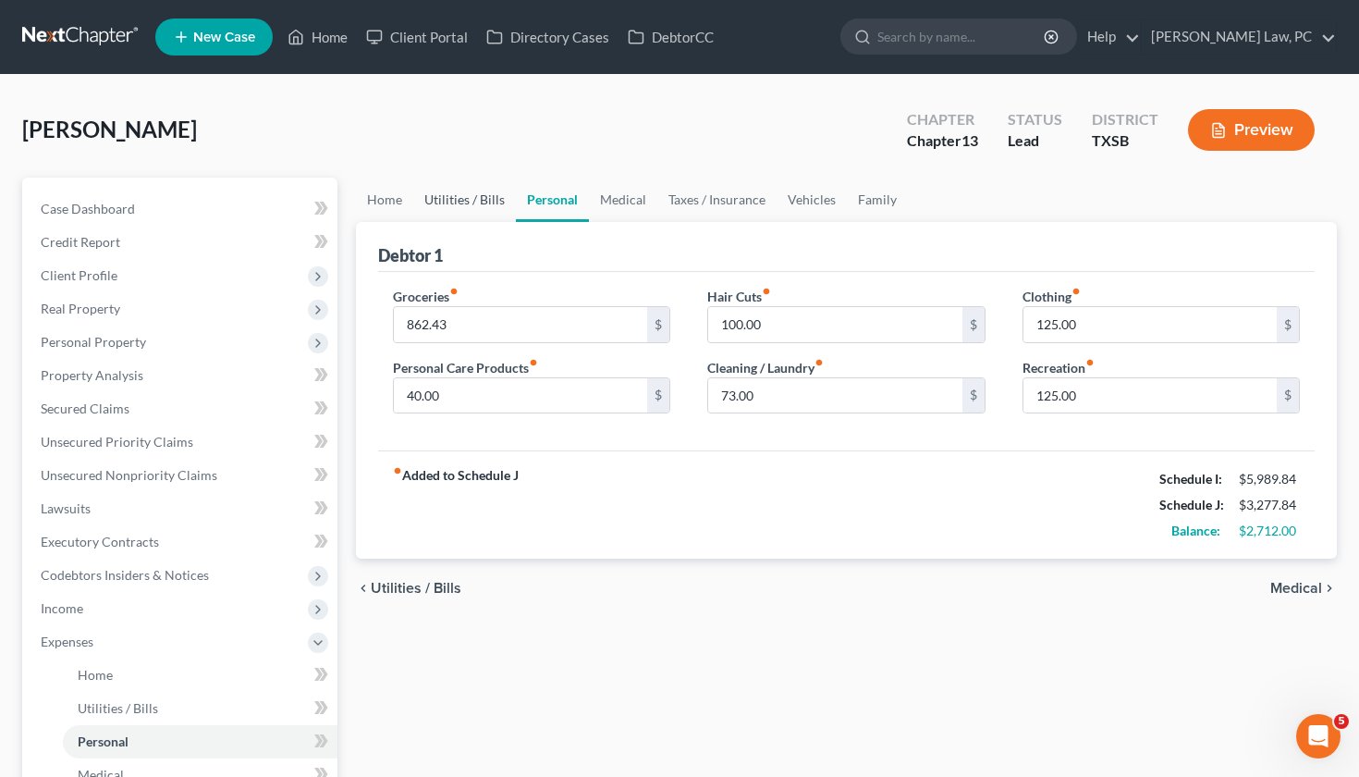
click at [460, 202] on link "Utilities / Bills" at bounding box center [464, 200] width 103 height 44
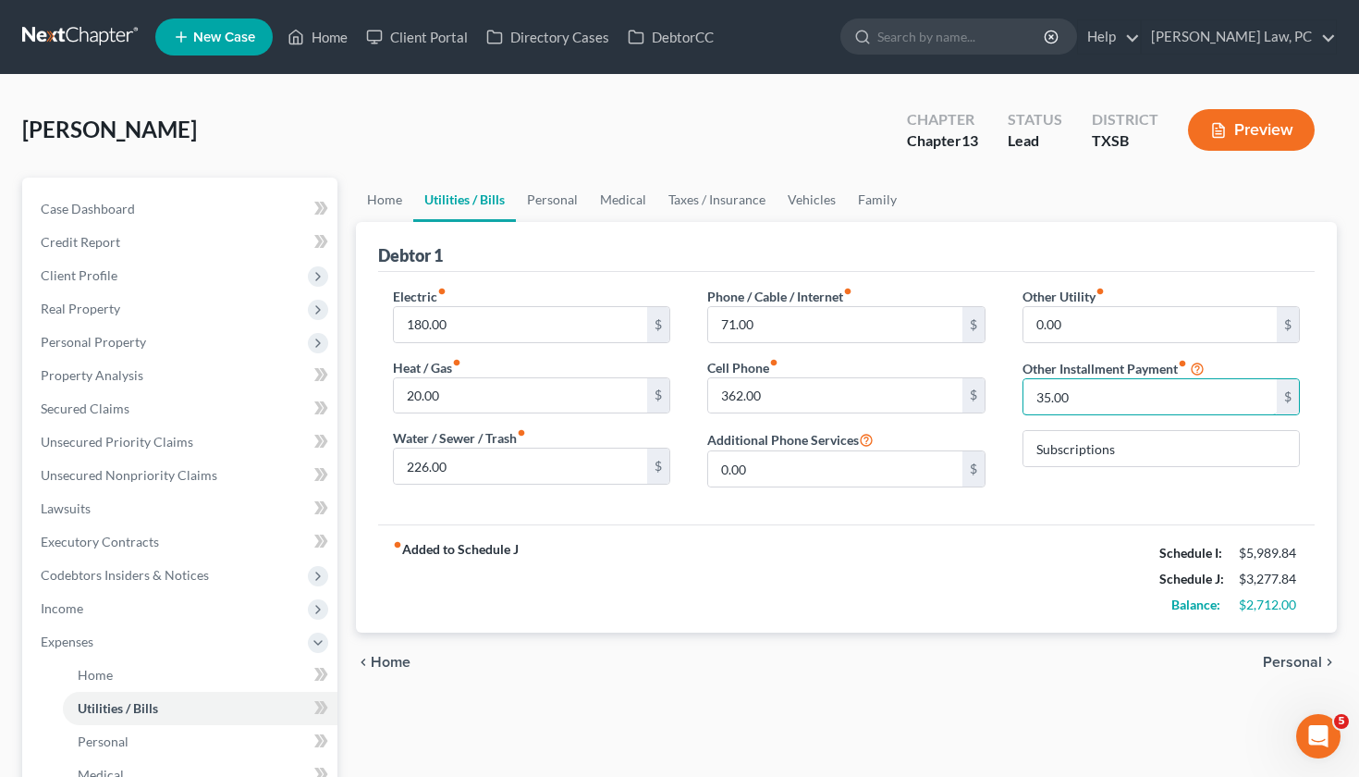
drag, startPoint x: 1070, startPoint y: 403, endPoint x: 1006, endPoint y: 403, distance: 63.8
click at [1006, 403] on div "Other Utility fiber_manual_record 0.00 $ Other Installment Payment fiber_manual…" at bounding box center [1161, 394] width 315 height 215
type input "40"
click at [1040, 553] on div "fiber_manual_record Added to Schedule J Schedule I: $5,989.84 Schedule J: $3,28…" at bounding box center [847, 578] width 938 height 108
click at [395, 194] on link "Home" at bounding box center [384, 200] width 57 height 44
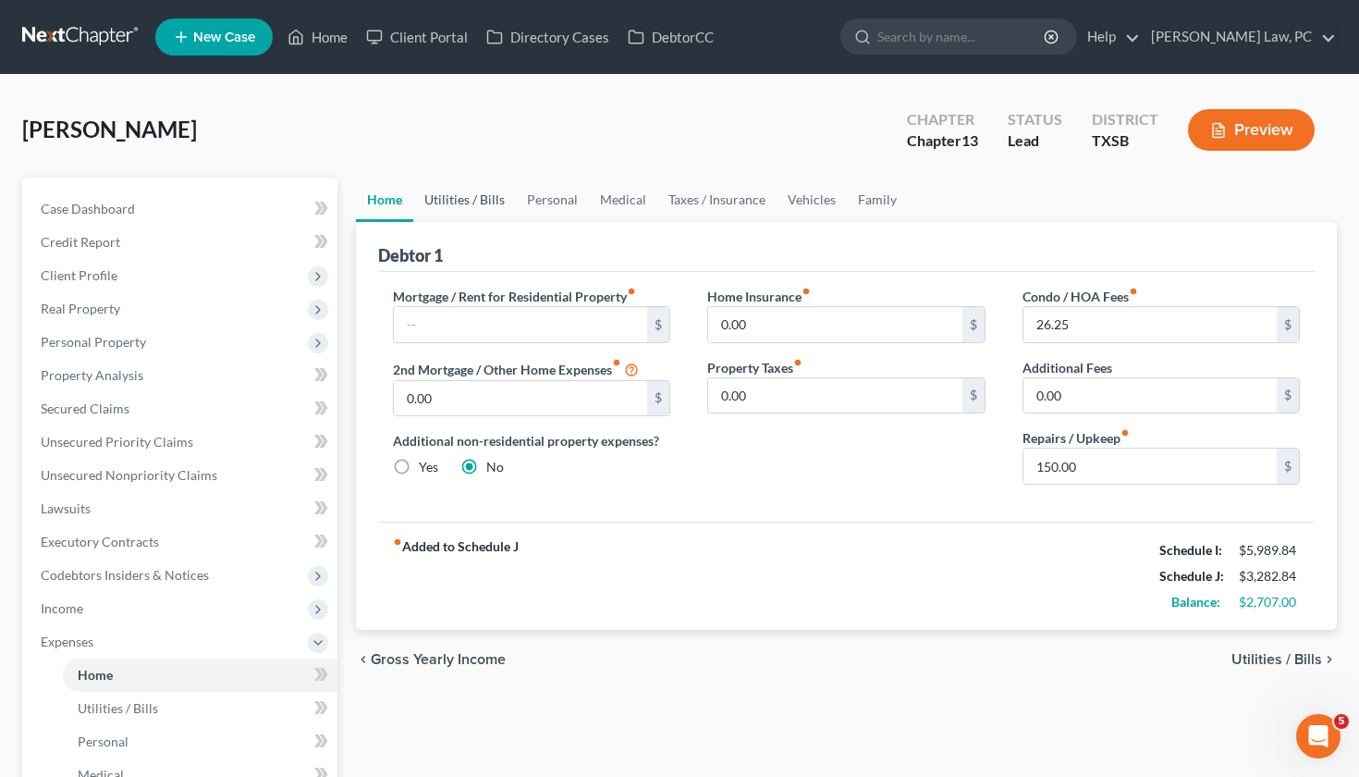
click at [490, 186] on link "Utilities / Bills" at bounding box center [464, 200] width 103 height 44
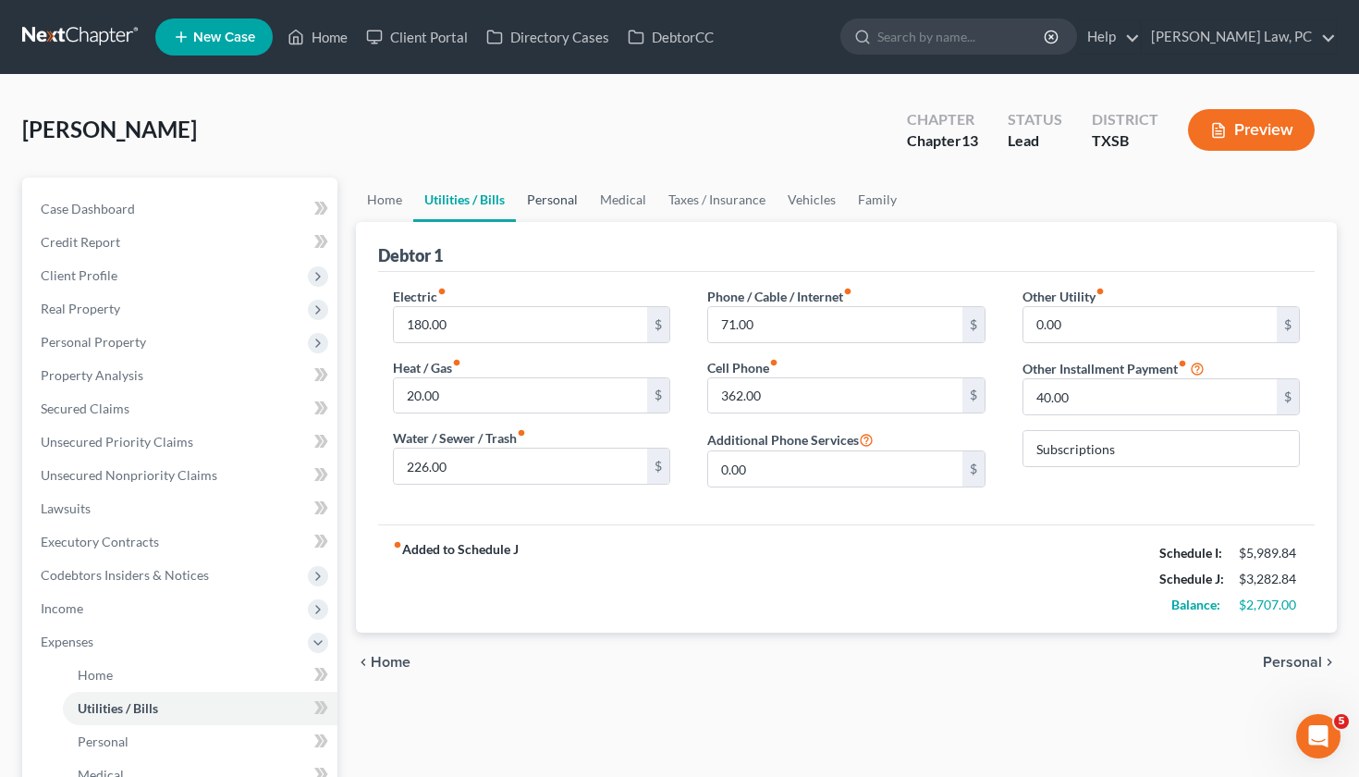
click at [554, 202] on link "Personal" at bounding box center [552, 200] width 73 height 44
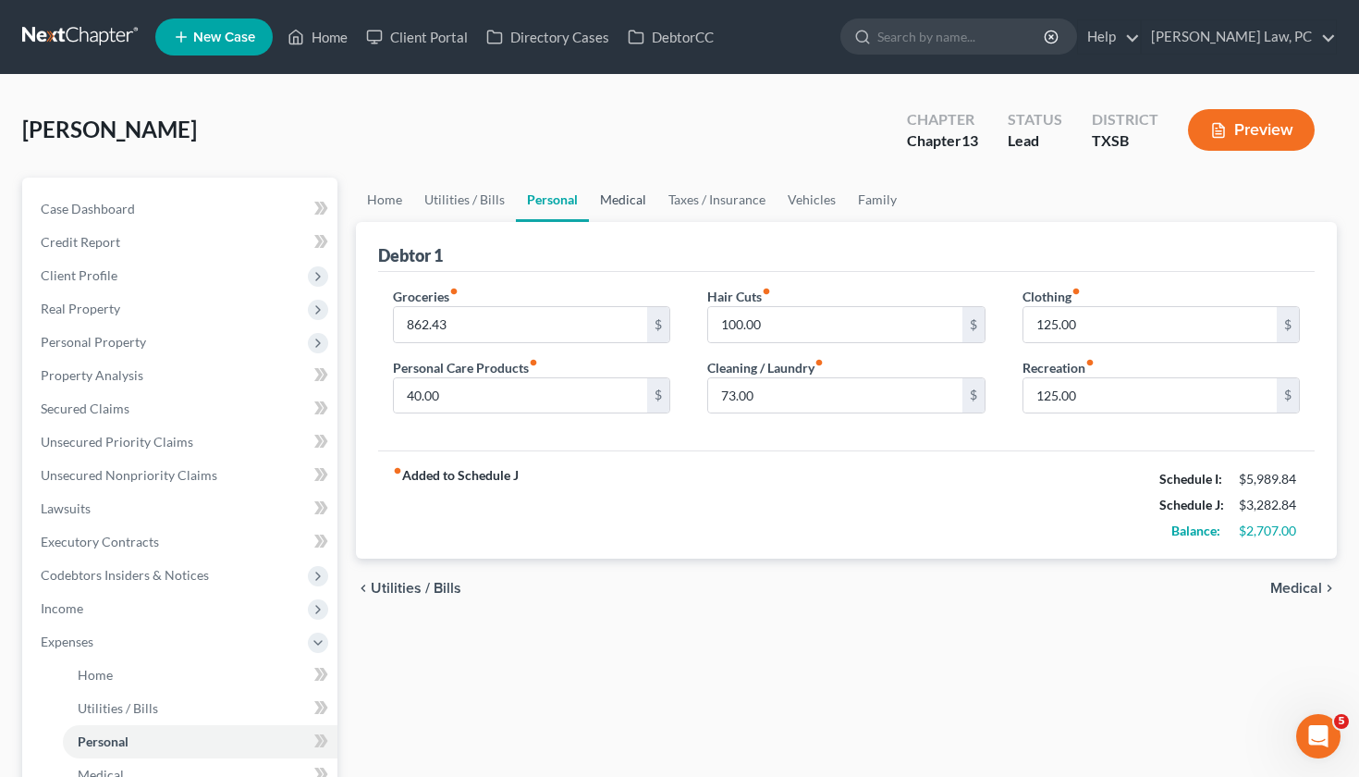
click at [633, 206] on link "Medical" at bounding box center [623, 200] width 68 height 44
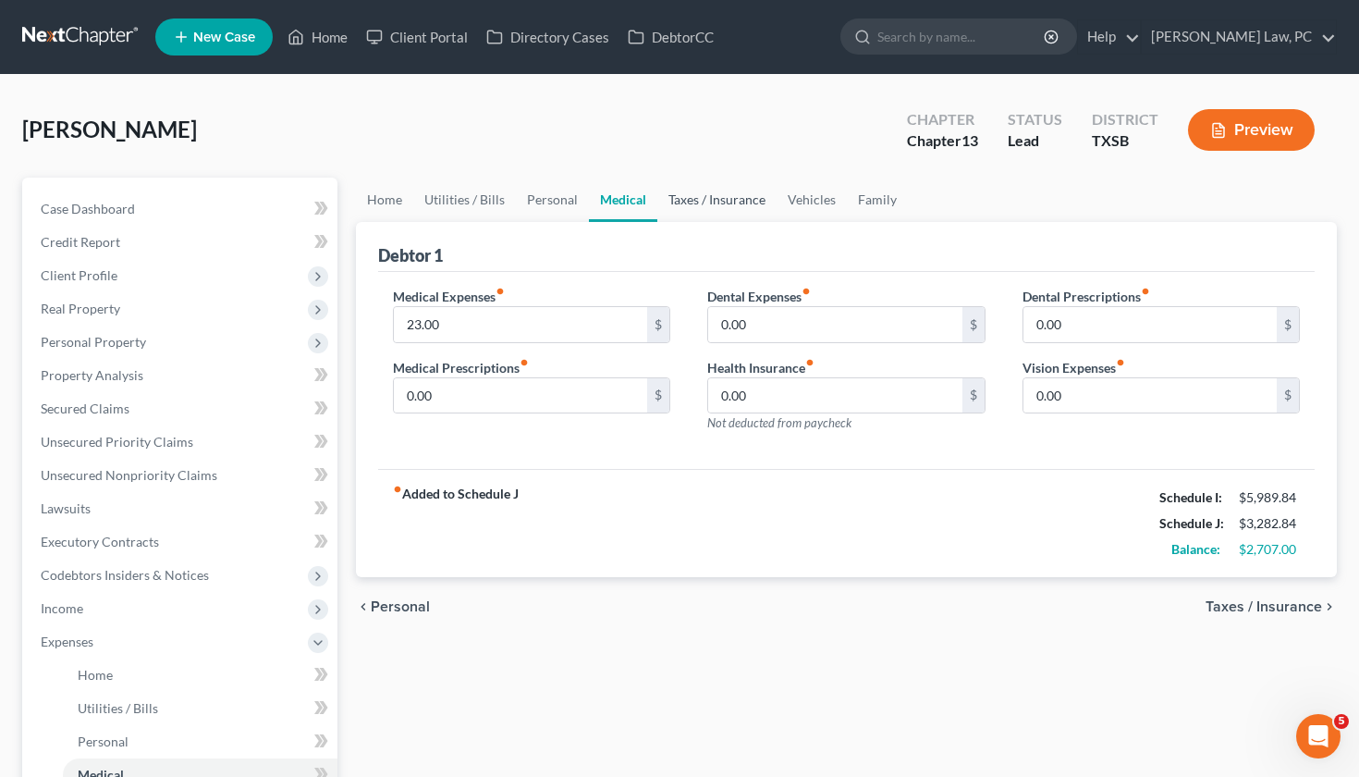
click at [715, 205] on link "Taxes / Insurance" at bounding box center [716, 200] width 119 height 44
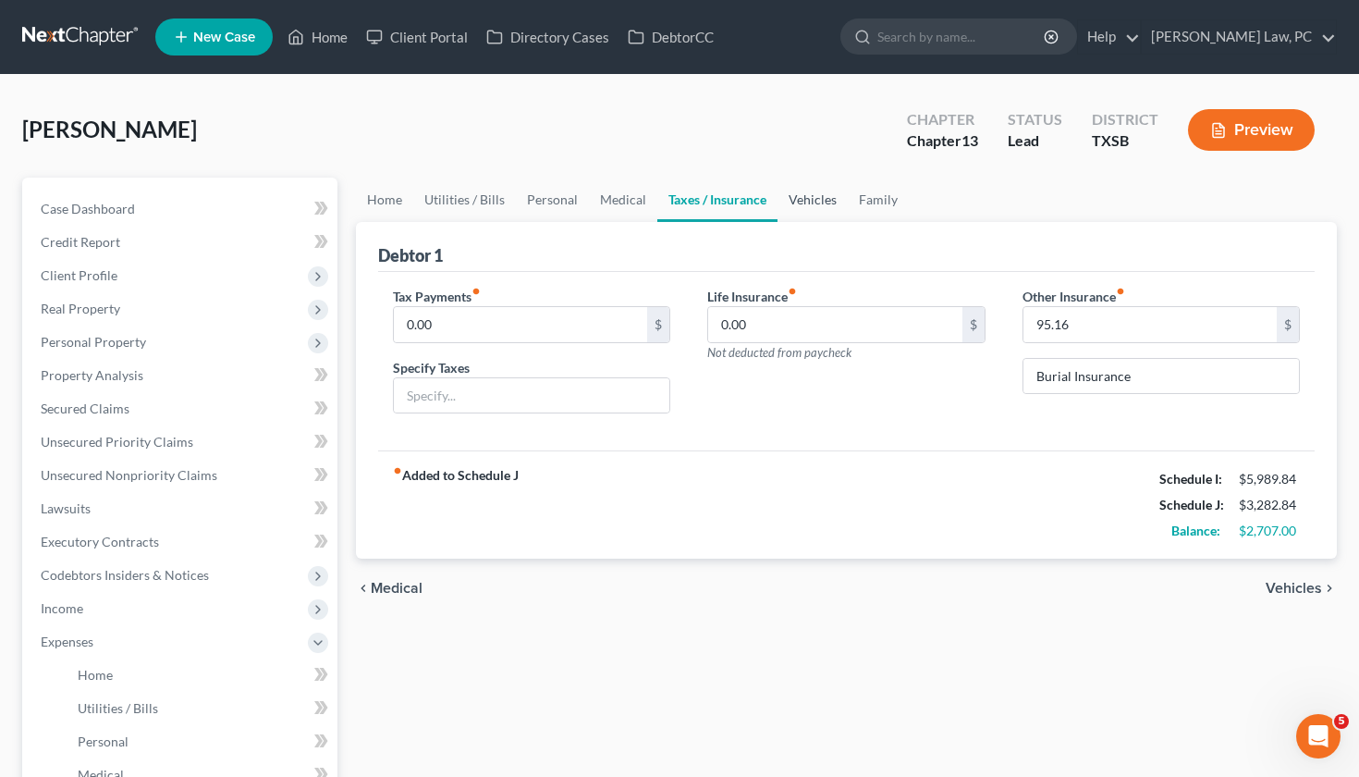
click at [804, 199] on link "Vehicles" at bounding box center [813, 200] width 70 height 44
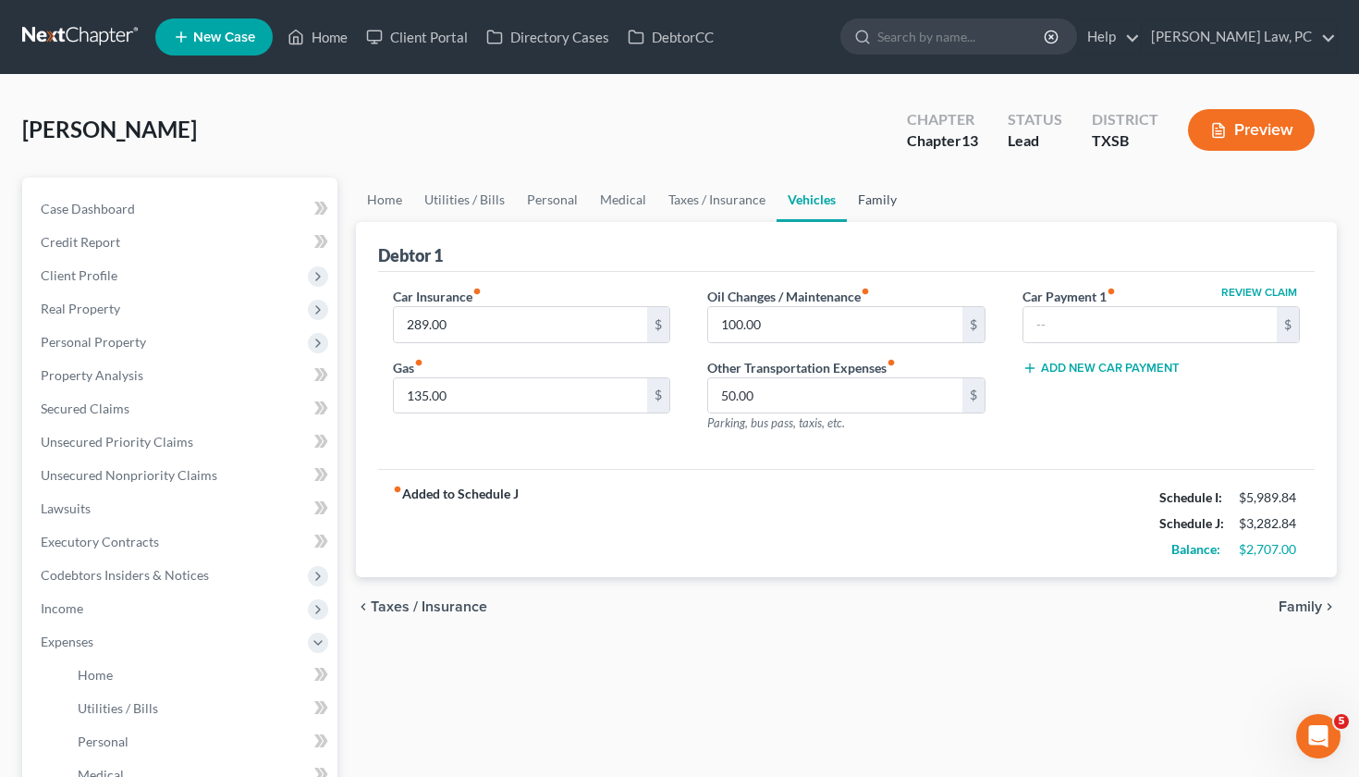
click at [889, 197] on link "Family" at bounding box center [877, 200] width 61 height 44
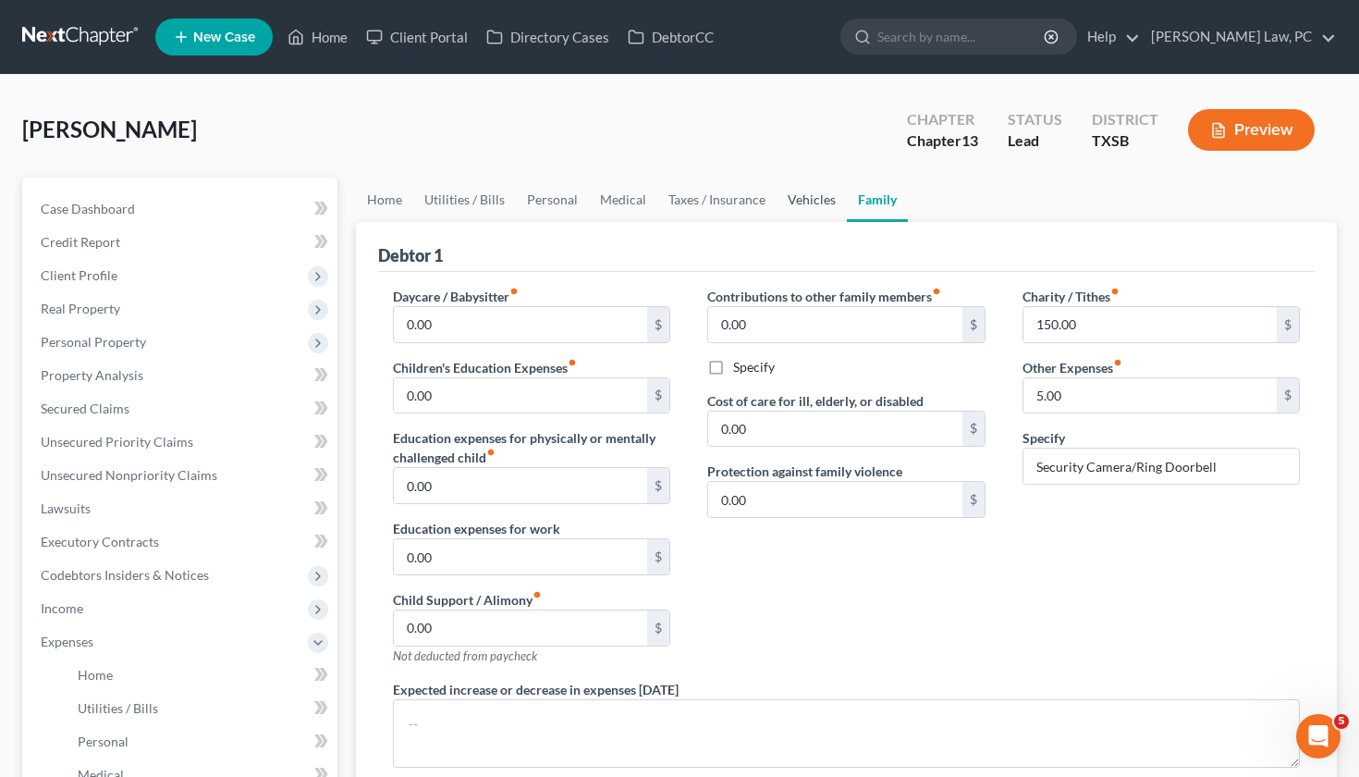
click at [806, 194] on link "Vehicles" at bounding box center [812, 200] width 70 height 44
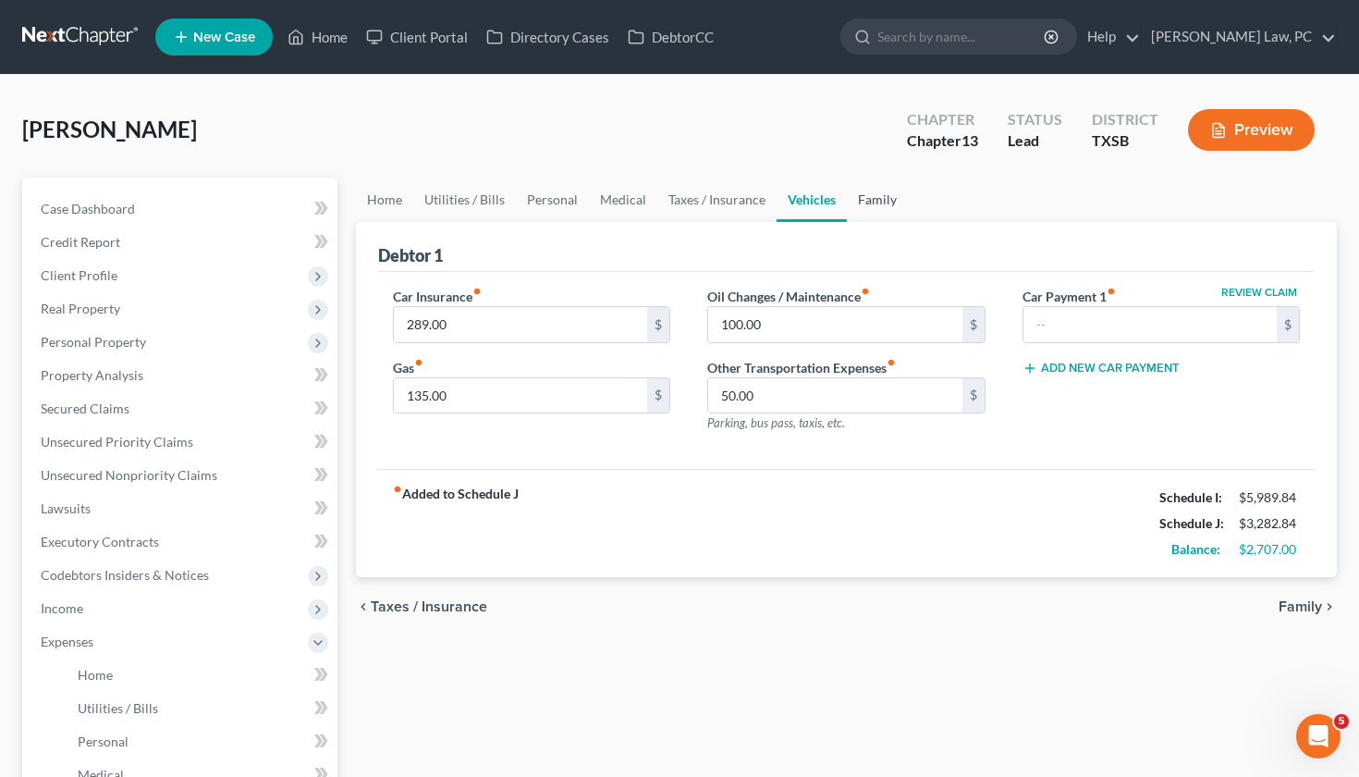
click at [873, 202] on link "Family" at bounding box center [877, 200] width 61 height 44
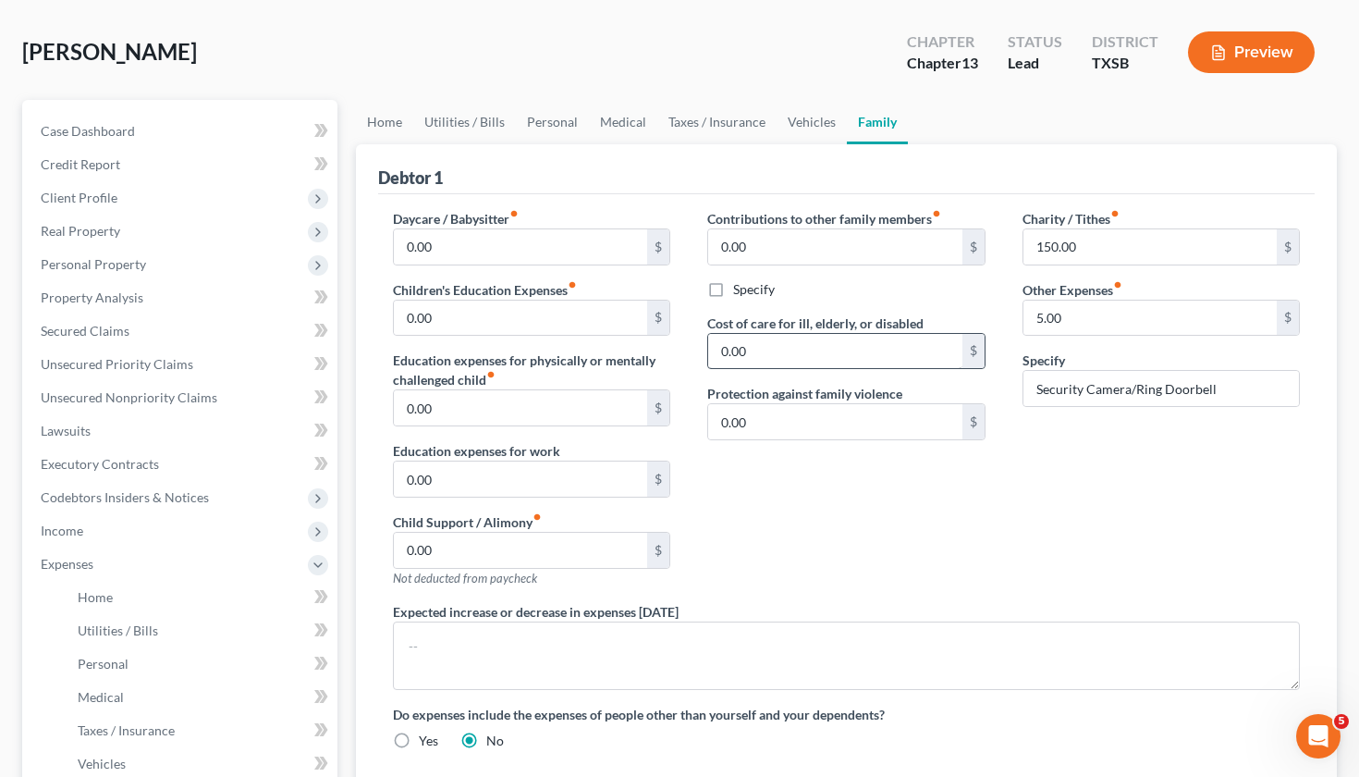
scroll to position [92, 0]
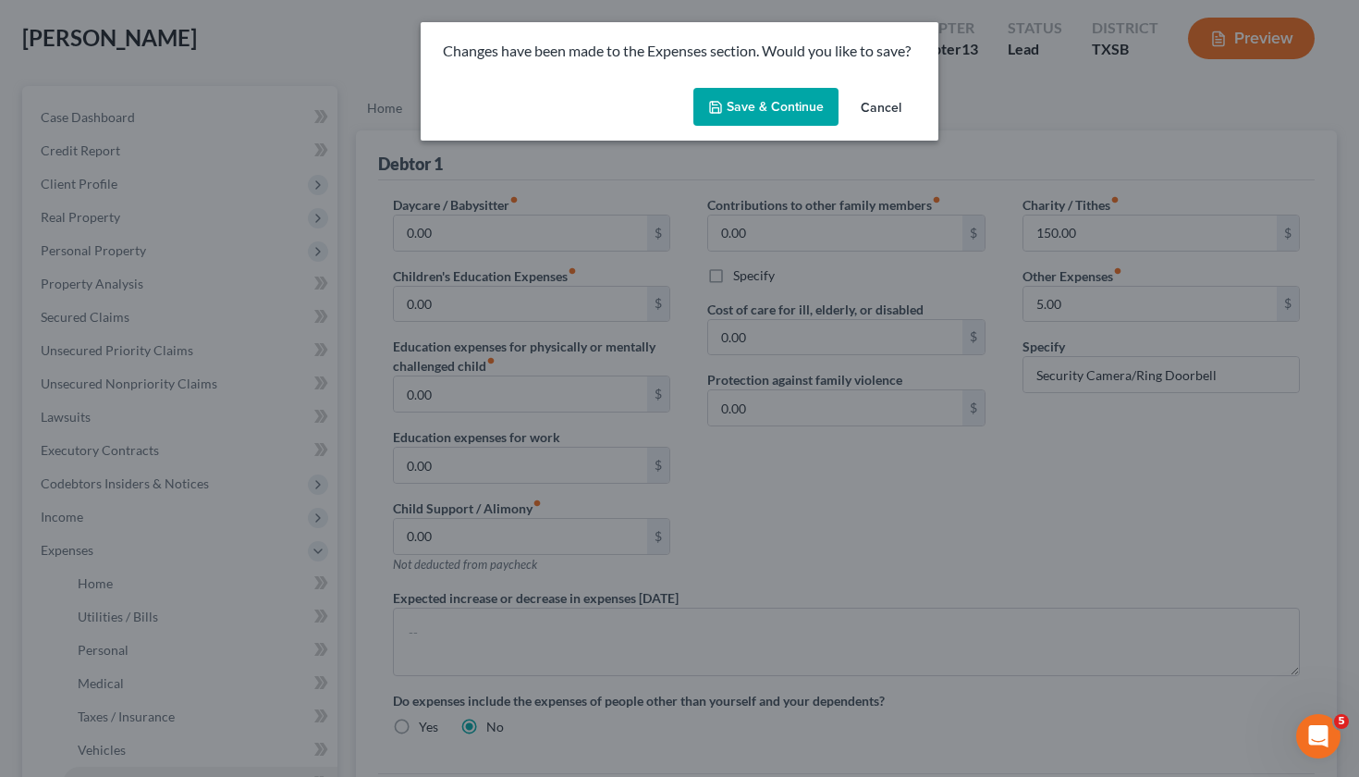
click at [778, 106] on button "Save & Continue" at bounding box center [765, 107] width 145 height 39
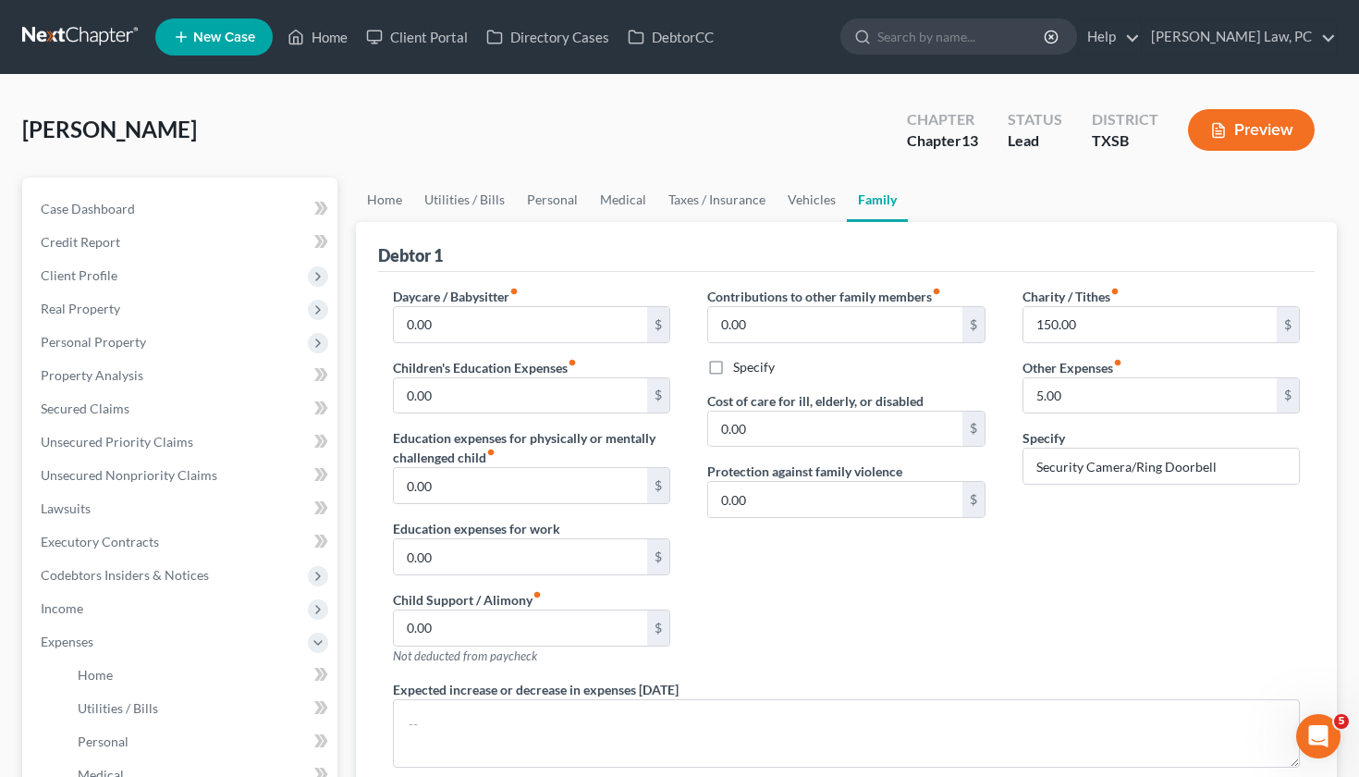
scroll to position [0, 0]
type input "0.00"
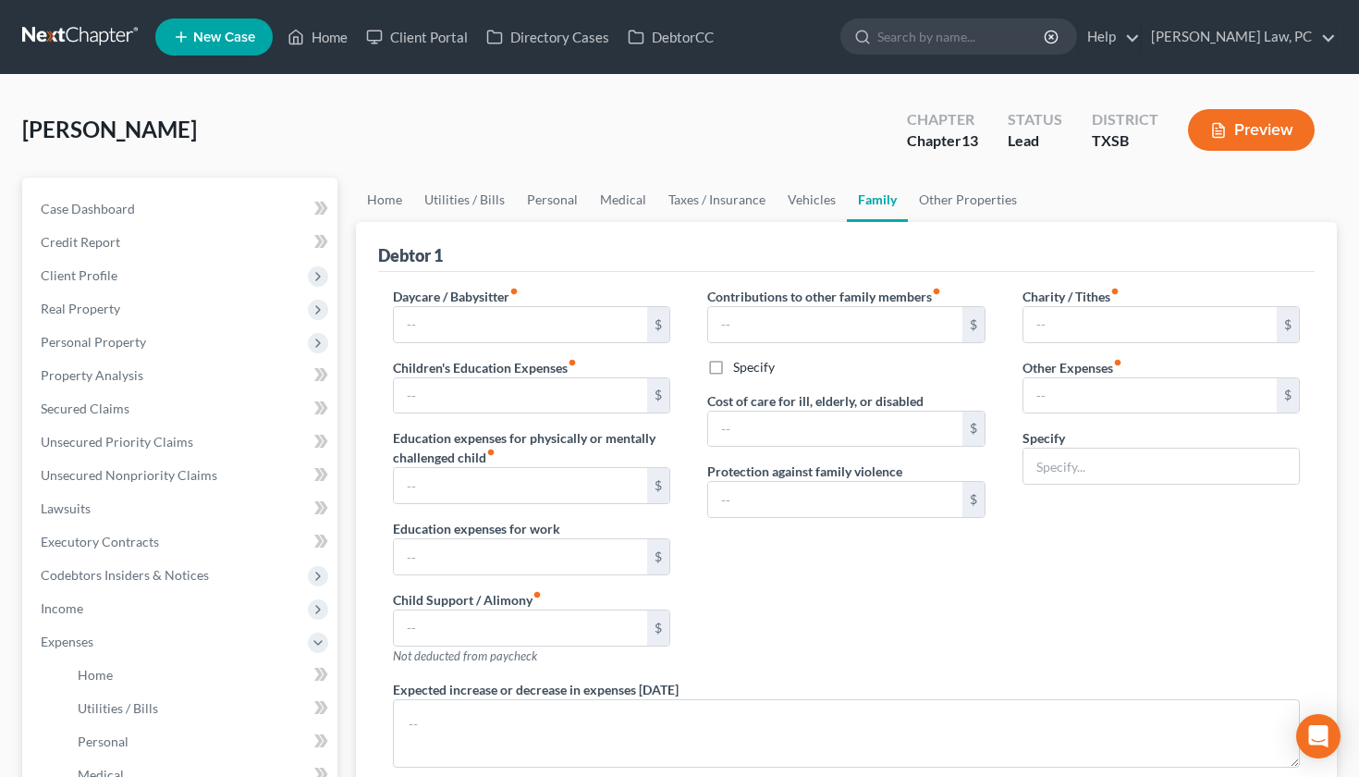
type input "0.00"
type input "150.00"
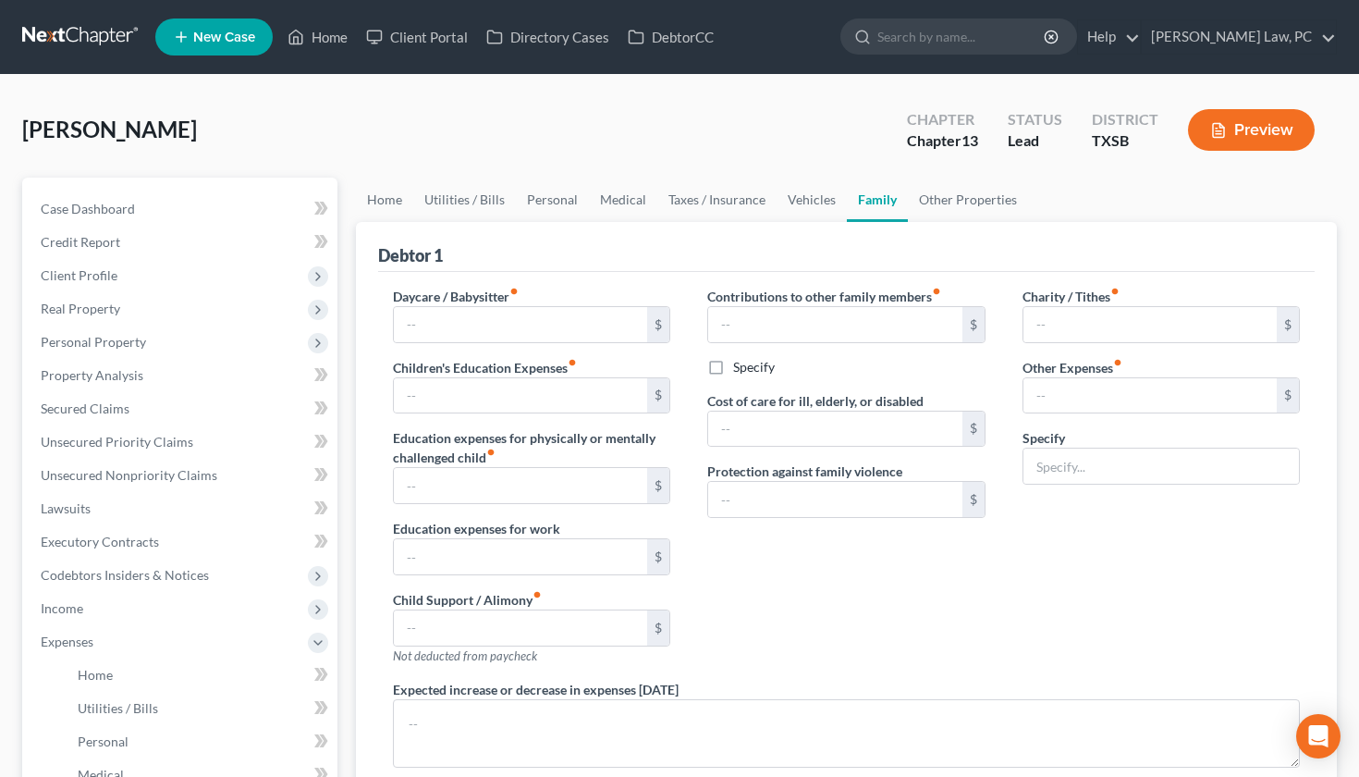
type input "5.00"
type input "Security Camera/Ring Doorbell"
radio input "true"
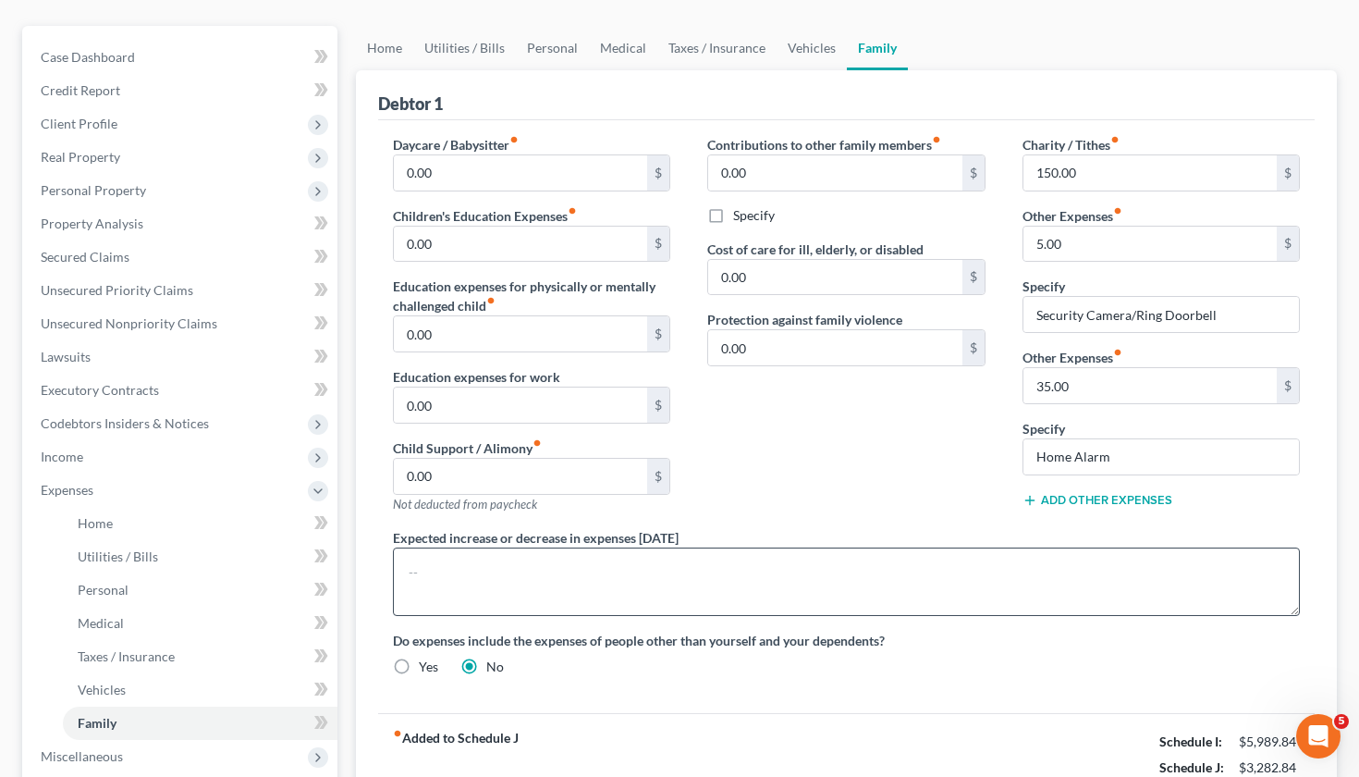
scroll to position [150, 0]
click at [522, 56] on link "Personal" at bounding box center [552, 50] width 73 height 44
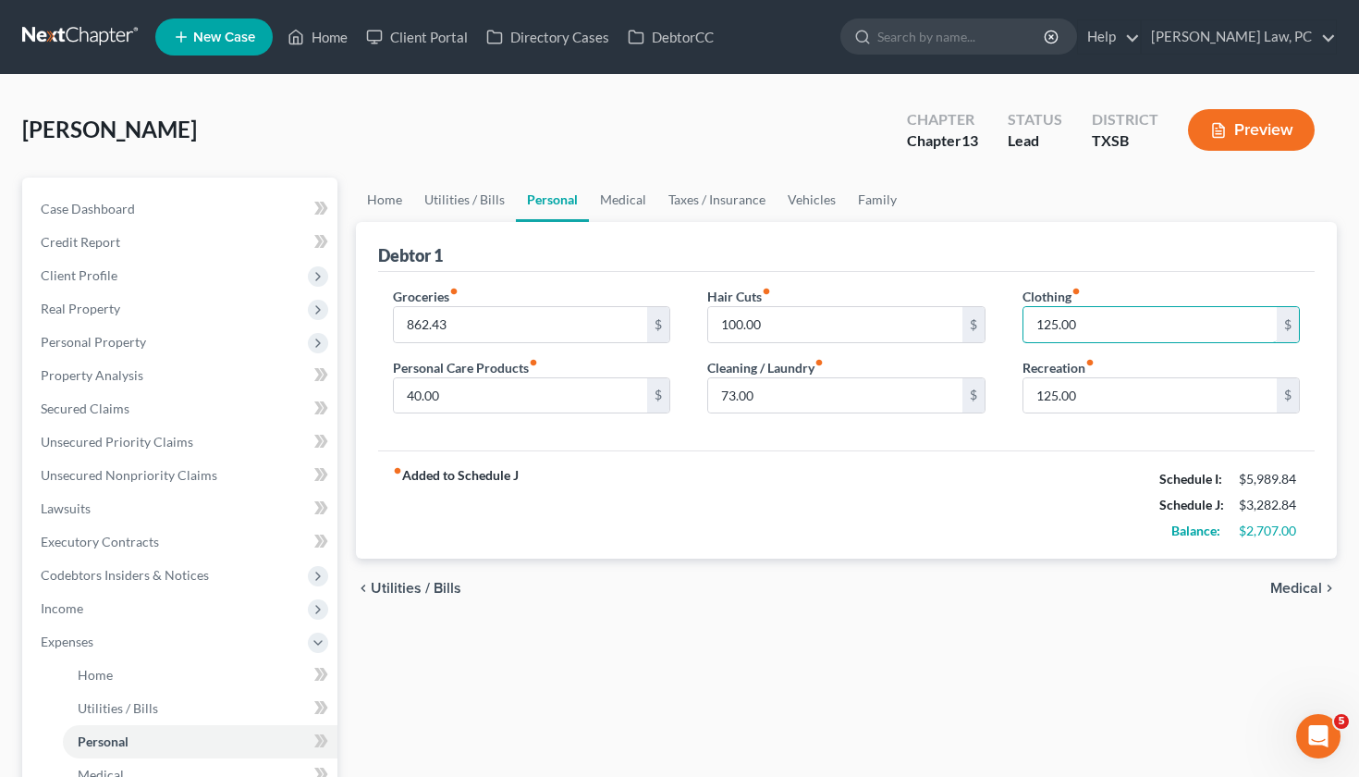
drag, startPoint x: 1090, startPoint y: 327, endPoint x: 1007, endPoint y: 326, distance: 83.2
click at [1007, 326] on div "Clothing fiber_manual_record 125.00 $ Recreation fiber_manual_record 125.00 $" at bounding box center [1161, 358] width 315 height 142
type input "130"
click at [923, 484] on div "fiber_manual_record Added to Schedule J Schedule I: $5,989.84 Schedule J: $3,28…" at bounding box center [847, 504] width 938 height 108
drag, startPoint x: 1093, startPoint y: 397, endPoint x: 1024, endPoint y: 396, distance: 69.4
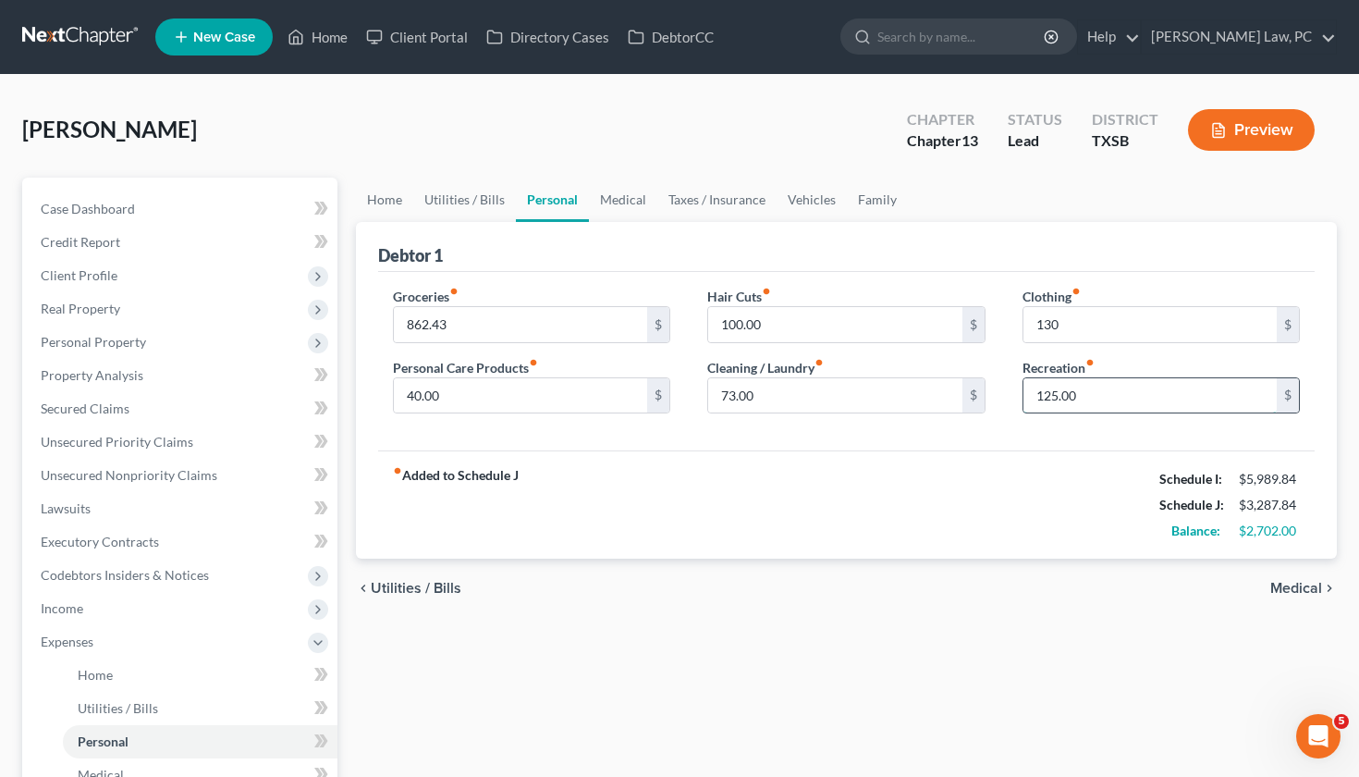
click at [1024, 396] on input "125.00" at bounding box center [1151, 395] width 254 height 35
type input "130"
click at [997, 472] on div "fiber_manual_record Added to Schedule J Schedule I: $5,989.84 Schedule J: $3,29…" at bounding box center [847, 504] width 938 height 108
drag, startPoint x: 766, startPoint y: 396, endPoint x: 703, endPoint y: 396, distance: 63.8
click at [703, 396] on div "Hair Cuts fiber_manual_record 100.00 $ Cleaning / Laundry fiber_manual_record 7…" at bounding box center [846, 358] width 315 height 142
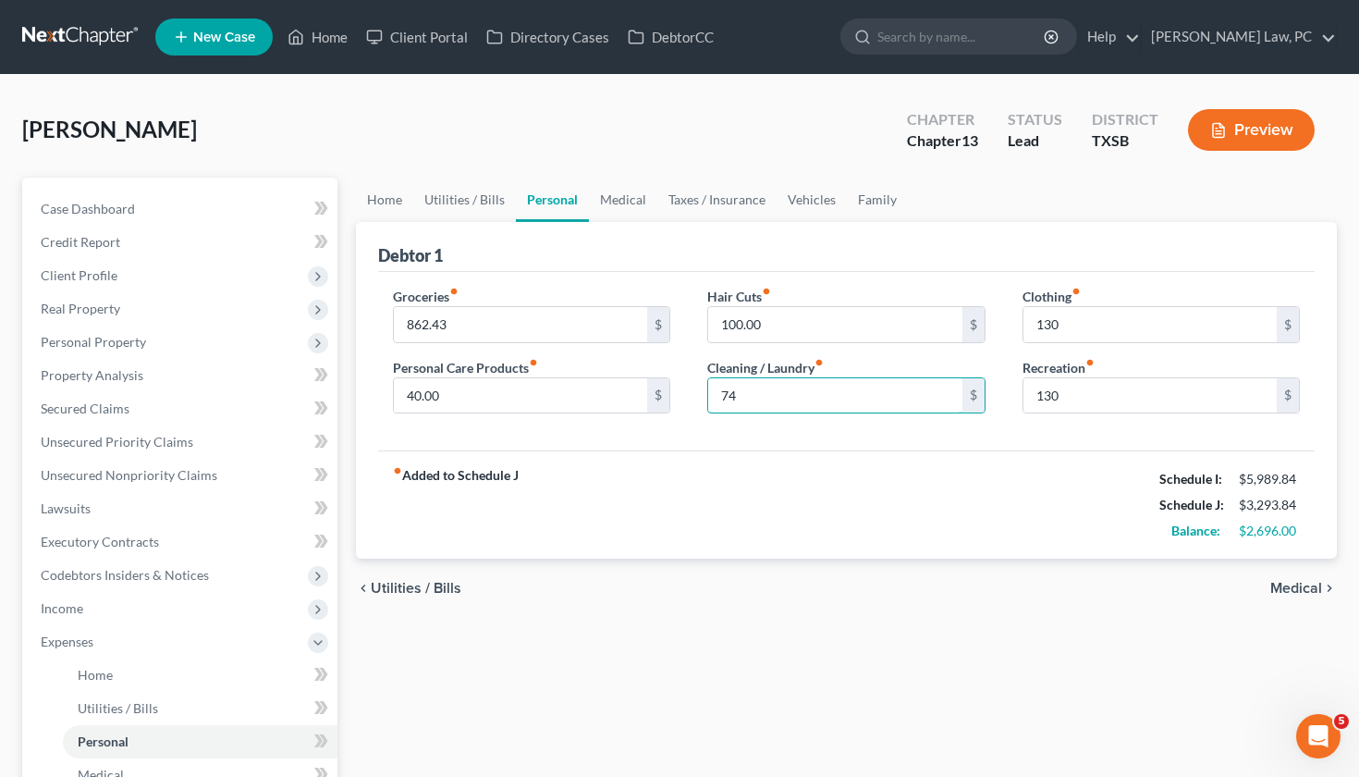
type input "74"
click at [811, 507] on div "fiber_manual_record Added to Schedule J Schedule I: $5,989.84 Schedule J: $3,29…" at bounding box center [847, 504] width 938 height 108
drag, startPoint x: 1071, startPoint y: 325, endPoint x: 1017, endPoint y: 325, distance: 53.6
click at [1017, 325] on div "Clothing fiber_manual_record 130 $ Recreation fiber_manual_record 130 $" at bounding box center [1161, 358] width 315 height 142
type input "125"
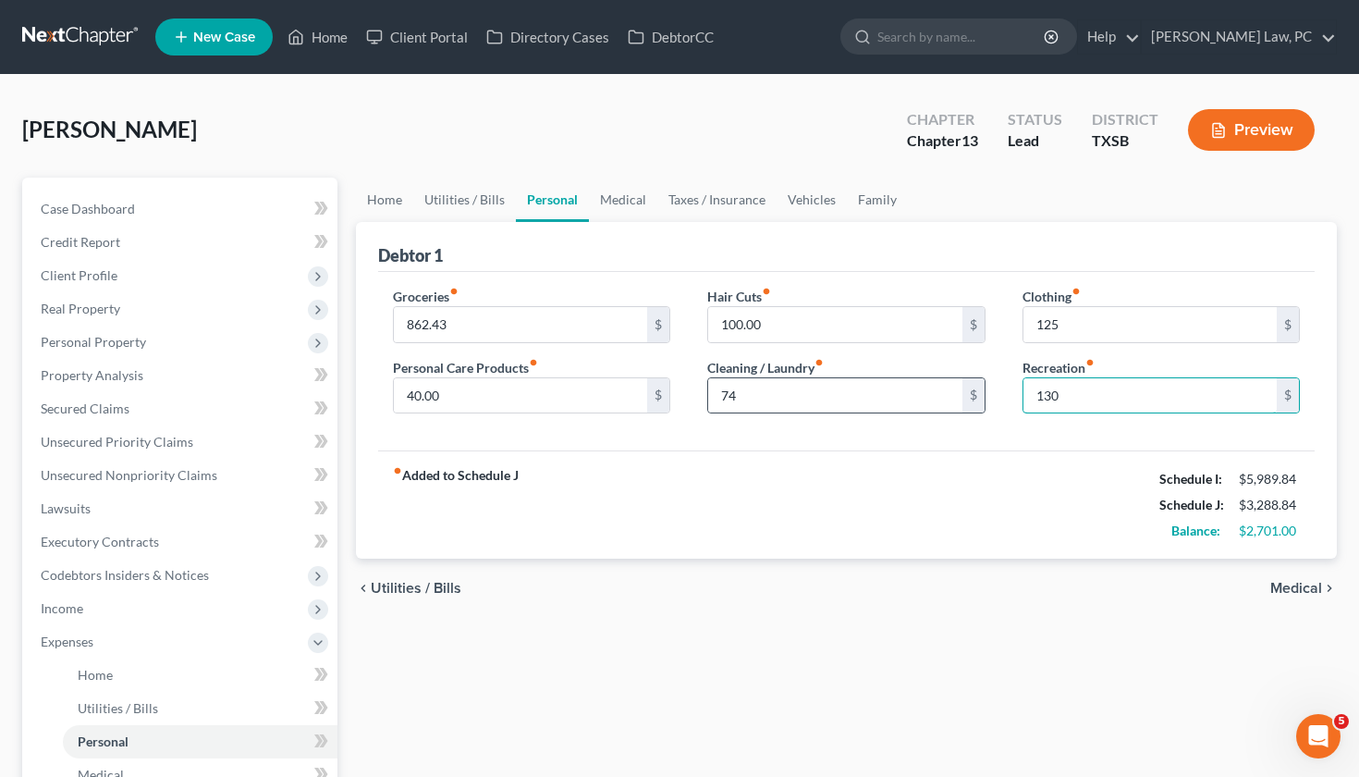
drag, startPoint x: 1084, startPoint y: 404, endPoint x: 962, endPoint y: 401, distance: 122.1
click at [962, 401] on div "Groceries fiber_manual_record 862.43 $ Personal Care Products fiber_manual_reco…" at bounding box center [846, 358] width 945 height 142
type input "125"
click at [752, 498] on div "fiber_manual_record Added to Schedule J Schedule I: $5,989.84 Schedule J: $3,28…" at bounding box center [847, 504] width 938 height 108
click at [619, 202] on link "Medical" at bounding box center [623, 200] width 68 height 44
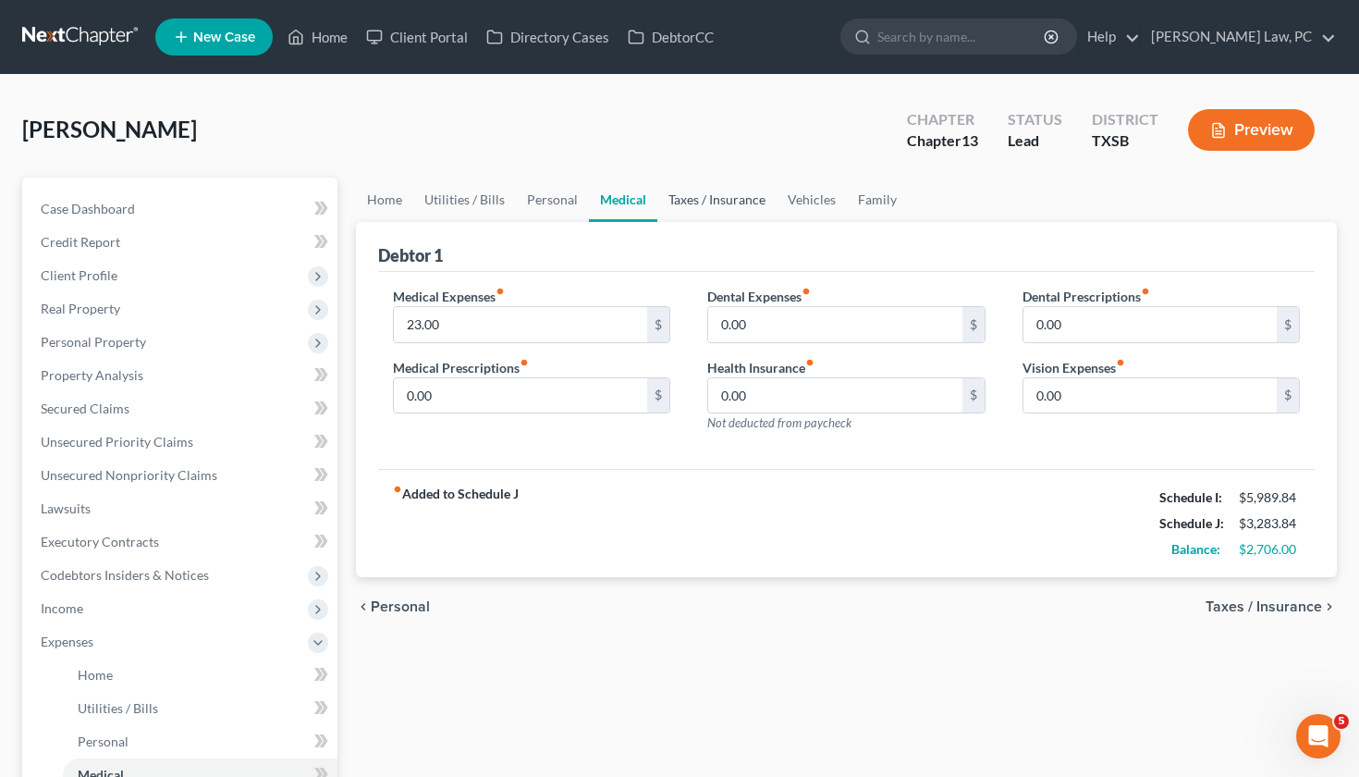
click at [729, 204] on link "Taxes / Insurance" at bounding box center [716, 200] width 119 height 44
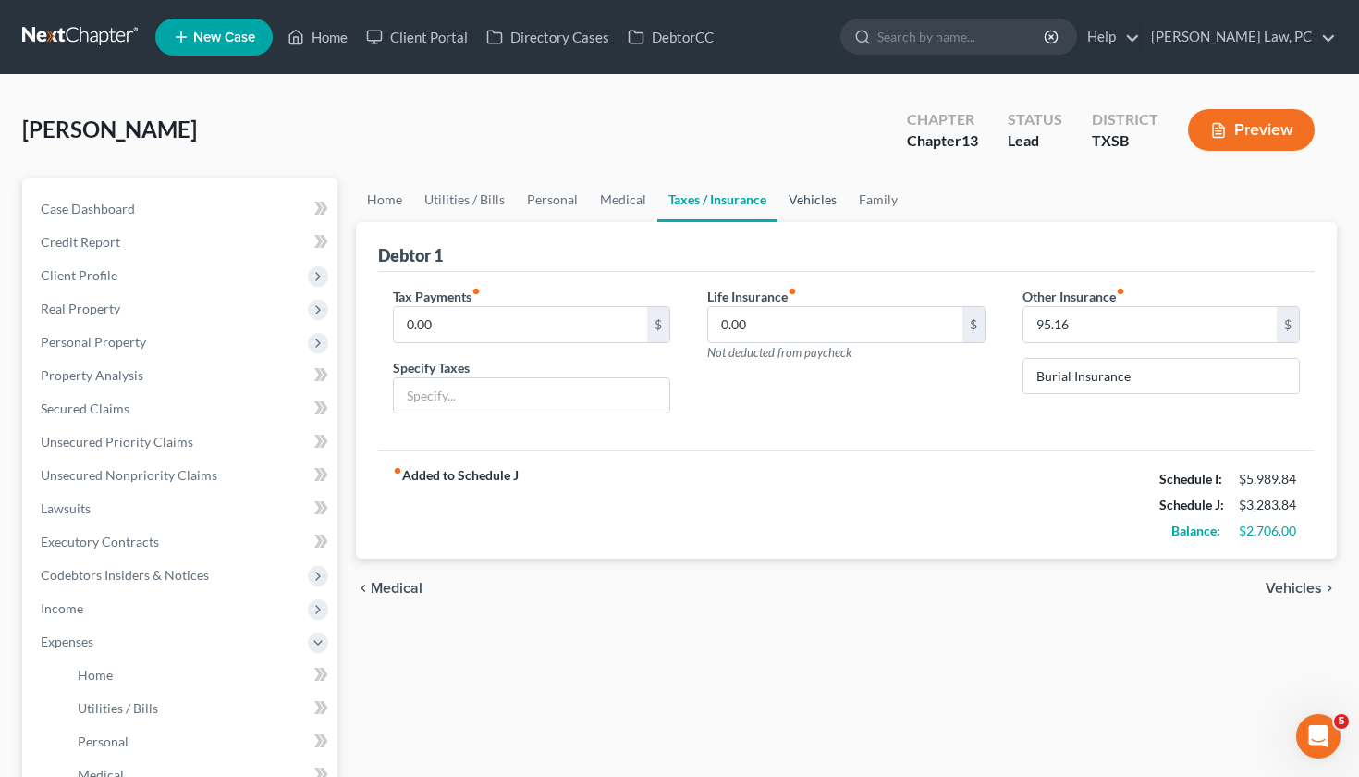
click at [807, 207] on link "Vehicles" at bounding box center [813, 200] width 70 height 44
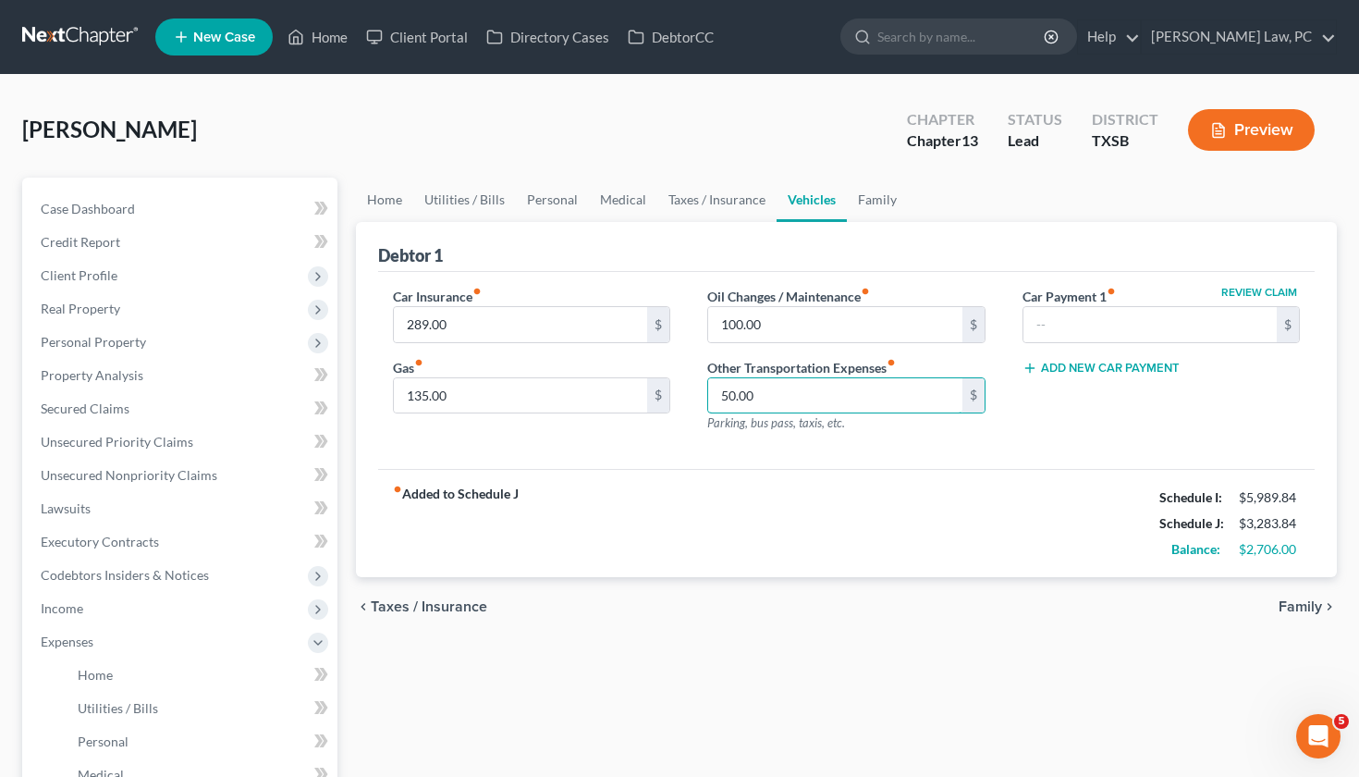
drag, startPoint x: 764, startPoint y: 394, endPoint x: 695, endPoint y: 394, distance: 68.4
click at [695, 394] on div "Oil Changes / Maintenance fiber_manual_record 100.00 $ Other Transportation Exp…" at bounding box center [846, 367] width 315 height 161
type input "60"
click at [807, 482] on div "fiber_manual_record Added to Schedule J Schedule I: $5,989.84 Schedule J: $3,29…" at bounding box center [847, 523] width 938 height 108
click at [879, 205] on link "Family" at bounding box center [877, 200] width 61 height 44
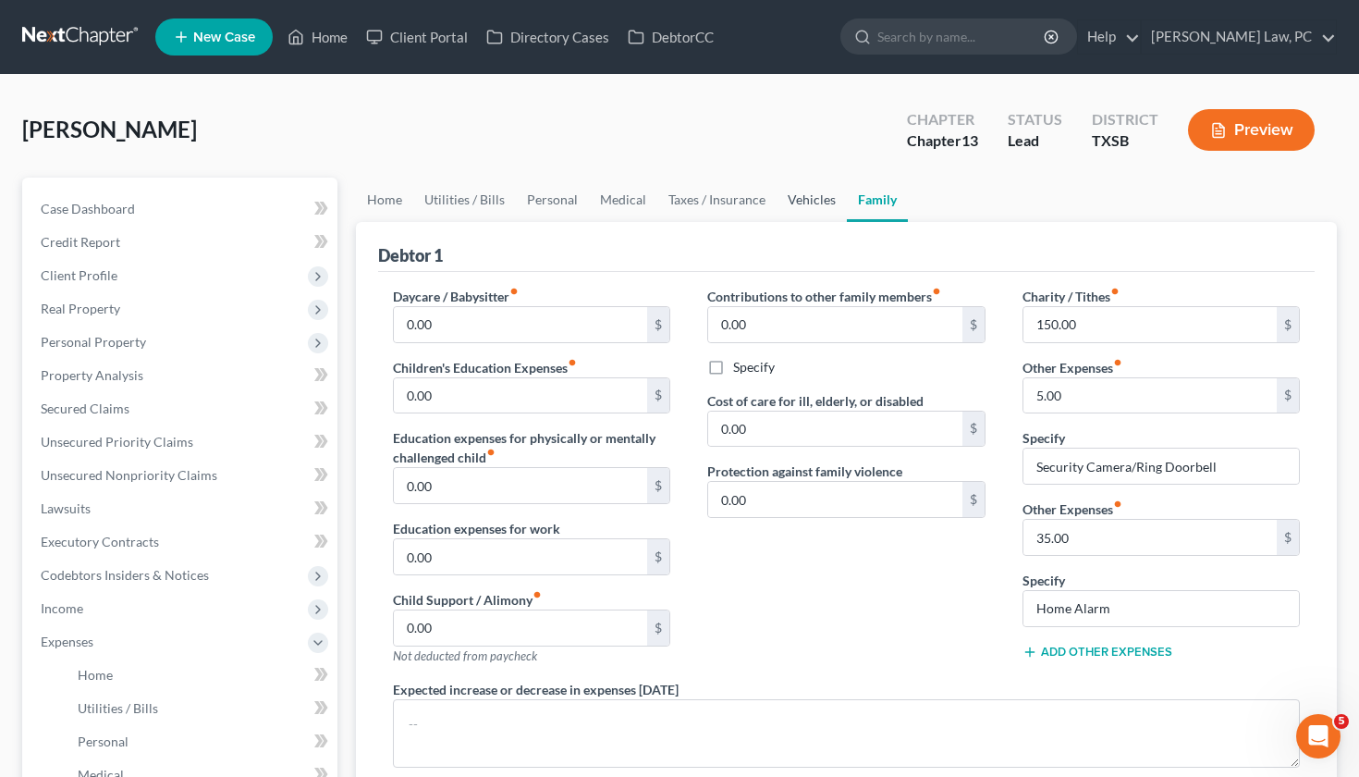
click at [828, 200] on link "Vehicles" at bounding box center [812, 200] width 70 height 44
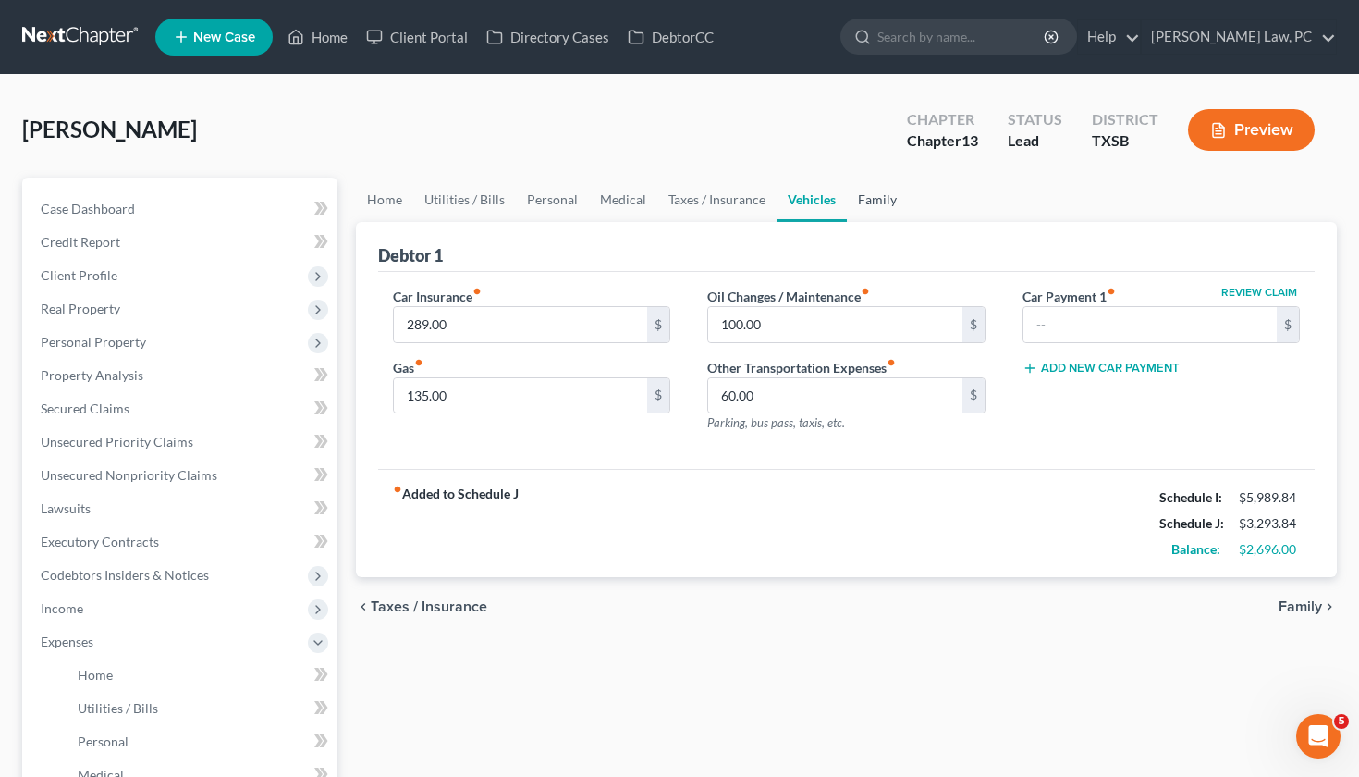
click at [881, 200] on link "Family" at bounding box center [877, 200] width 61 height 44
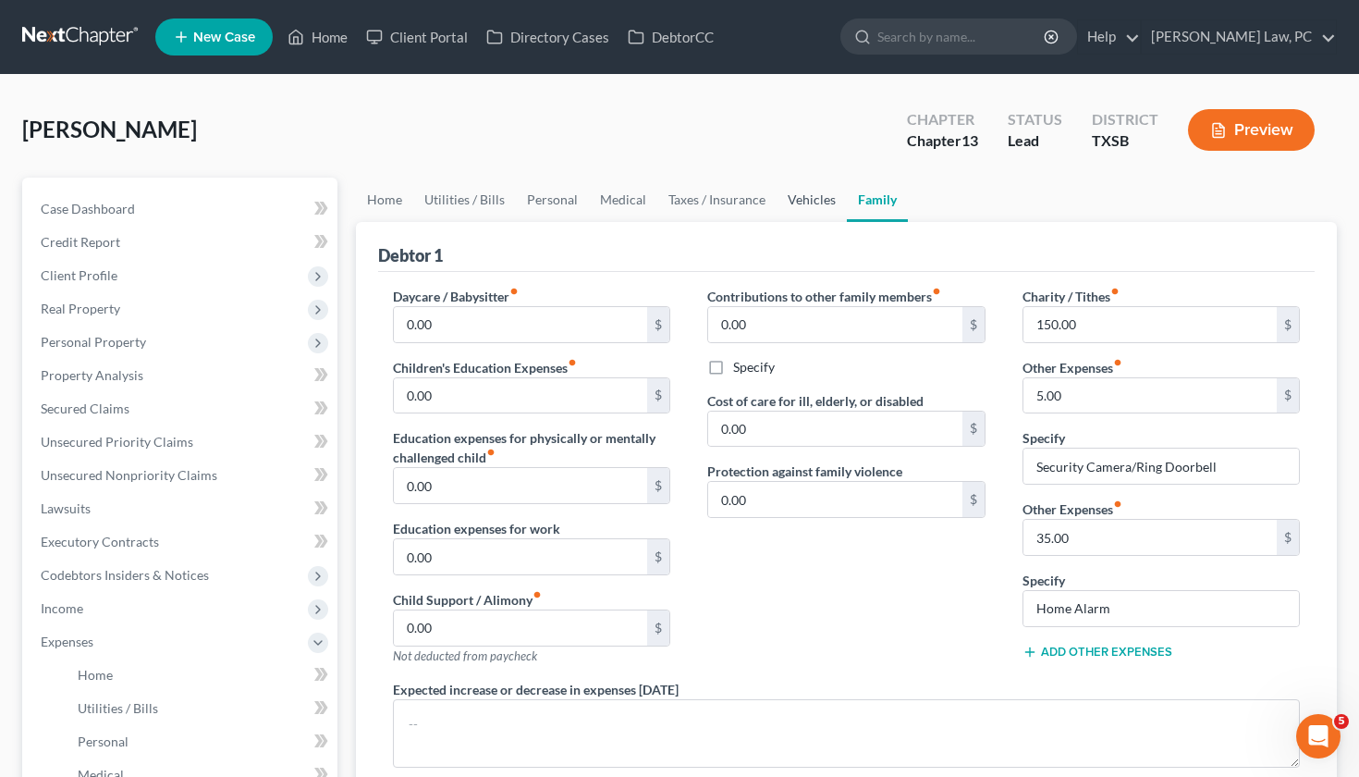
click at [820, 197] on link "Vehicles" at bounding box center [812, 200] width 70 height 44
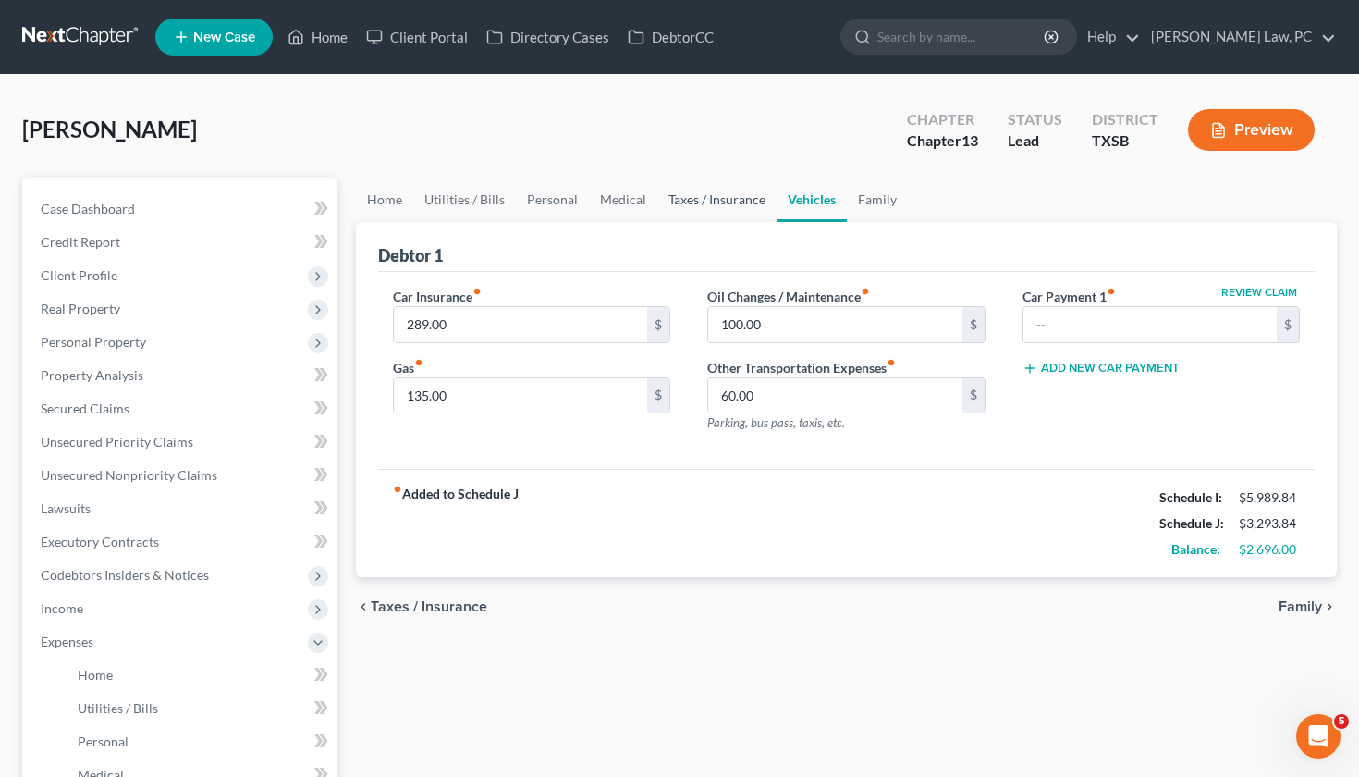
click at [744, 204] on link "Taxes / Insurance" at bounding box center [716, 200] width 119 height 44
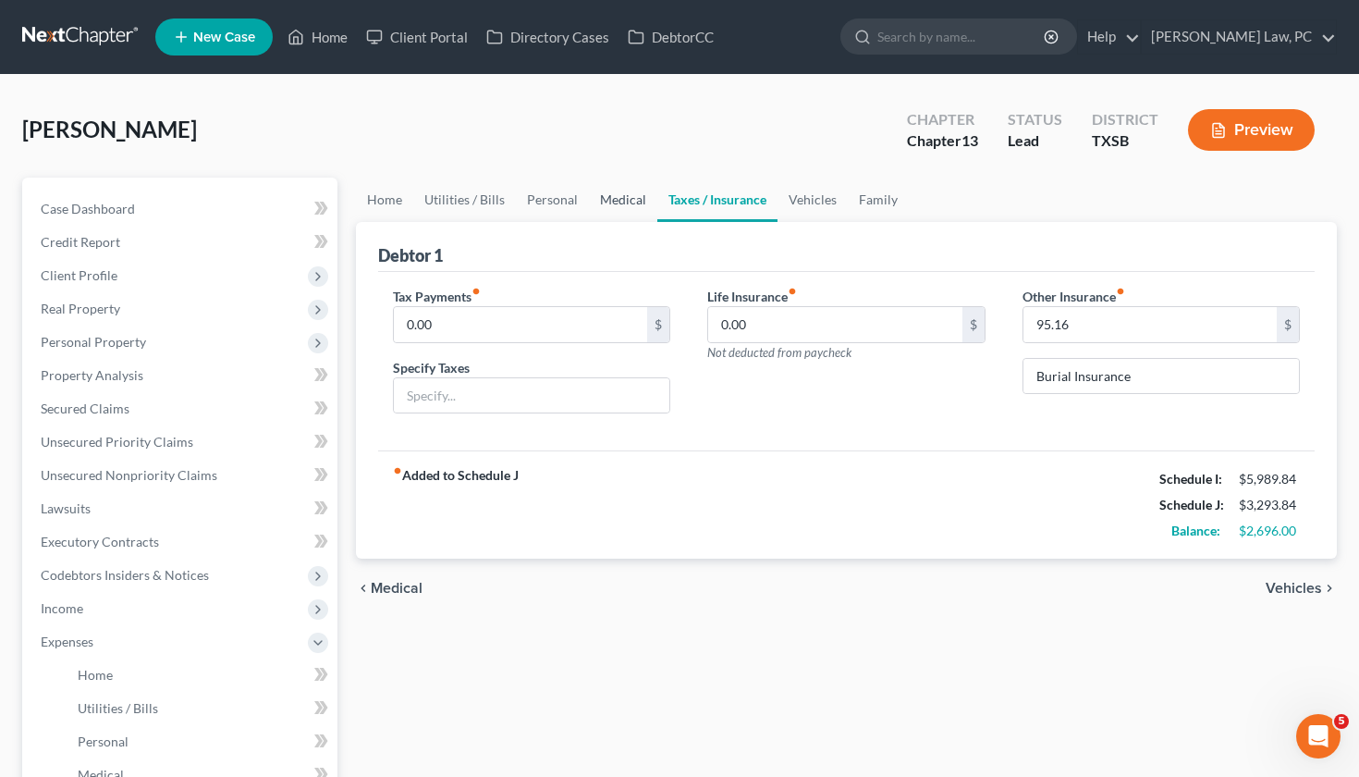
click at [618, 208] on link "Medical" at bounding box center [623, 200] width 68 height 44
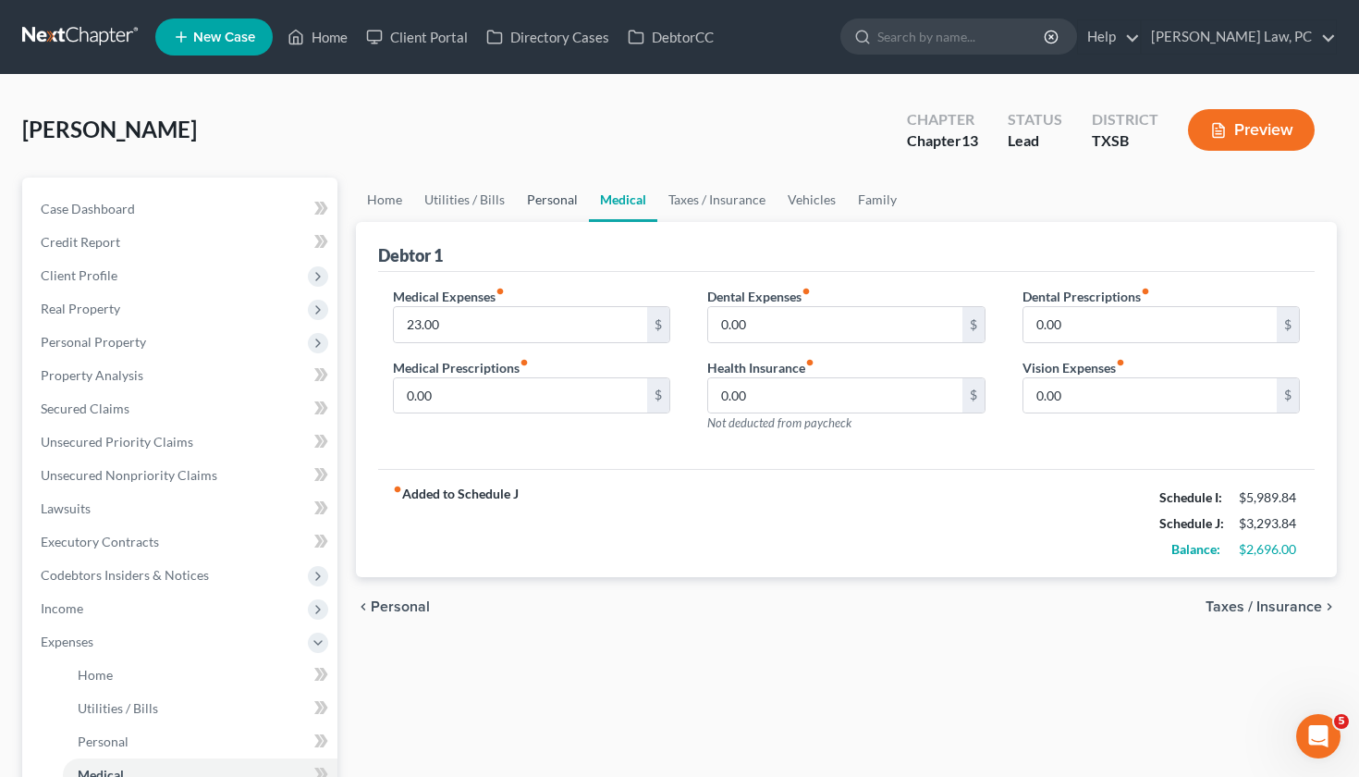
click at [558, 206] on link "Personal" at bounding box center [552, 200] width 73 height 44
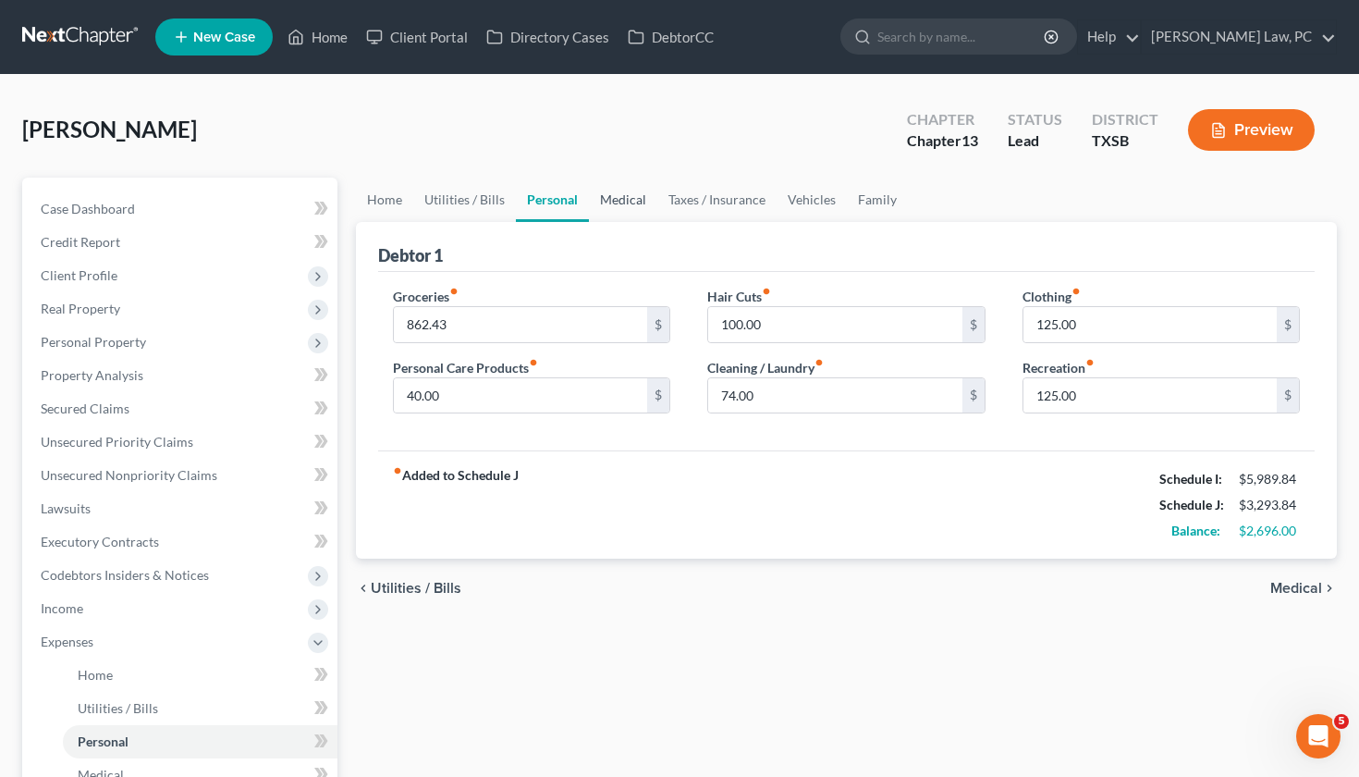
click at [635, 198] on link "Medical" at bounding box center [623, 200] width 68 height 44
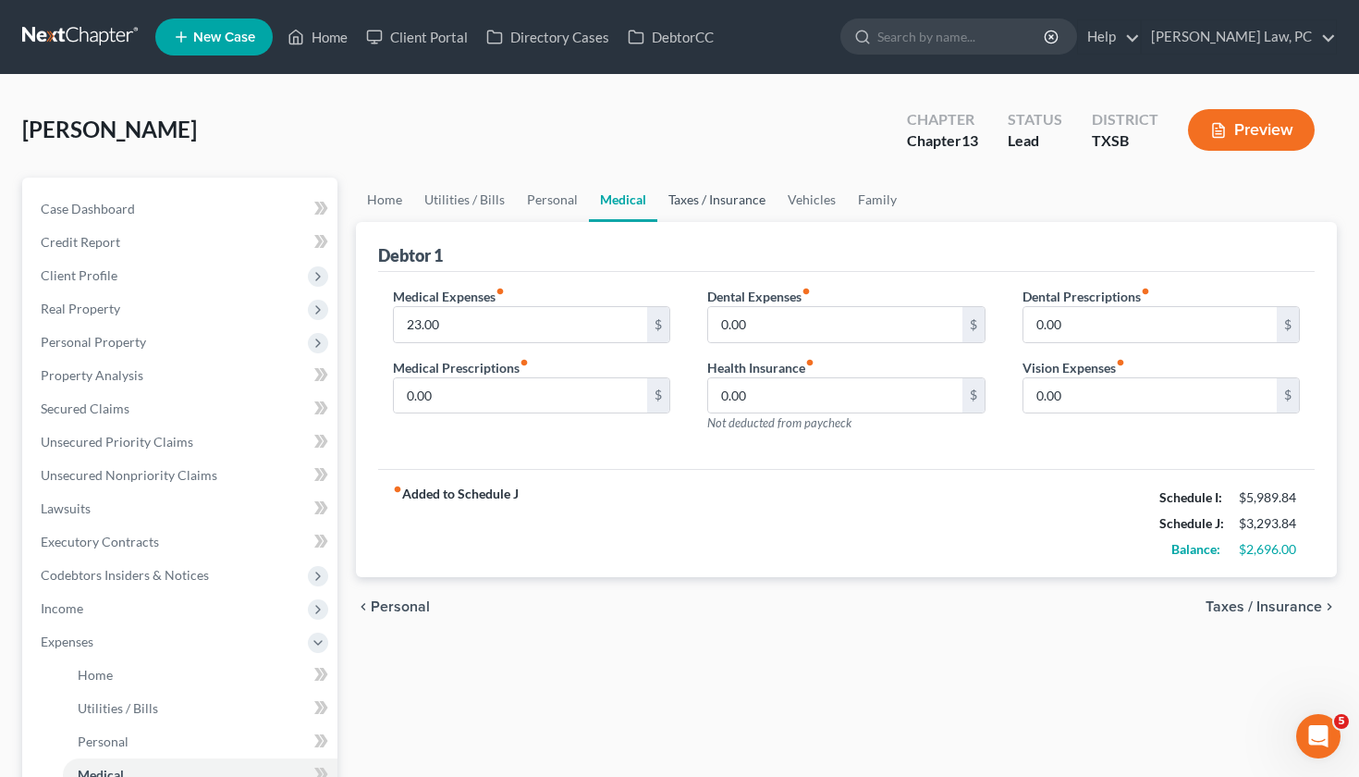
click at [753, 202] on link "Taxes / Insurance" at bounding box center [716, 200] width 119 height 44
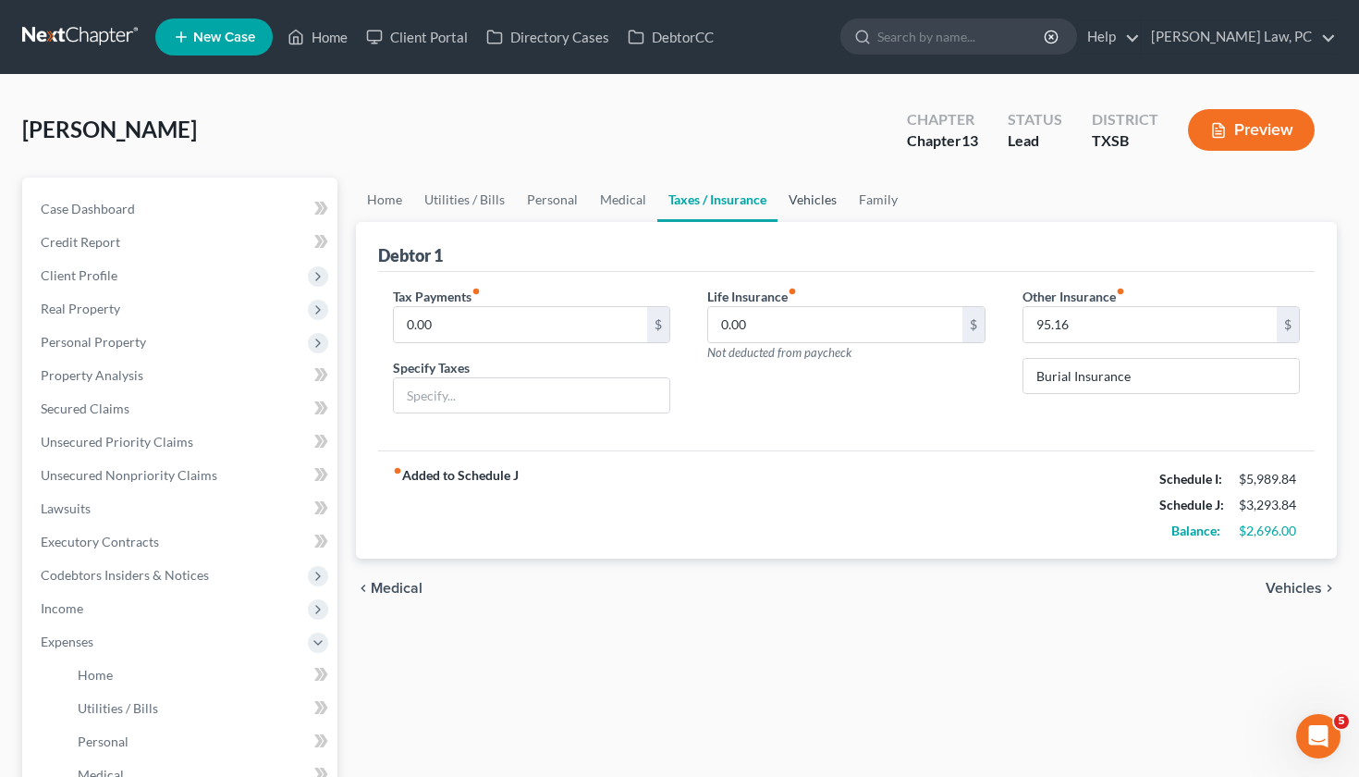
click at [816, 196] on link "Vehicles" at bounding box center [813, 200] width 70 height 44
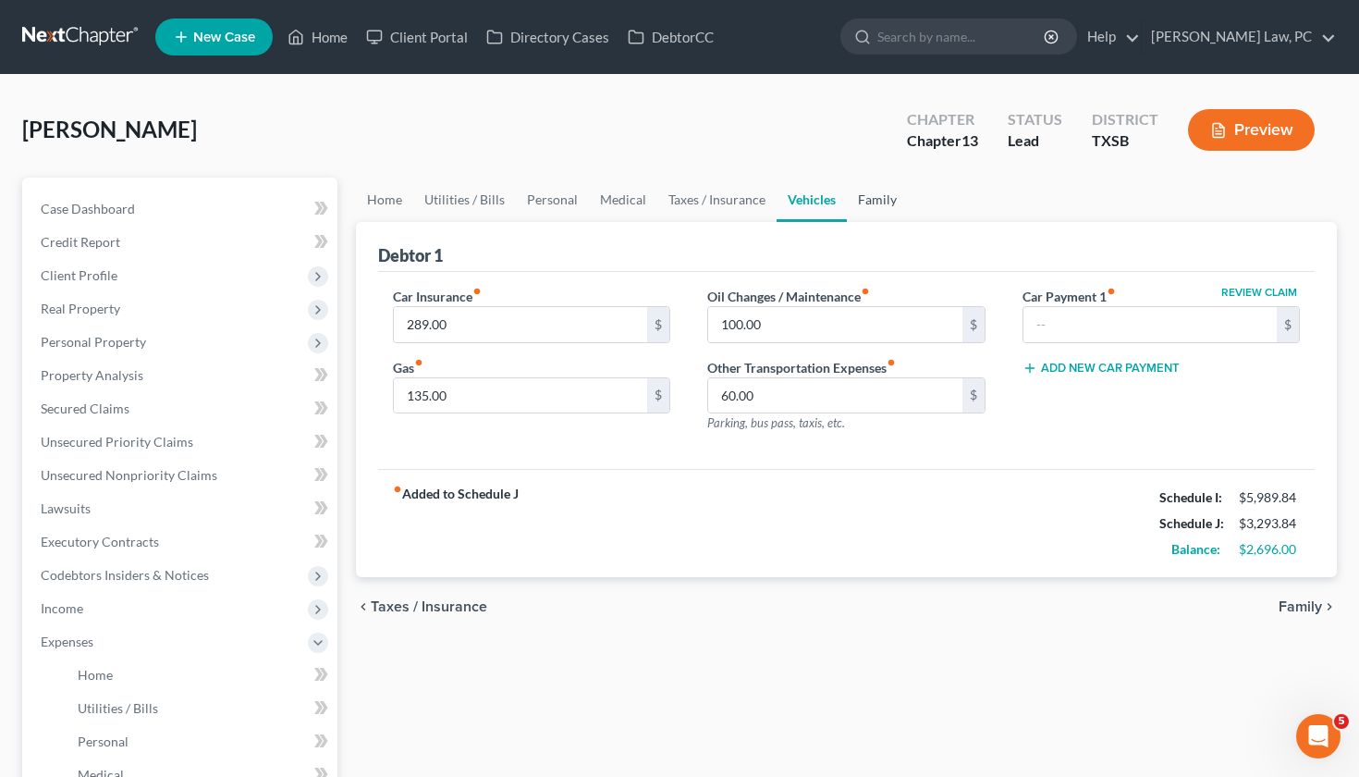
click at [883, 199] on link "Family" at bounding box center [877, 200] width 61 height 44
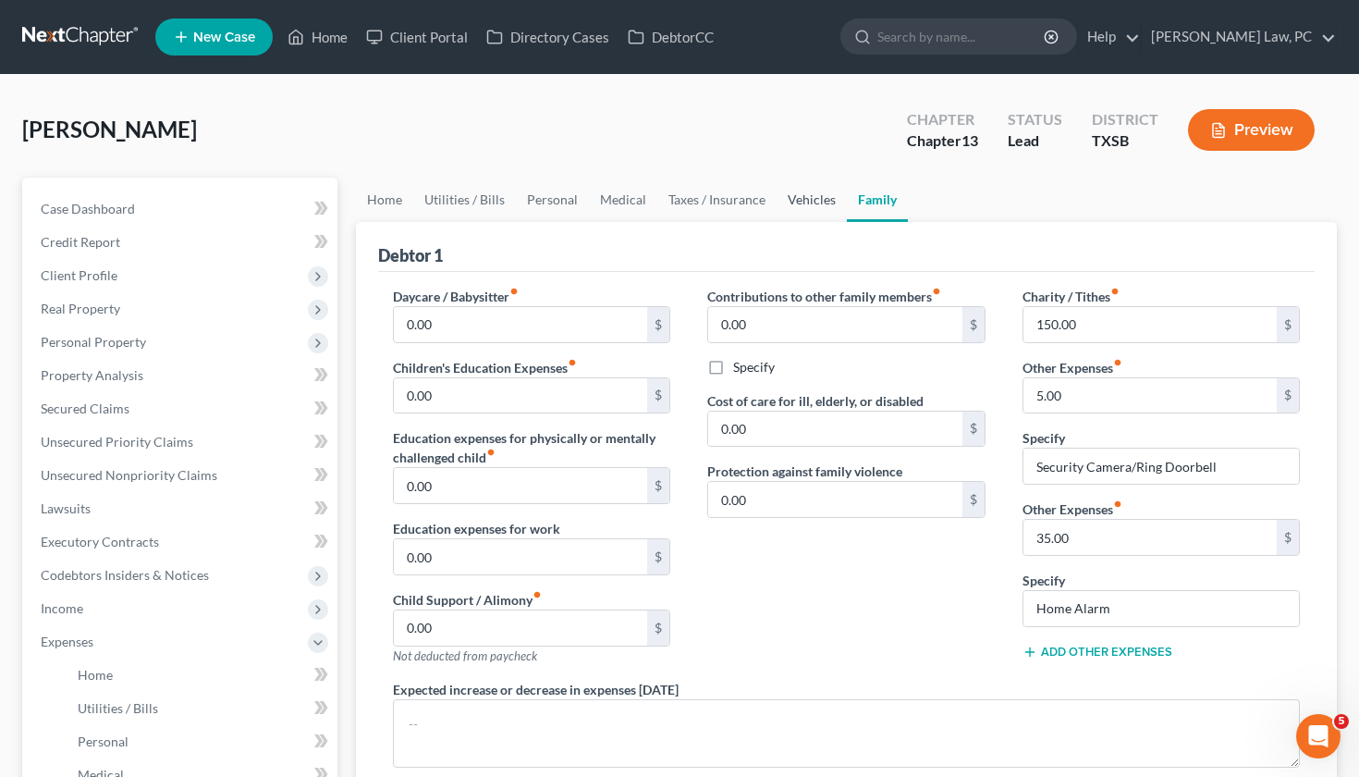
click at [808, 201] on link "Vehicles" at bounding box center [812, 200] width 70 height 44
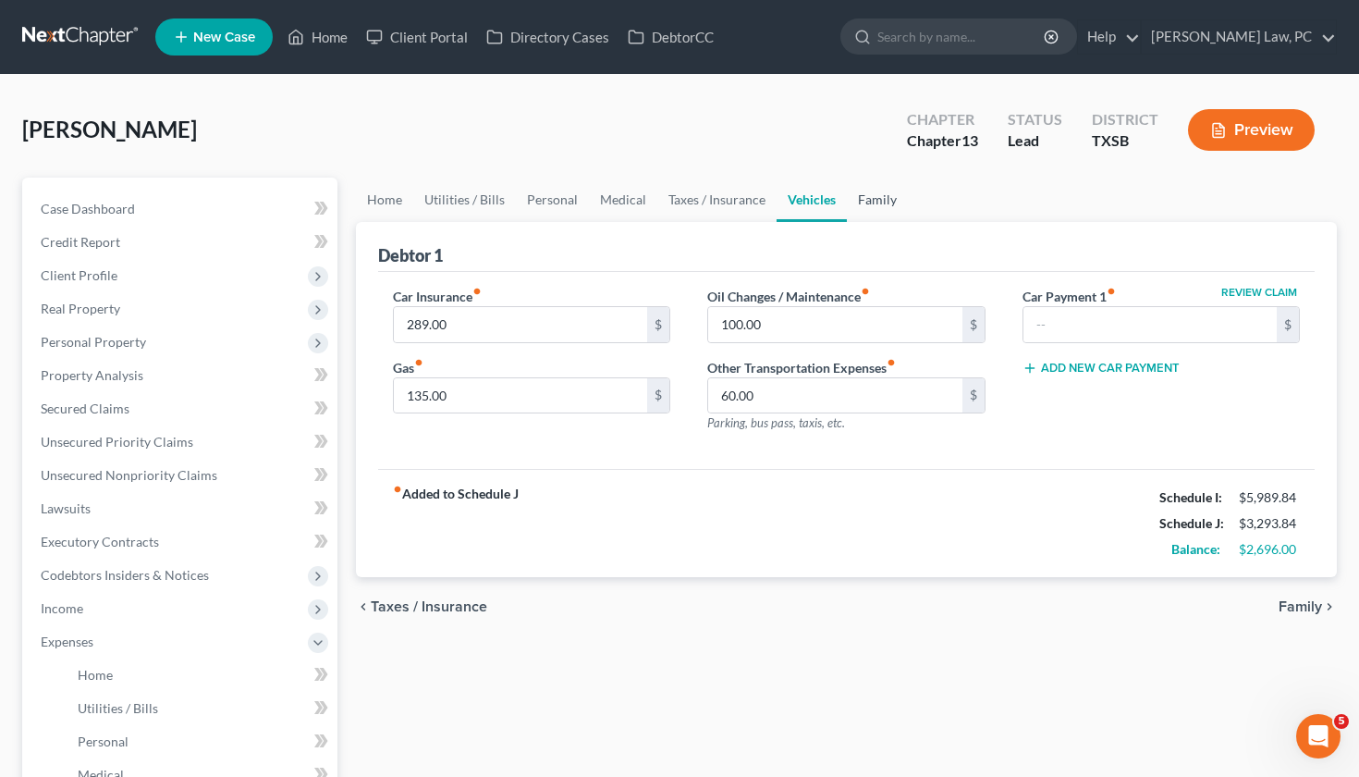
click at [877, 203] on link "Family" at bounding box center [877, 200] width 61 height 44
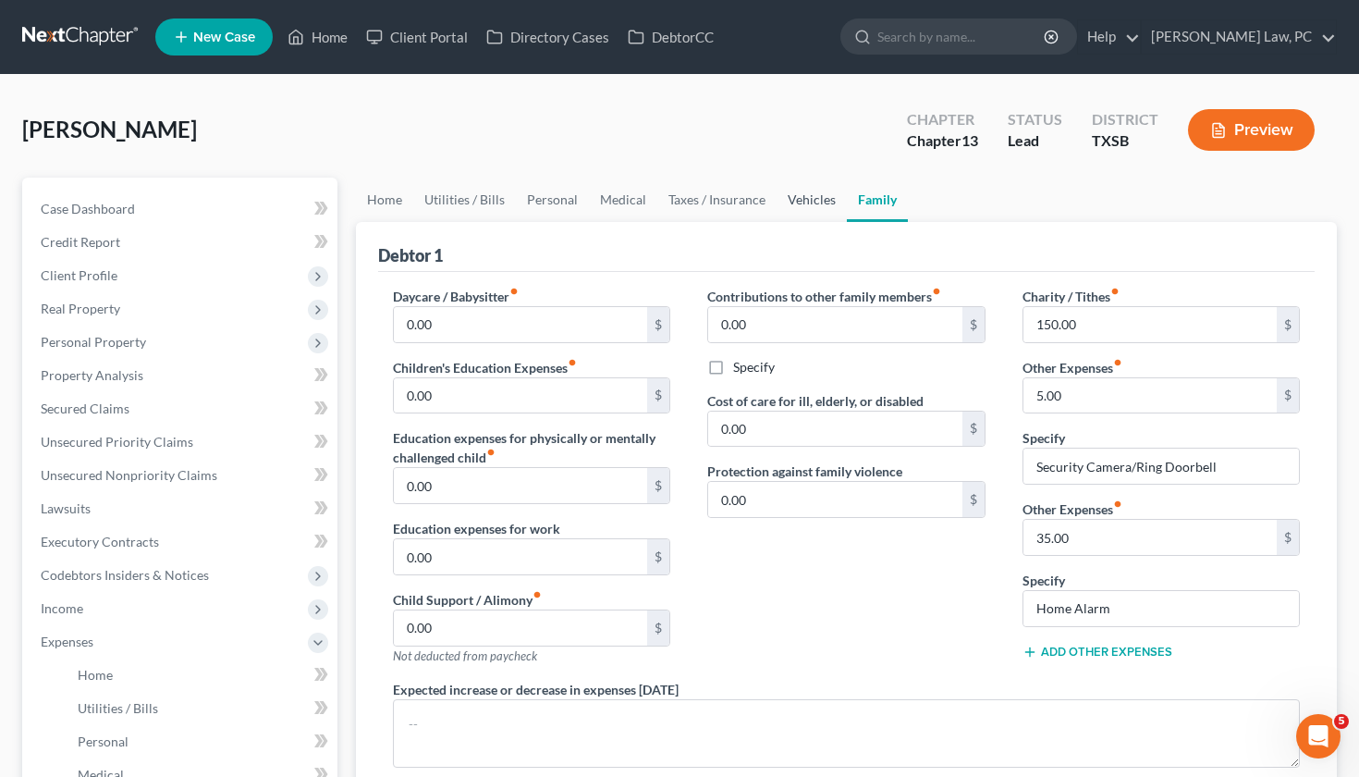
click at [804, 194] on link "Vehicles" at bounding box center [812, 200] width 70 height 44
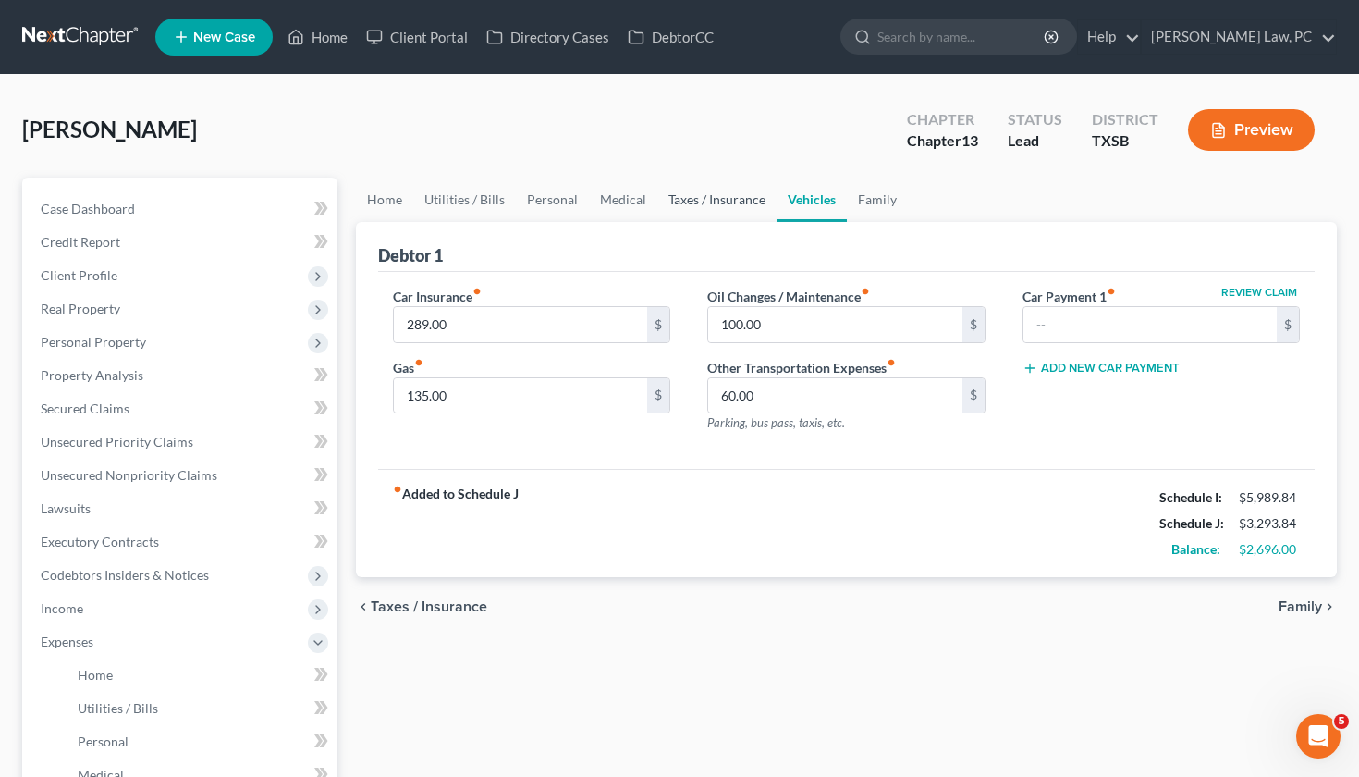
click at [711, 206] on link "Taxes / Insurance" at bounding box center [716, 200] width 119 height 44
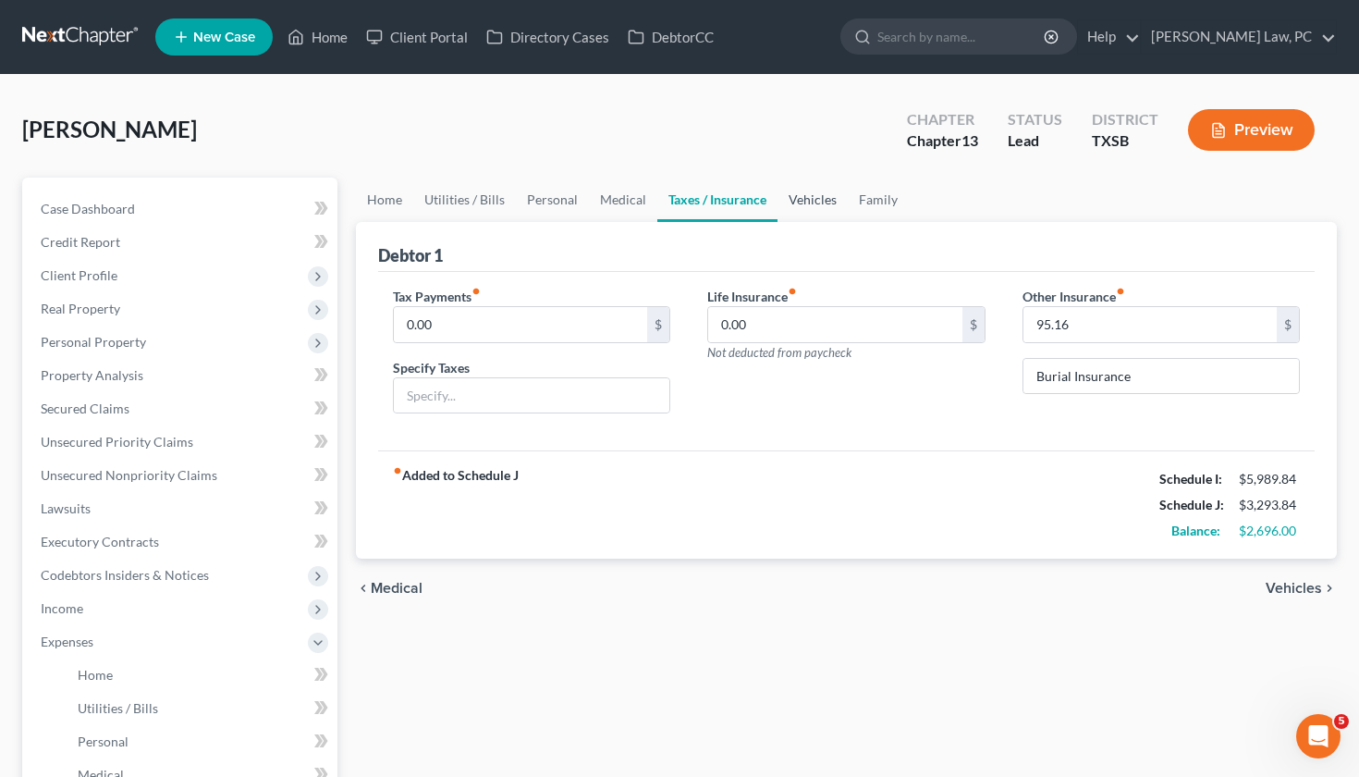
click at [811, 206] on link "Vehicles" at bounding box center [813, 200] width 70 height 44
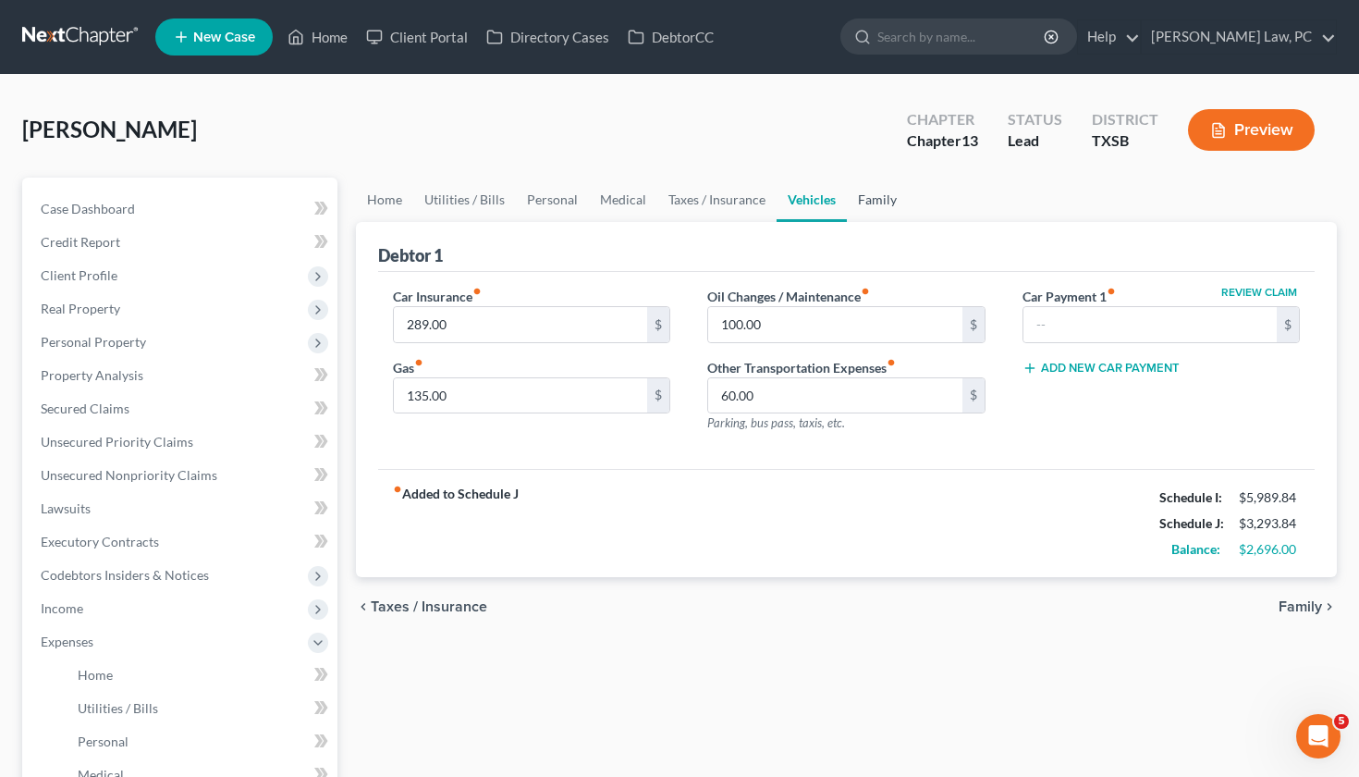
click at [876, 207] on link "Family" at bounding box center [877, 200] width 61 height 44
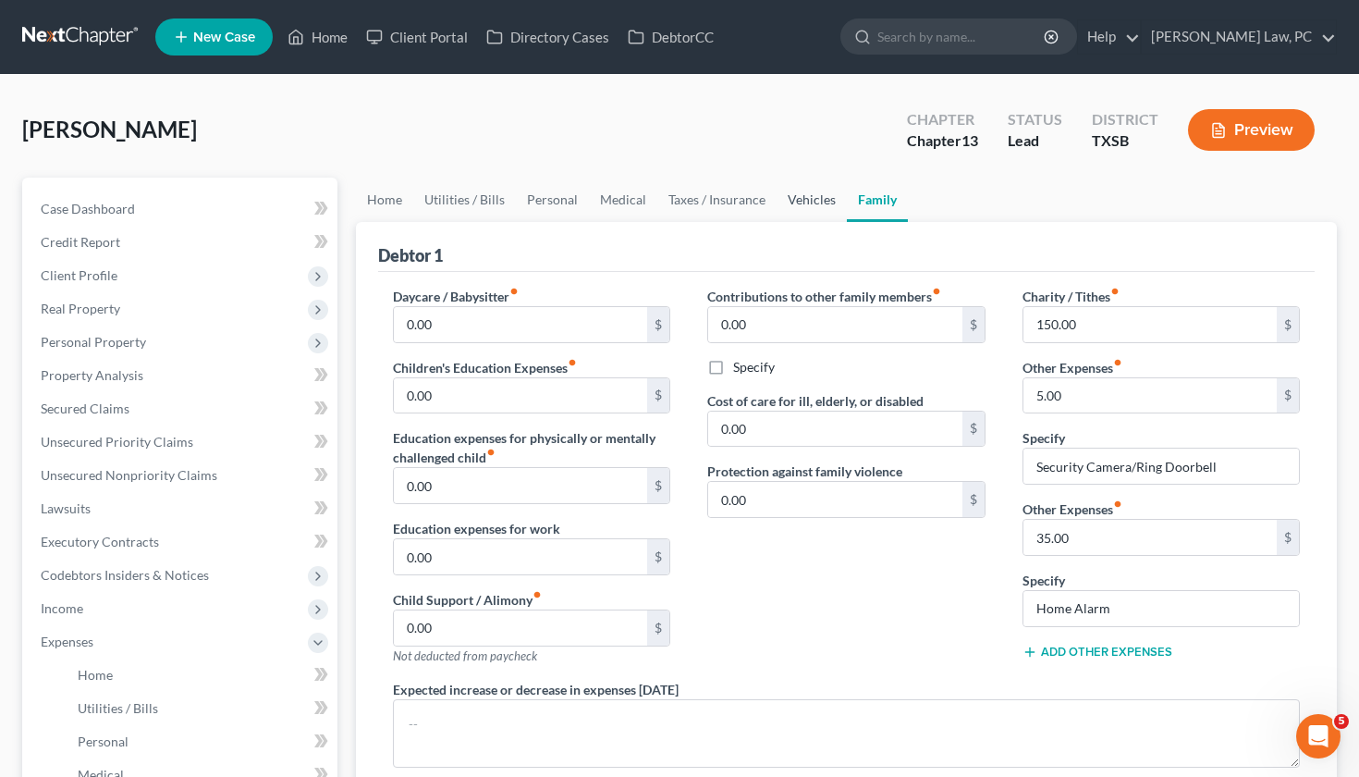
click at [795, 198] on link "Vehicles" at bounding box center [812, 200] width 70 height 44
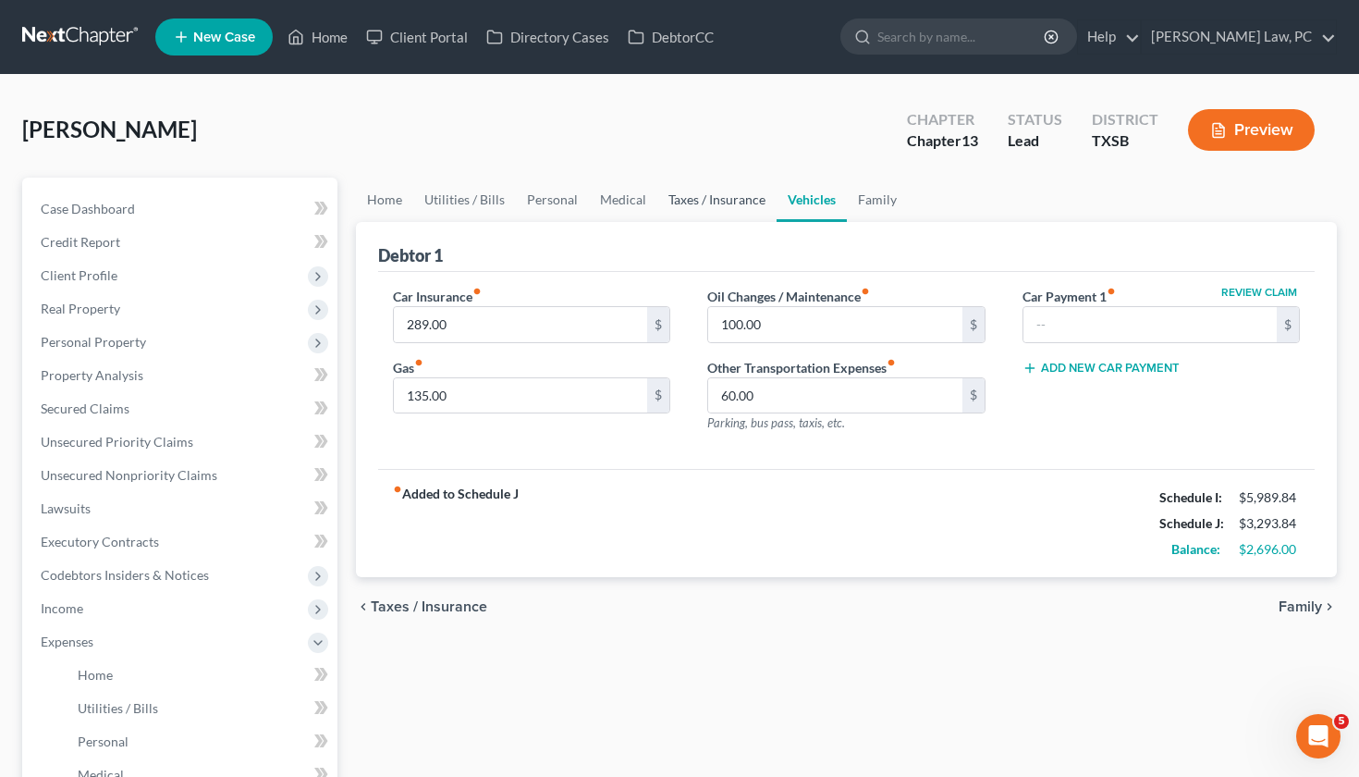
click at [702, 202] on link "Taxes / Insurance" at bounding box center [716, 200] width 119 height 44
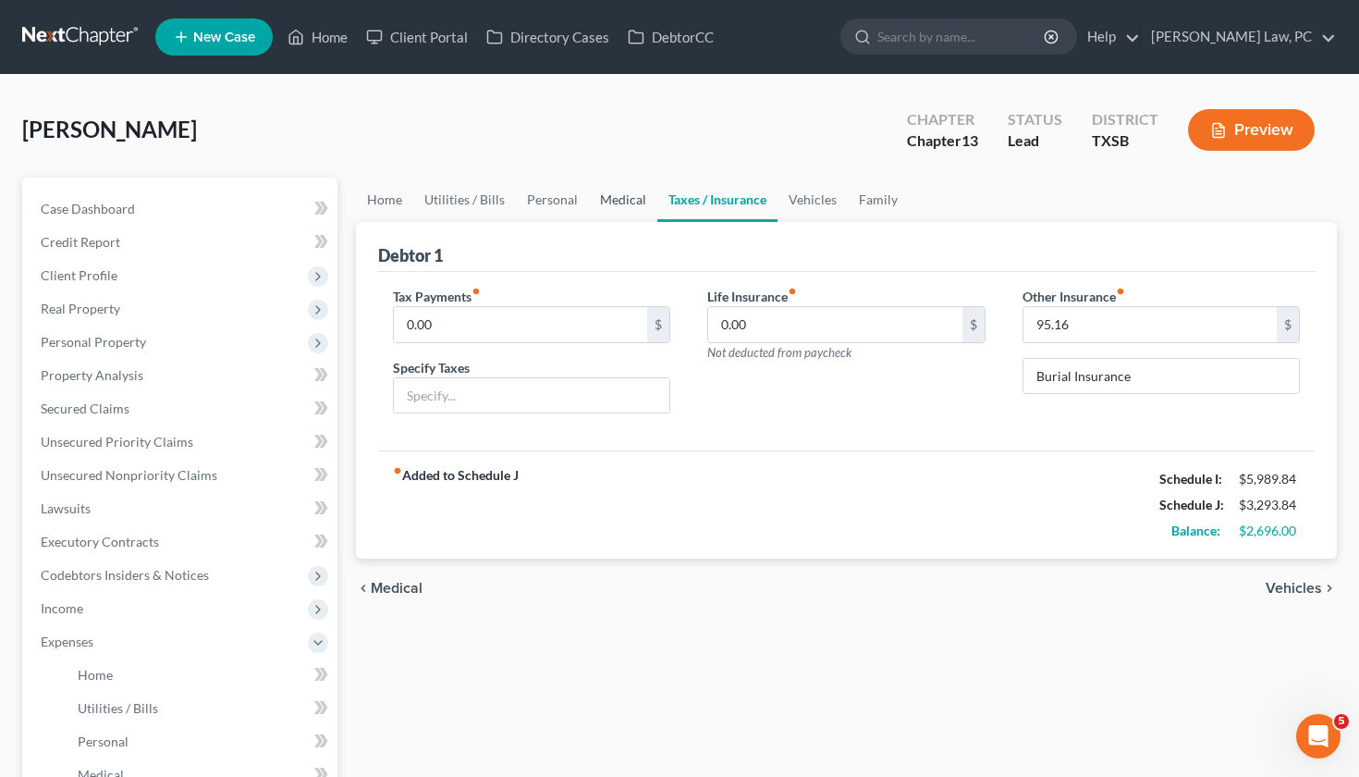
click at [618, 196] on link "Medical" at bounding box center [623, 200] width 68 height 44
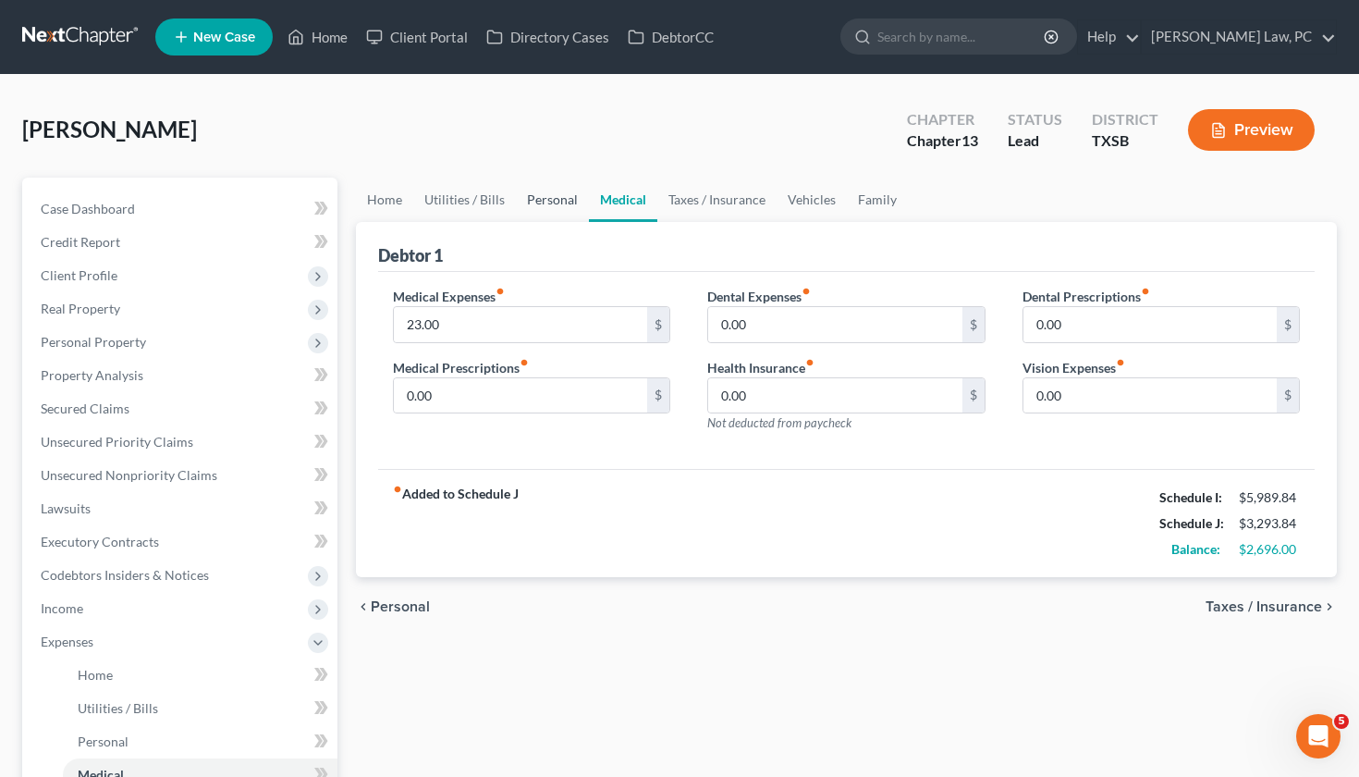
click at [548, 199] on link "Personal" at bounding box center [552, 200] width 73 height 44
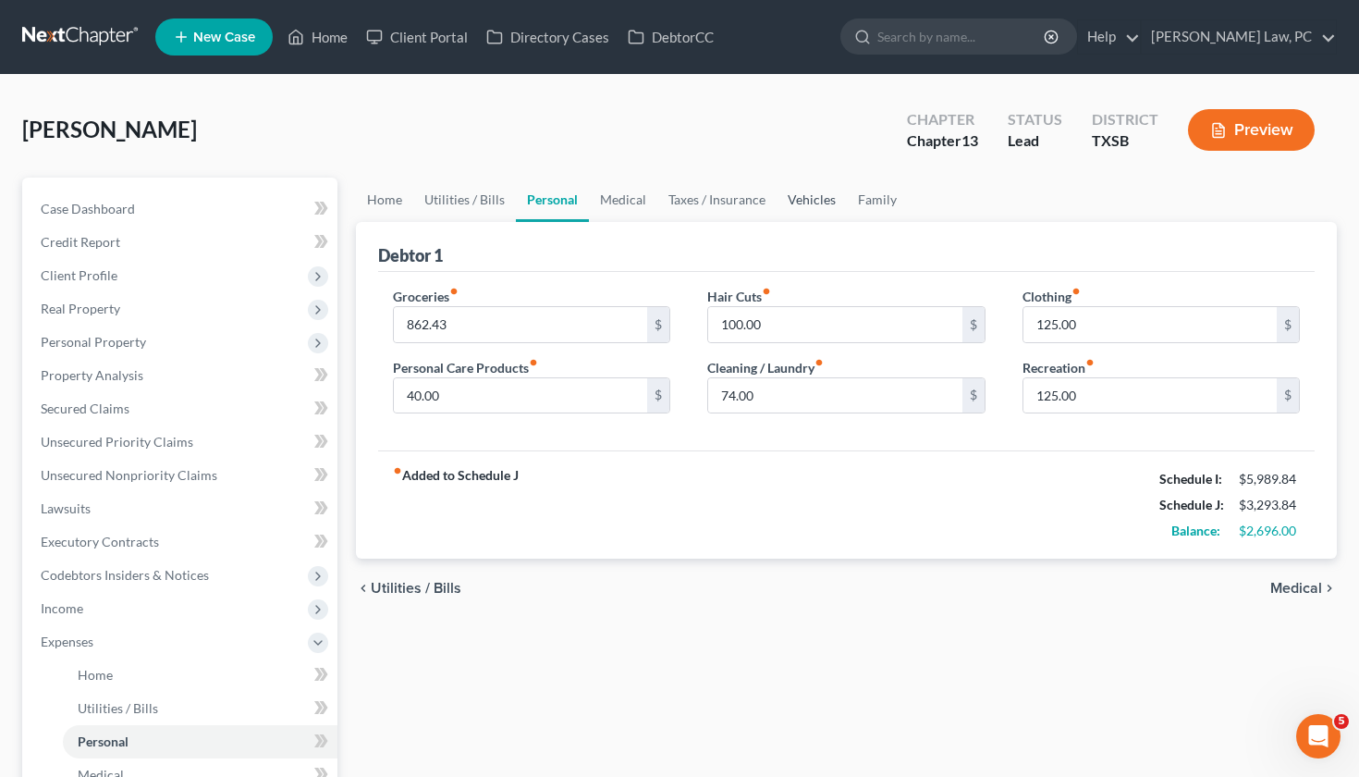
click at [813, 201] on link "Vehicles" at bounding box center [812, 200] width 70 height 44
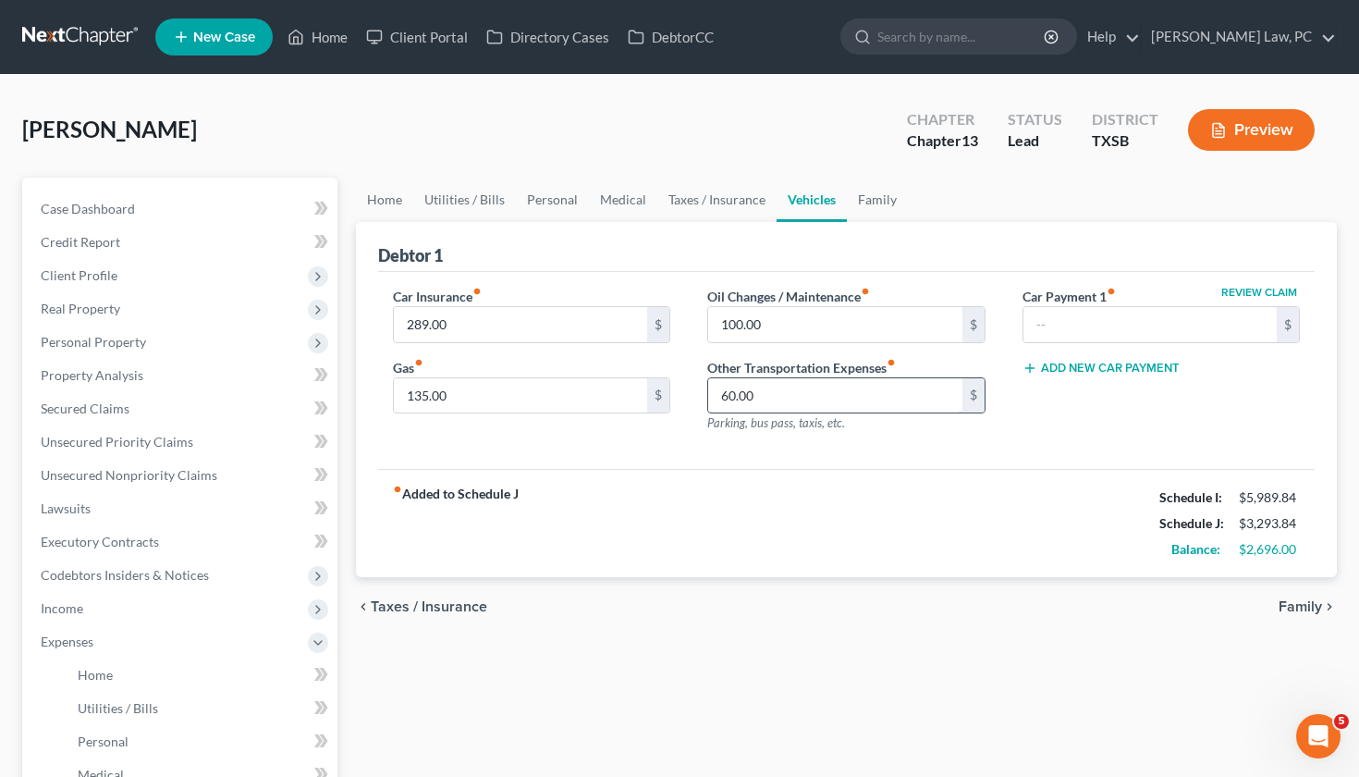
click at [736, 396] on input "60.00" at bounding box center [835, 395] width 254 height 35
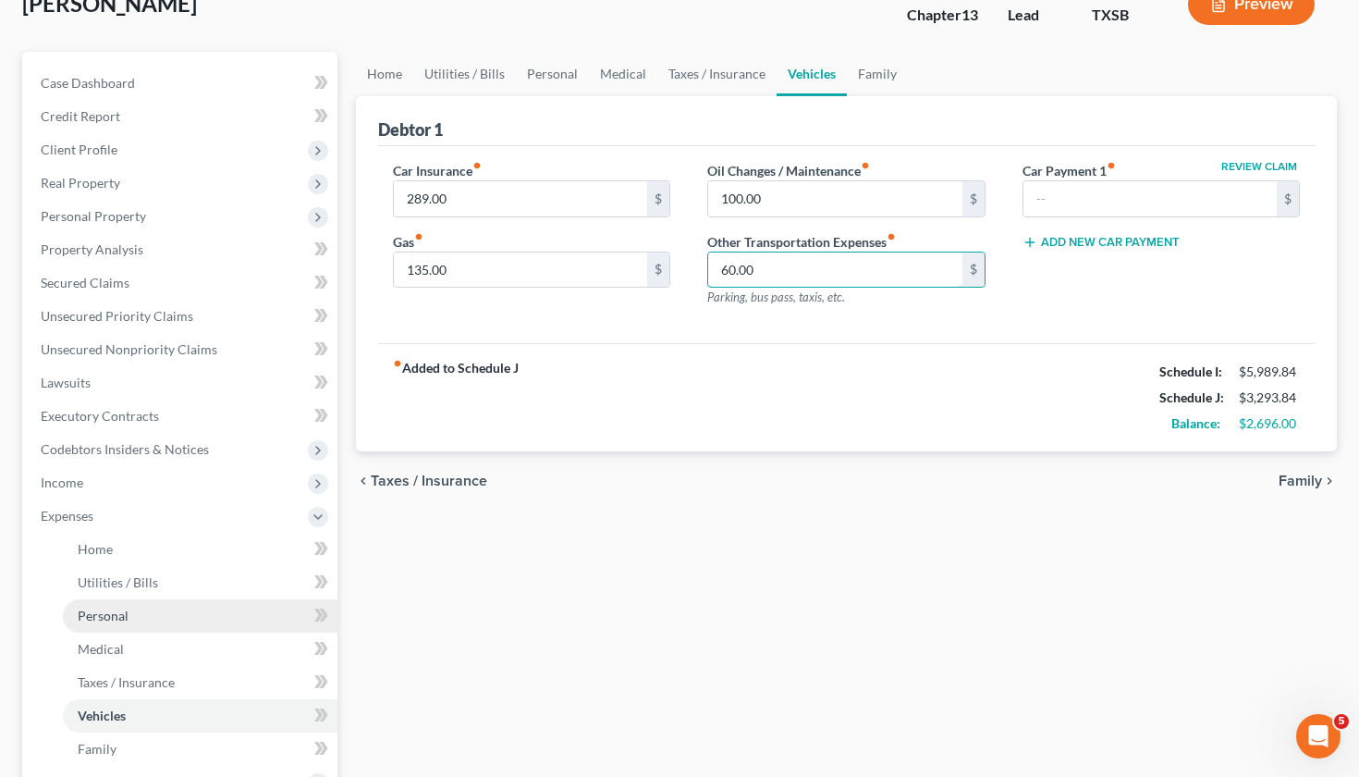
scroll to position [132, 0]
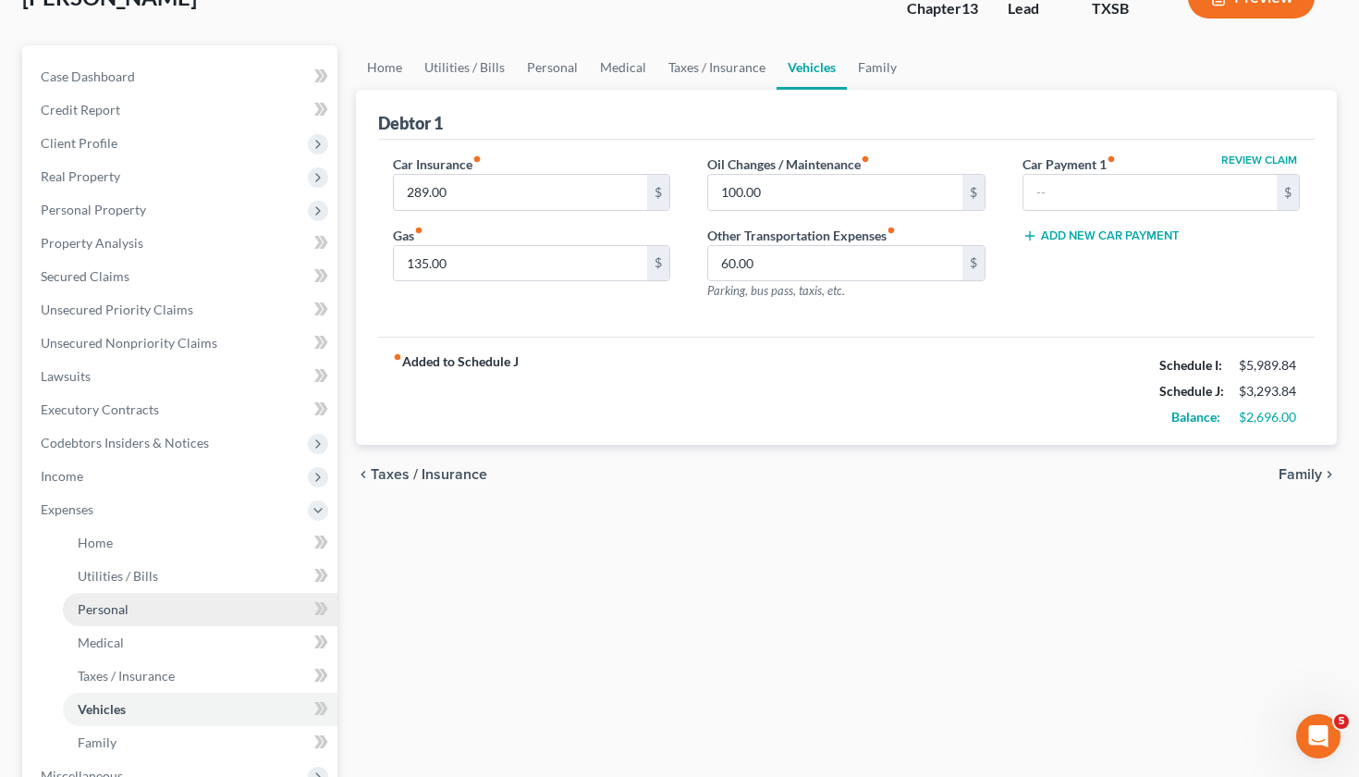
click at [121, 607] on span "Personal" at bounding box center [103, 609] width 51 height 16
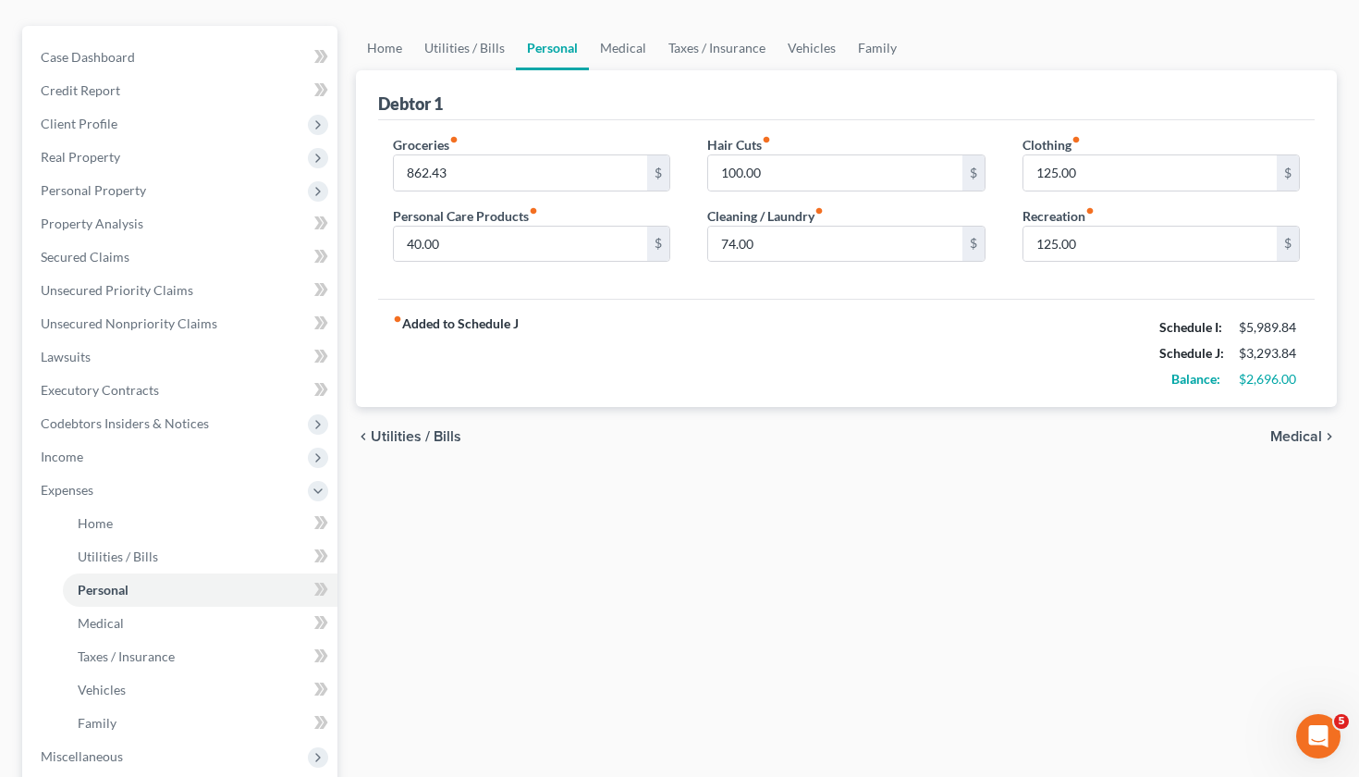
scroll to position [81, 0]
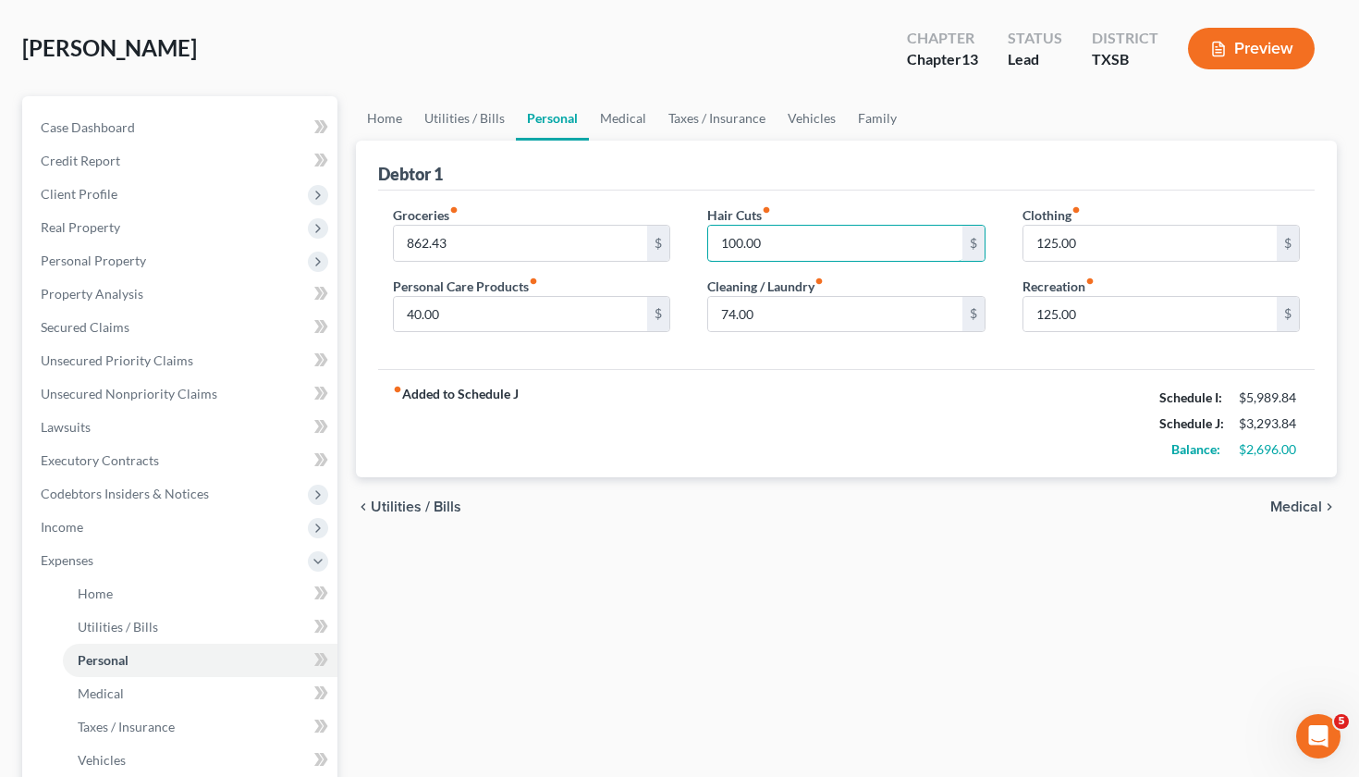
drag, startPoint x: 776, startPoint y: 242, endPoint x: 689, endPoint y: 232, distance: 87.5
click at [688, 233] on div "Groceries fiber_manual_record 862.43 $ Personal Care Products fiber_manual_reco…" at bounding box center [846, 276] width 945 height 142
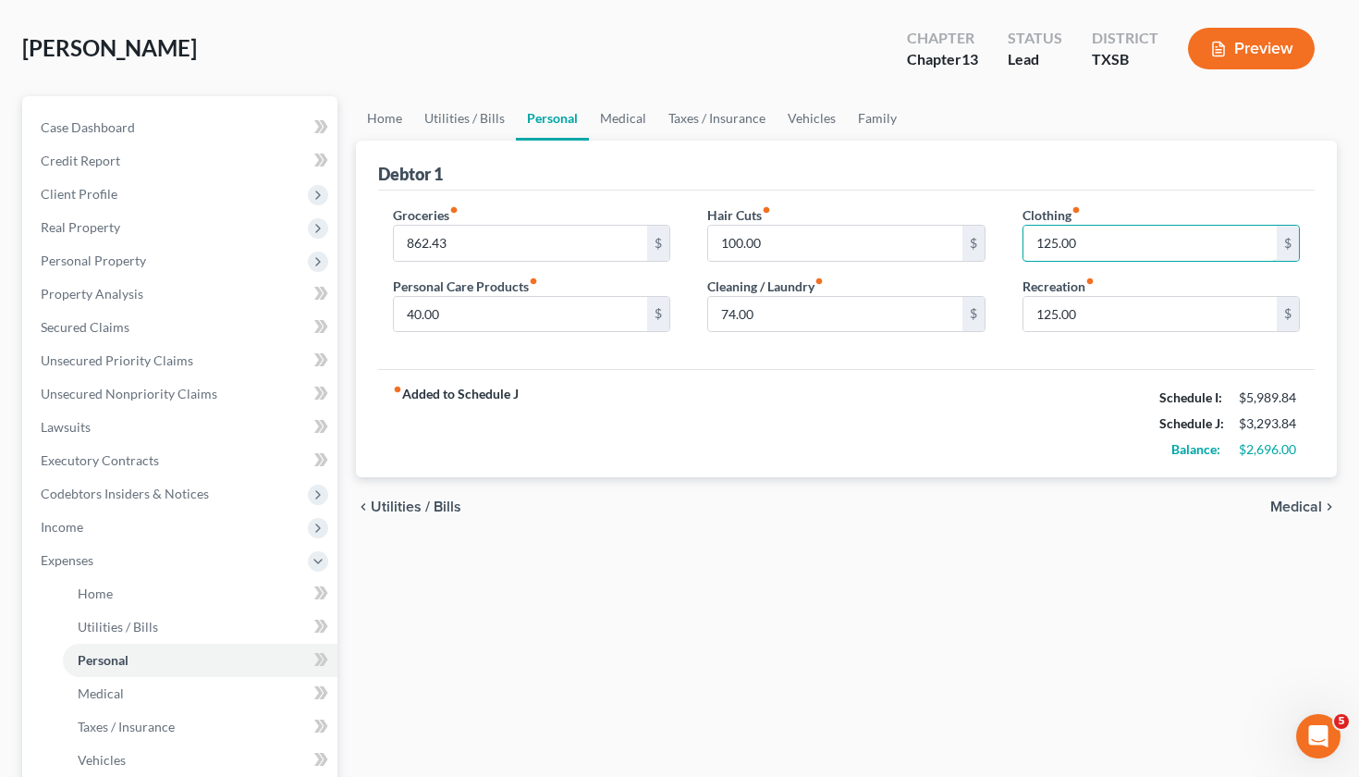
drag, startPoint x: 1097, startPoint y: 248, endPoint x: 1015, endPoint y: 247, distance: 81.4
click at [1015, 247] on div "Clothing fiber_manual_record 125.00 $ Recreation fiber_manual_record 125.00 $" at bounding box center [1161, 276] width 315 height 142
type input "150"
click at [972, 362] on div "Groceries fiber_manual_record 862.43 $ Personal Care Products fiber_manual_reco…" at bounding box center [847, 279] width 938 height 179
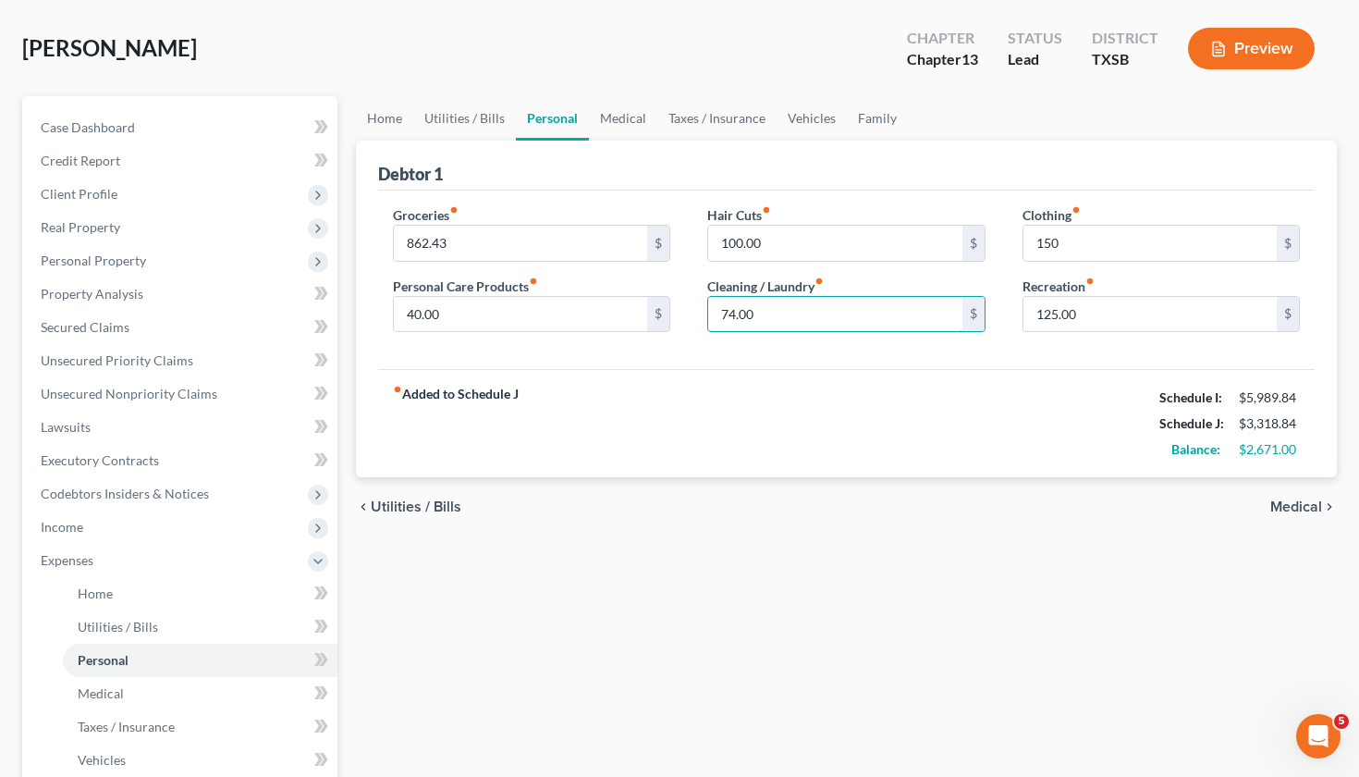
drag, startPoint x: 770, startPoint y: 313, endPoint x: 702, endPoint y: 314, distance: 68.4
click at [702, 314] on div "Hair Cuts fiber_manual_record 100.00 $ Cleaning / Laundry fiber_manual_record 7…" at bounding box center [846, 276] width 315 height 142
click at [771, 349] on div "Groceries fiber_manual_record 862.43 $ Personal Care Products fiber_manual_reco…" at bounding box center [847, 279] width 938 height 179
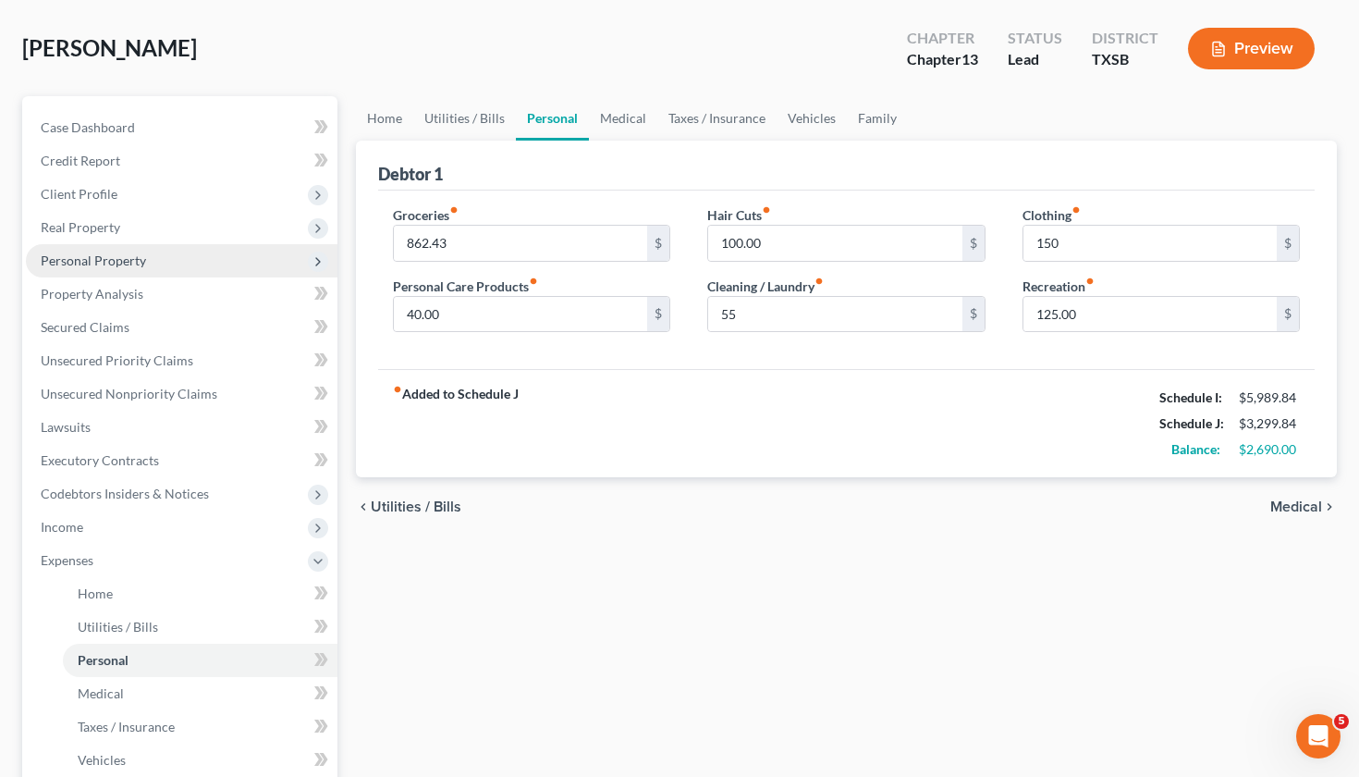
click at [82, 265] on span "Personal Property" at bounding box center [93, 260] width 105 height 16
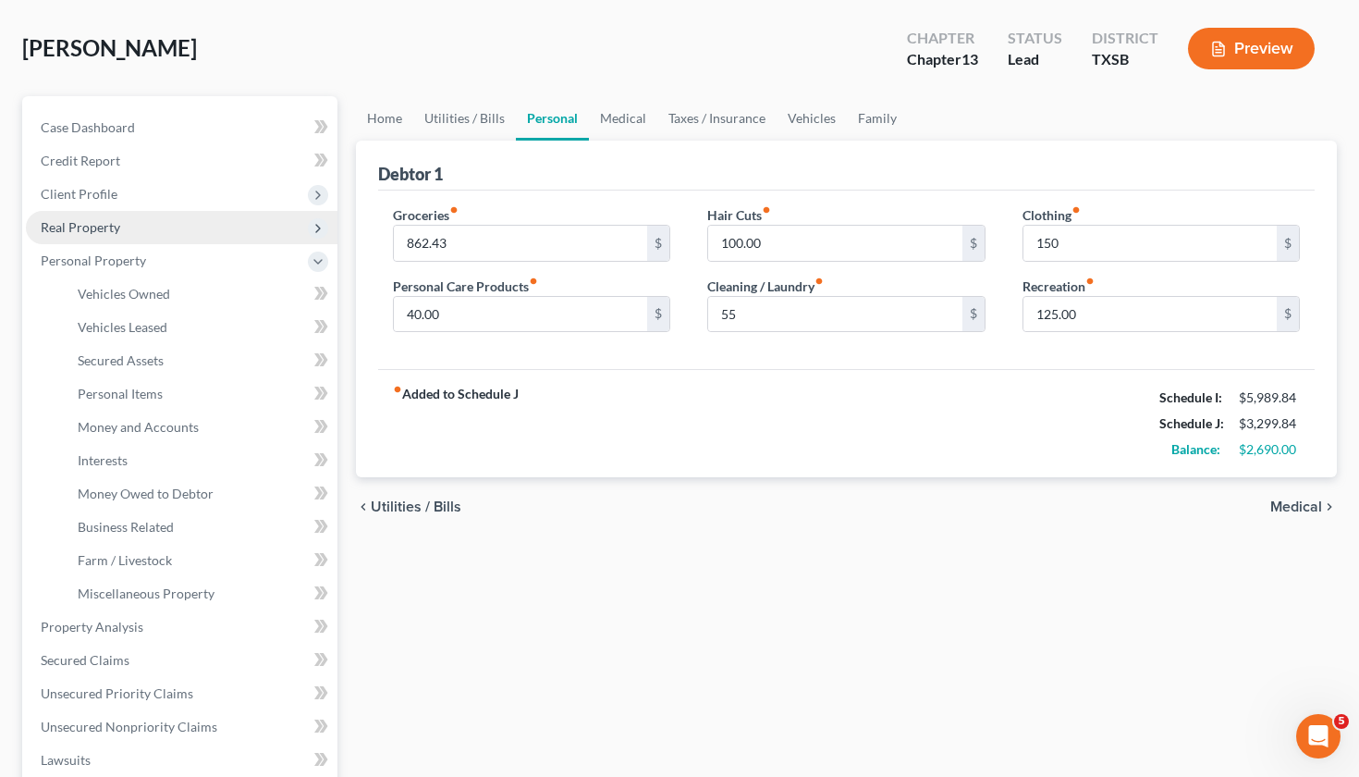
click at [72, 227] on span "Real Property" at bounding box center [81, 227] width 80 height 16
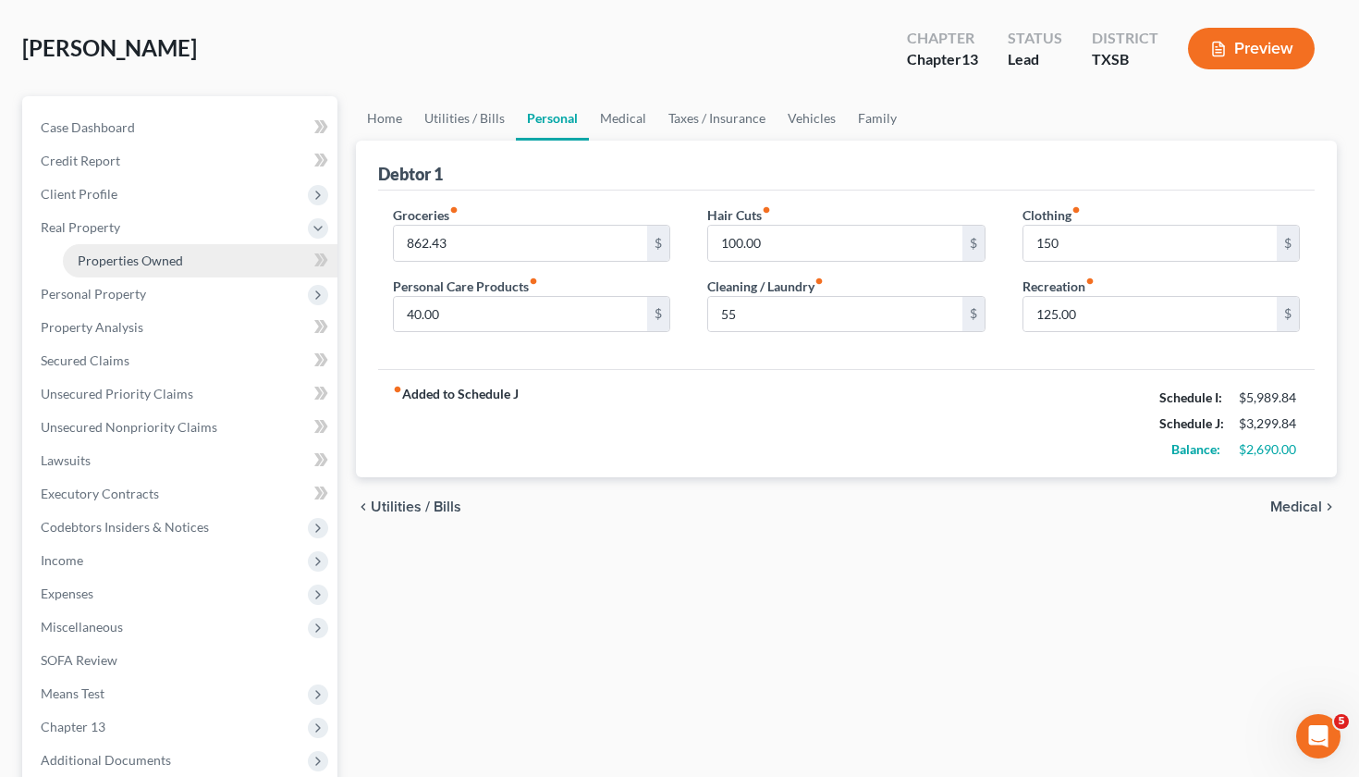
click at [107, 267] on span "Properties Owned" at bounding box center [130, 260] width 105 height 16
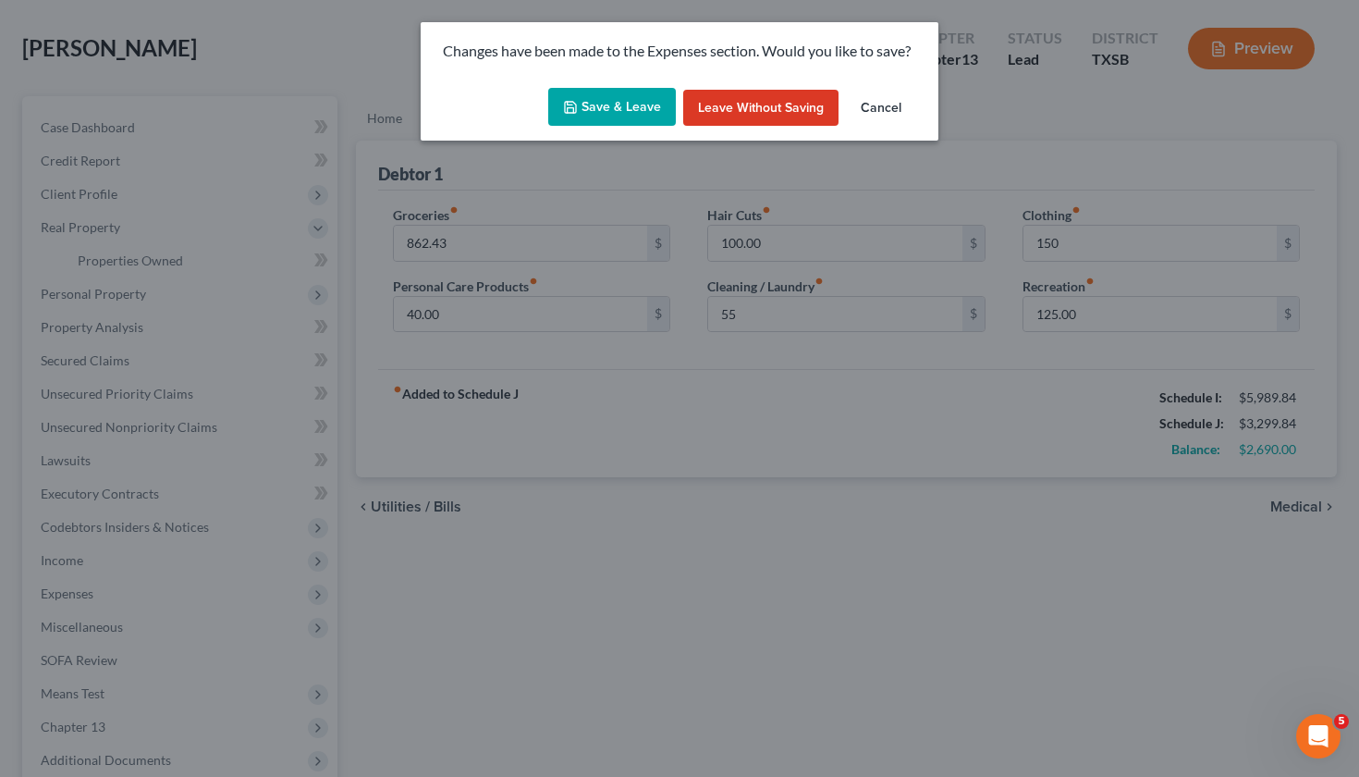
click at [584, 105] on button "Save & Leave" at bounding box center [612, 107] width 128 height 39
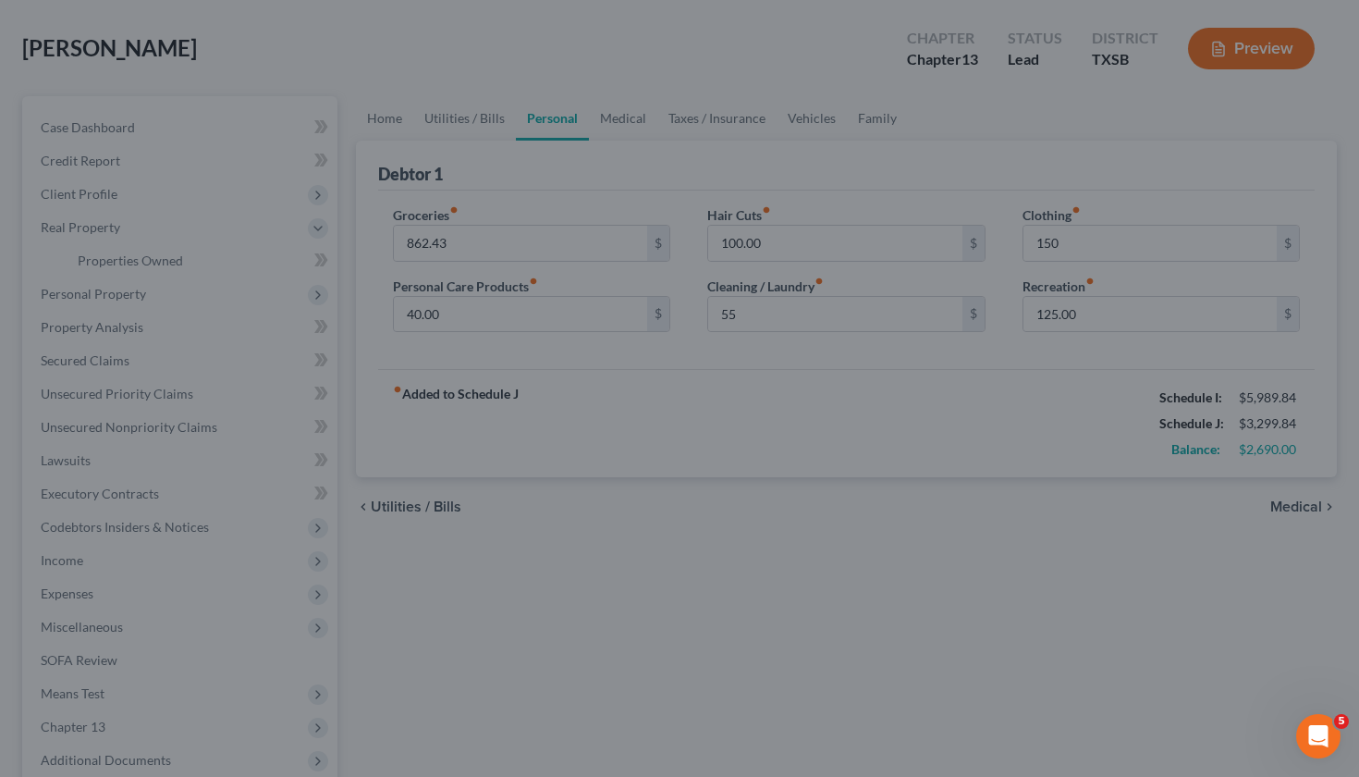
type input "55.00"
type input "150.00"
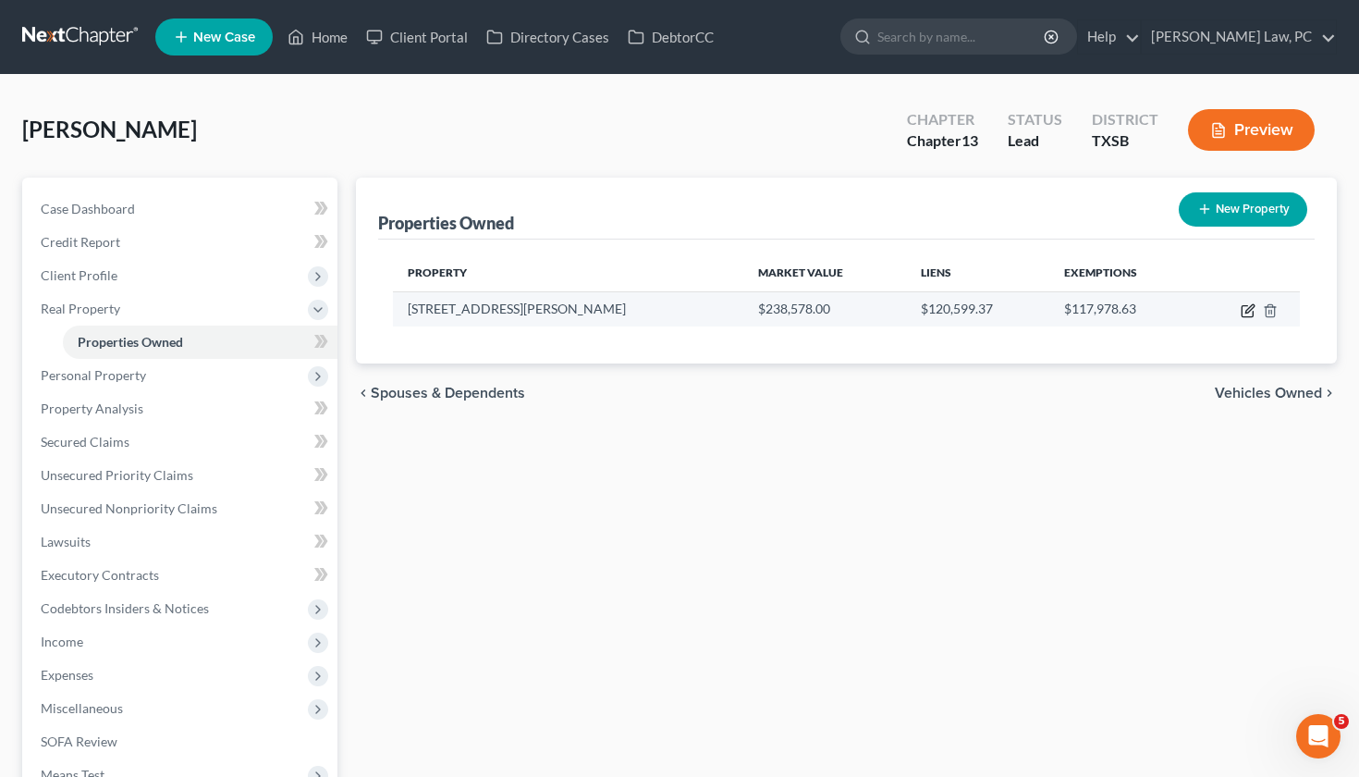
click at [1248, 315] on icon "button" at bounding box center [1248, 310] width 15 height 15
select select "45"
select select "226"
select select "0"
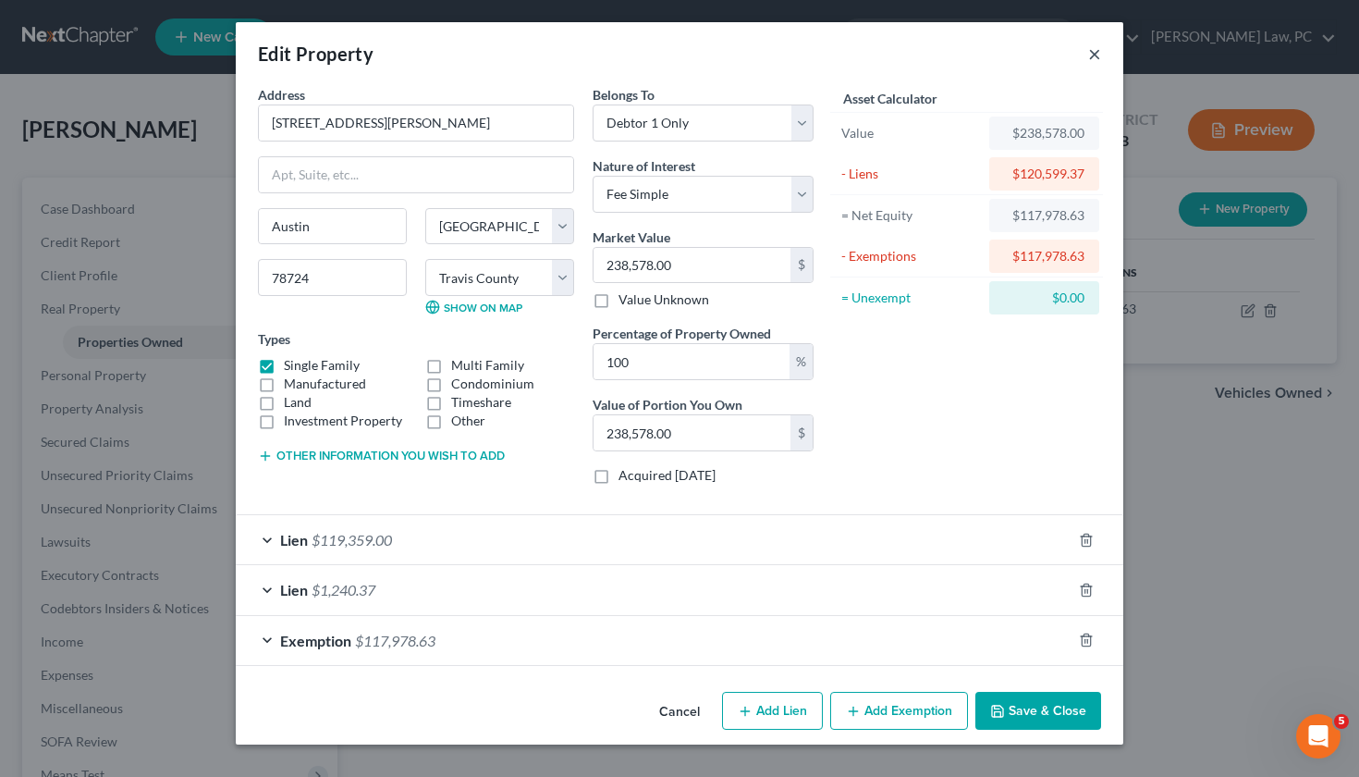
click at [1098, 61] on button "×" at bounding box center [1094, 54] width 13 height 22
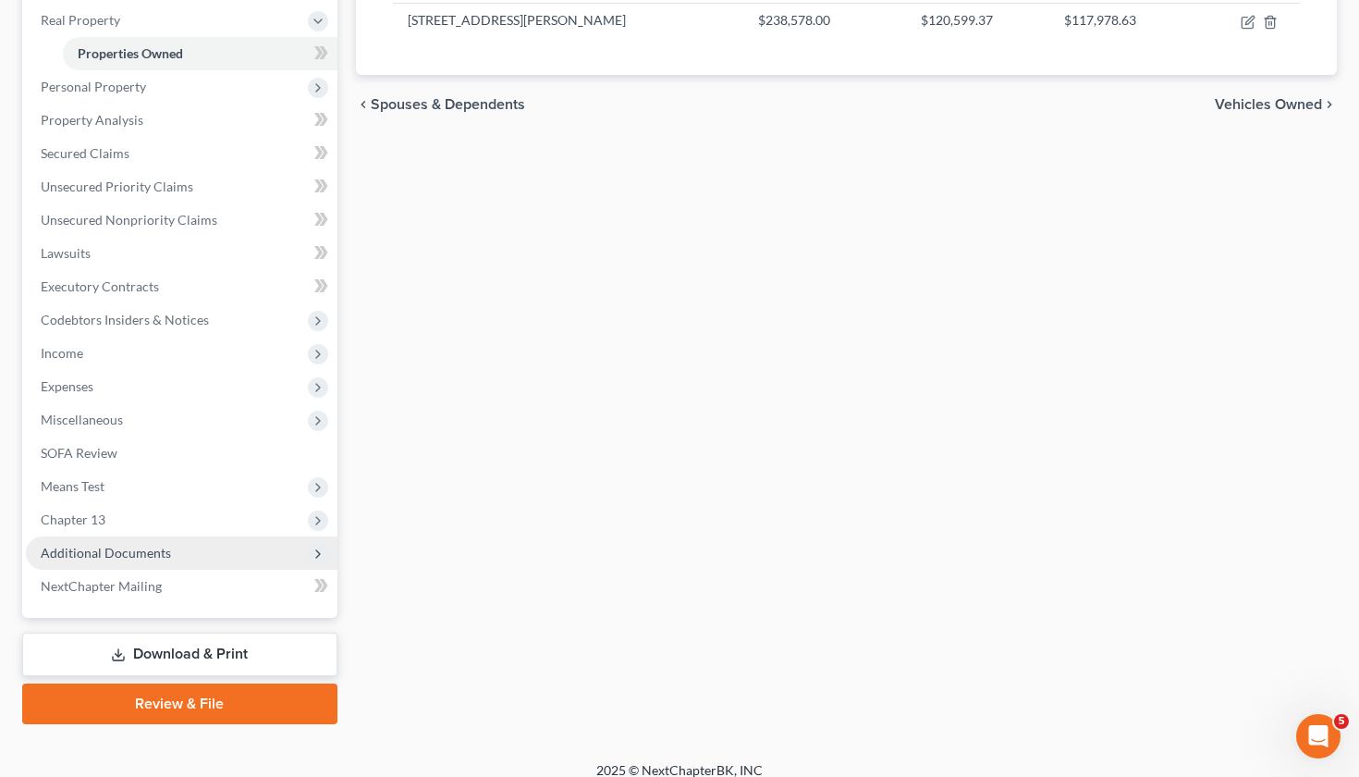
scroll to position [290, 0]
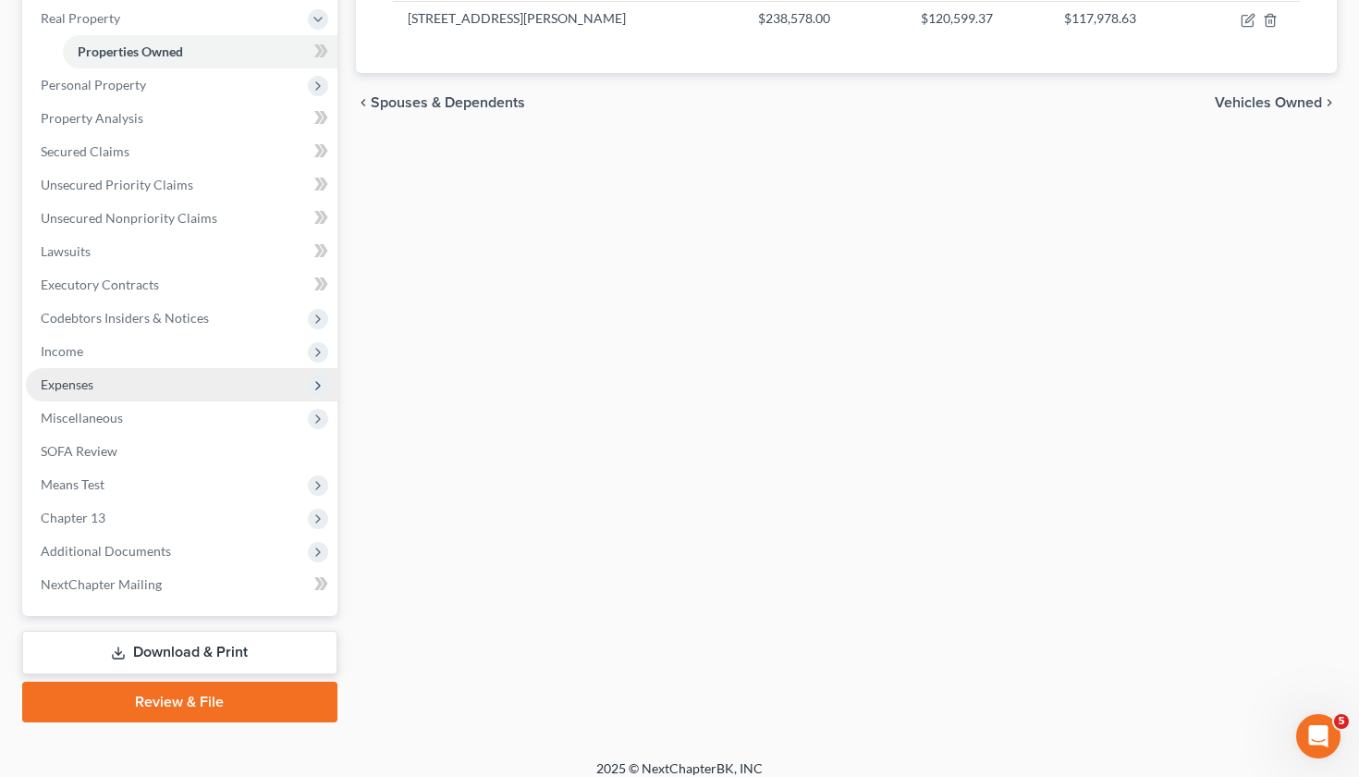
click at [130, 386] on span "Expenses" at bounding box center [182, 384] width 312 height 33
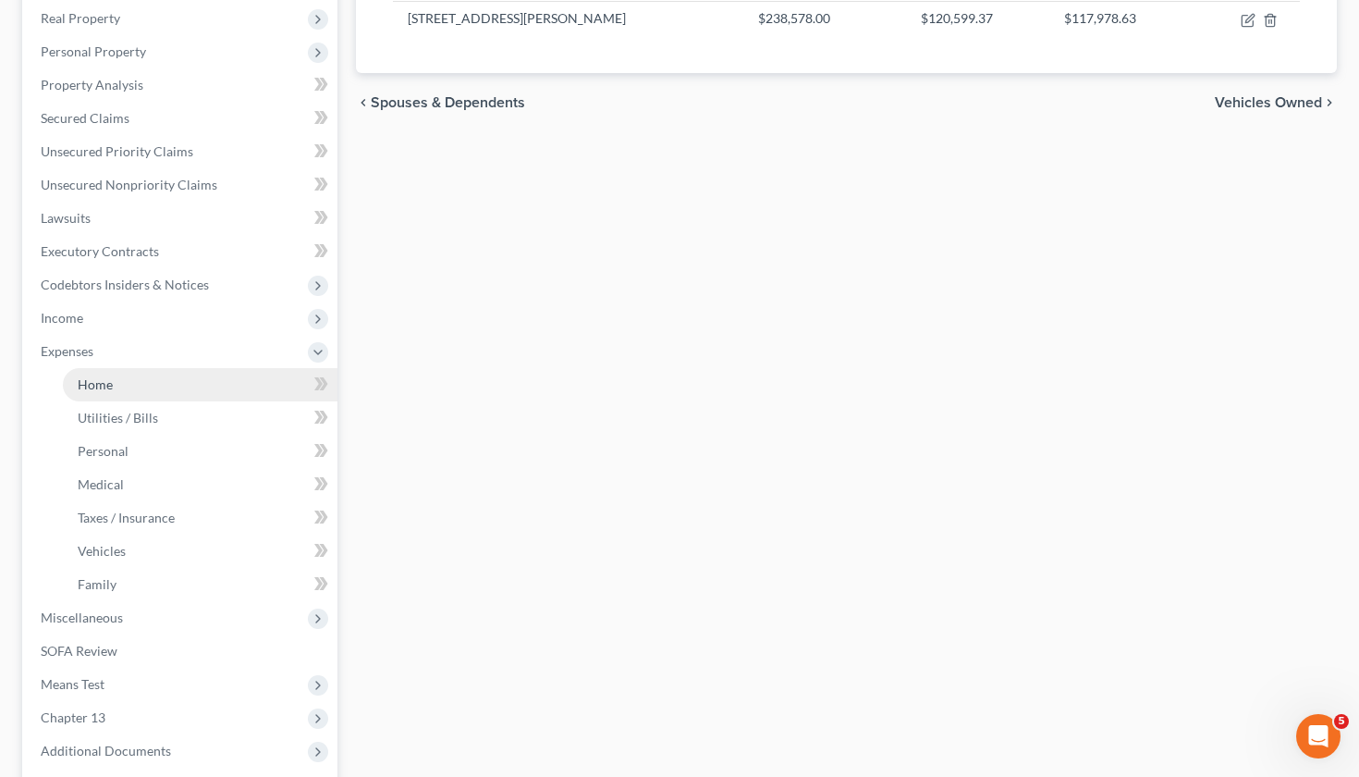
click at [119, 385] on link "Home" at bounding box center [200, 384] width 275 height 33
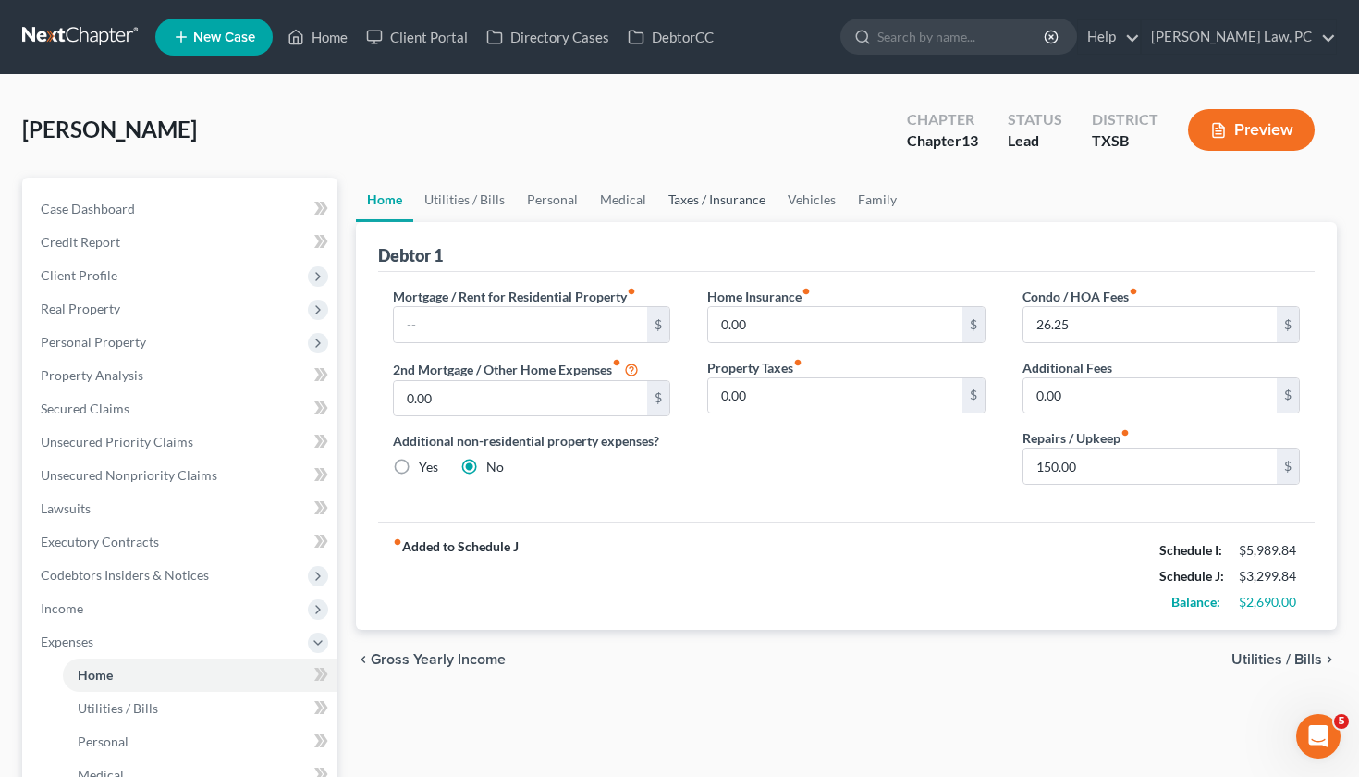
click at [687, 205] on link "Taxes / Insurance" at bounding box center [716, 200] width 119 height 44
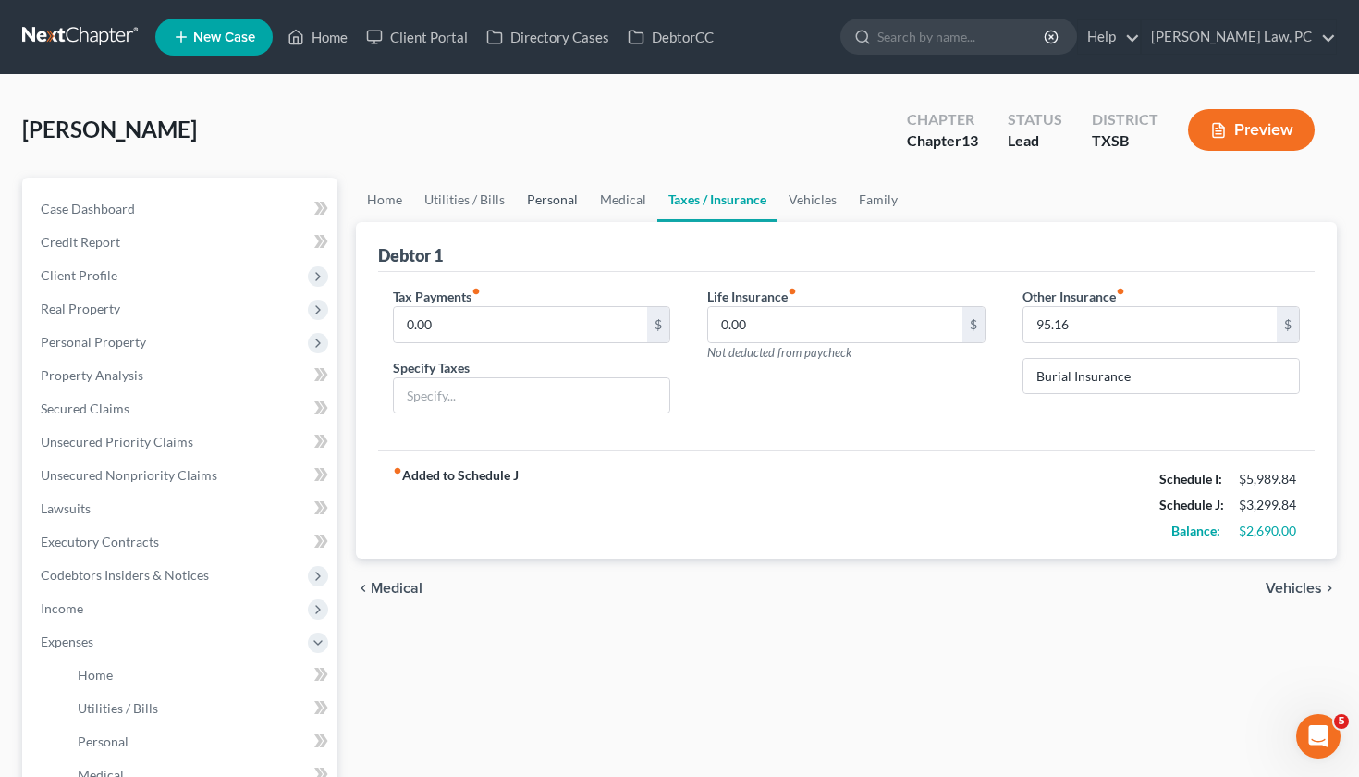
click at [542, 196] on link "Personal" at bounding box center [552, 200] width 73 height 44
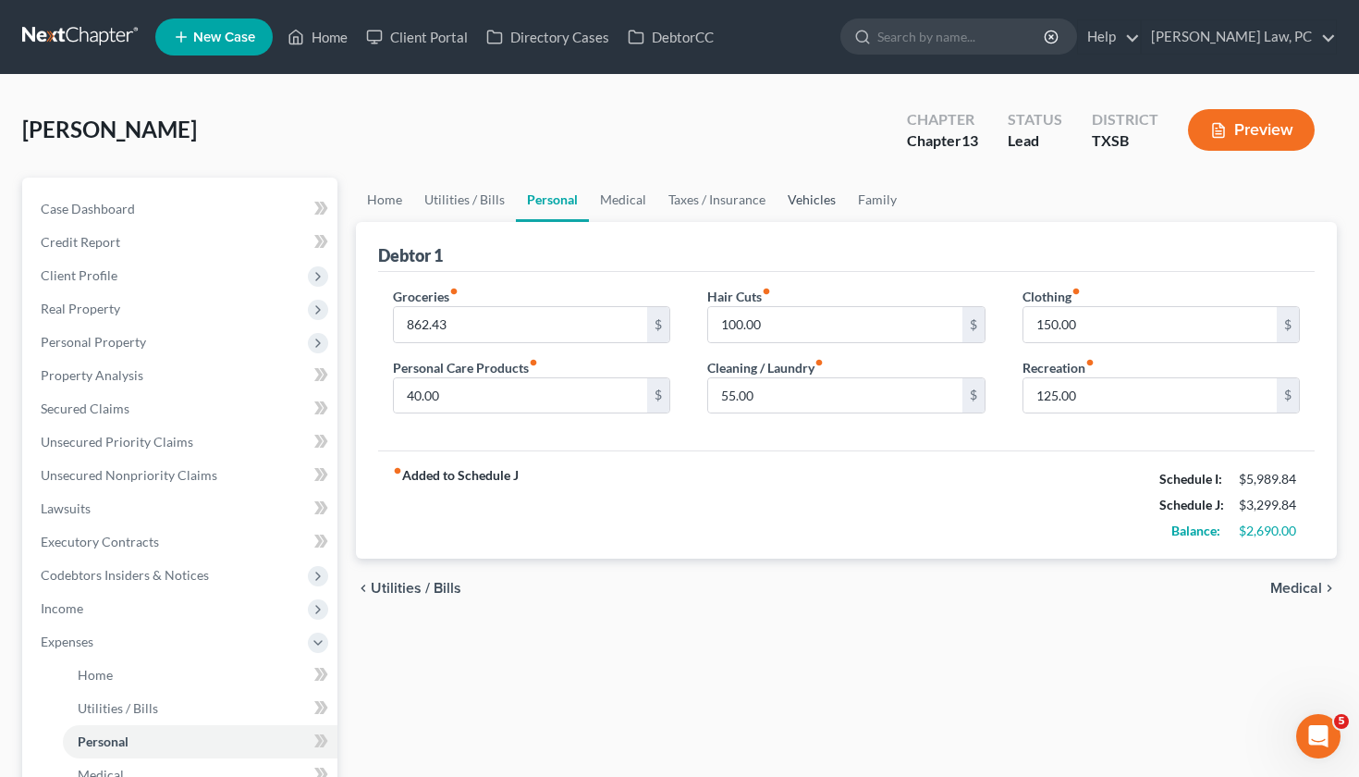
click at [818, 204] on link "Vehicles" at bounding box center [812, 200] width 70 height 44
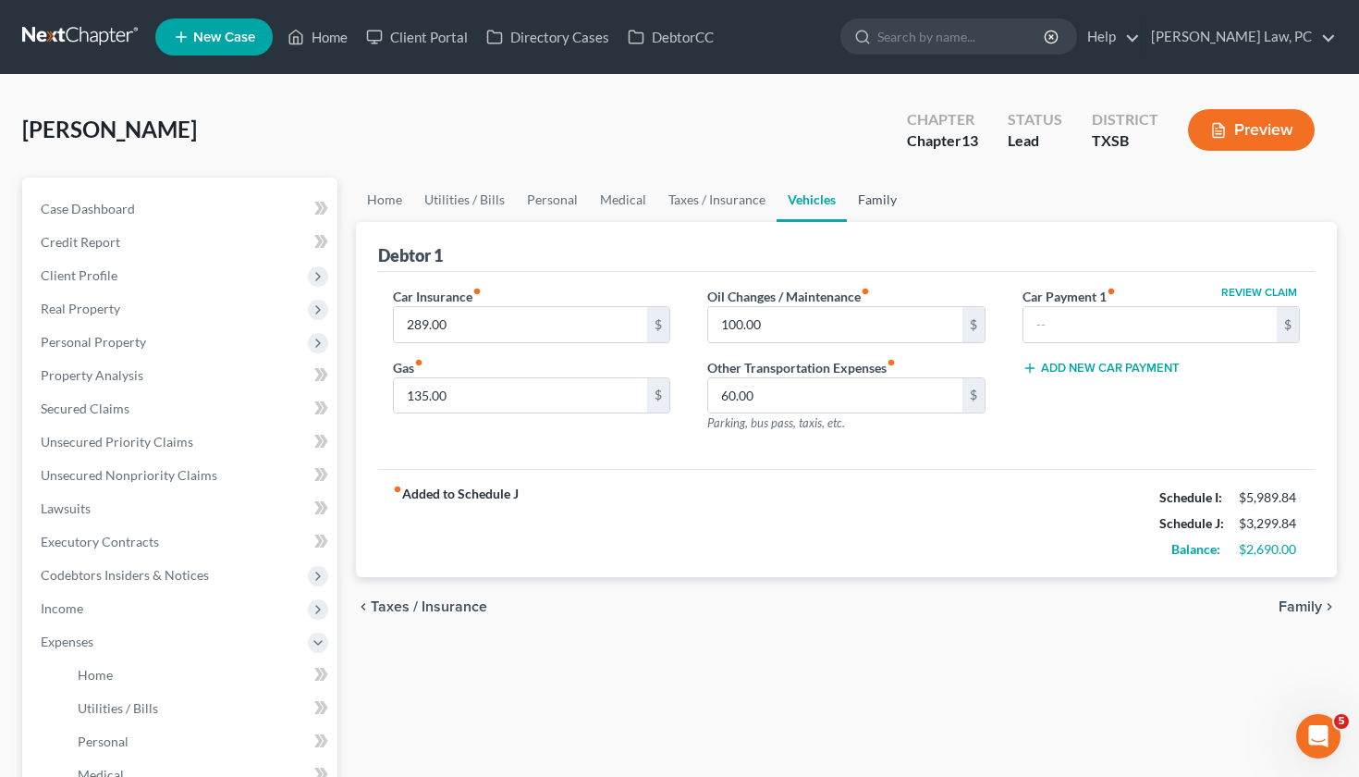
click at [885, 202] on link "Family" at bounding box center [877, 200] width 61 height 44
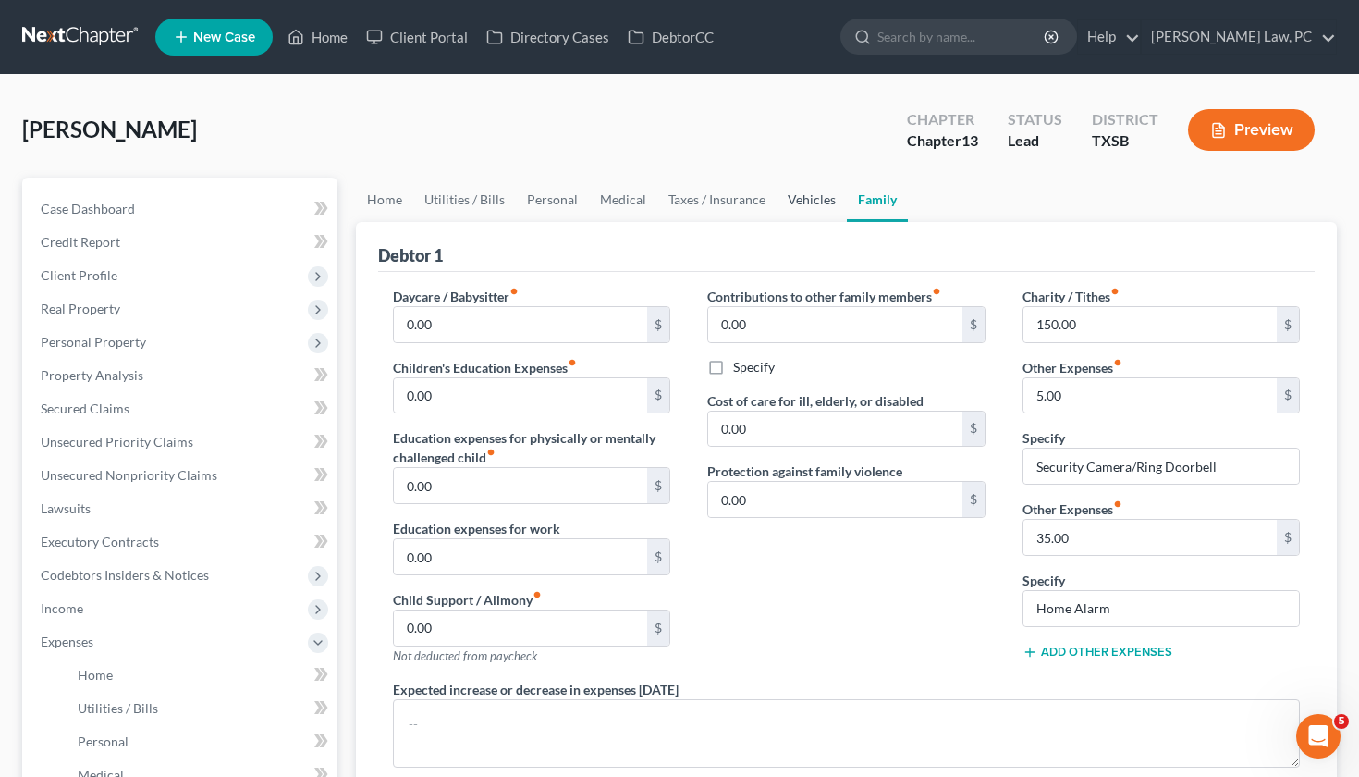
click at [790, 204] on link "Vehicles" at bounding box center [812, 200] width 70 height 44
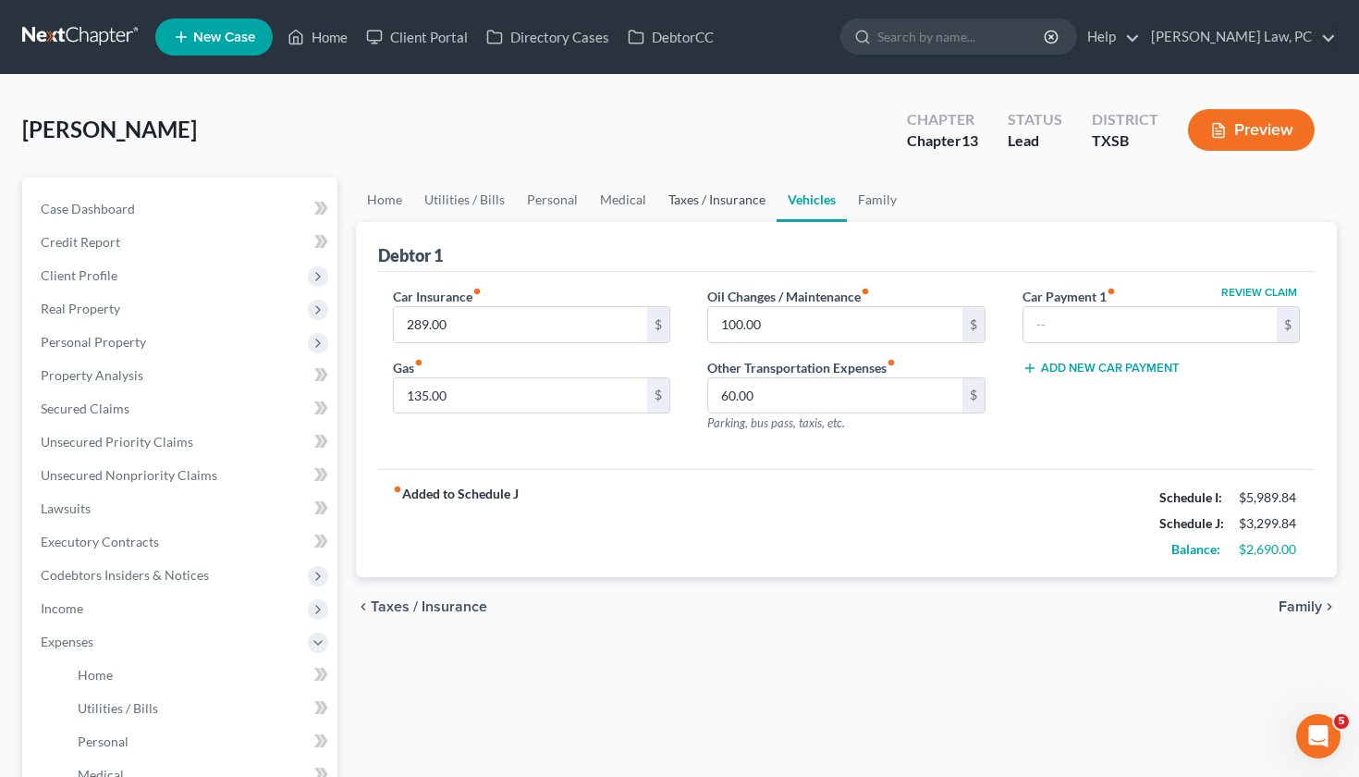
click at [708, 200] on link "Taxes / Insurance" at bounding box center [716, 200] width 119 height 44
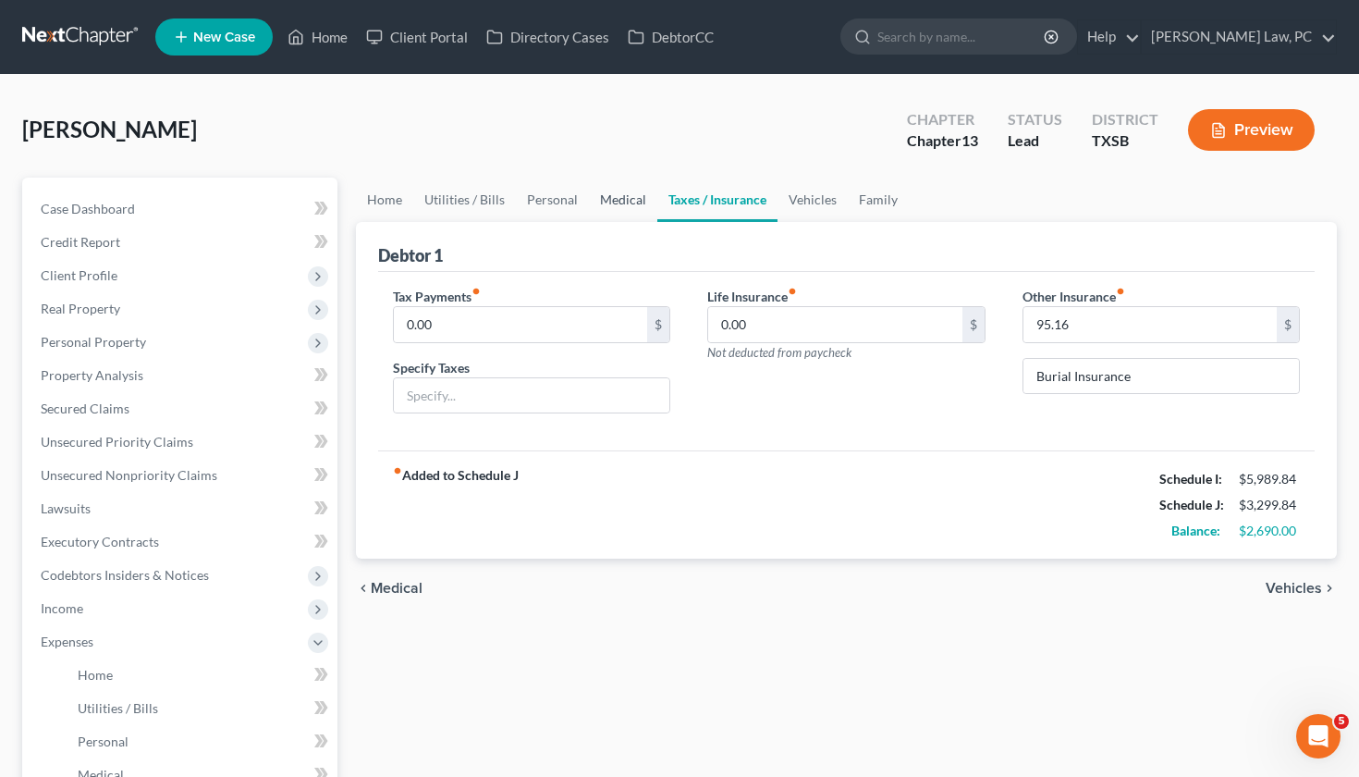
click at [604, 203] on link "Medical" at bounding box center [623, 200] width 68 height 44
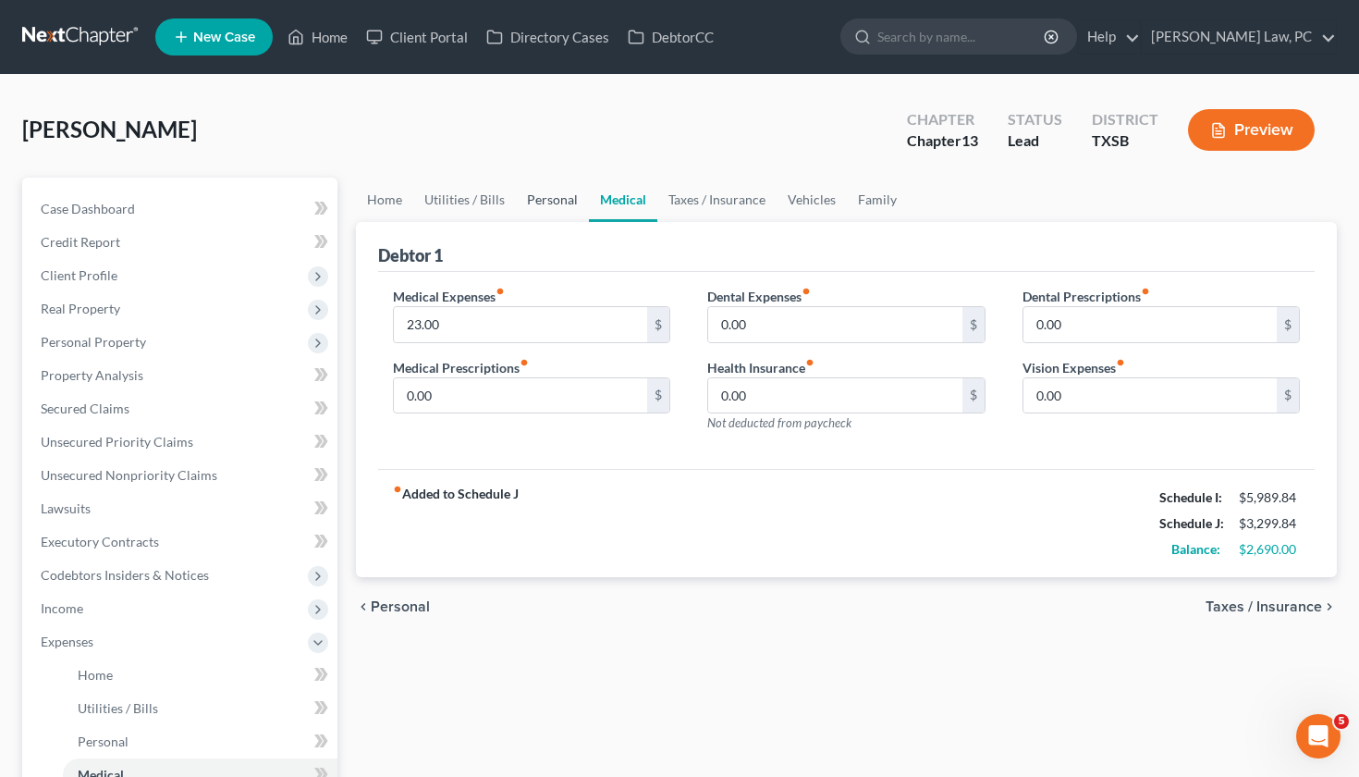
click at [532, 210] on link "Personal" at bounding box center [552, 200] width 73 height 44
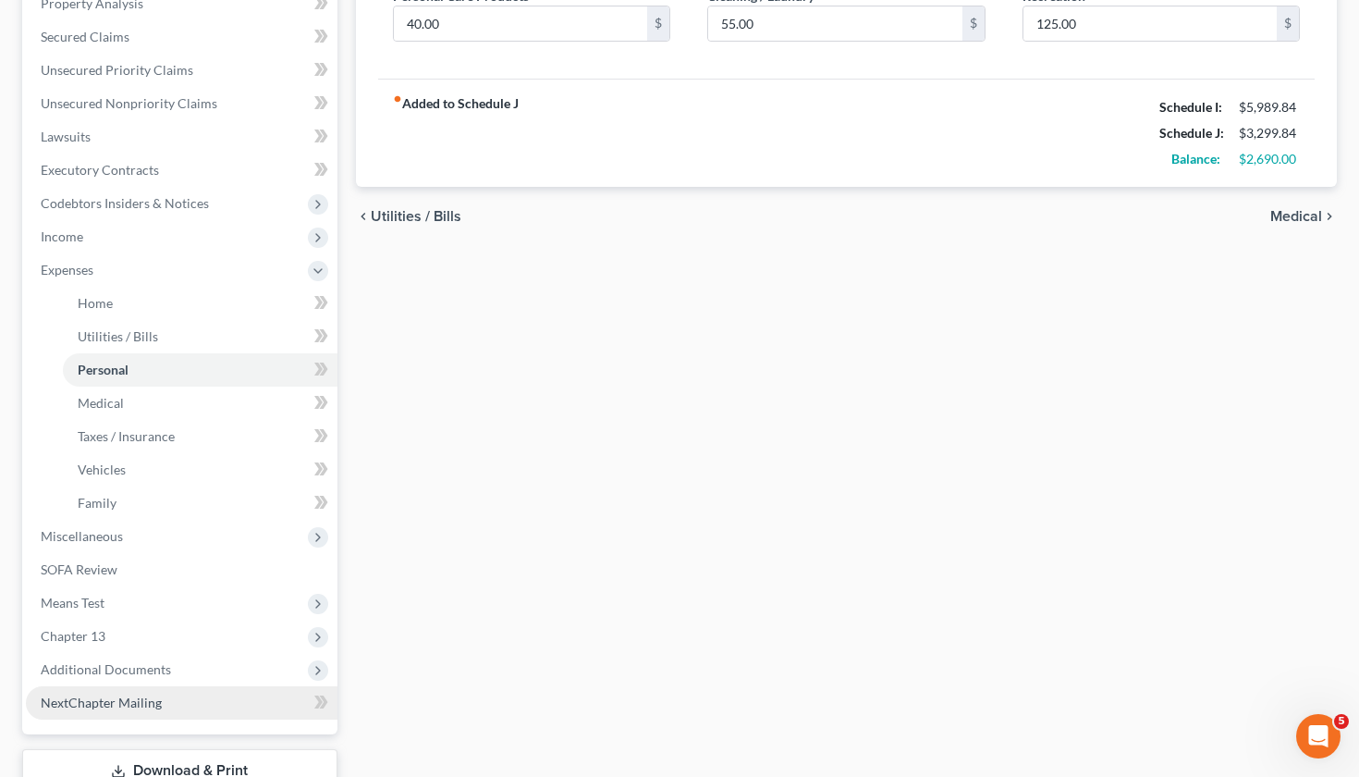
scroll to position [438, 0]
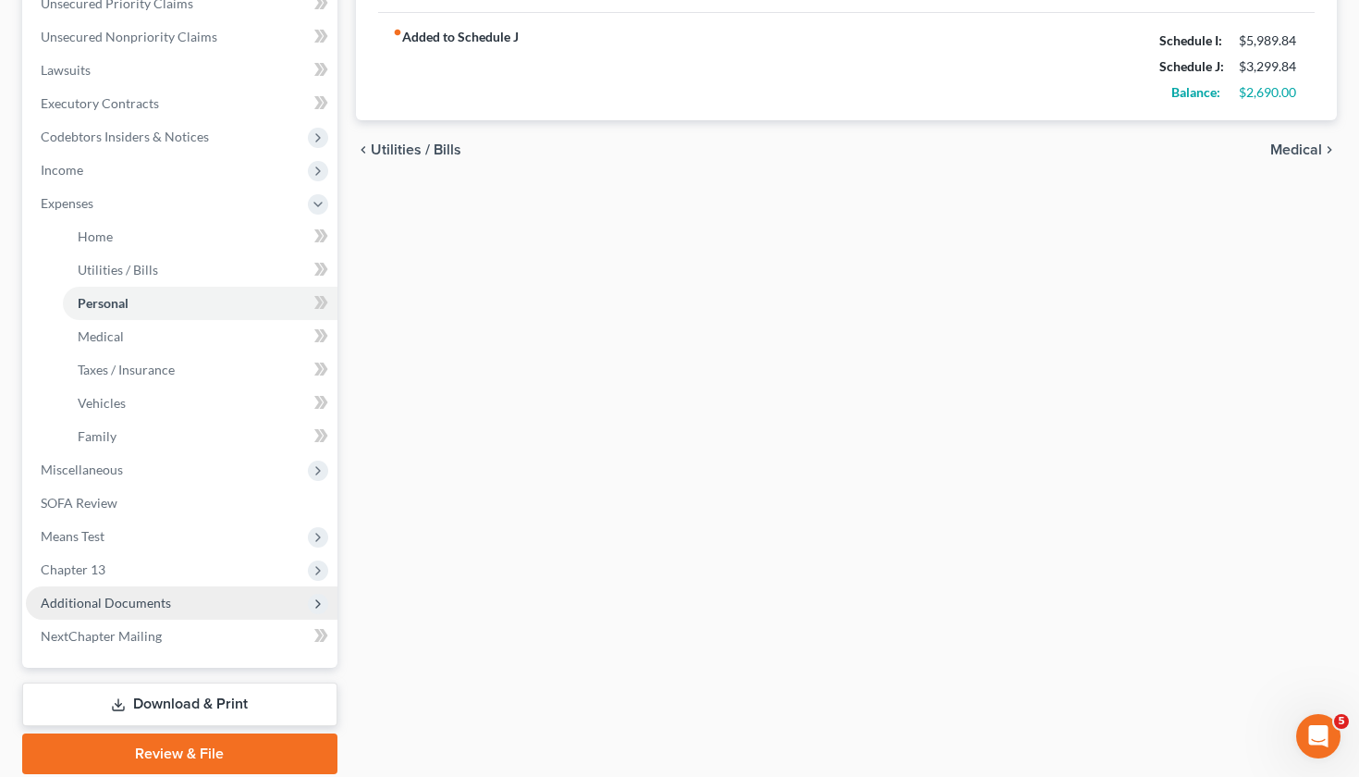
click at [108, 597] on span "Additional Documents" at bounding box center [106, 603] width 130 height 16
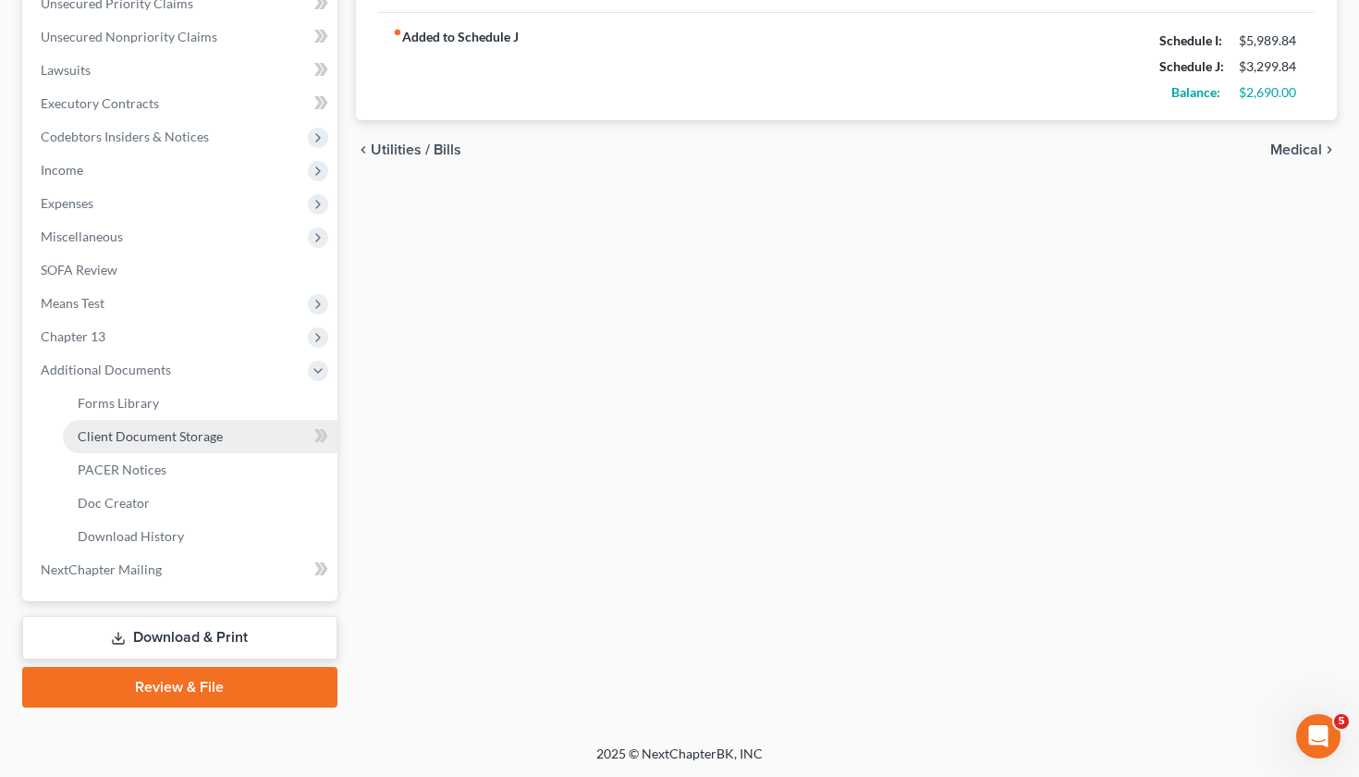
click at [129, 423] on link "Client Document Storage" at bounding box center [200, 436] width 275 height 33
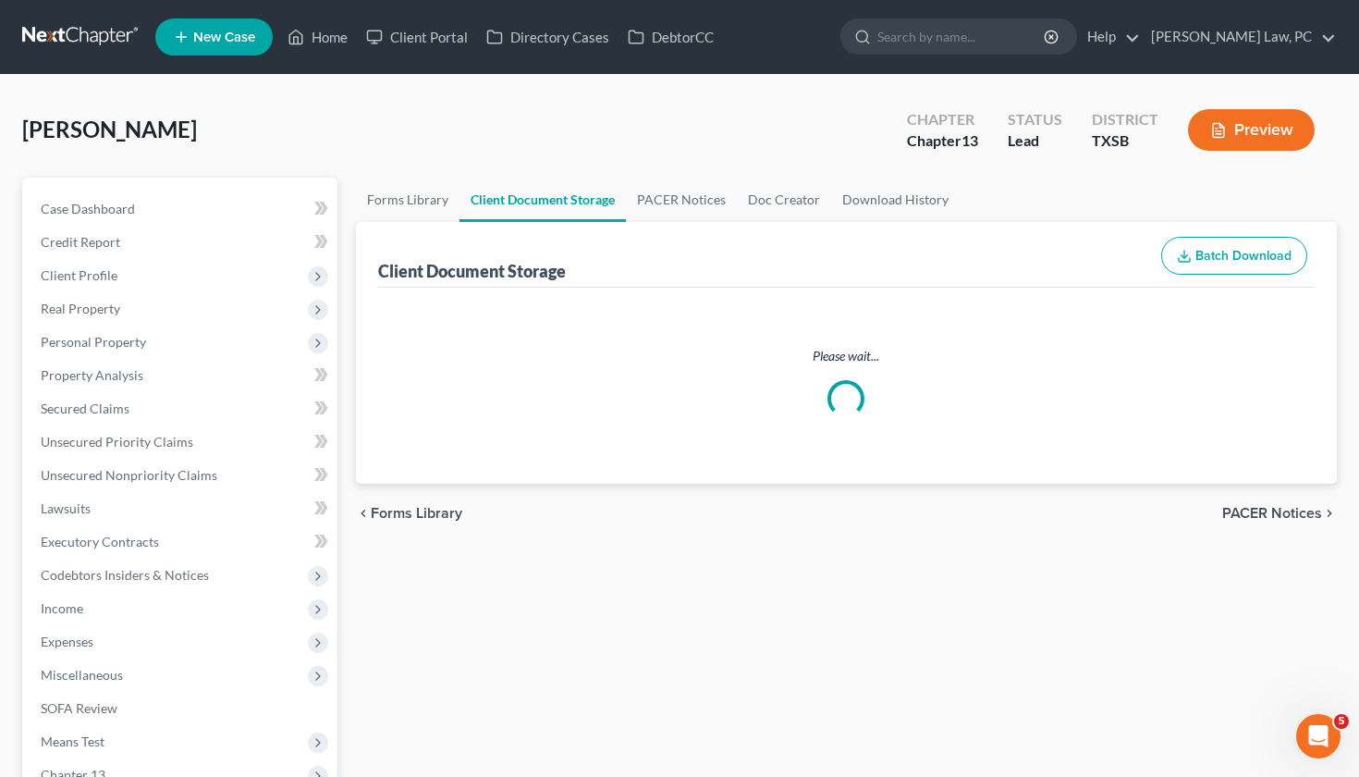
select select "8"
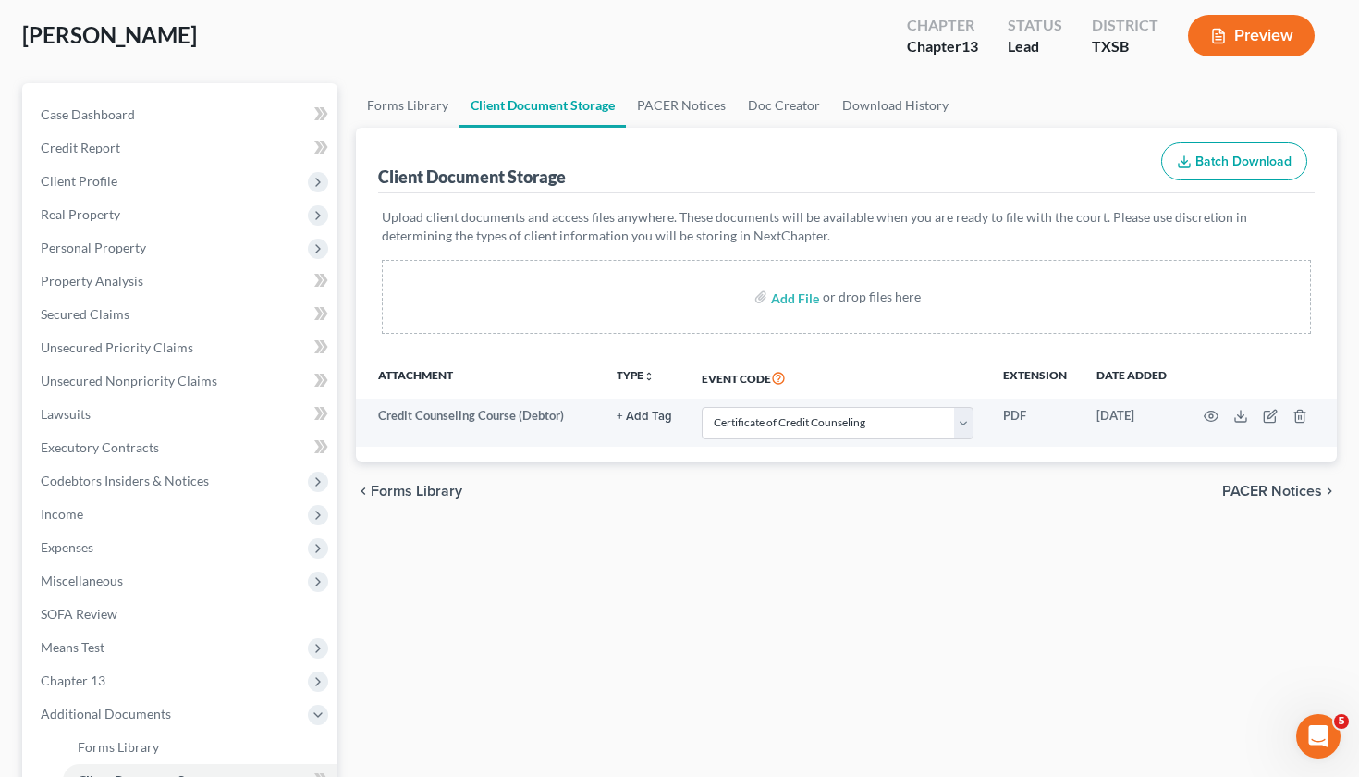
scroll to position [95, 0]
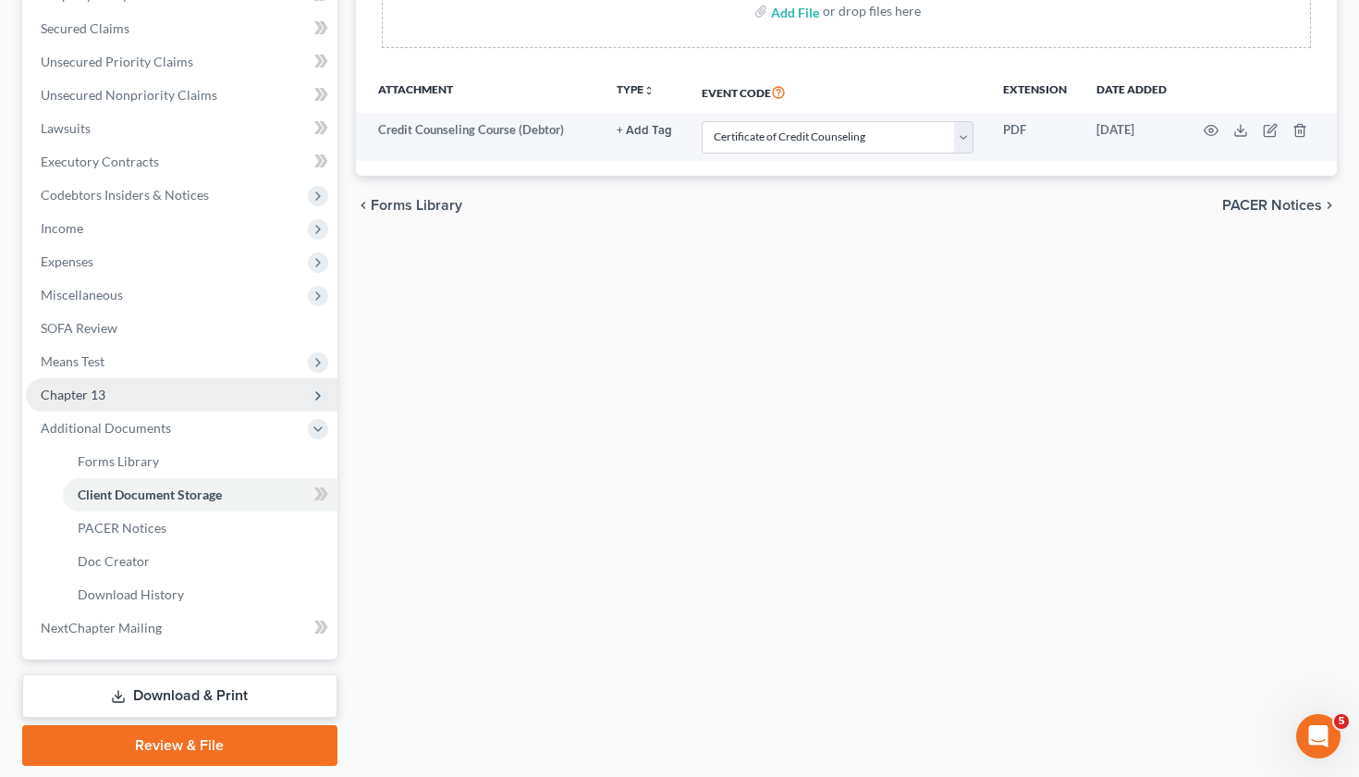
click at [85, 398] on span "Chapter 13" at bounding box center [73, 394] width 65 height 16
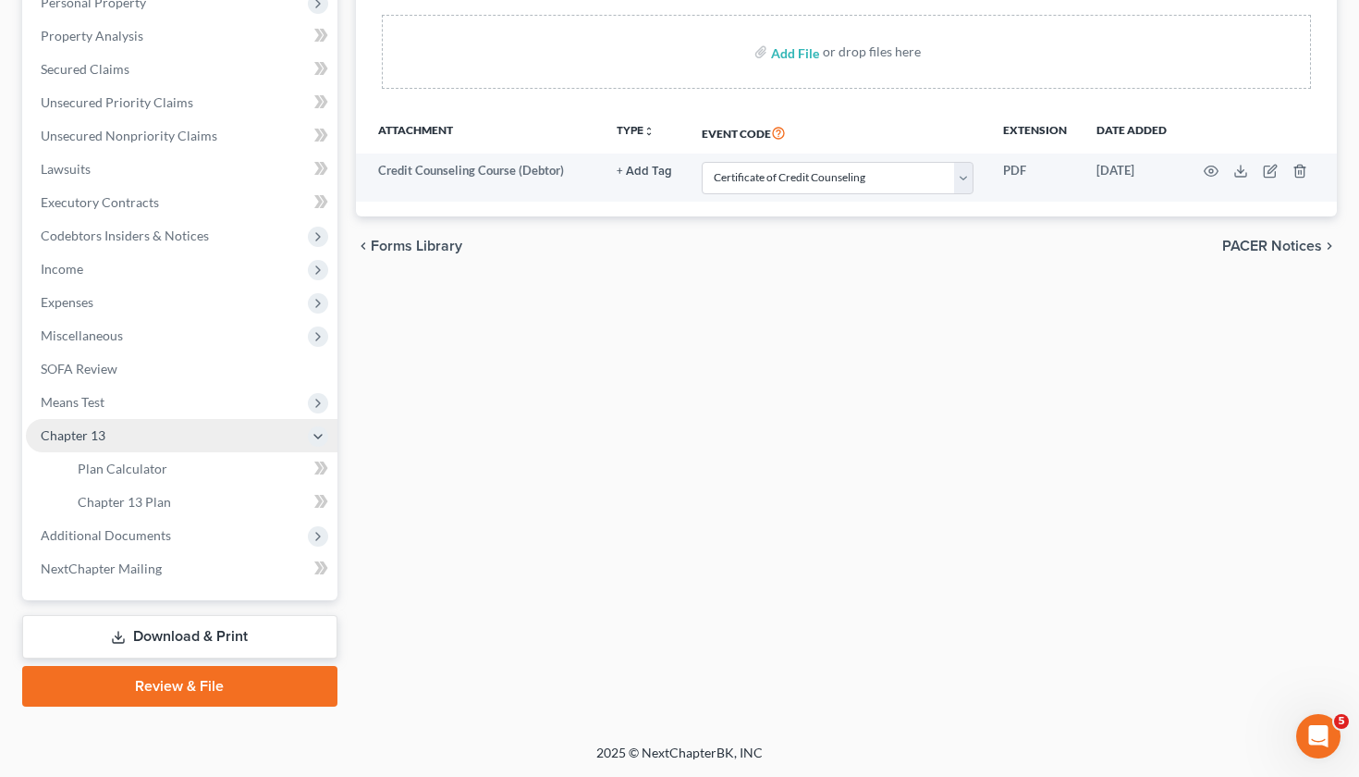
scroll to position [339, 0]
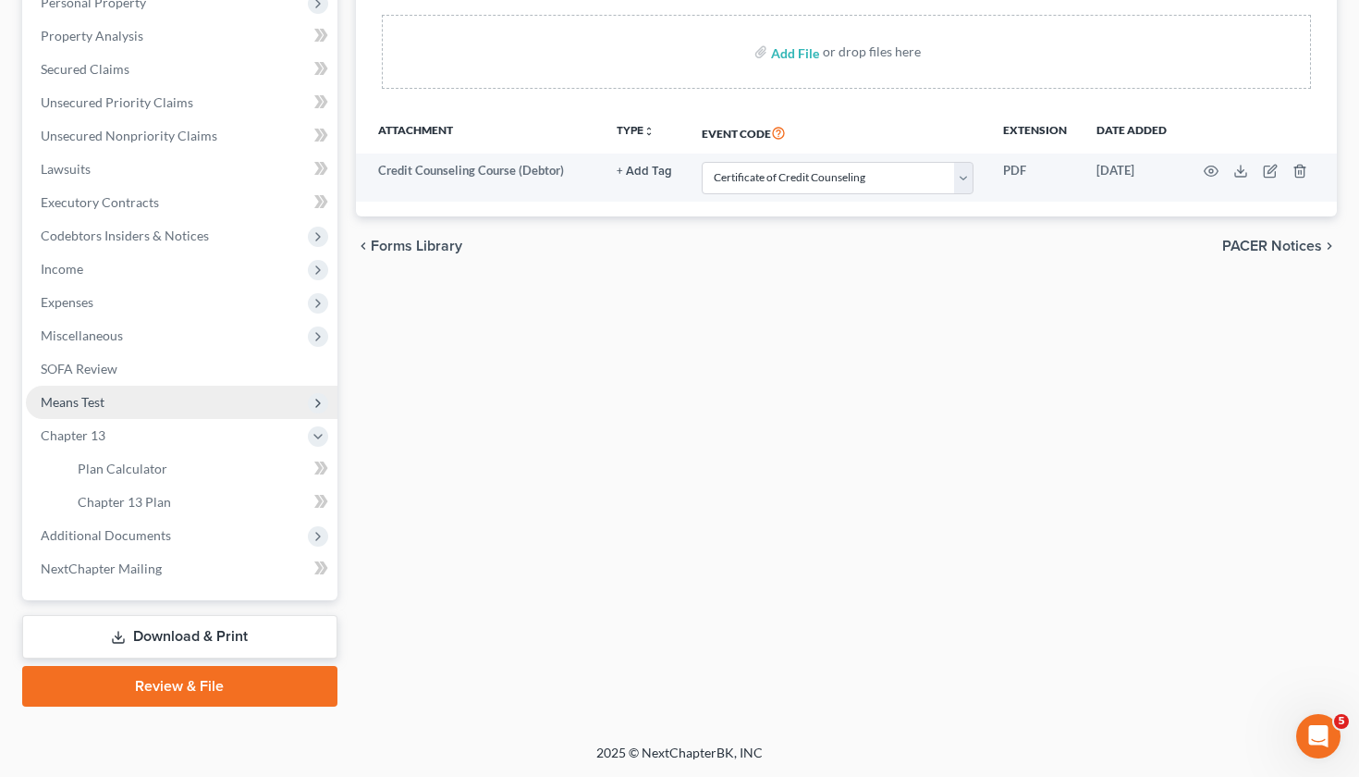
click at [92, 414] on span "Means Test" at bounding box center [182, 402] width 312 height 33
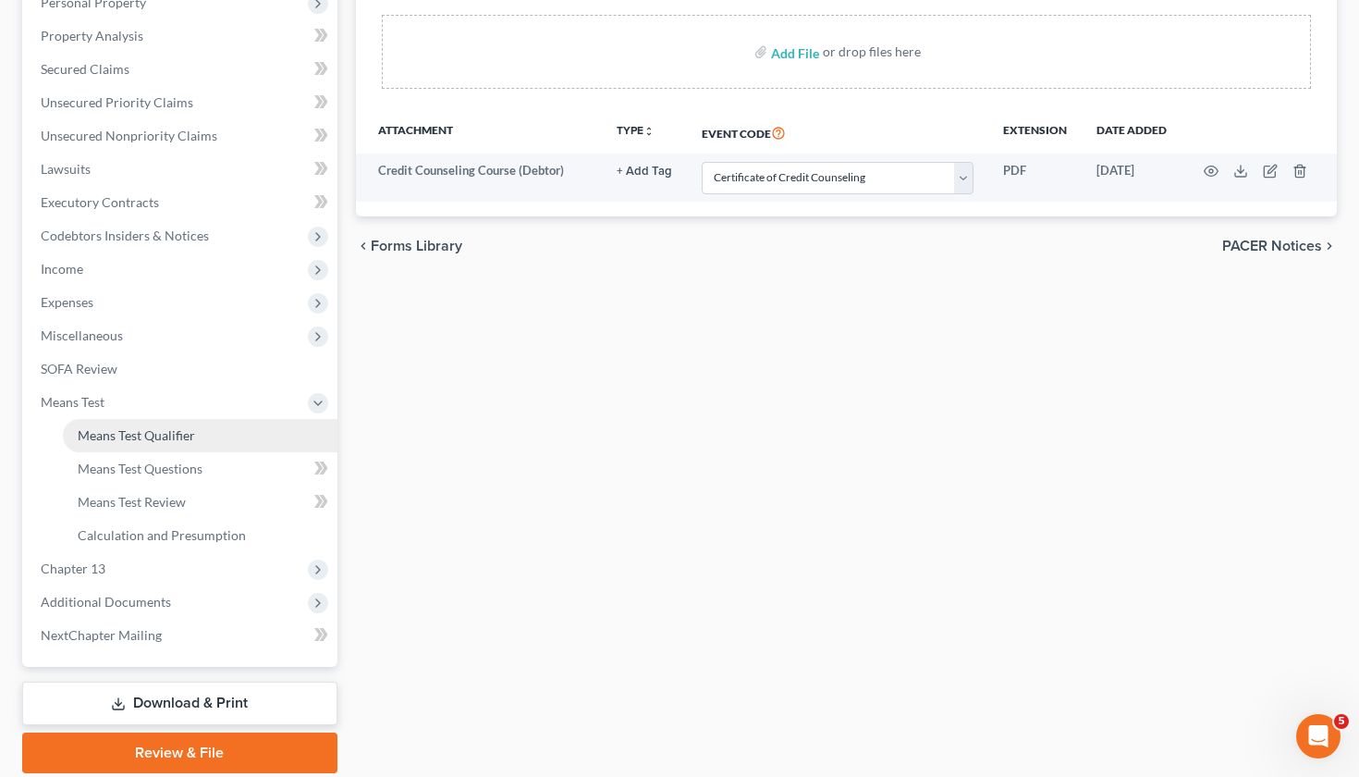
click at [114, 435] on span "Means Test Qualifier" at bounding box center [136, 435] width 117 height 16
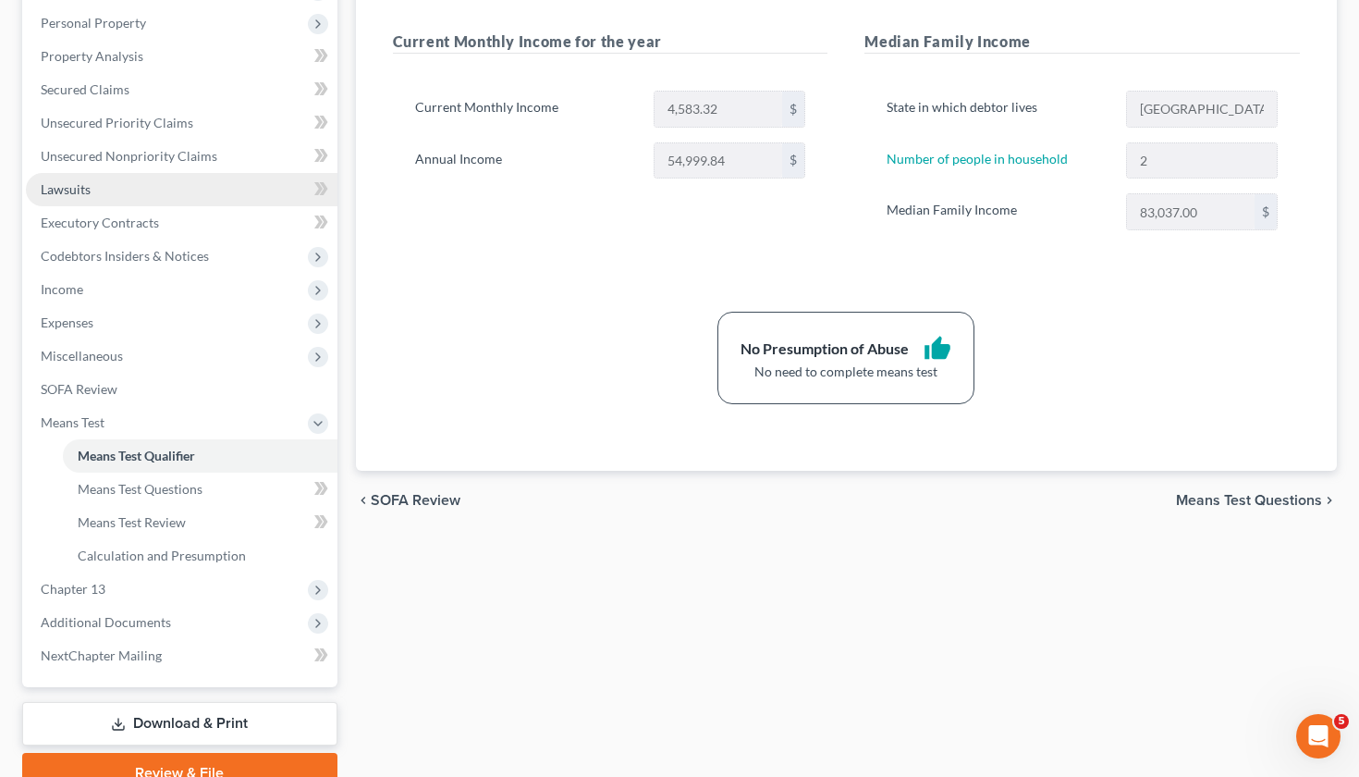
scroll to position [323, 0]
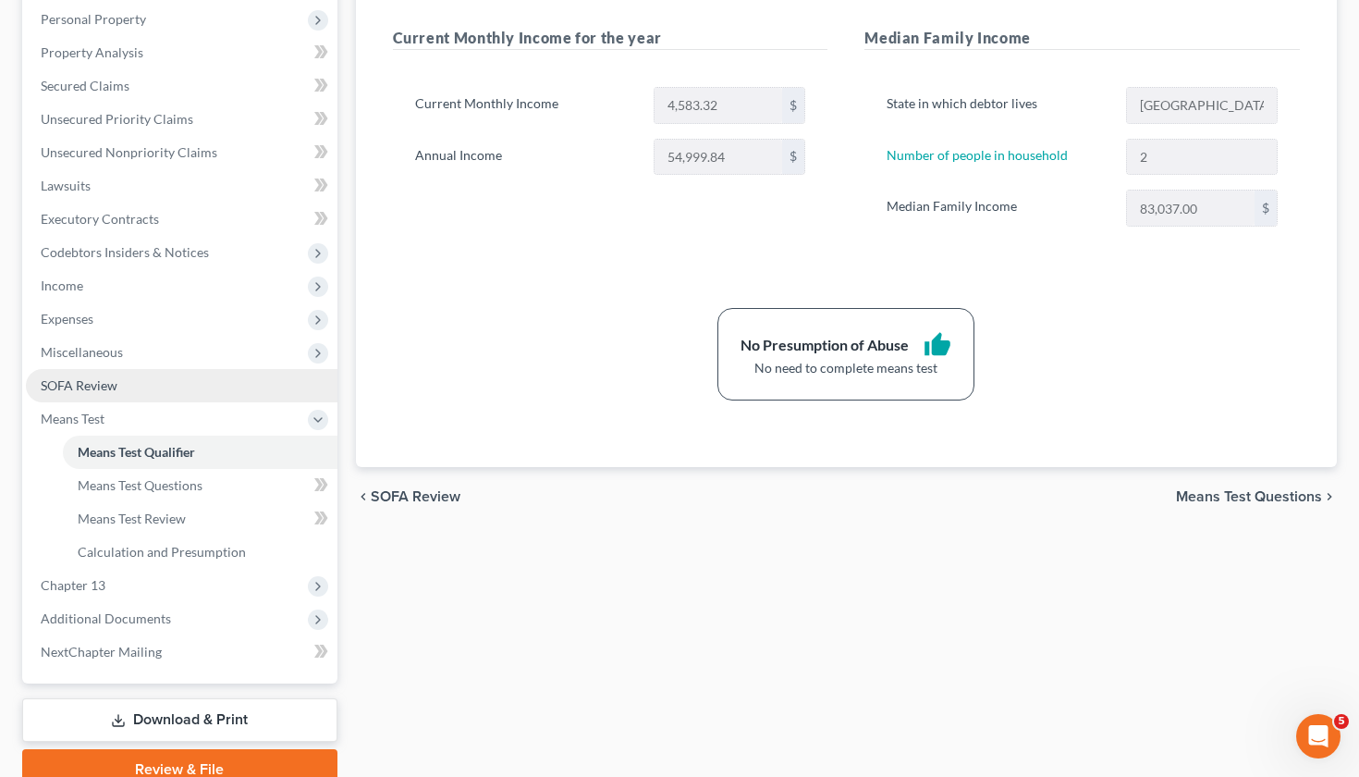
click at [89, 375] on link "SOFA Review" at bounding box center [182, 385] width 312 height 33
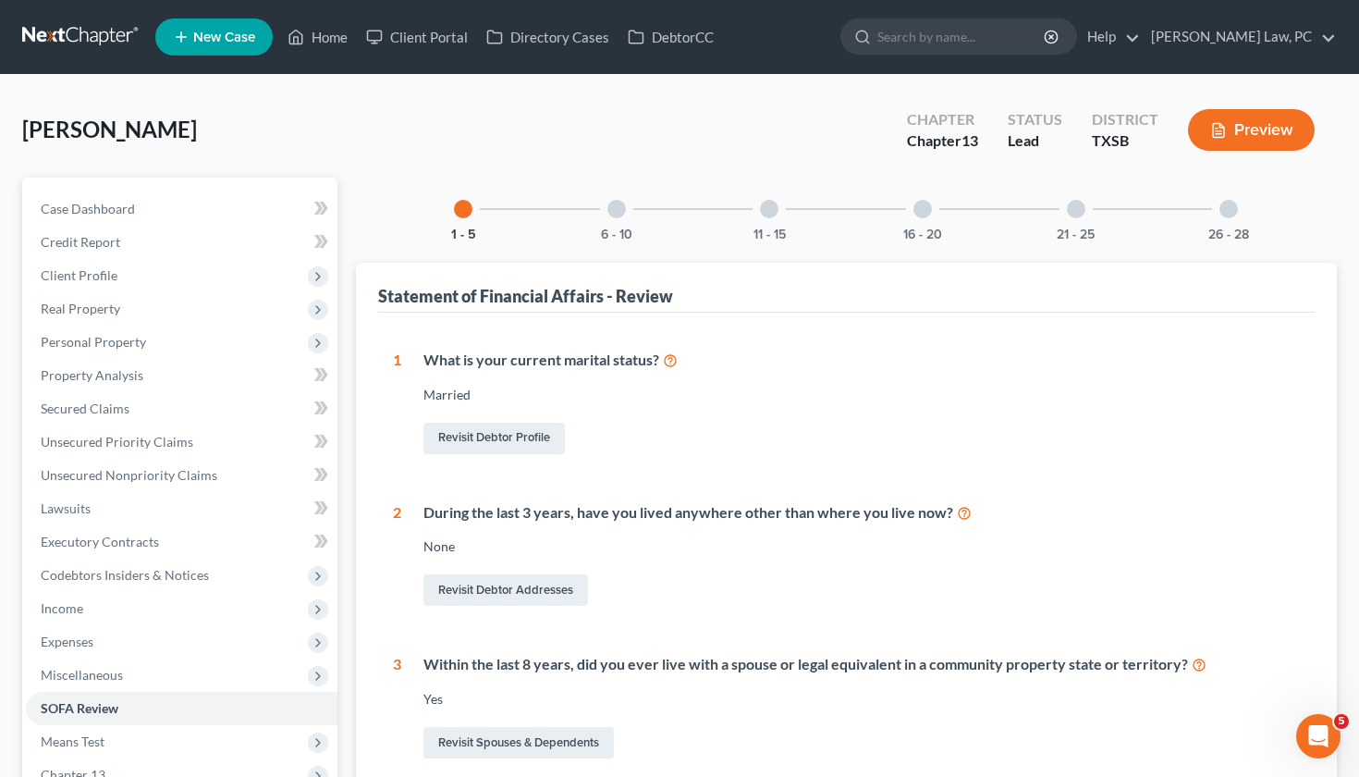
click at [929, 208] on div at bounding box center [923, 209] width 18 height 18
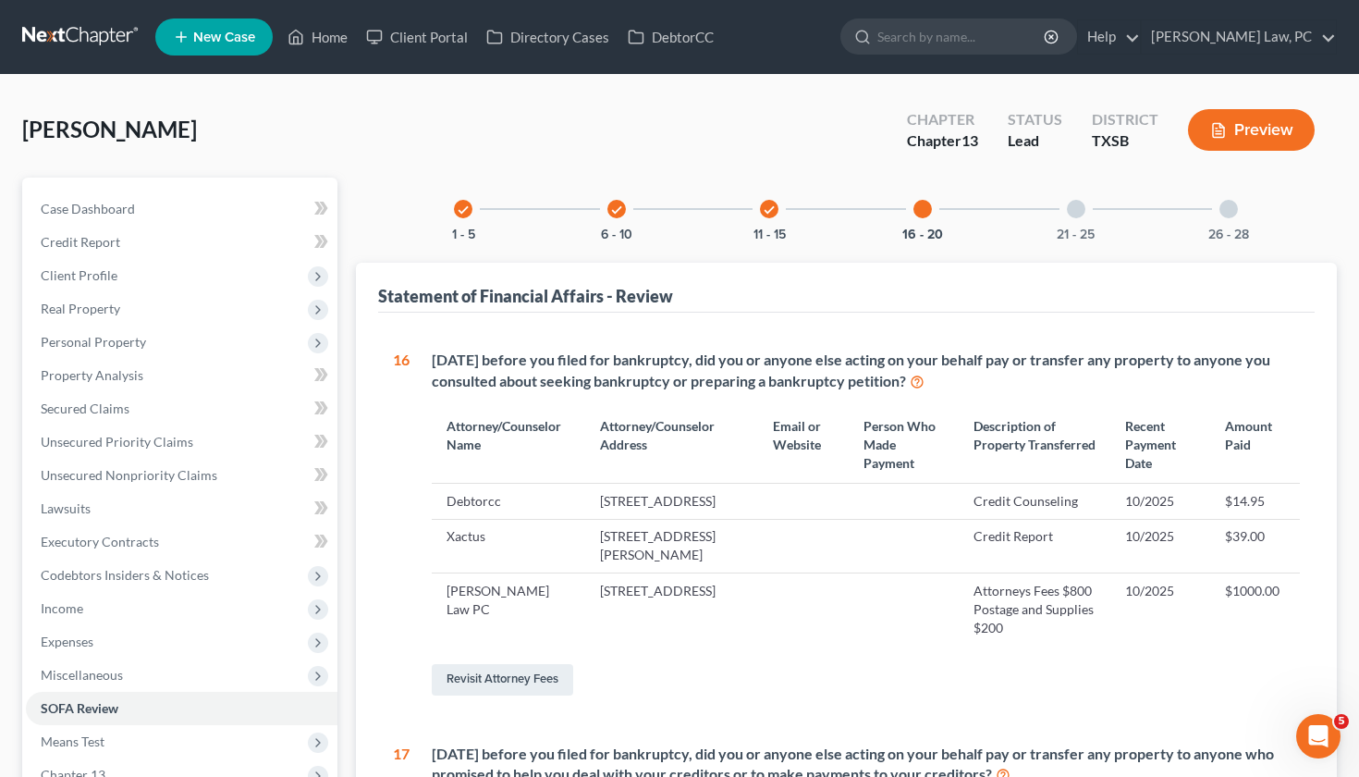
click at [1079, 224] on div "21 - 25" at bounding box center [1076, 209] width 63 height 63
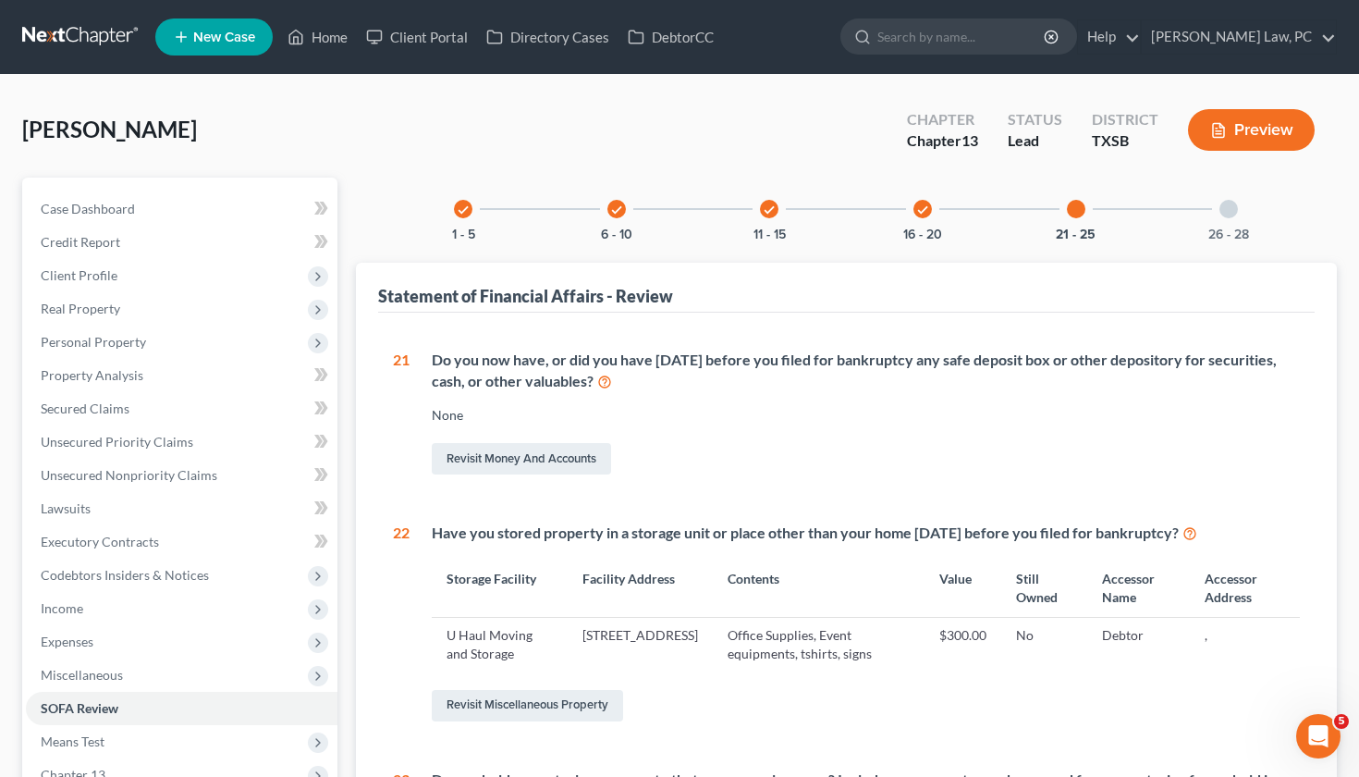
click at [771, 216] on div "check" at bounding box center [769, 209] width 18 height 18
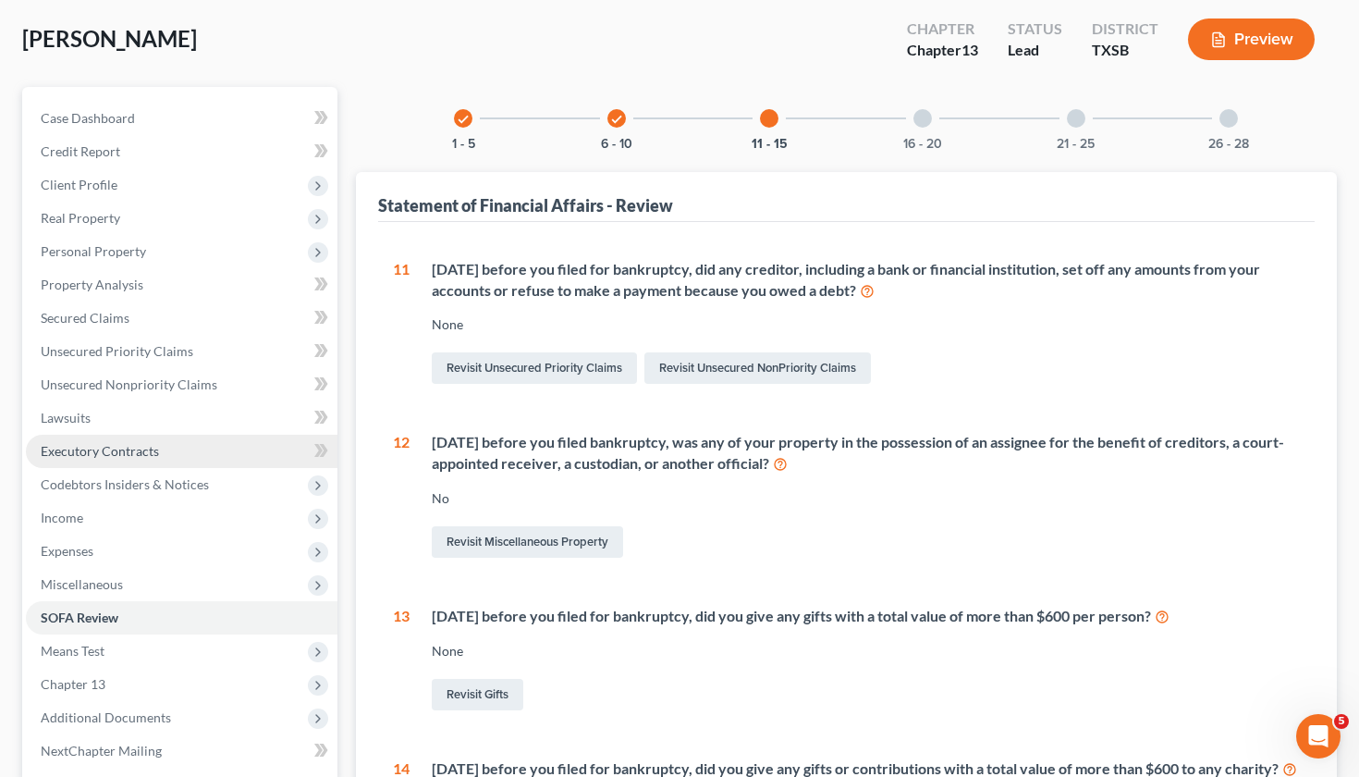
scroll to position [501, 0]
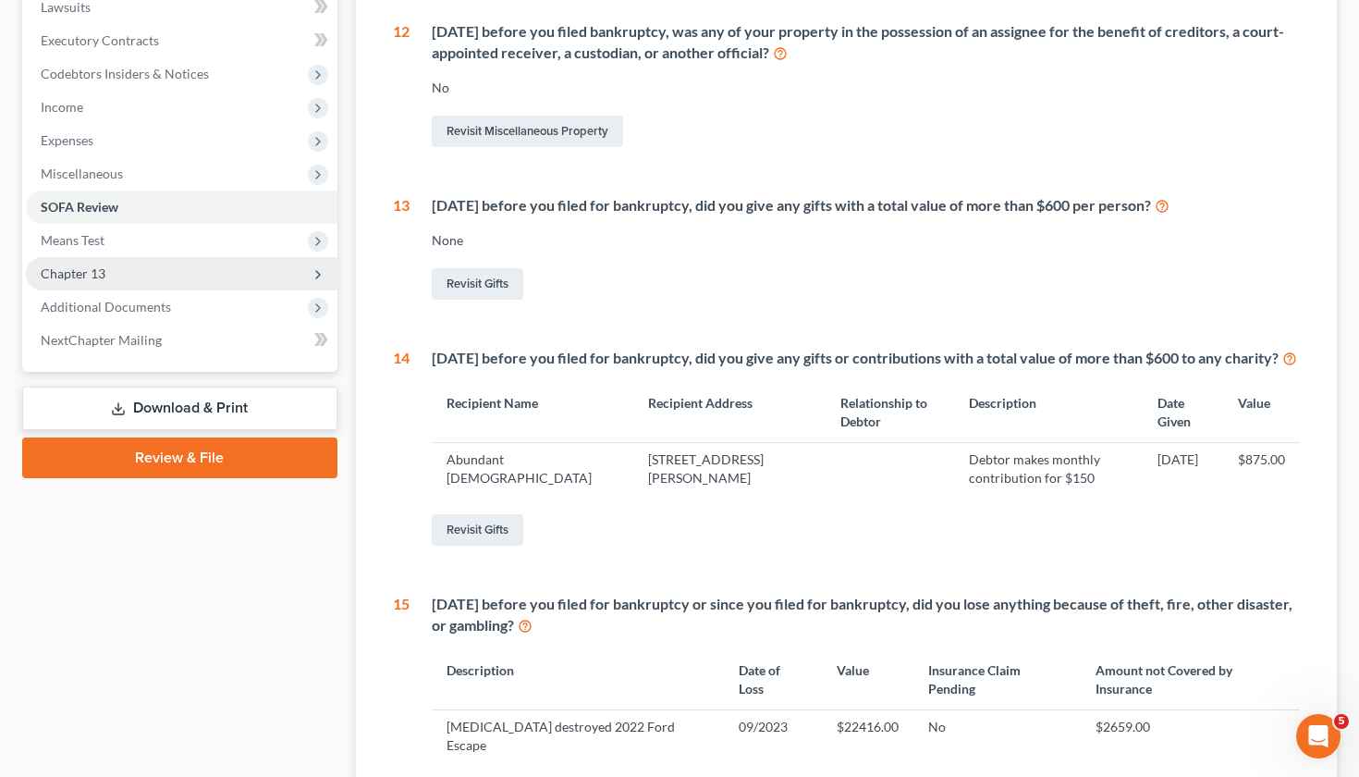
click at [84, 272] on span "Chapter 13" at bounding box center [73, 273] width 65 height 16
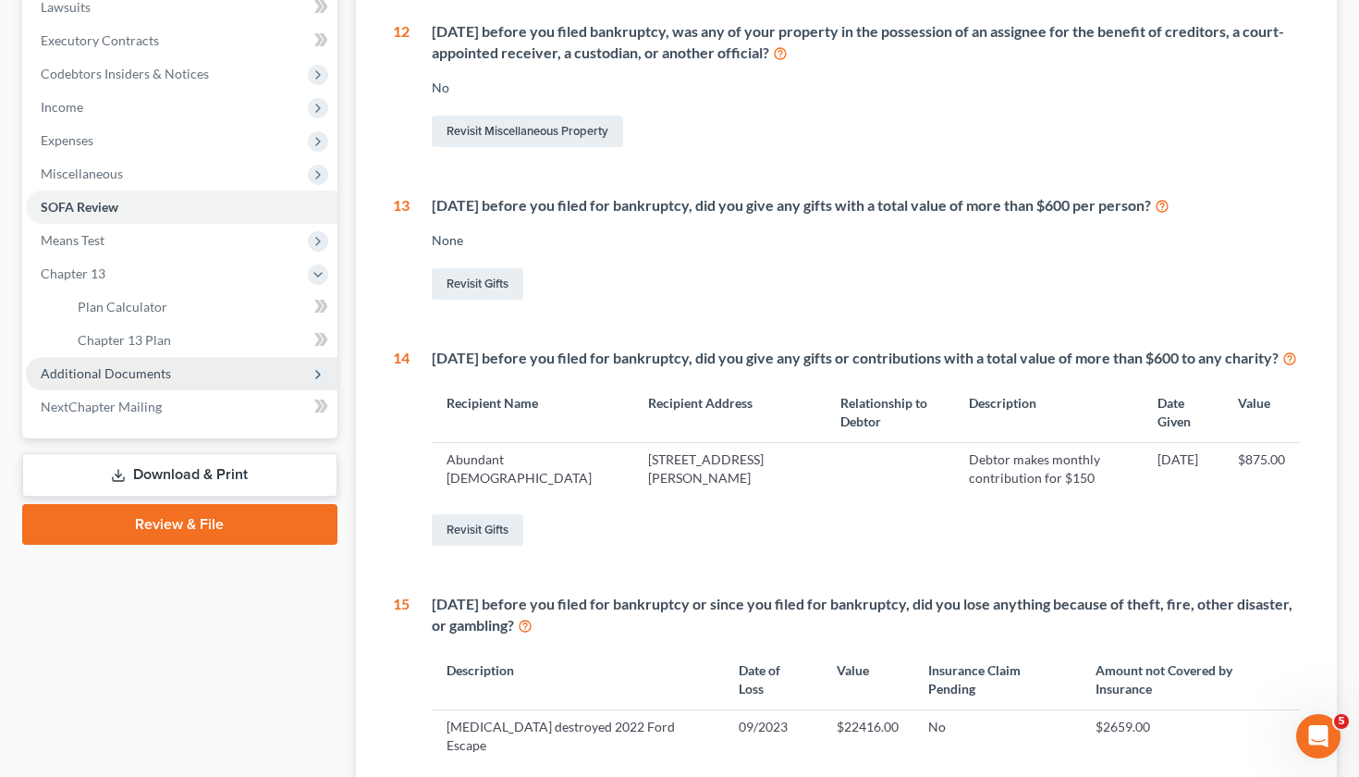
click at [123, 374] on span "Additional Documents" at bounding box center [106, 373] width 130 height 16
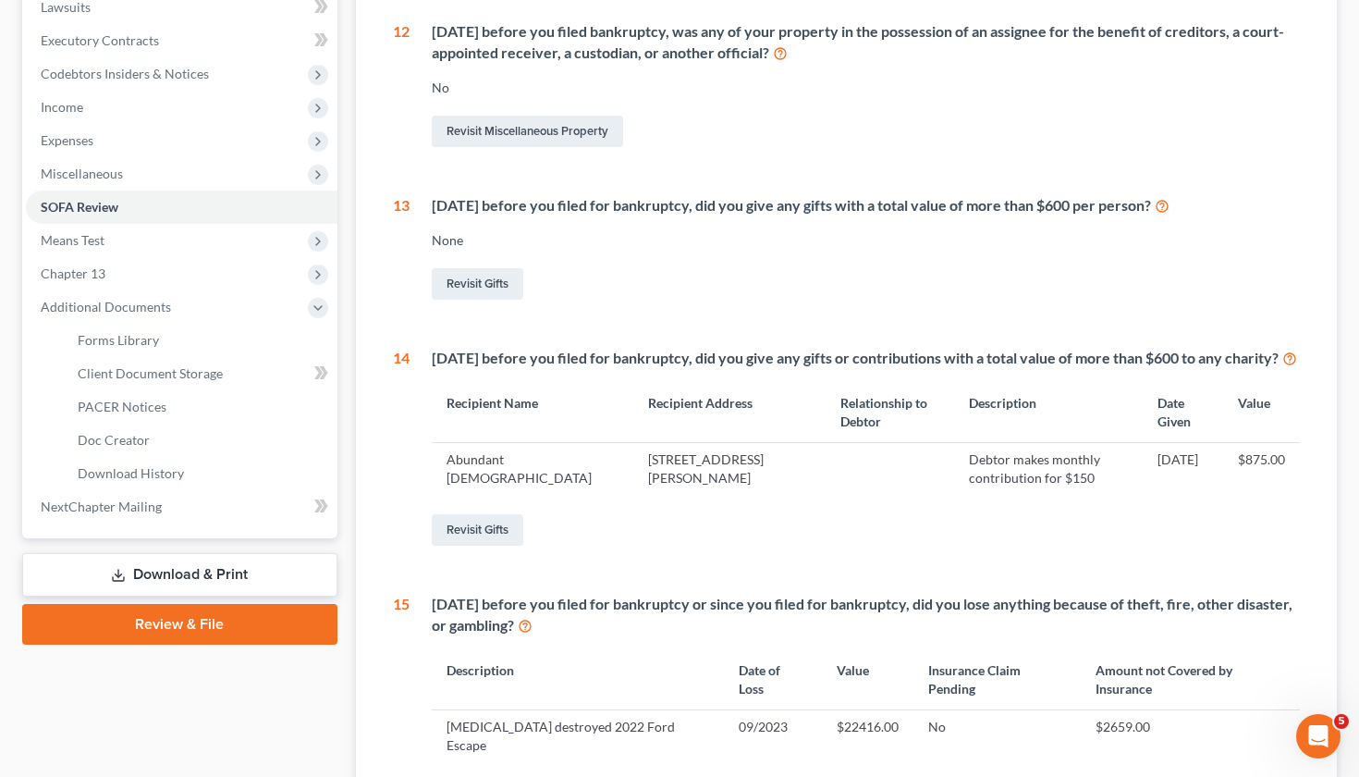
click at [166, 566] on link "Download & Print" at bounding box center [179, 574] width 315 height 43
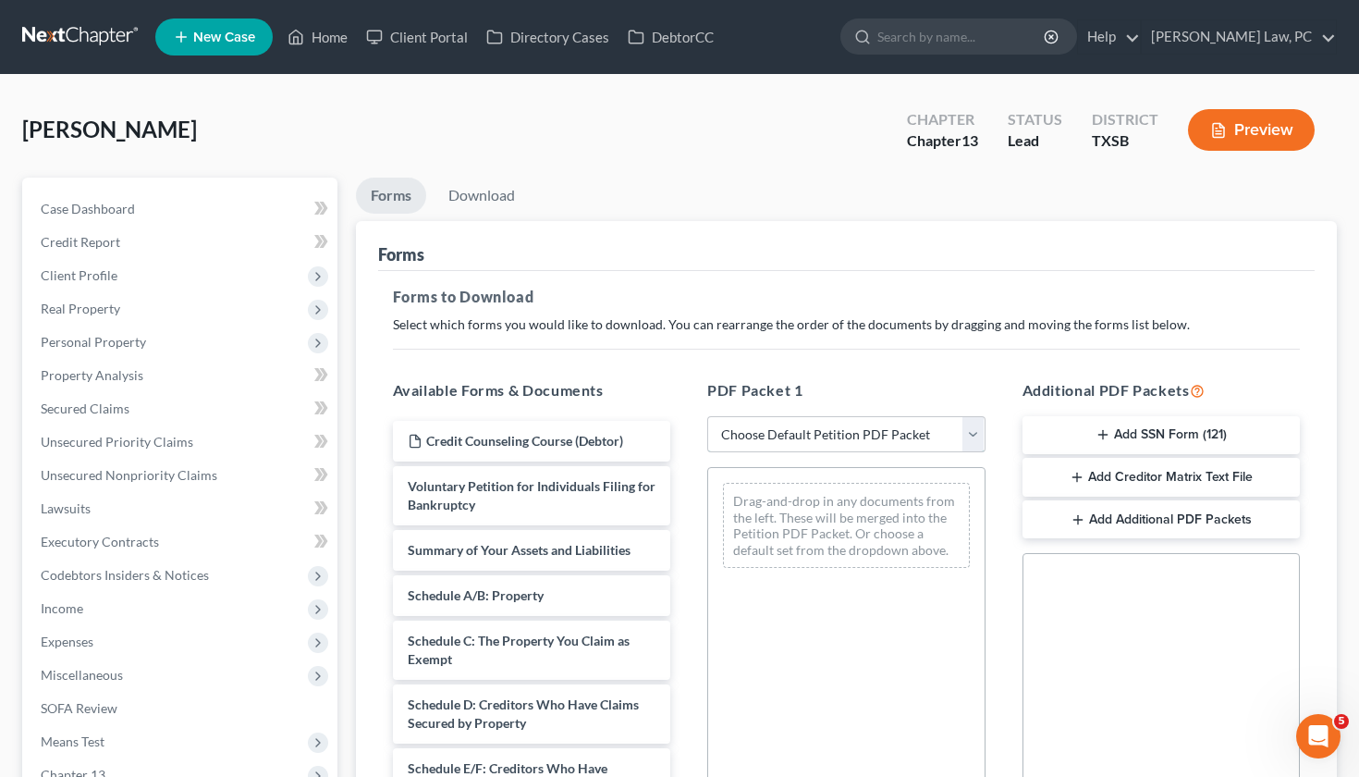
select select "0"
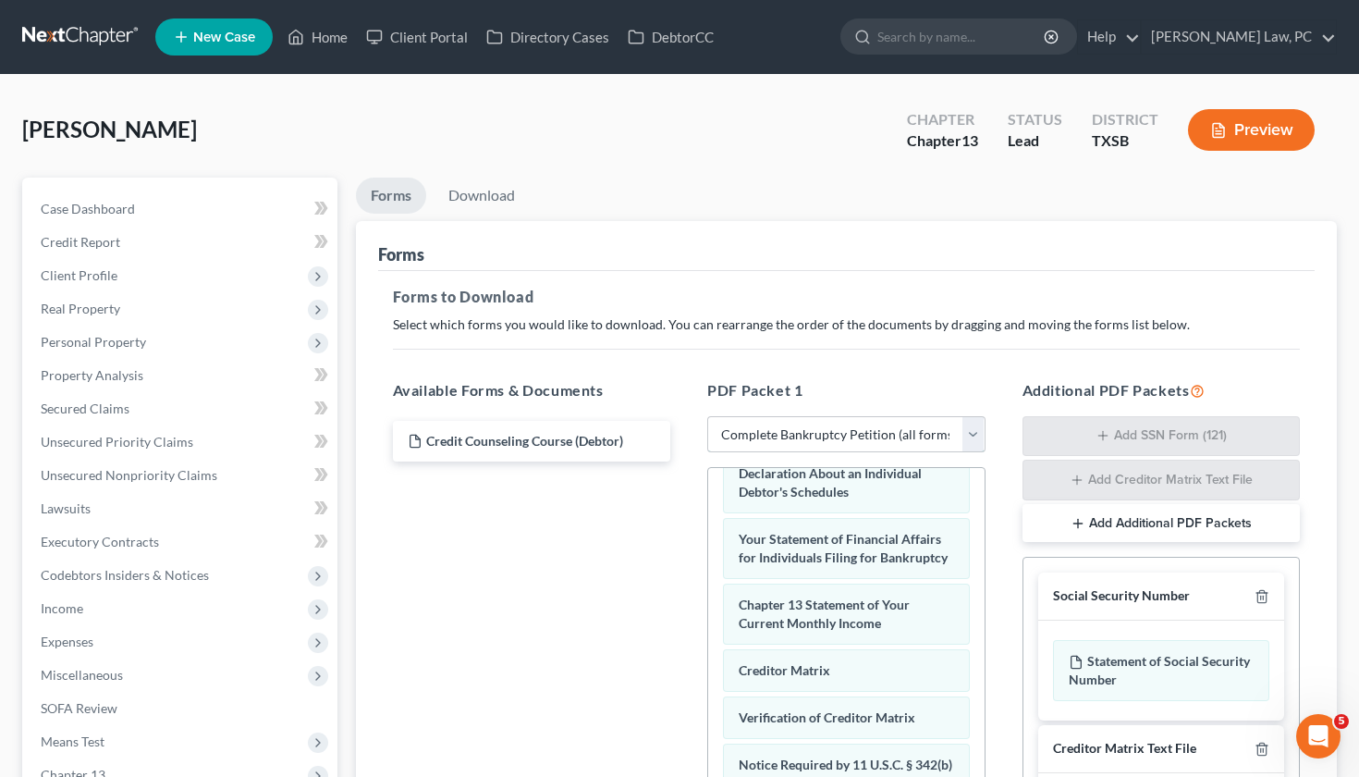
scroll to position [611, 0]
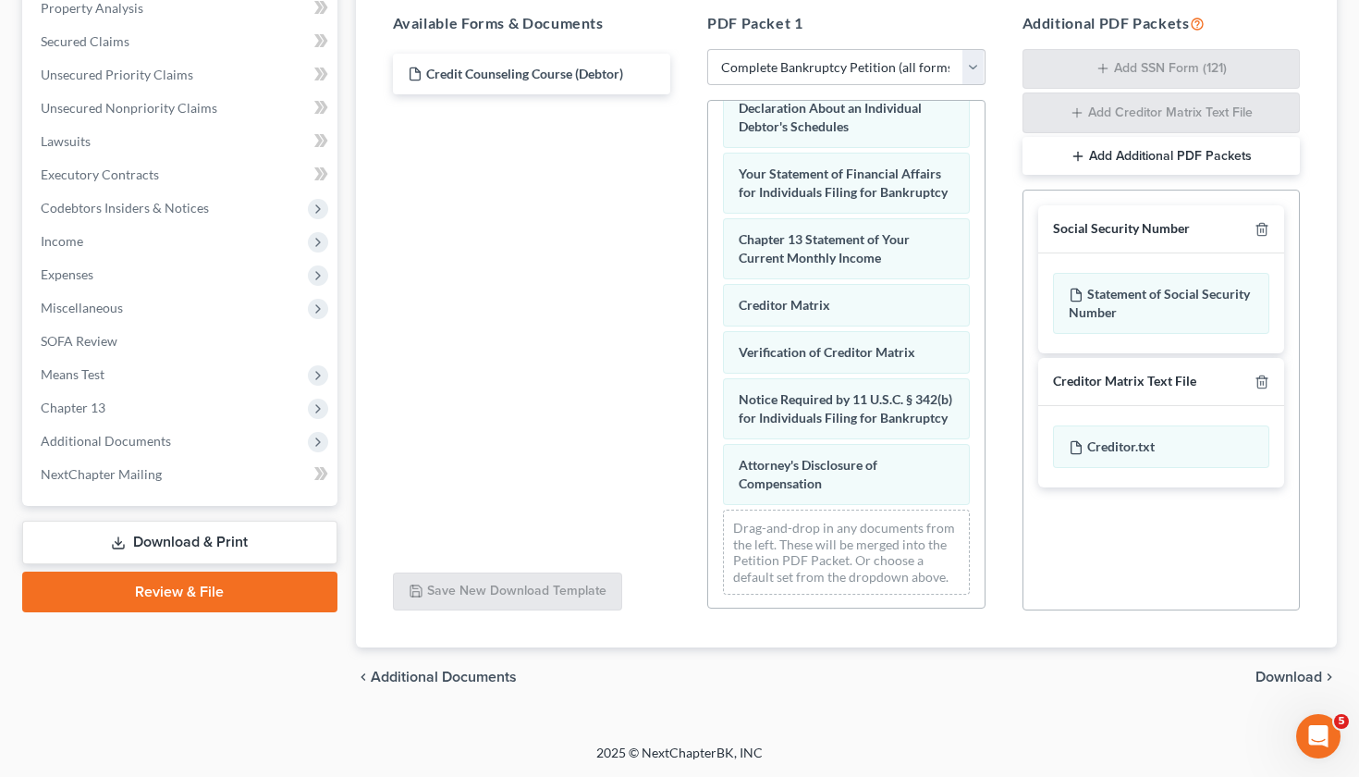
click at [1278, 669] on span "Download" at bounding box center [1289, 676] width 67 height 15
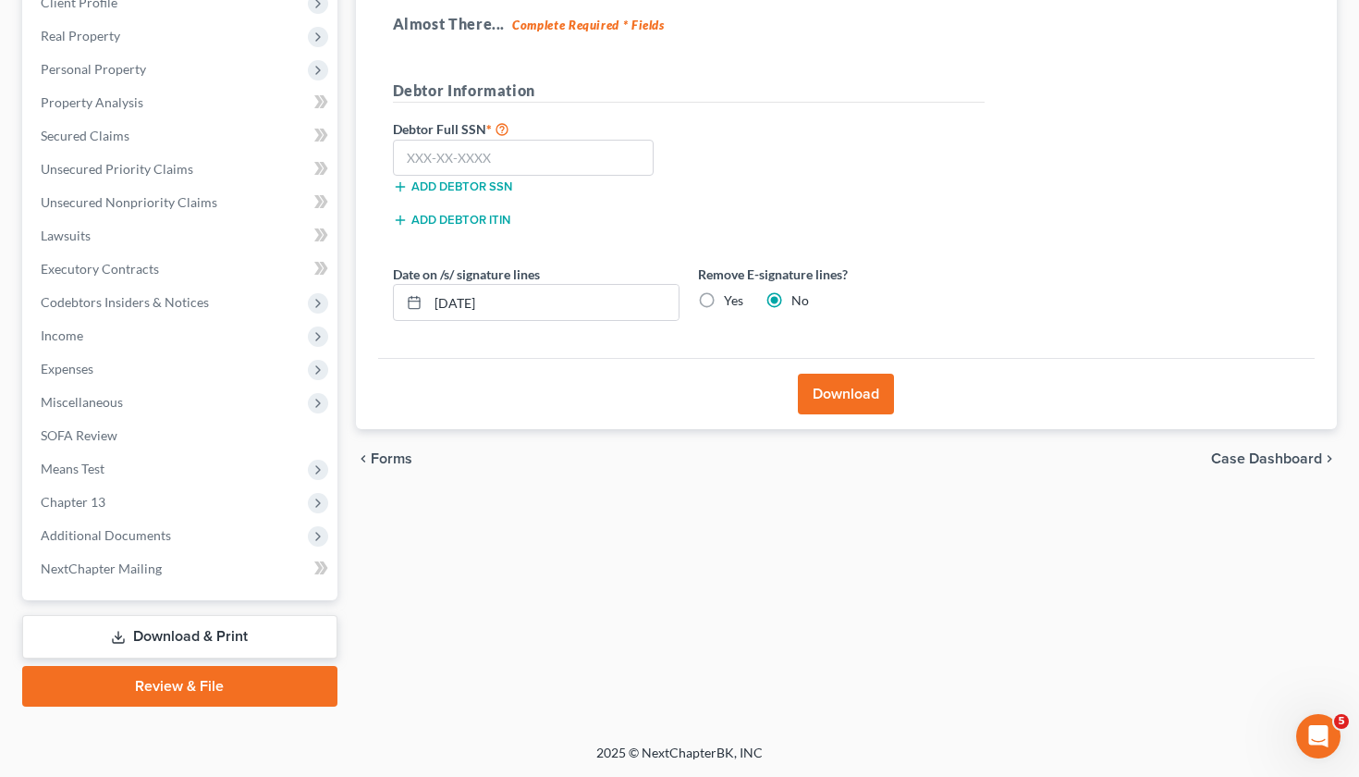
scroll to position [273, 0]
click at [423, 154] on input "text" at bounding box center [524, 158] width 262 height 37
click at [472, 145] on input "text" at bounding box center [524, 158] width 262 height 37
type input "455-23-3438"
click at [867, 391] on button "Download" at bounding box center [846, 394] width 96 height 41
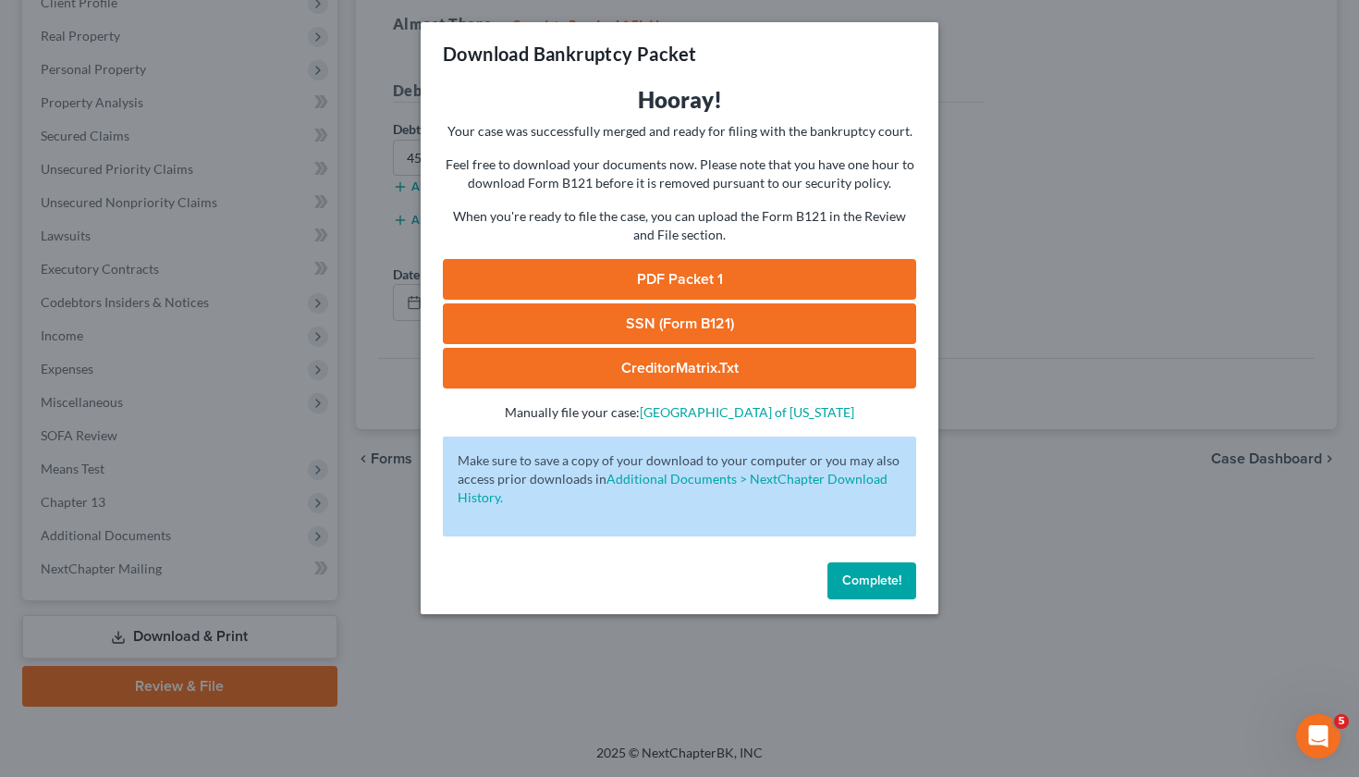
click at [679, 332] on link "SSN (Form B121)" at bounding box center [679, 323] width 473 height 41
click at [674, 285] on link "PDF Packet 1" at bounding box center [679, 279] width 473 height 41
